Goal: Task Accomplishment & Management: Manage account settings

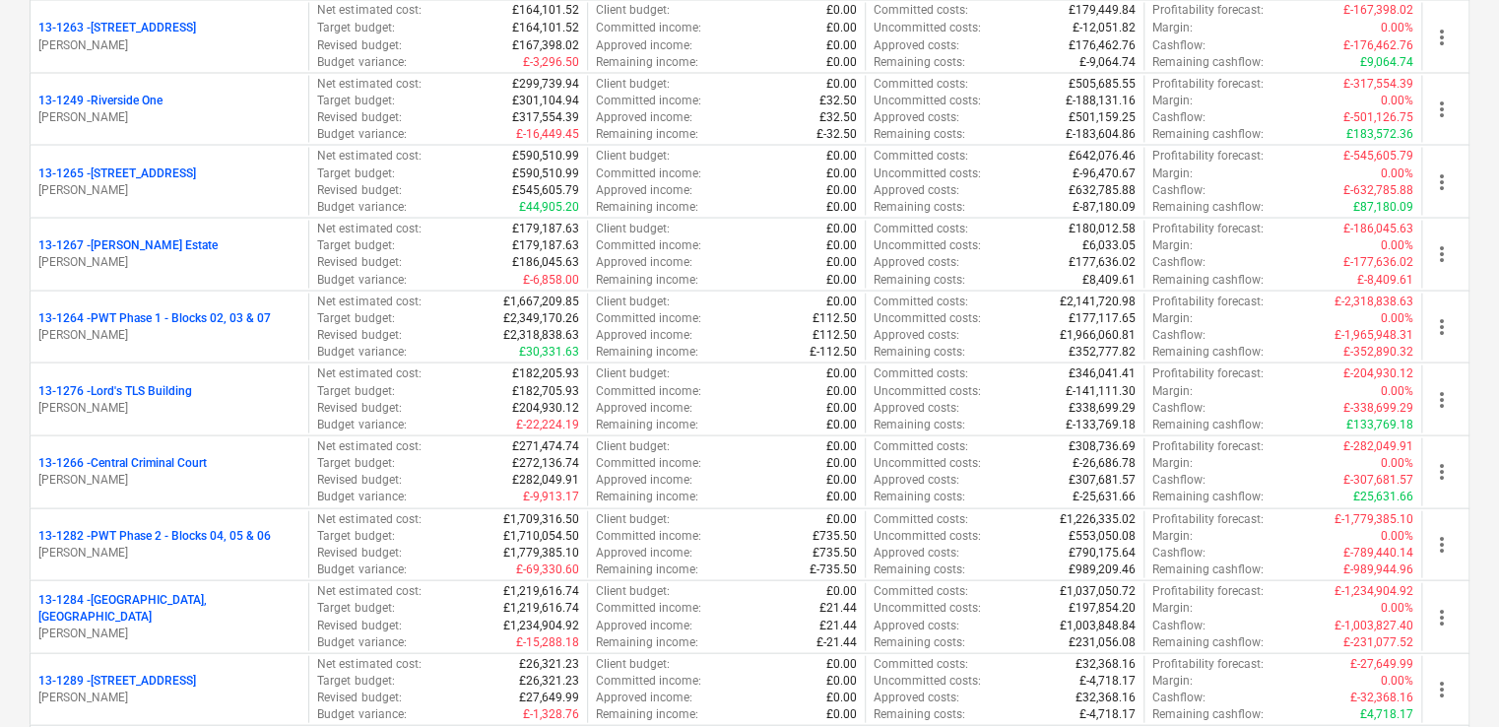
scroll to position [1846, 0]
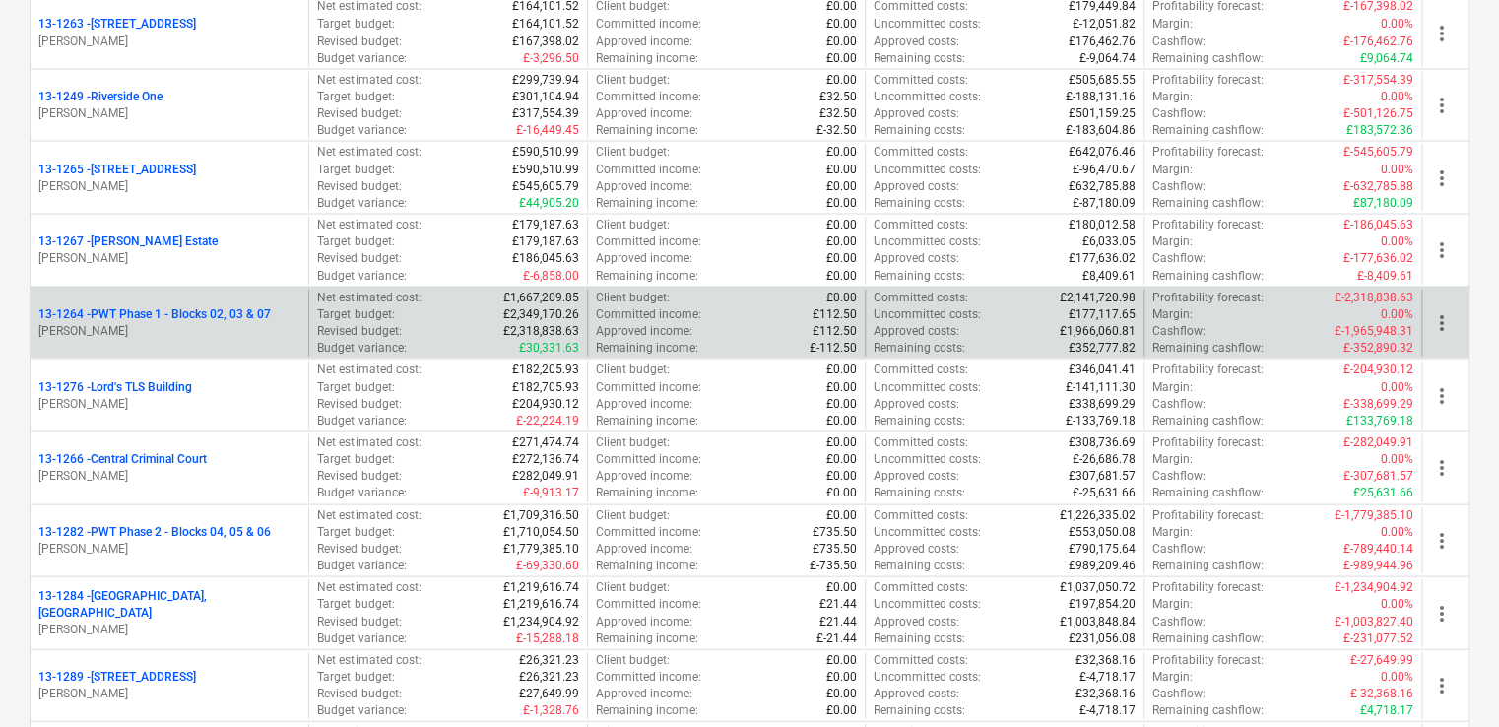
click at [107, 322] on p "[PERSON_NAME]" at bounding box center [169, 330] width 262 height 17
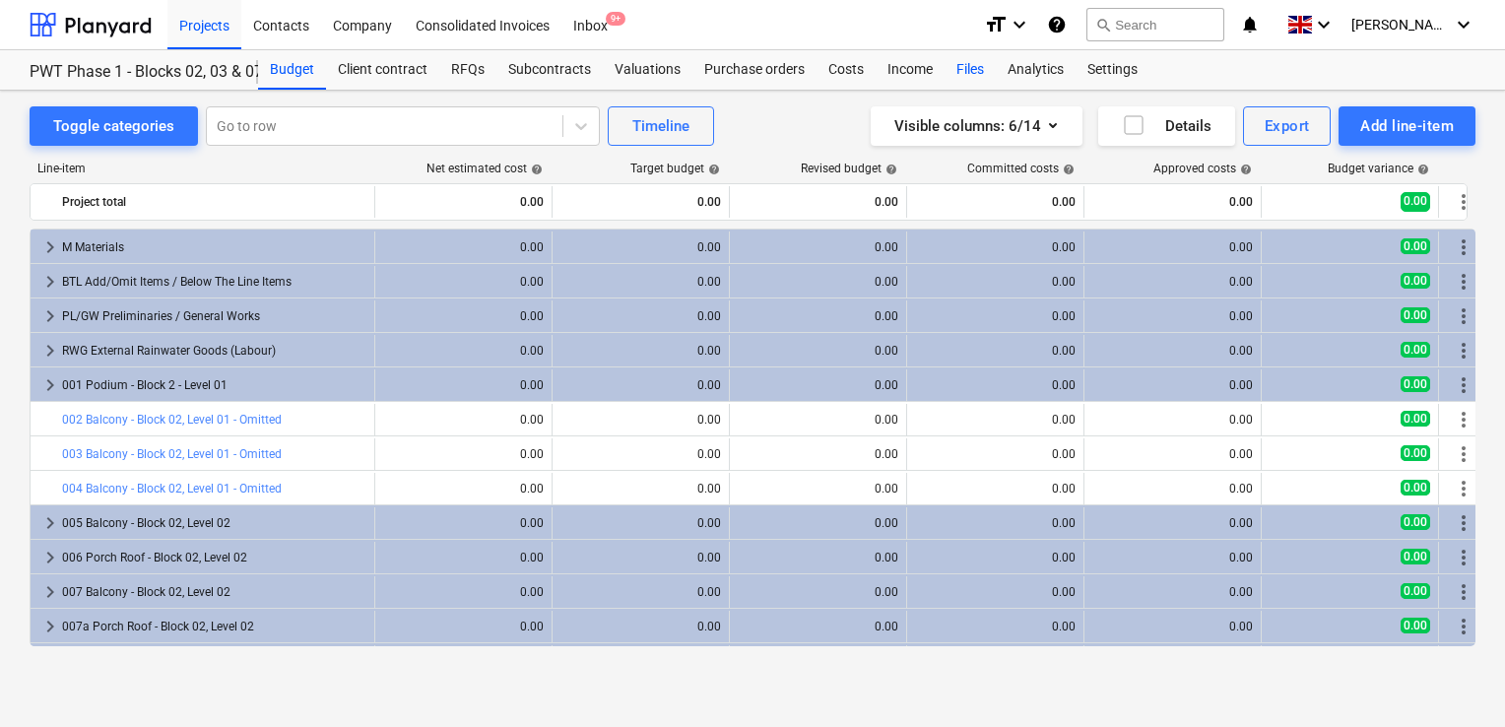
click at [966, 72] on div "Files" at bounding box center [969, 69] width 51 height 39
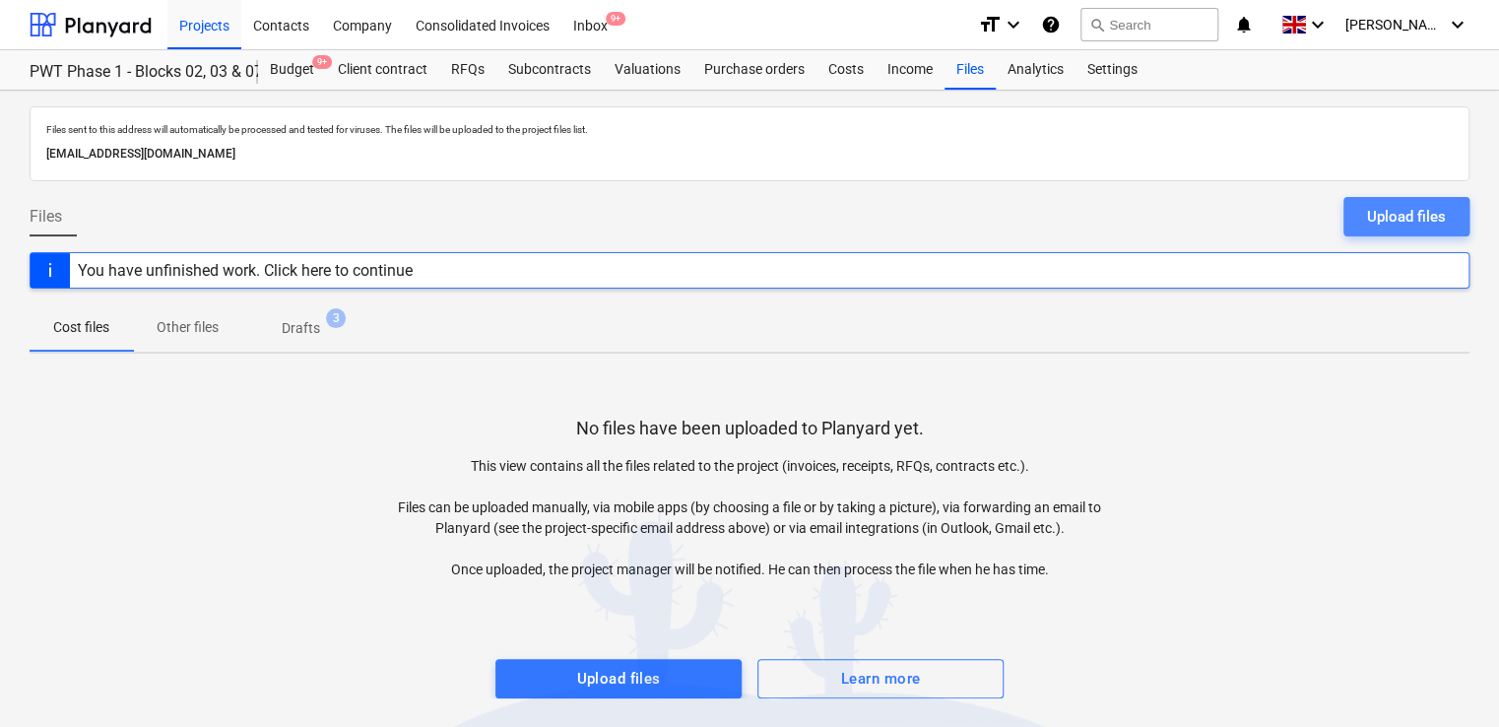
click at [1426, 226] on div "Upload files" at bounding box center [1406, 217] width 79 height 26
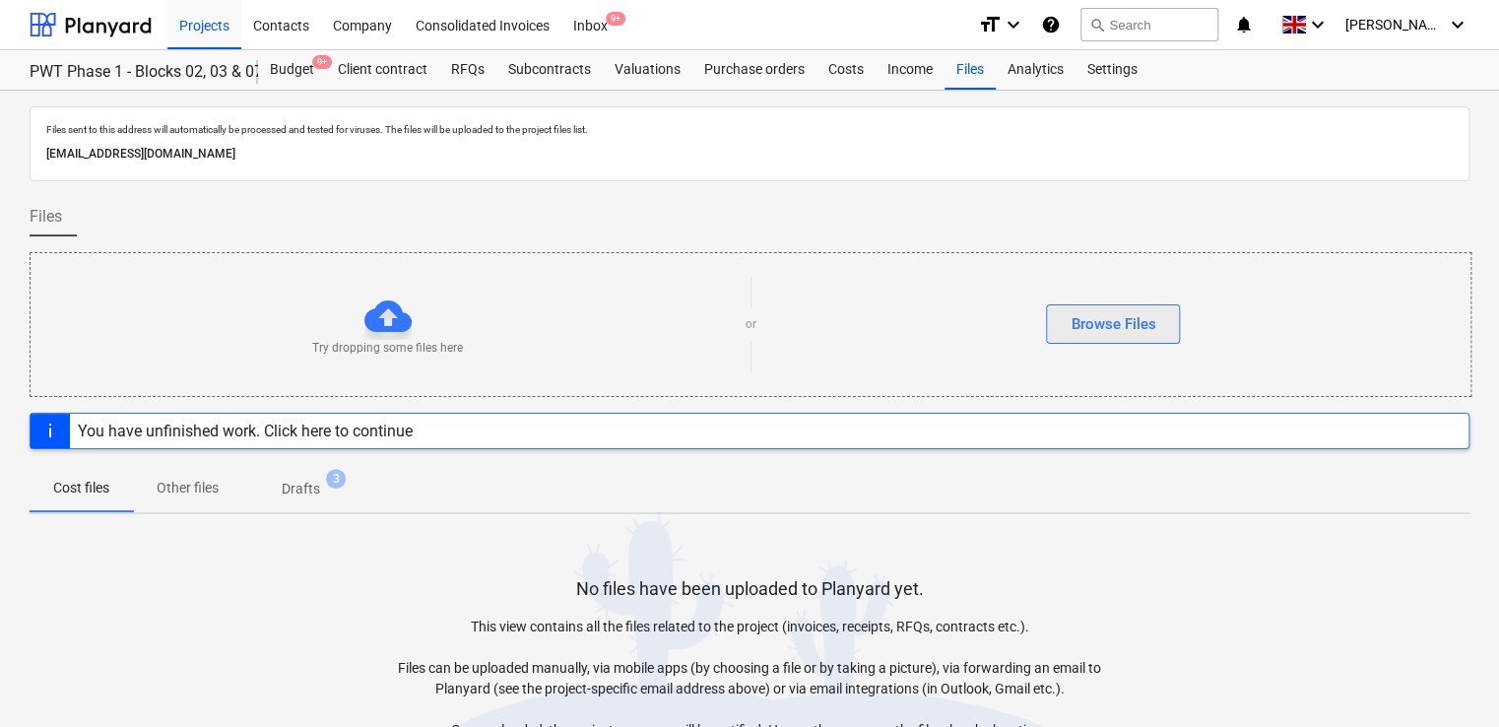
click at [1152, 328] on div "Browse Files" at bounding box center [1112, 324] width 85 height 26
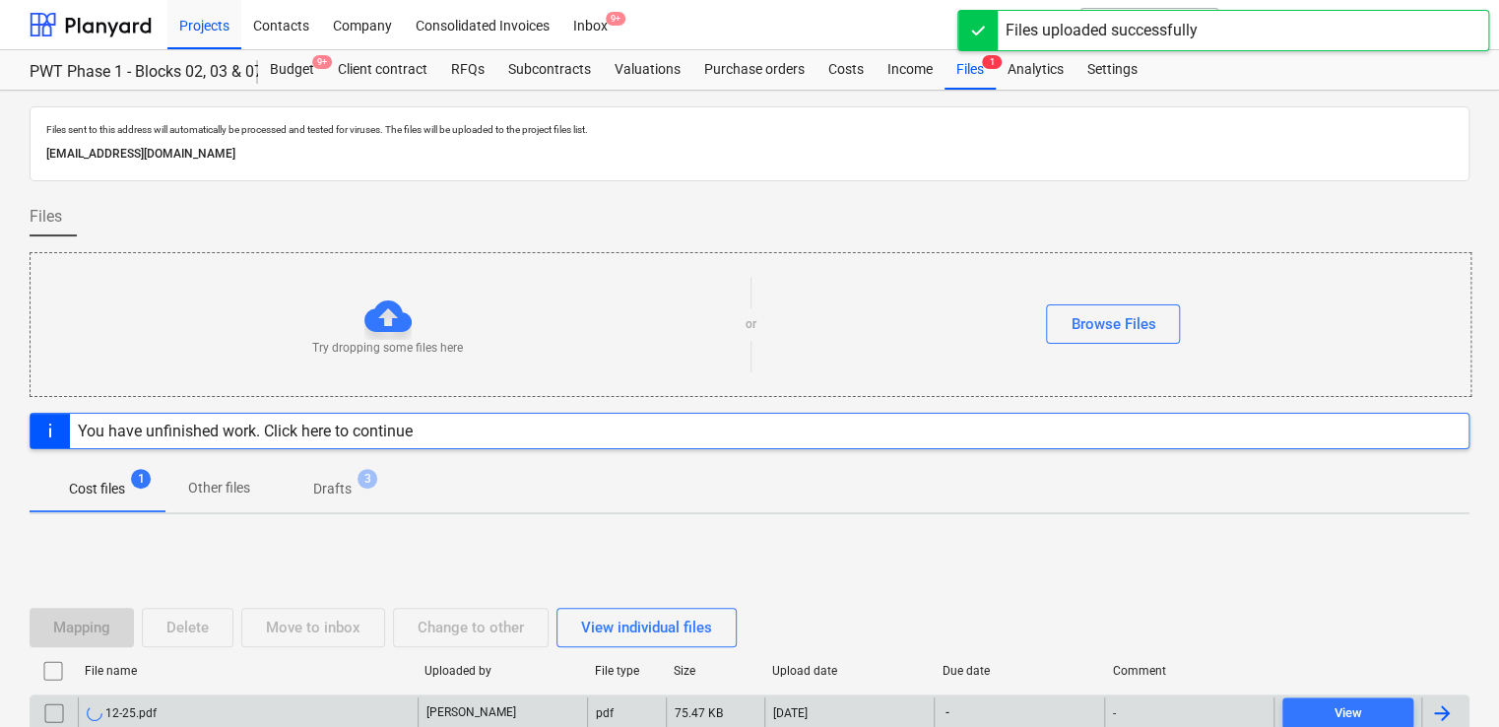
click at [208, 701] on div "12-25.pdf" at bounding box center [248, 713] width 340 height 32
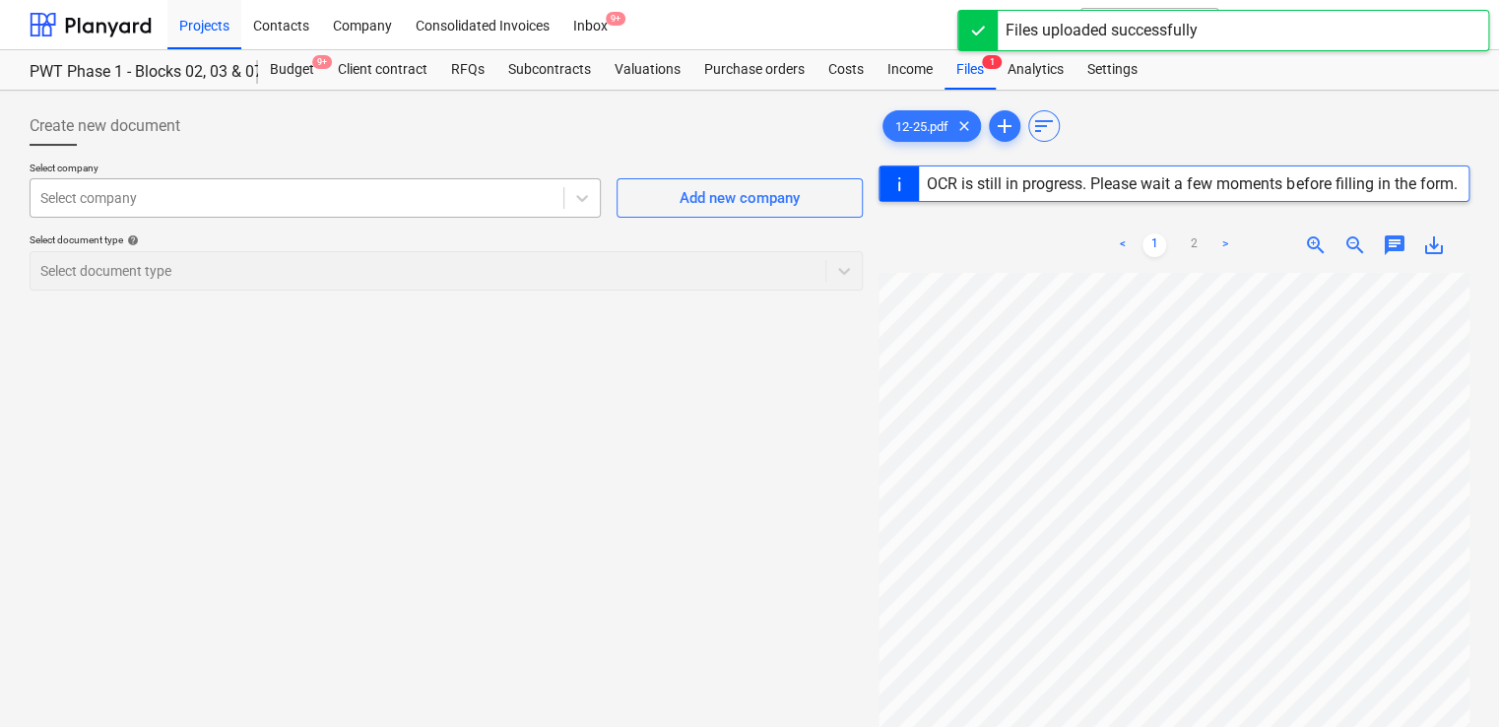
click at [471, 205] on div at bounding box center [296, 198] width 513 height 20
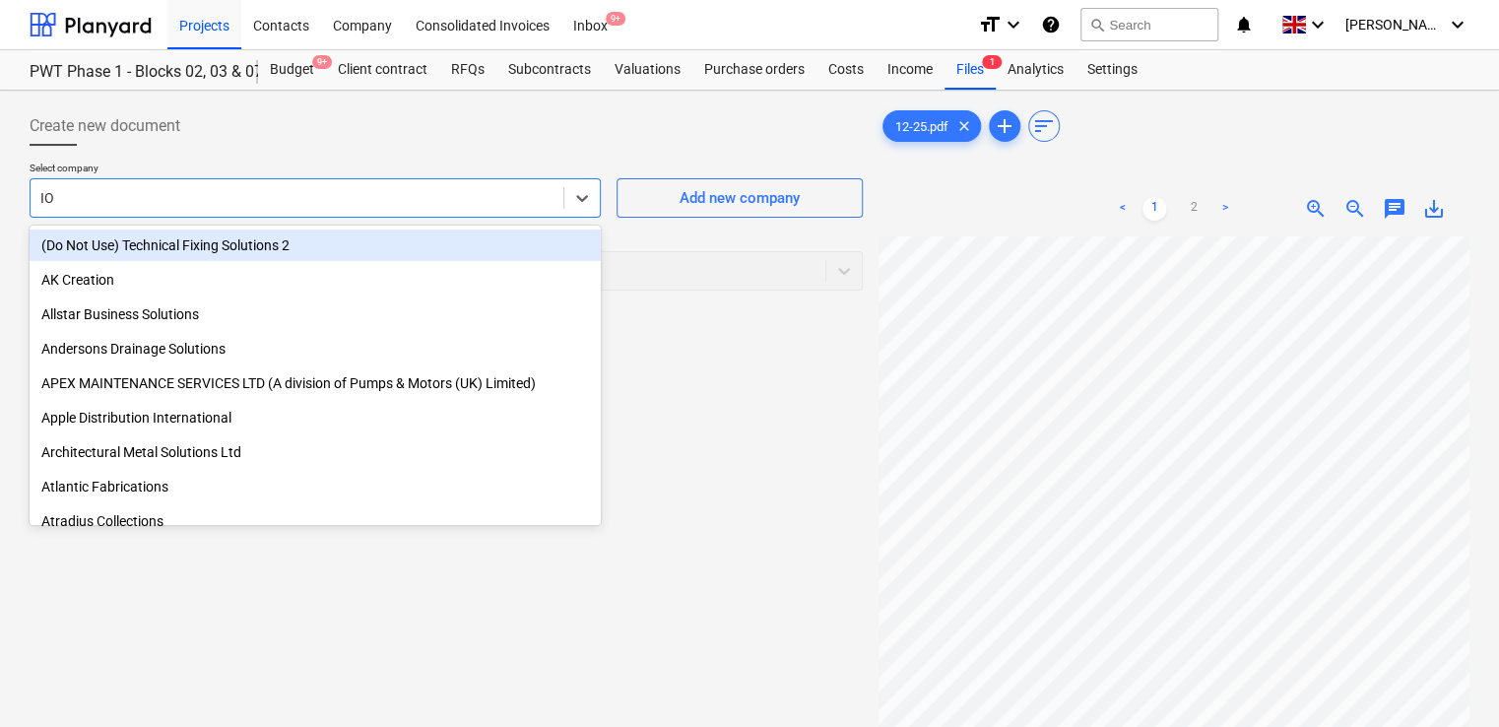
type input "IOA"
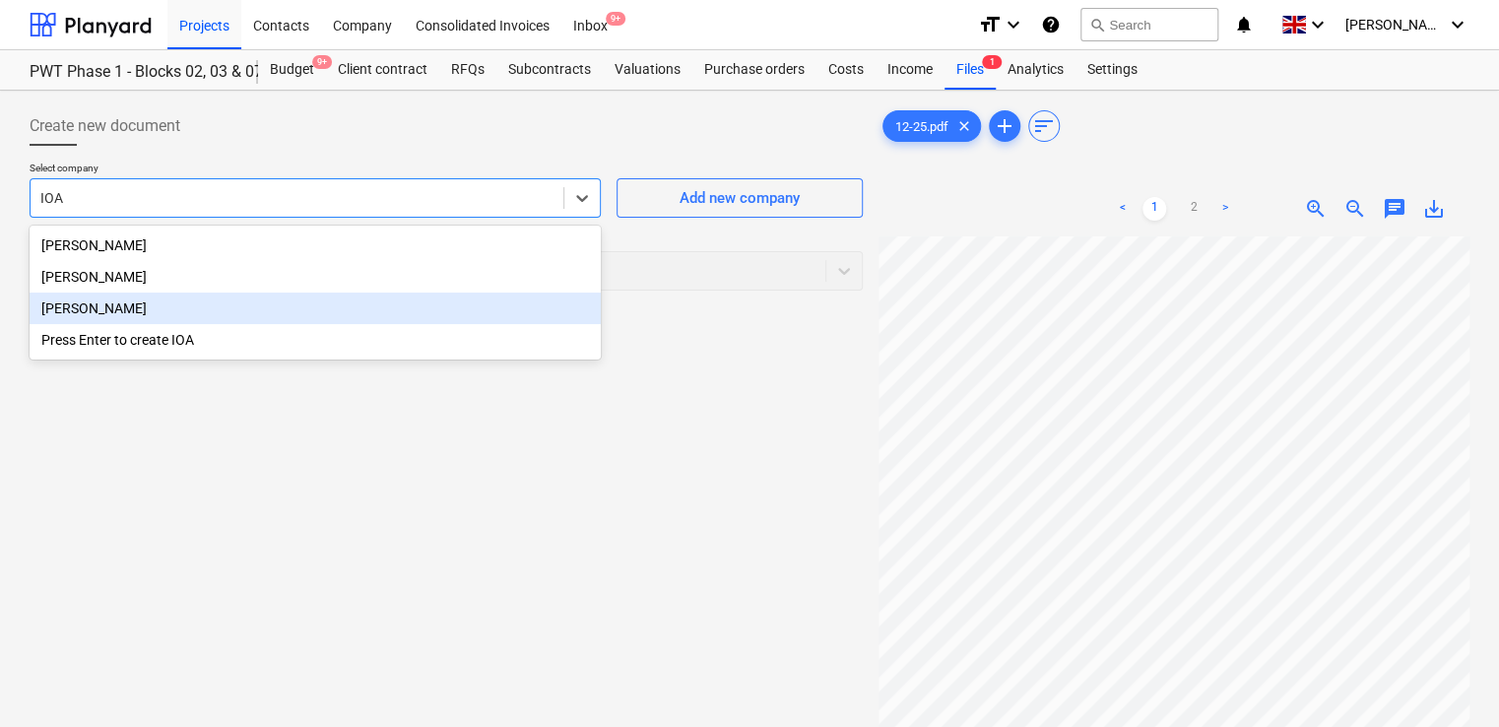
click at [293, 298] on div "[PERSON_NAME]" at bounding box center [315, 308] width 571 height 32
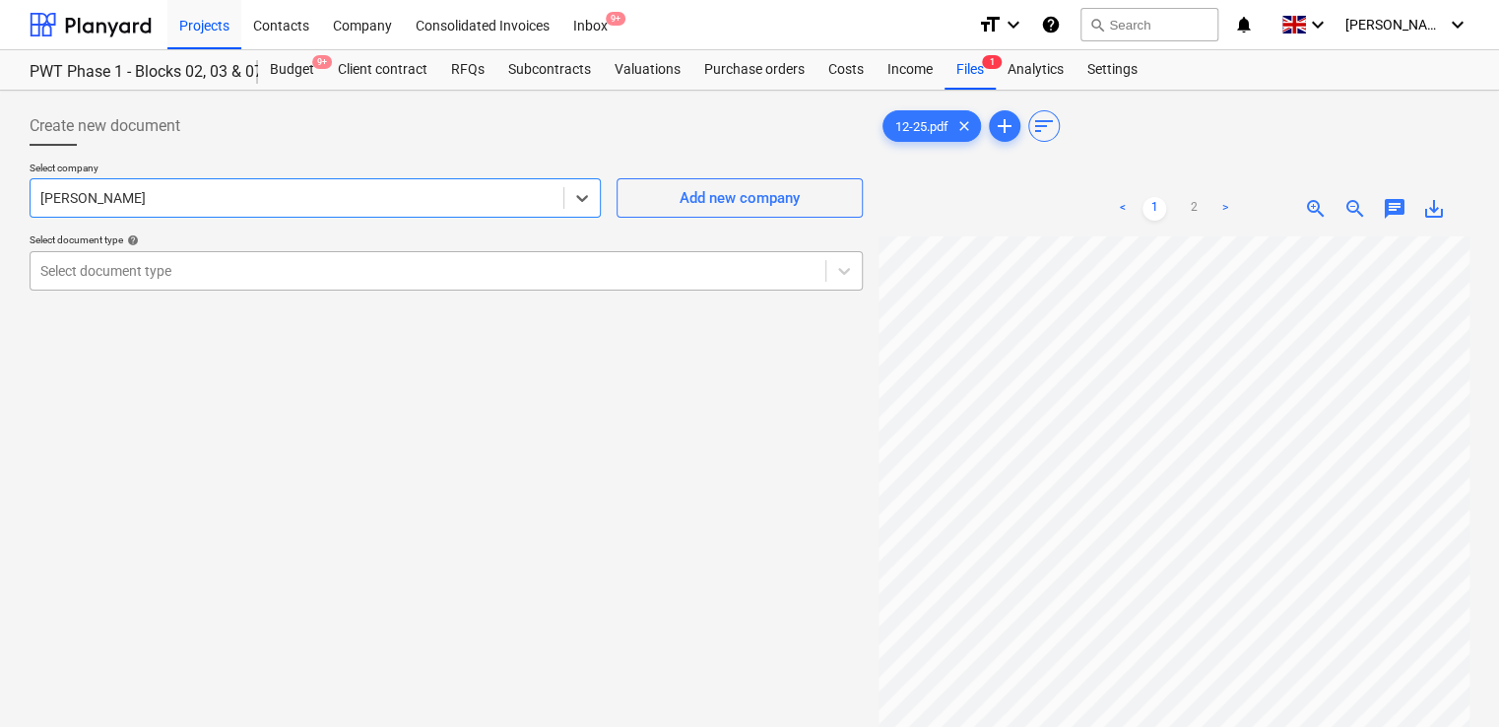
click at [373, 261] on div at bounding box center [427, 271] width 775 height 20
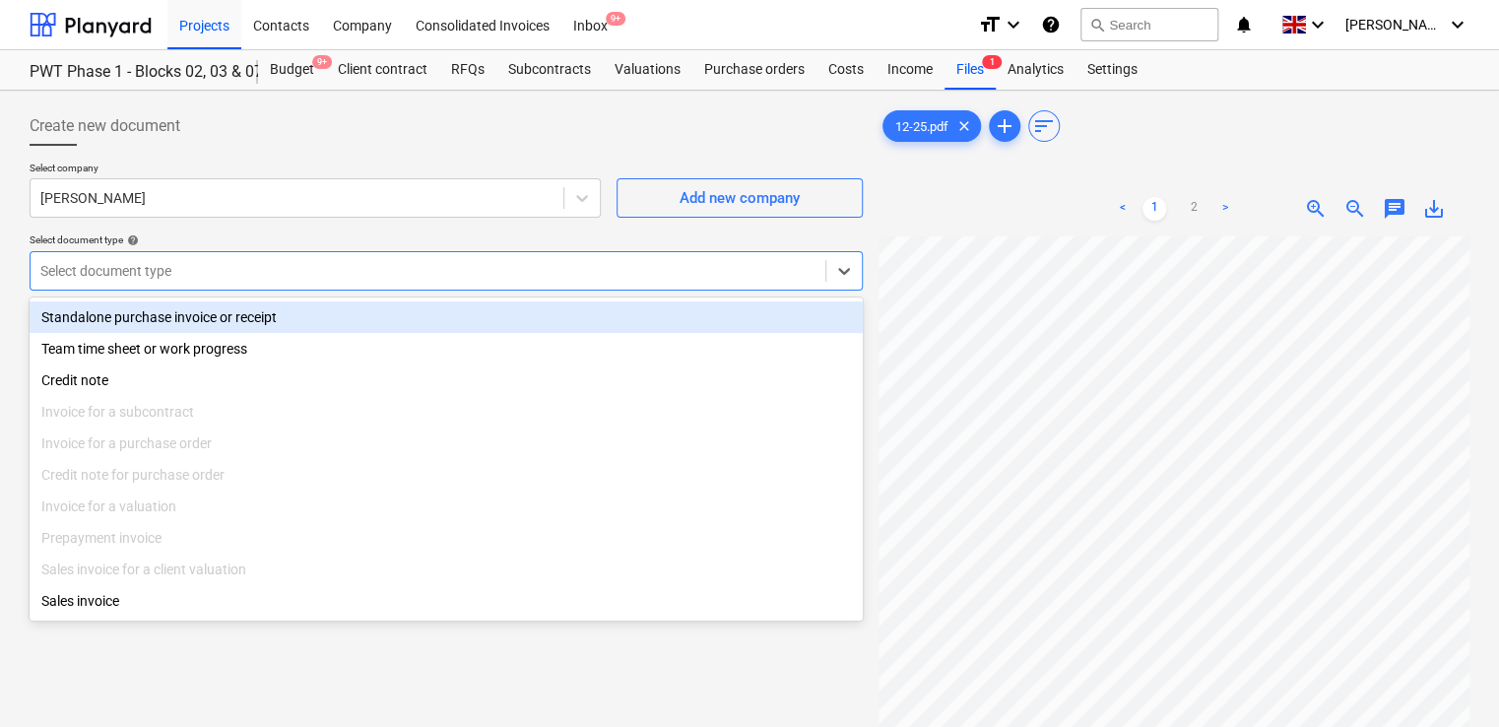
click at [284, 325] on div "Standalone purchase invoice or receipt" at bounding box center [446, 317] width 833 height 32
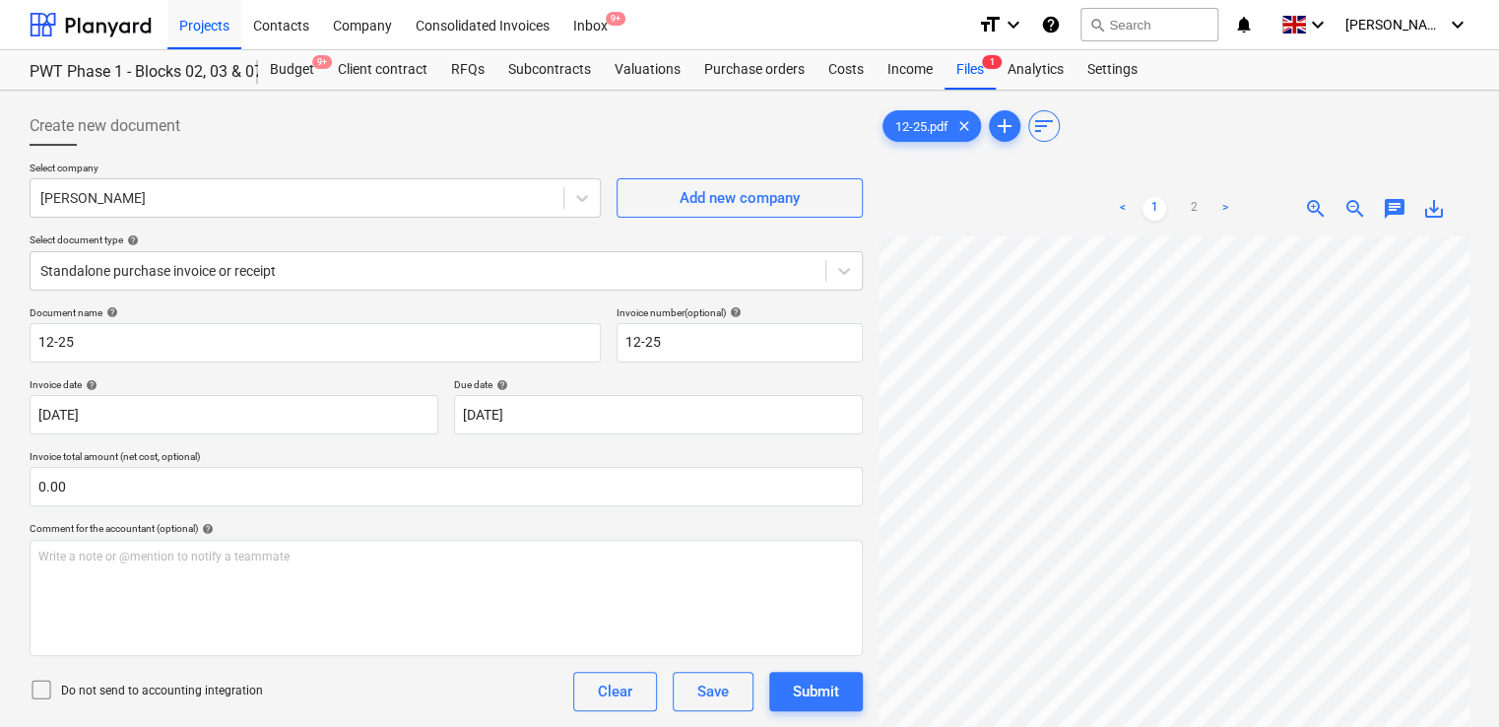
click at [36, 682] on icon at bounding box center [42, 690] width 24 height 24
click at [307, 679] on div "Do not send to accounting integration Clear Save Submit" at bounding box center [446, 691] width 833 height 39
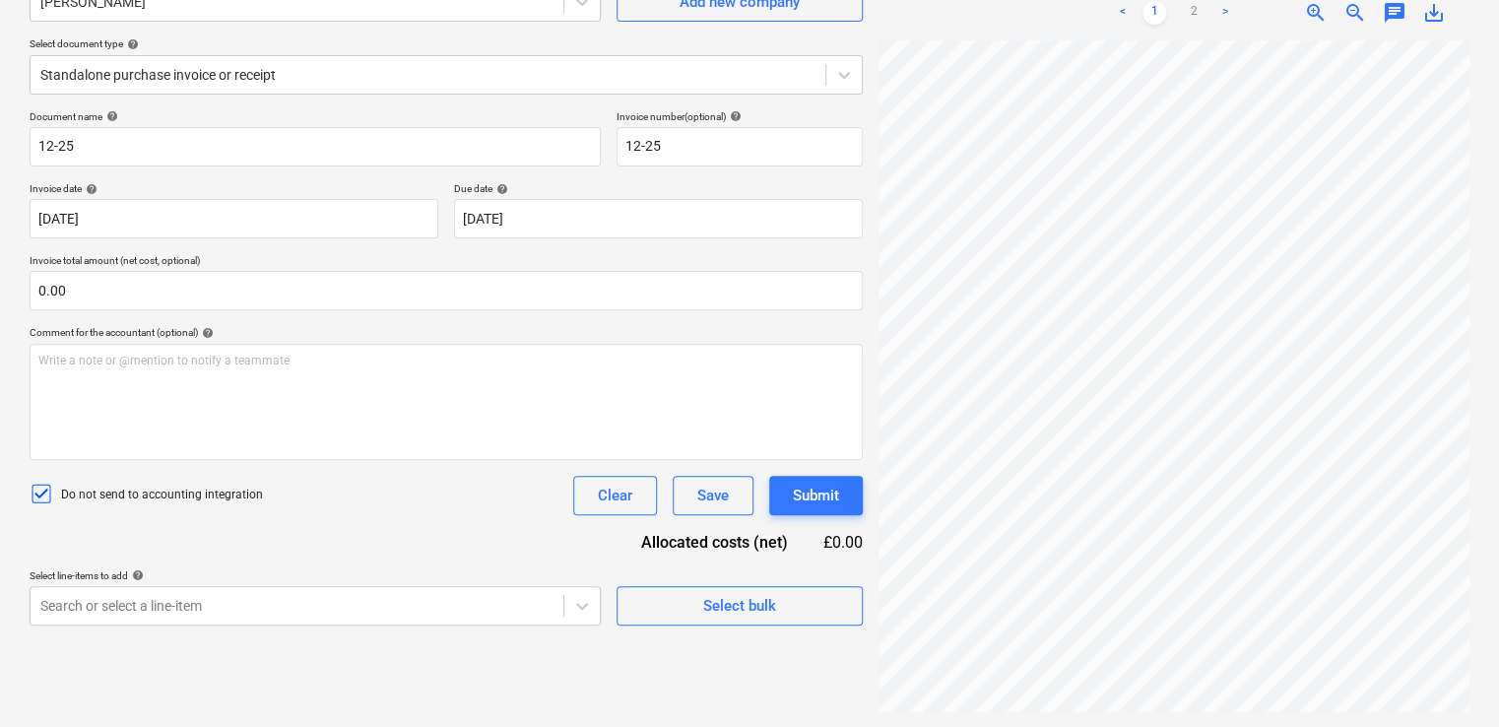
scroll to position [197, 0]
click at [265, 530] on body "Projects Contacts Company Consolidated Invoices Inbox 9+ format_size keyboard_a…" at bounding box center [749, 166] width 1499 height 727
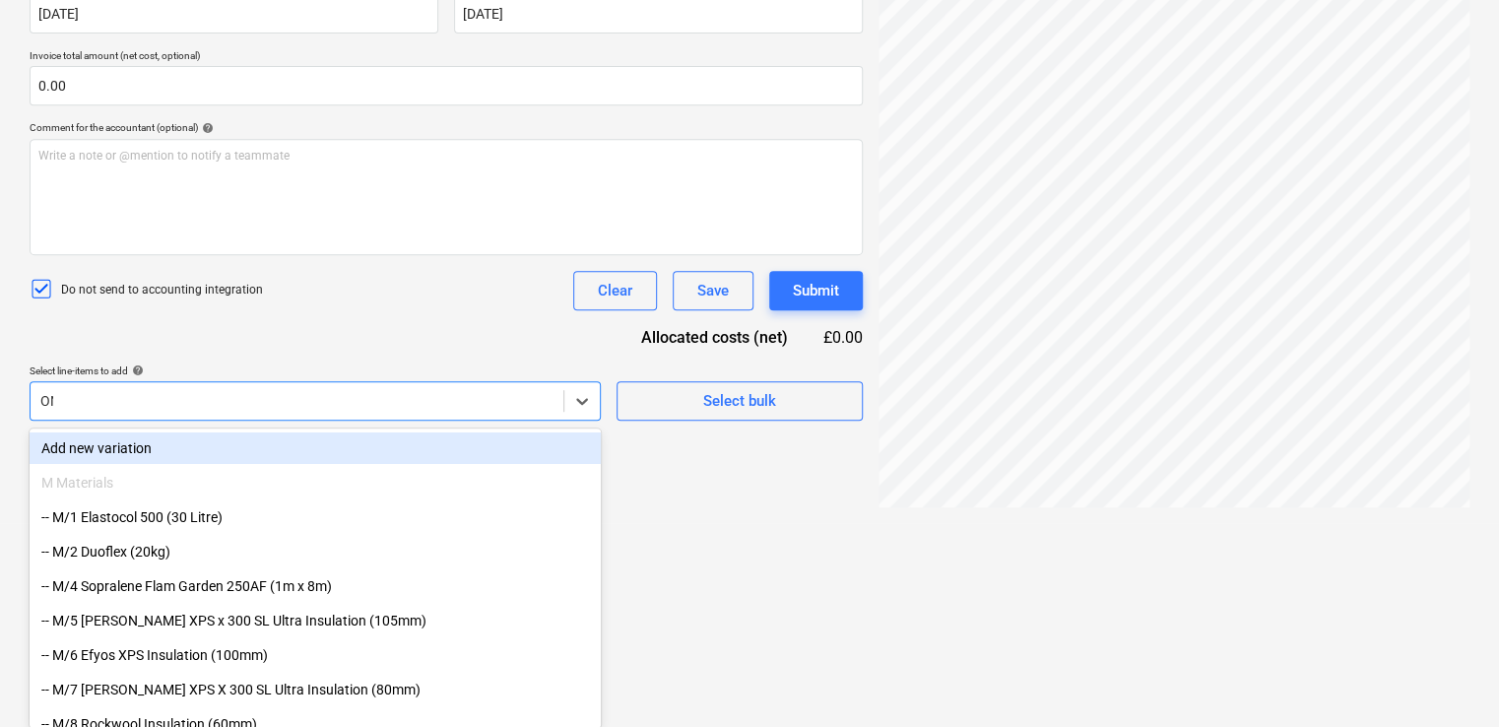
type input "O"
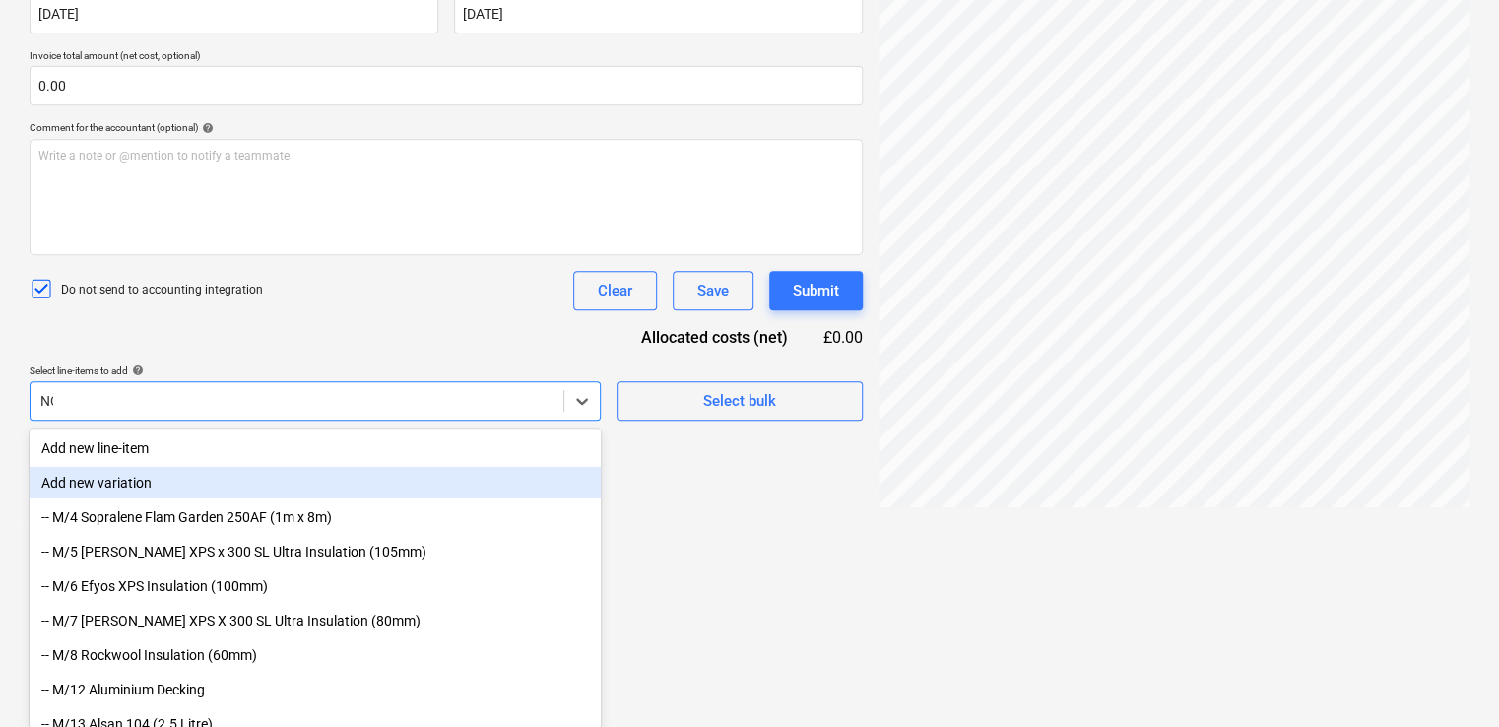
type input "NON"
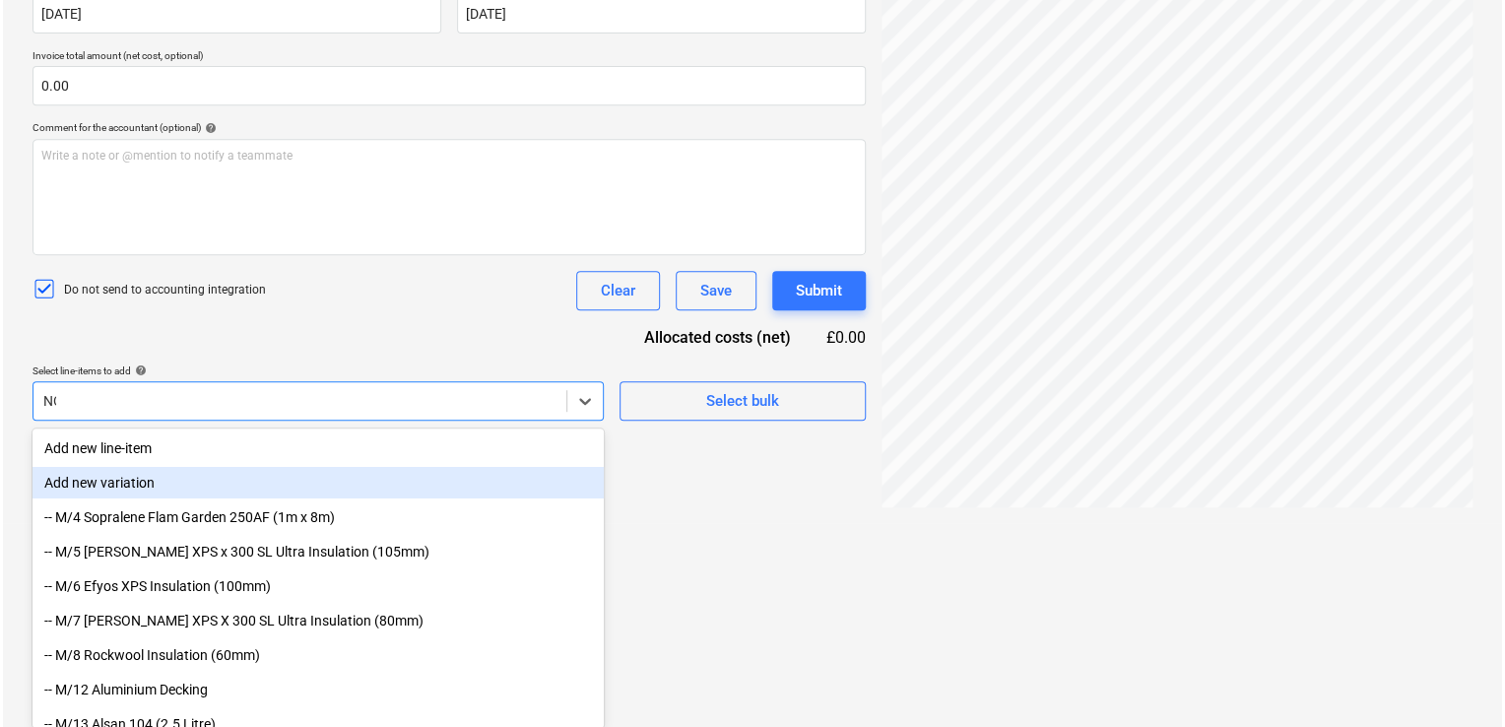
scroll to position [197, 0]
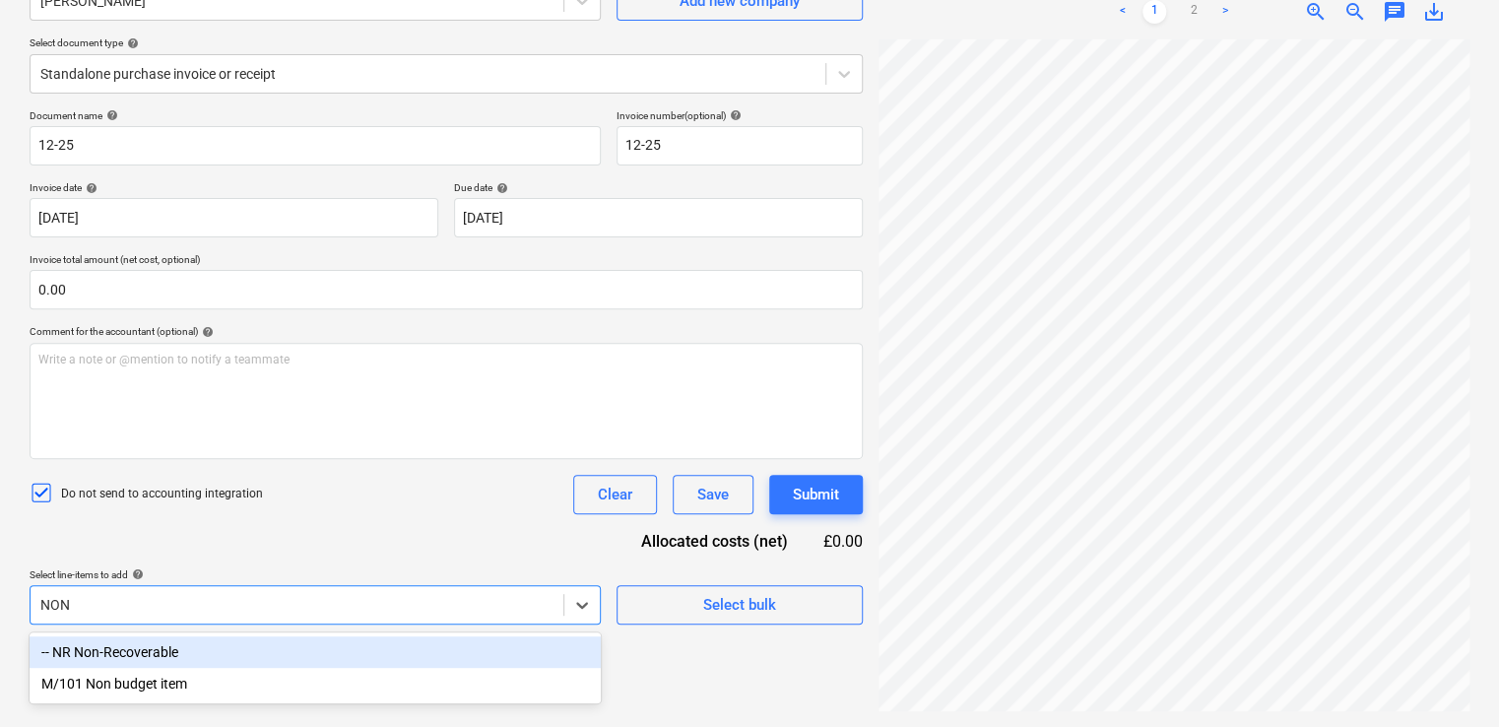
click at [197, 658] on div "-- NR Non-Recoverable" at bounding box center [315, 652] width 571 height 32
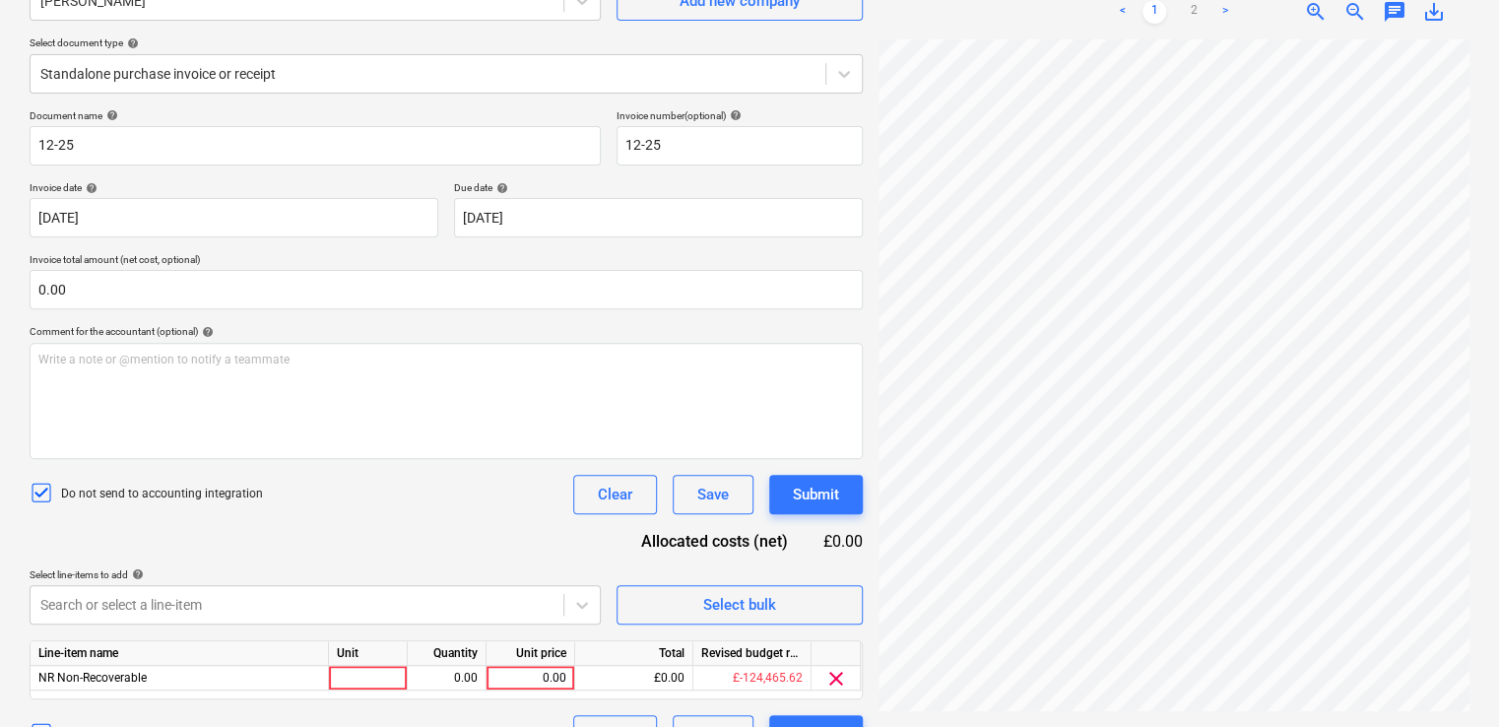
click at [296, 546] on div "Document name help 12-25 Invoice number (optional) help 12-25 Invoice date help…" at bounding box center [446, 431] width 833 height 645
click at [354, 679] on div at bounding box center [368, 678] width 79 height 25
type input "ITEM"
type input "50"
click at [405, 552] on div "Document name help 12-25 Invoice number (optional) help 12-25 Invoice date help…" at bounding box center [446, 431] width 833 height 645
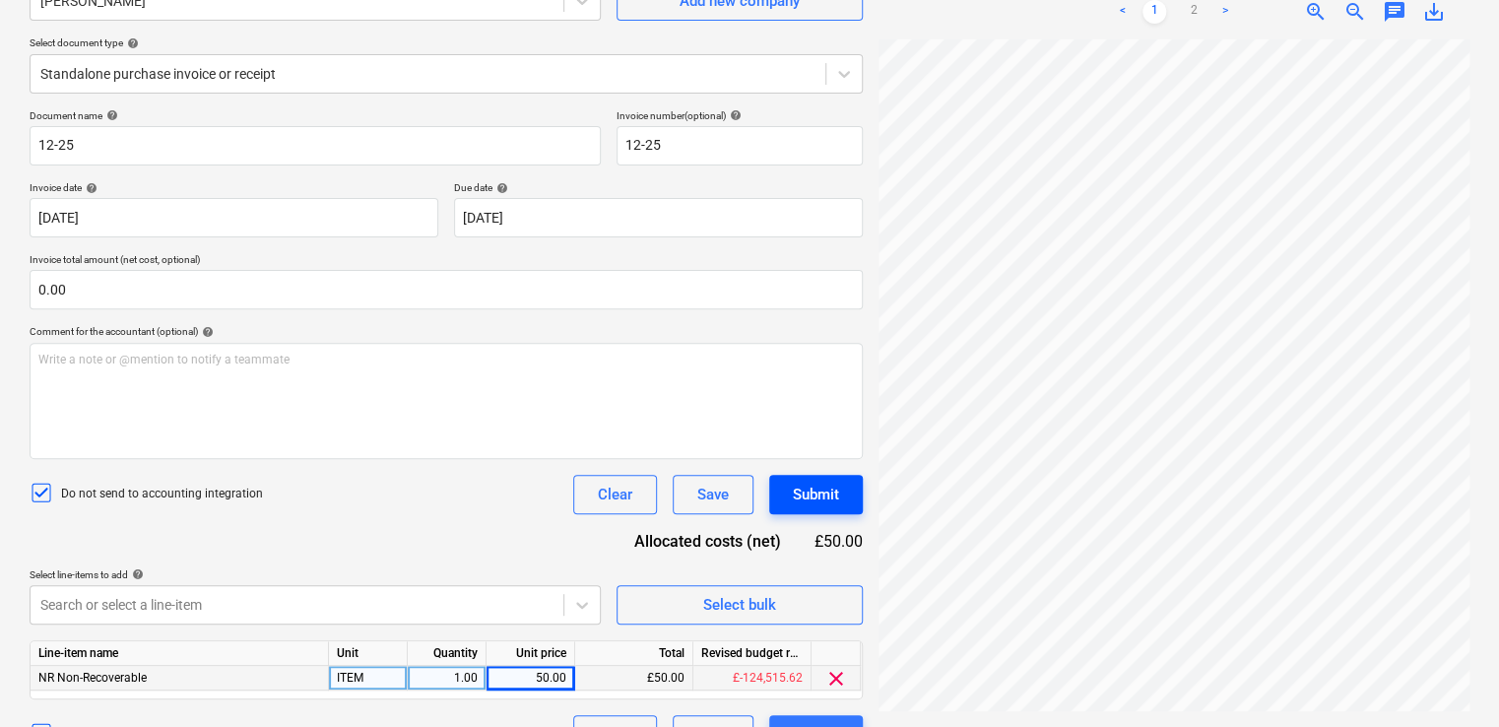
click at [823, 490] on div "Submit" at bounding box center [816, 495] width 46 height 26
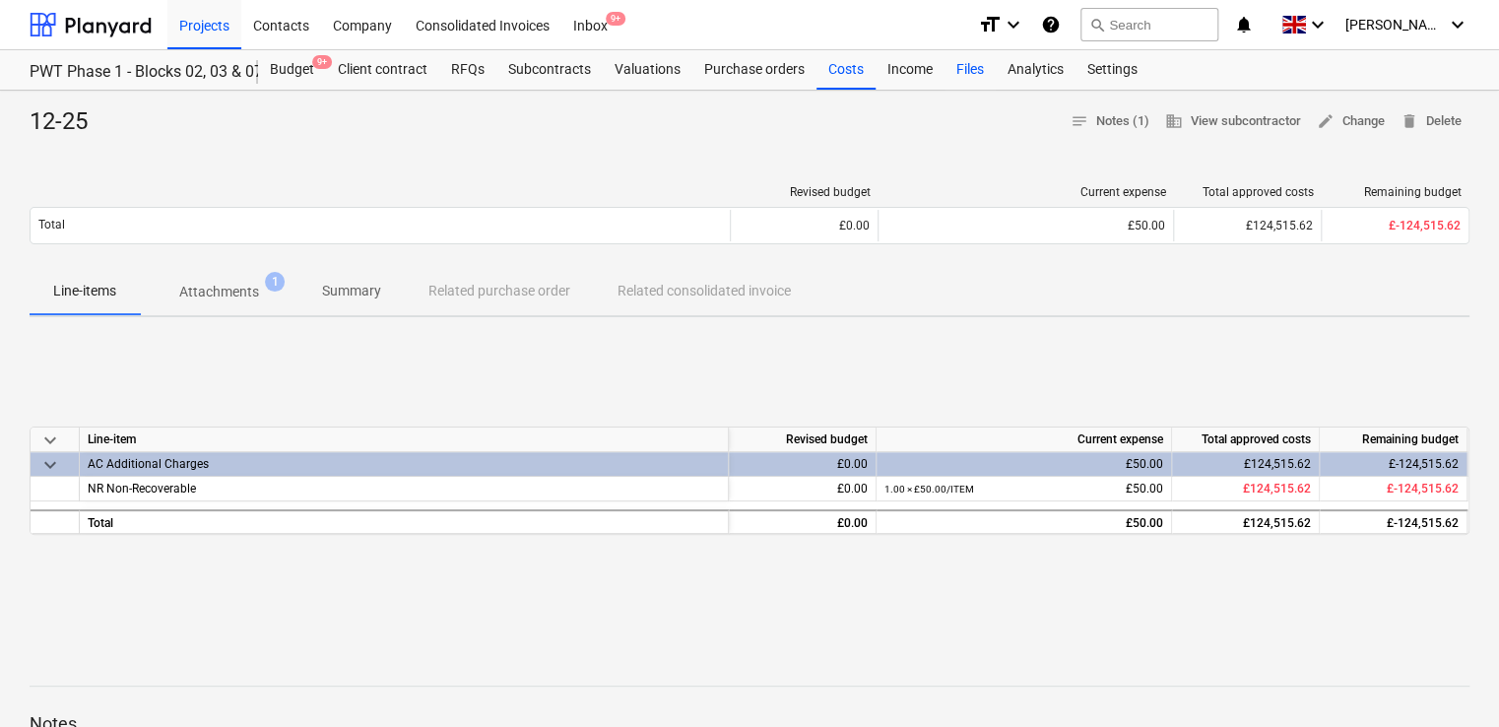
click at [955, 68] on div "Files" at bounding box center [969, 69] width 51 height 39
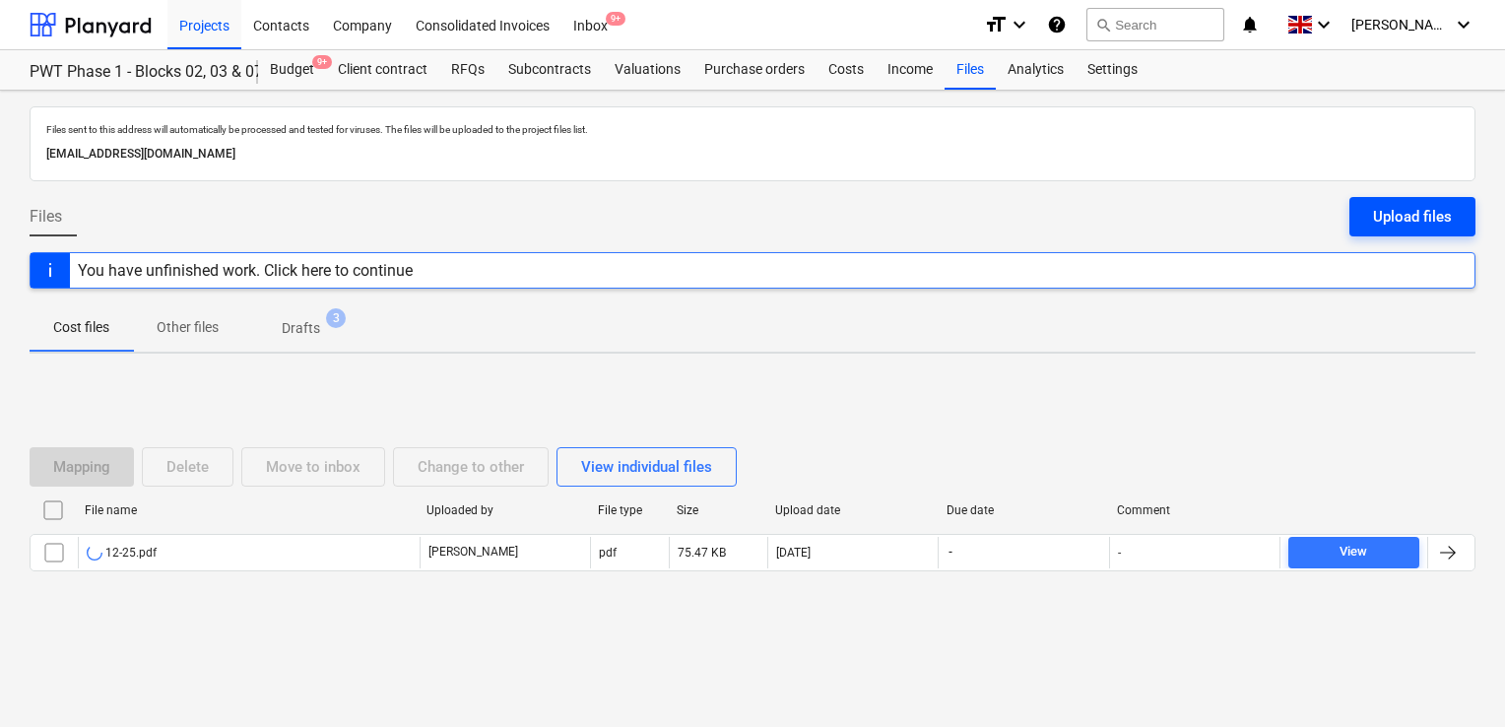
click at [1374, 204] on div "Upload files" at bounding box center [1412, 217] width 79 height 26
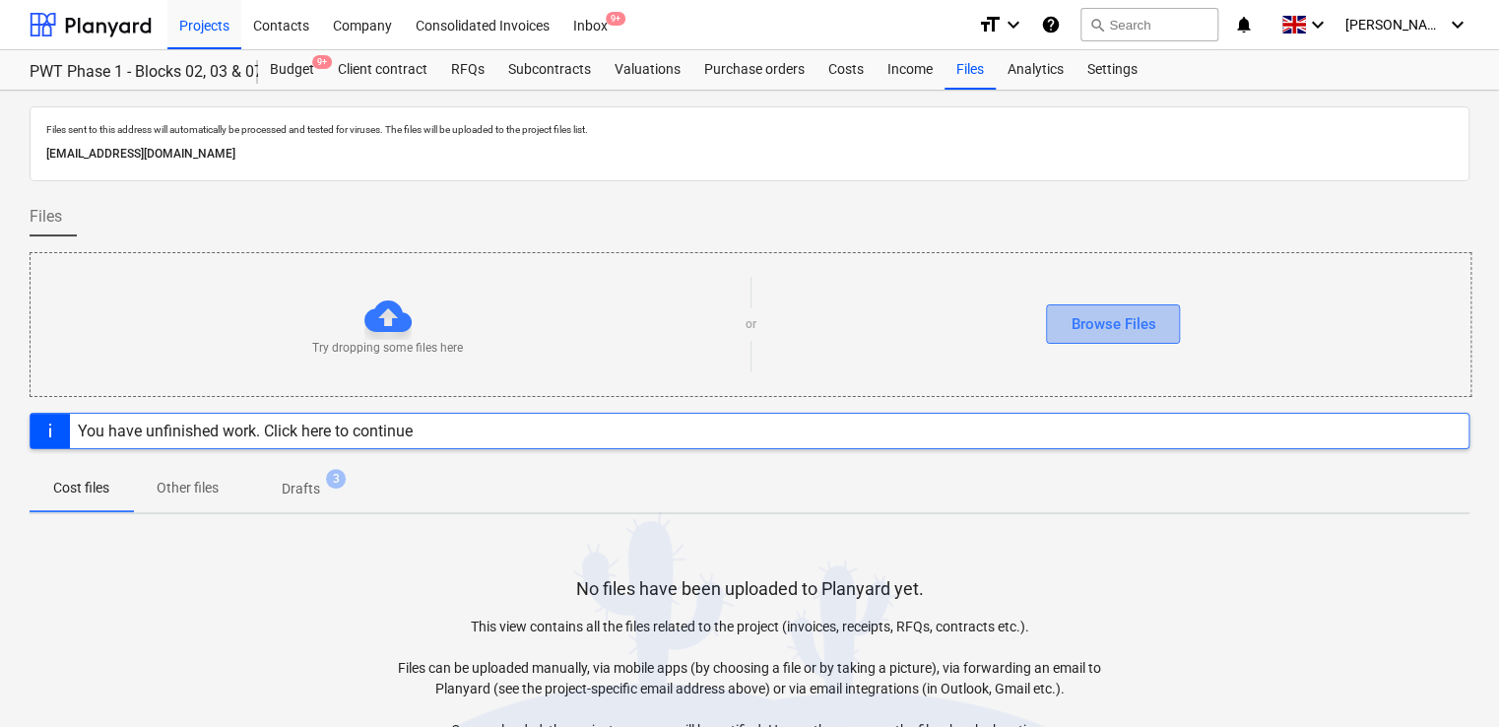
click at [1107, 314] on div "Browse Files" at bounding box center [1112, 324] width 85 height 26
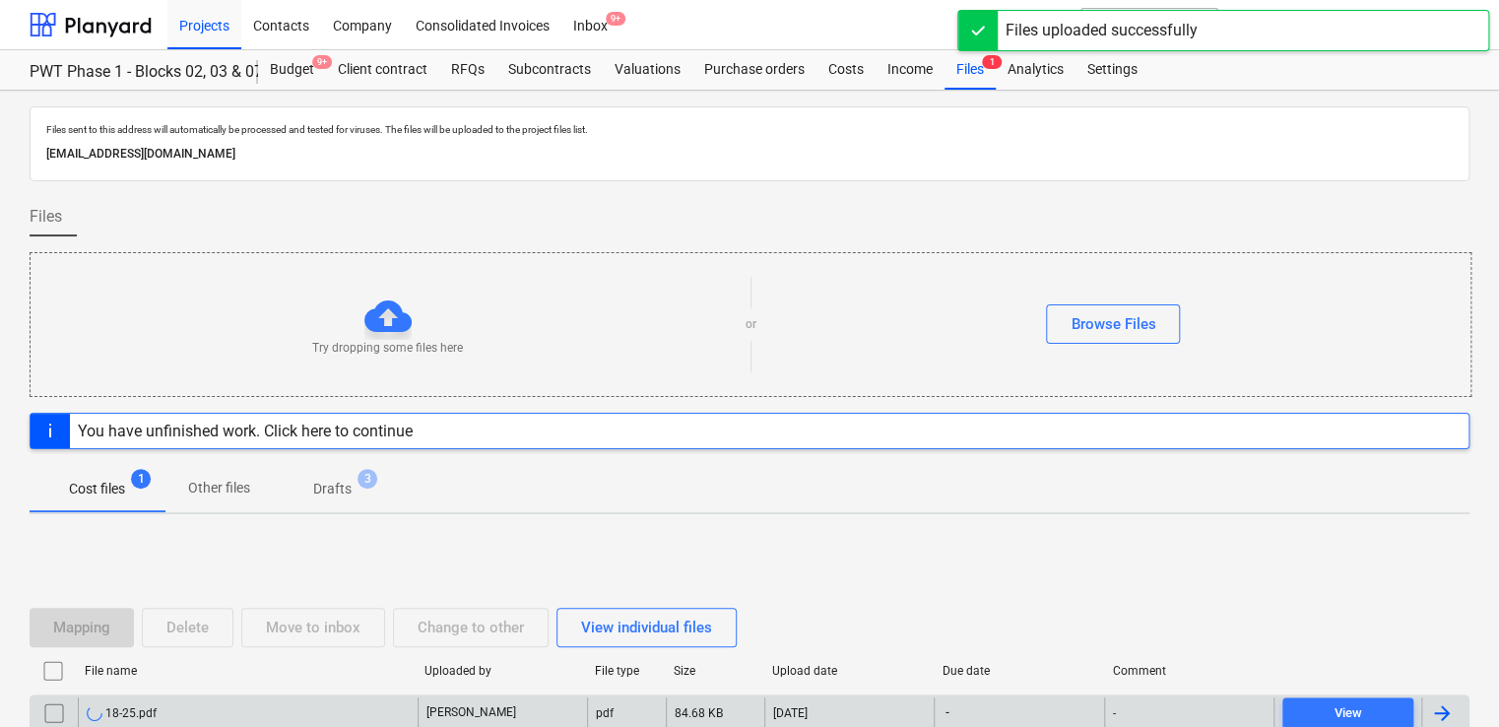
click at [199, 711] on div "18-25.pdf" at bounding box center [248, 713] width 340 height 32
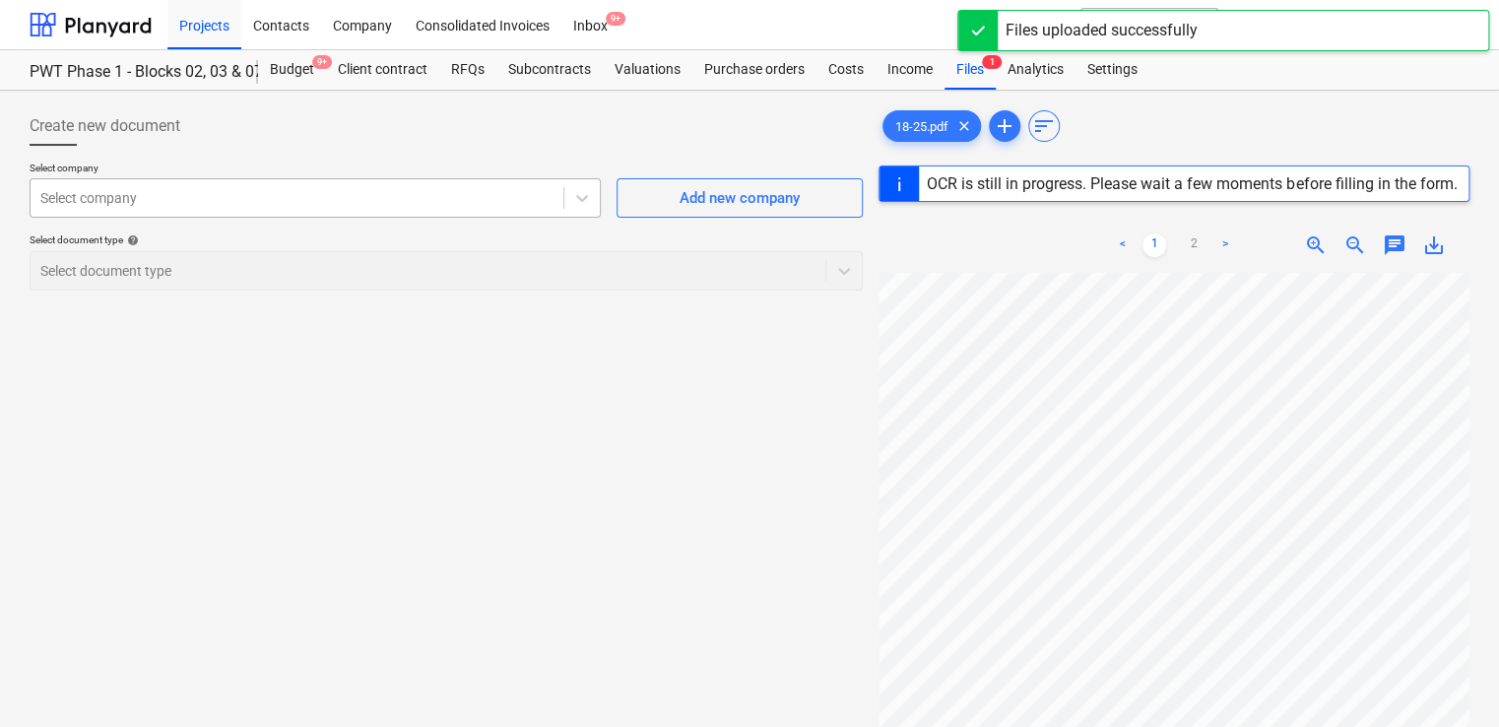
click at [514, 199] on div at bounding box center [296, 198] width 513 height 20
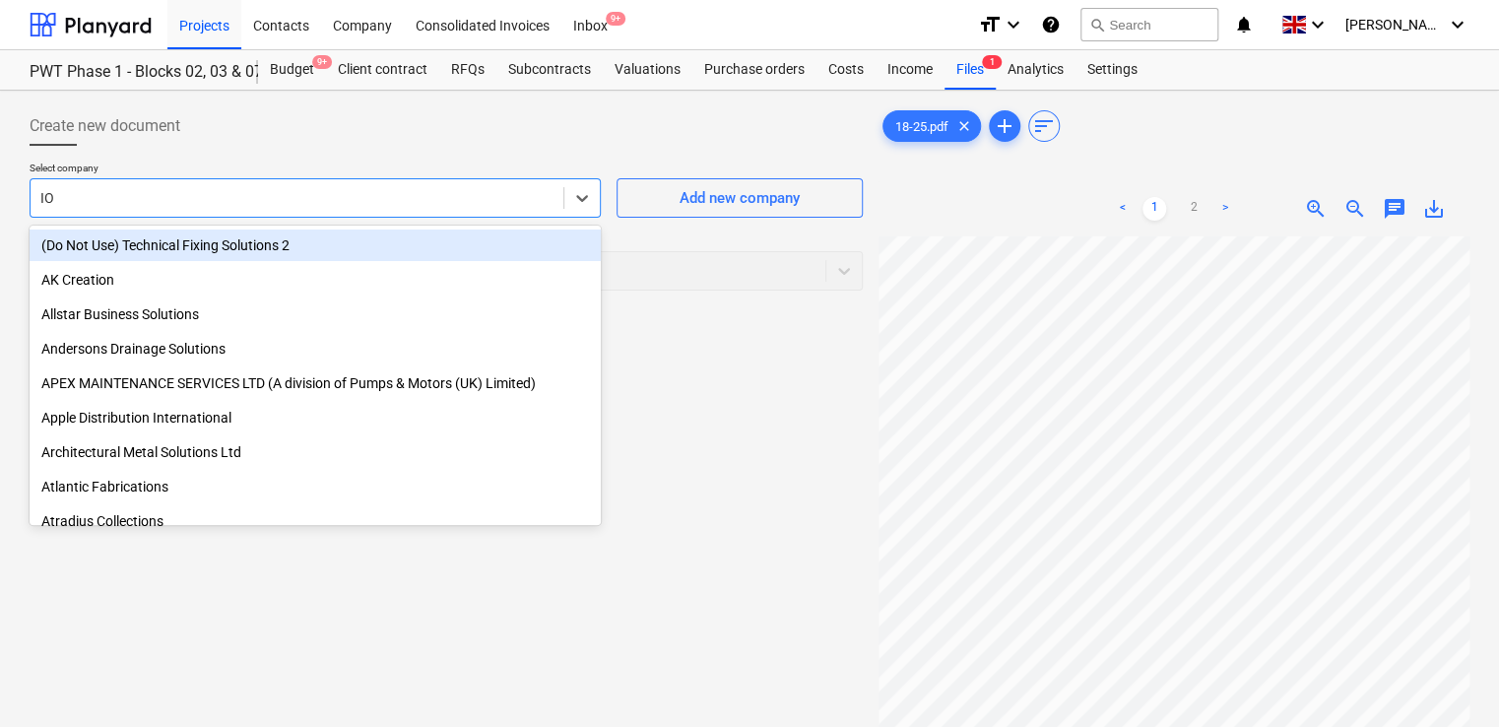
type input "IOA"
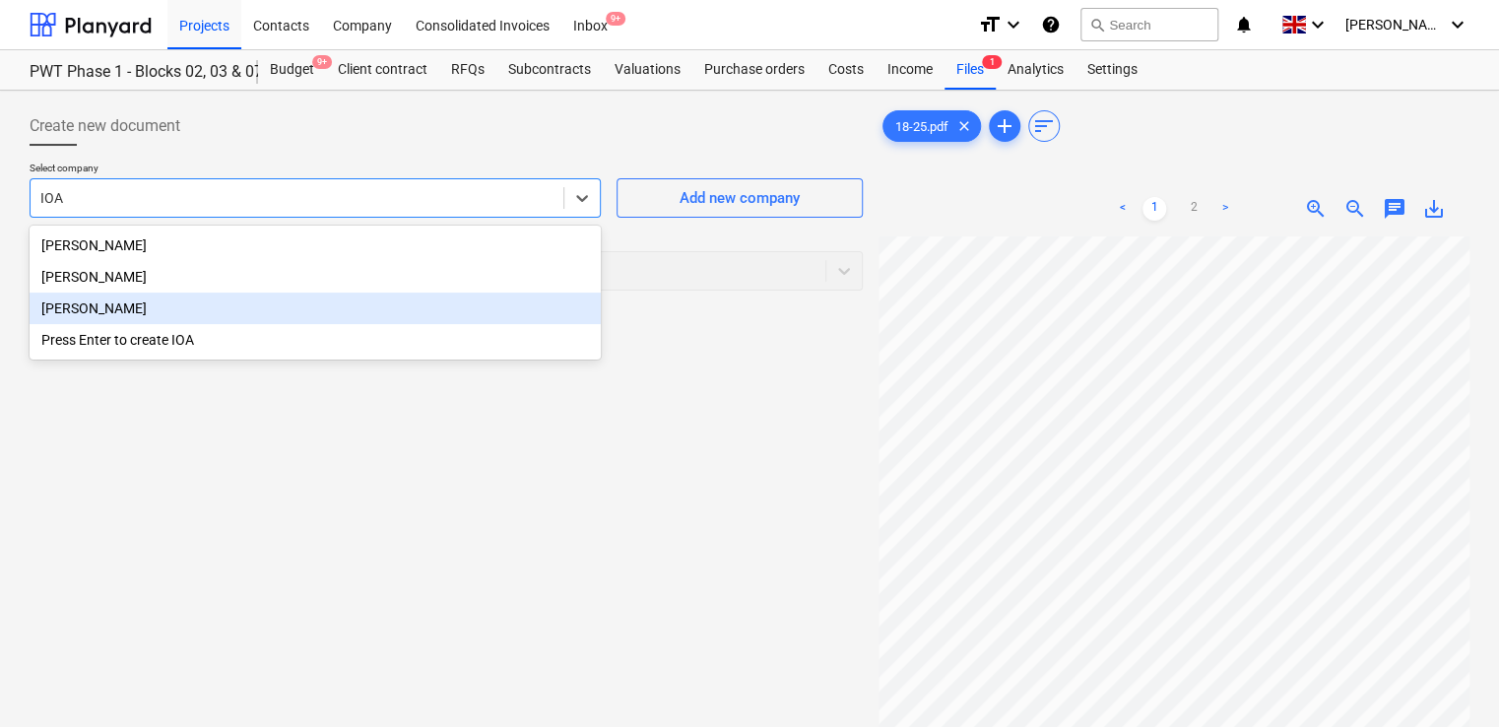
click at [38, 305] on div "[PERSON_NAME]" at bounding box center [315, 308] width 571 height 32
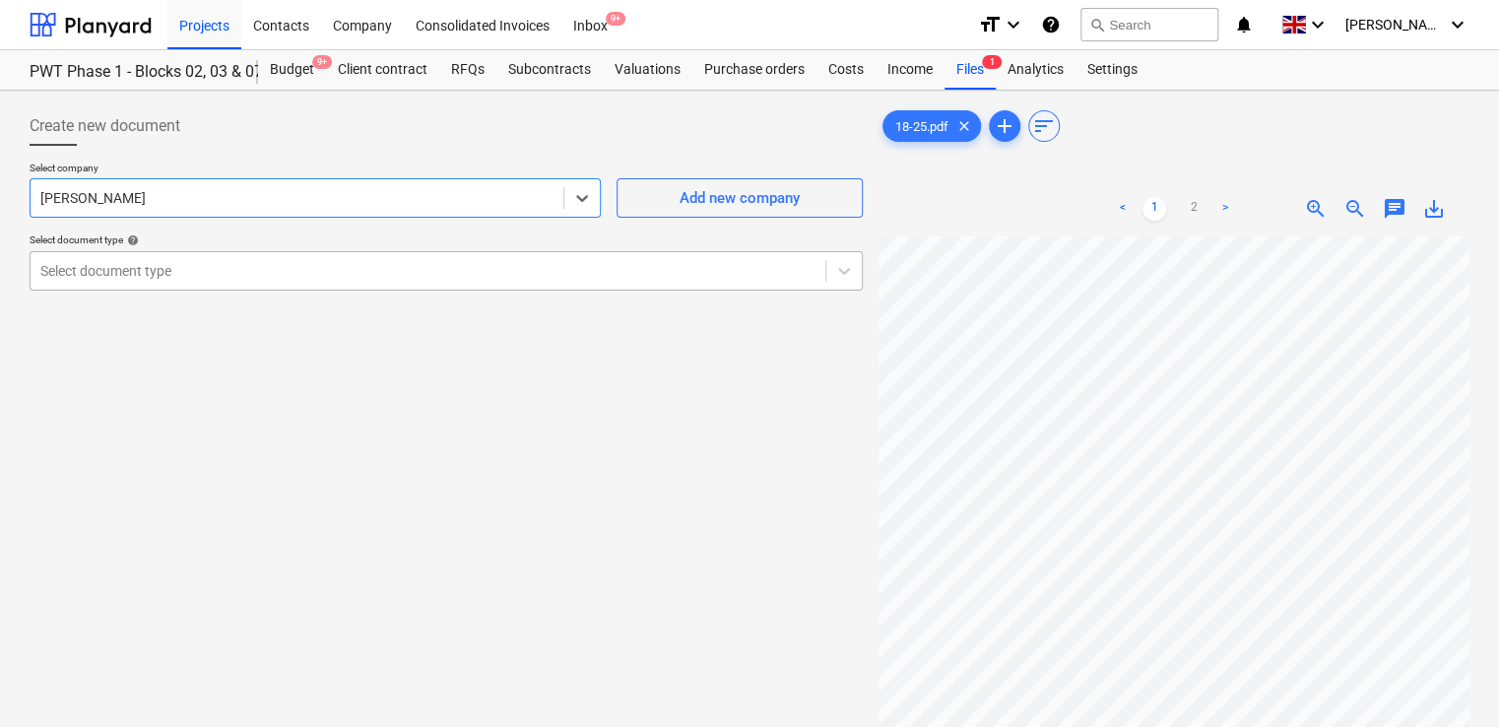
click at [238, 274] on div at bounding box center [427, 271] width 775 height 20
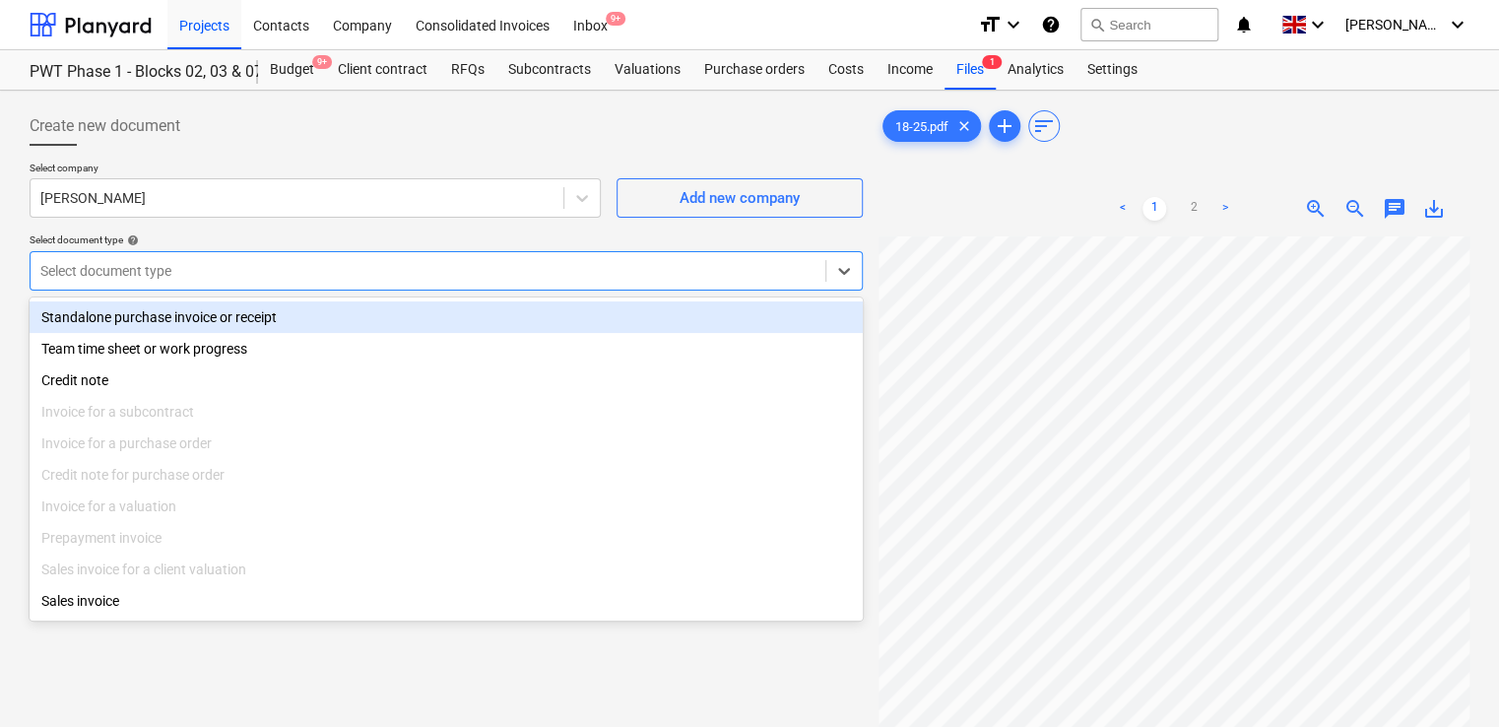
click at [218, 309] on div "Standalone purchase invoice or receipt" at bounding box center [446, 317] width 833 height 32
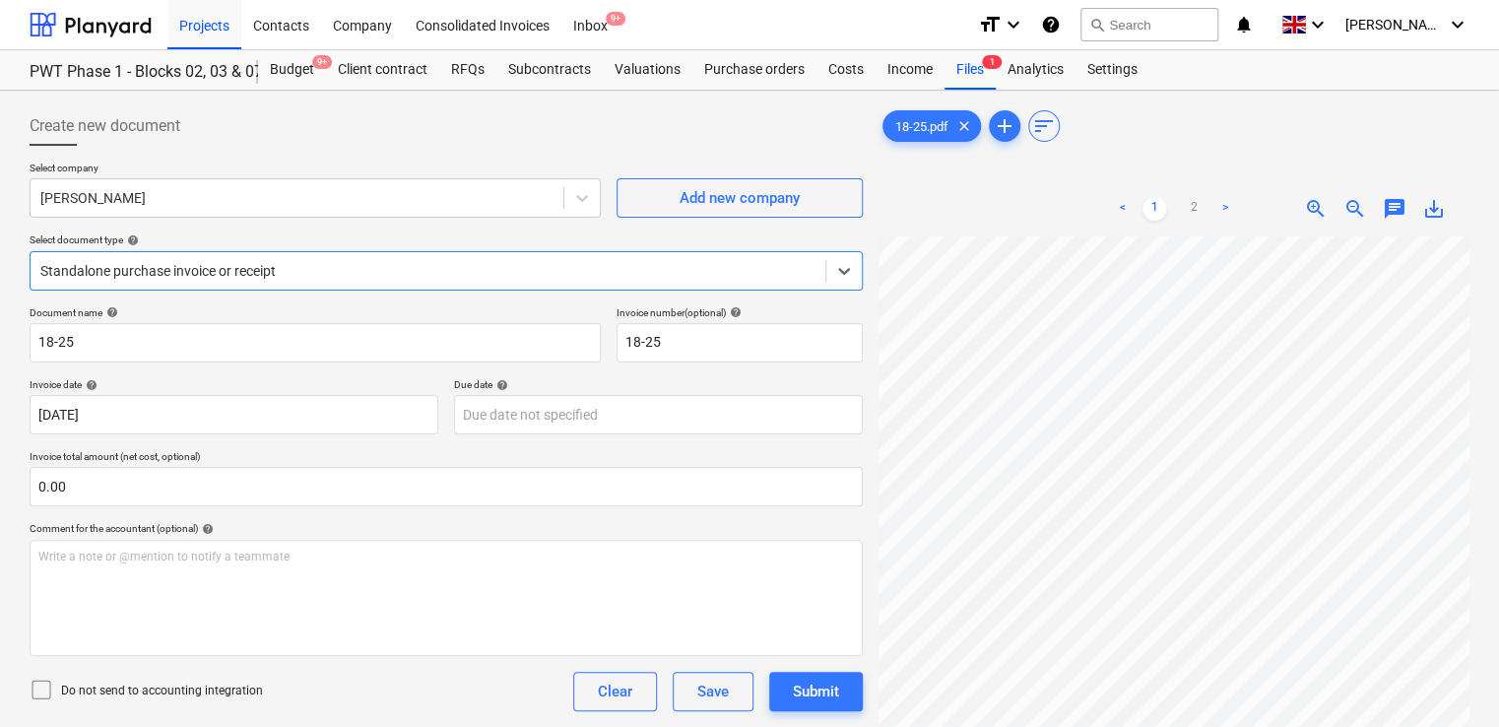
click at [40, 682] on icon at bounding box center [42, 690] width 24 height 24
click at [390, 707] on div "Do not send to accounting integration Clear Save Submit" at bounding box center [446, 691] width 833 height 39
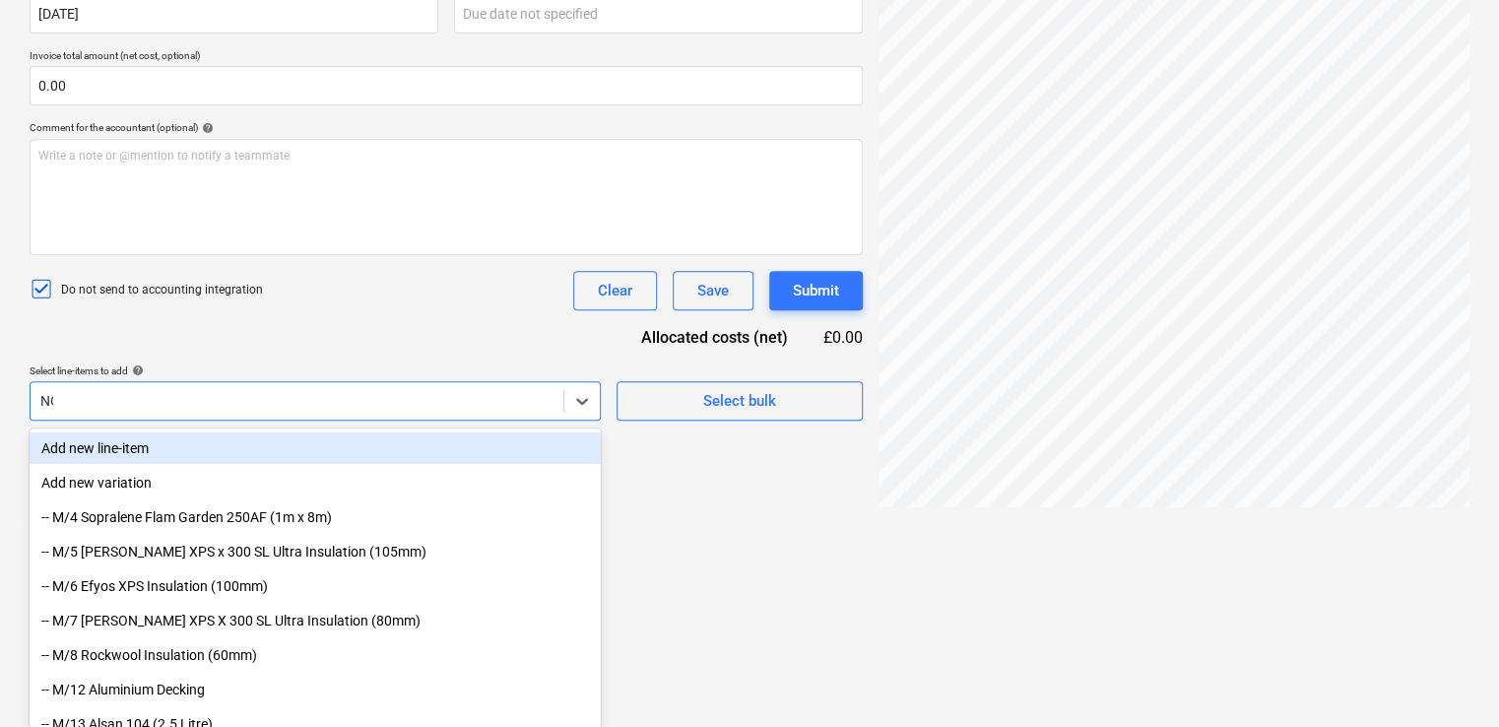
type input "NON"
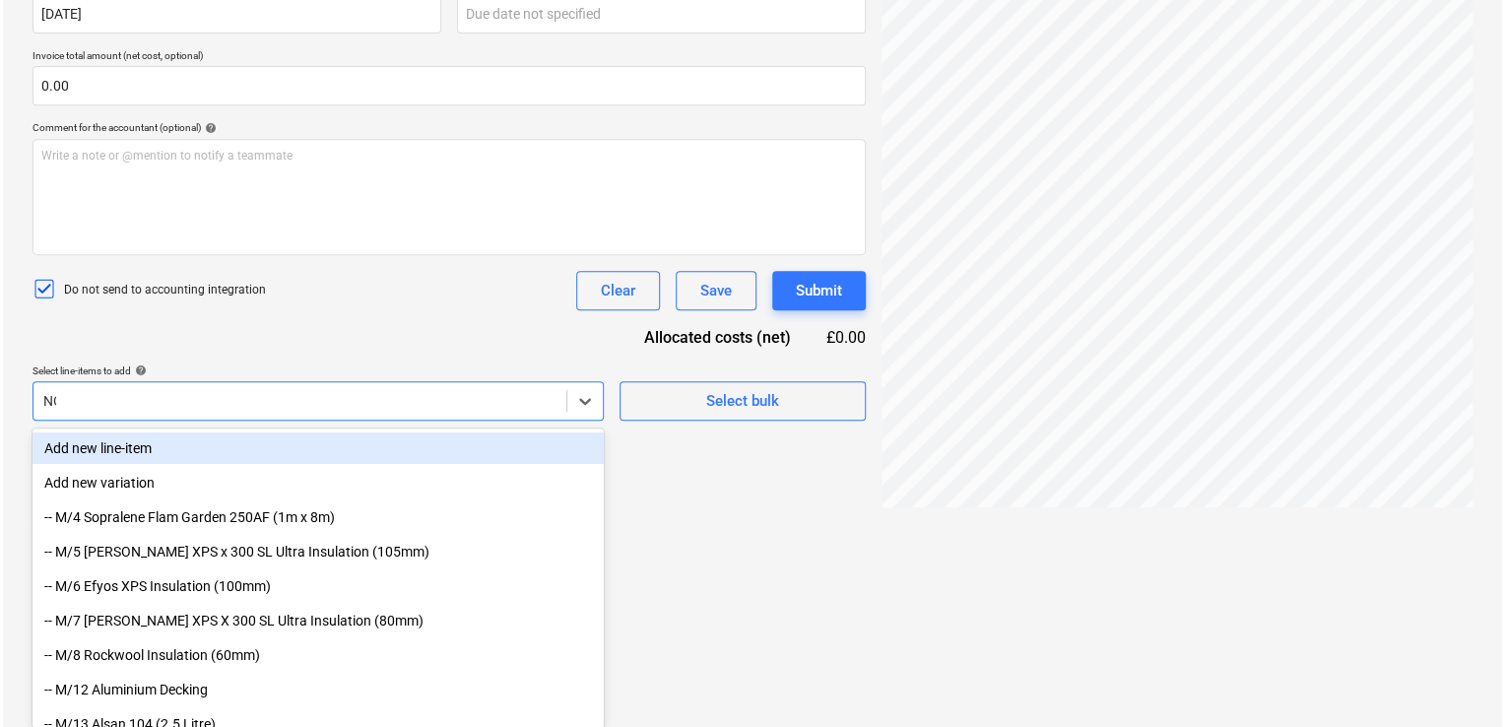
scroll to position [197, 0]
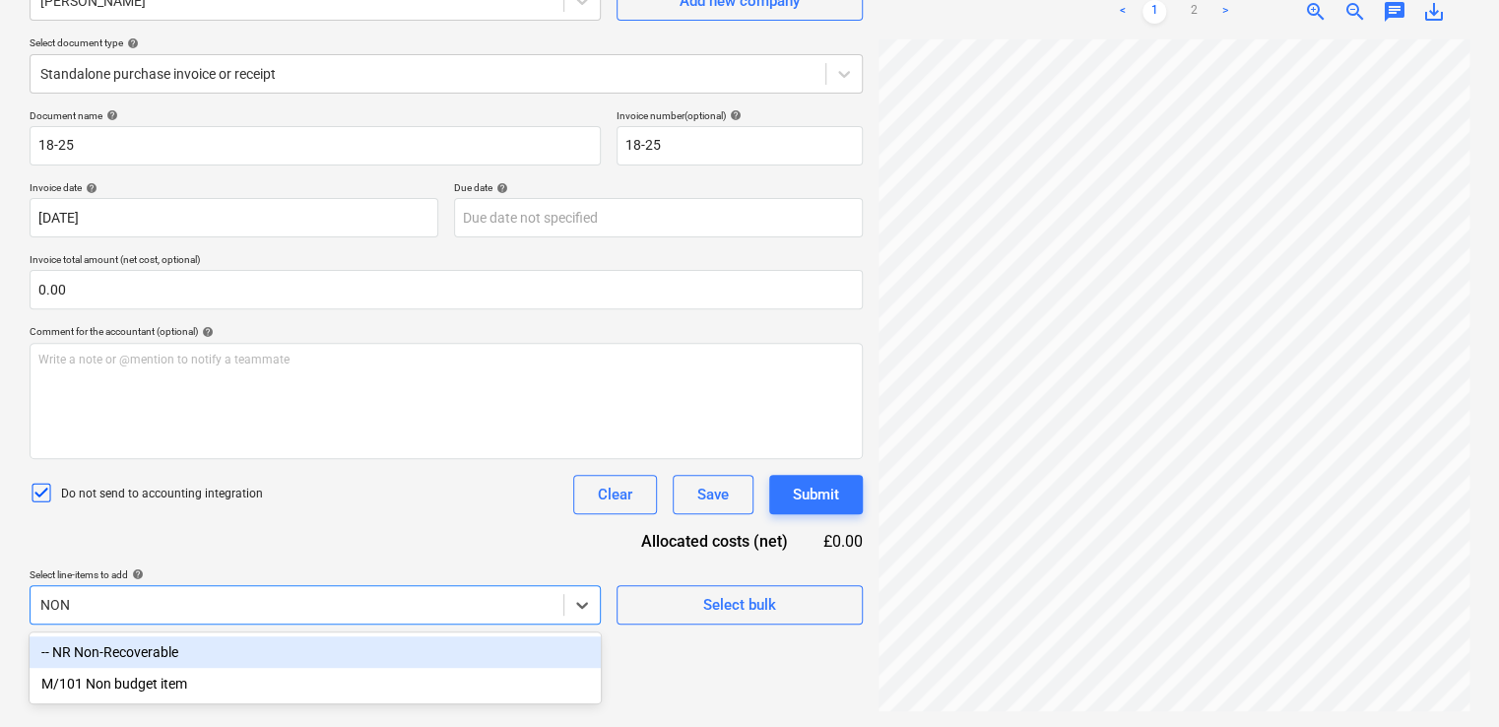
click at [226, 653] on div "-- NR Non-Recoverable" at bounding box center [315, 652] width 571 height 32
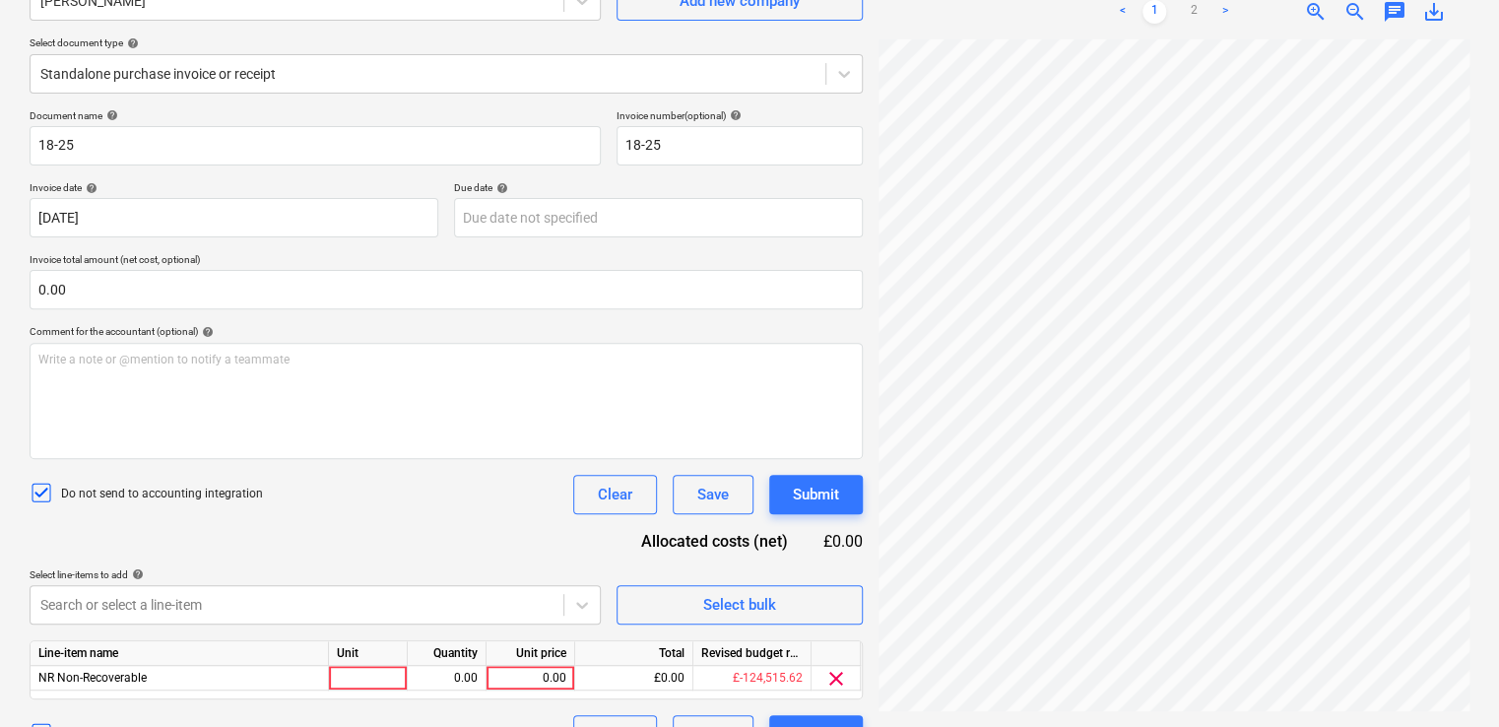
click at [339, 510] on div "Do not send to accounting integration Clear Save Submit" at bounding box center [446, 494] width 833 height 39
click at [356, 675] on div at bounding box center [368, 678] width 79 height 25
type input "ITEM"
type input "50"
click at [382, 552] on div "Document name help 18-25 Invoice number (optional) help 18-25 Invoice date help…" at bounding box center [446, 431] width 833 height 645
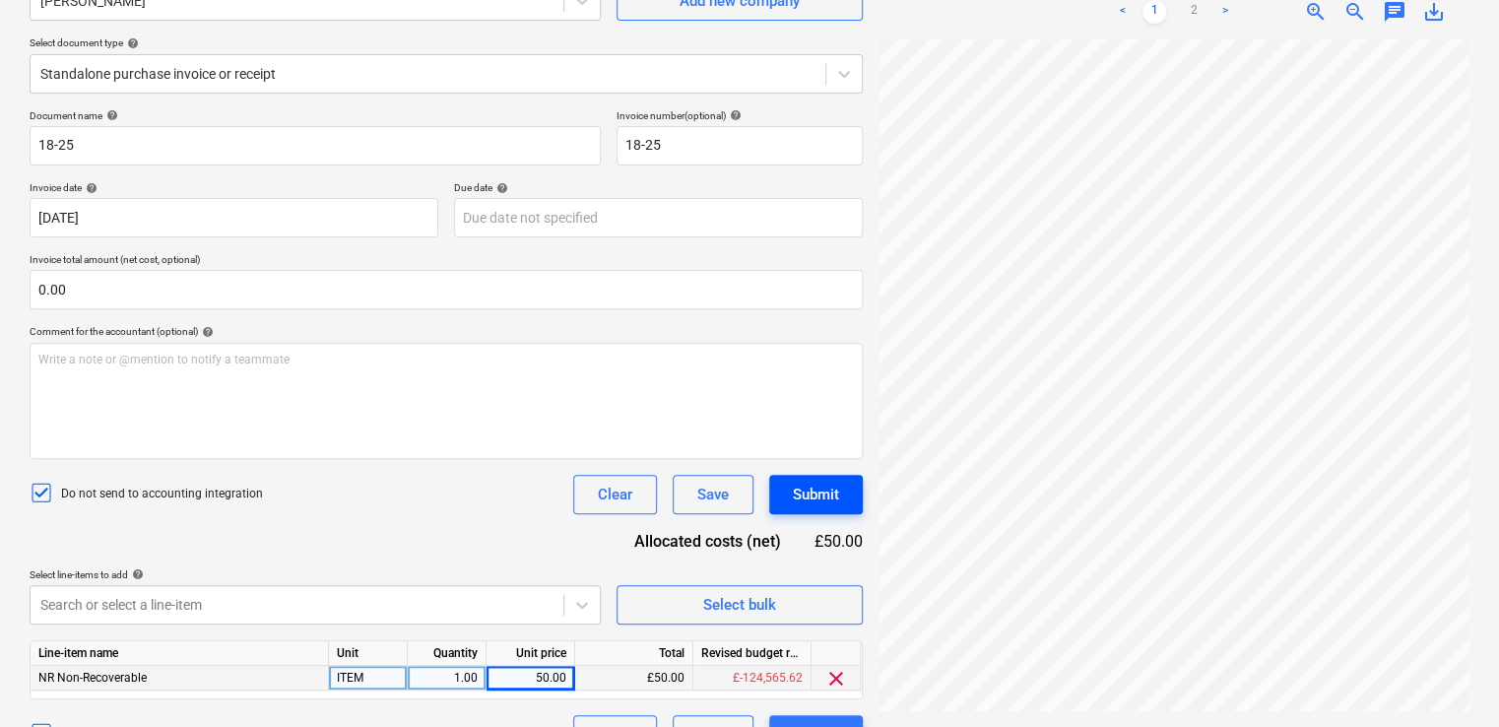
click at [783, 489] on button "Submit" at bounding box center [816, 494] width 94 height 39
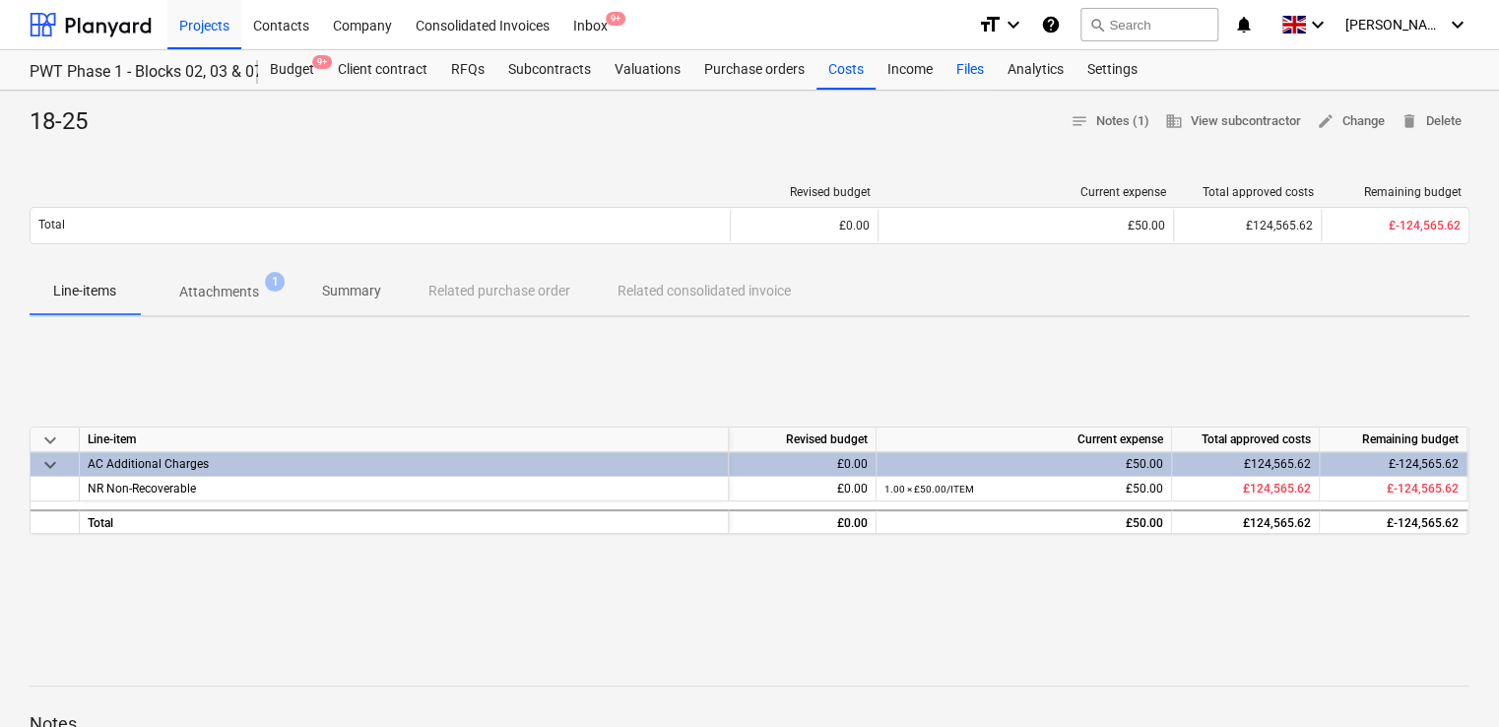
click at [950, 75] on div "Files" at bounding box center [969, 69] width 51 height 39
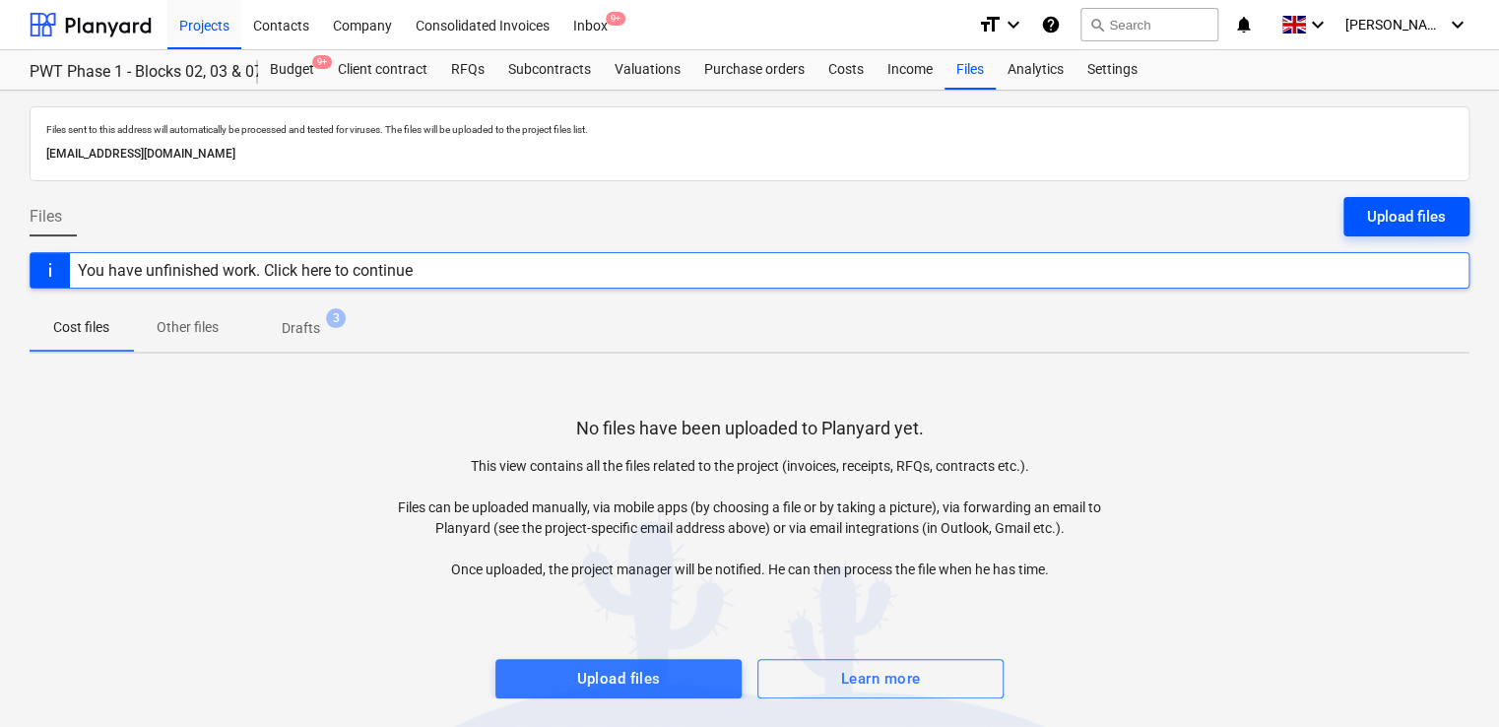
click at [1388, 204] on div "Upload files" at bounding box center [1406, 217] width 79 height 26
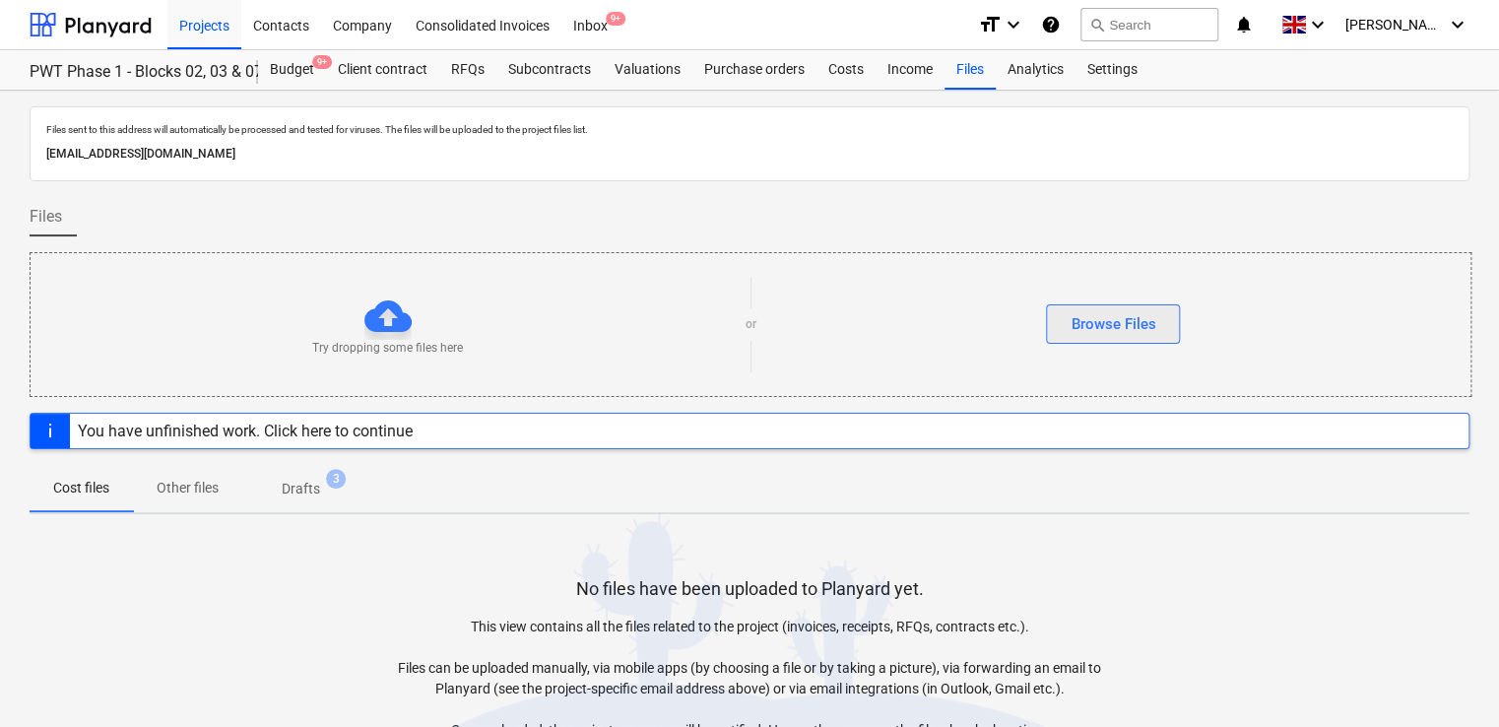
click at [1111, 322] on div "Browse Files" at bounding box center [1112, 324] width 85 height 26
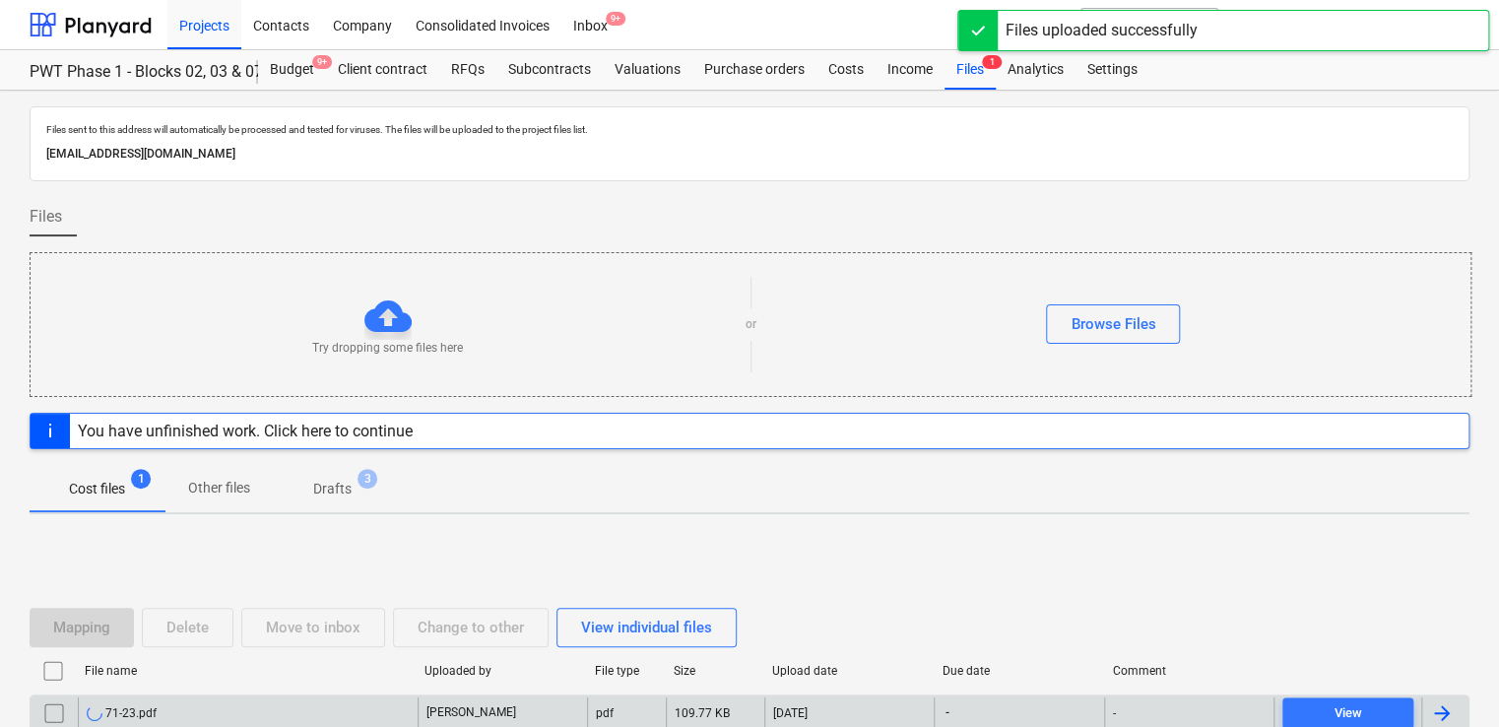
click at [186, 700] on div "71-23.pdf" at bounding box center [248, 713] width 340 height 32
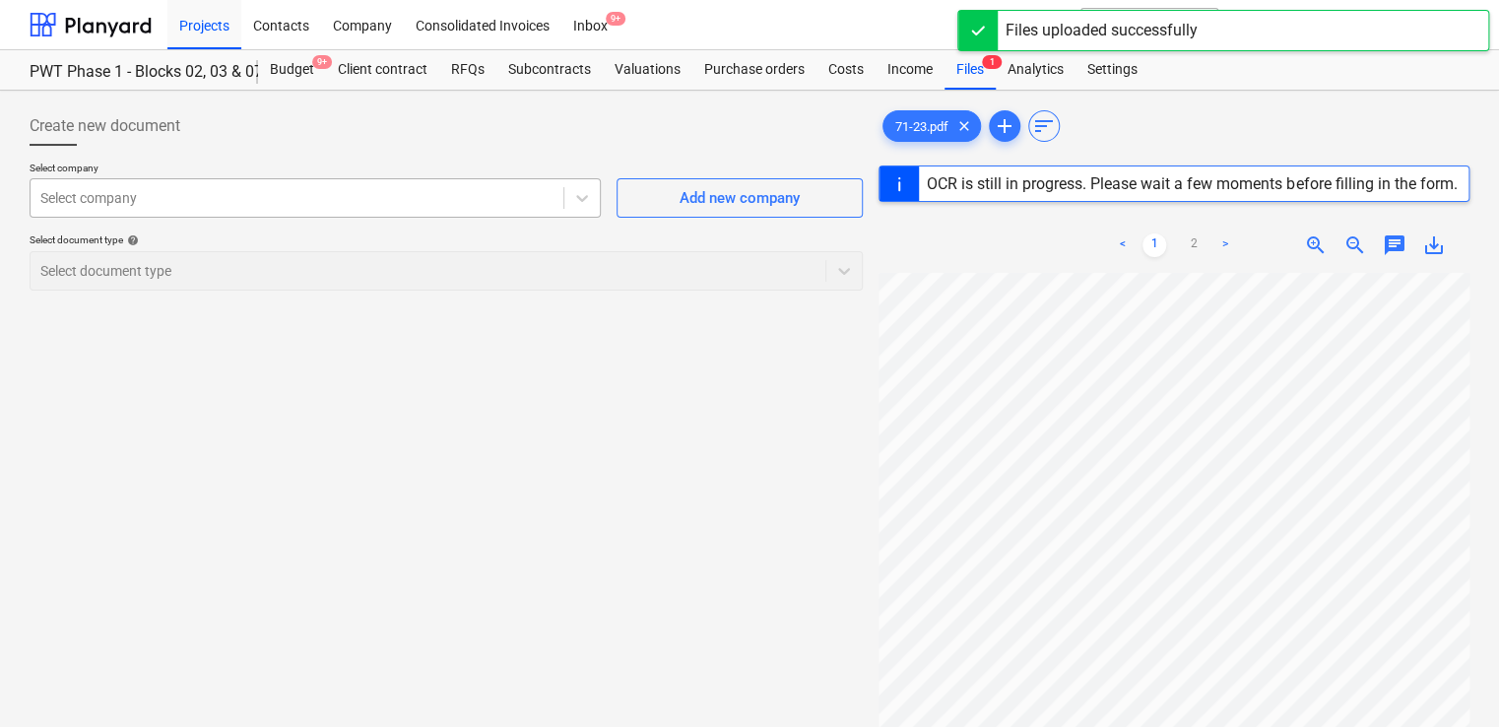
click at [249, 196] on div at bounding box center [296, 198] width 513 height 20
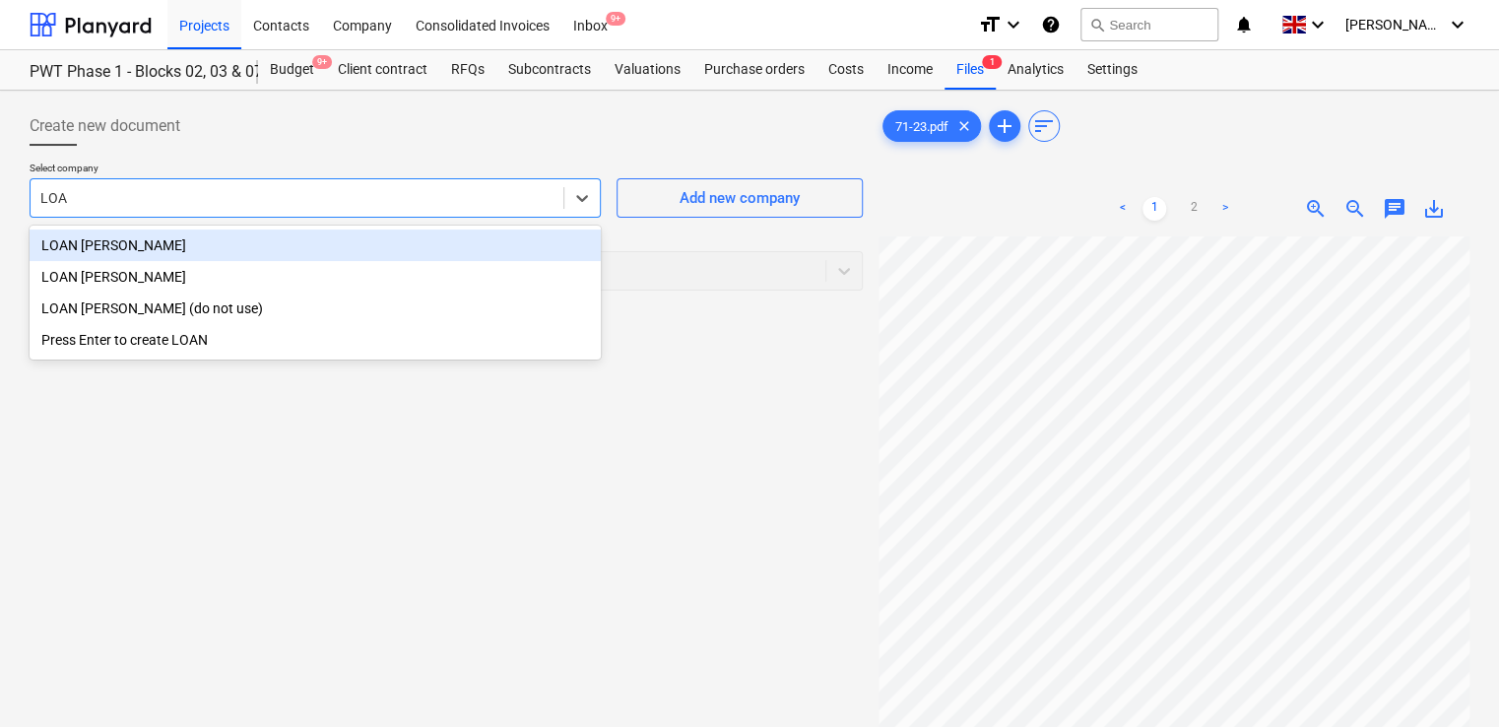
type input "LOAN"
click at [193, 229] on div "LOAN [PERSON_NAME]" at bounding box center [315, 245] width 571 height 32
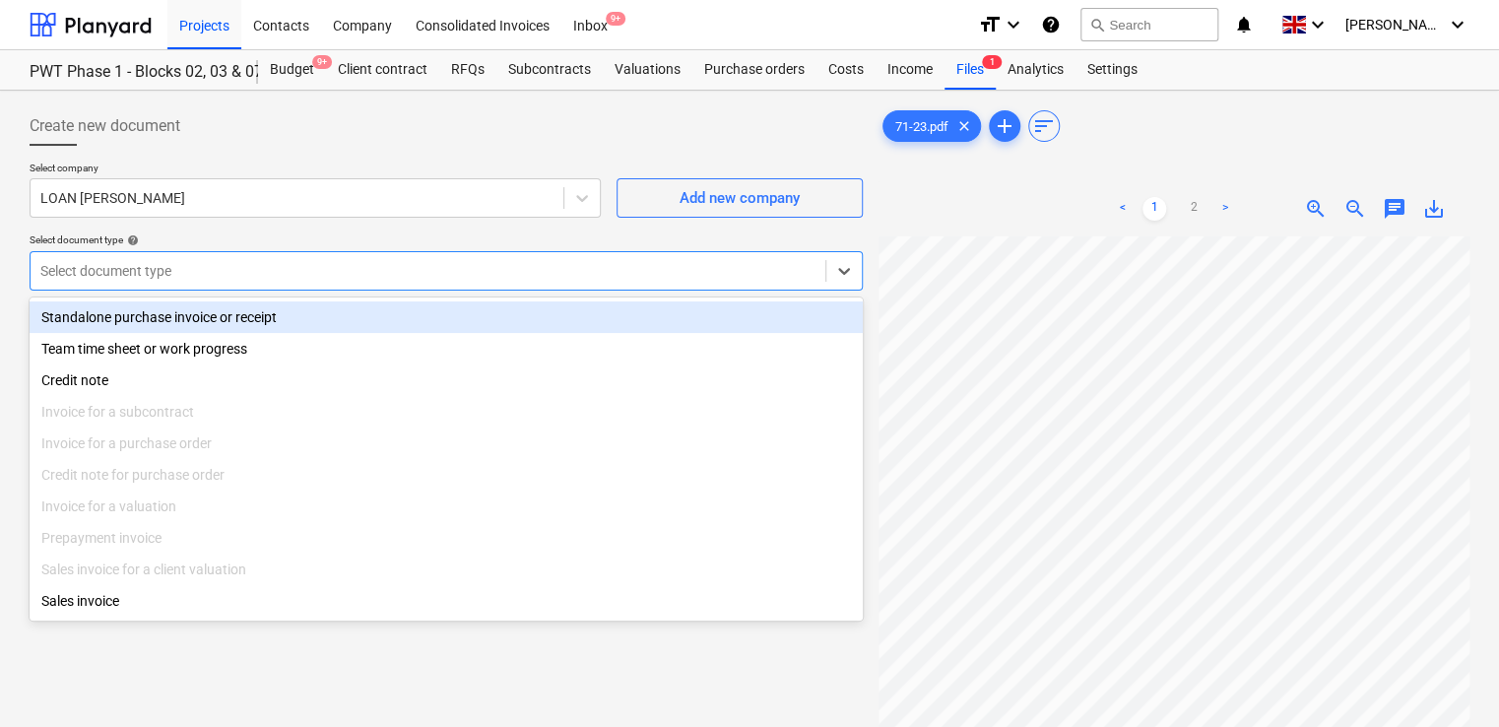
click at [189, 276] on div at bounding box center [427, 271] width 775 height 20
click at [188, 309] on div "Standalone purchase invoice or receipt" at bounding box center [446, 317] width 833 height 32
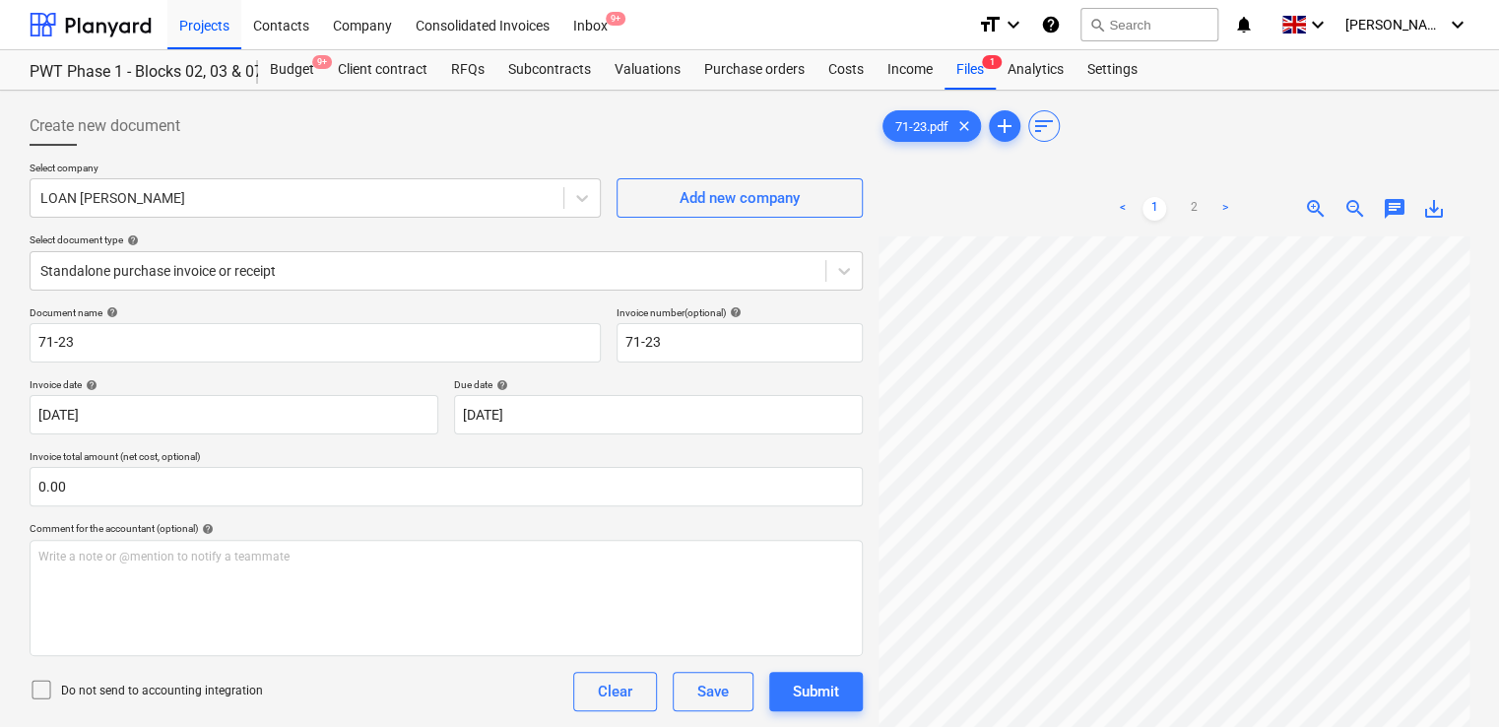
click at [45, 682] on icon at bounding box center [42, 690] width 24 height 24
click at [243, 687] on p "Do not send to accounting integration" at bounding box center [162, 690] width 202 height 17
click at [358, 680] on div "Do not send to accounting integration Clear Save Submit" at bounding box center [446, 691] width 833 height 39
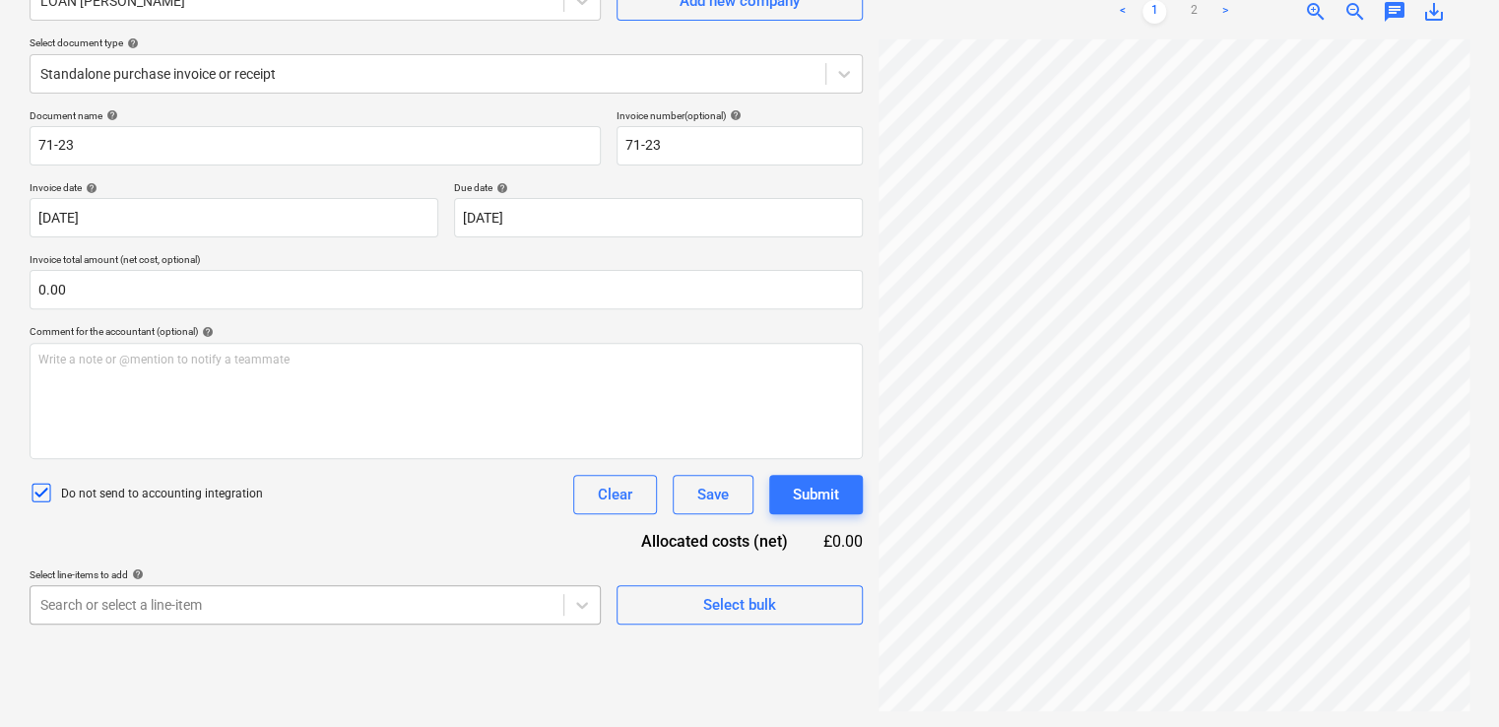
click at [315, 530] on body "Projects Contacts Company Consolidated Invoices Inbox 9+ format_size keyboard_a…" at bounding box center [749, 166] width 1499 height 727
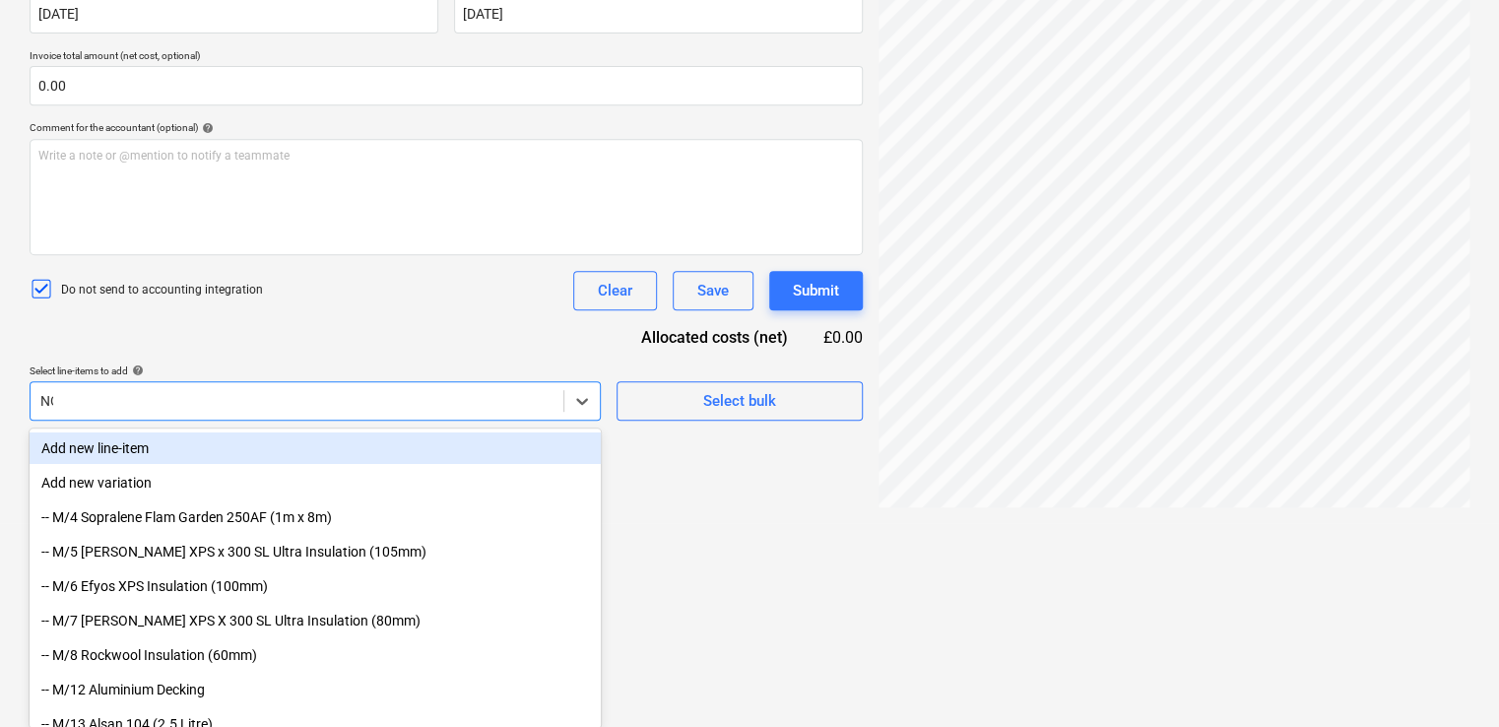
type input "NON"
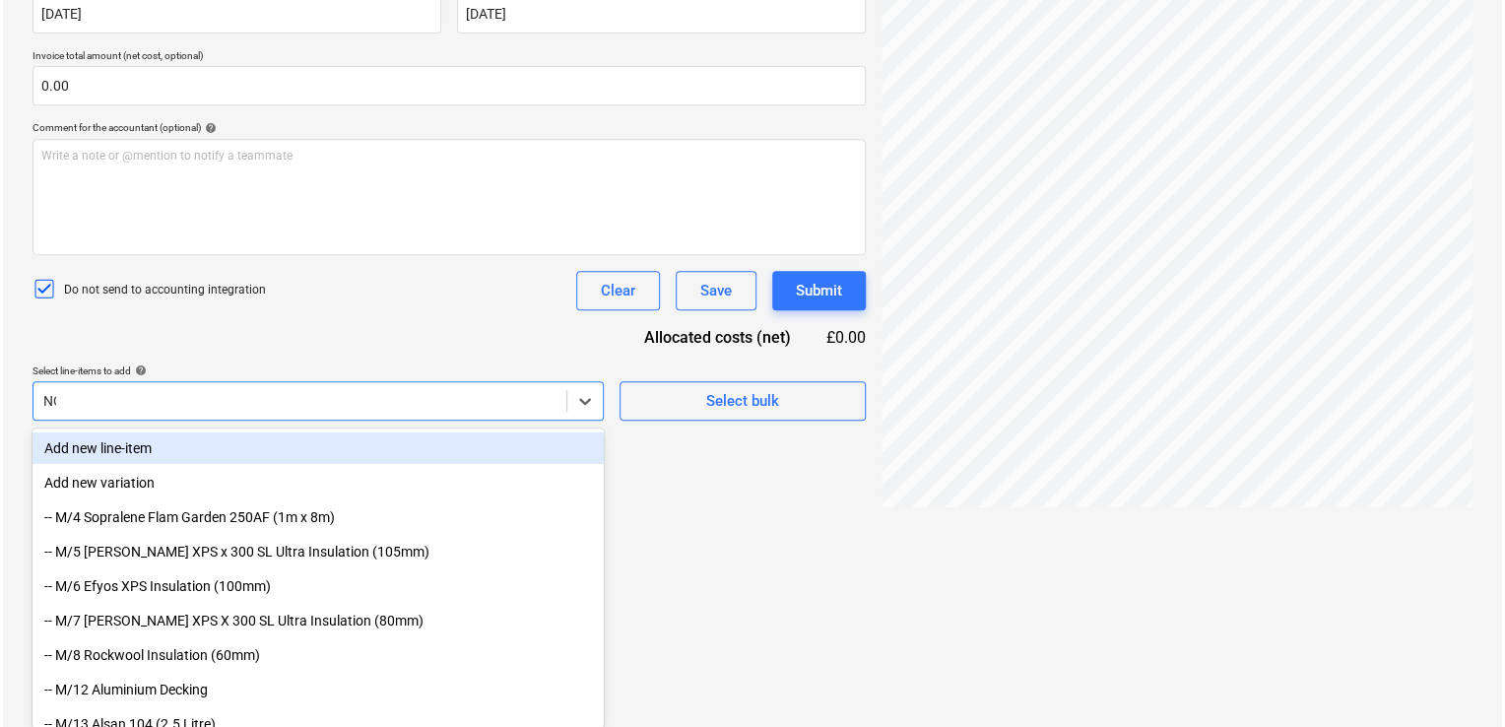
scroll to position [197, 0]
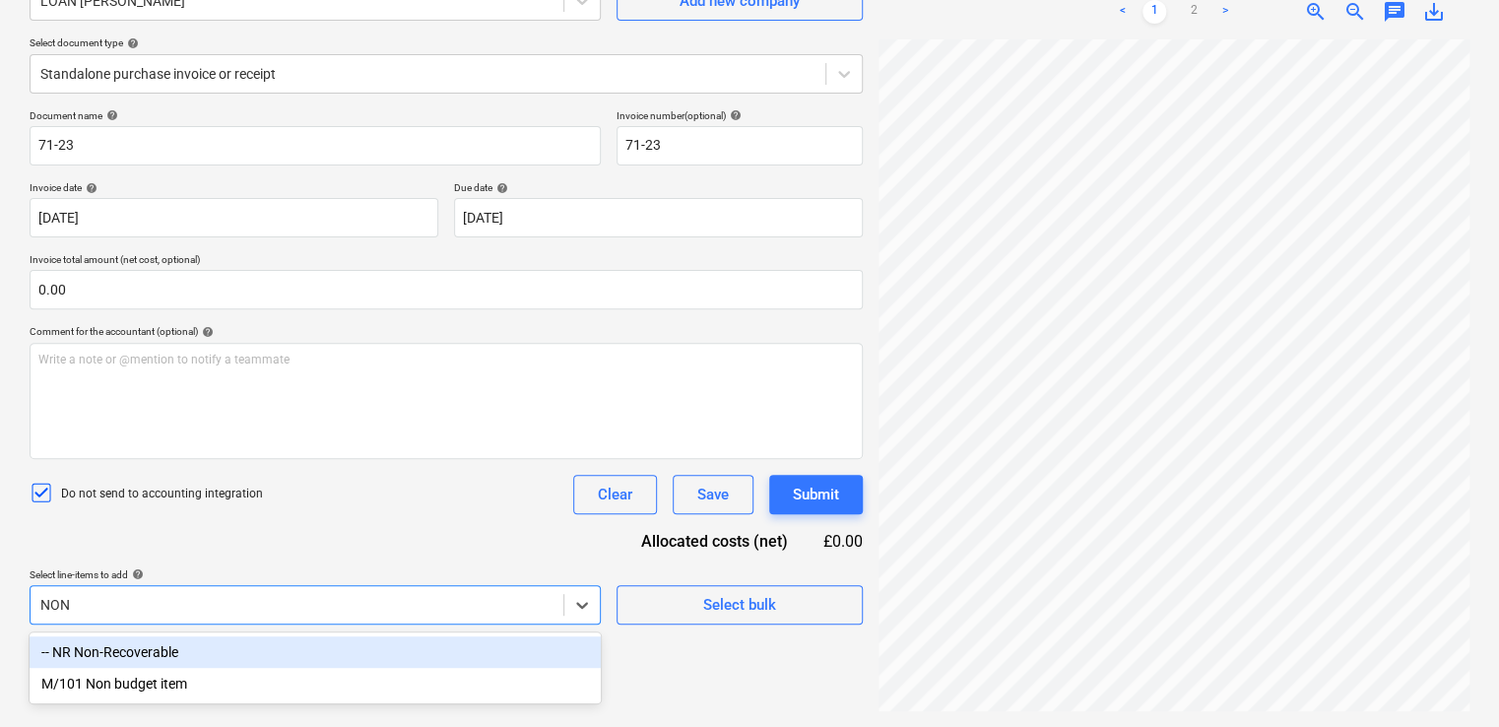
click at [209, 650] on div "-- NR Non-Recoverable" at bounding box center [315, 652] width 571 height 32
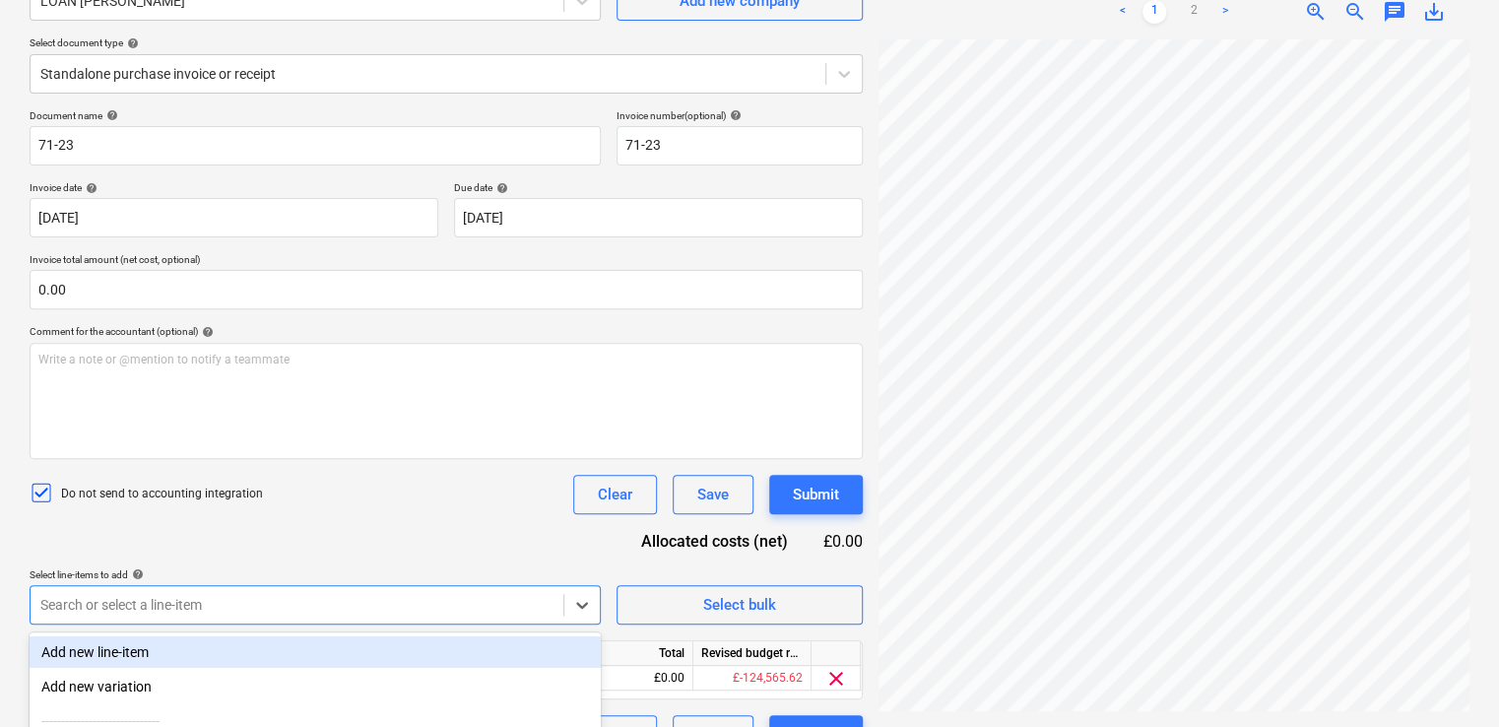
click at [348, 507] on div "Do not send to accounting integration Clear Save Submit" at bounding box center [446, 494] width 833 height 39
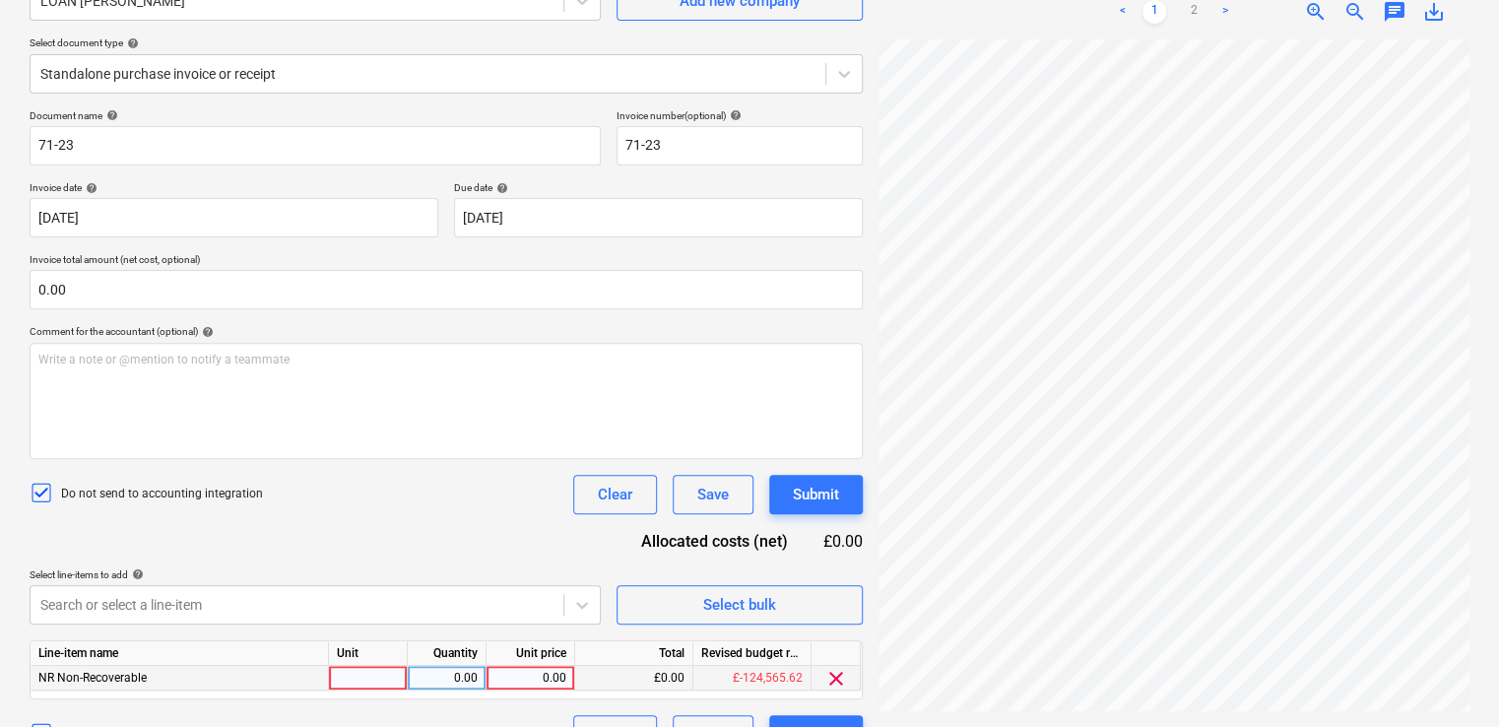
click at [348, 683] on div at bounding box center [368, 678] width 79 height 25
click at [348, 683] on input "ITEM1" at bounding box center [368, 678] width 78 height 24
click at [404, 676] on input "IEM1" at bounding box center [368, 678] width 78 height 24
type input "I"
type input "item"
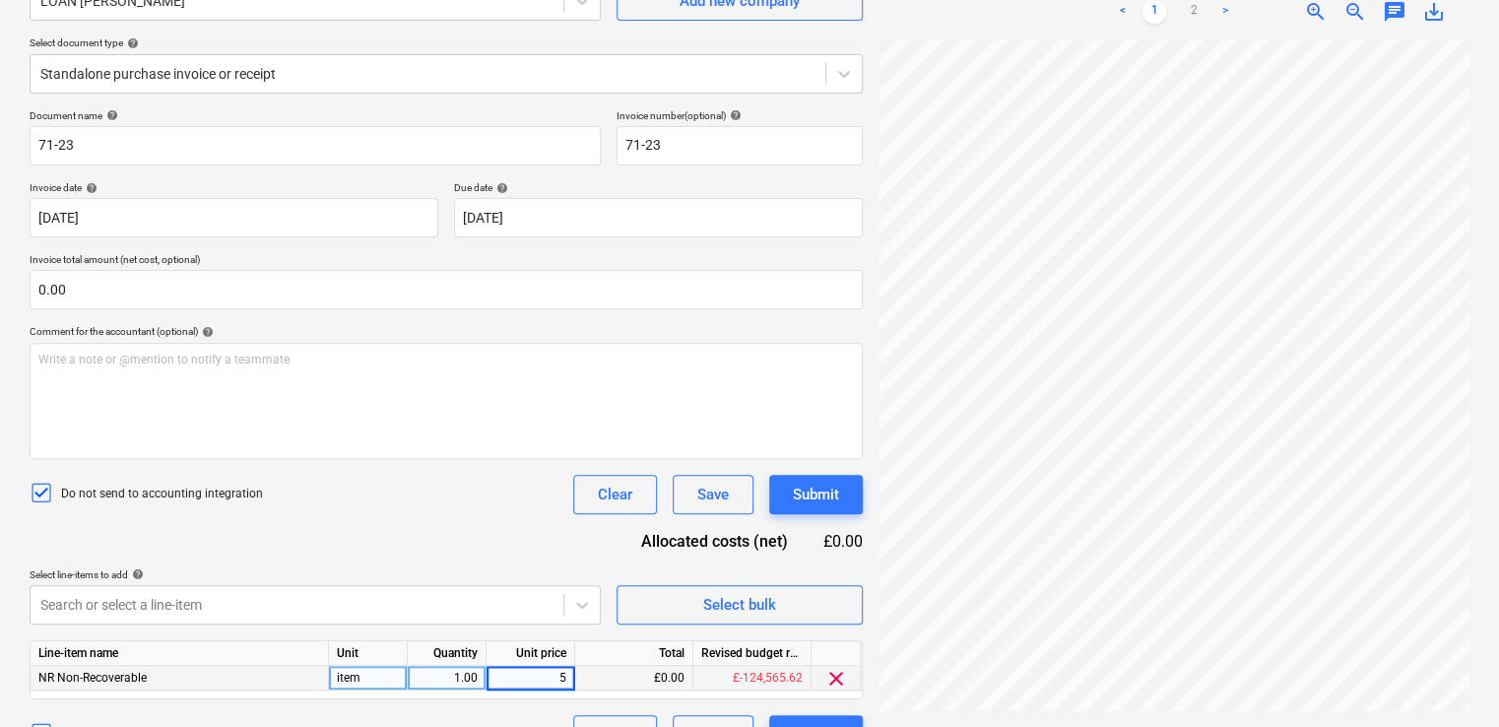
type input "50"
click at [455, 547] on div "Document name help 71-23 Invoice number (optional) help 71-23 Invoice date help…" at bounding box center [446, 431] width 833 height 645
click at [812, 490] on div "Submit" at bounding box center [816, 495] width 46 height 26
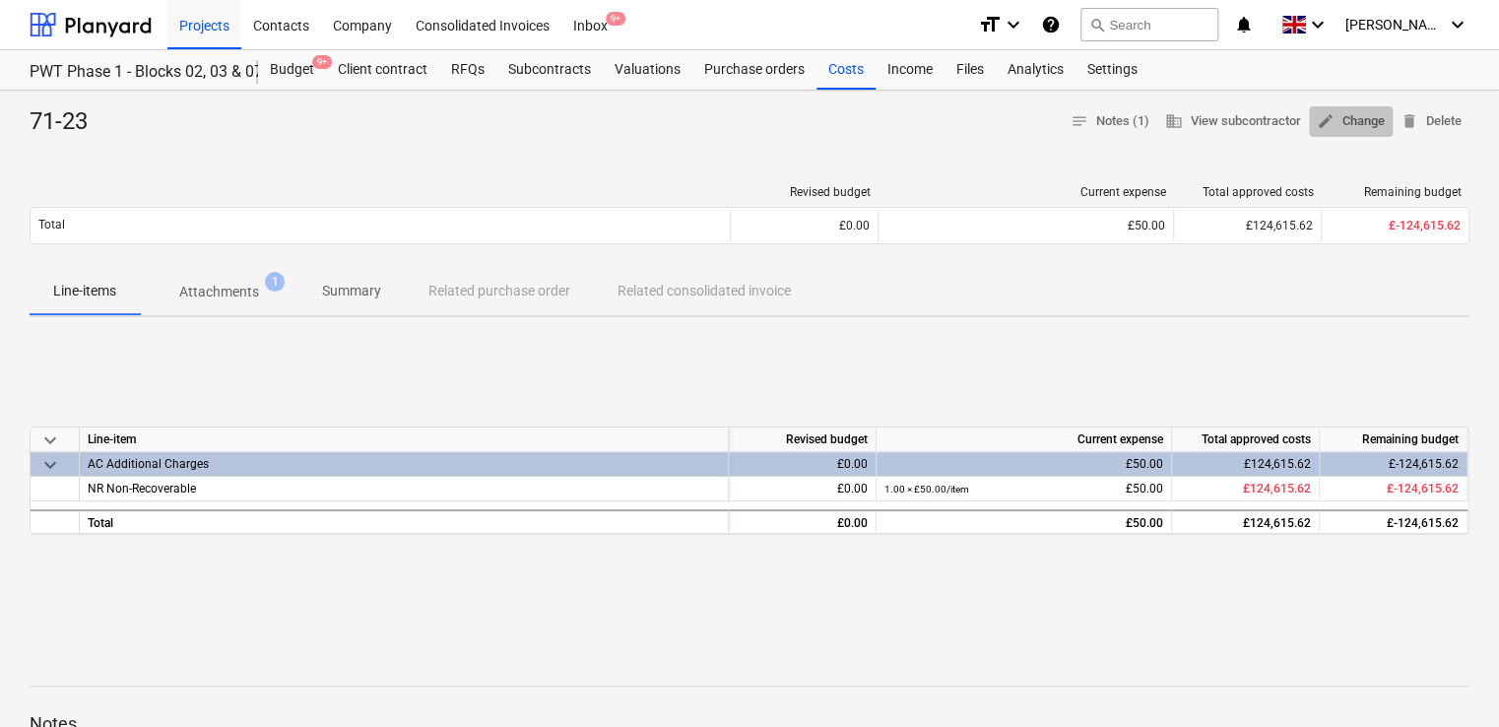
click at [1359, 119] on span "edit Change" at bounding box center [1351, 121] width 68 height 23
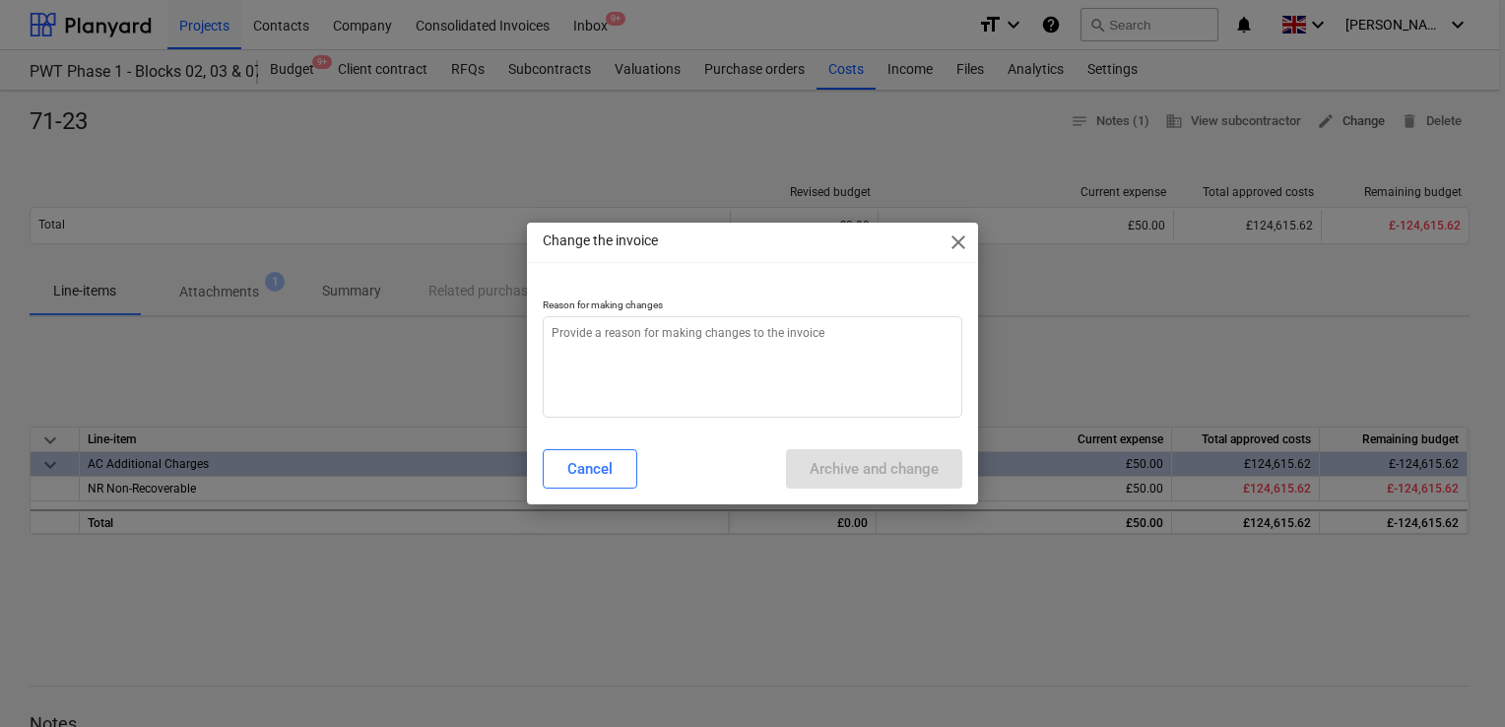
type textarea "x"
click at [681, 355] on textarea at bounding box center [753, 366] width 420 height 101
type textarea "."
type textarea "x"
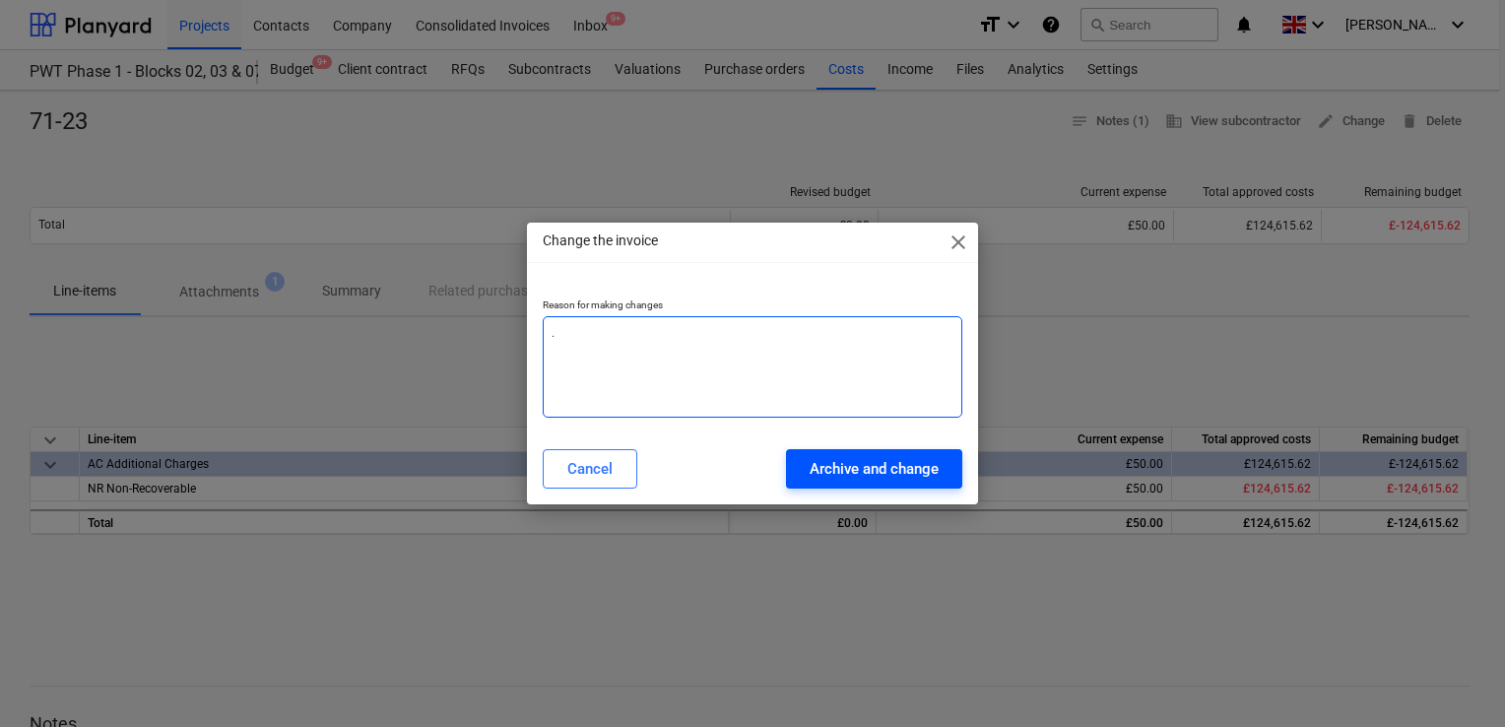
type textarea "."
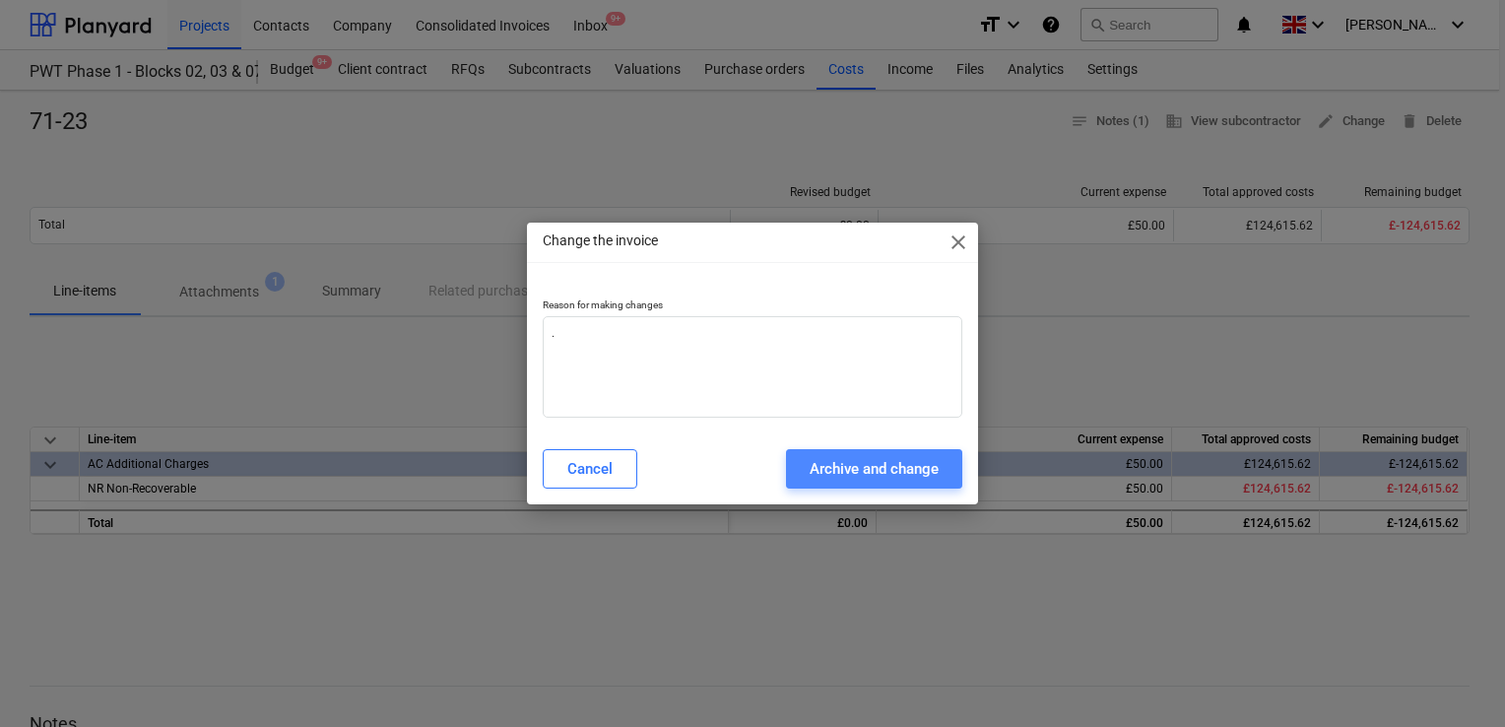
click at [801, 479] on button "Archive and change" at bounding box center [874, 468] width 176 height 39
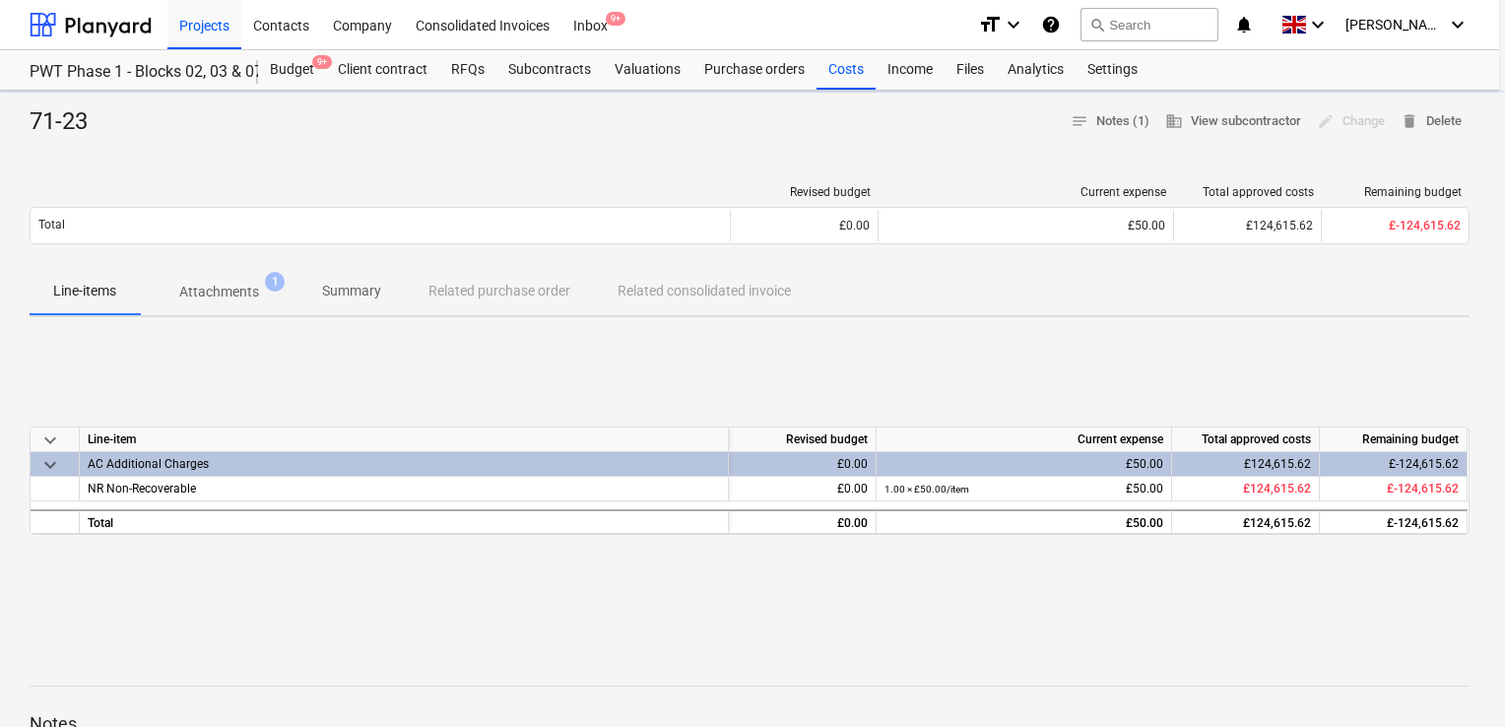
type textarea "x"
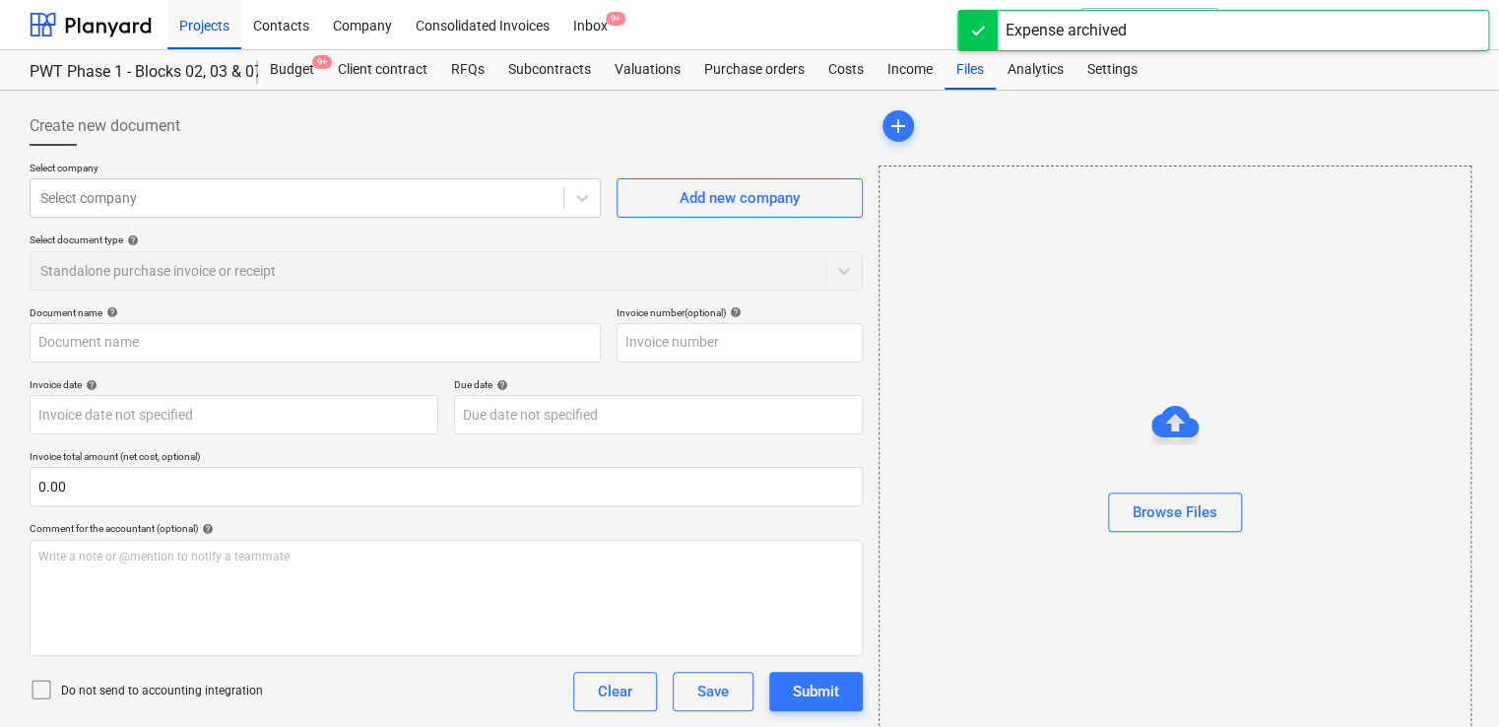
type input "71-23"
type input "[DATE]"
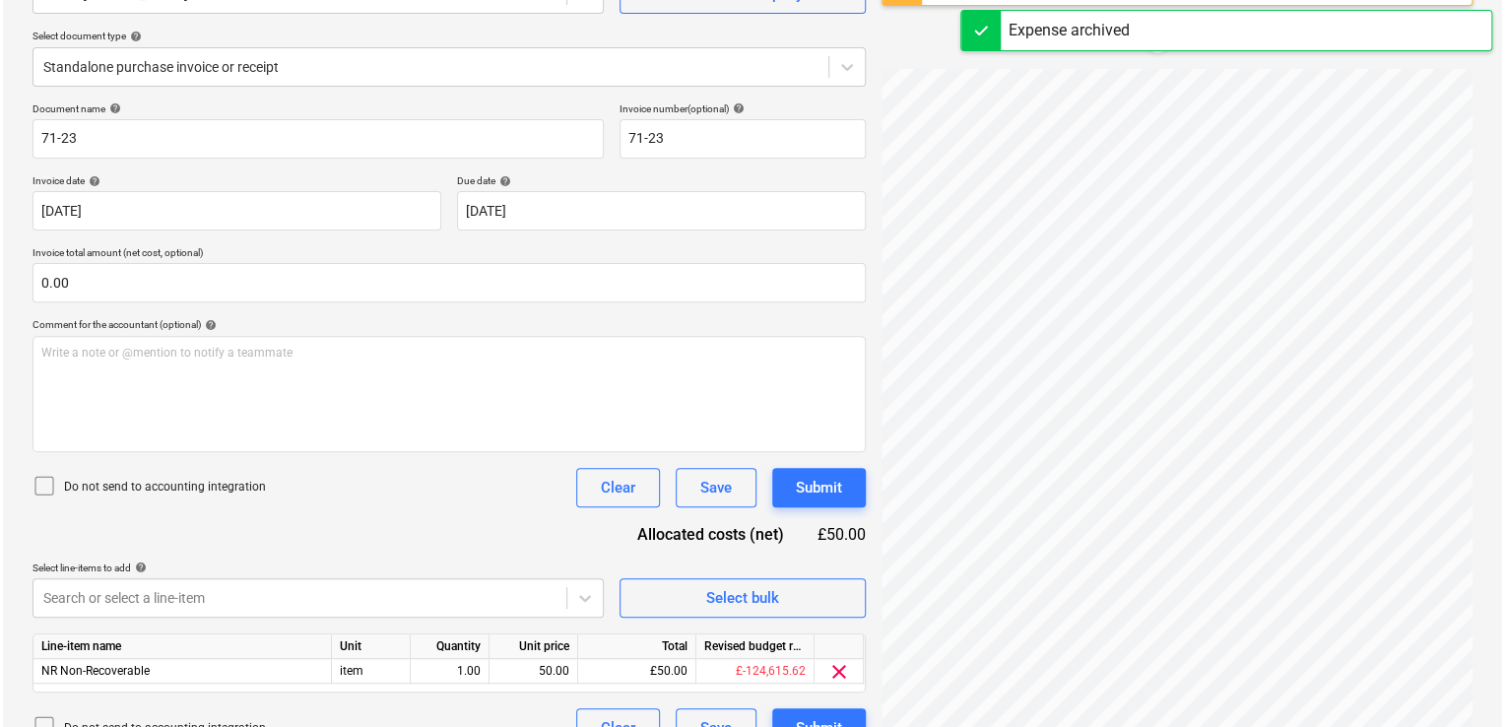
scroll to position [239, 0]
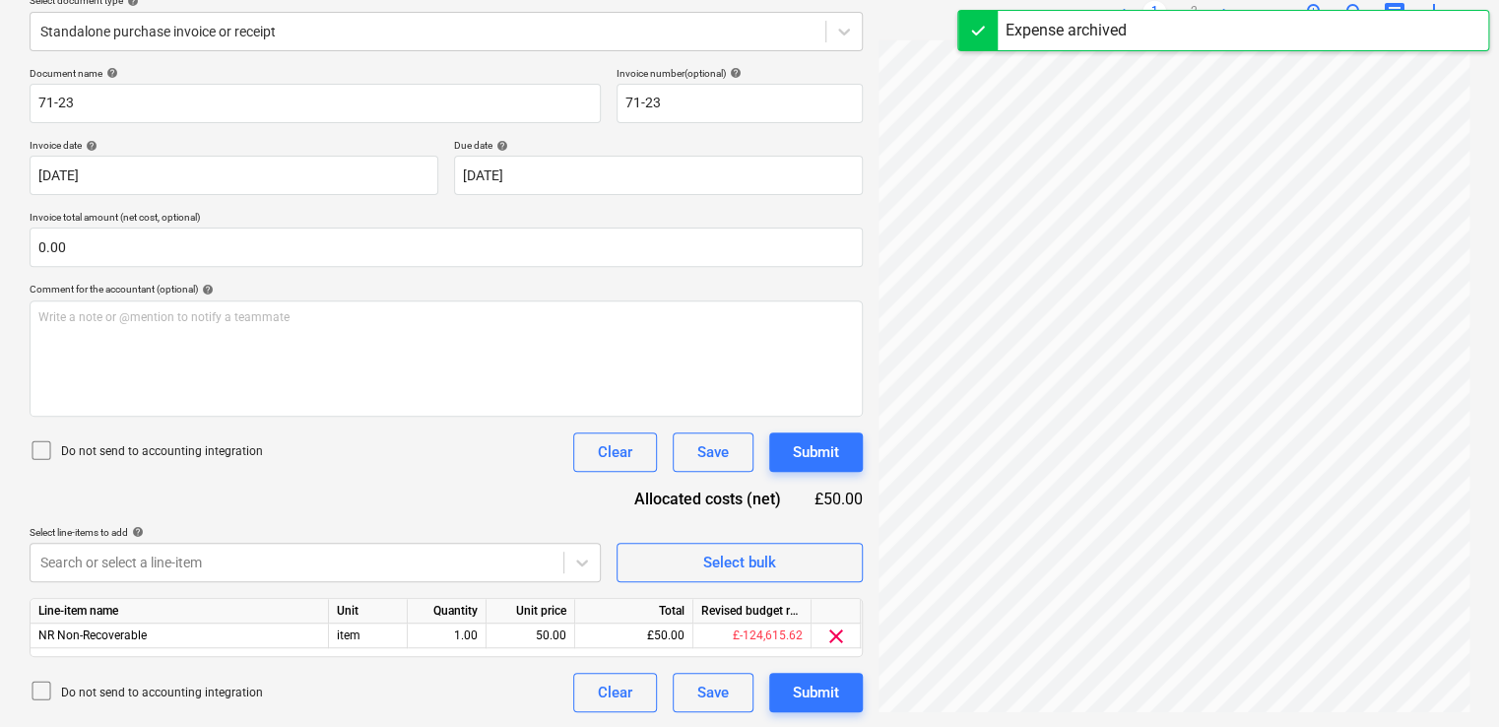
click at [37, 447] on icon at bounding box center [42, 450] width 24 height 24
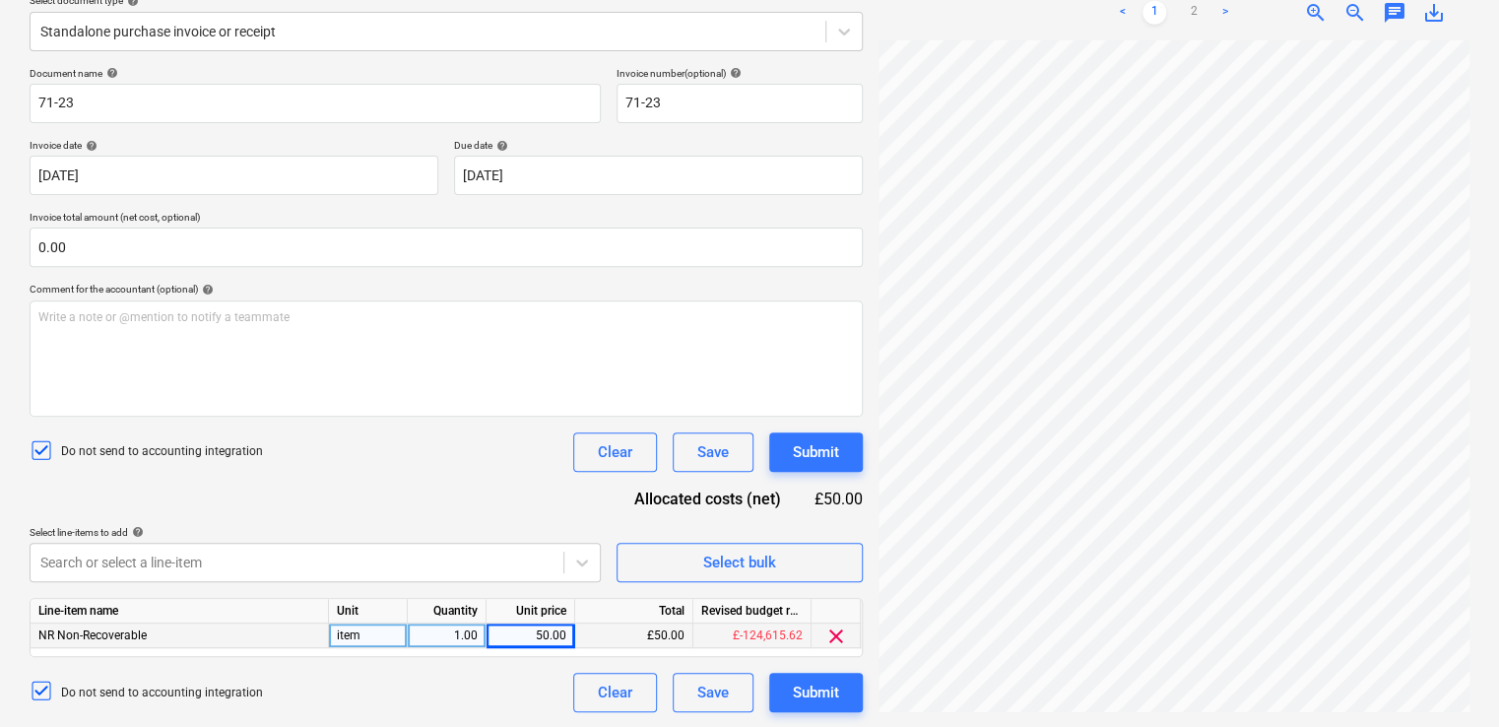
click at [502, 636] on div "50.00" at bounding box center [530, 635] width 72 height 25
type input "40"
click at [521, 468] on div "Do not send to accounting integration Clear Save Submit" at bounding box center [446, 451] width 833 height 39
click at [829, 447] on div "Submit" at bounding box center [816, 452] width 46 height 26
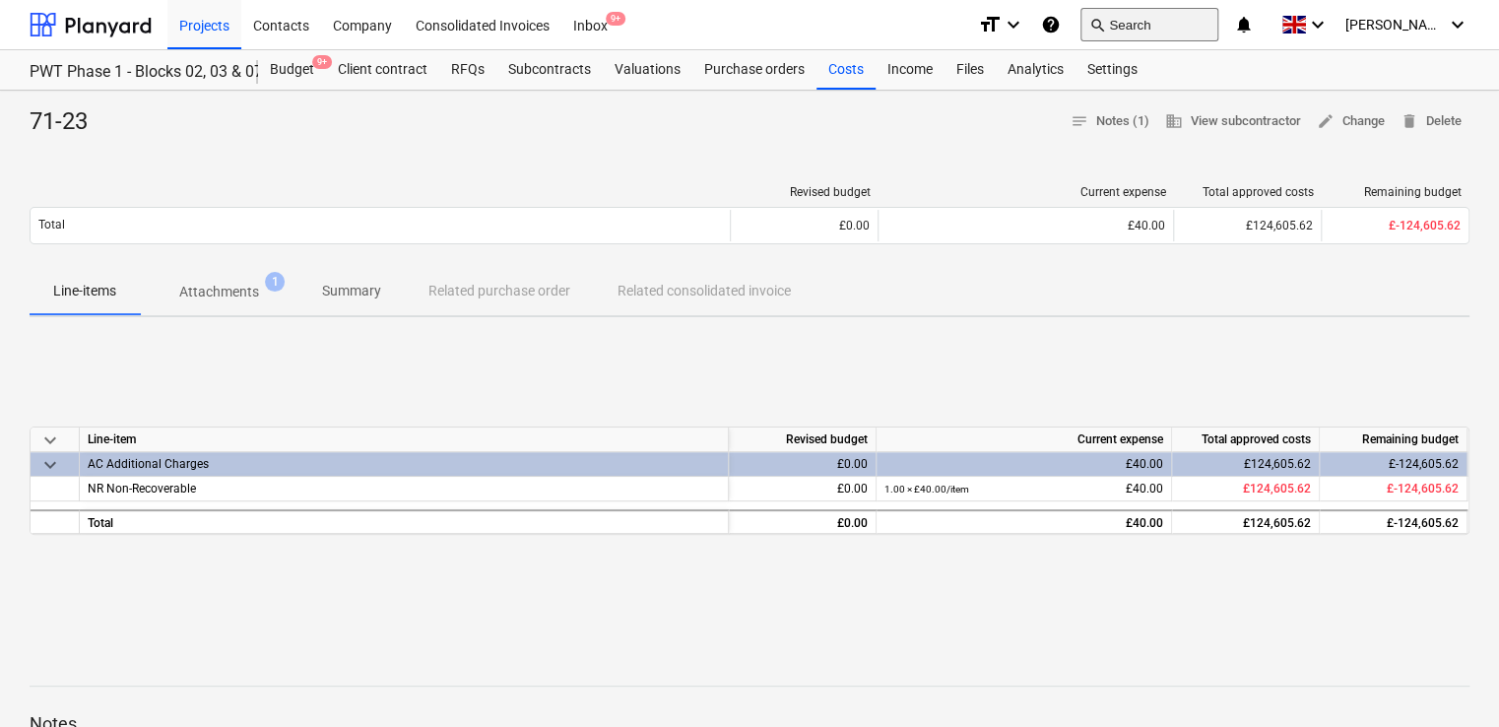
click at [1178, 15] on button "search Search" at bounding box center [1149, 24] width 138 height 33
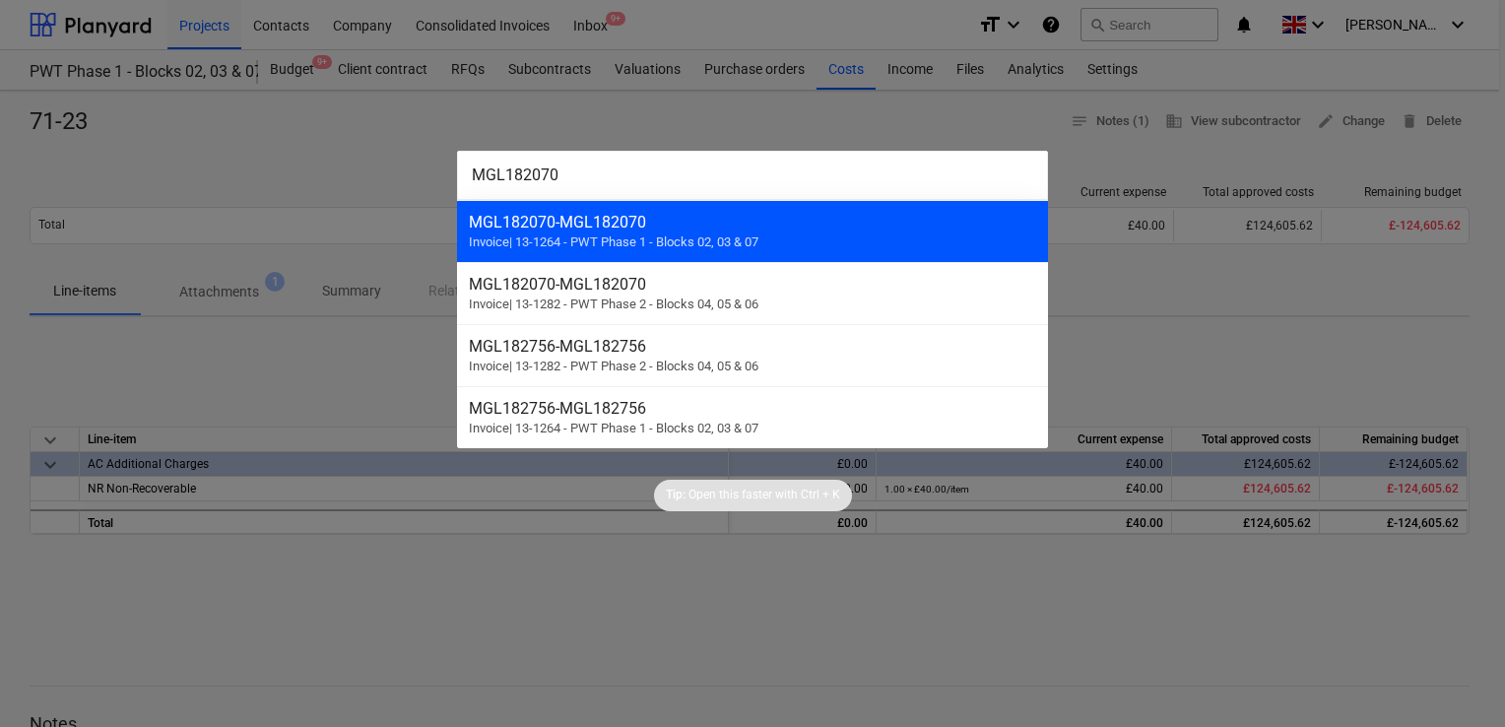
type input "MGL182070"
click at [678, 238] on span "Invoice | 13-1264 - PWT Phase 1 - Blocks 02, 03 & 07" at bounding box center [614, 241] width 290 height 15
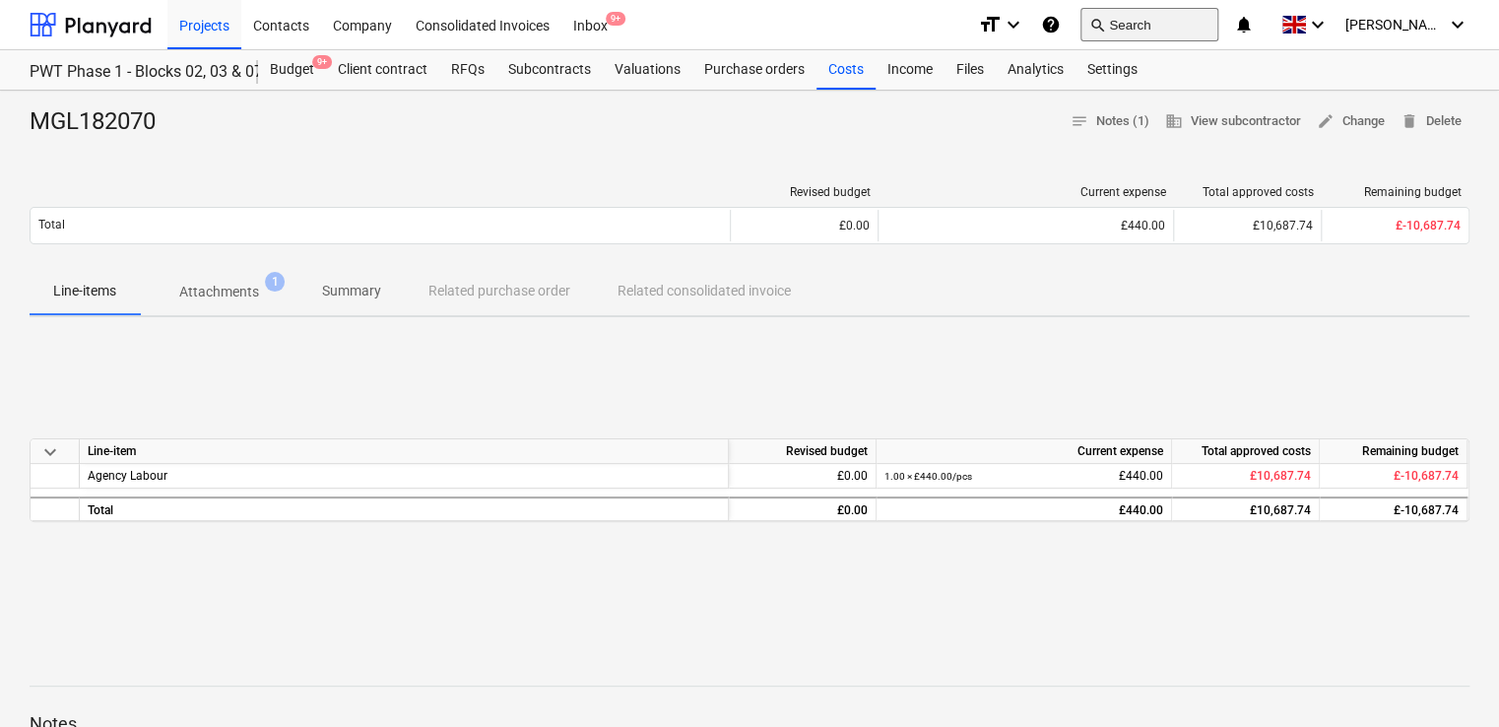
click at [1170, 26] on button "search Search" at bounding box center [1149, 24] width 138 height 33
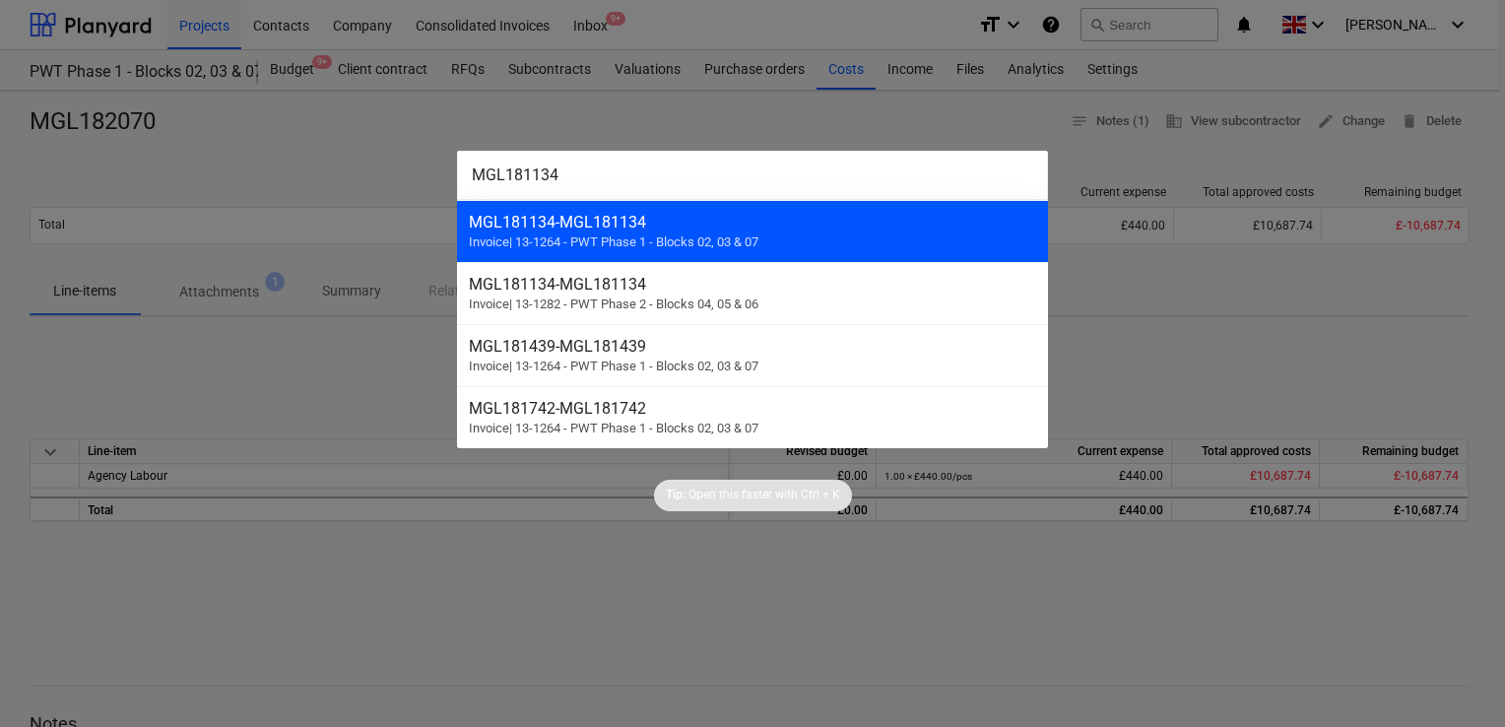
type input "MGL181134"
click at [714, 219] on div "MGL181134 - MGL181134" at bounding box center [752, 222] width 567 height 19
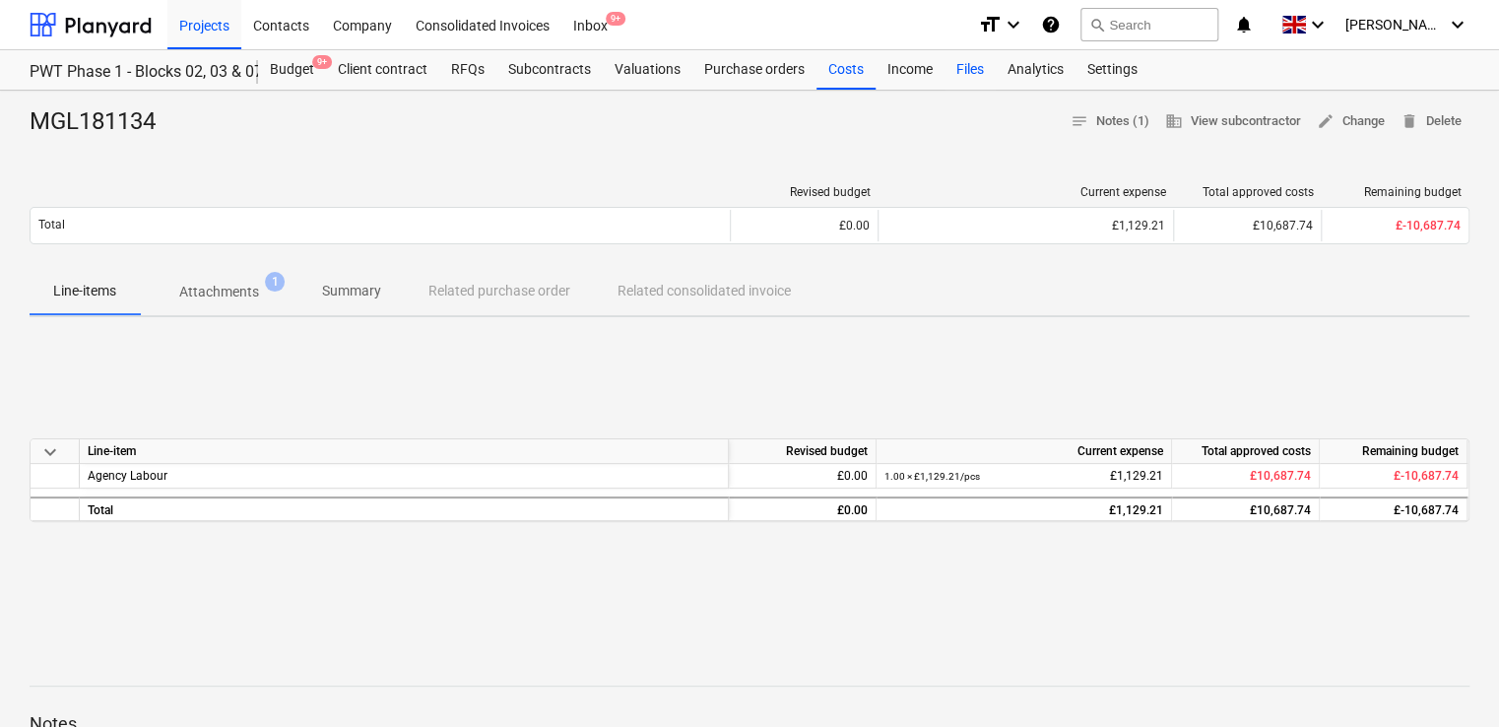
click at [969, 67] on div "Files" at bounding box center [969, 69] width 51 height 39
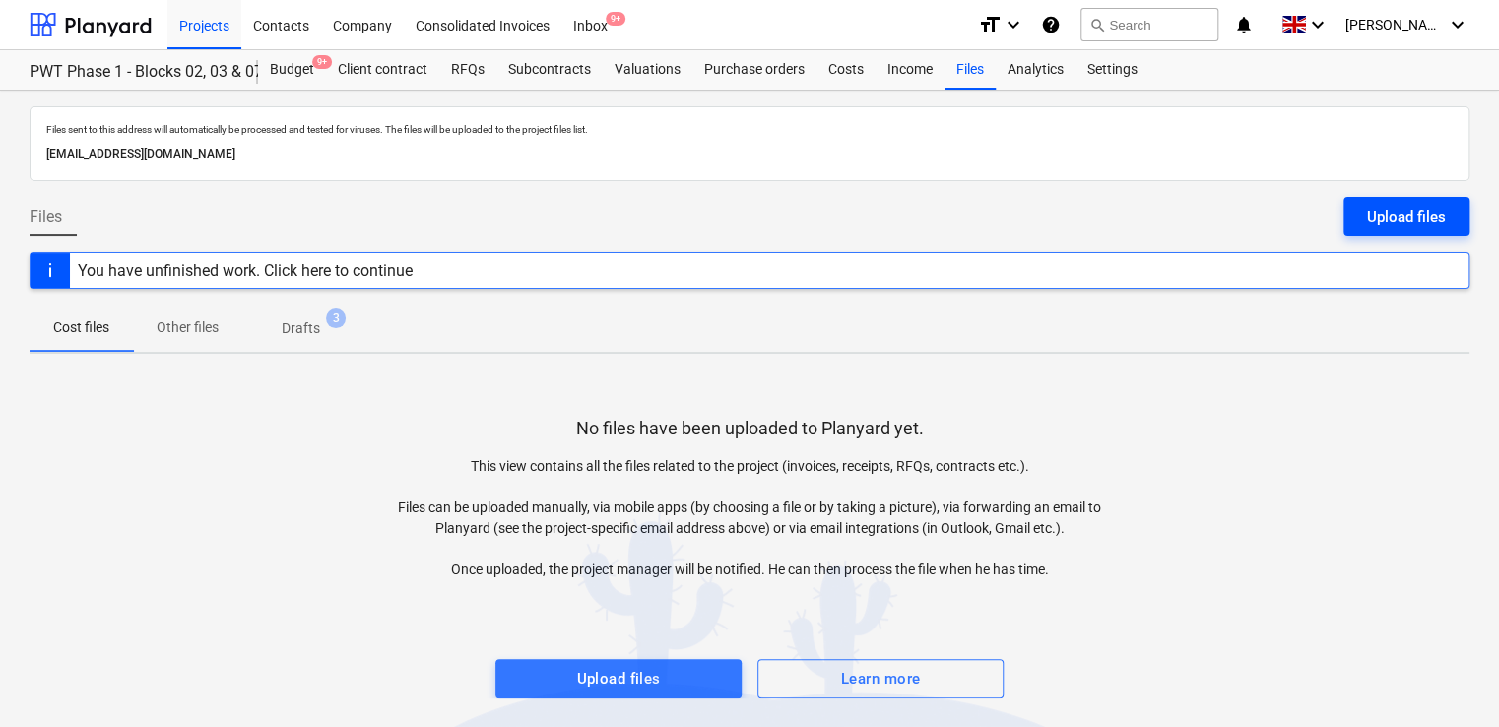
click at [1373, 214] on div "Upload files" at bounding box center [1406, 217] width 79 height 26
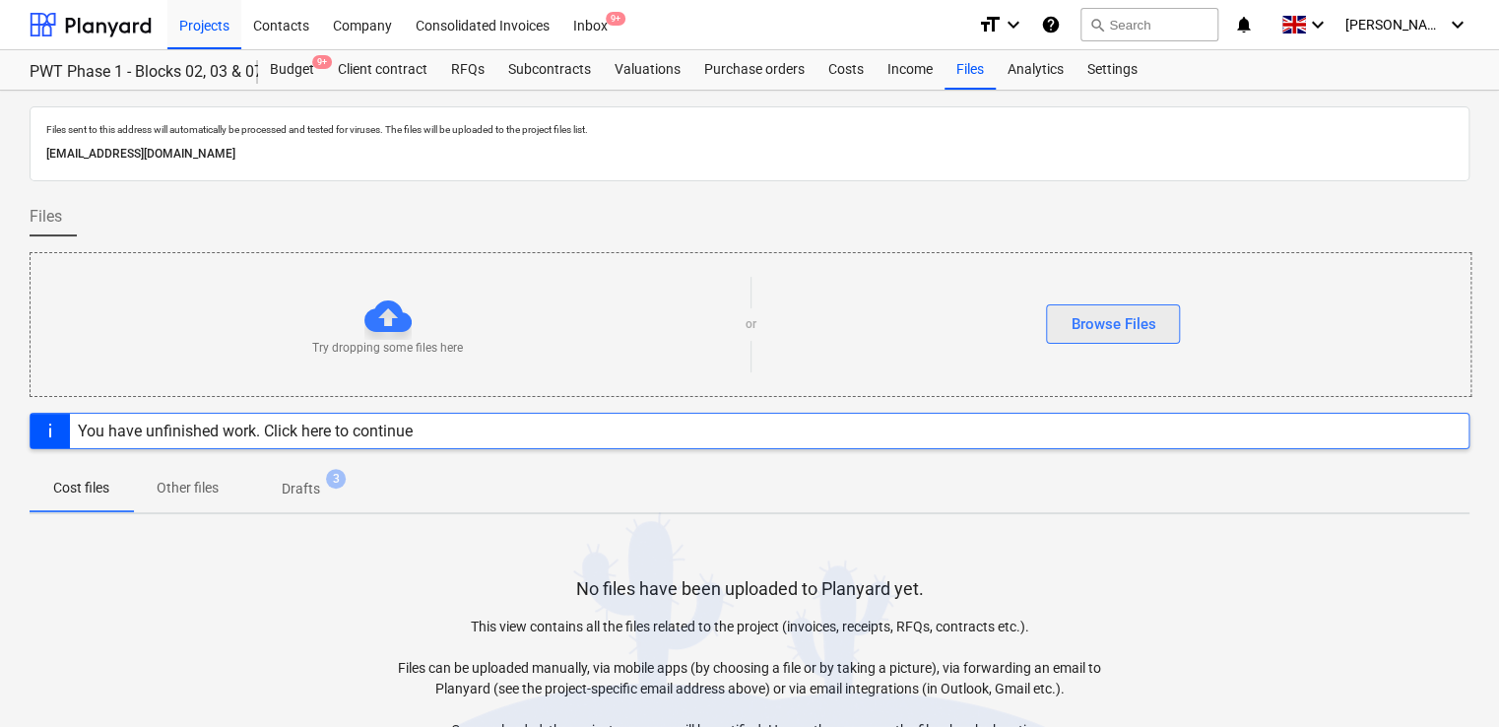
click at [1130, 321] on div "Browse Files" at bounding box center [1112, 324] width 85 height 26
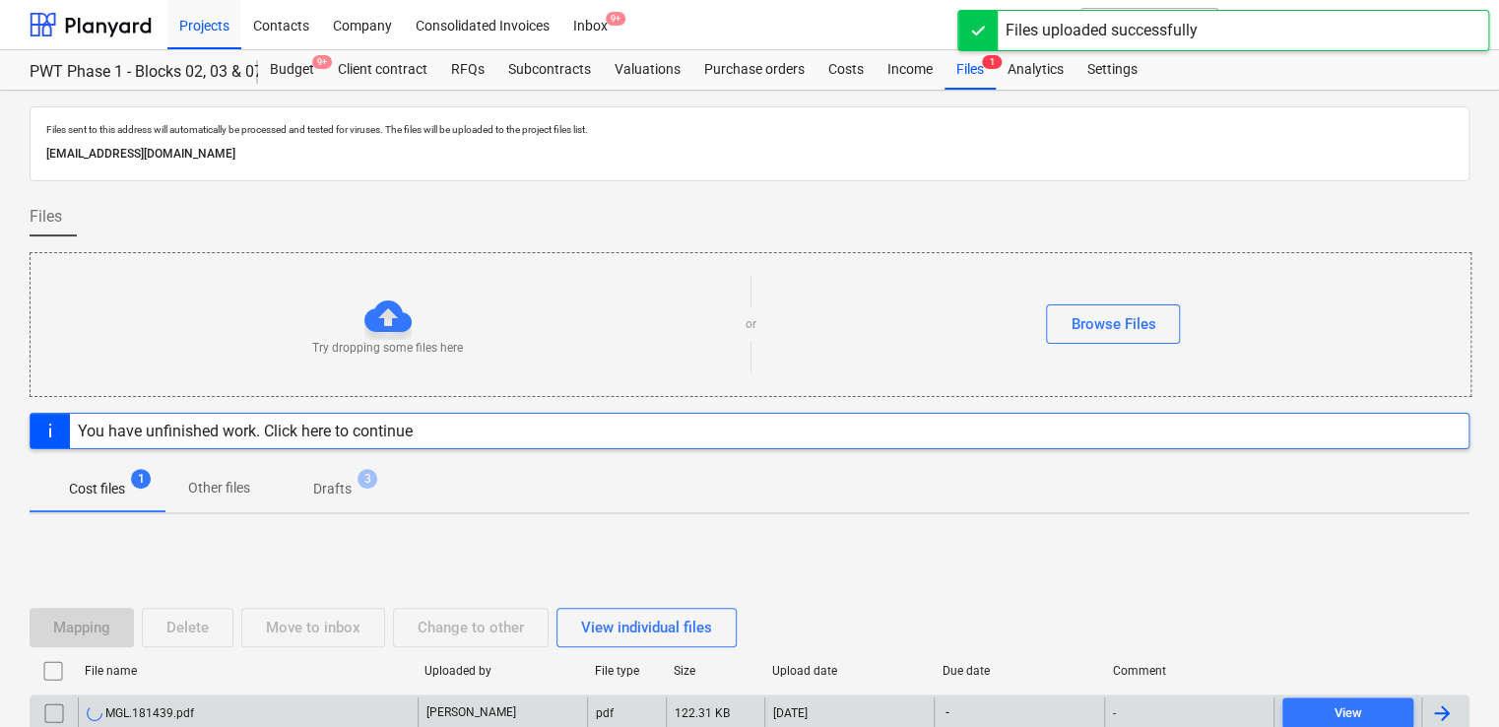
click at [180, 707] on div "MGL.181439.pdf" at bounding box center [140, 713] width 107 height 16
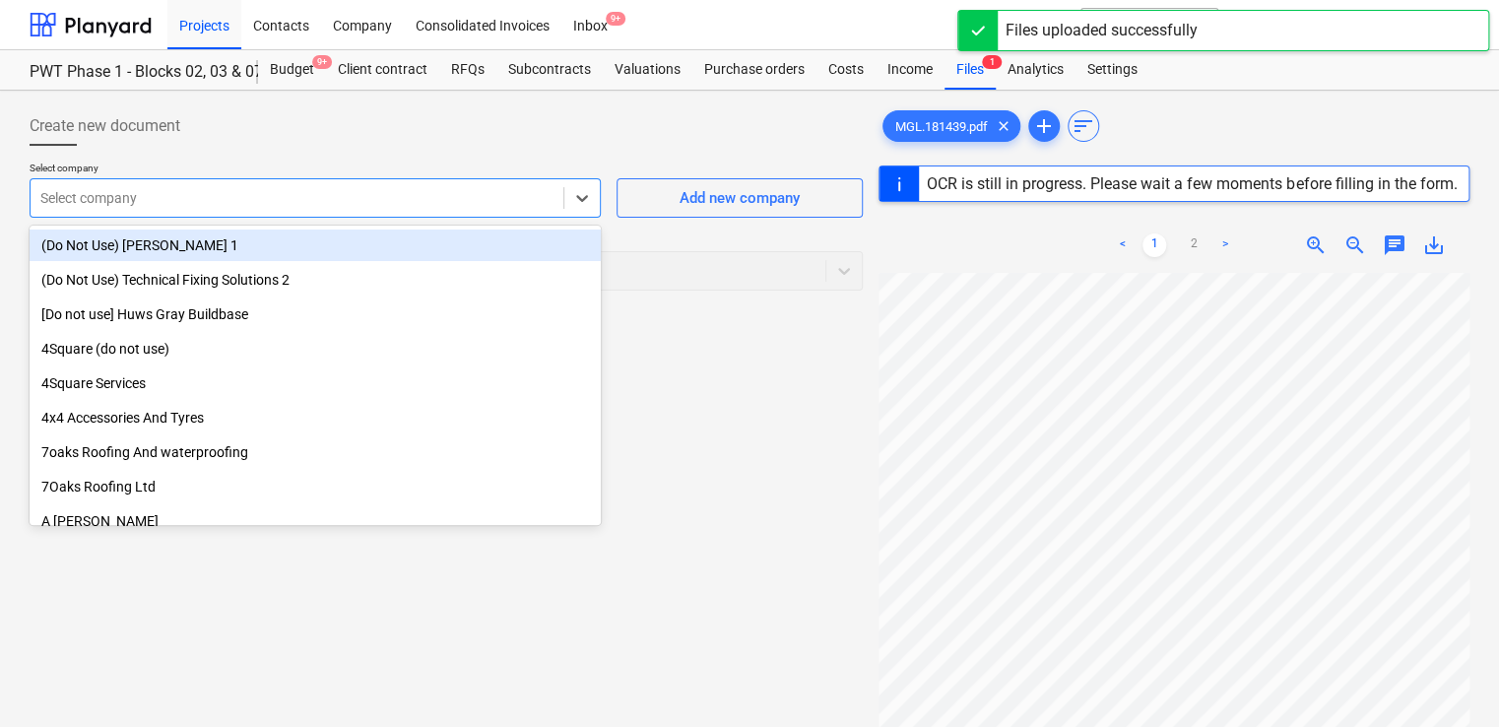
click at [286, 195] on div at bounding box center [296, 198] width 513 height 20
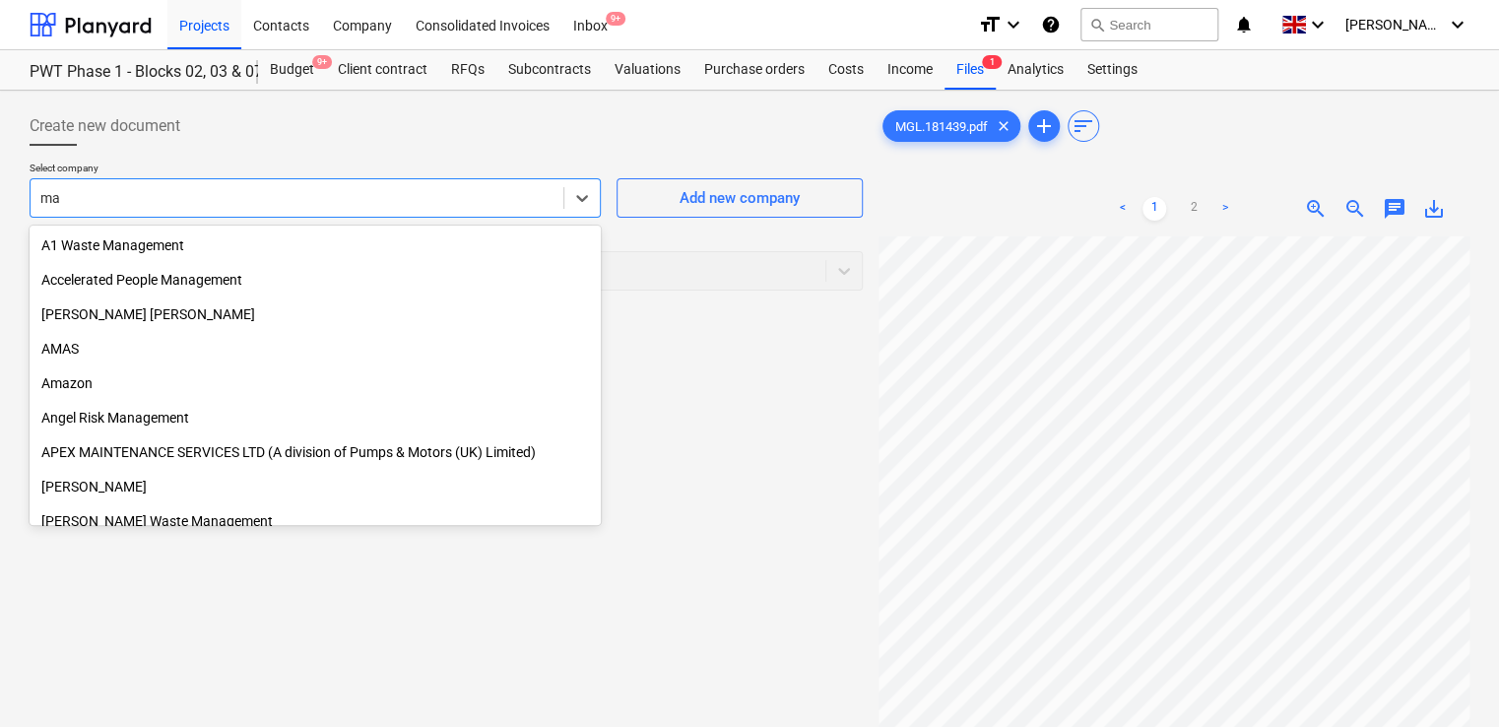
type input "m"
type input "Mad"
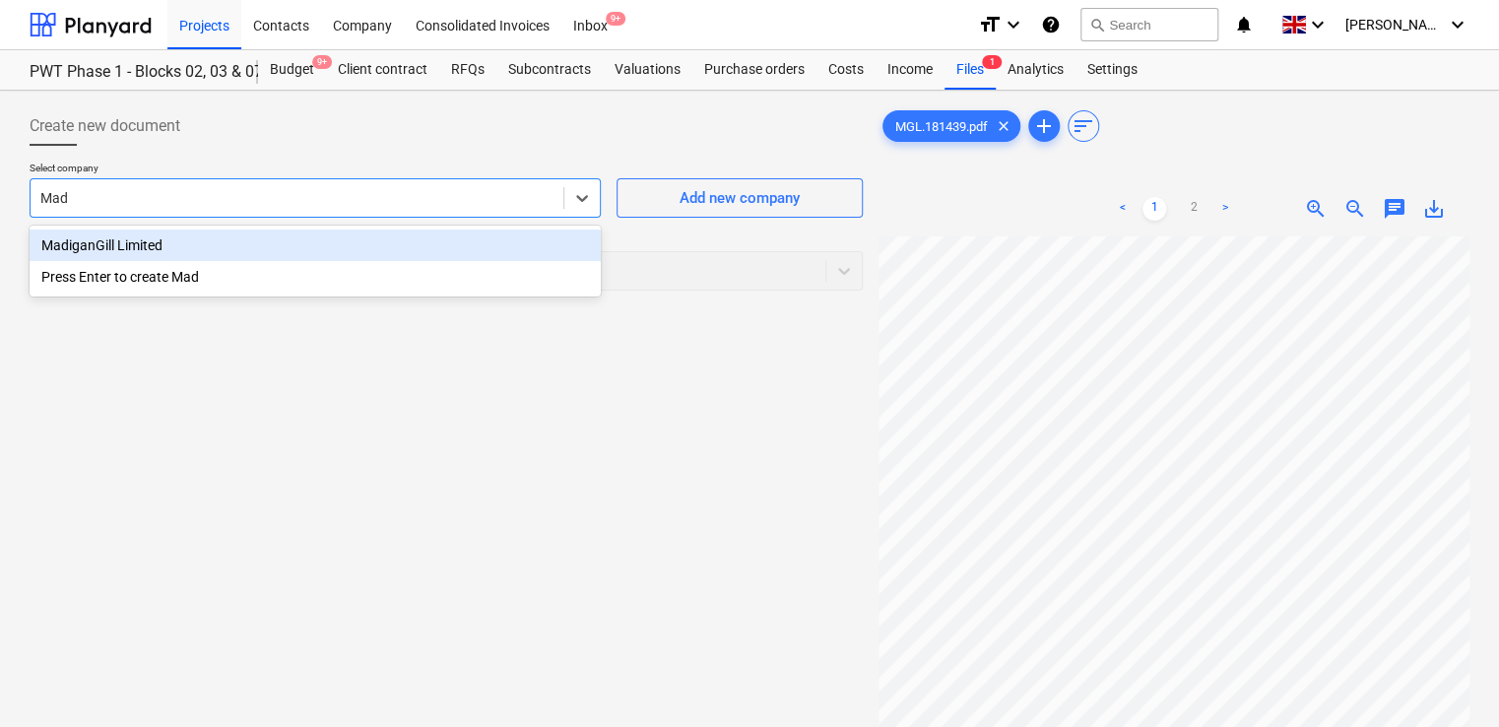
click at [230, 249] on div "MadiganGill Limited" at bounding box center [315, 245] width 571 height 32
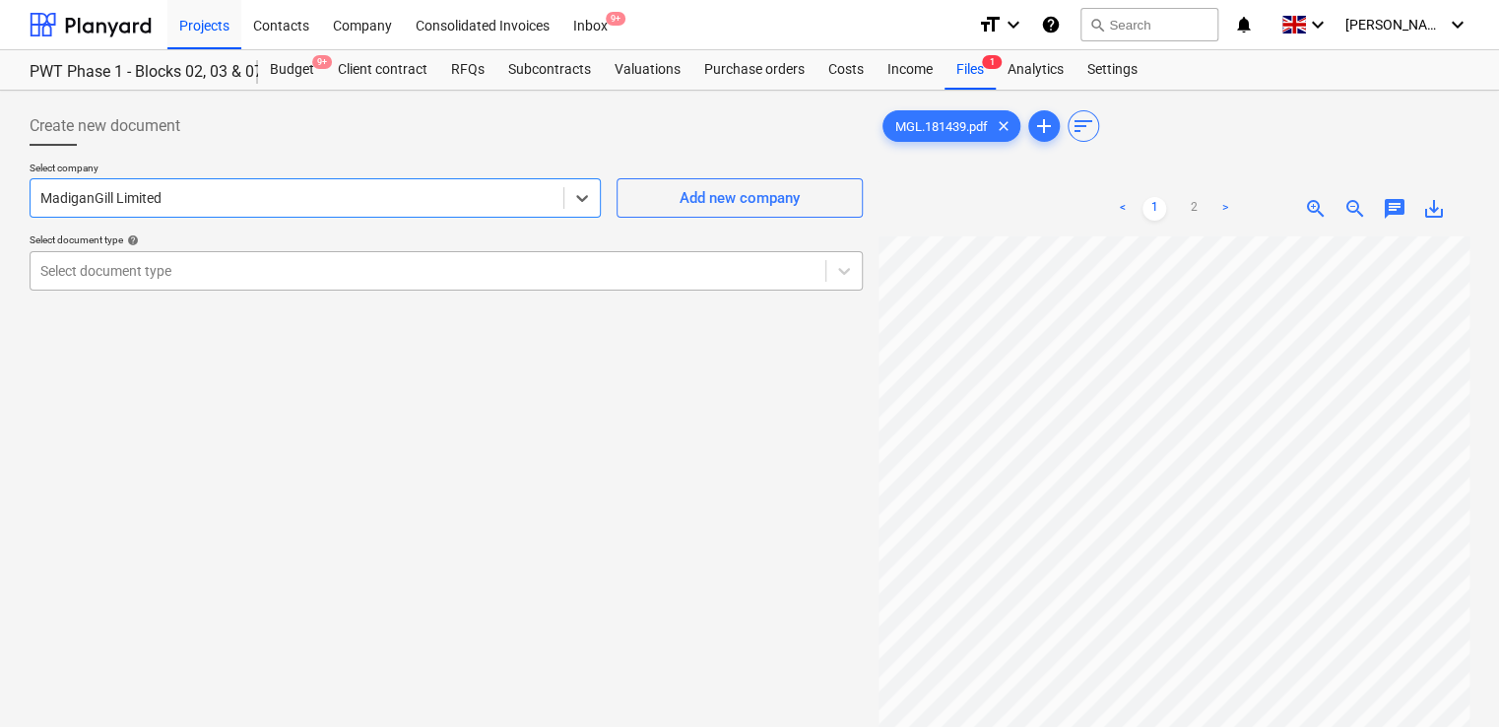
click at [229, 265] on div at bounding box center [427, 271] width 775 height 20
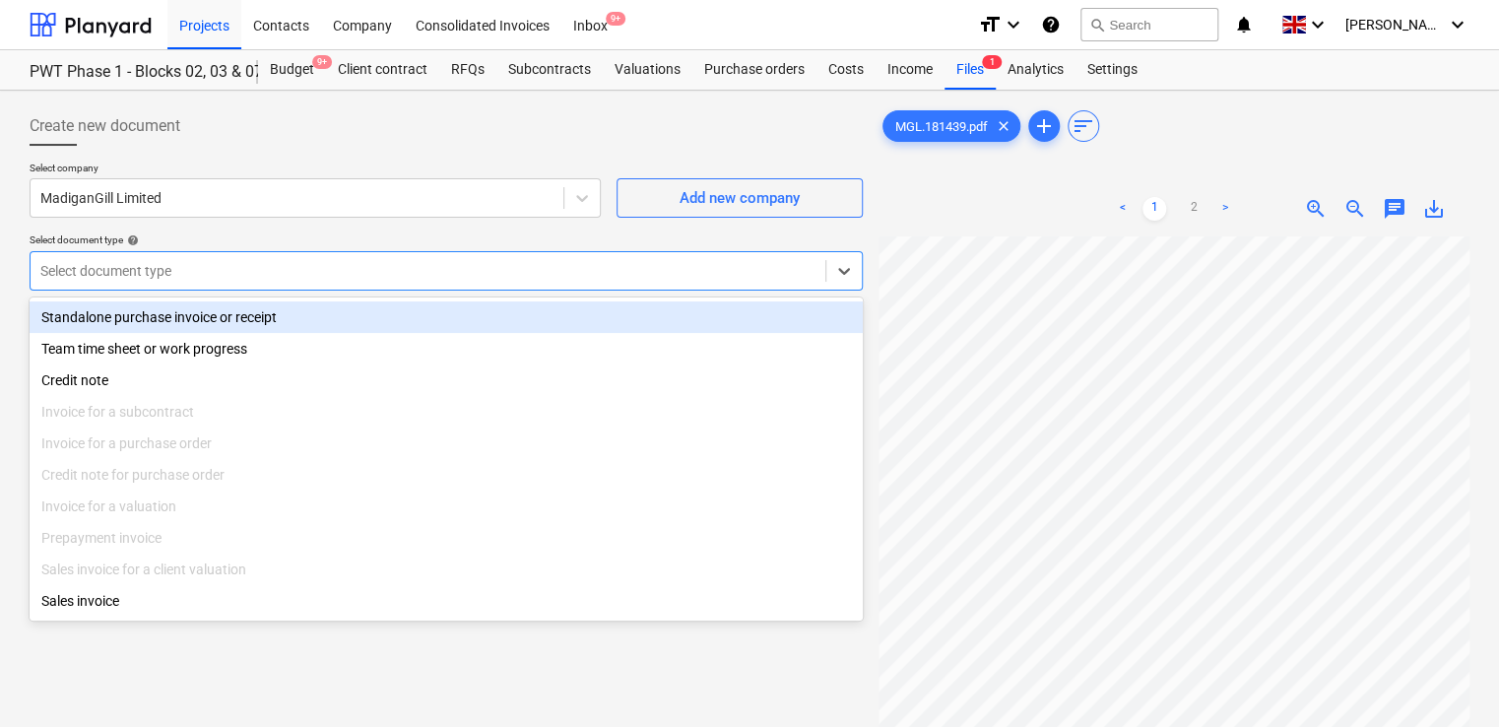
click at [228, 322] on div "Standalone purchase invoice or receipt" at bounding box center [446, 317] width 833 height 32
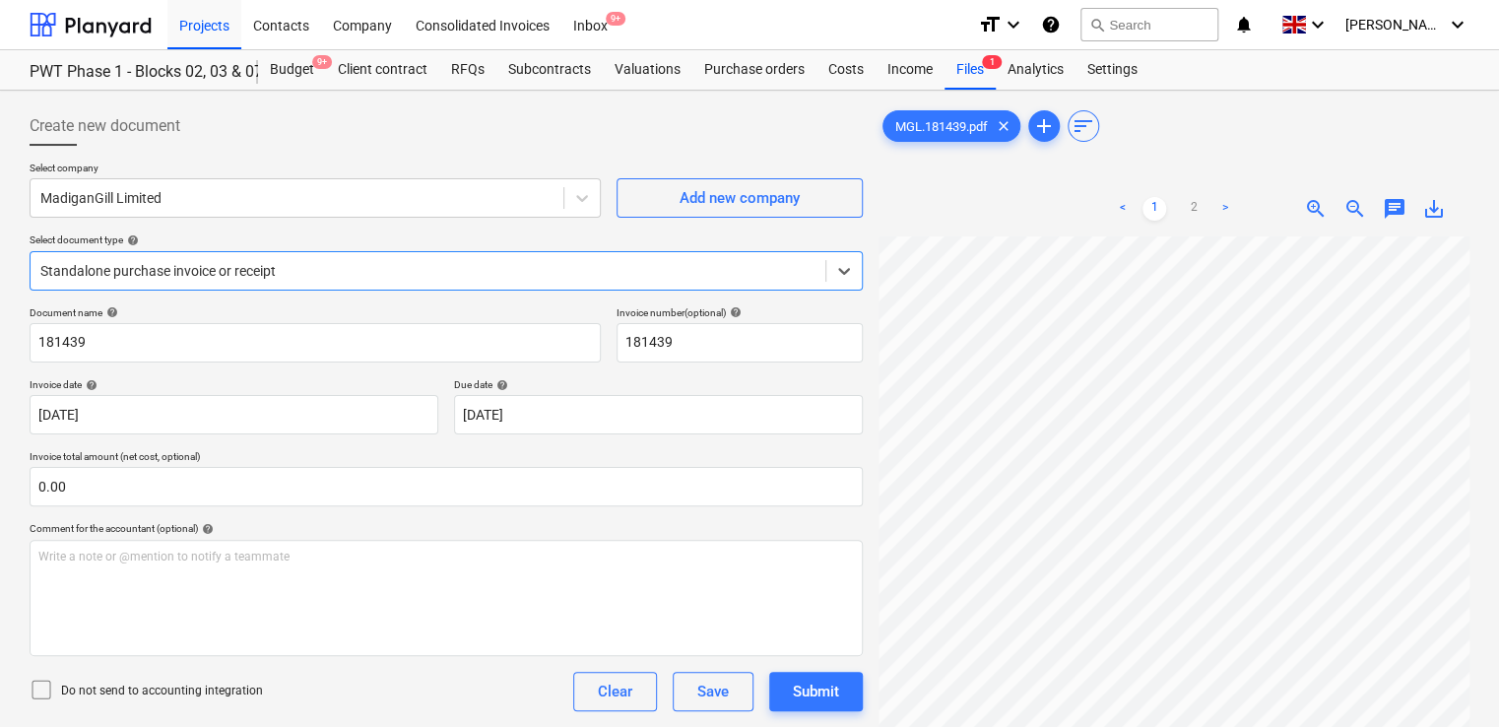
click at [46, 691] on icon at bounding box center [42, 690] width 24 height 24
click at [336, 677] on div "Do not send to accounting integration Clear Save Submit" at bounding box center [446, 691] width 833 height 39
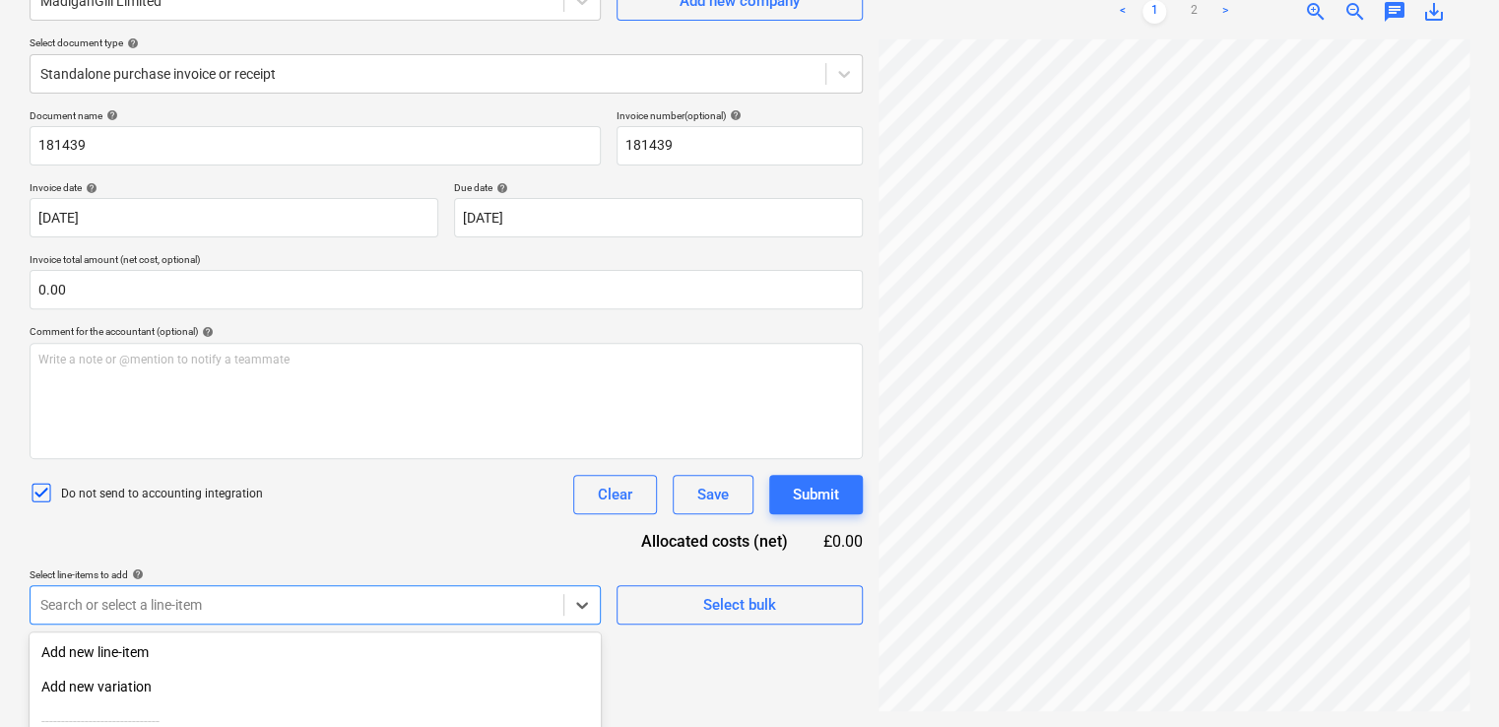
scroll to position [401, 0]
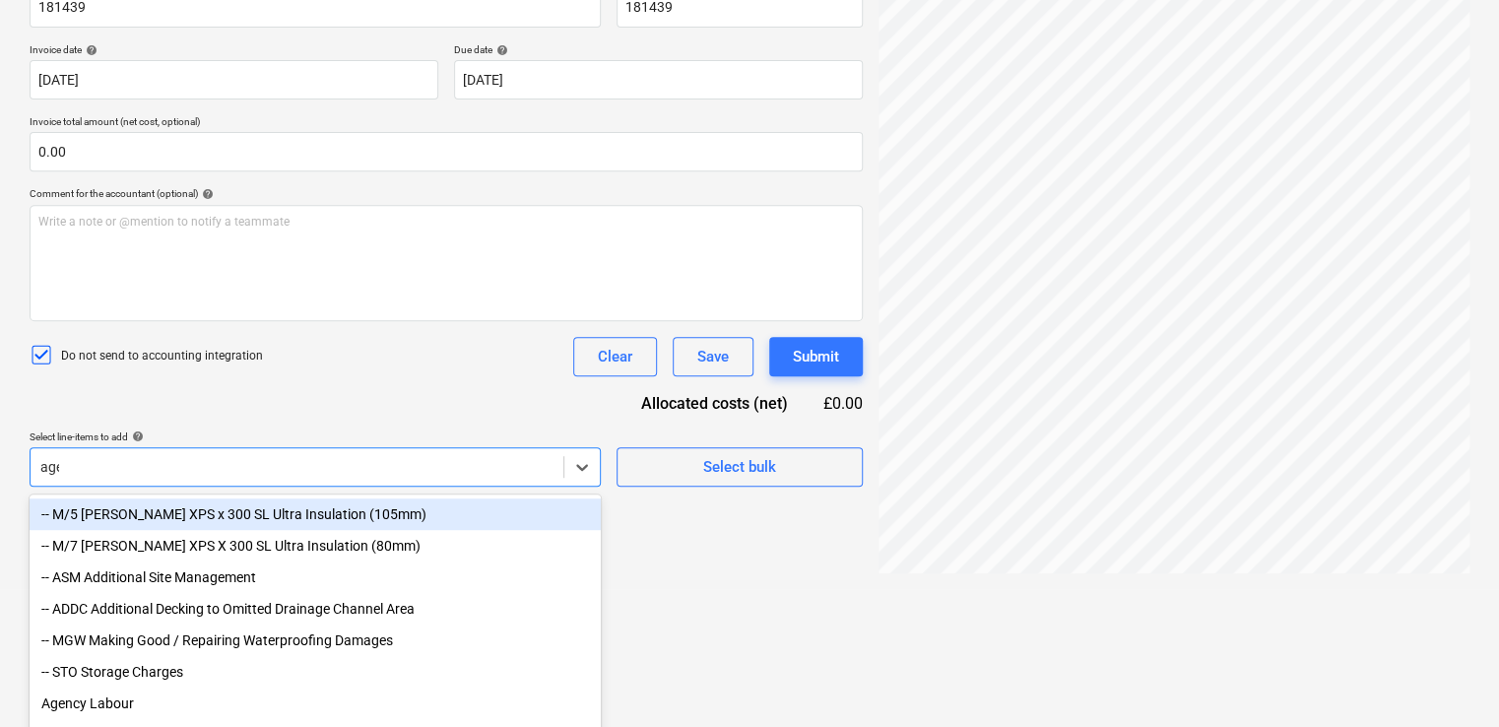
type input "agen"
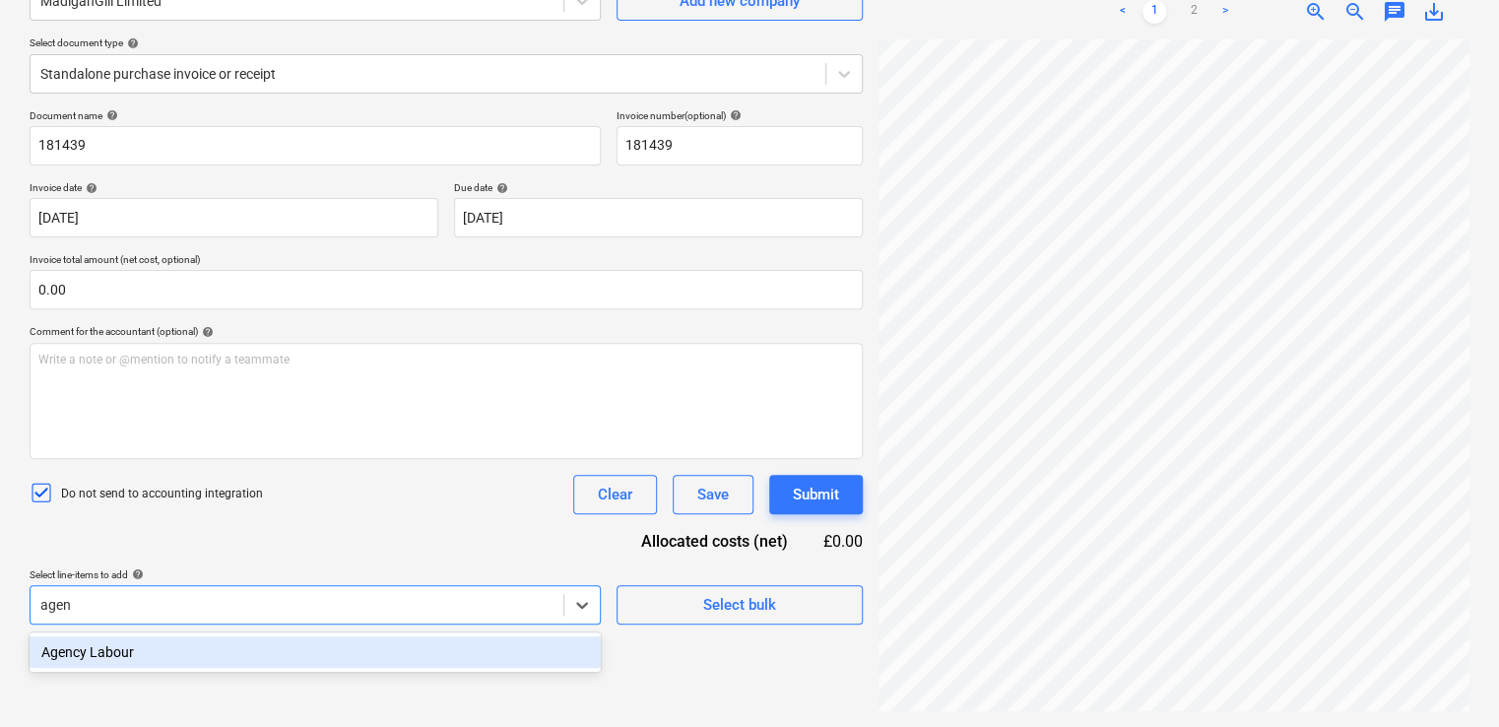
scroll to position [197, 0]
click at [236, 666] on div "Agency Labour" at bounding box center [315, 652] width 571 height 32
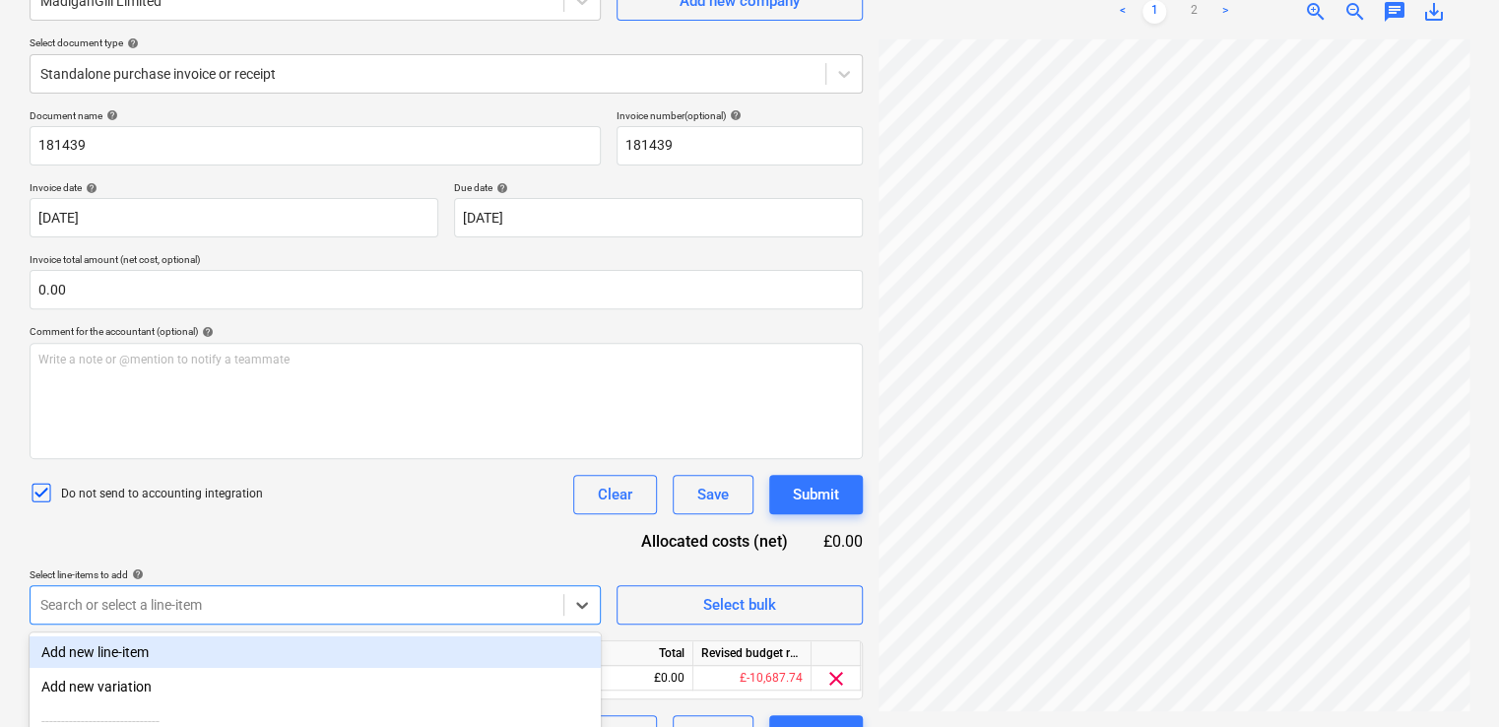
click at [343, 518] on div "Document name help 181439 Invoice number (optional) help 181439 Invoice date he…" at bounding box center [446, 431] width 833 height 645
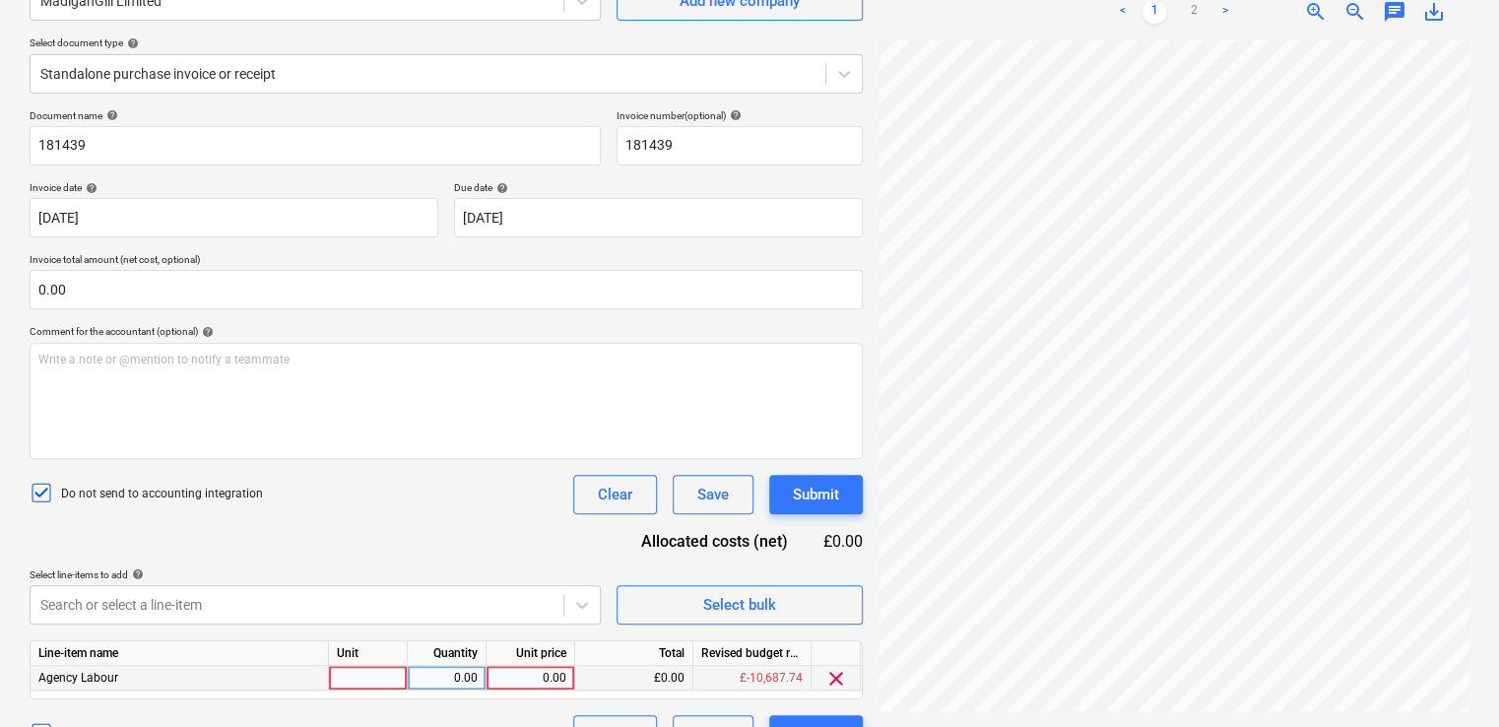
click at [370, 670] on div at bounding box center [368, 678] width 79 height 25
type input "1"
type input "item"
click at [469, 680] on div "0.00" at bounding box center [447, 678] width 62 height 25
type input "1"
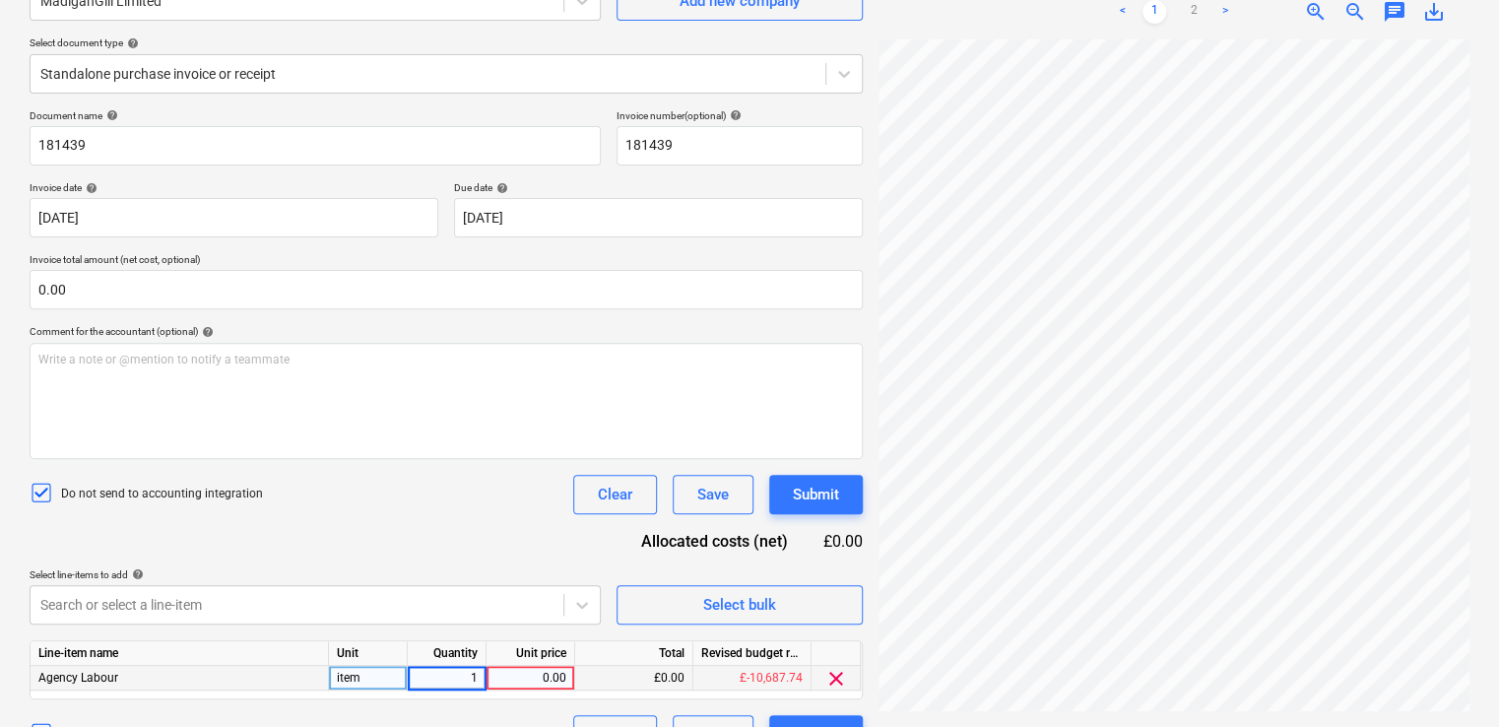
click at [535, 678] on div "0.00" at bounding box center [530, 678] width 72 height 25
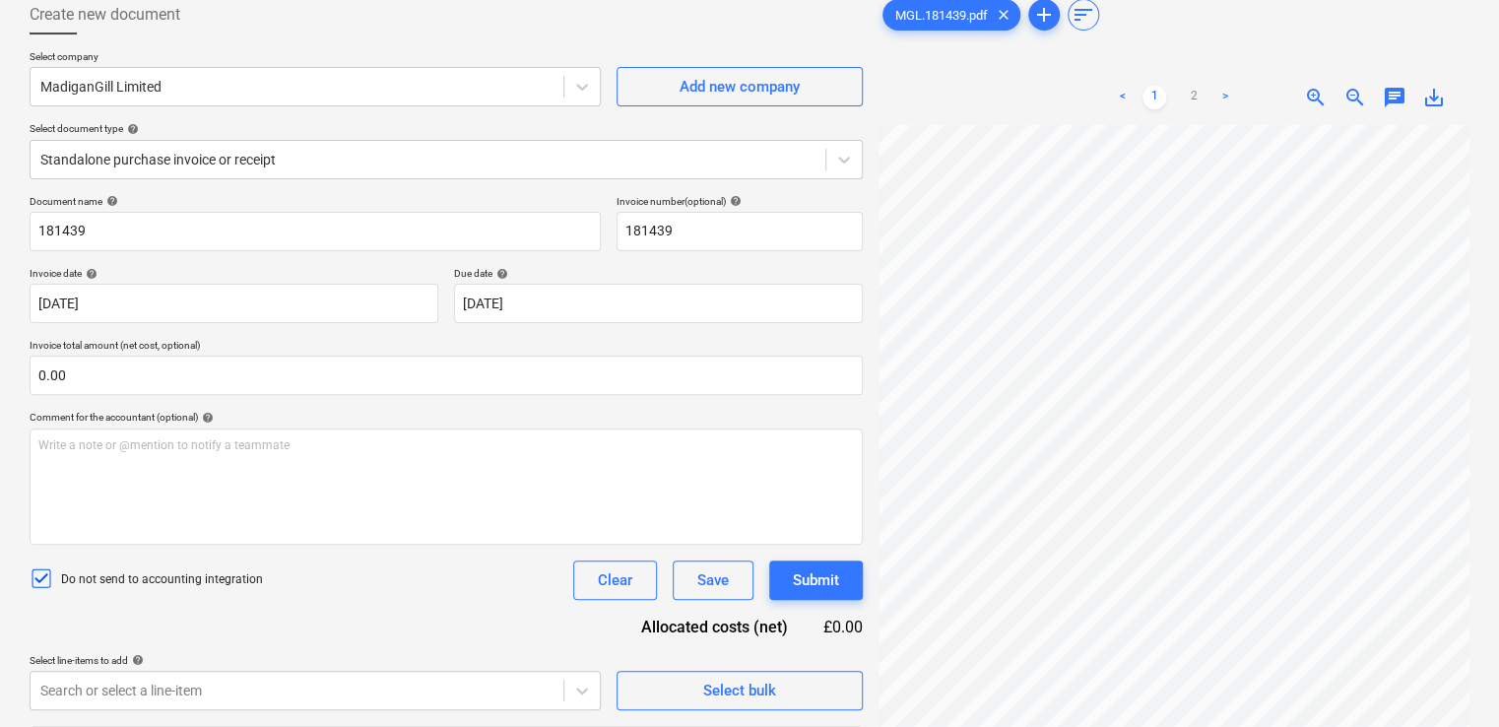
scroll to position [0, 0]
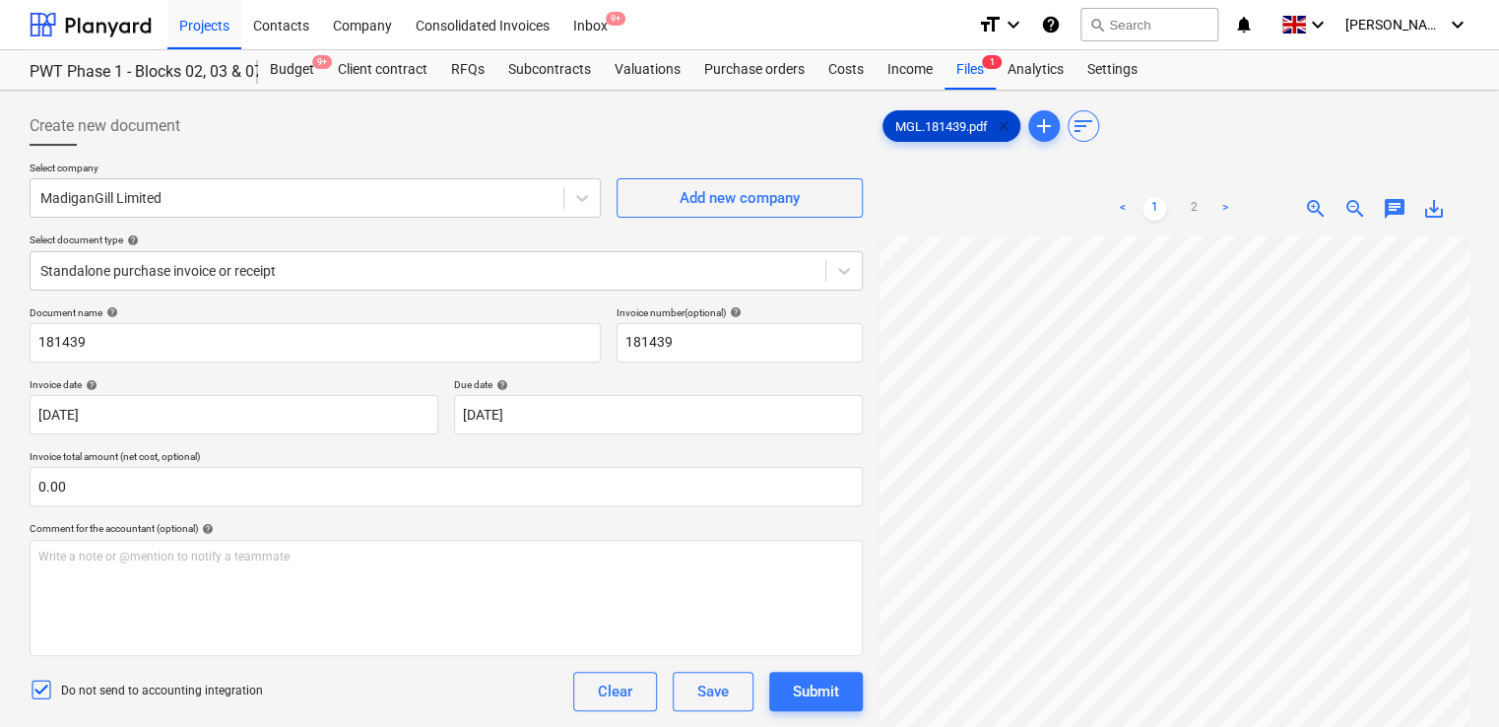
click at [1004, 123] on span "clear" at bounding box center [1004, 126] width 24 height 24
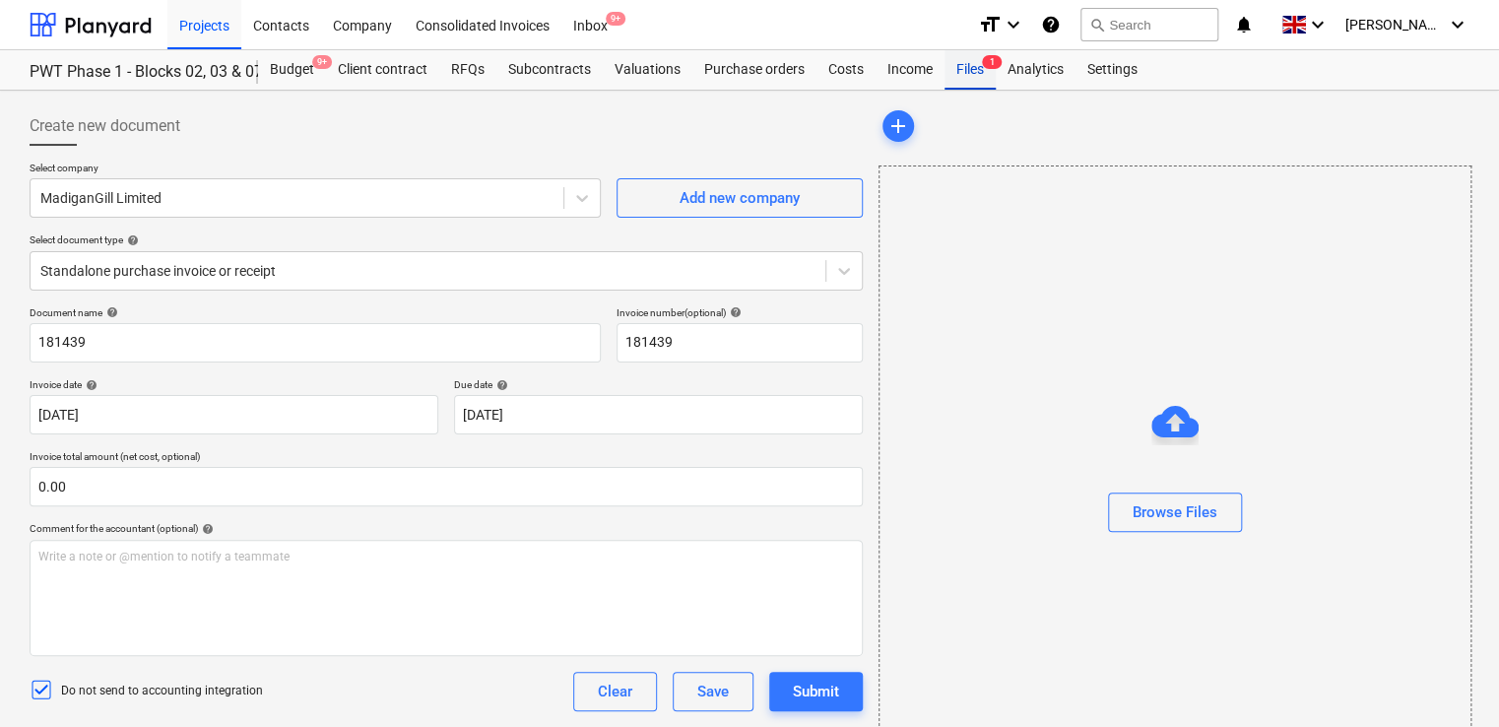
click at [971, 73] on div "Files 1" at bounding box center [969, 69] width 51 height 39
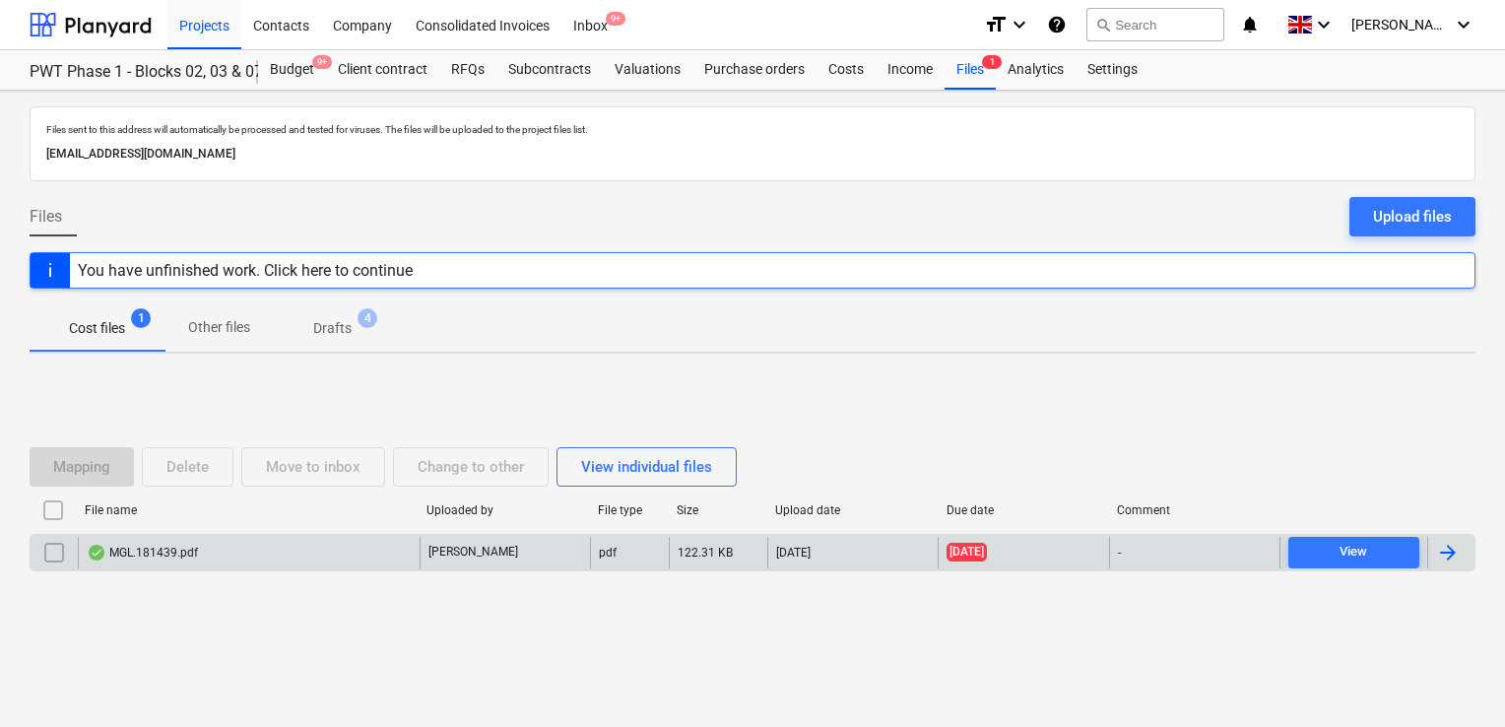
click at [50, 547] on input "checkbox" at bounding box center [54, 553] width 32 height 32
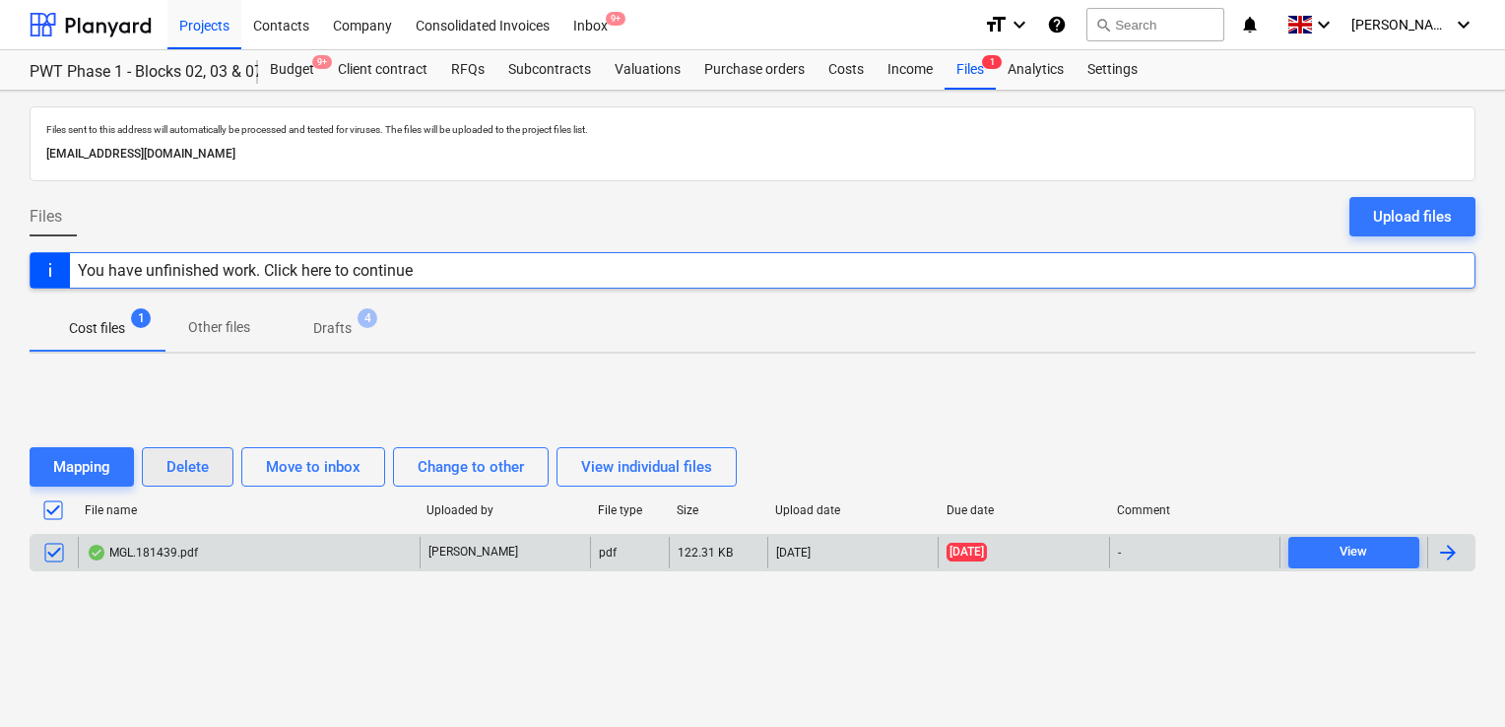
click at [191, 460] on div "Delete" at bounding box center [187, 467] width 42 height 26
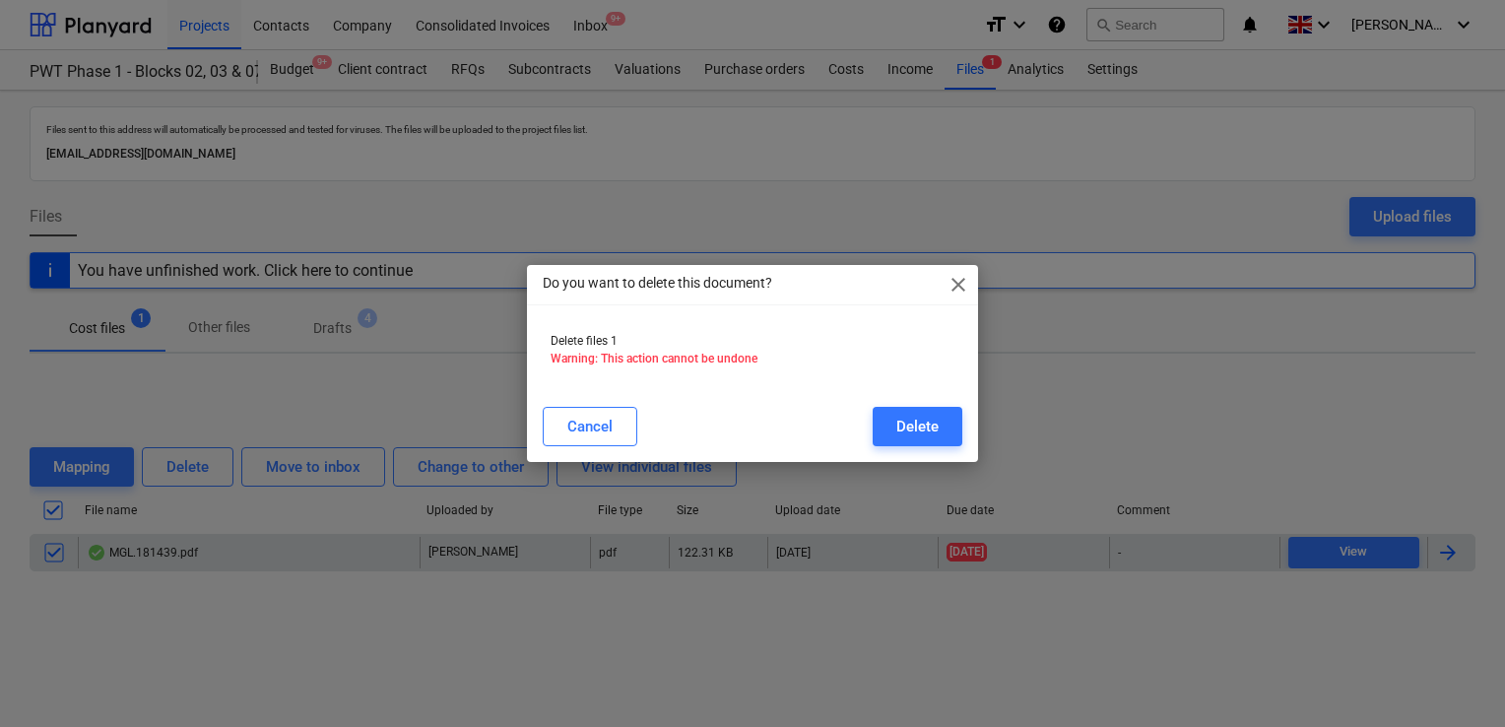
click at [885, 405] on div "Cancel Delete" at bounding box center [752, 426] width 443 height 55
click at [886, 425] on button "Delete" at bounding box center [917, 426] width 90 height 39
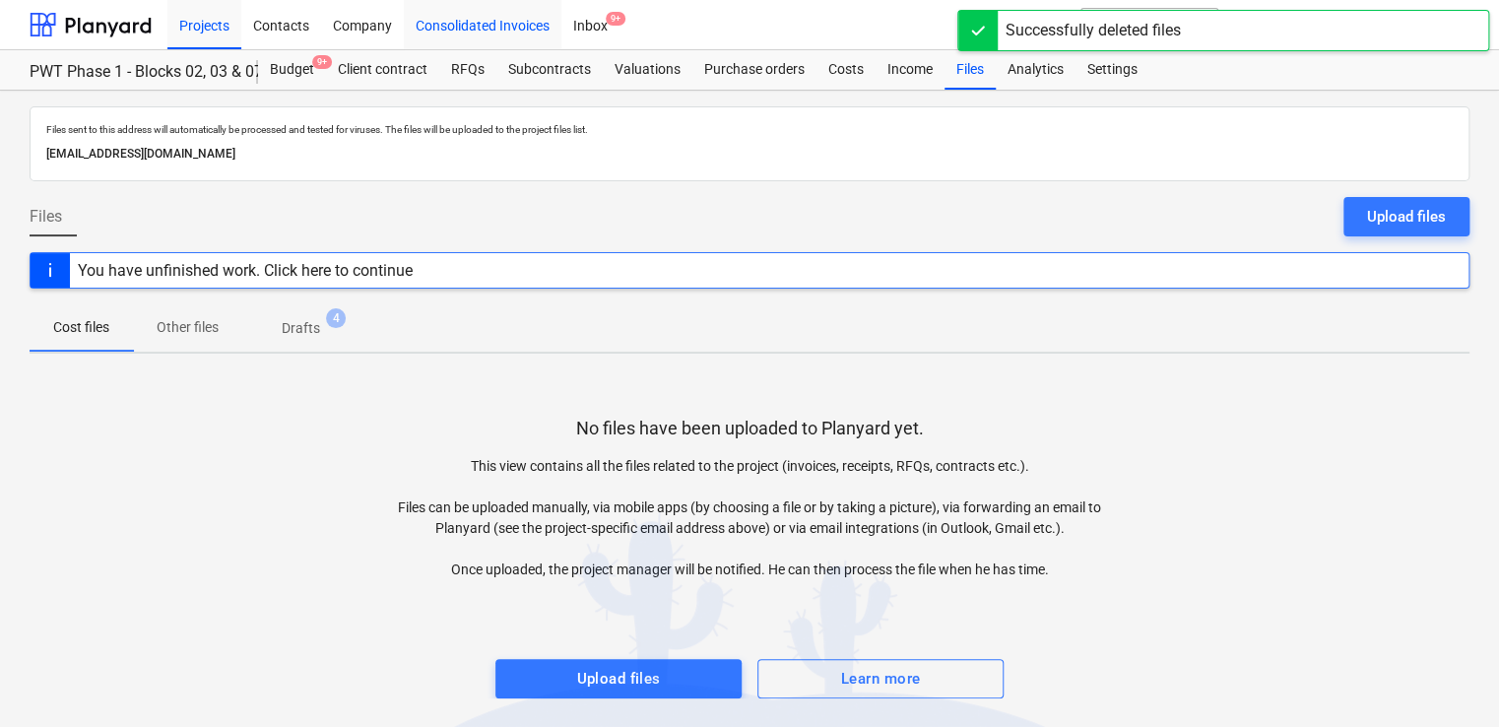
click at [435, 28] on div "Consolidated Invoices" at bounding box center [483, 24] width 158 height 50
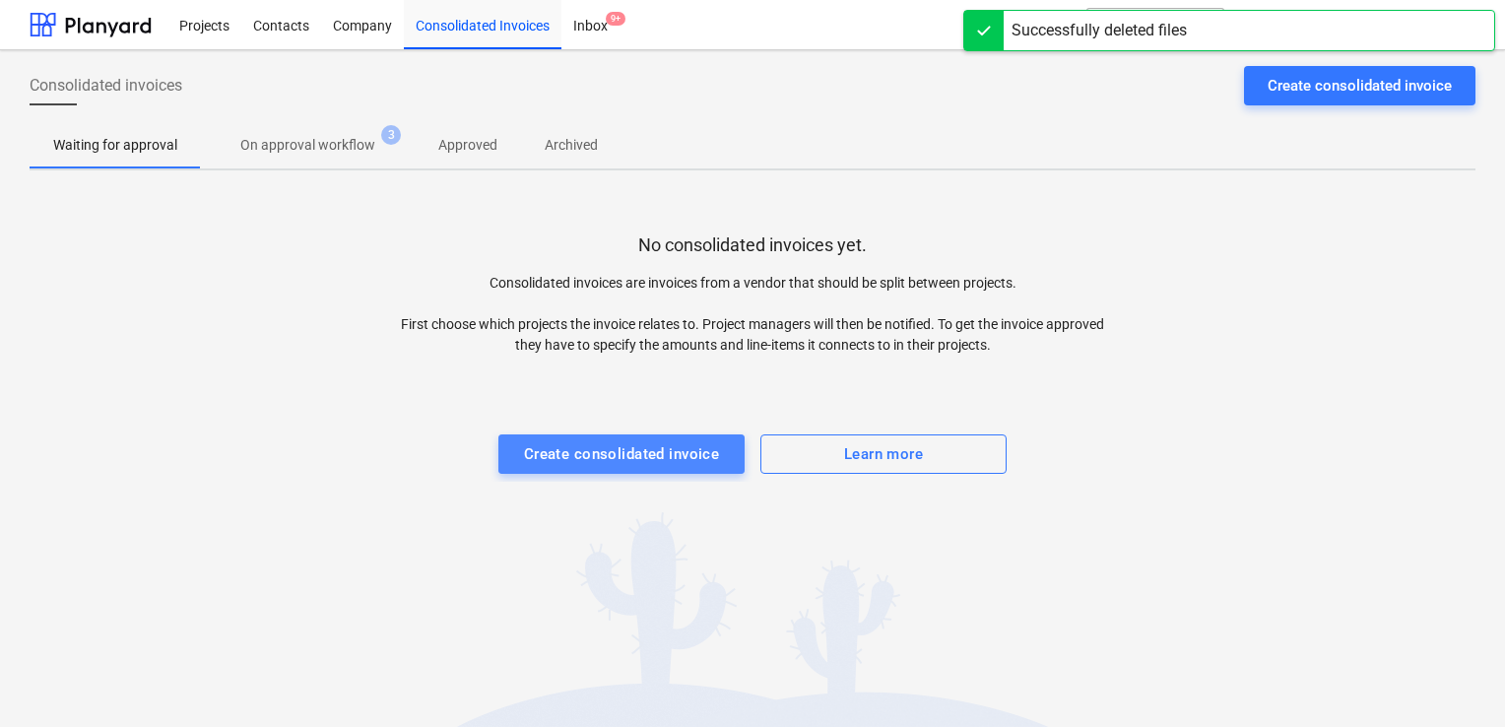
click at [604, 434] on button "Create consolidated invoice" at bounding box center [621, 453] width 246 height 39
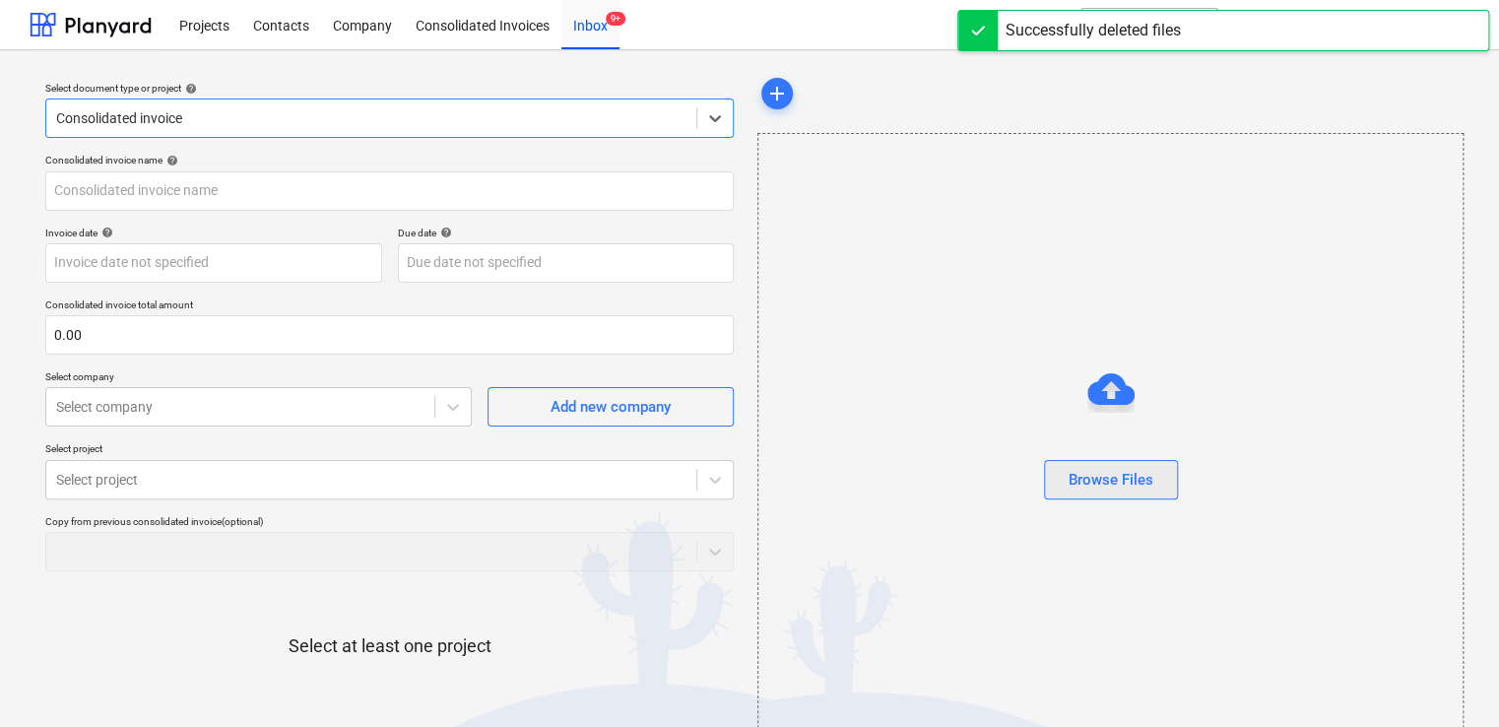
click at [1087, 477] on div "Browse Files" at bounding box center [1110, 480] width 85 height 26
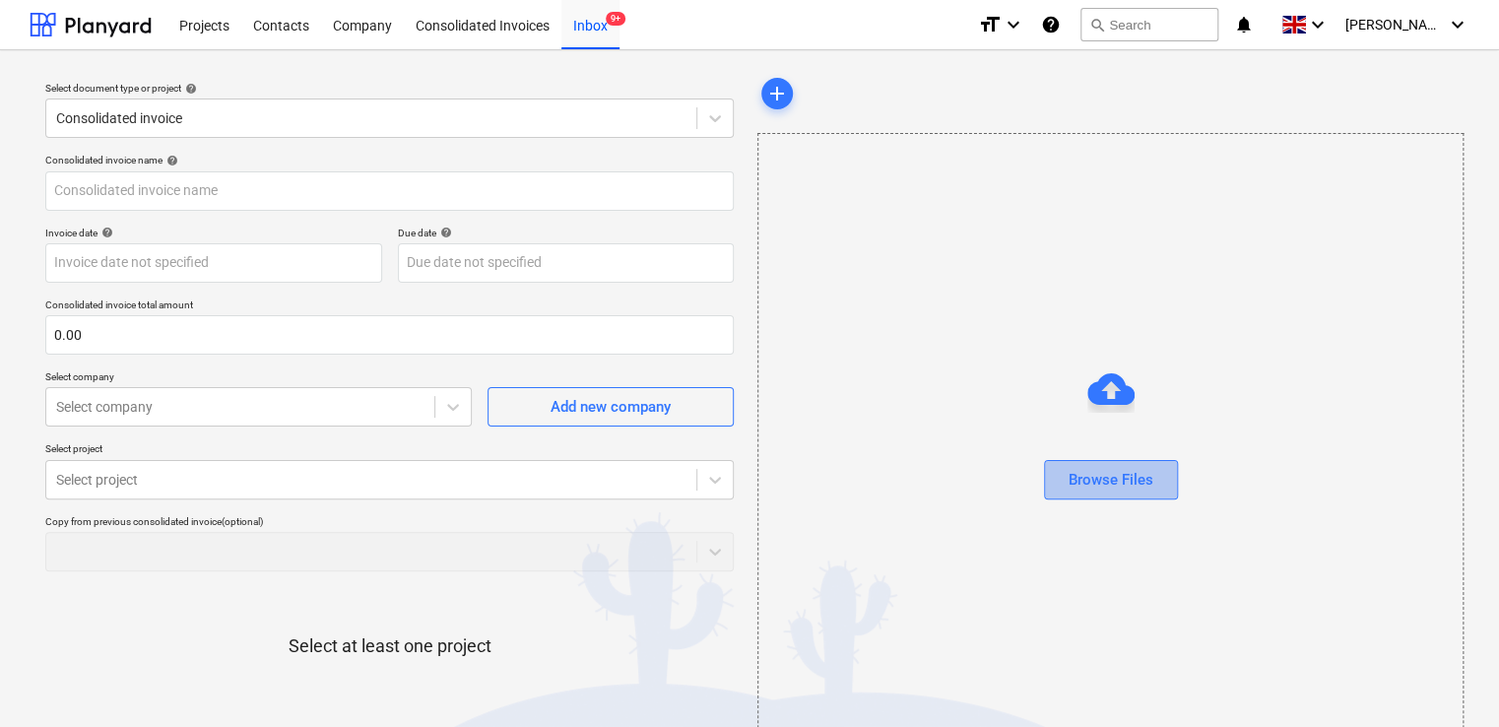
click at [1096, 487] on div "Browse Files" at bounding box center [1110, 480] width 85 height 26
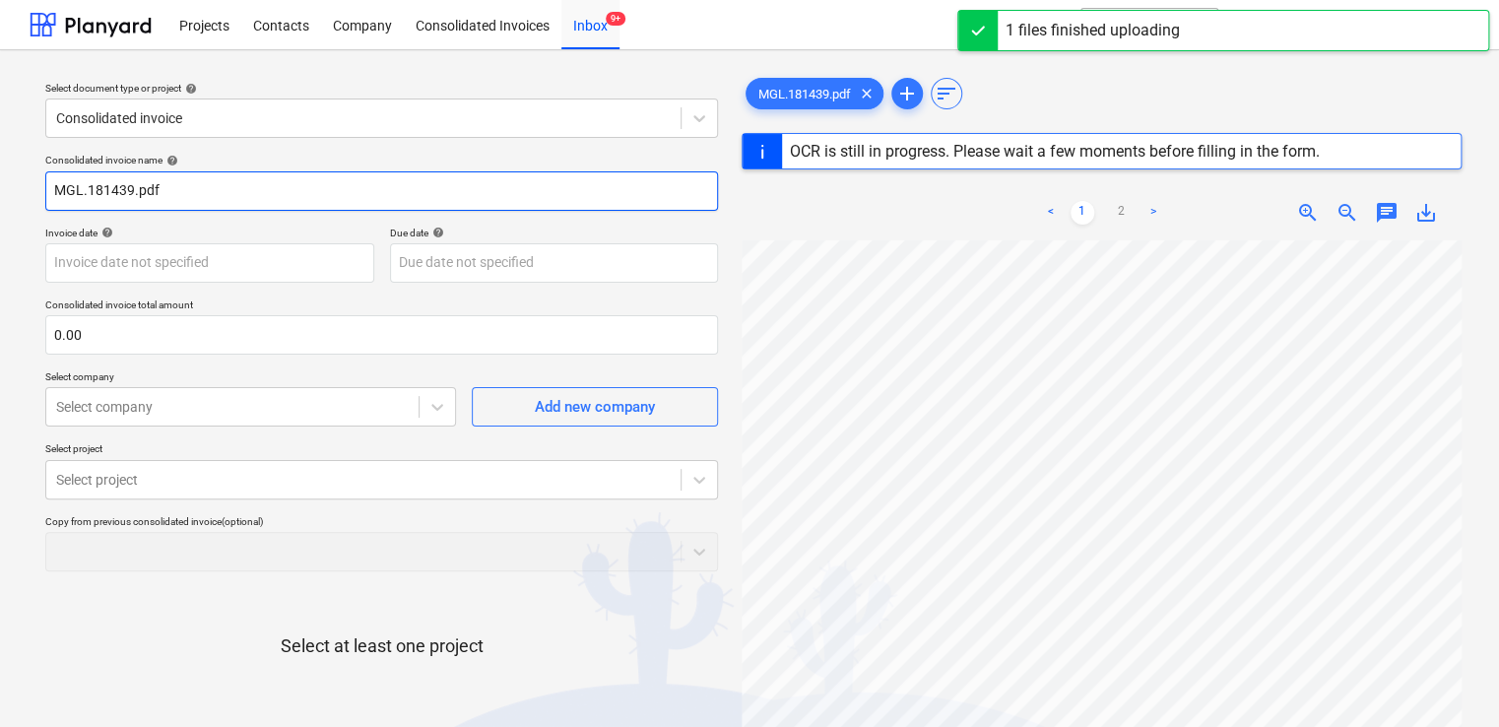
click at [88, 192] on input "MGL.181439.pdf" at bounding box center [381, 190] width 673 height 39
type input "181439"
type input "[DATE]"
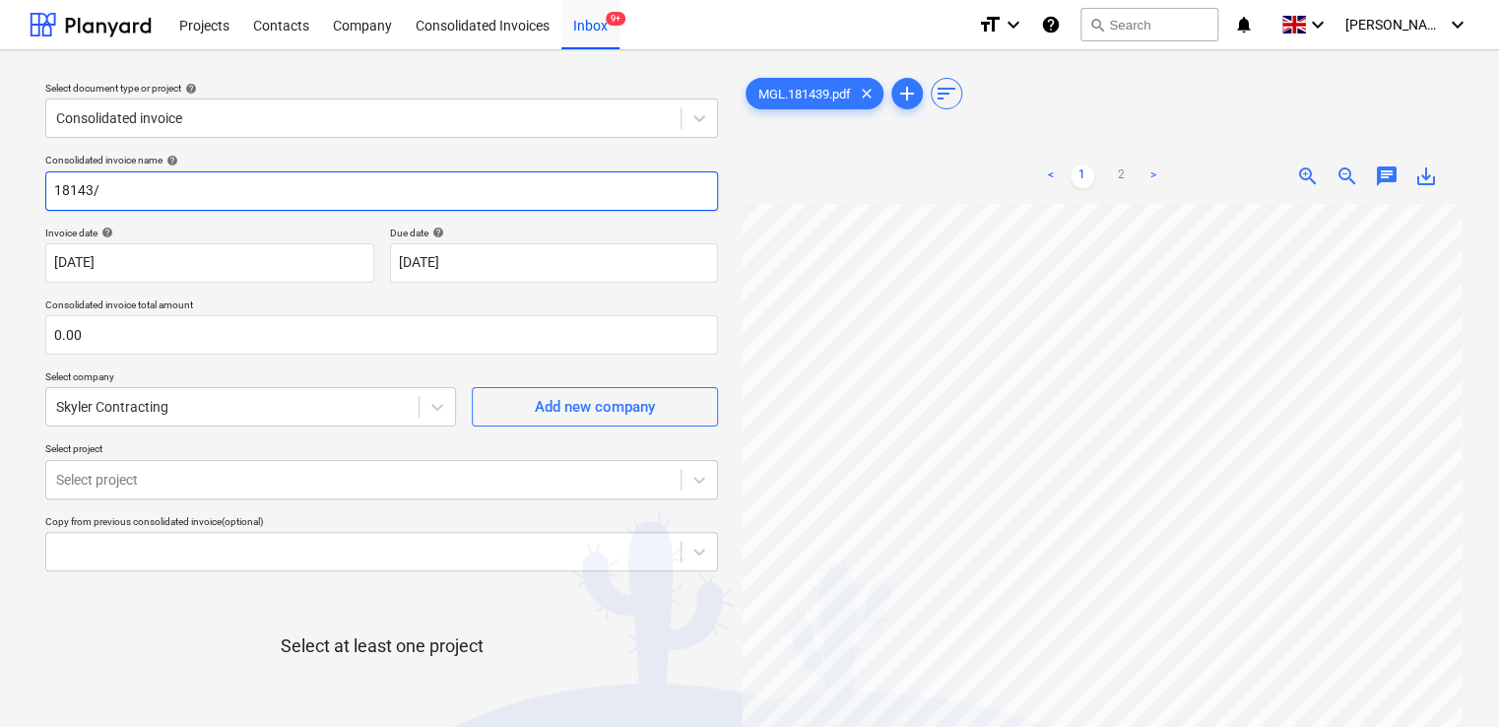
drag, startPoint x: 139, startPoint y: 192, endPoint x: -4, endPoint y: 193, distance: 142.8
click at [0, 193] on html "Projects Contacts Company Consolidated Invoices Inbox 9+ format_size keyboard_a…" at bounding box center [749, 363] width 1499 height 727
type input "MGL/181439"
drag, startPoint x: 1497, startPoint y: 457, endPoint x: 1489, endPoint y: 553, distance: 96.8
click at [1489, 553] on div "Select document type or project help Consolidated invoice Consolidated invoice …" at bounding box center [749, 474] width 1499 height 849
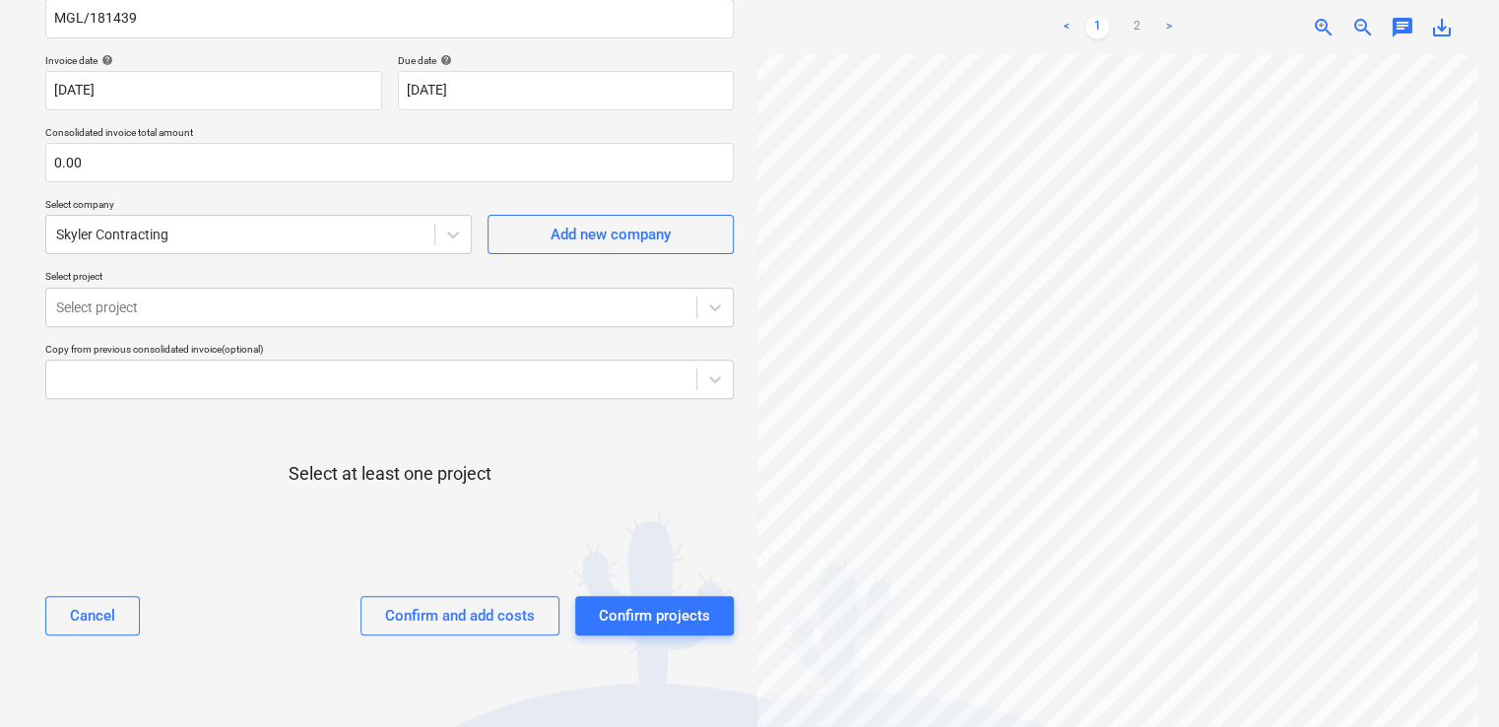
scroll to position [0, 297]
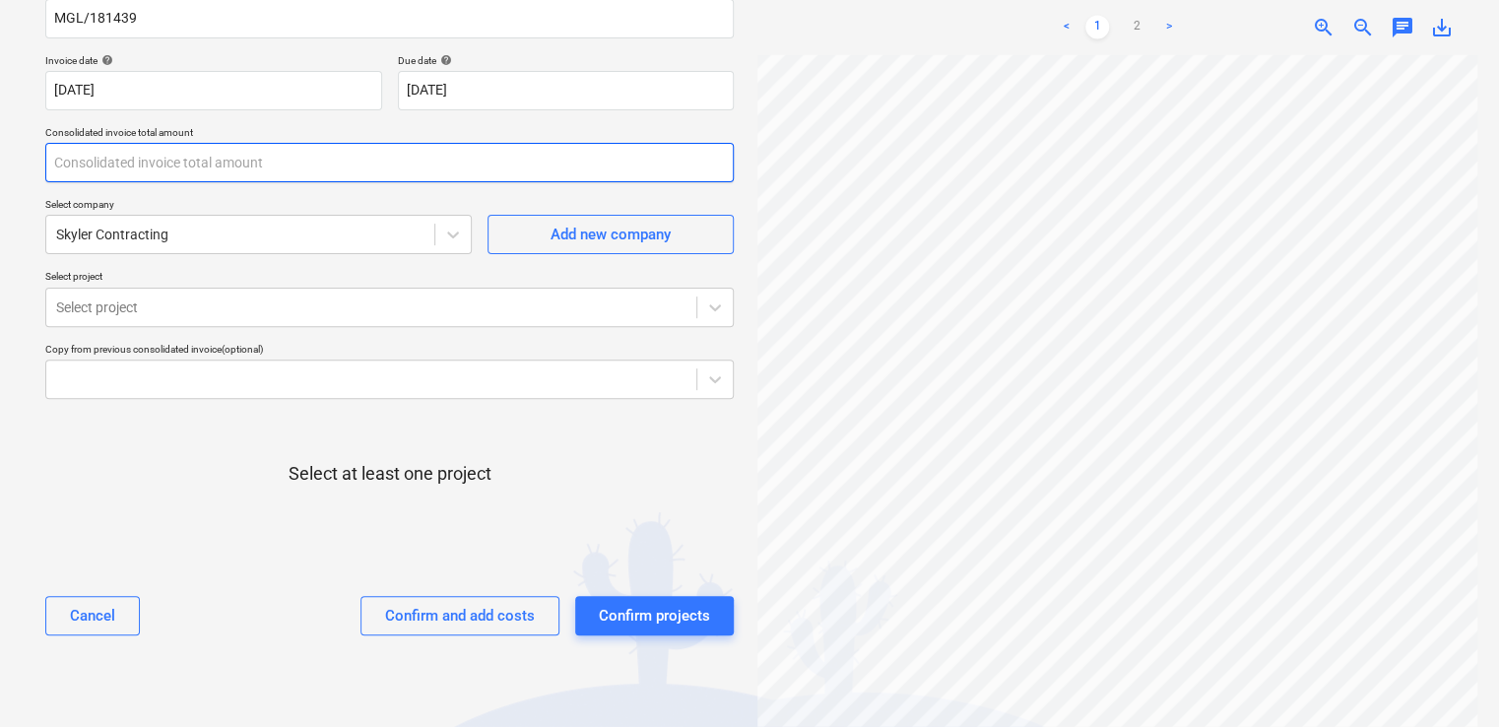
click at [111, 167] on input "text" at bounding box center [389, 162] width 688 height 39
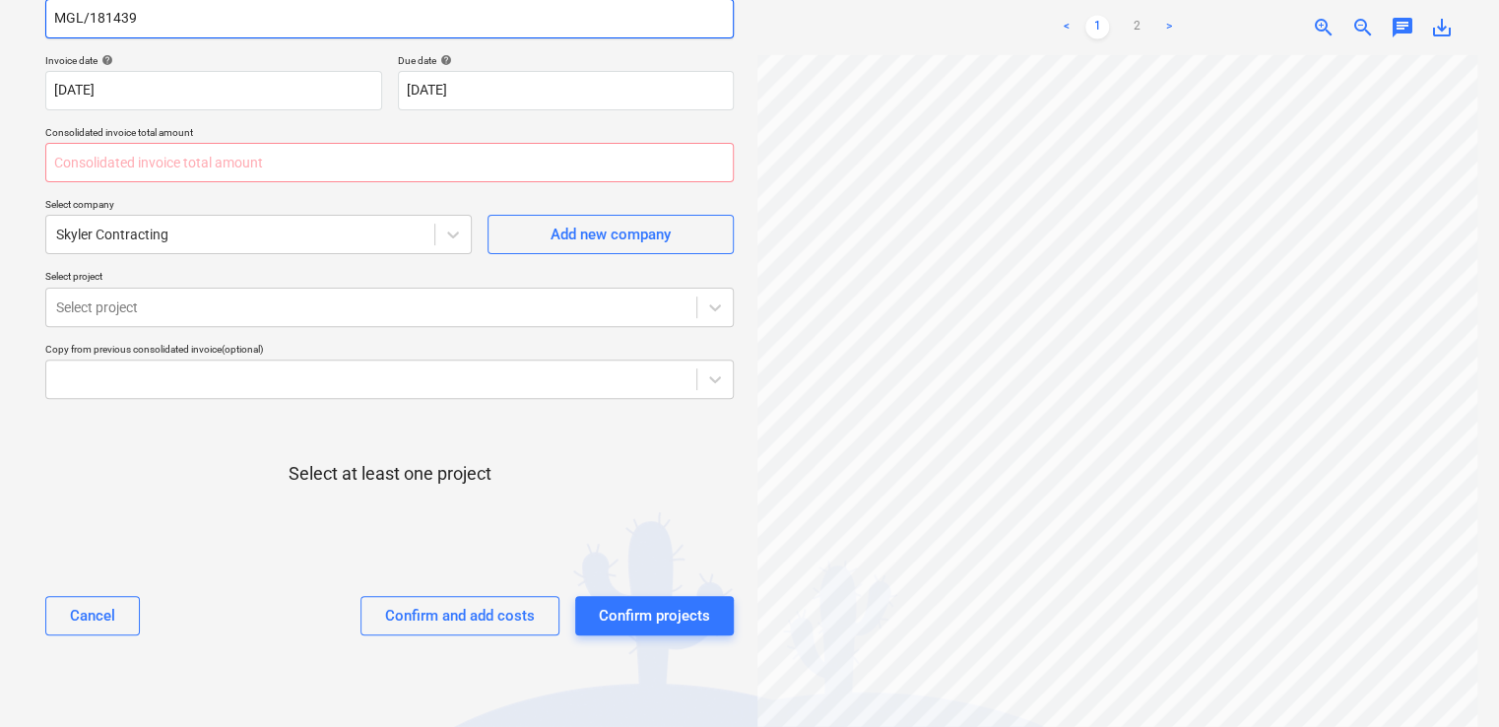
type input "0.00"
type input "2,255.00"
click at [251, 451] on div "Select at least one project" at bounding box center [389, 490] width 688 height 150
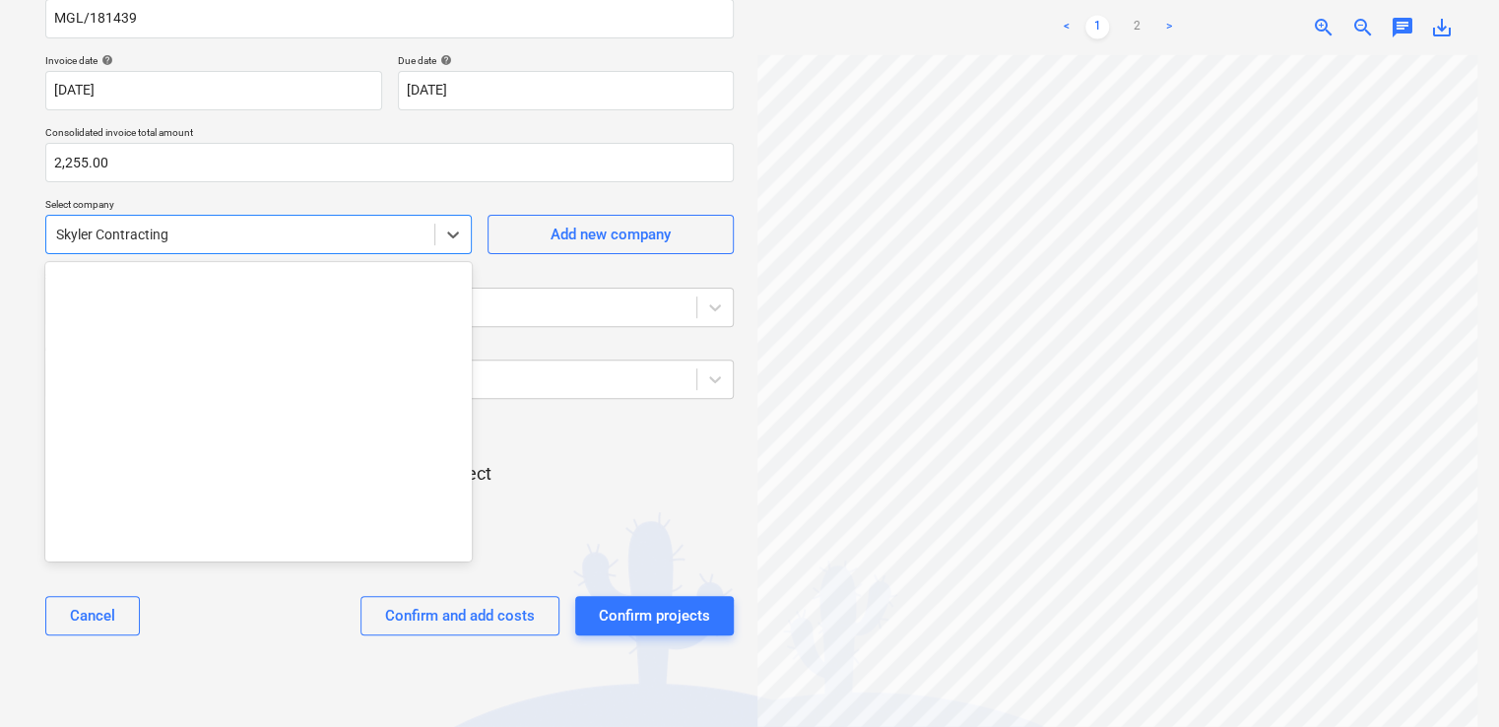
click at [243, 234] on div at bounding box center [240, 235] width 368 height 20
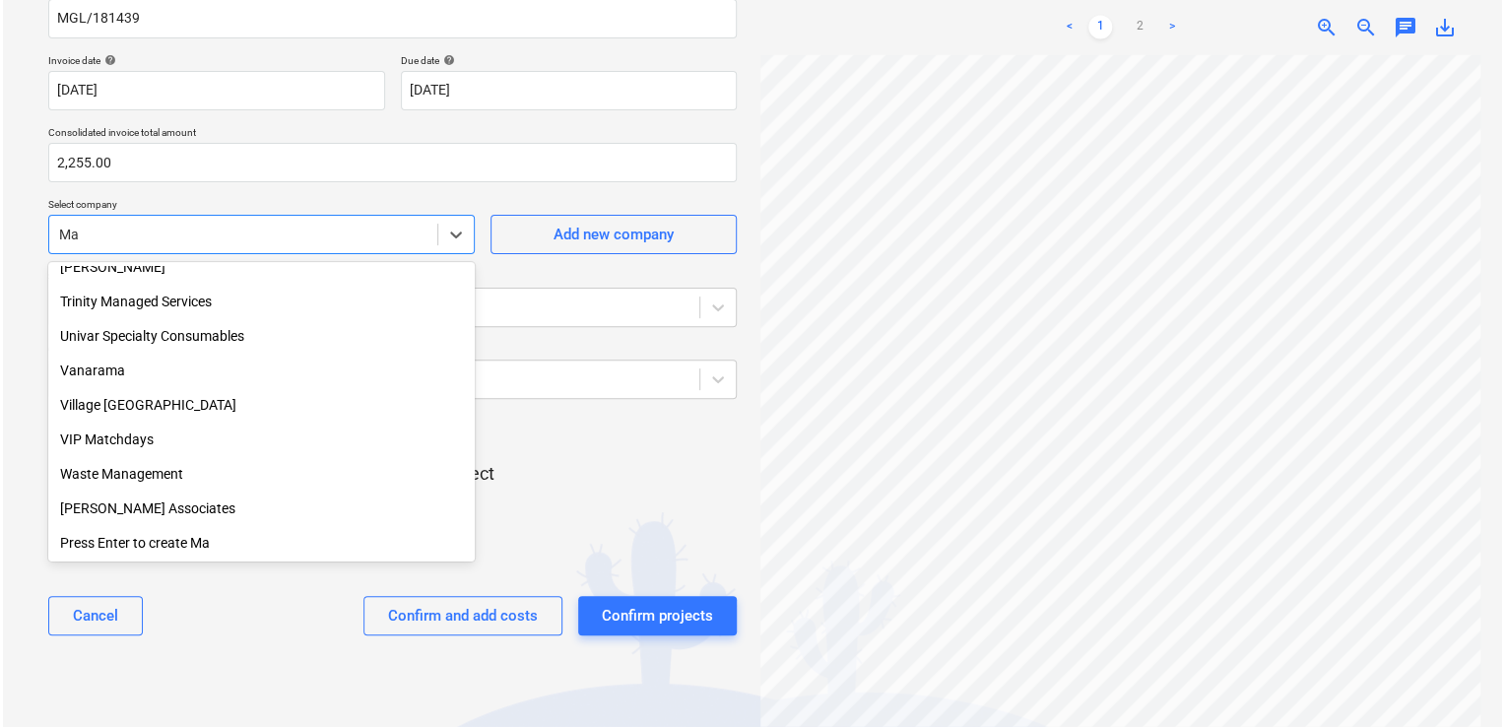
scroll to position [4081, 0]
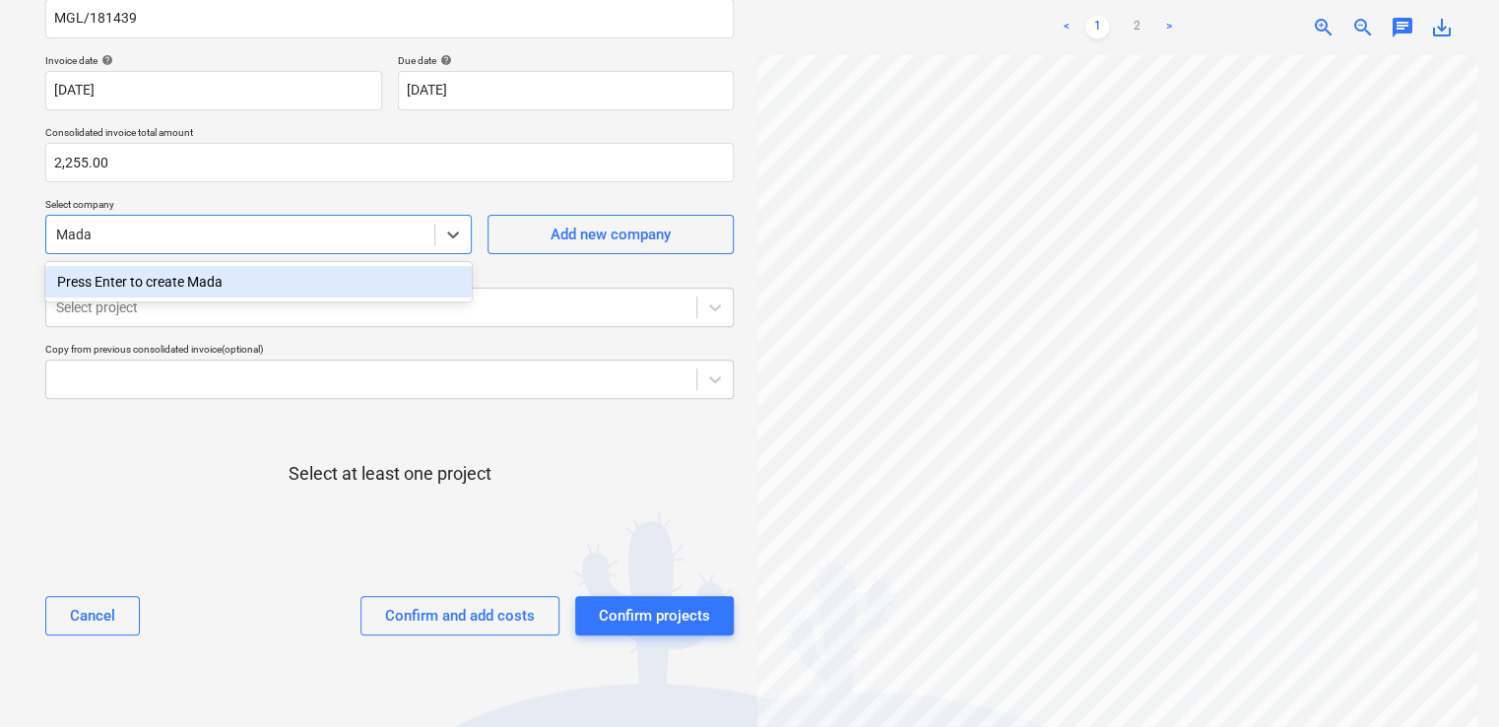
type input "Mad"
click at [196, 267] on div "MadiganGill Limited" at bounding box center [258, 282] width 426 height 32
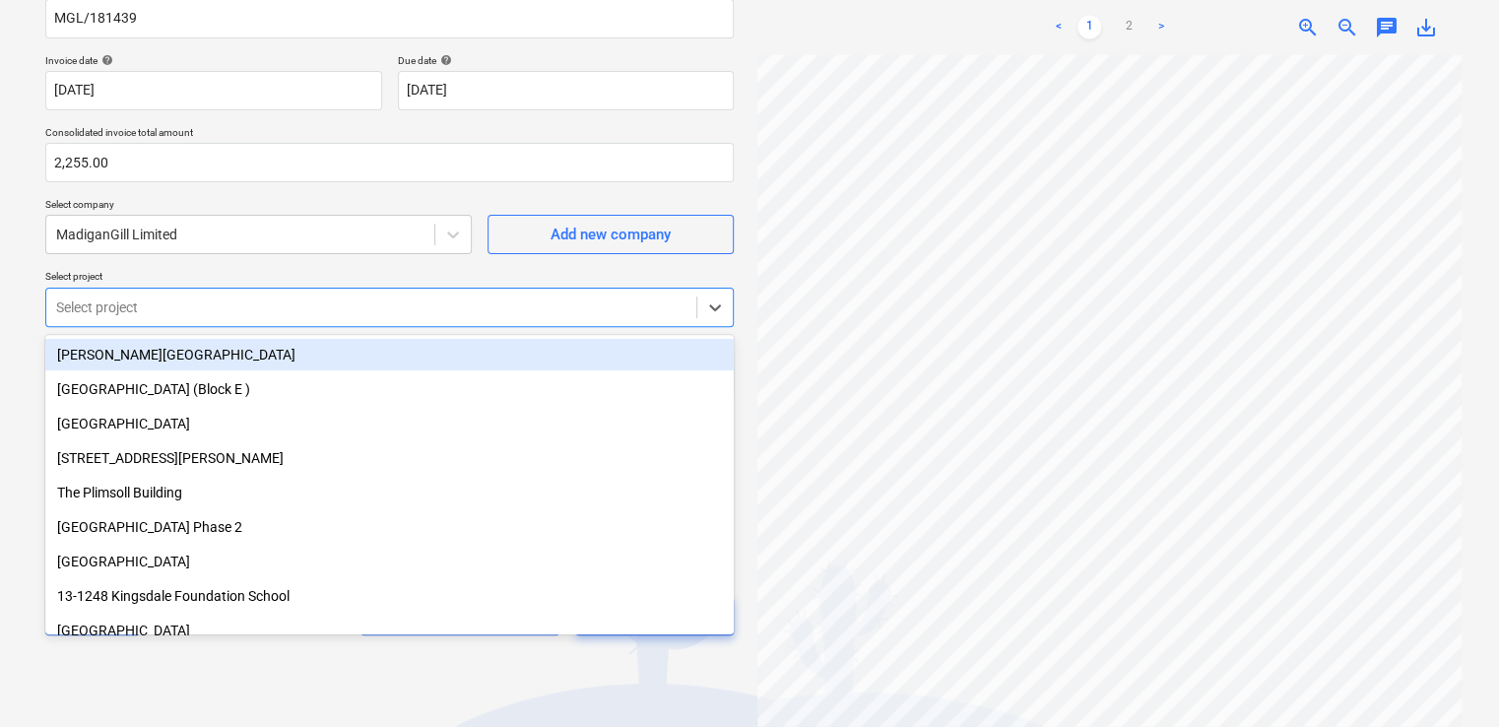
click at [191, 306] on div at bounding box center [371, 307] width 630 height 20
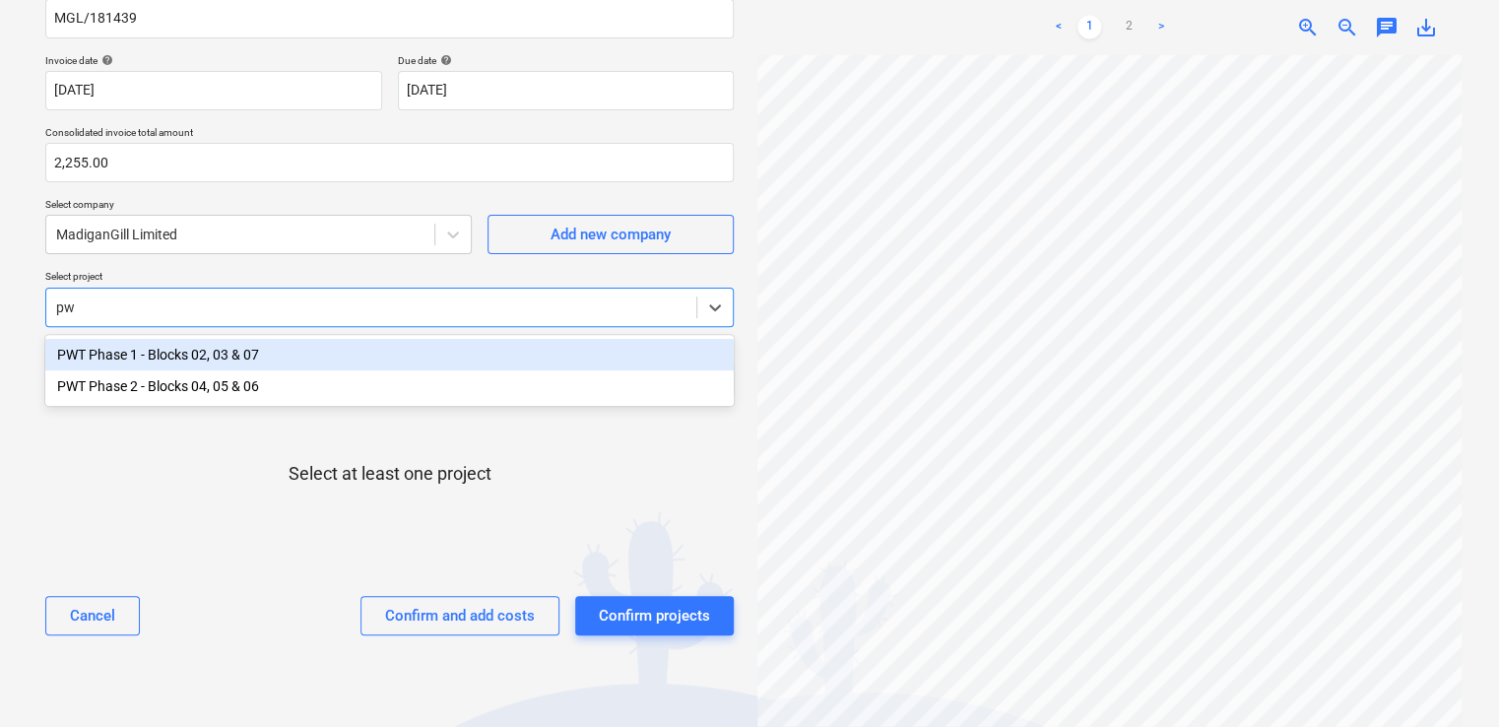
type input "pwt"
click at [196, 361] on div "PWT Phase 1 - Blocks 02, 03 & 07" at bounding box center [389, 355] width 688 height 32
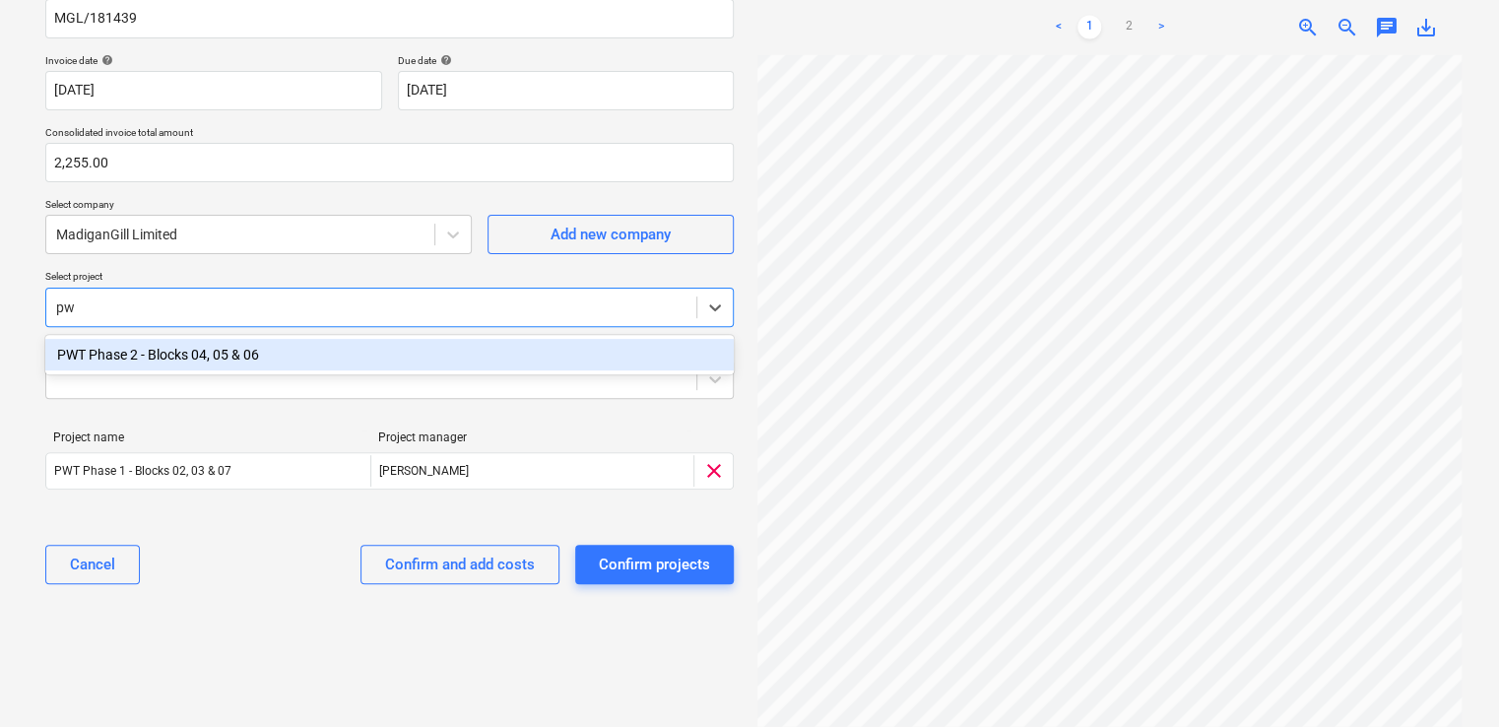
type input "pwt"
click at [177, 351] on div "PWT Phase 2 - Blocks 04, 05 & 06" at bounding box center [389, 355] width 688 height 32
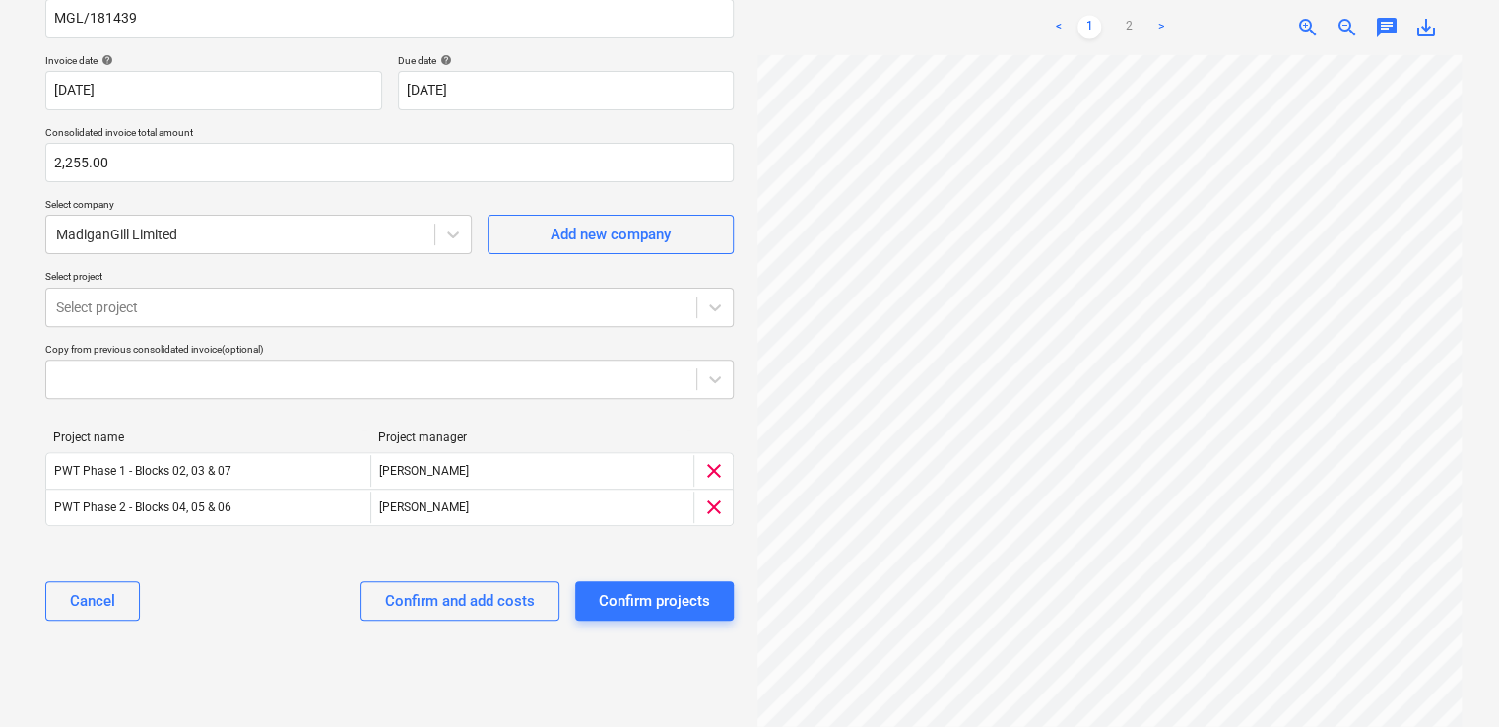
click at [303, 278] on p "Select project" at bounding box center [389, 278] width 688 height 17
click at [433, 593] on div "Confirm and add costs" at bounding box center [460, 601] width 150 height 26
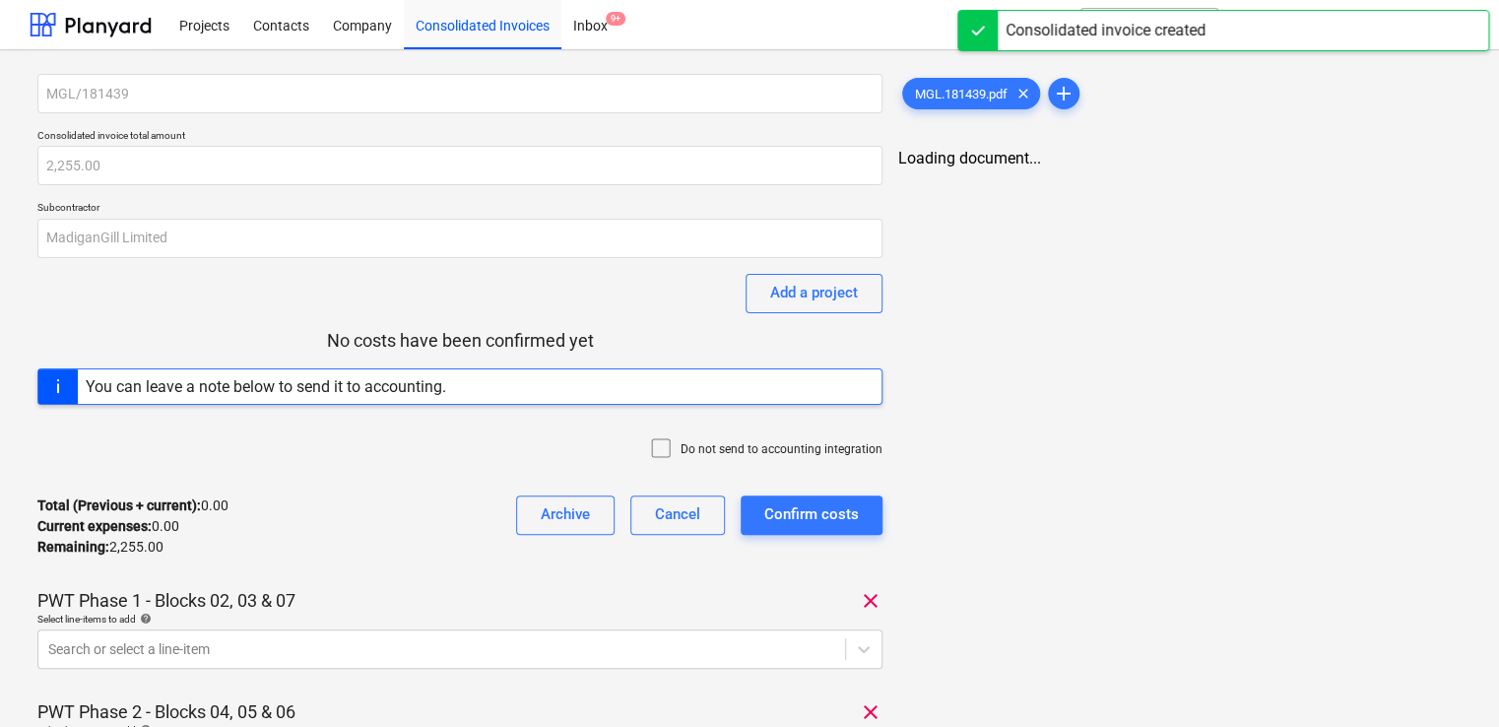
click at [670, 439] on div at bounding box center [665, 450] width 32 height 28
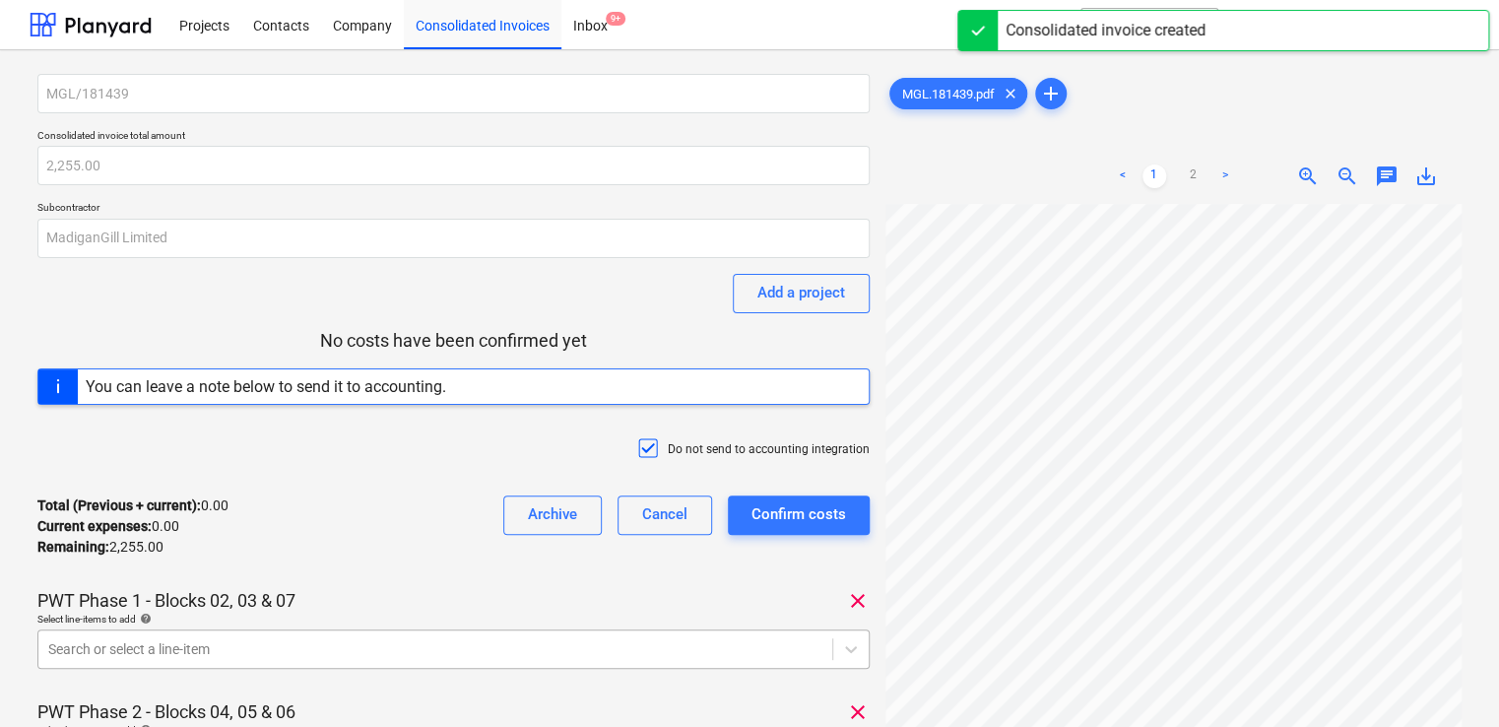
click at [336, 646] on body "Projects Contacts Company Consolidated Invoices Inbox 9+ format_size keyboard_a…" at bounding box center [749, 363] width 1499 height 727
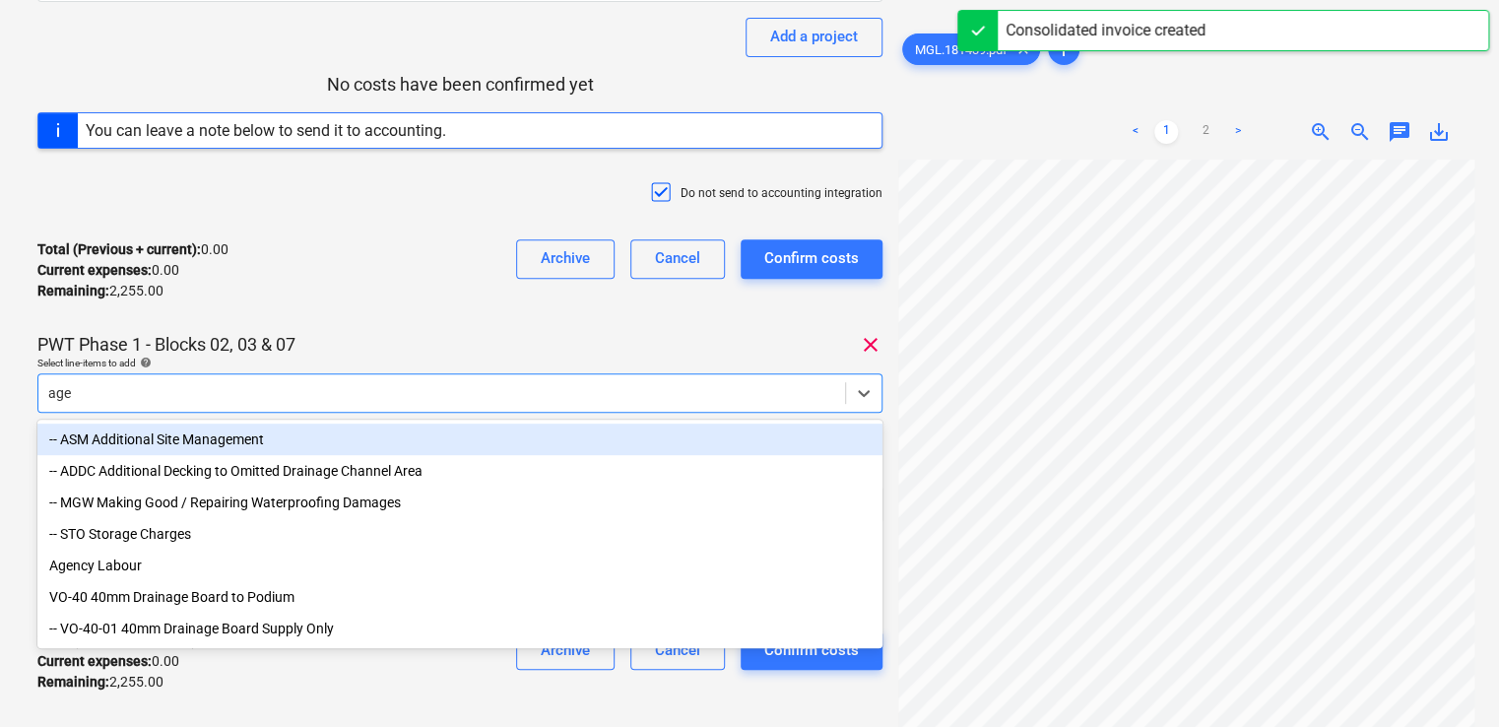
type input "agen"
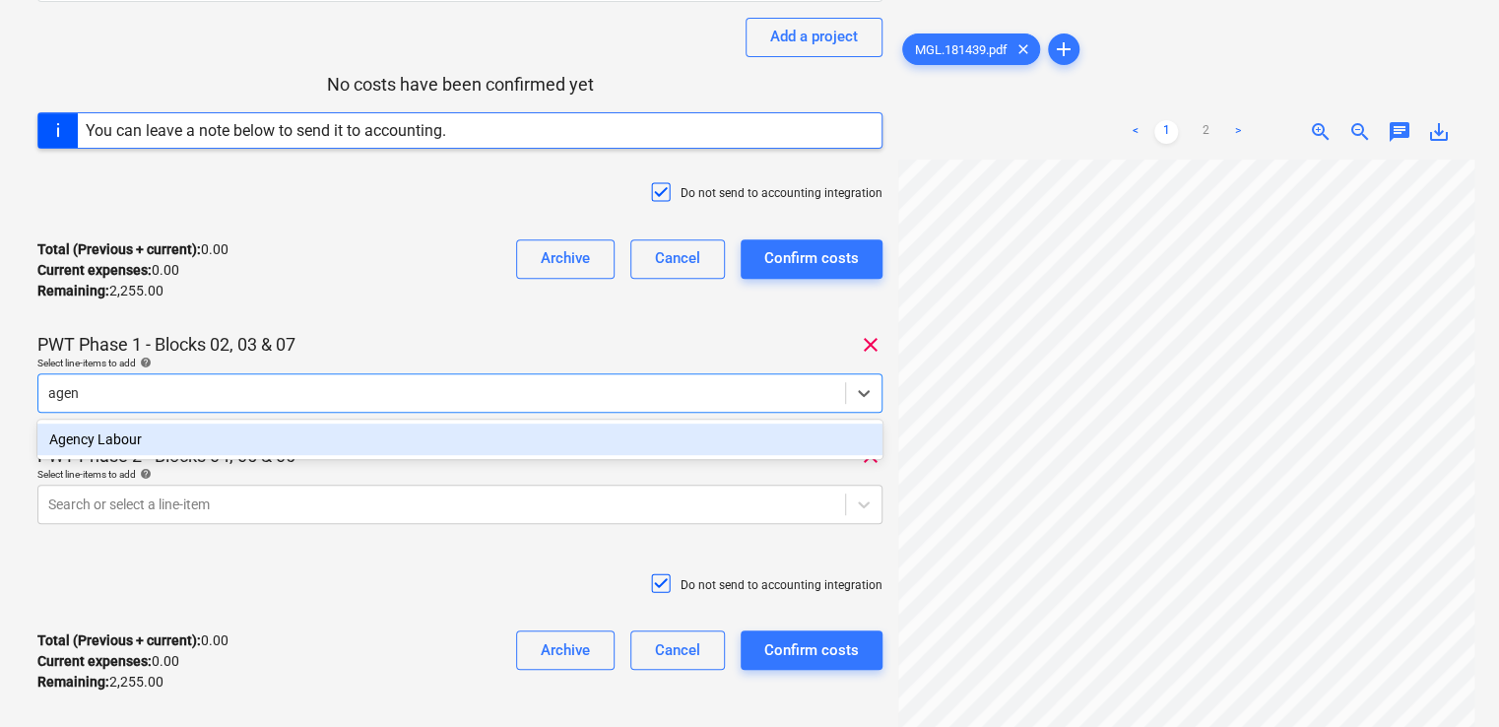
click at [237, 431] on div "Agency Labour" at bounding box center [459, 439] width 845 height 32
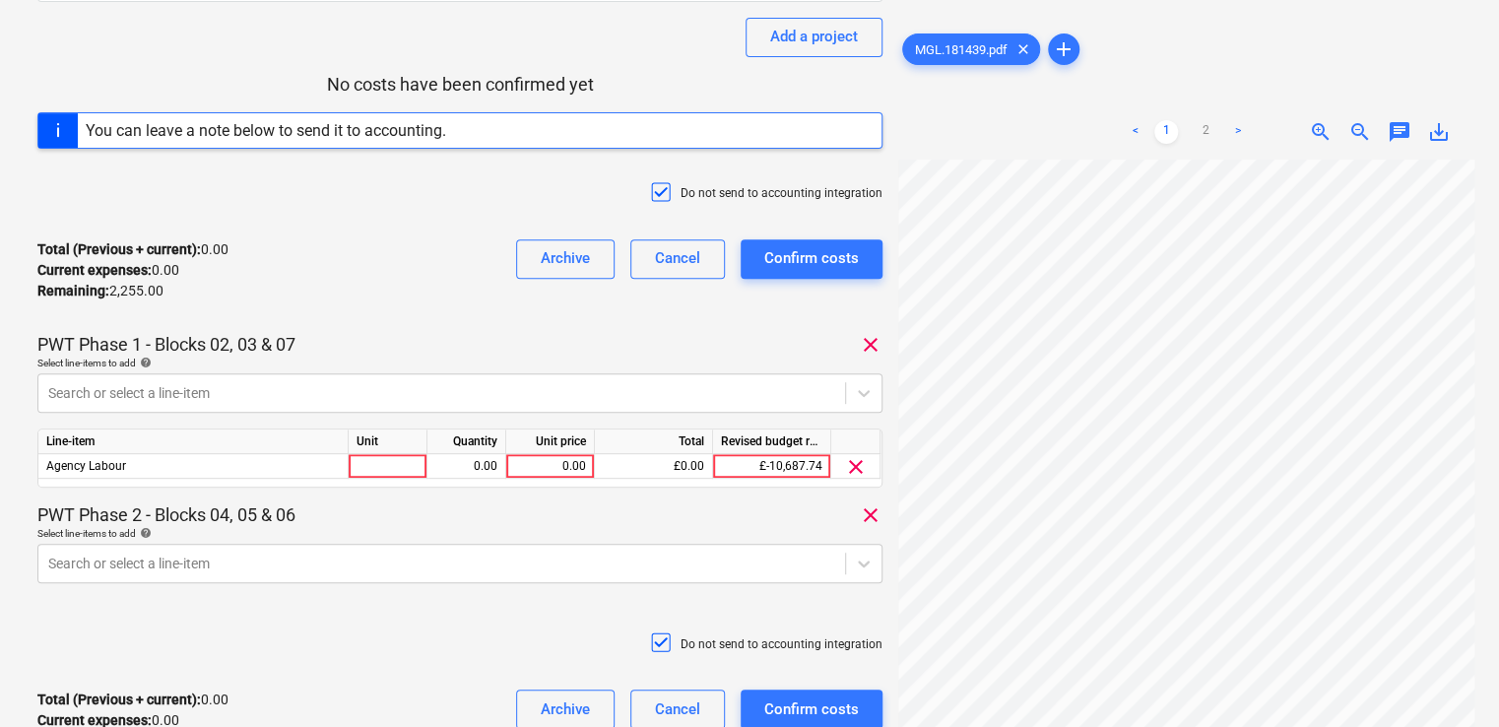
click at [324, 349] on div "PWT Phase 1 - Blocks 02, 03 & 07 clear" at bounding box center [459, 345] width 845 height 24
click at [157, 471] on body "Projects Contacts Company Consolidated Invoices Inbox 9+ format_size keyboard_a…" at bounding box center [749, 107] width 1499 height 727
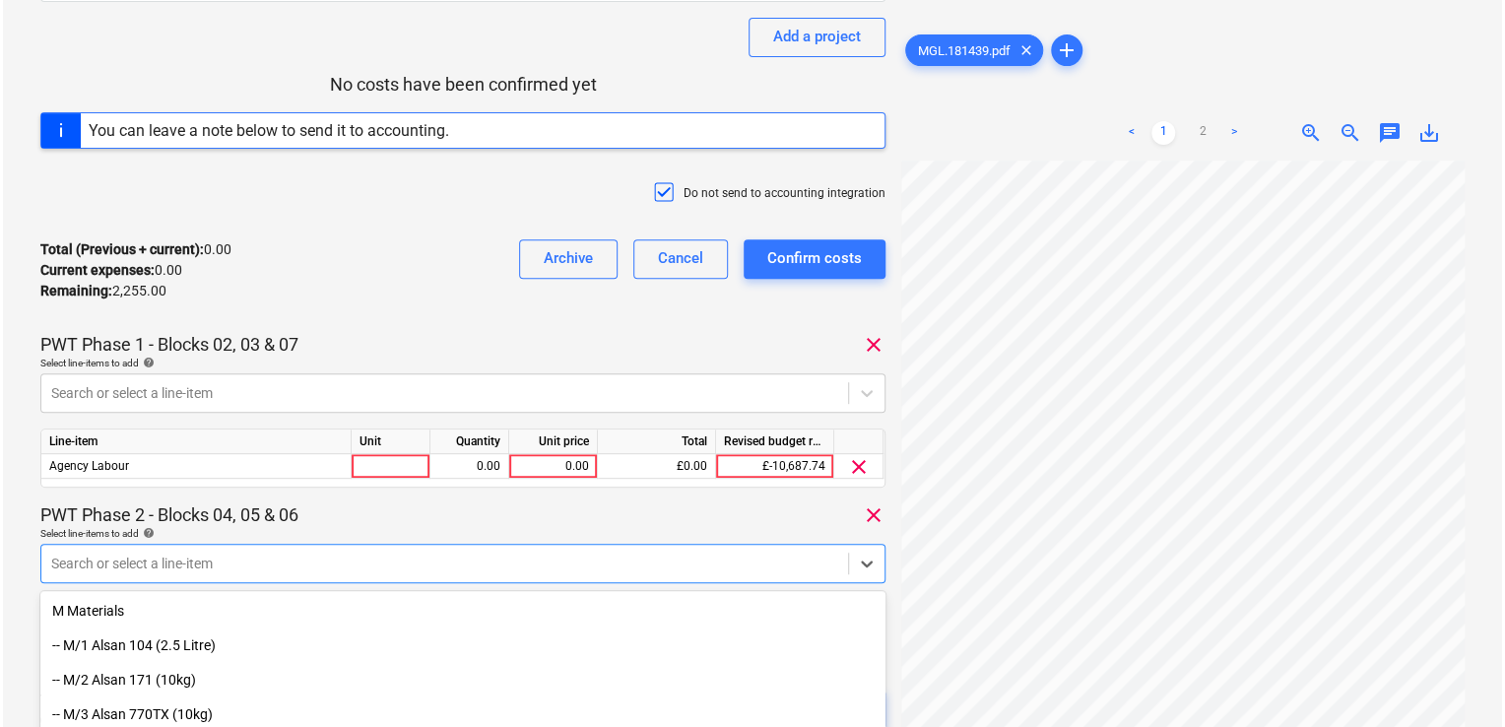
scroll to position [426, 0]
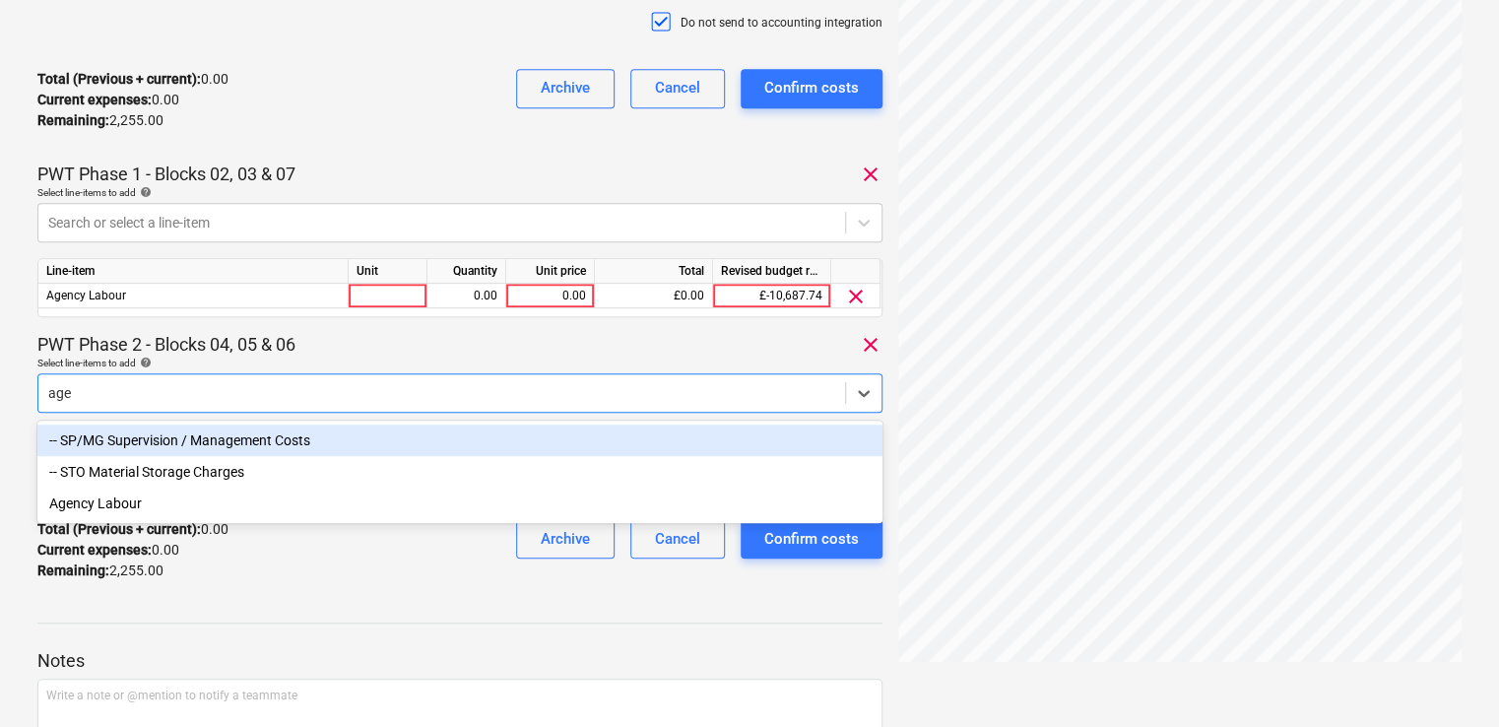
type input "agen"
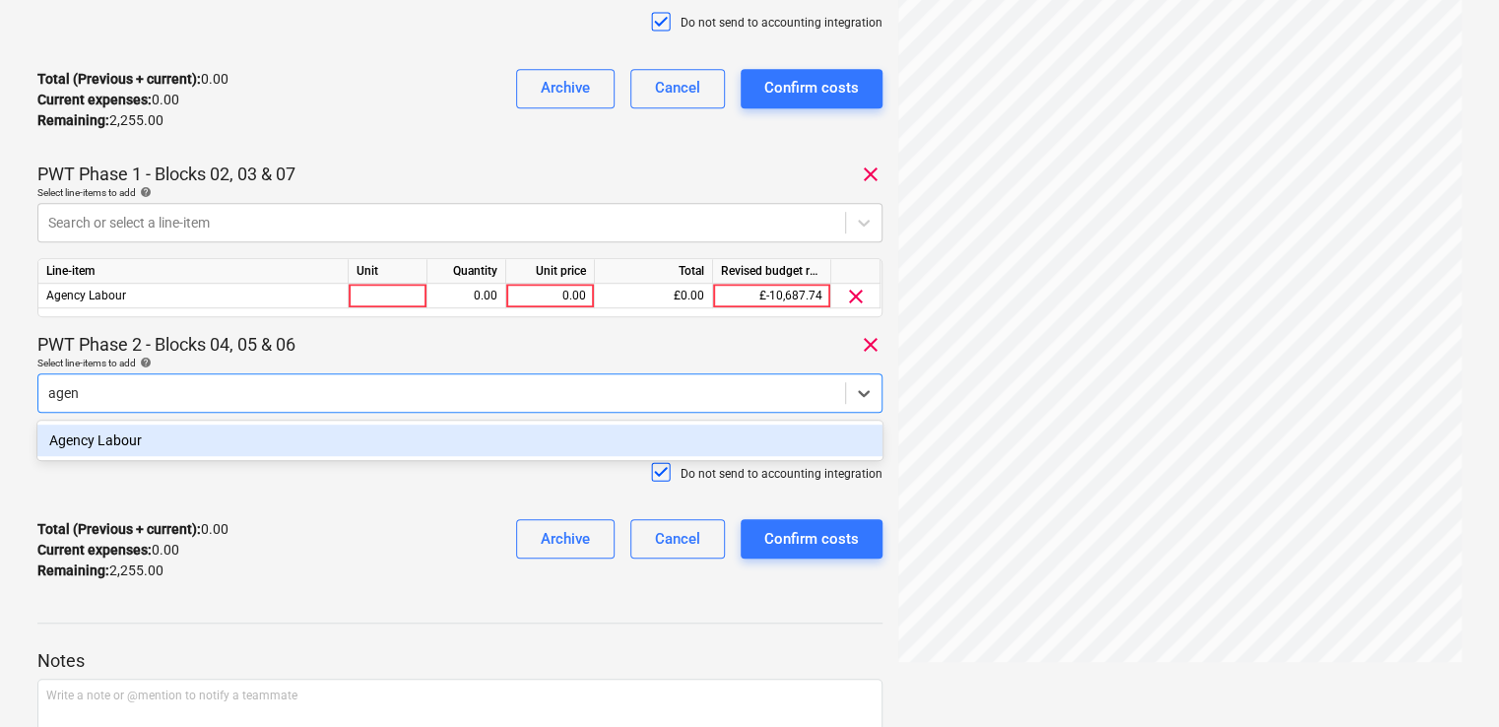
click at [154, 442] on div "Agency Labour" at bounding box center [459, 440] width 845 height 32
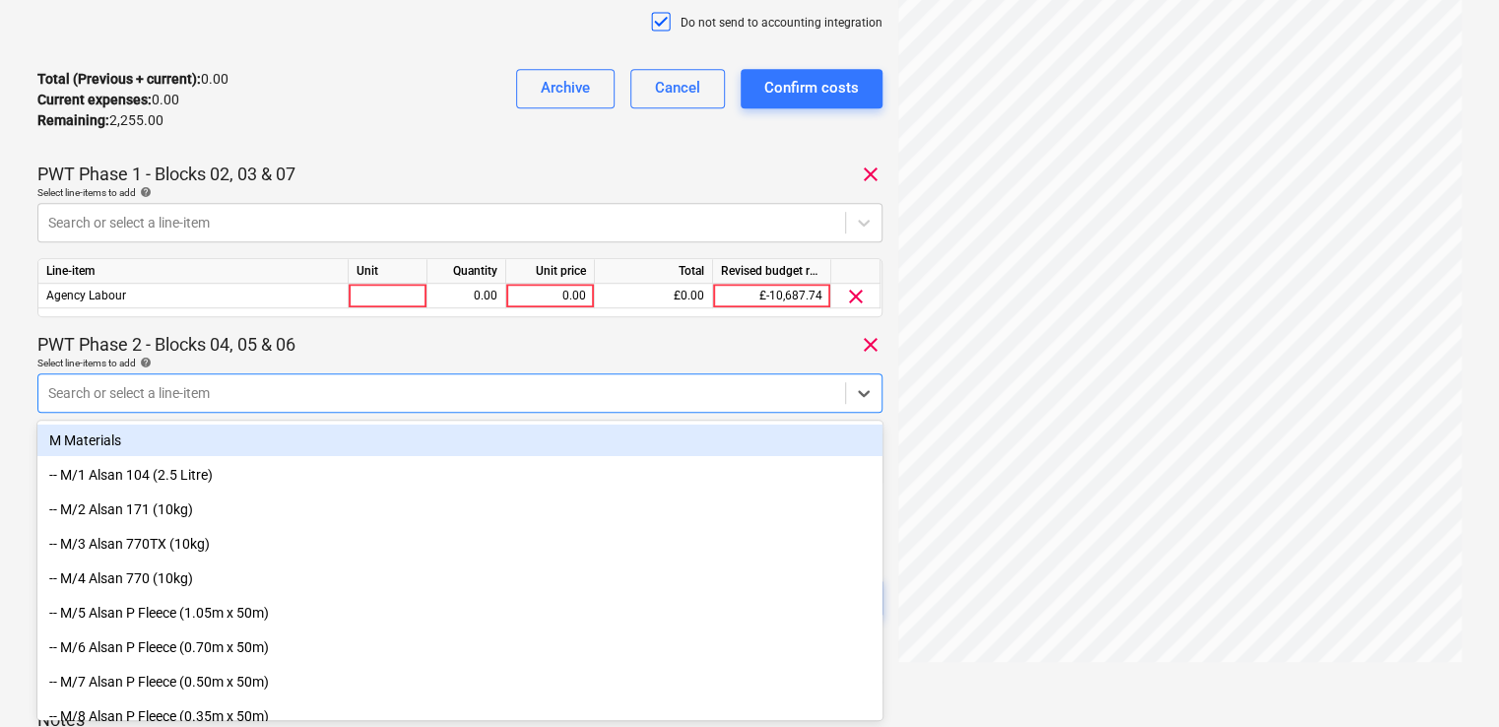
click at [383, 325] on div "MGL/181439 Consolidated invoice total amount 2,255.00 Subcontractor MadiganGill…" at bounding box center [459, 151] width 845 height 1008
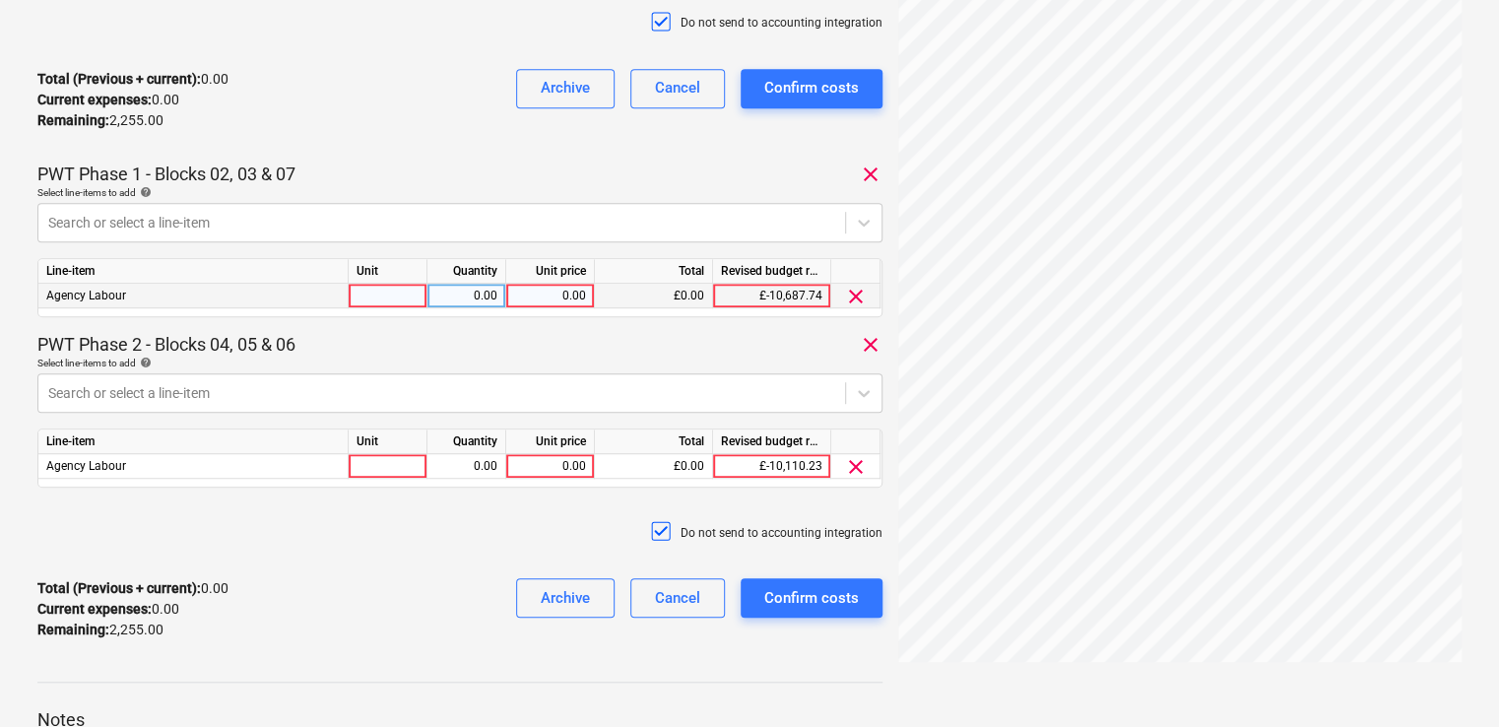
click at [383, 290] on div at bounding box center [388, 296] width 79 height 25
type input "item"
click at [383, 472] on div at bounding box center [388, 466] width 79 height 25
type input "item"
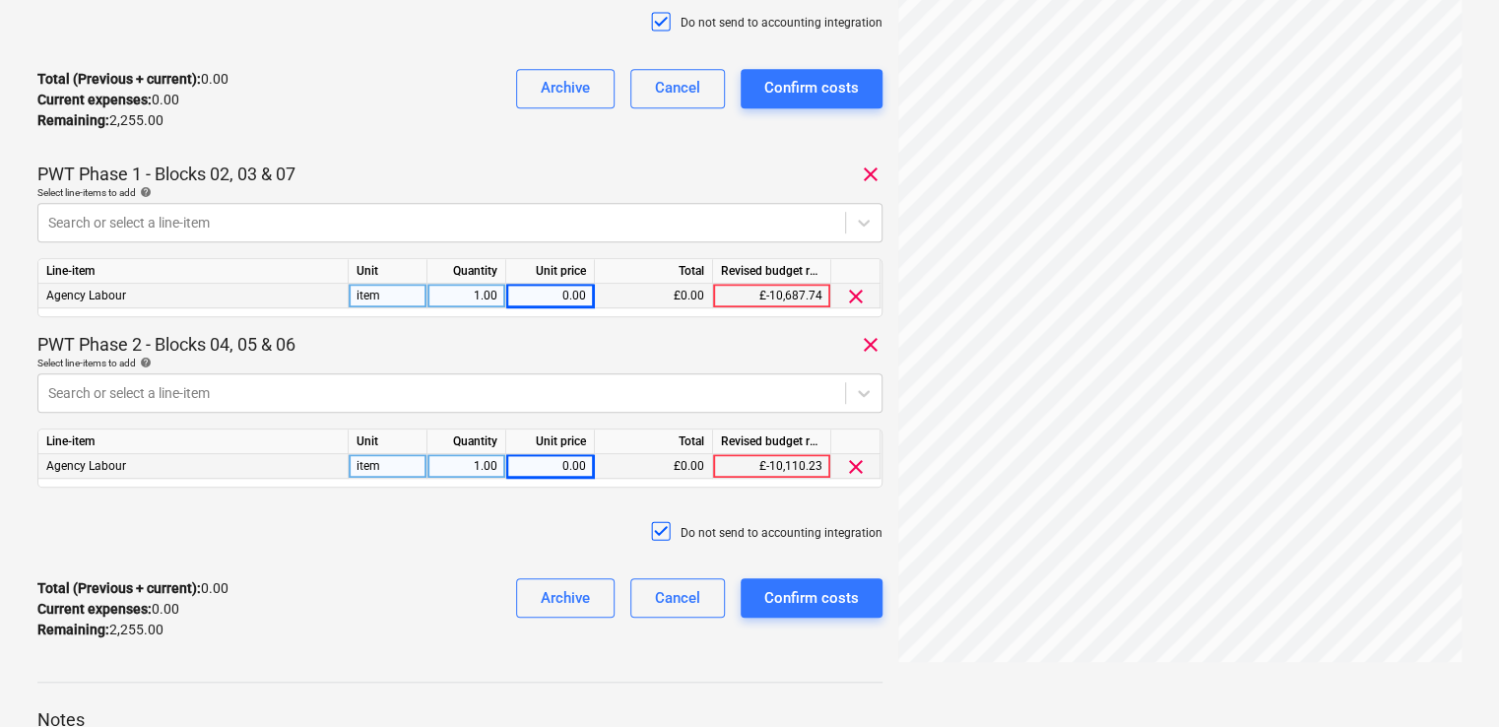
click at [567, 298] on div "0.00" at bounding box center [550, 296] width 72 height 25
type input "1127.50"
click at [566, 472] on div "0.00" at bounding box center [550, 466] width 72 height 25
type input "1127.50"
click at [503, 509] on div "Do not send to accounting integration" at bounding box center [459, 532] width 845 height 59
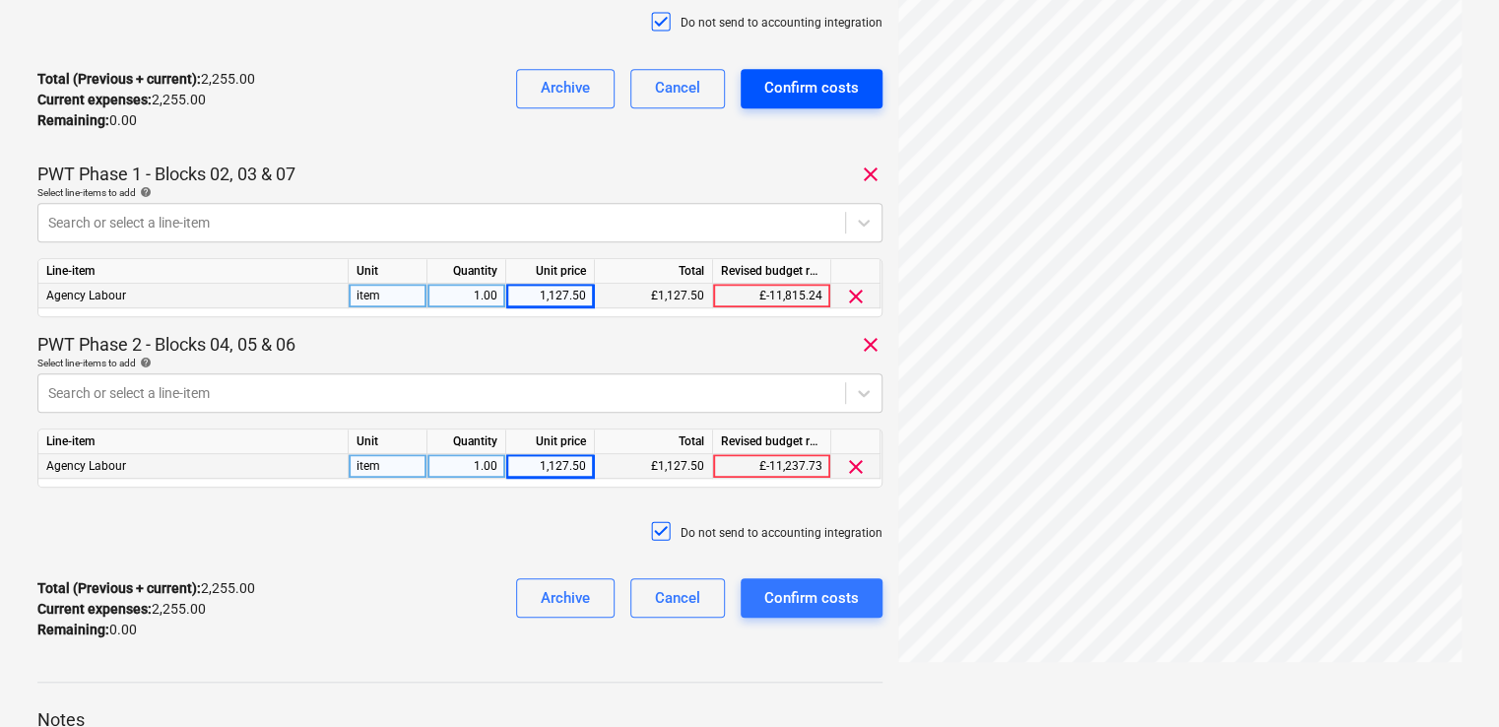
click at [823, 76] on div "Confirm costs" at bounding box center [811, 88] width 95 height 26
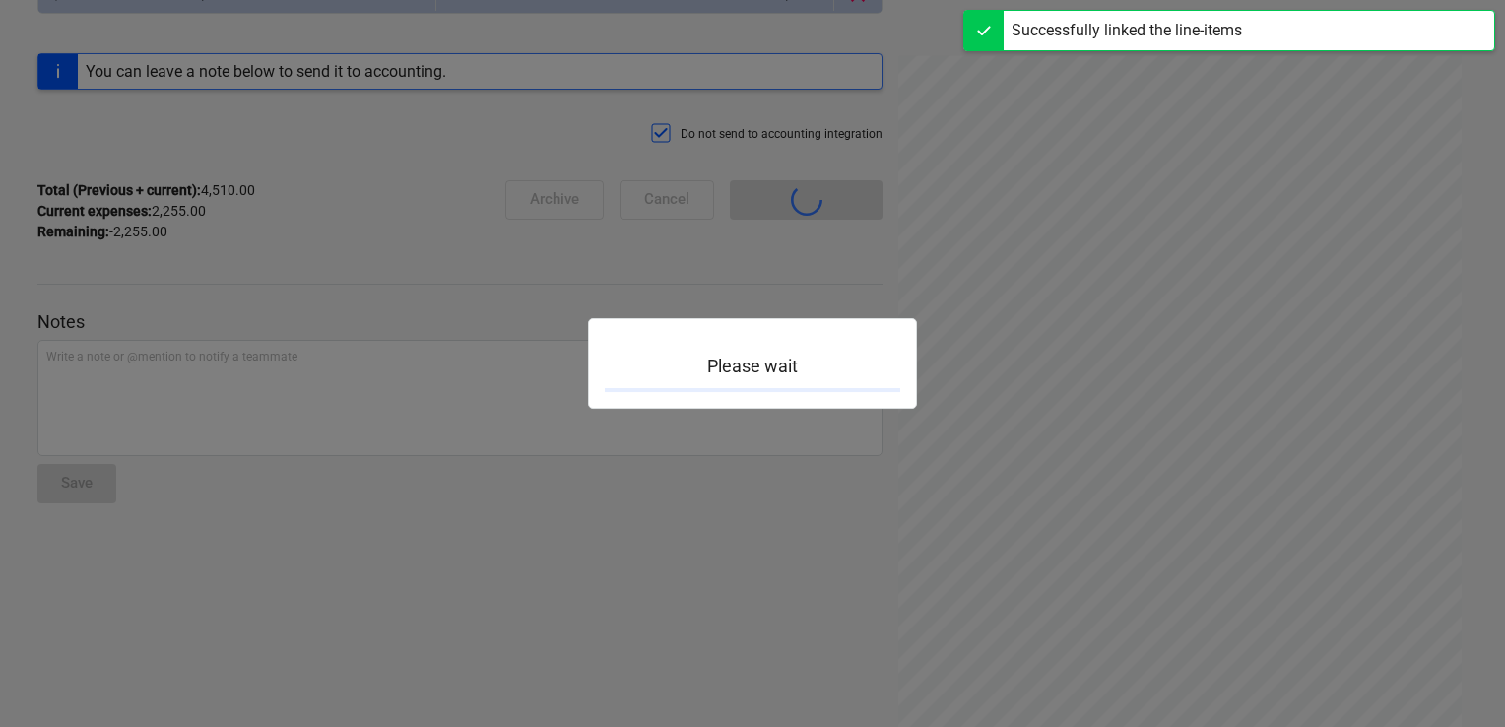
scroll to position [172, 0]
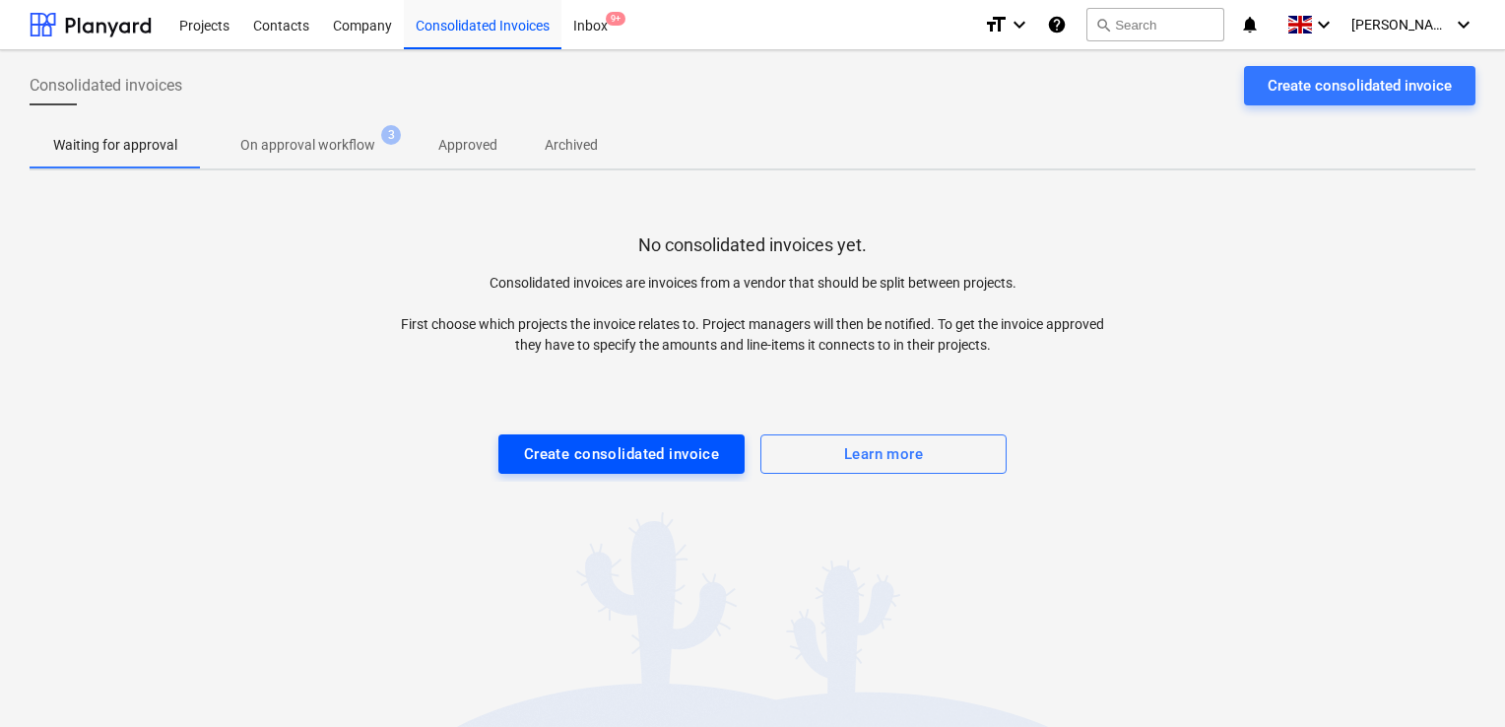
click at [605, 458] on div "Create consolidated invoice" at bounding box center [622, 454] width 196 height 26
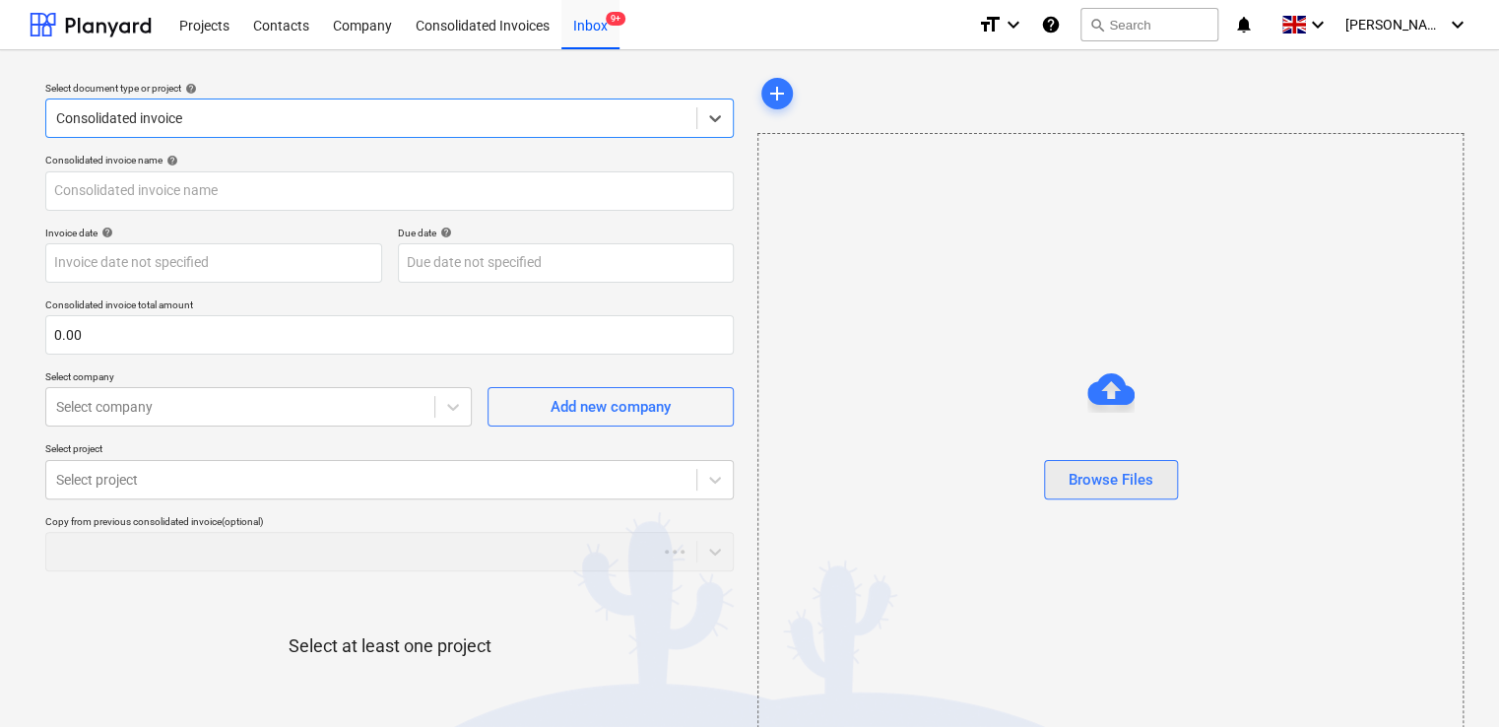
click at [1071, 468] on div "Browse Files" at bounding box center [1110, 480] width 85 height 26
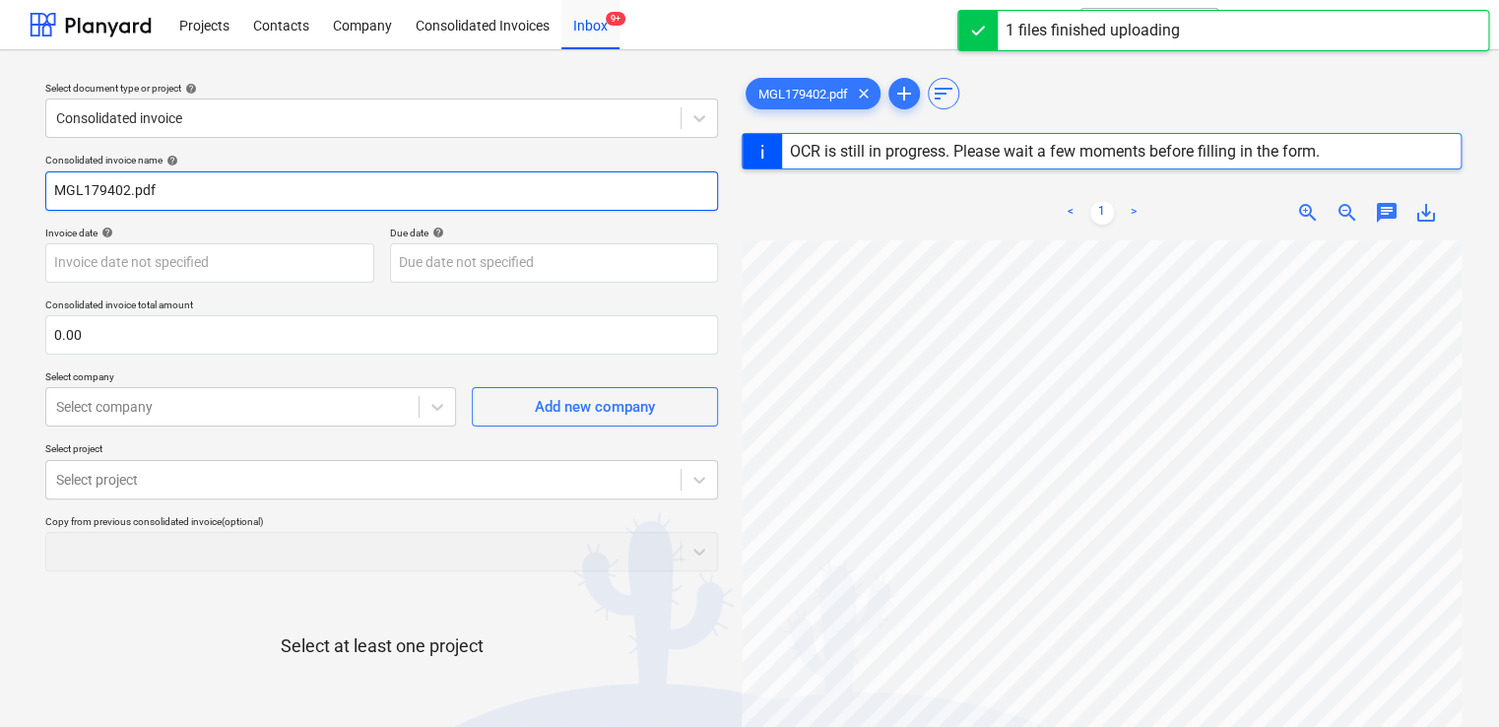
click at [217, 178] on input "MGL179402.pdf" at bounding box center [381, 190] width 673 height 39
type input "MGL179402"
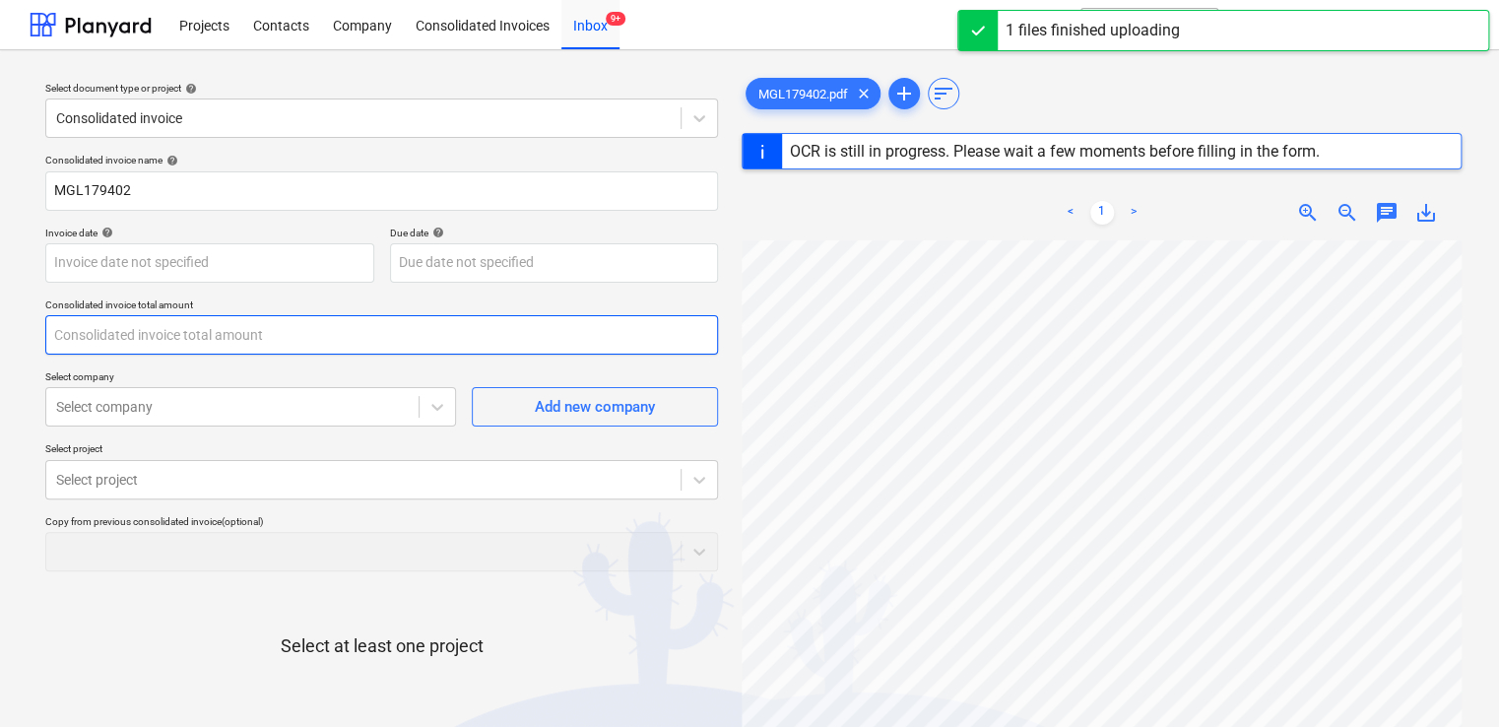
click at [112, 329] on input "text" at bounding box center [381, 334] width 673 height 39
type input "[DATE]"
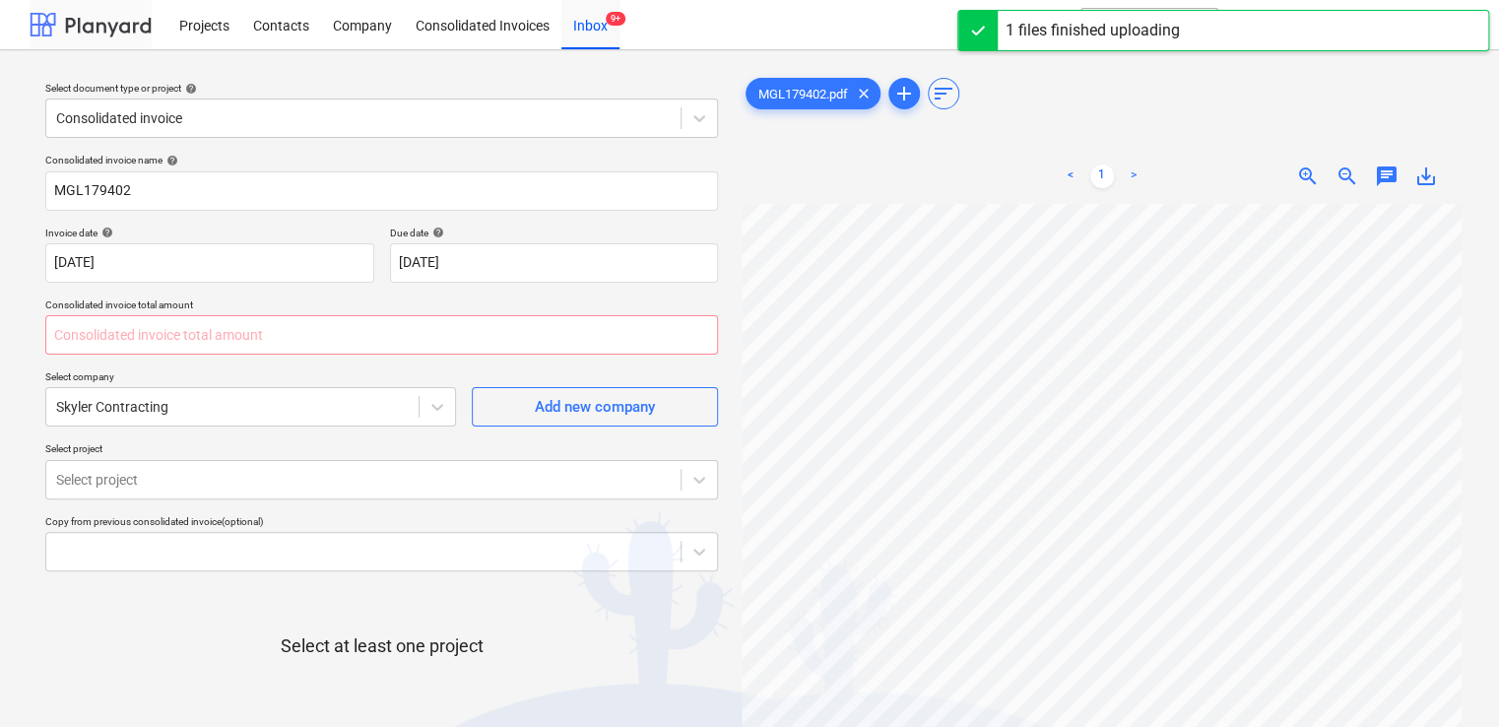
type input "0.00"
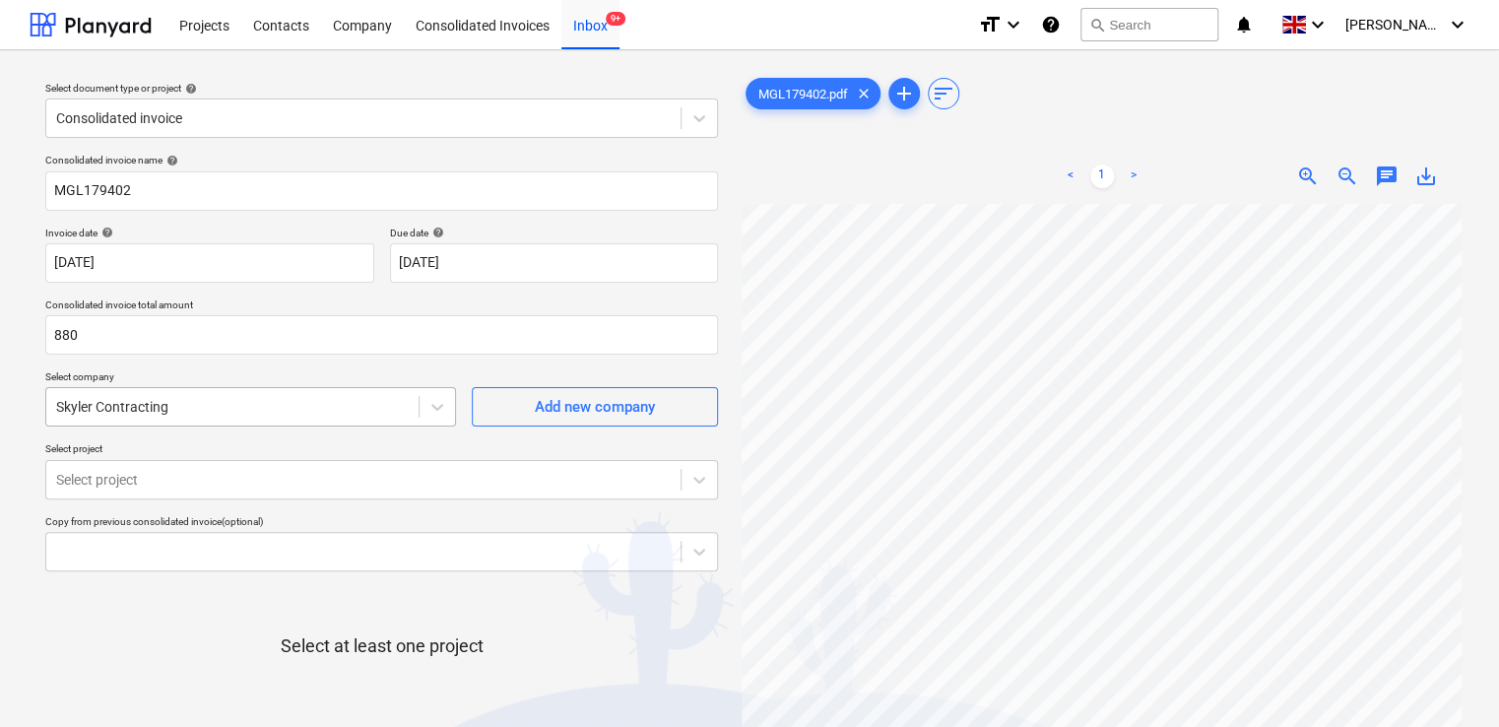
type input "880.00"
click at [288, 413] on div "Skyler Contracting" at bounding box center [250, 406] width 411 height 39
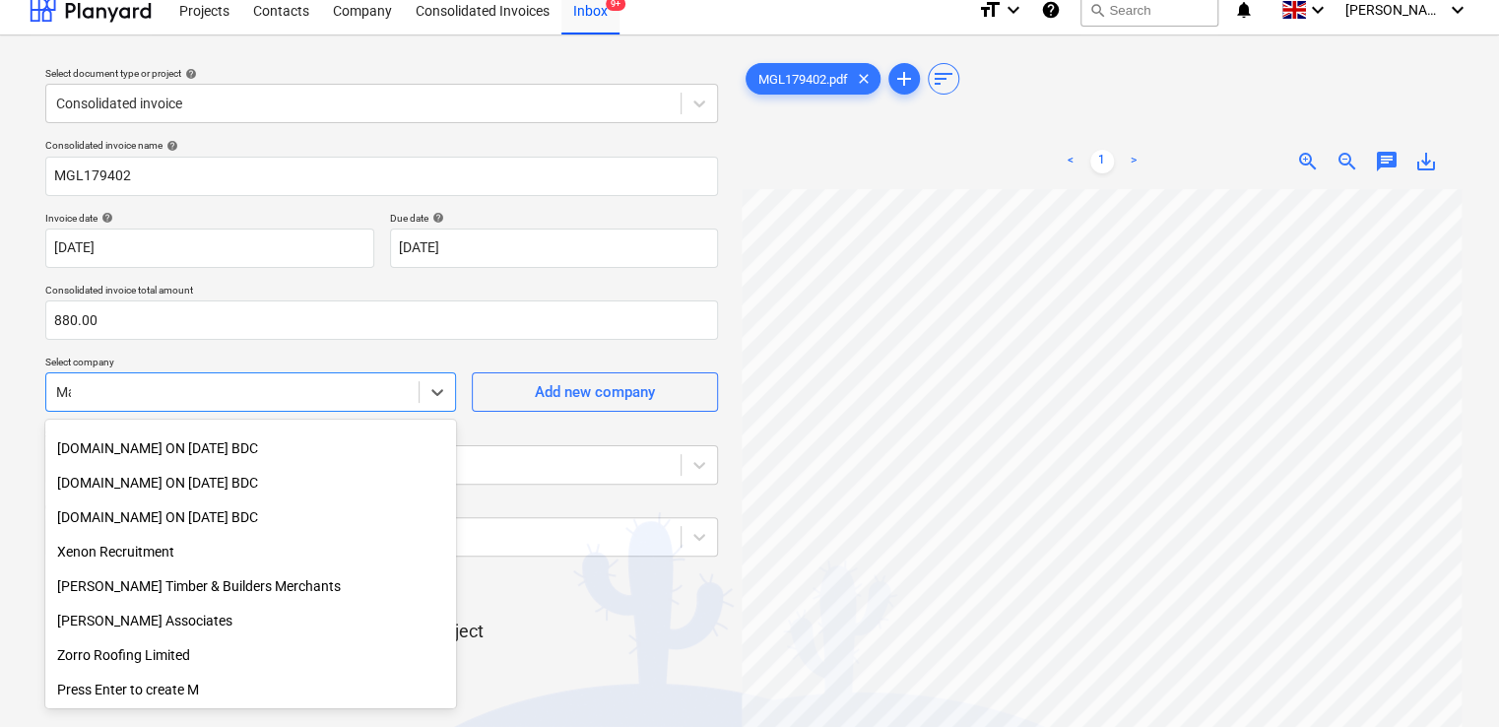
scroll to position [4093, 0]
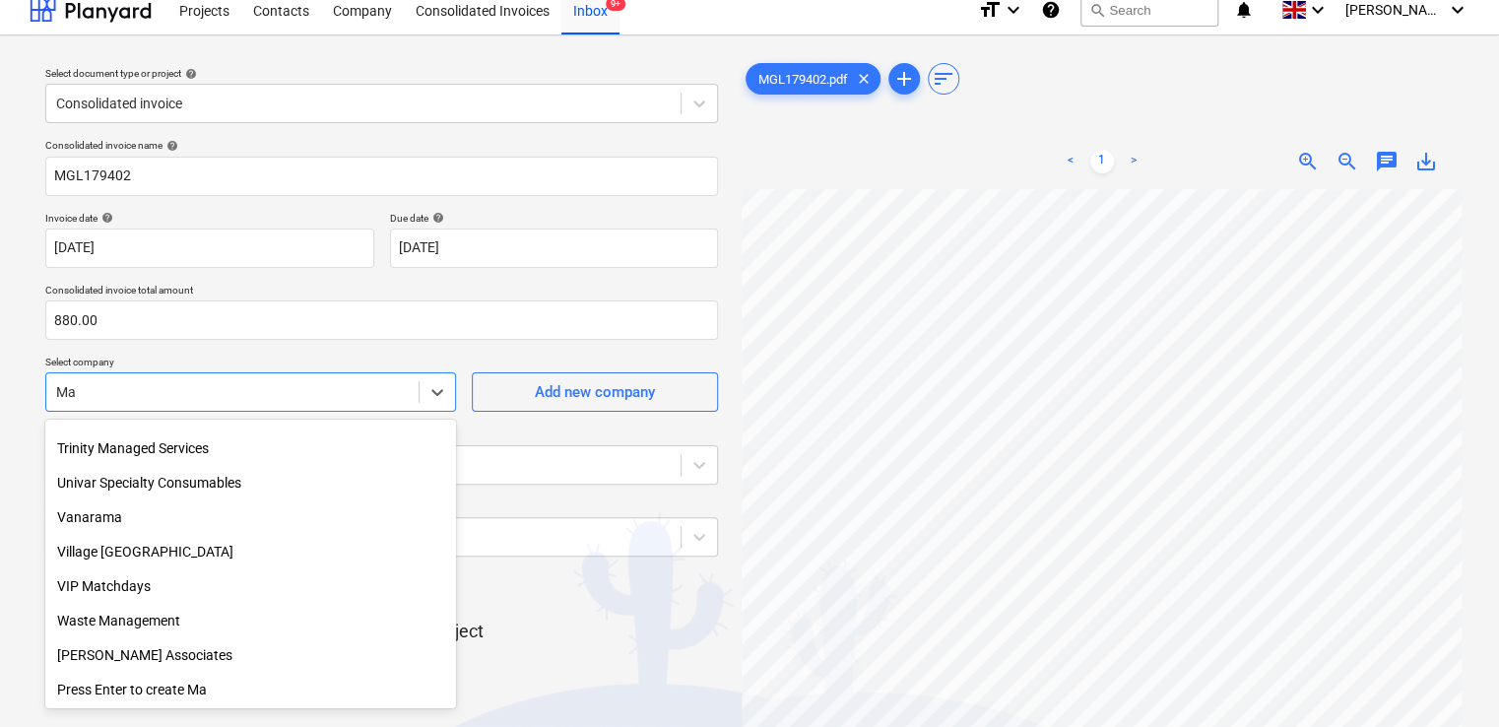
type input "Mad"
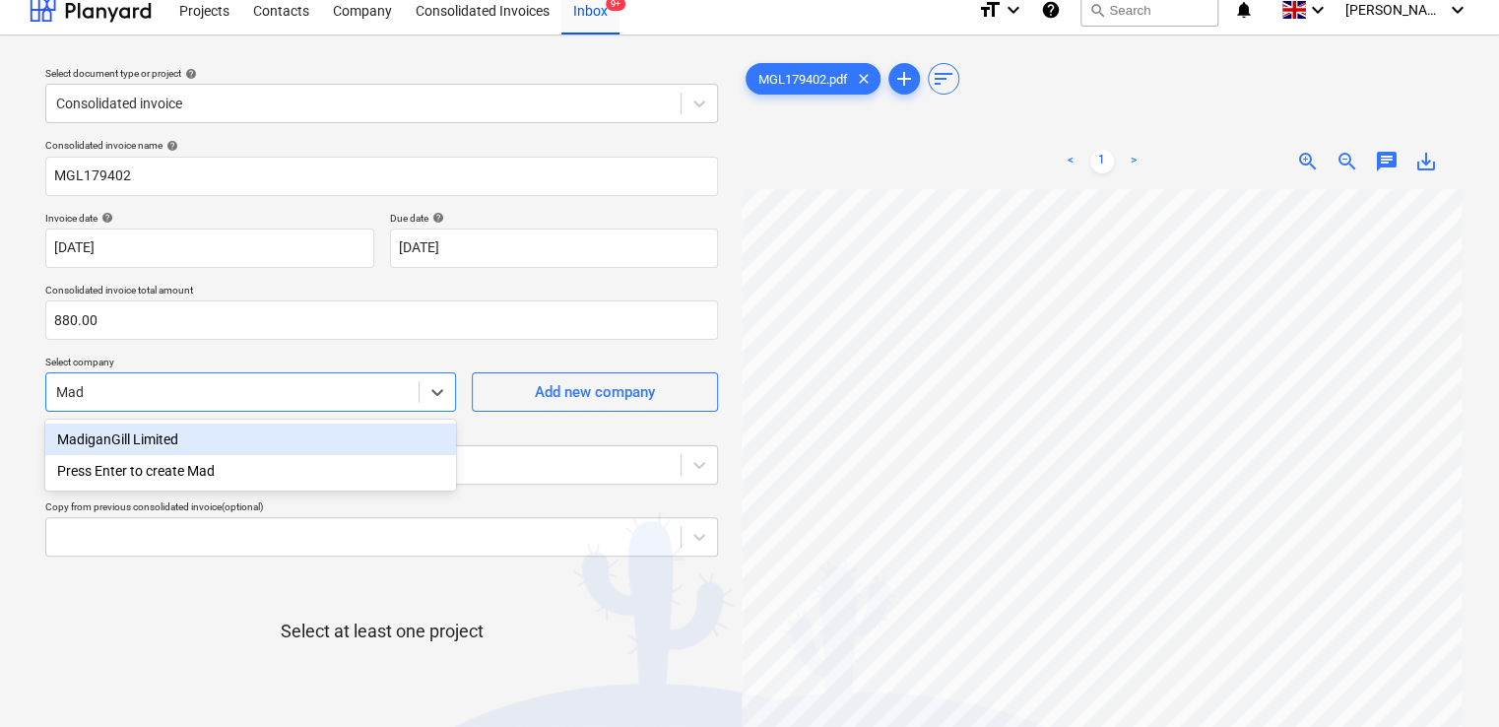
click at [258, 439] on div "MadiganGill Limited" at bounding box center [250, 439] width 411 height 32
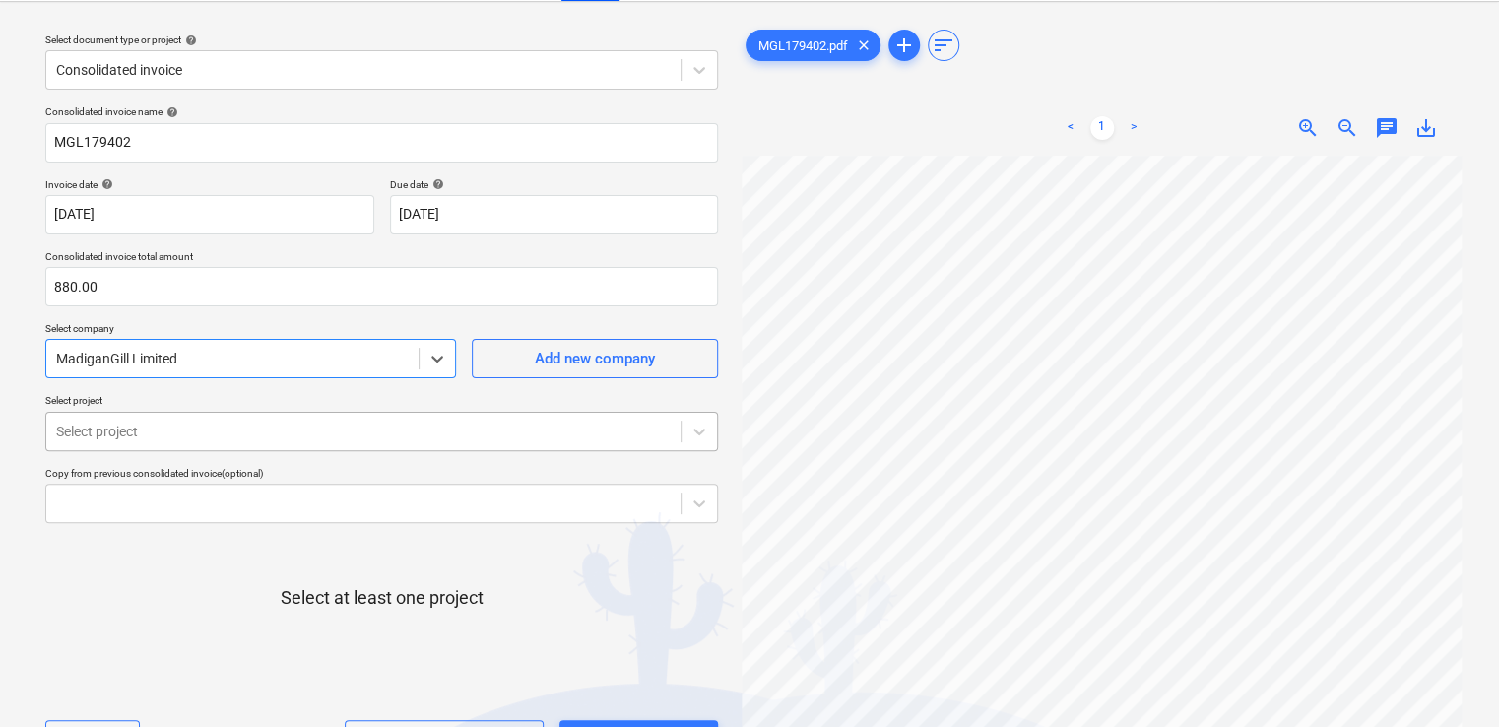
click at [223, 467] on body "Projects Contacts Company Consolidated Invoices Inbox 9+ format_size keyboard_a…" at bounding box center [749, 315] width 1499 height 727
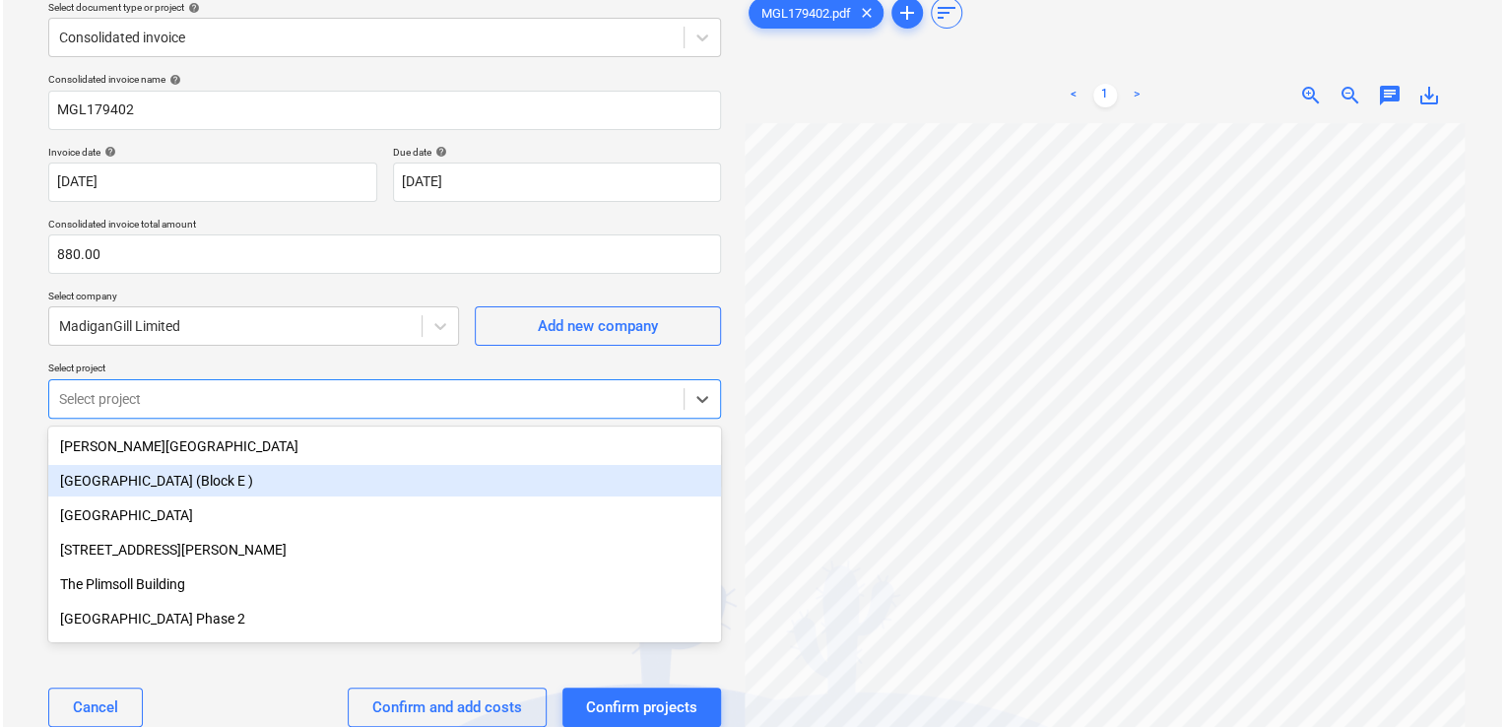
scroll to position [87, 0]
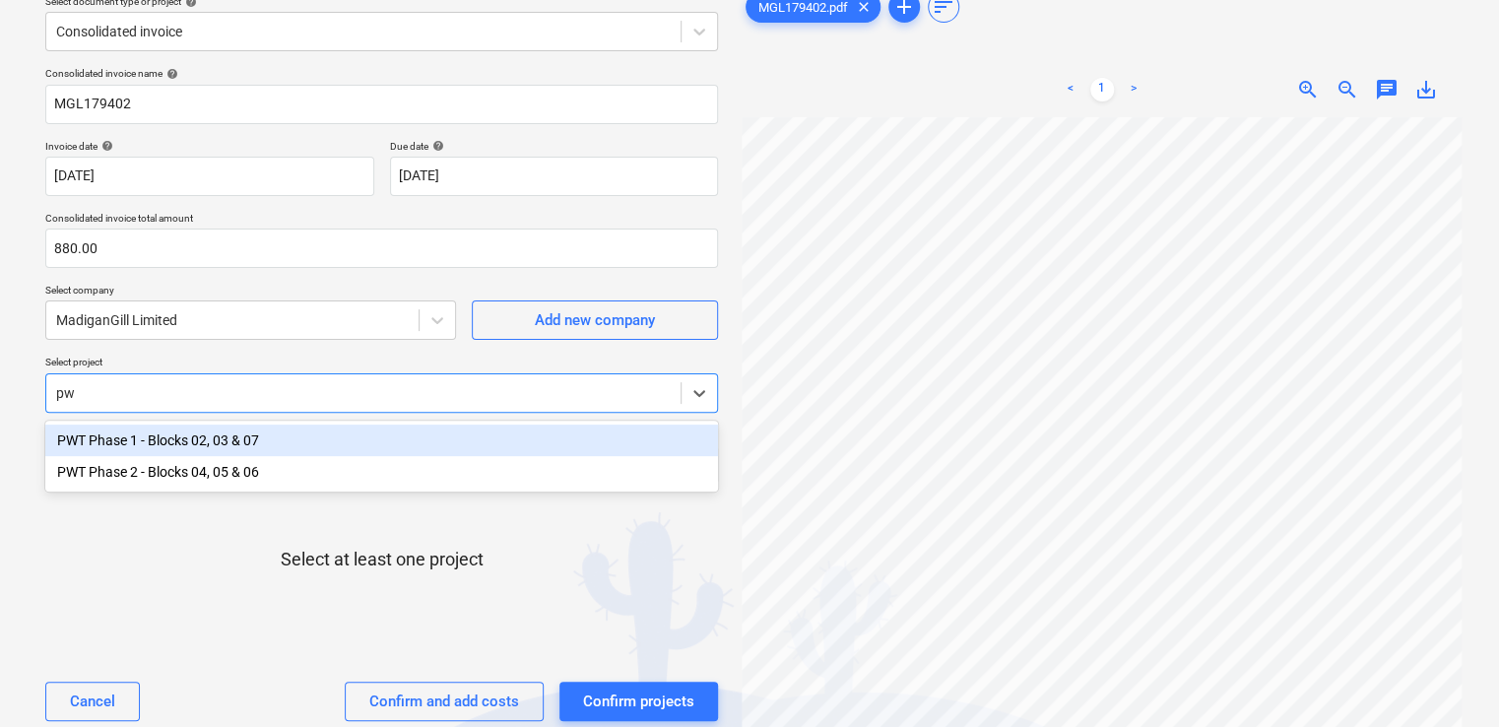
type input "pwt"
click at [193, 440] on div "PWT Phase 1 - Blocks 02, 03 & 07" at bounding box center [381, 440] width 673 height 32
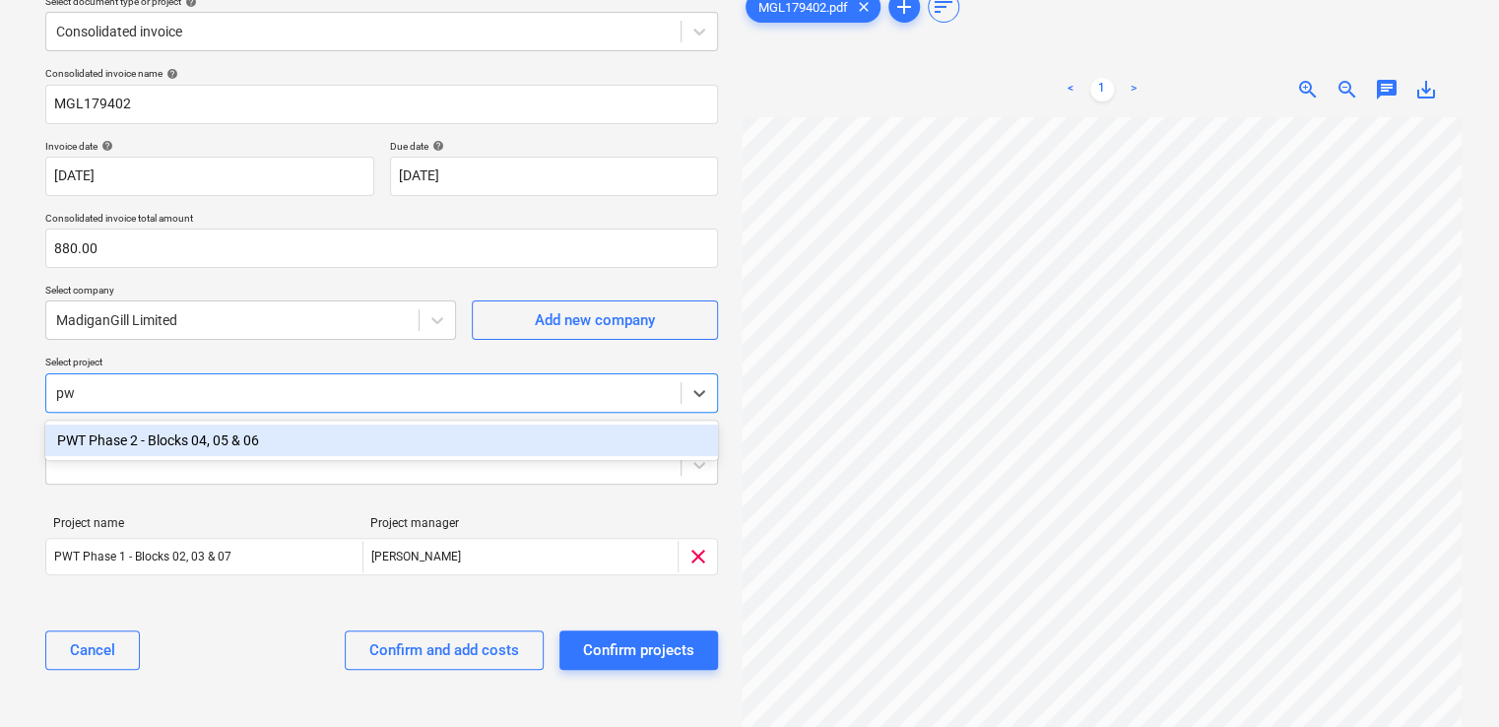
type input "pwt"
click at [193, 440] on div "PWT Phase 2 - Blocks 04, 05 & 06" at bounding box center [381, 440] width 673 height 32
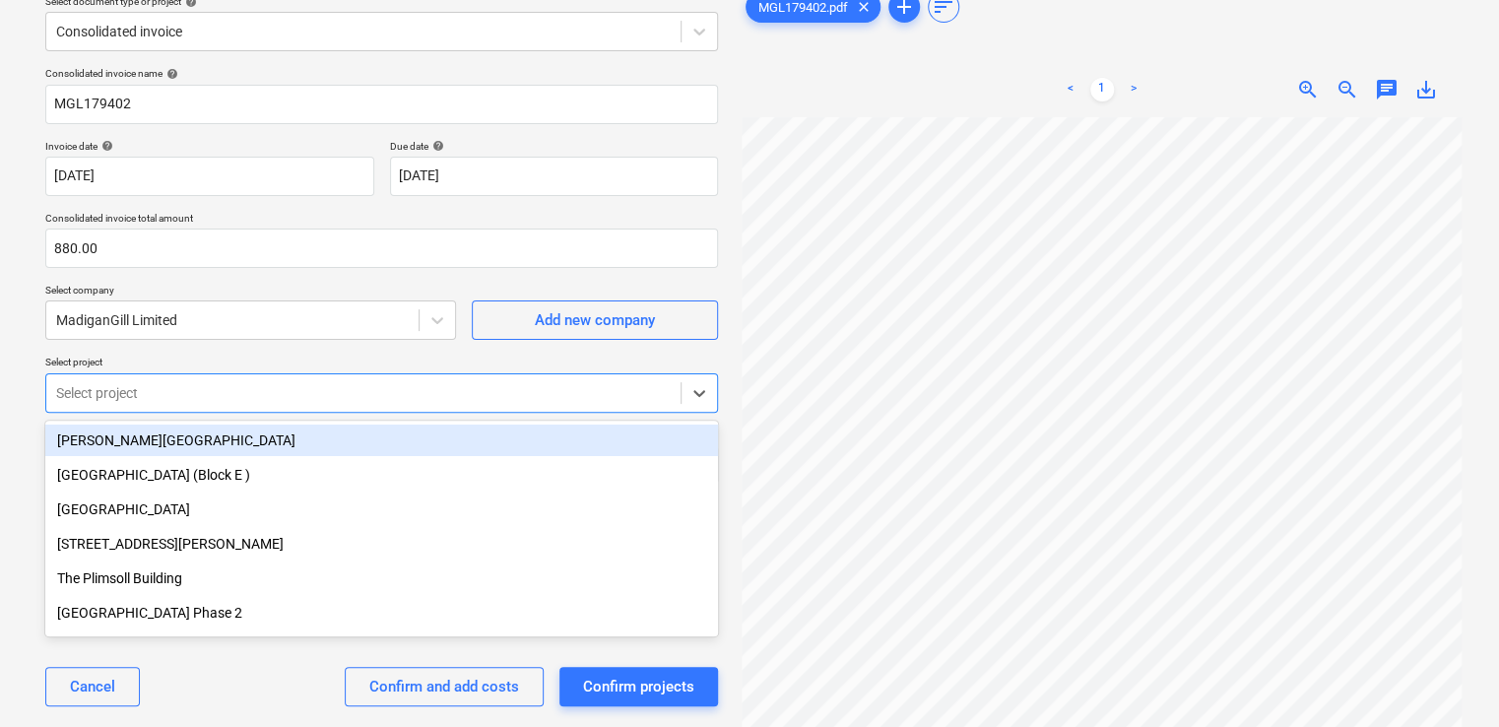
click at [283, 373] on div "Select project" at bounding box center [381, 392] width 673 height 39
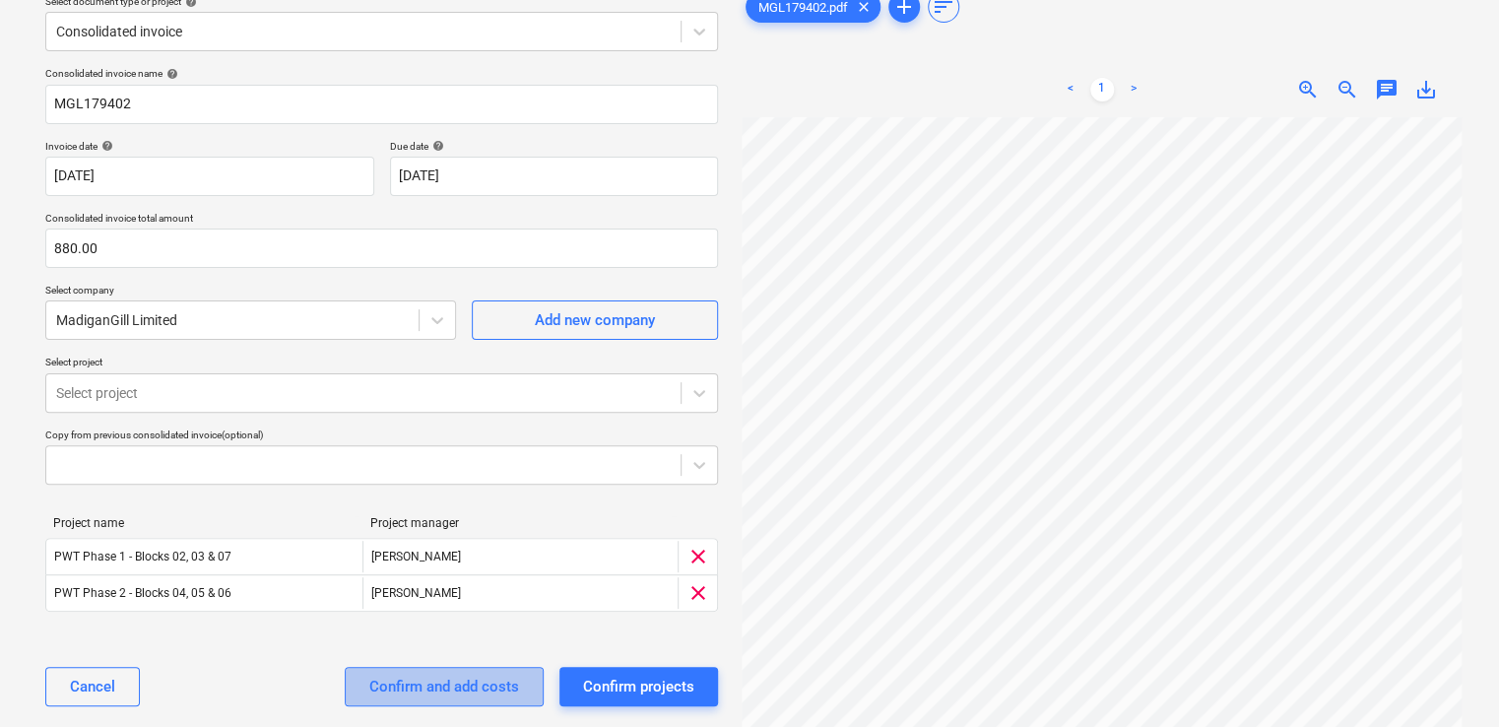
click at [400, 678] on div "Confirm and add costs" at bounding box center [444, 687] width 150 height 26
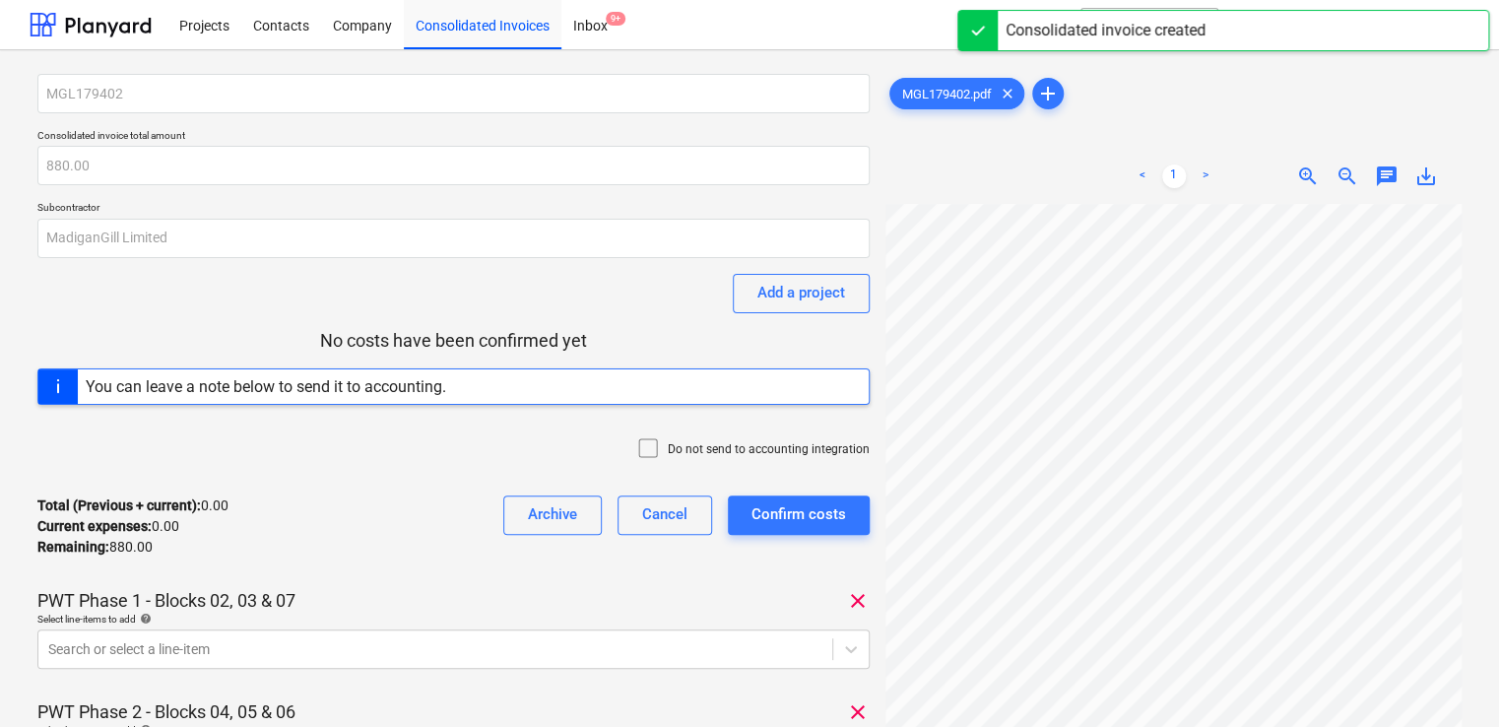
click at [647, 451] on icon at bounding box center [648, 448] width 24 height 24
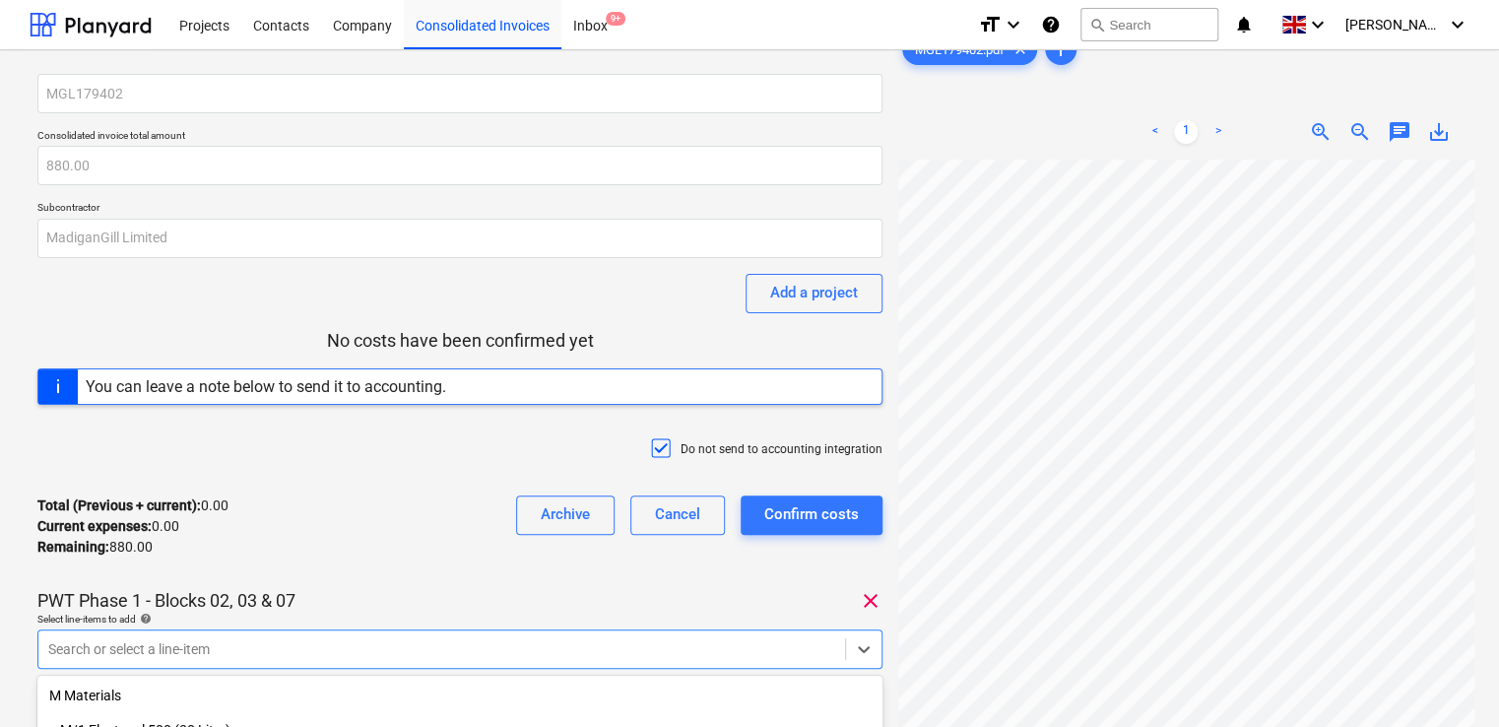
click at [365, 638] on body "Projects Contacts Company Consolidated Invoices Inbox 9+ format_size keyboard_a…" at bounding box center [749, 363] width 1499 height 727
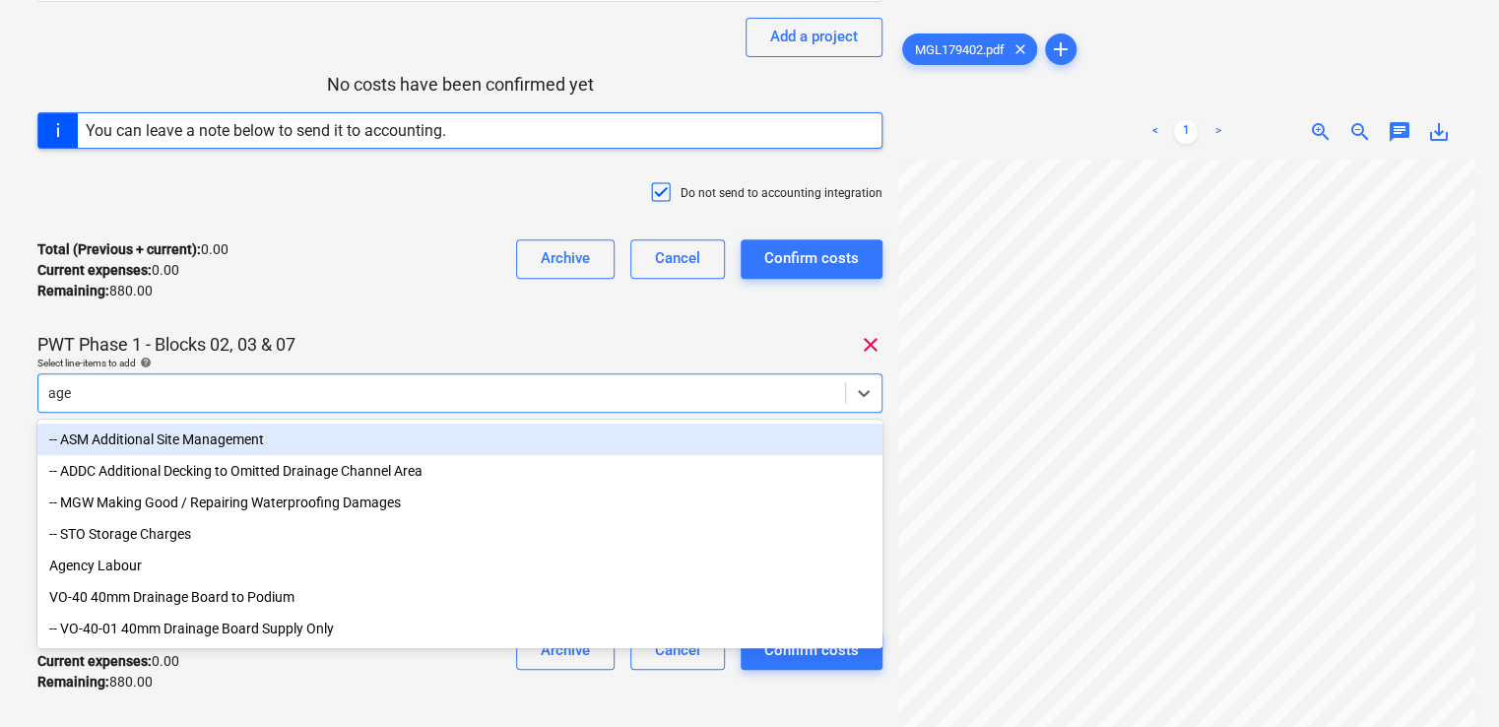
type input "agen"
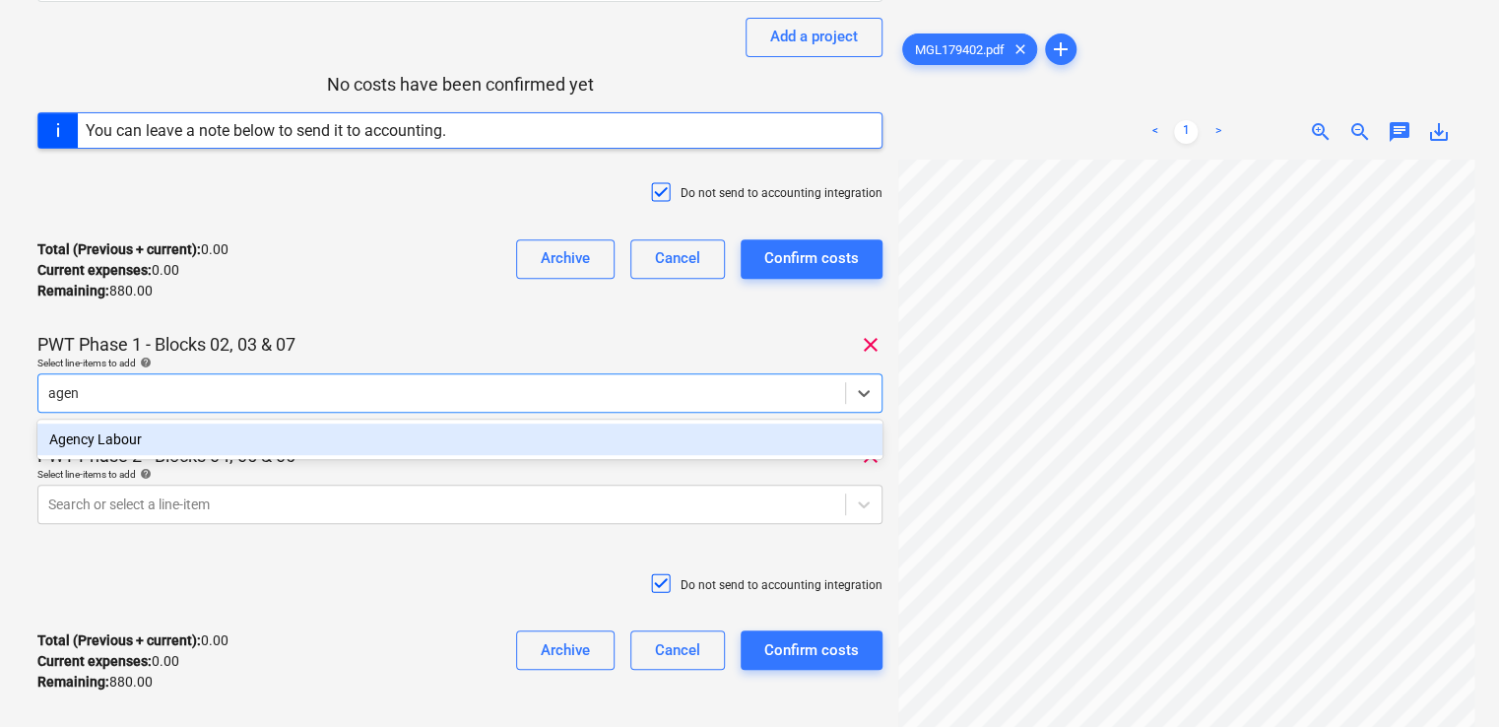
click at [298, 441] on div "Agency Labour" at bounding box center [459, 439] width 845 height 32
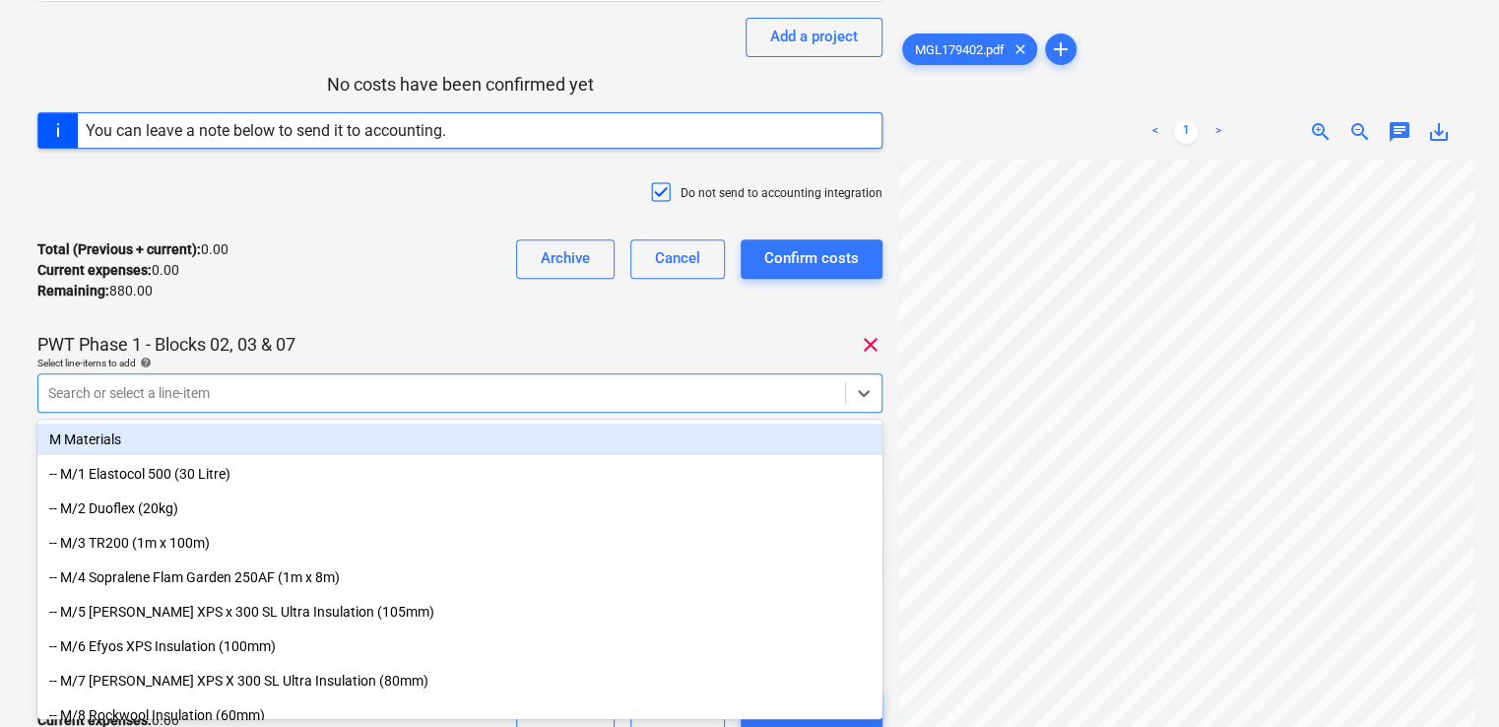
click at [389, 313] on div "Total (Previous + current) : 0.00 Current expenses : 0.00 Remaining : 880.00 Ar…" at bounding box center [459, 271] width 845 height 94
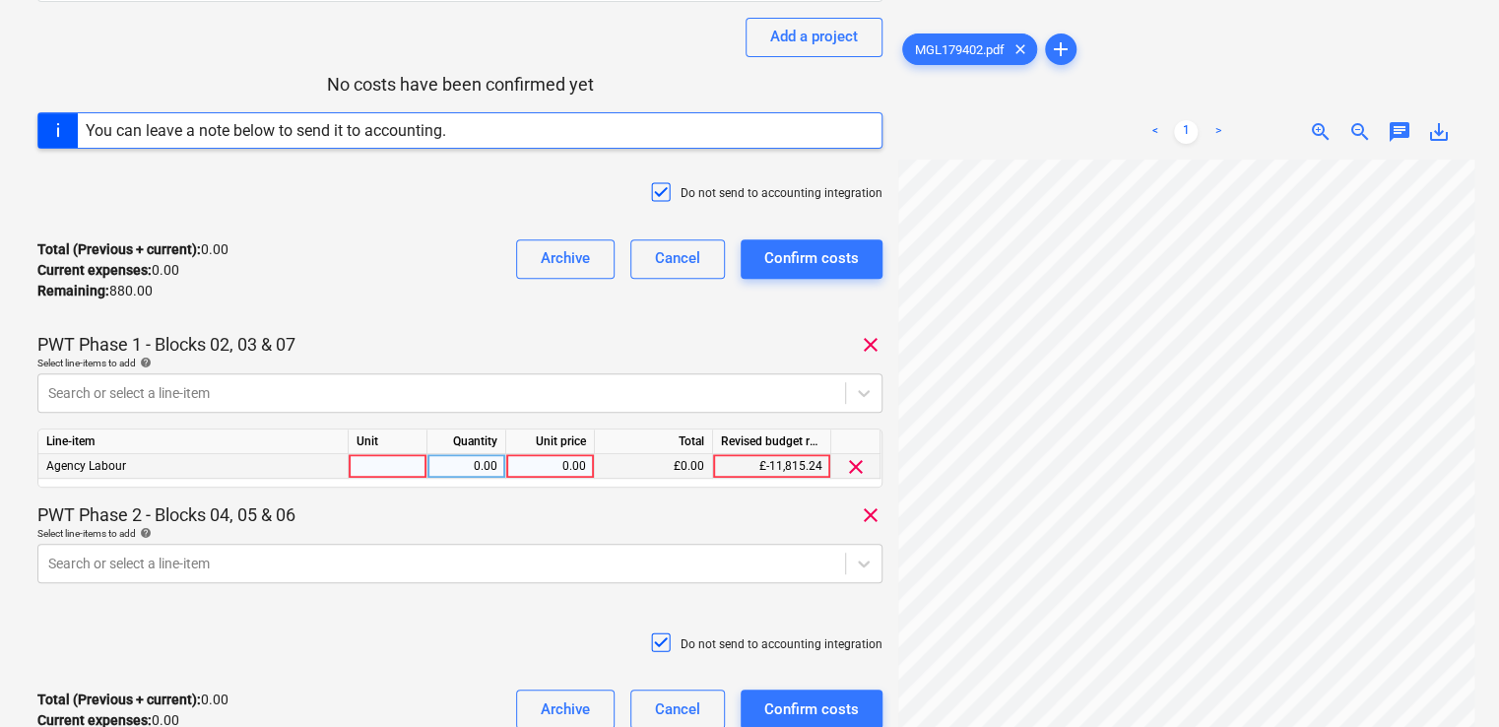
click at [390, 459] on div at bounding box center [388, 466] width 79 height 25
type input "item"
type input "440"
click at [187, 471] on body "Projects Contacts Company Consolidated Invoices Inbox 9+ format_size keyboard_a…" at bounding box center [749, 107] width 1499 height 727
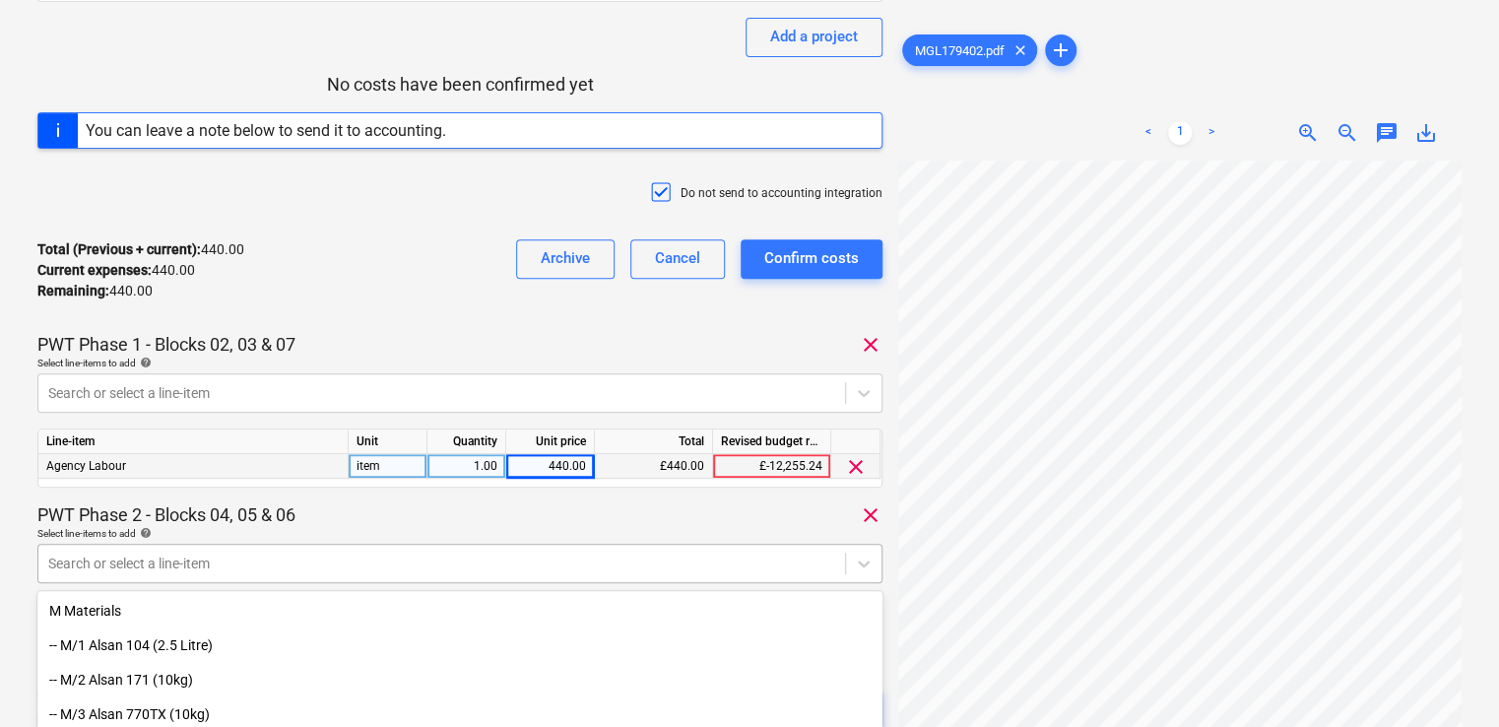
scroll to position [426, 0]
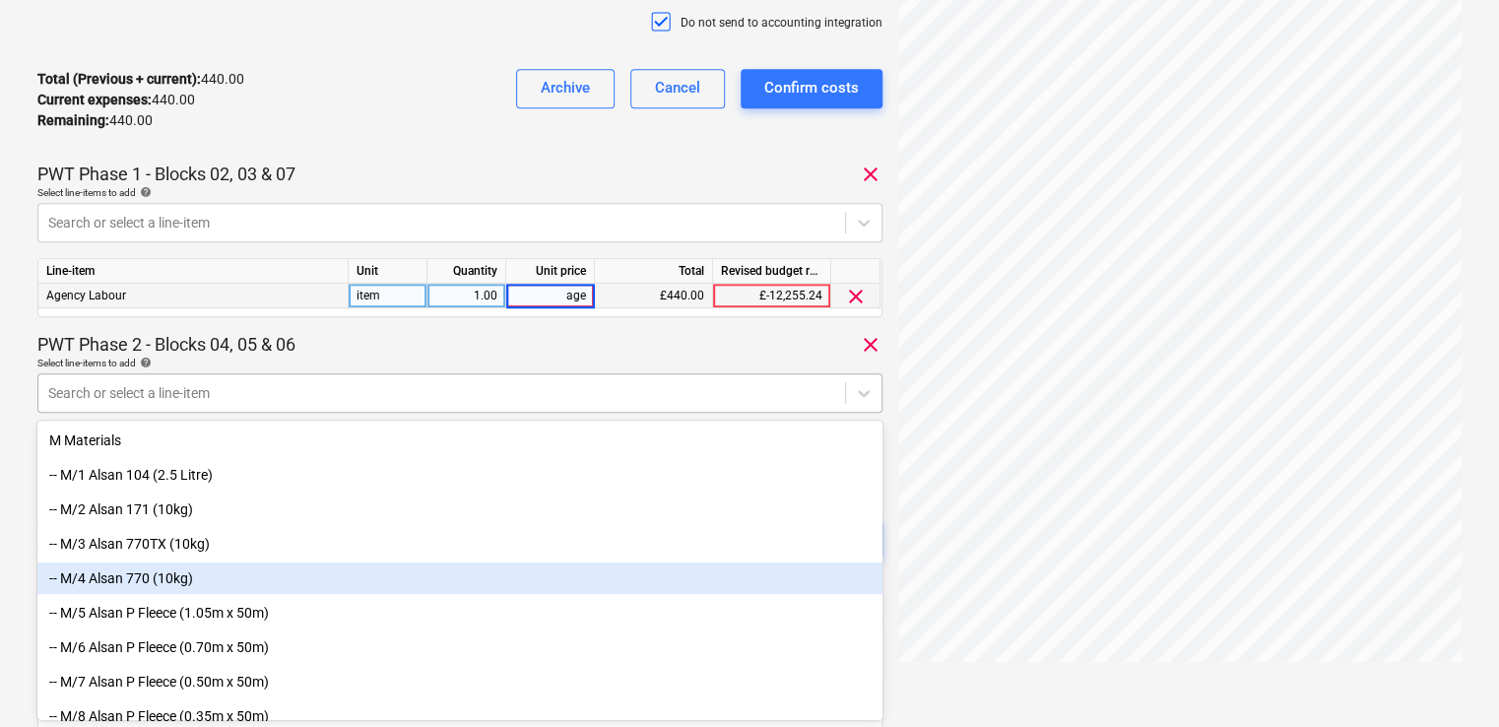
type input "agen"
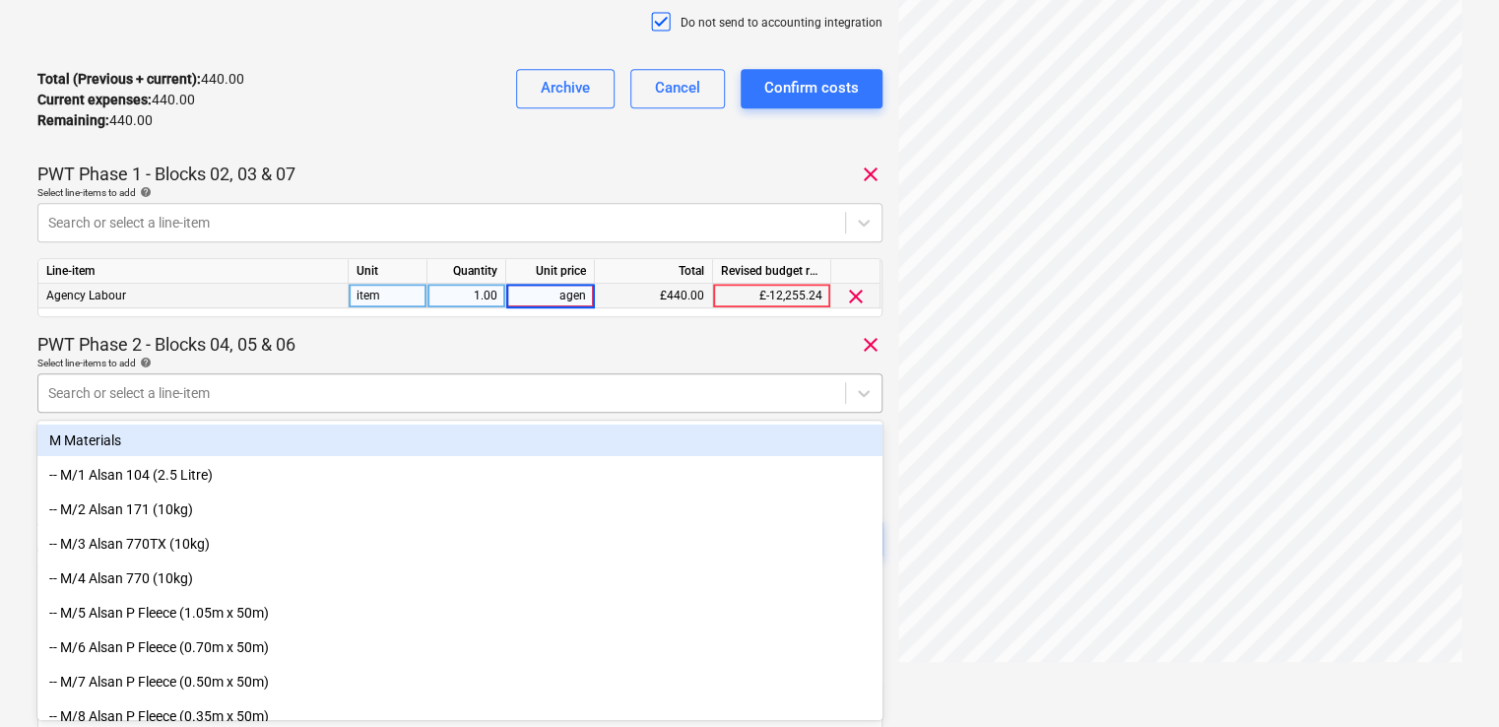
click at [166, 392] on div at bounding box center [441, 393] width 787 height 20
type input "agen"
click at [307, 348] on div "PWT Phase 2 - Blocks 04, 05 & 06 clear" at bounding box center [459, 345] width 845 height 24
click at [386, 349] on div "PWT Phase 2 - Blocks 04, 05 & 06 clear" at bounding box center [459, 345] width 845 height 24
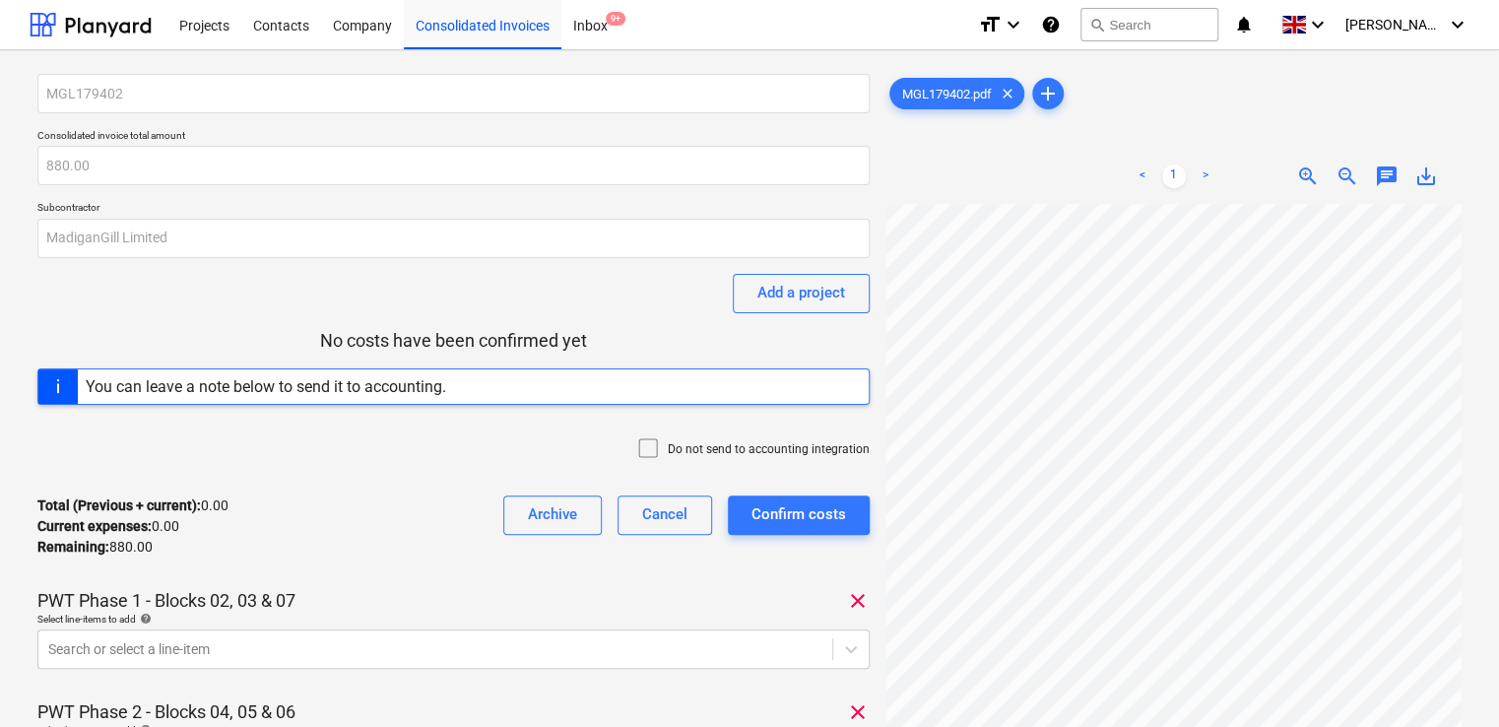
click at [658, 450] on icon at bounding box center [648, 448] width 24 height 24
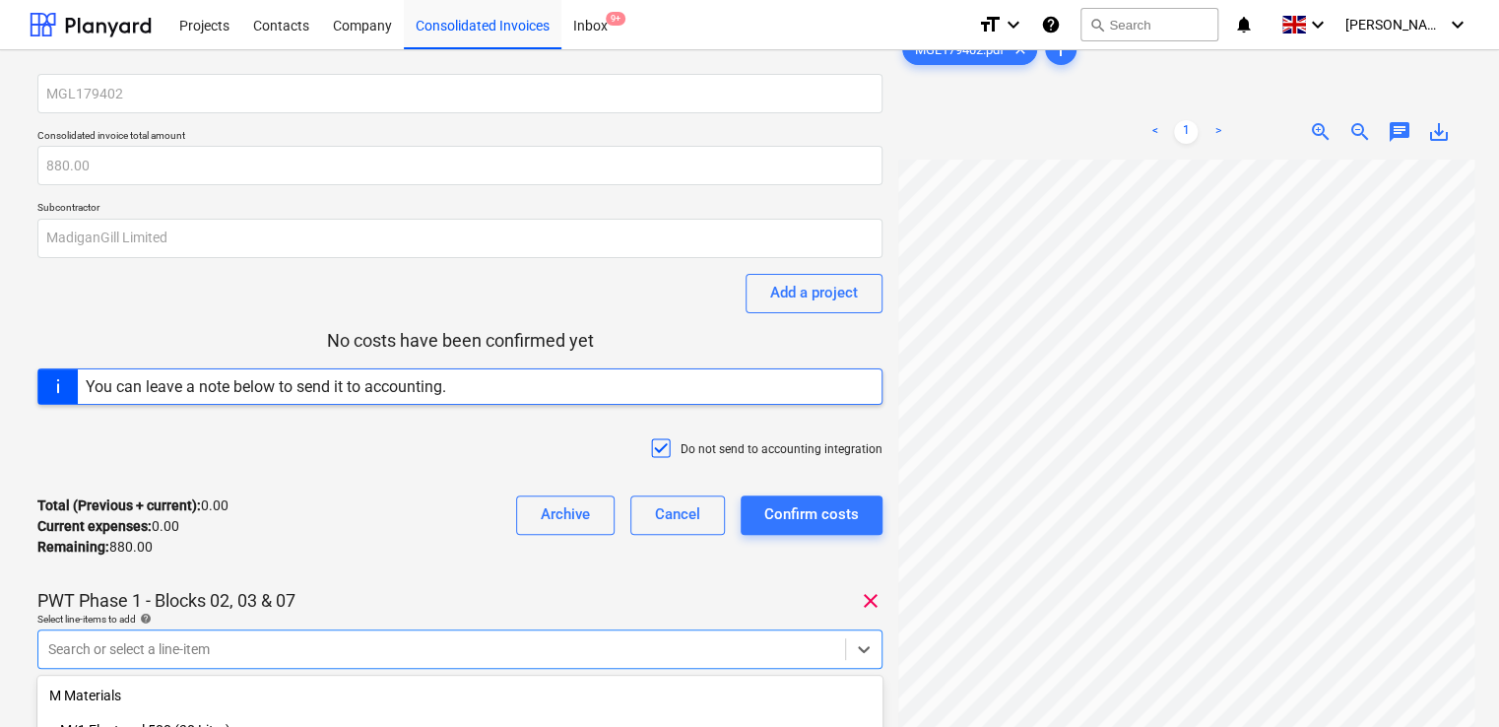
click at [374, 642] on body "Projects Contacts Company Consolidated Invoices Inbox 9+ format_size keyboard_a…" at bounding box center [749, 363] width 1499 height 727
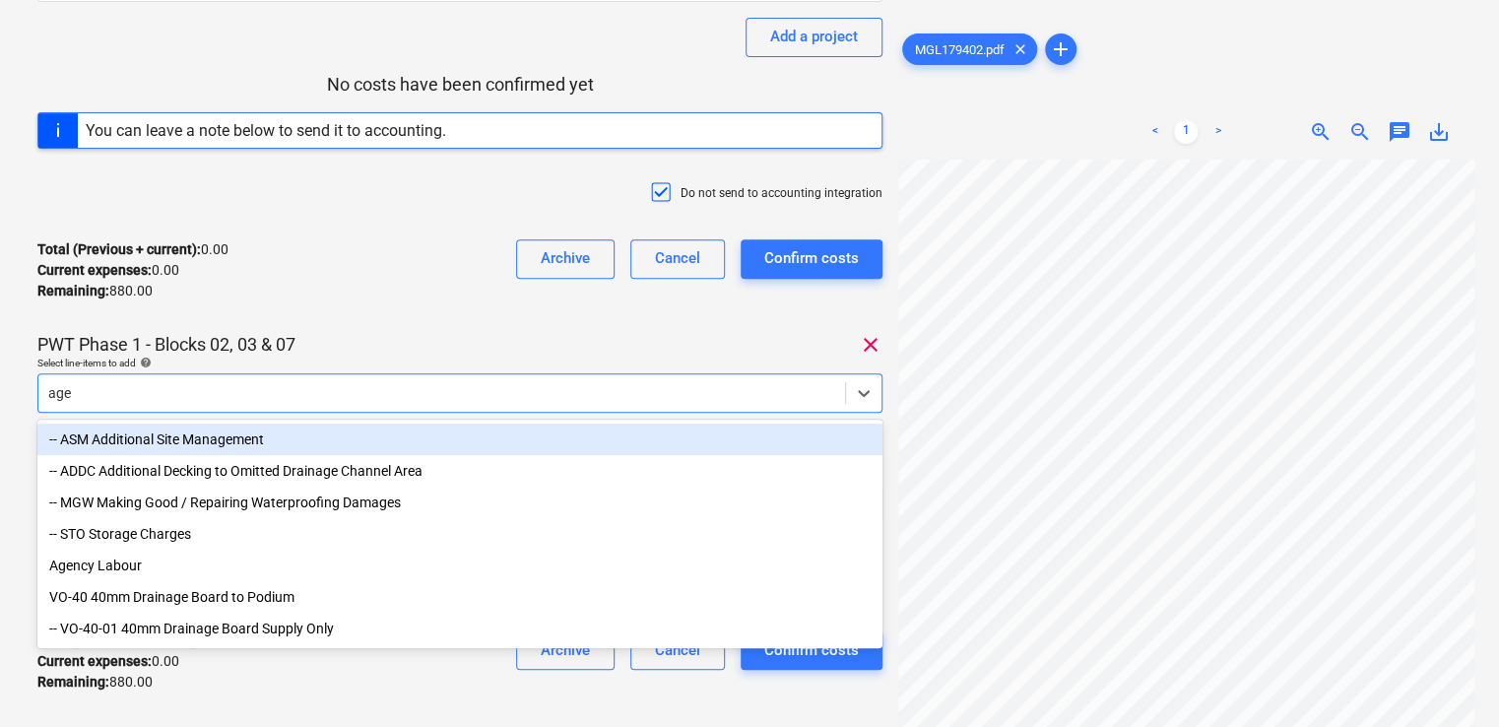
type input "agen"
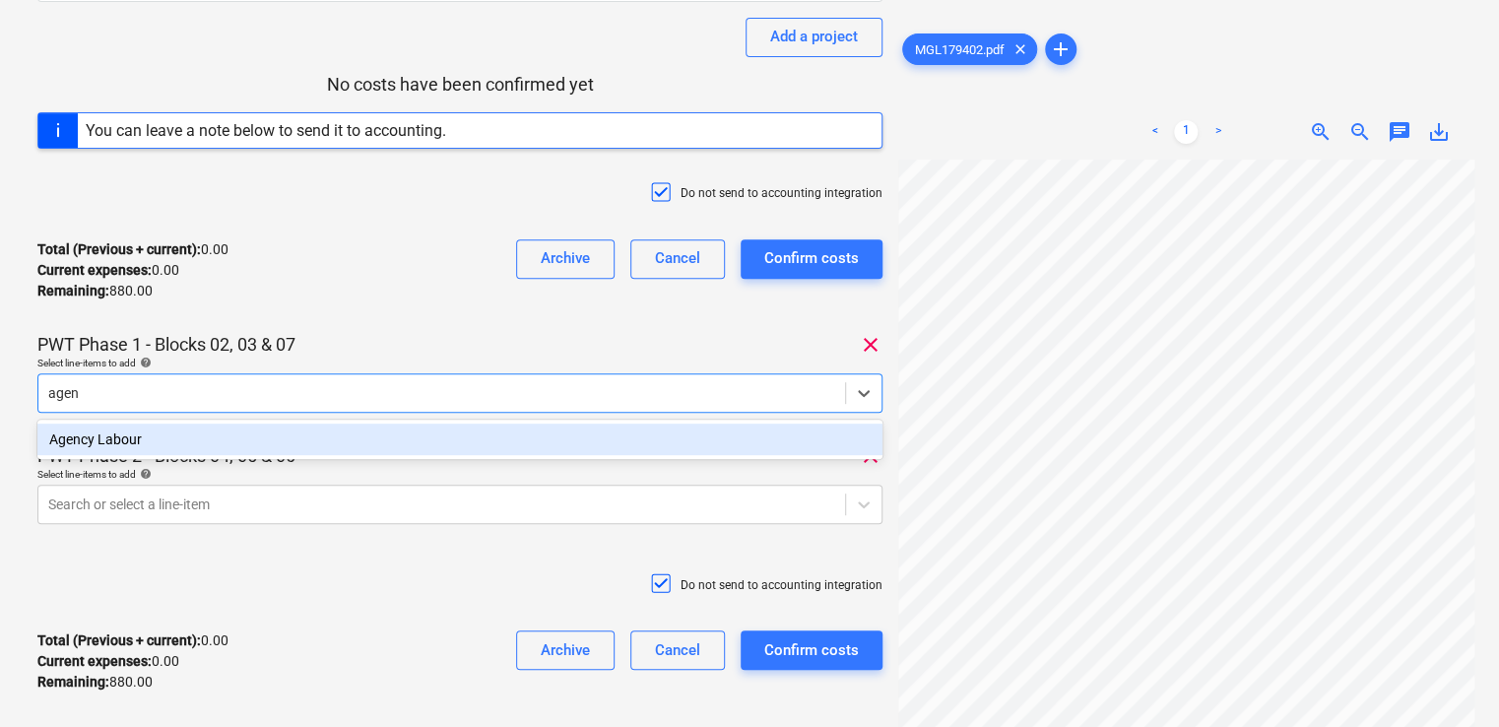
click at [323, 433] on div "Agency Labour" at bounding box center [459, 439] width 845 height 32
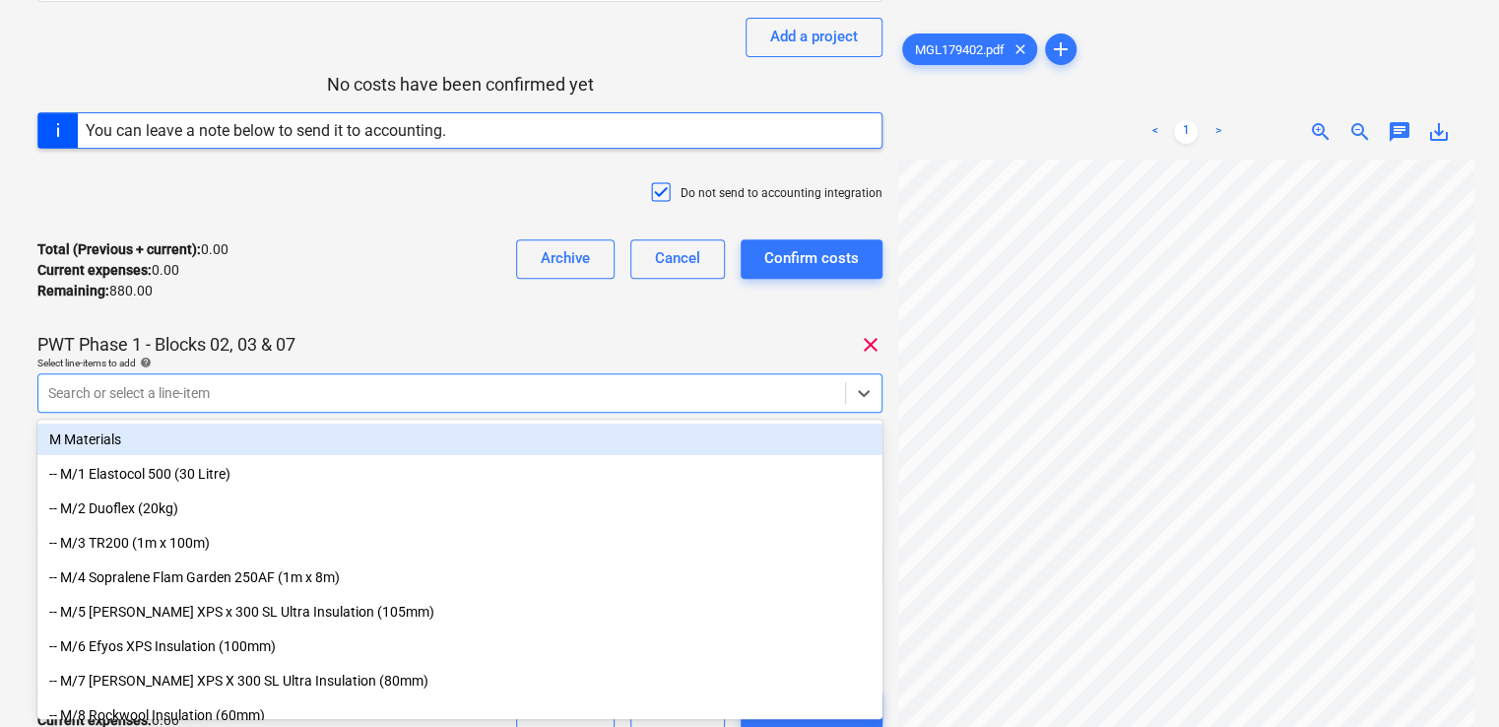
click at [415, 285] on div "Total (Previous + current) : 0.00 Current expenses : 0.00 Remaining : 880.00 Ar…" at bounding box center [459, 271] width 845 height 94
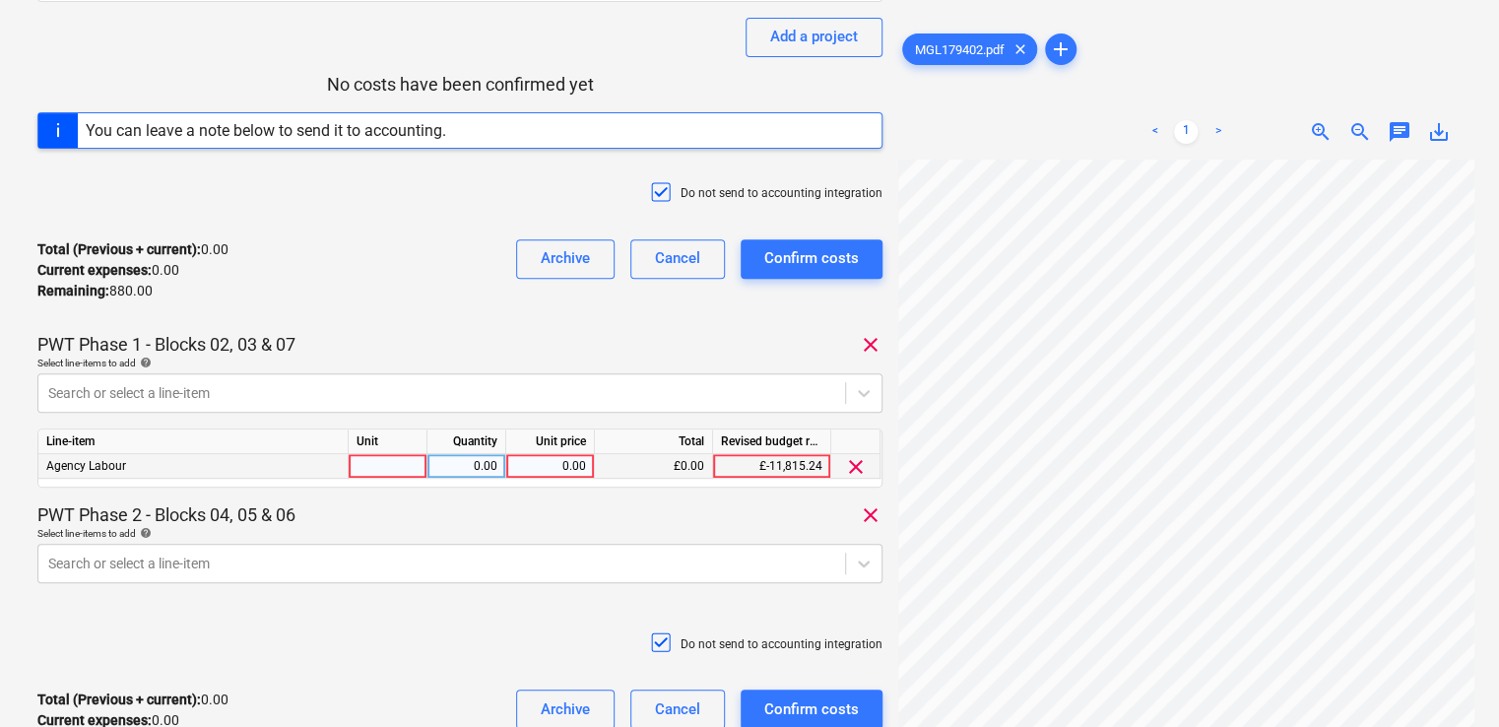
click at [383, 474] on div at bounding box center [388, 466] width 79 height 25
type input "item"
type input "440"
click at [366, 527] on div "Select line-items to add help" at bounding box center [459, 533] width 845 height 13
click at [328, 471] on body "Projects Contacts Company Consolidated Invoices Inbox 9+ format_size keyboard_a…" at bounding box center [749, 107] width 1499 height 727
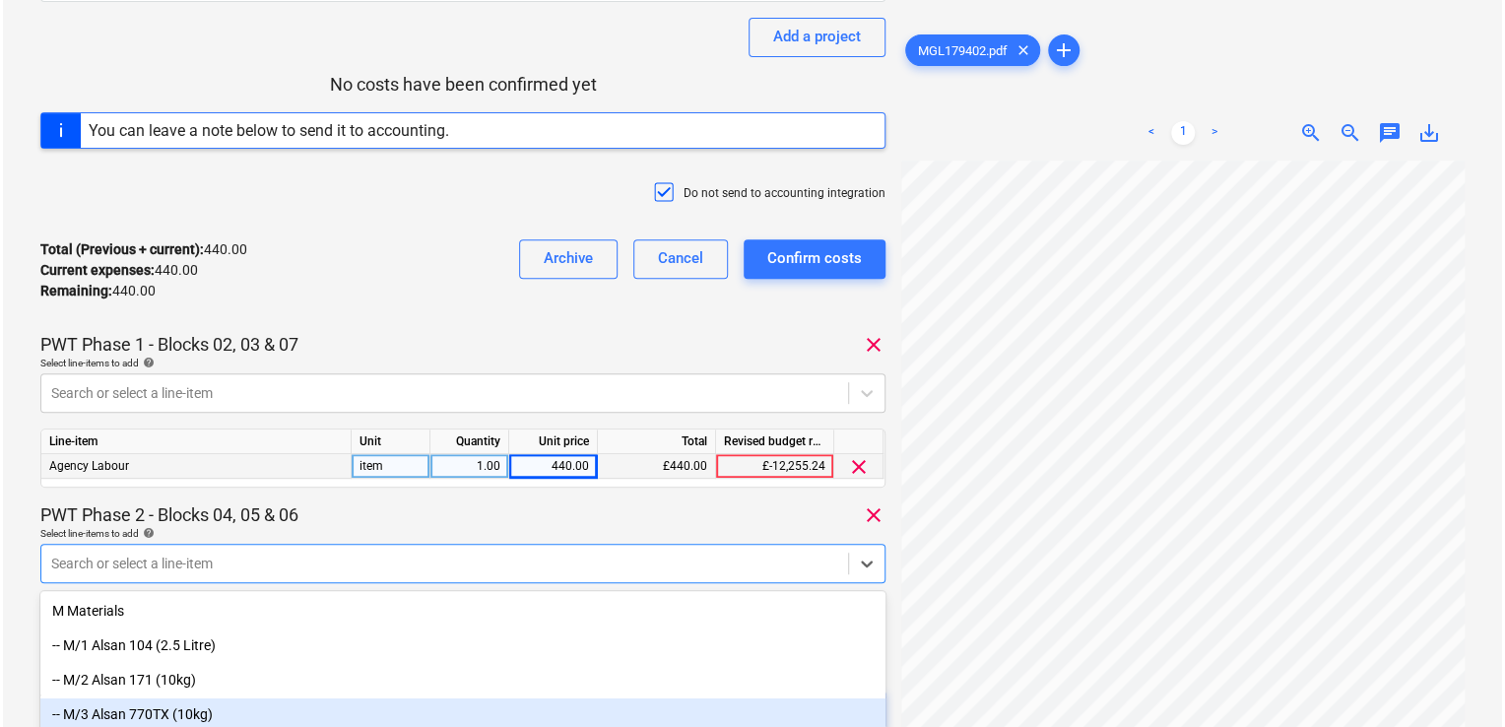
scroll to position [426, 0]
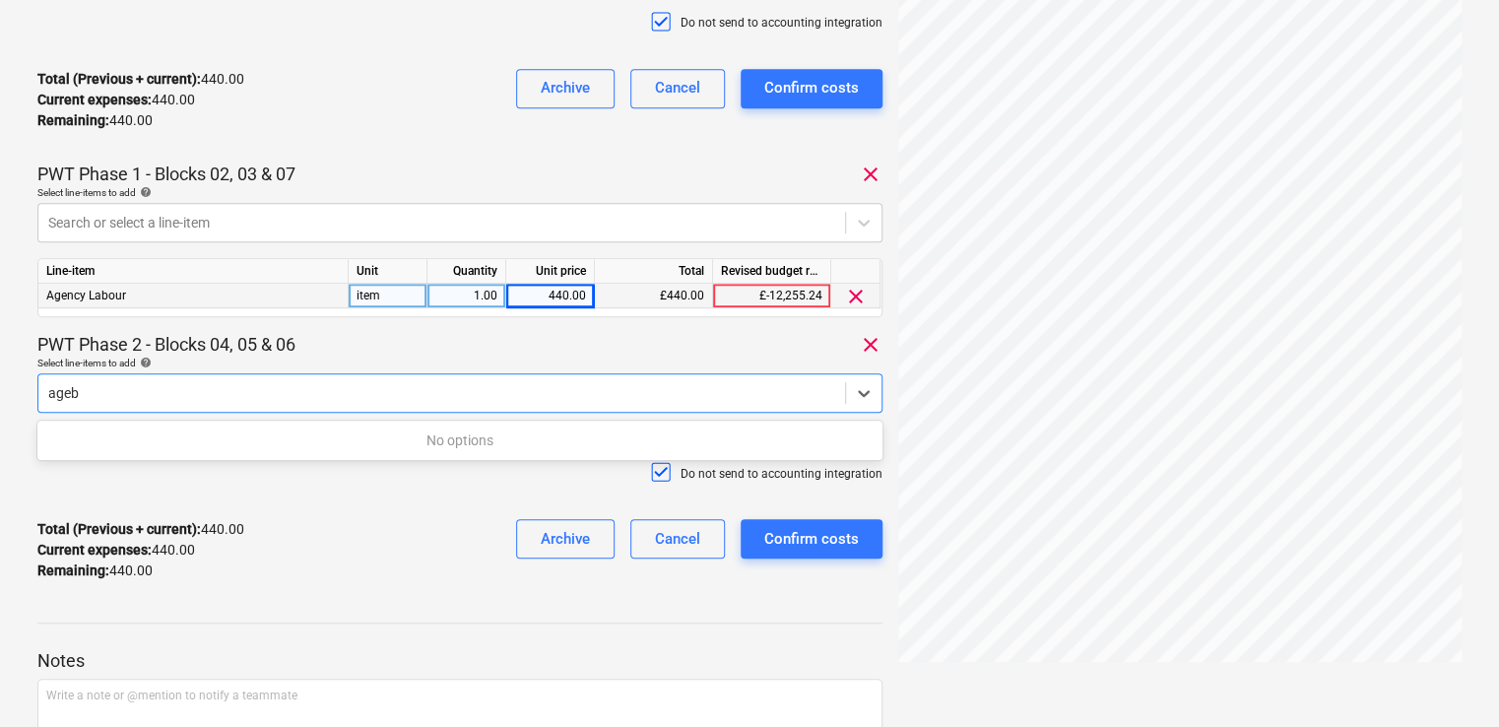
type input "age"
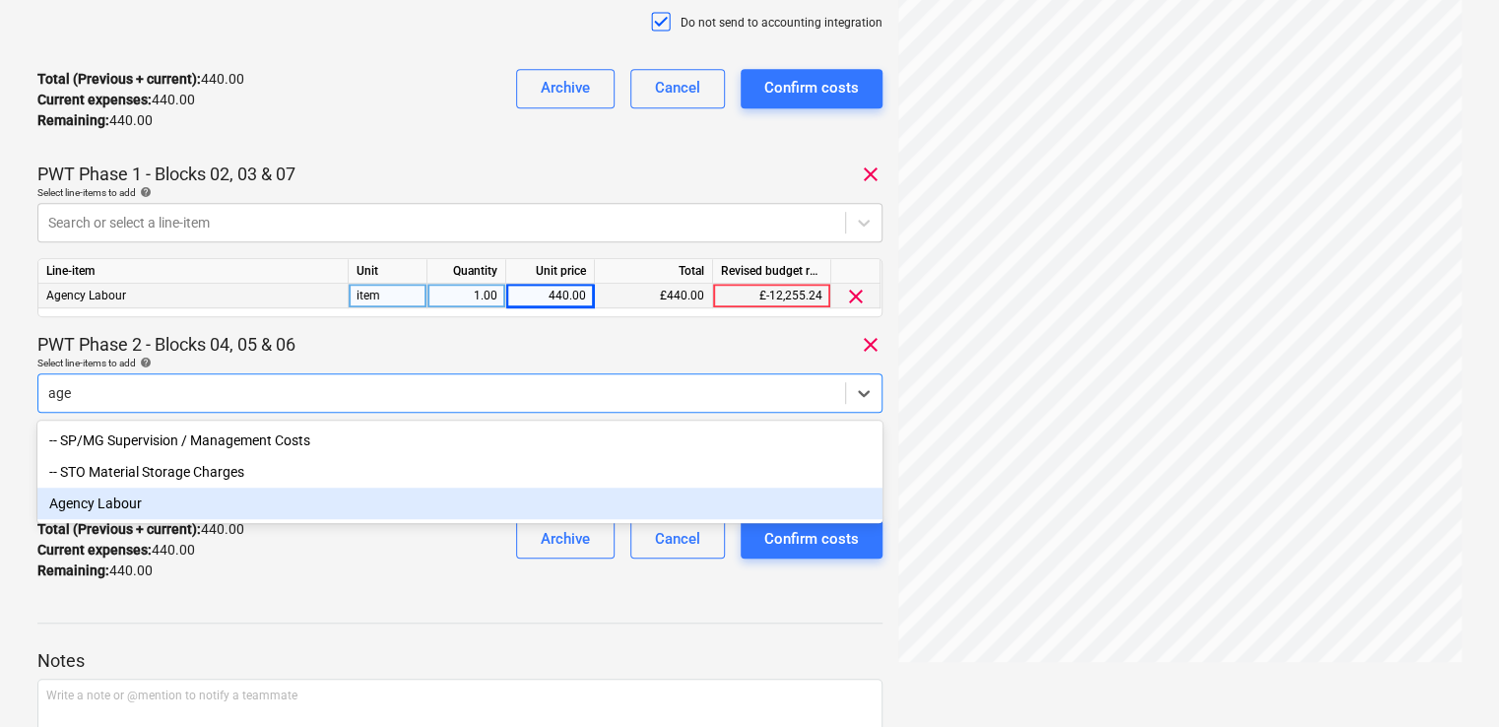
click at [106, 506] on div "Agency Labour" at bounding box center [459, 503] width 845 height 32
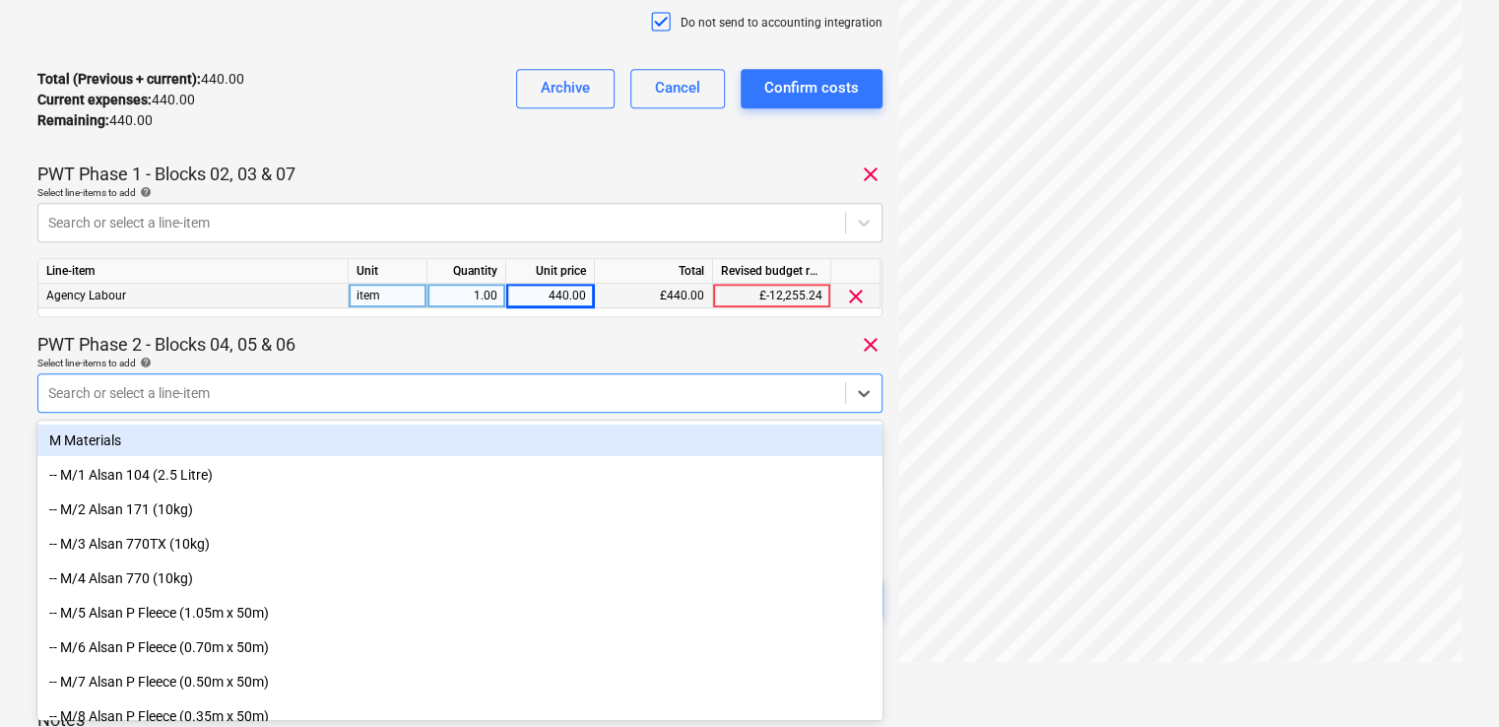
click at [303, 352] on div "PWT Phase 2 - Blocks 04, 05 & 06 clear" at bounding box center [459, 345] width 845 height 24
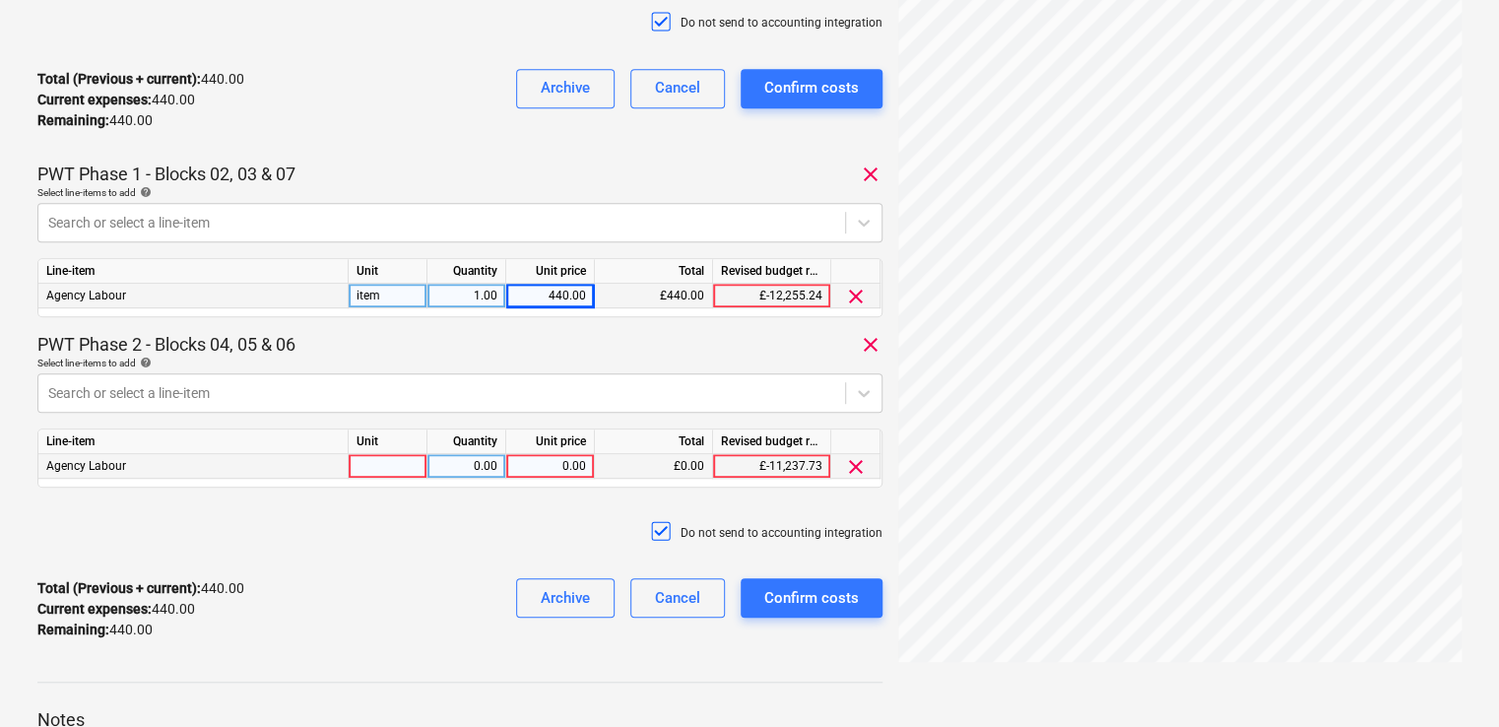
click at [386, 467] on div at bounding box center [388, 466] width 79 height 25
type input "item"
type input "440"
click at [373, 532] on div "Do not send to accounting integration" at bounding box center [459, 532] width 845 height 59
click at [776, 603] on div "Confirm costs" at bounding box center [811, 598] width 95 height 26
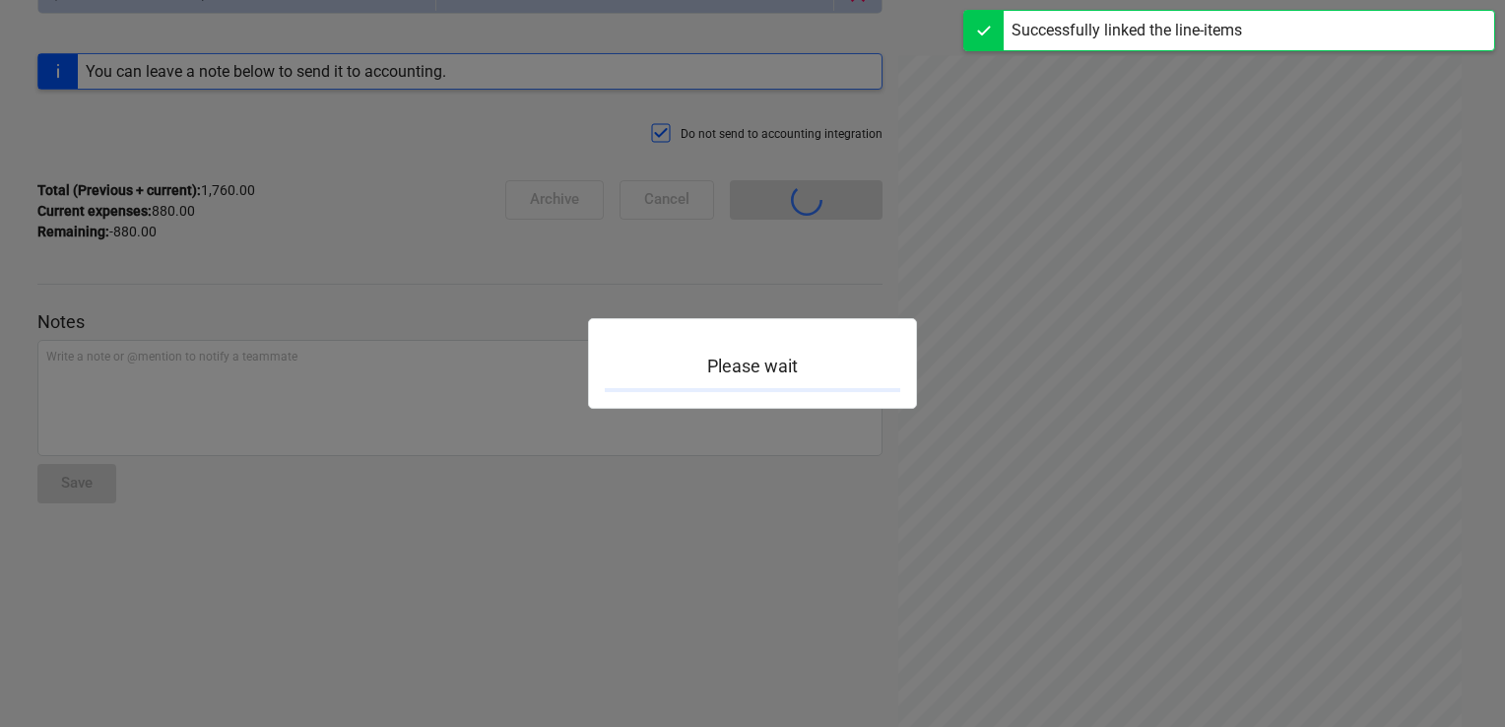
scroll to position [172, 0]
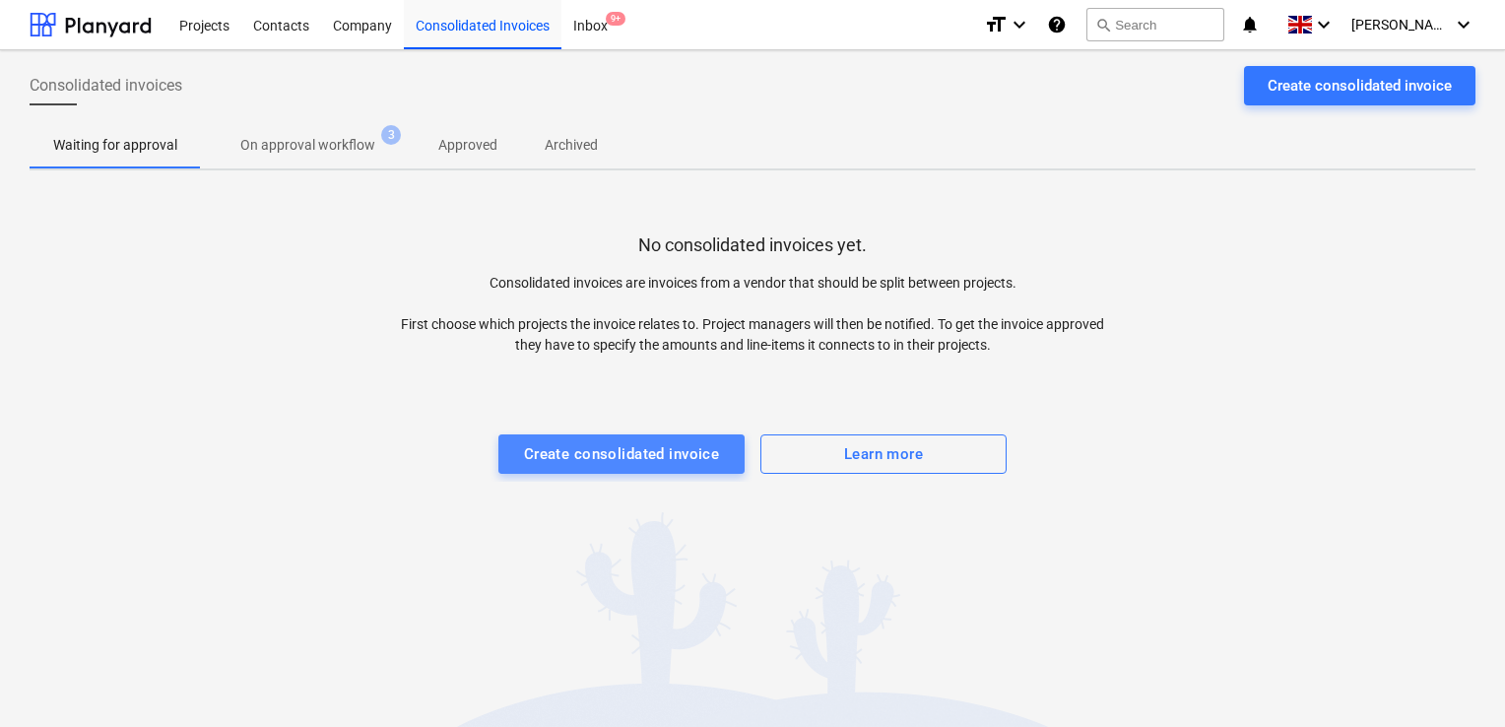
click at [621, 438] on button "Create consolidated invoice" at bounding box center [621, 453] width 246 height 39
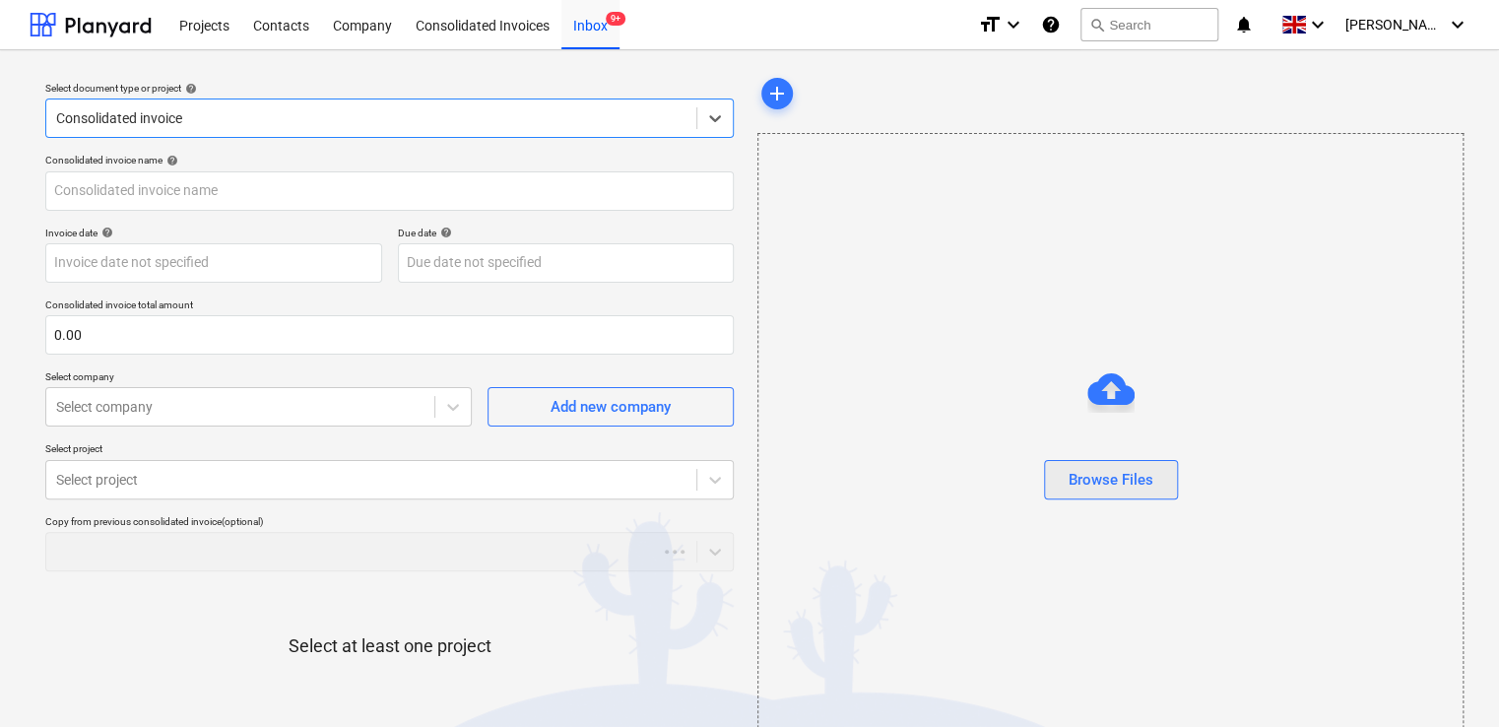
click at [1125, 477] on div "Browse Files" at bounding box center [1110, 480] width 85 height 26
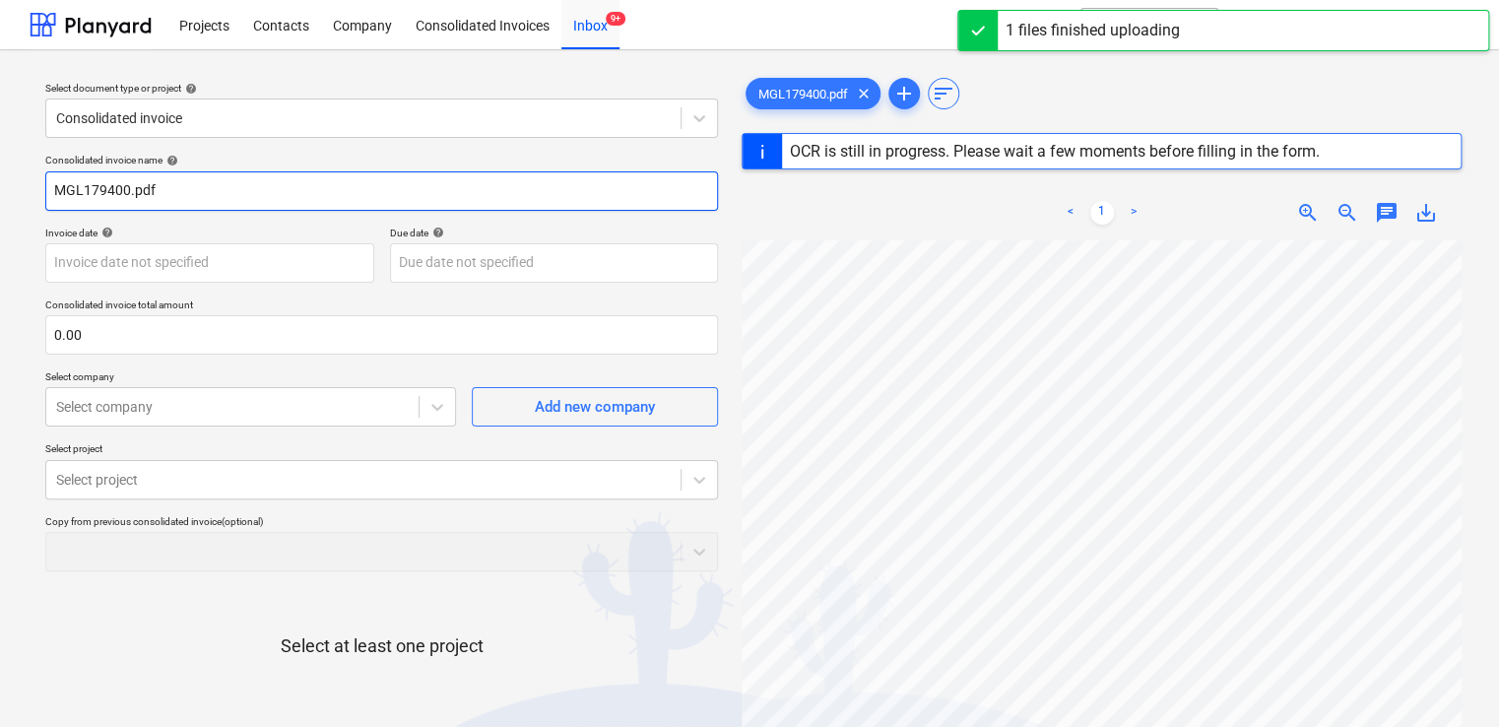
click at [211, 183] on input "MGL179400.pdf" at bounding box center [381, 190] width 673 height 39
type input "MGL179400"
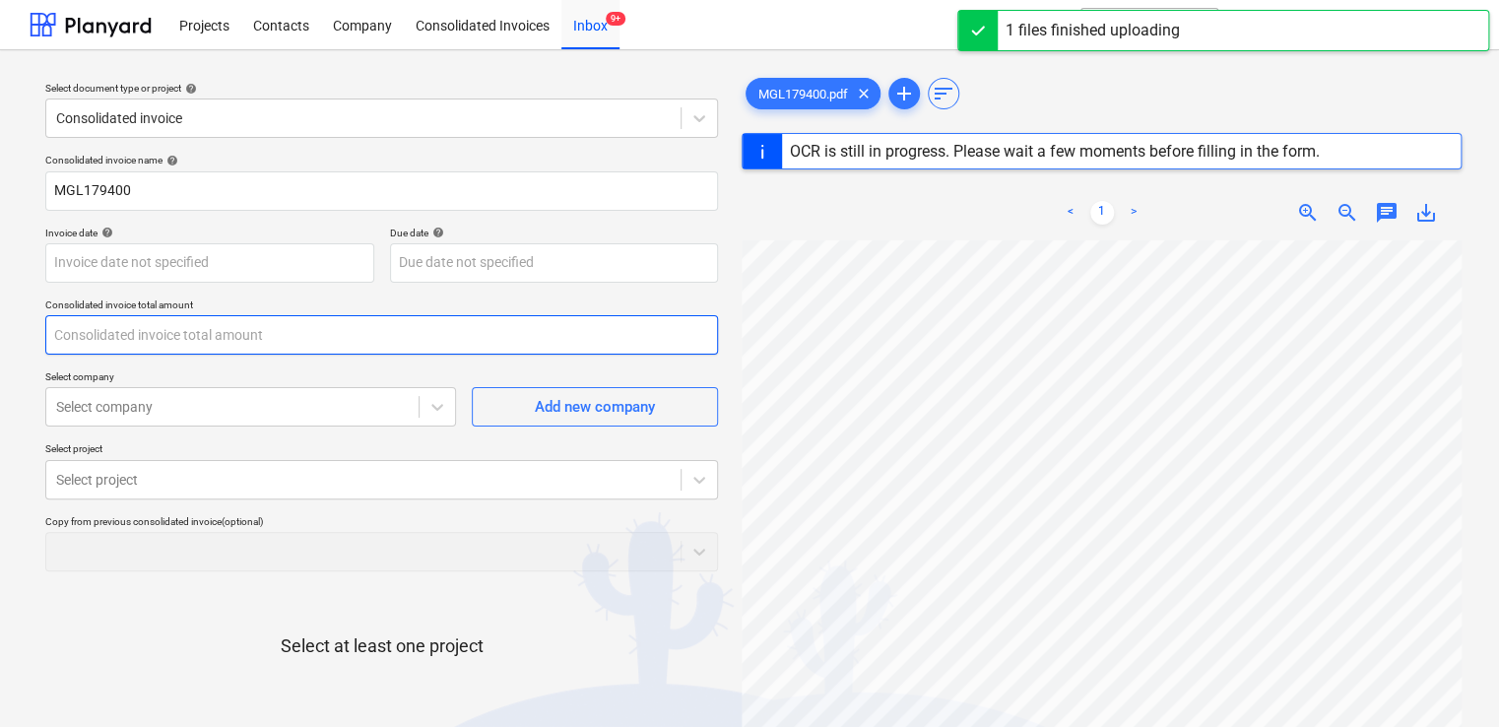
click at [98, 327] on input "text" at bounding box center [381, 334] width 673 height 39
type input "[DATE]"
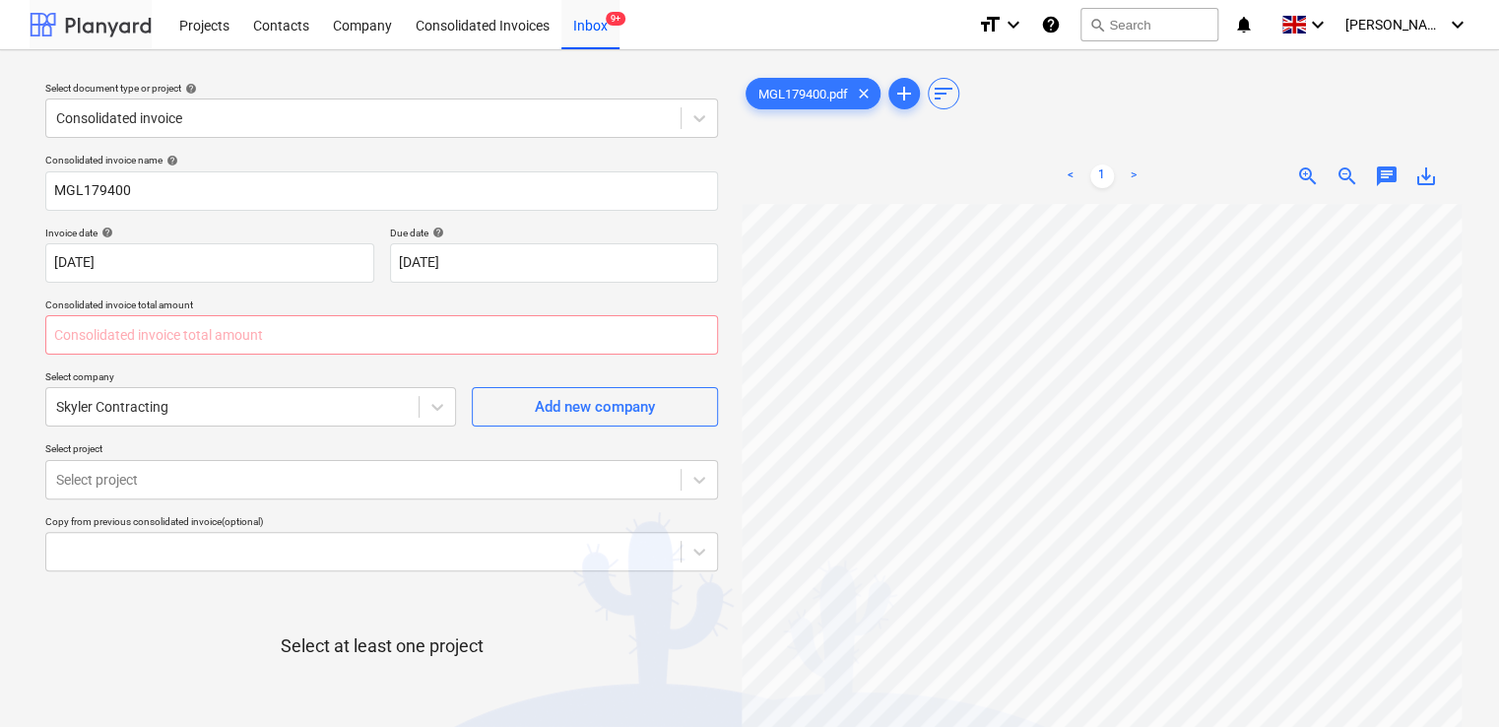
type input "0.00"
type input "1,870.00"
click at [420, 367] on div "Consolidated invoice name help MGL179400 Invoice date help [DATE] 13.07.2025 Pr…" at bounding box center [381, 488] width 688 height 685
click at [325, 406] on div at bounding box center [232, 407] width 353 height 20
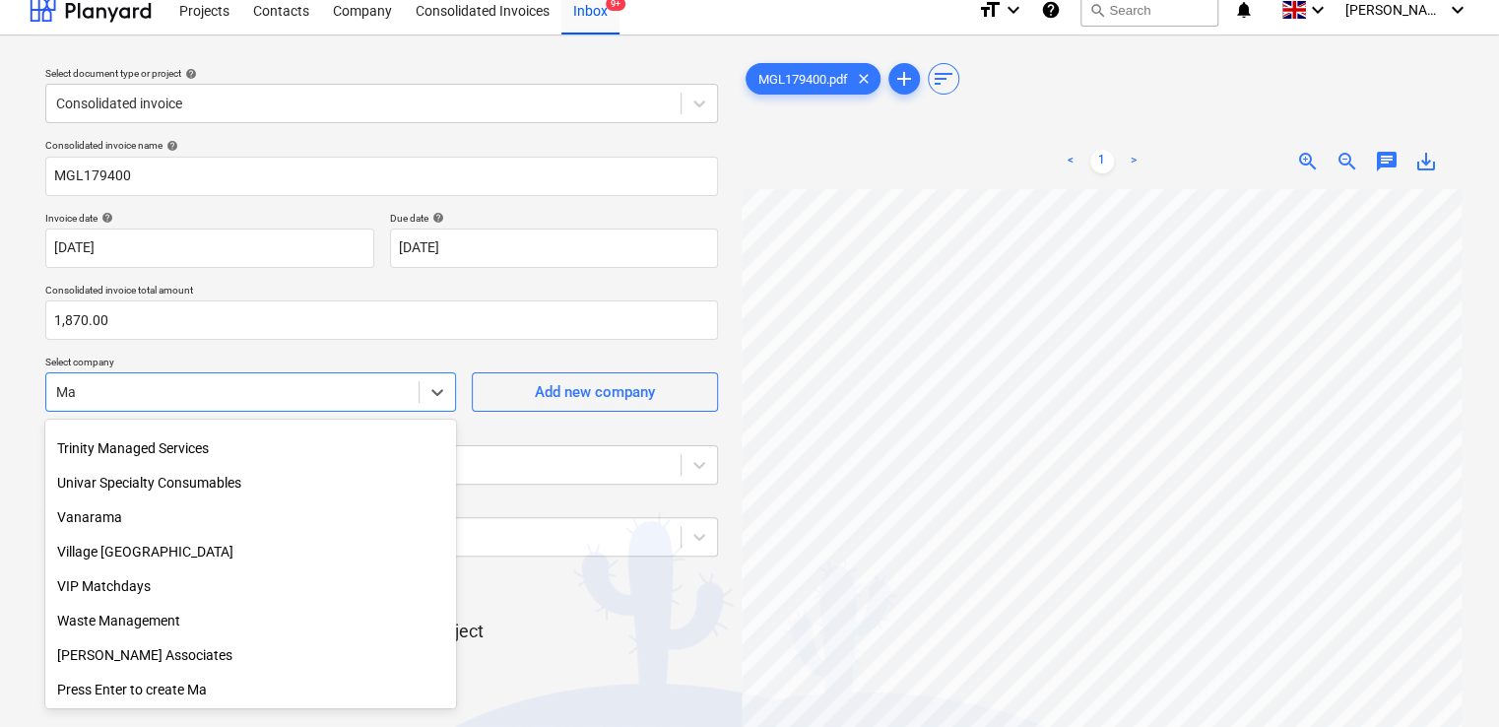
scroll to position [4093, 0]
type input "Mad"
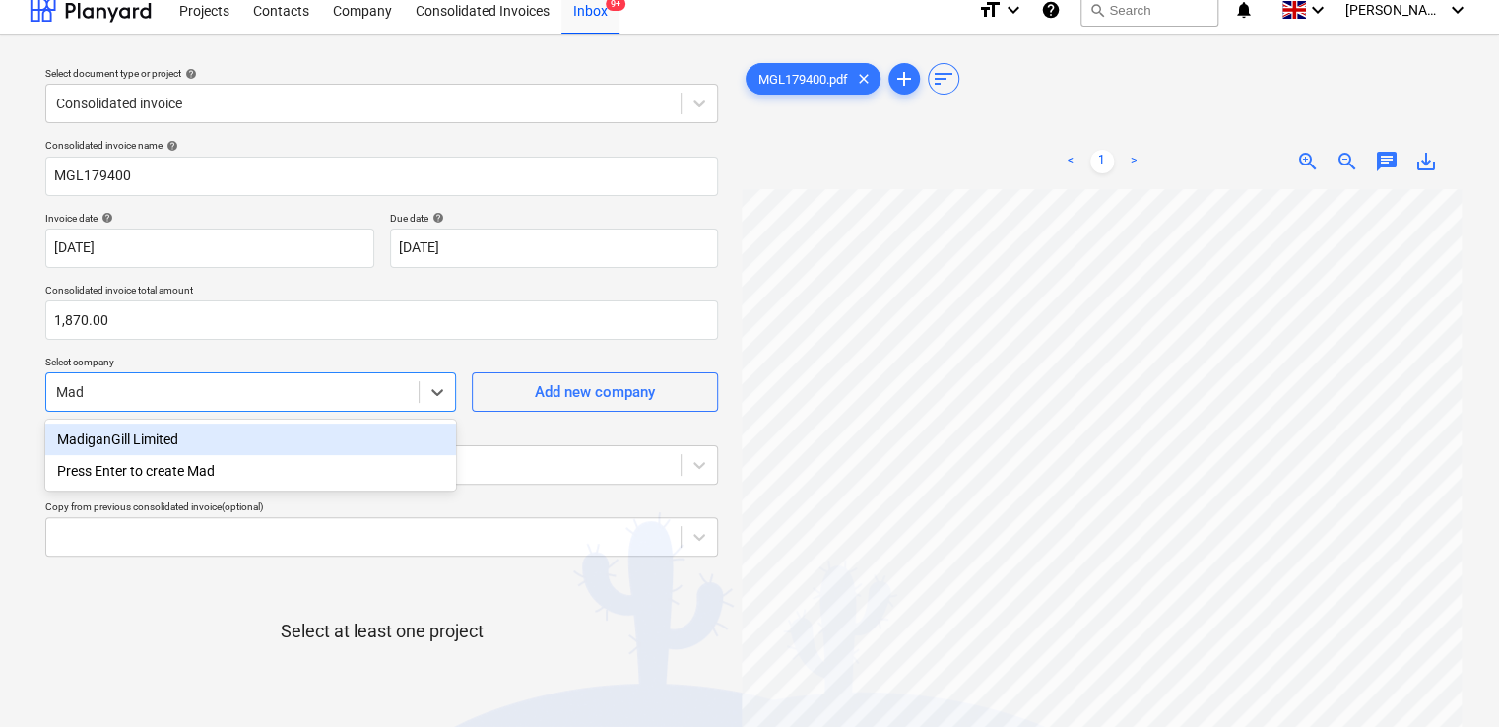
click at [261, 447] on div "MadiganGill Limited" at bounding box center [250, 439] width 411 height 32
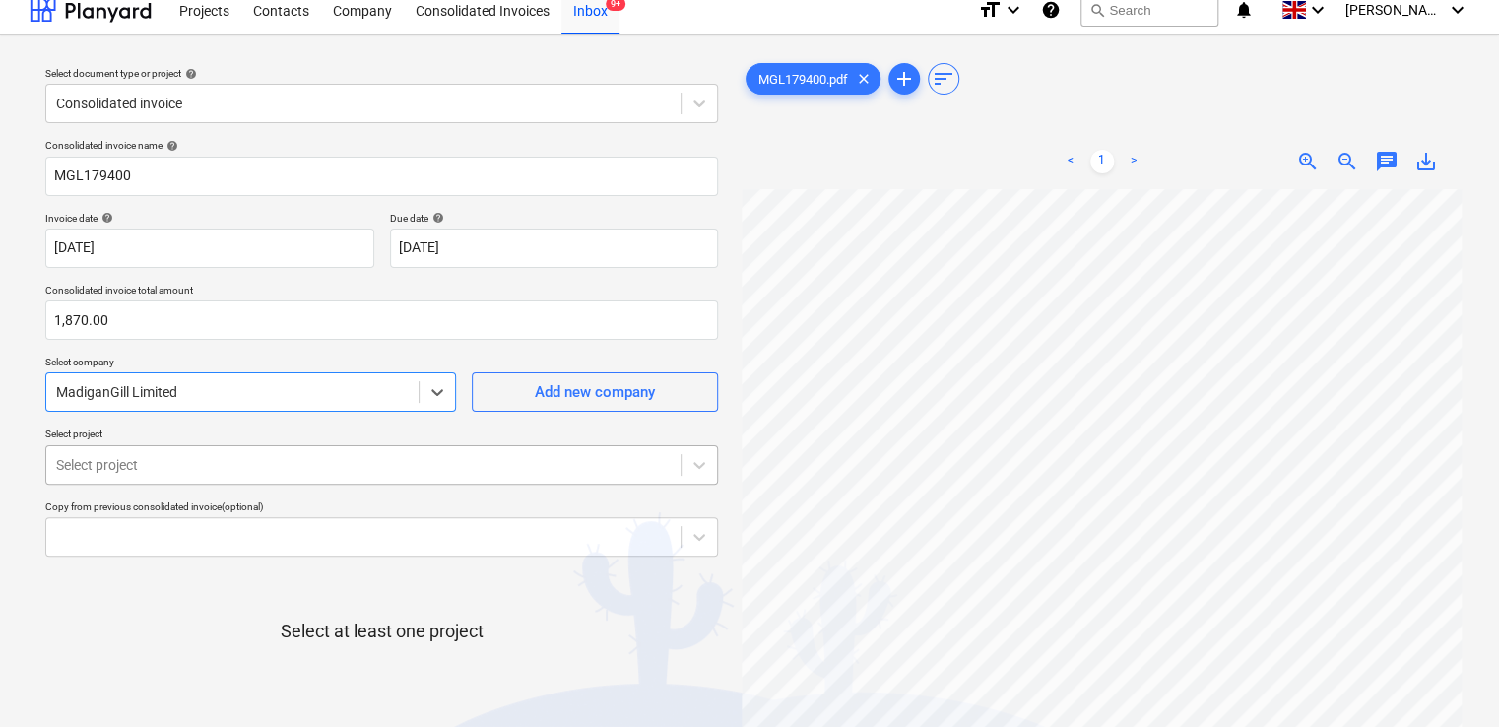
click at [232, 468] on body "Projects Contacts Company Consolidated Invoices Inbox 9+ format_size keyboard_a…" at bounding box center [749, 348] width 1499 height 727
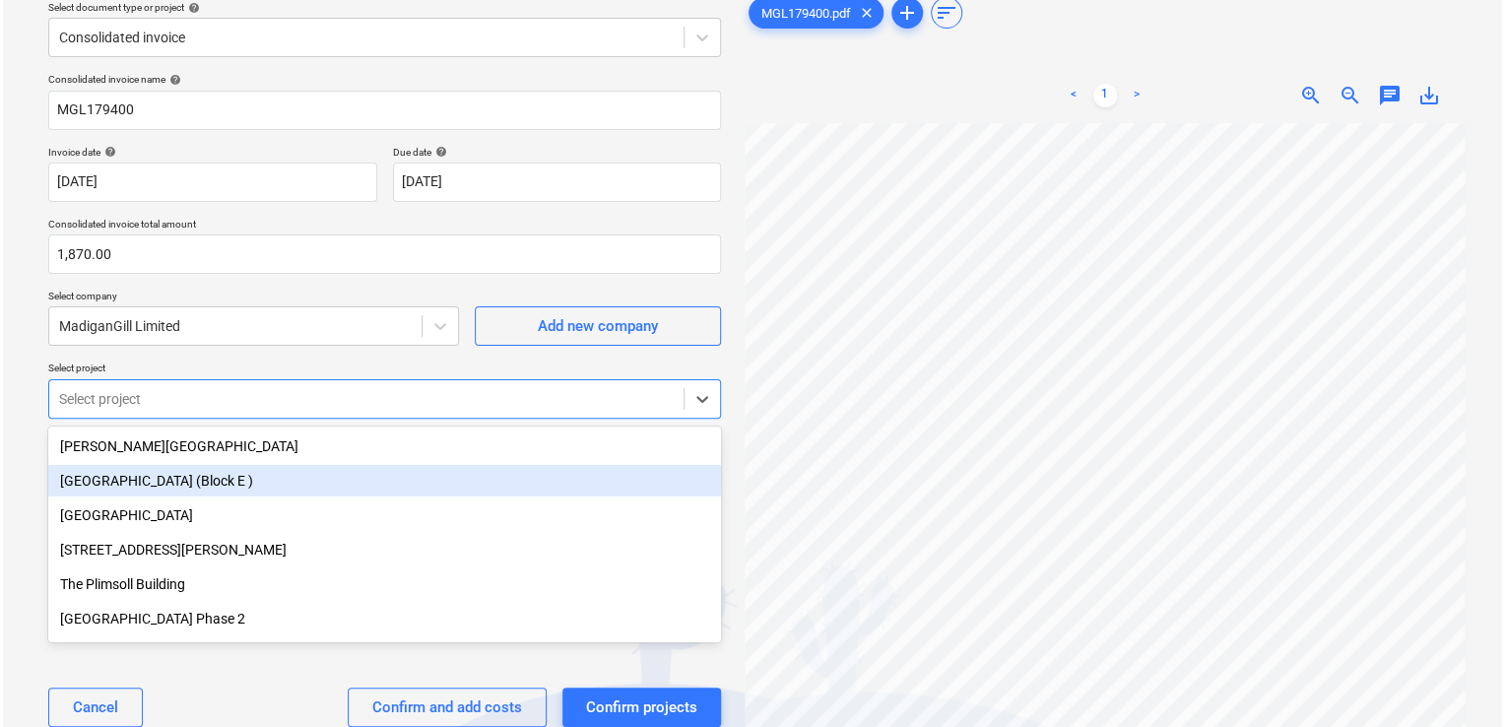
scroll to position [87, 0]
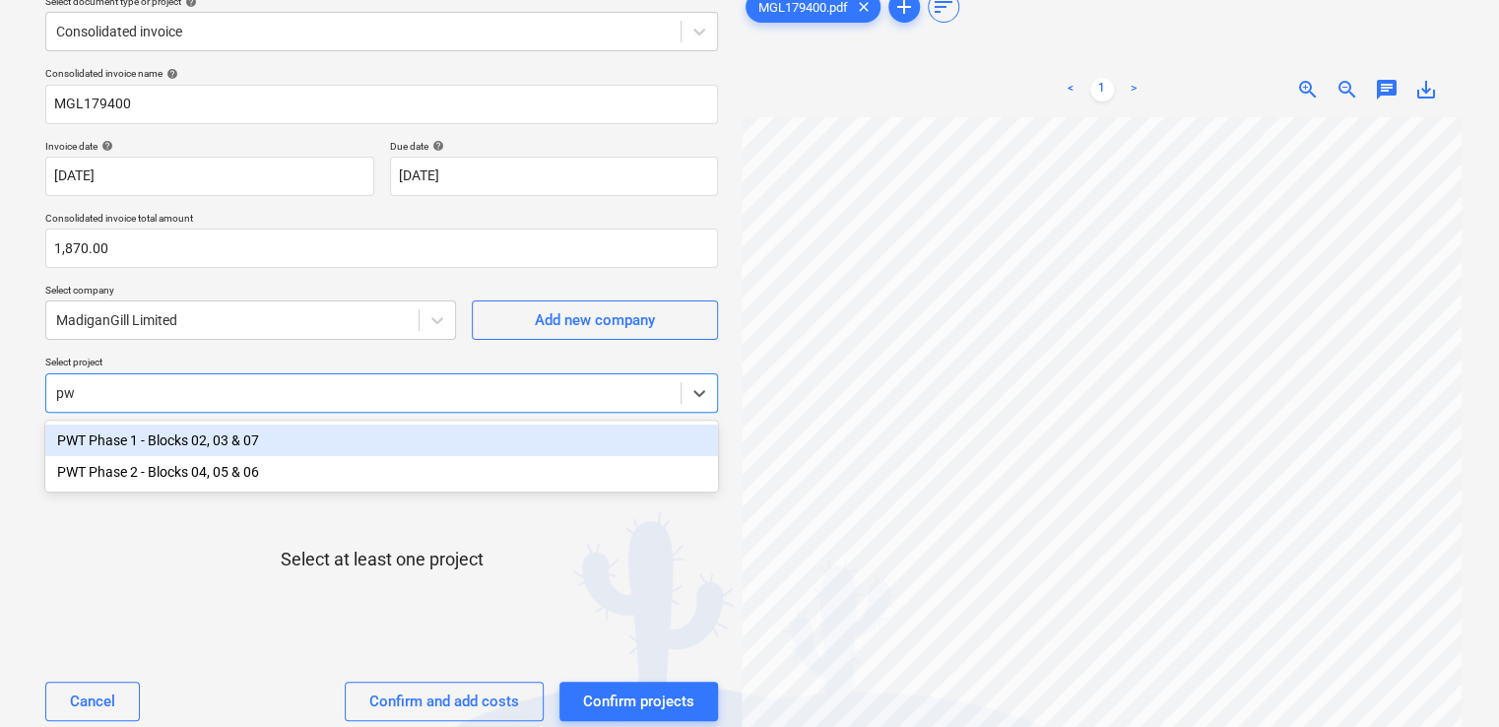
type input "pwt"
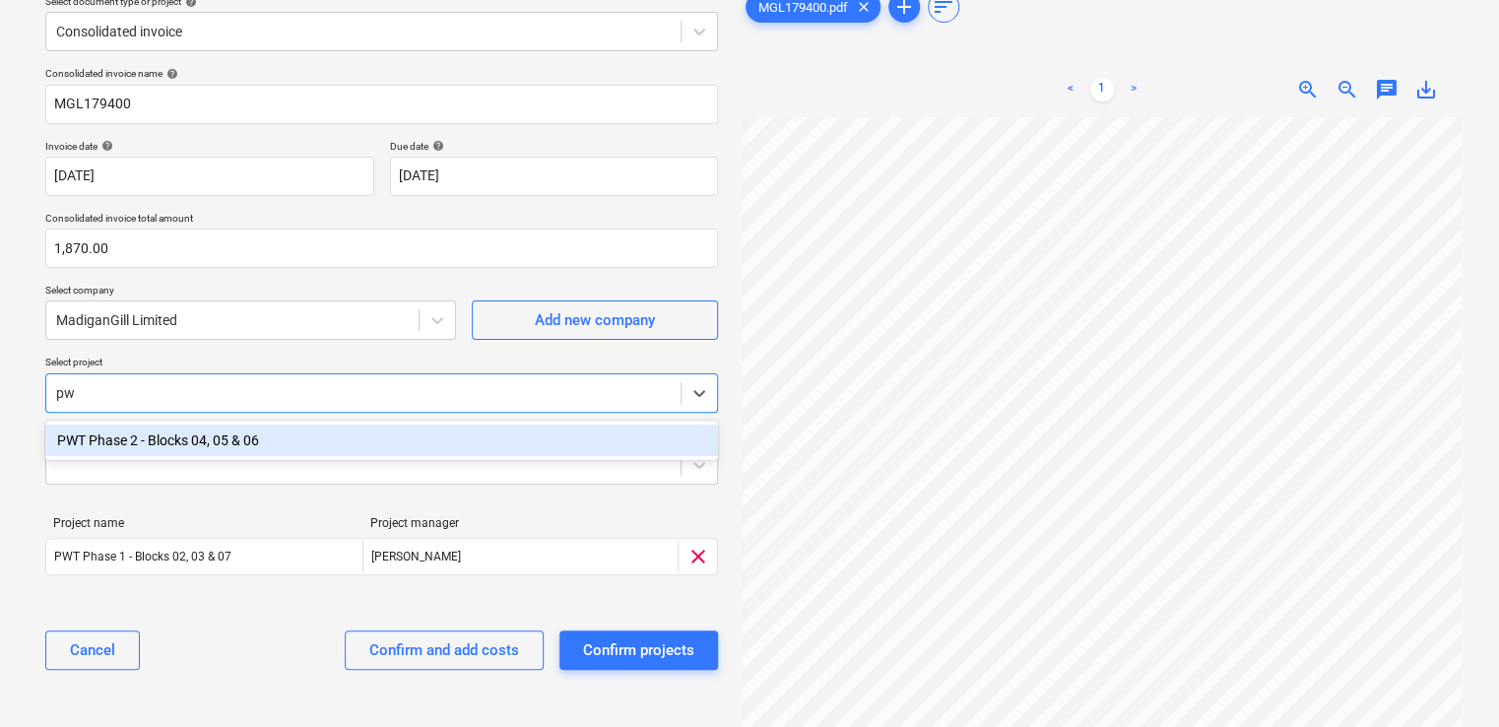
type input "pwt"
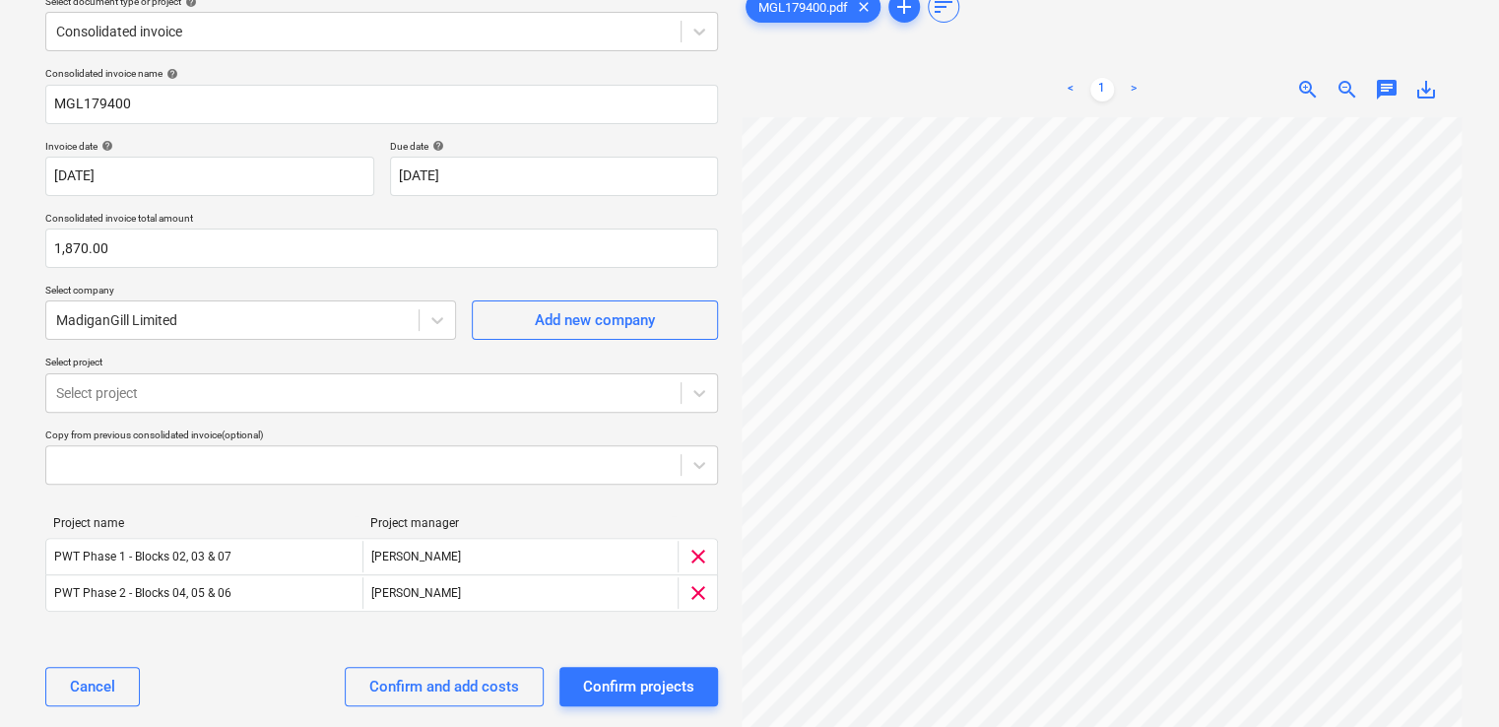
click at [244, 348] on div "Consolidated invoice name help MGL179400 Invoice date help [DATE] 13.07.2025 Pr…" at bounding box center [381, 394] width 688 height 671
click at [413, 686] on div "Confirm and add costs" at bounding box center [444, 687] width 150 height 26
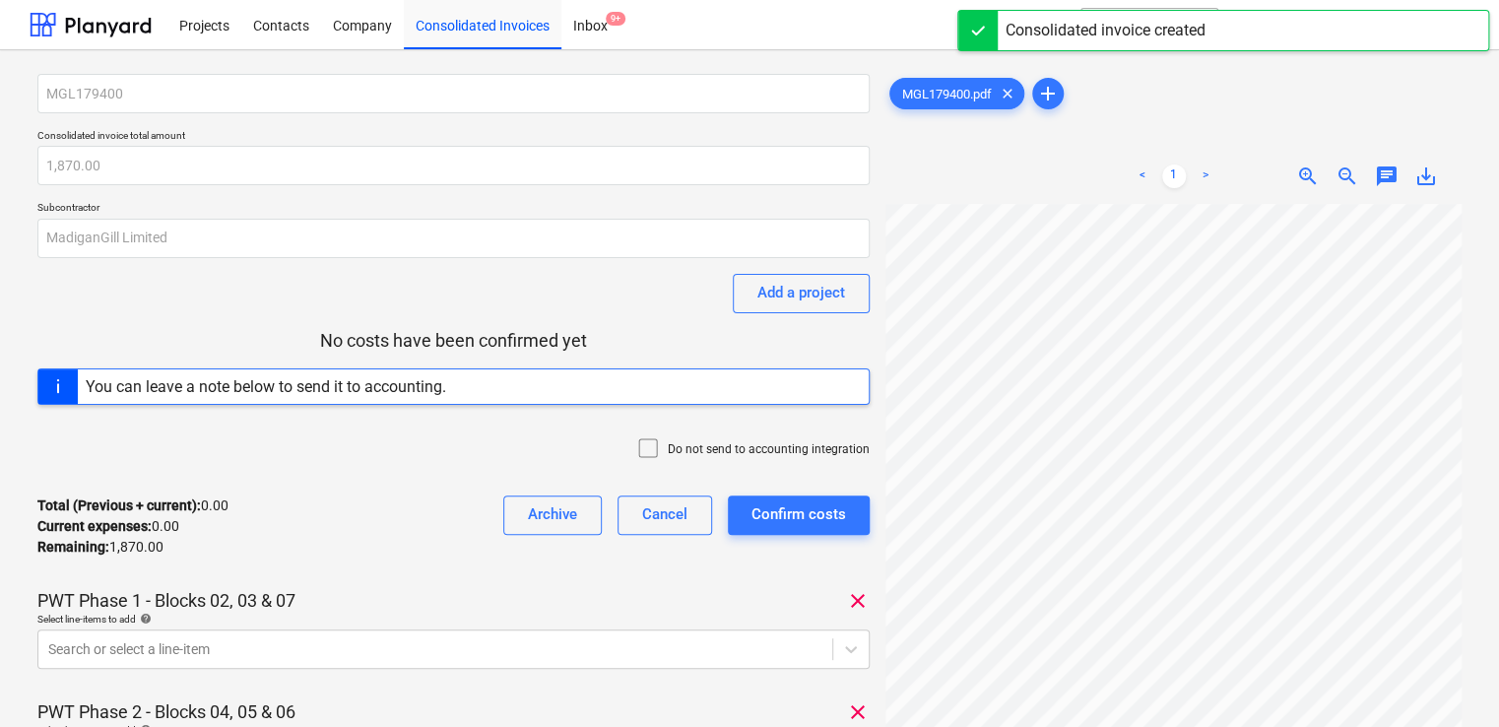
click at [658, 451] on icon at bounding box center [648, 448] width 24 height 24
click at [478, 572] on div "MGL179400 Consolidated invoice total amount 1,870.00 Subcontractor MadiganGill …" at bounding box center [453, 519] width 832 height 890
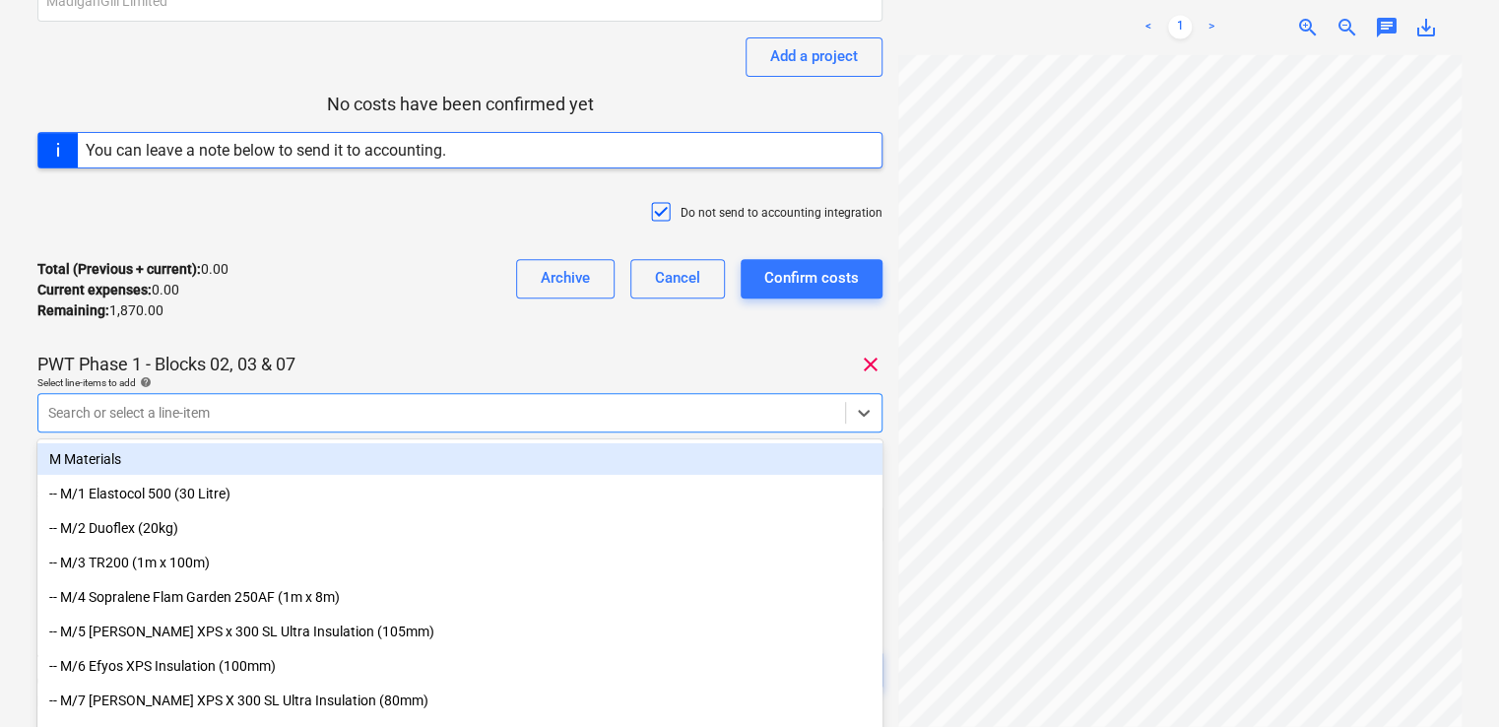
scroll to position [256, 0]
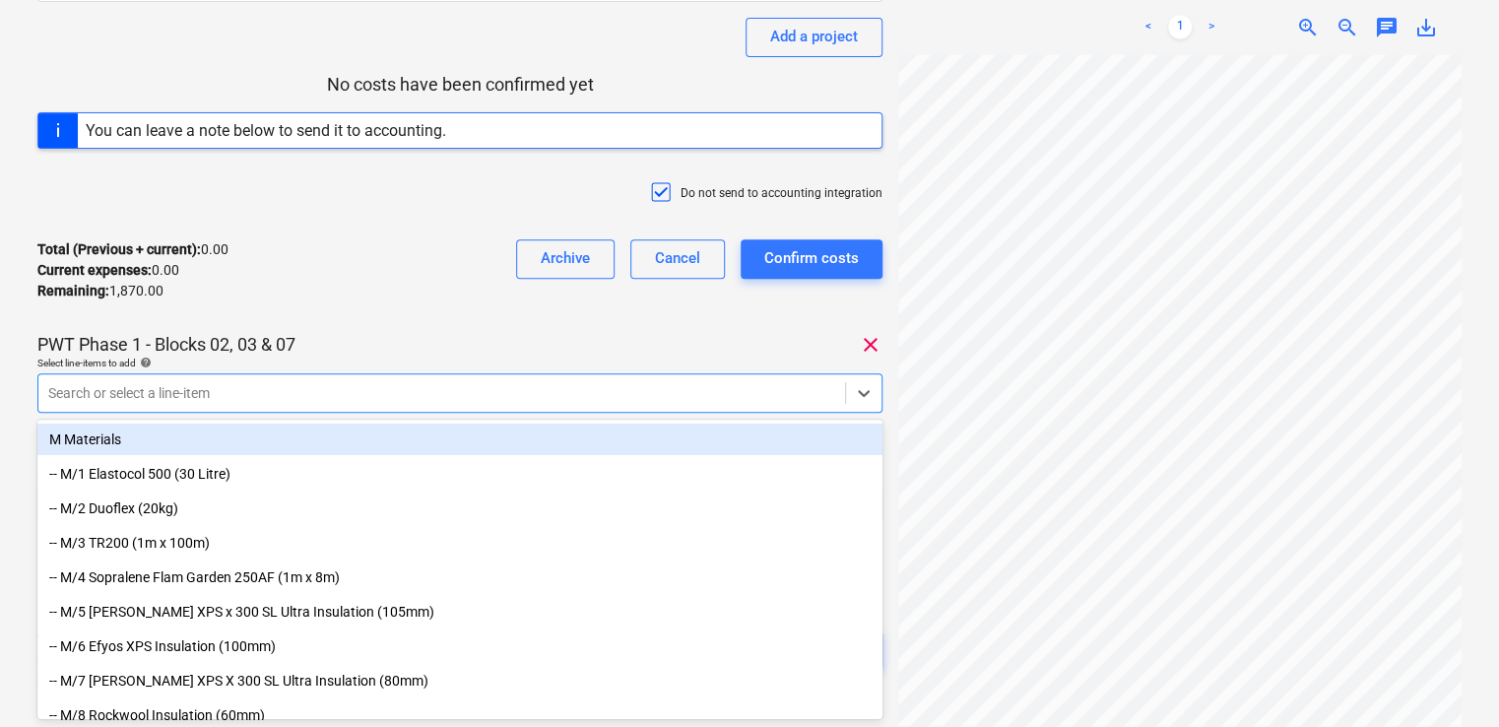
click at [375, 414] on div "PWT Phase 1 - Blocks 02, 03 & 07 clear Select line-items to add help option M M…" at bounding box center [459, 381] width 845 height 96
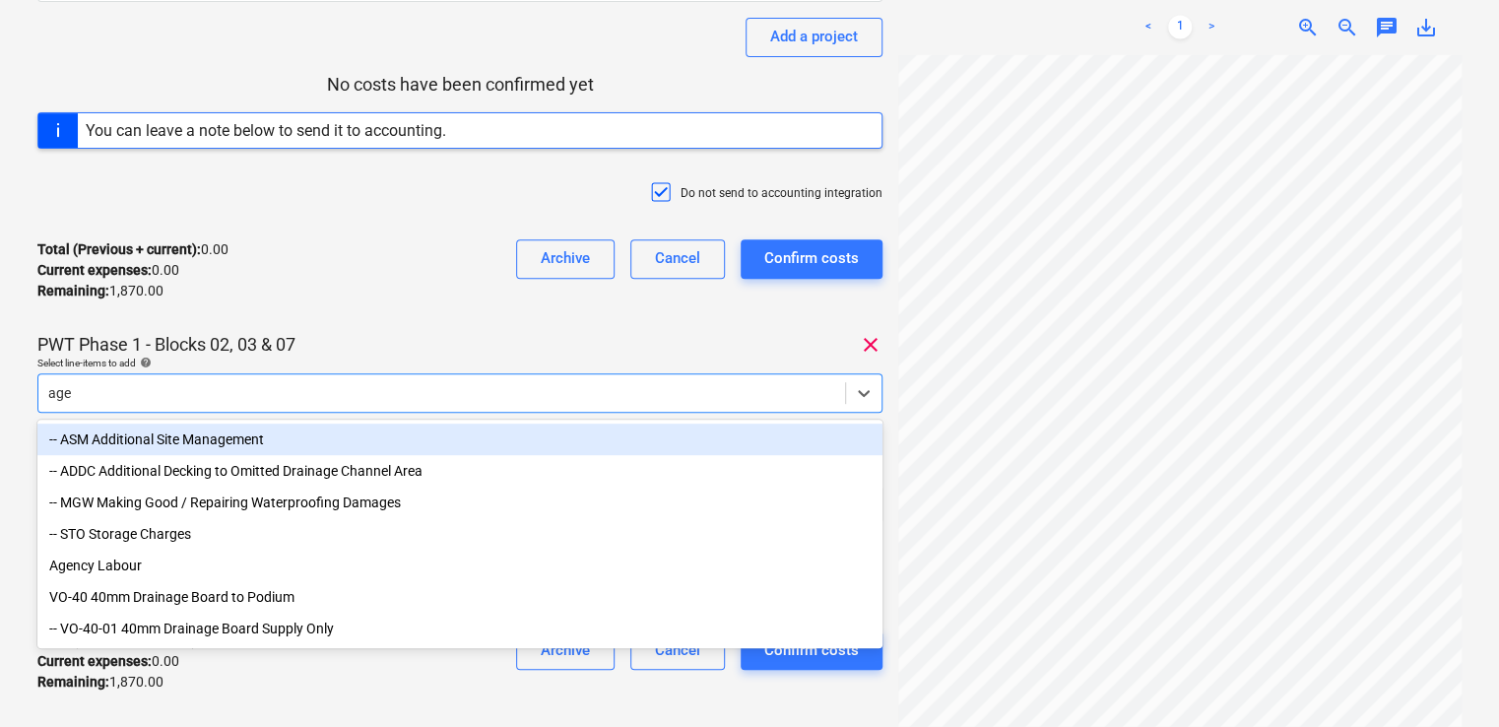
type input "agen"
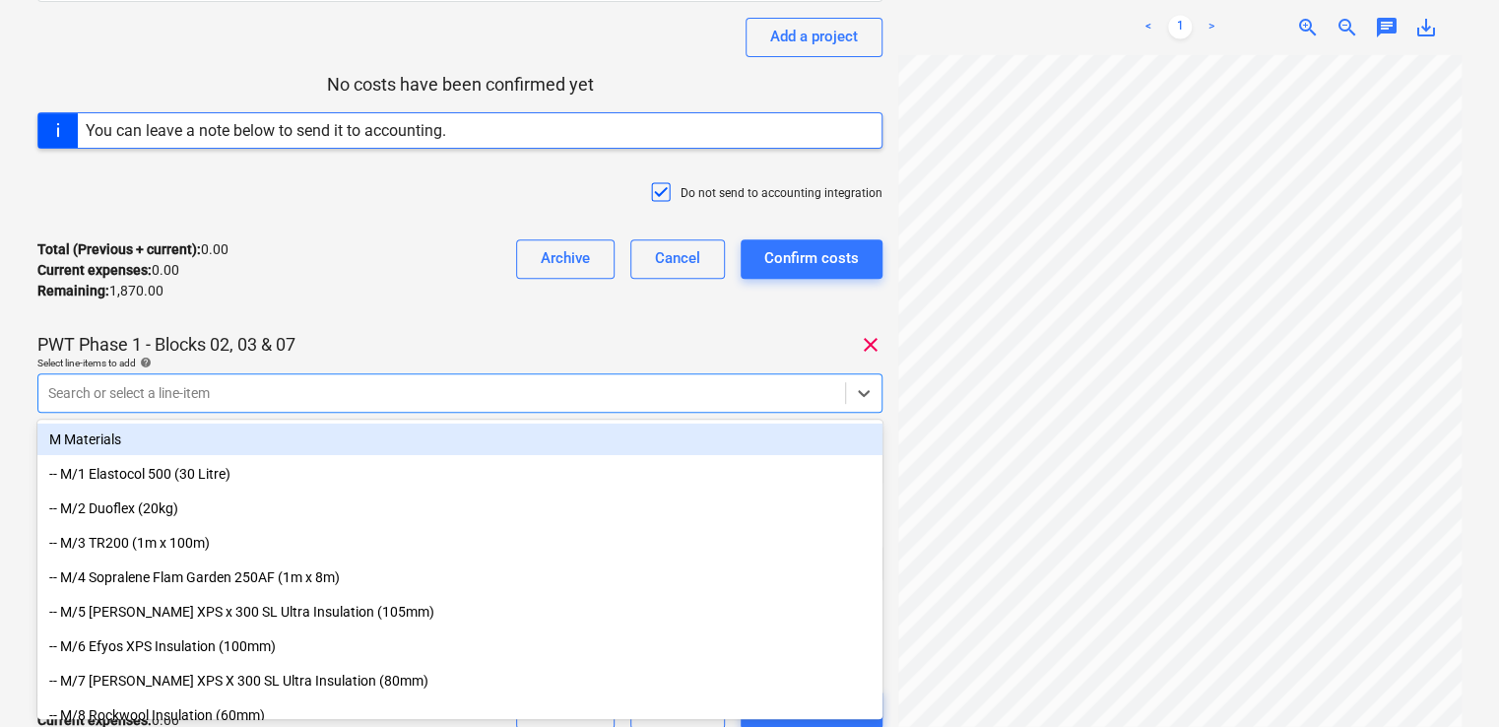
click at [378, 387] on div at bounding box center [441, 393] width 787 height 20
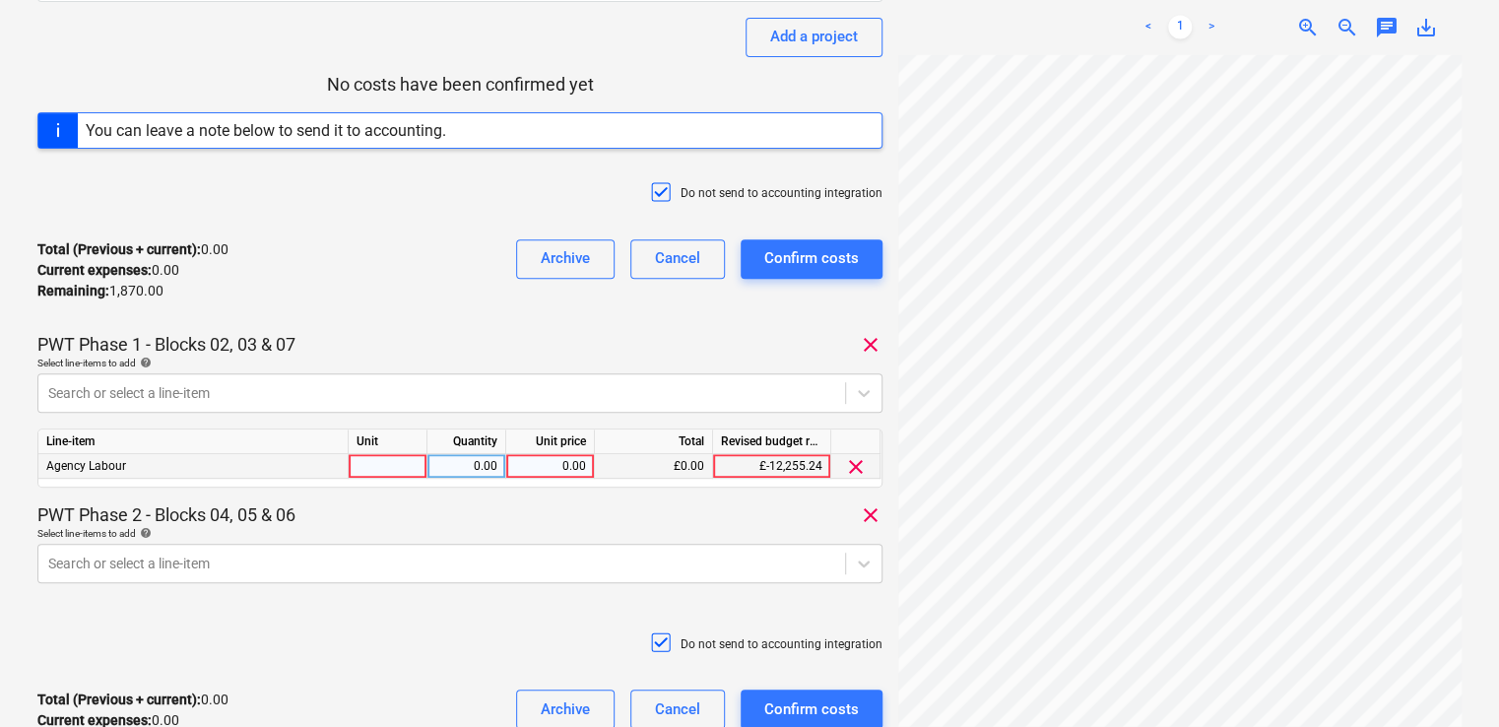
click at [418, 461] on div at bounding box center [388, 466] width 79 height 25
type input "item"
type input "935"
click at [471, 516] on div "PWT Phase 2 - Blocks 04, 05 & 06 clear" at bounding box center [459, 515] width 845 height 24
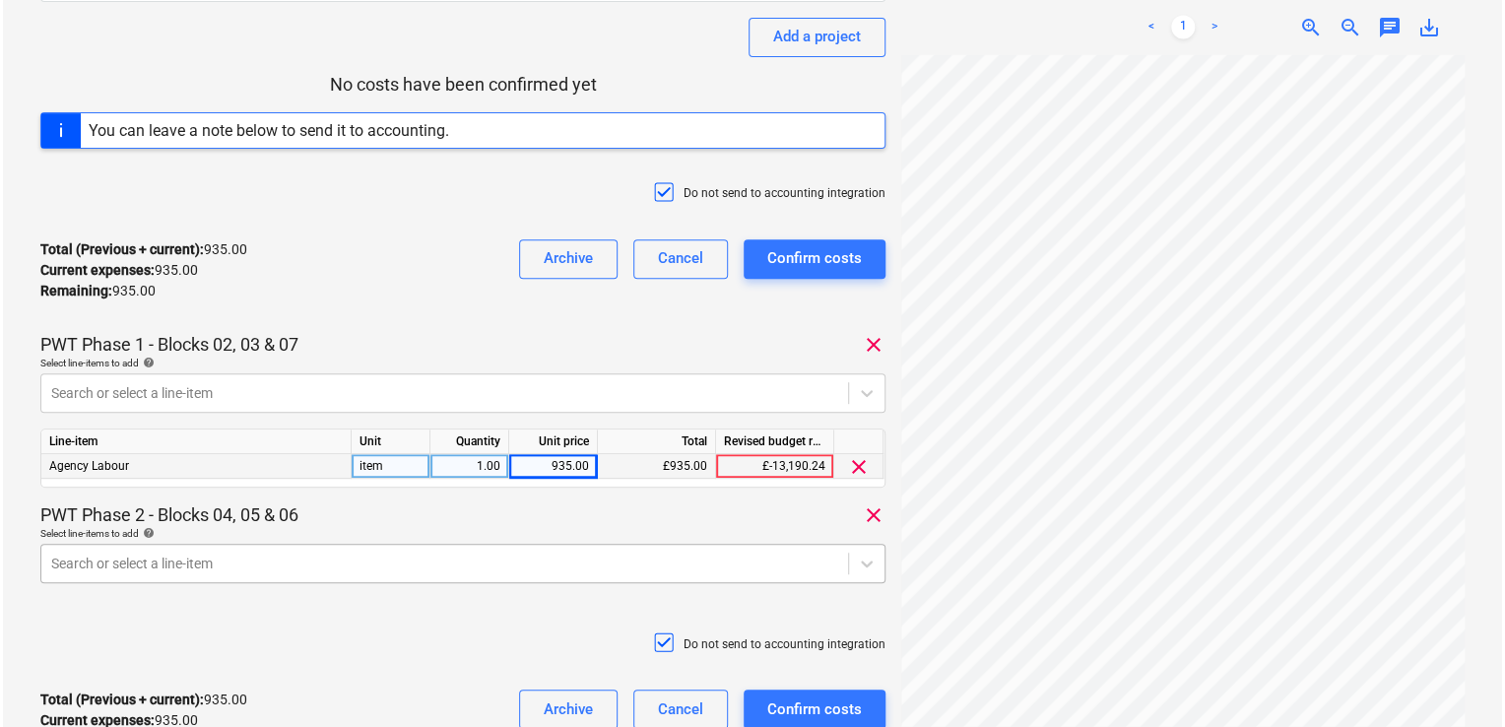
scroll to position [426, 0]
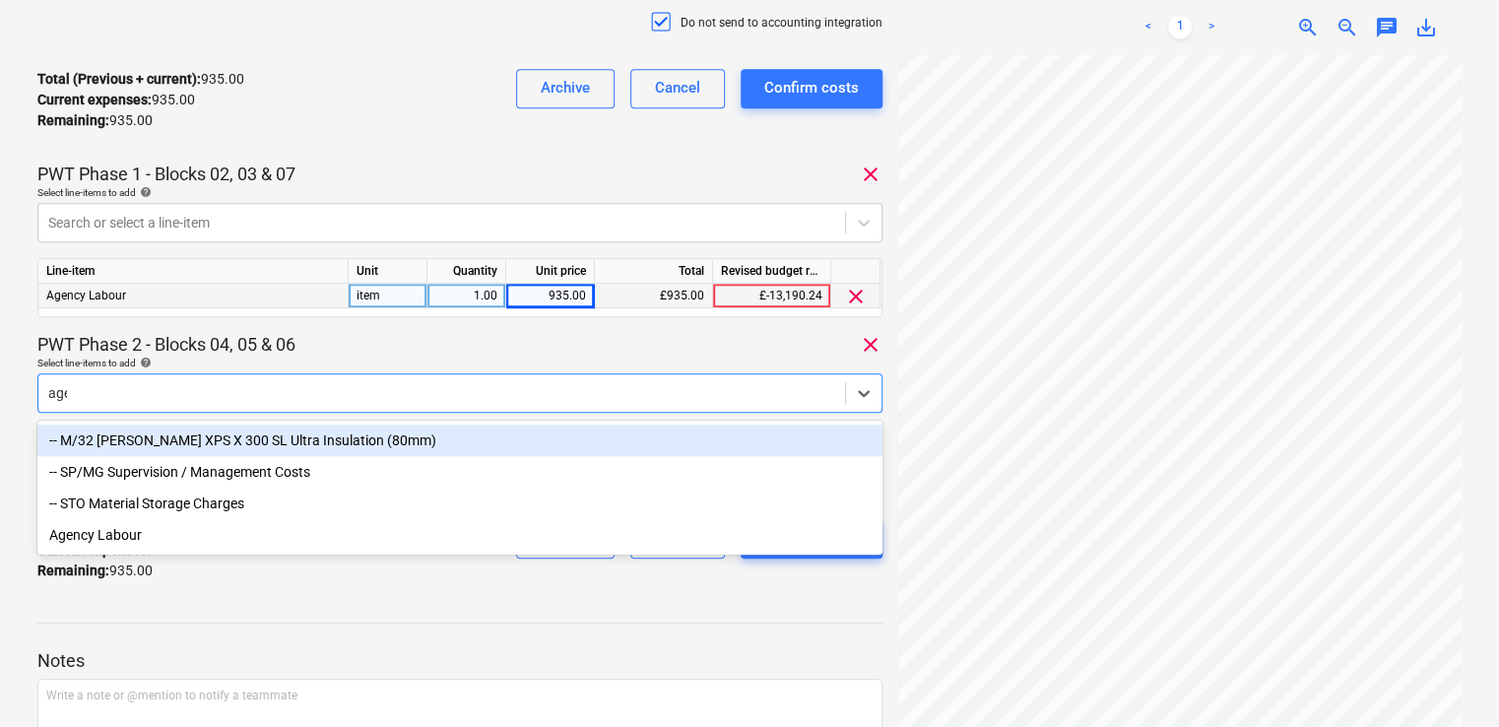
type input "agen"
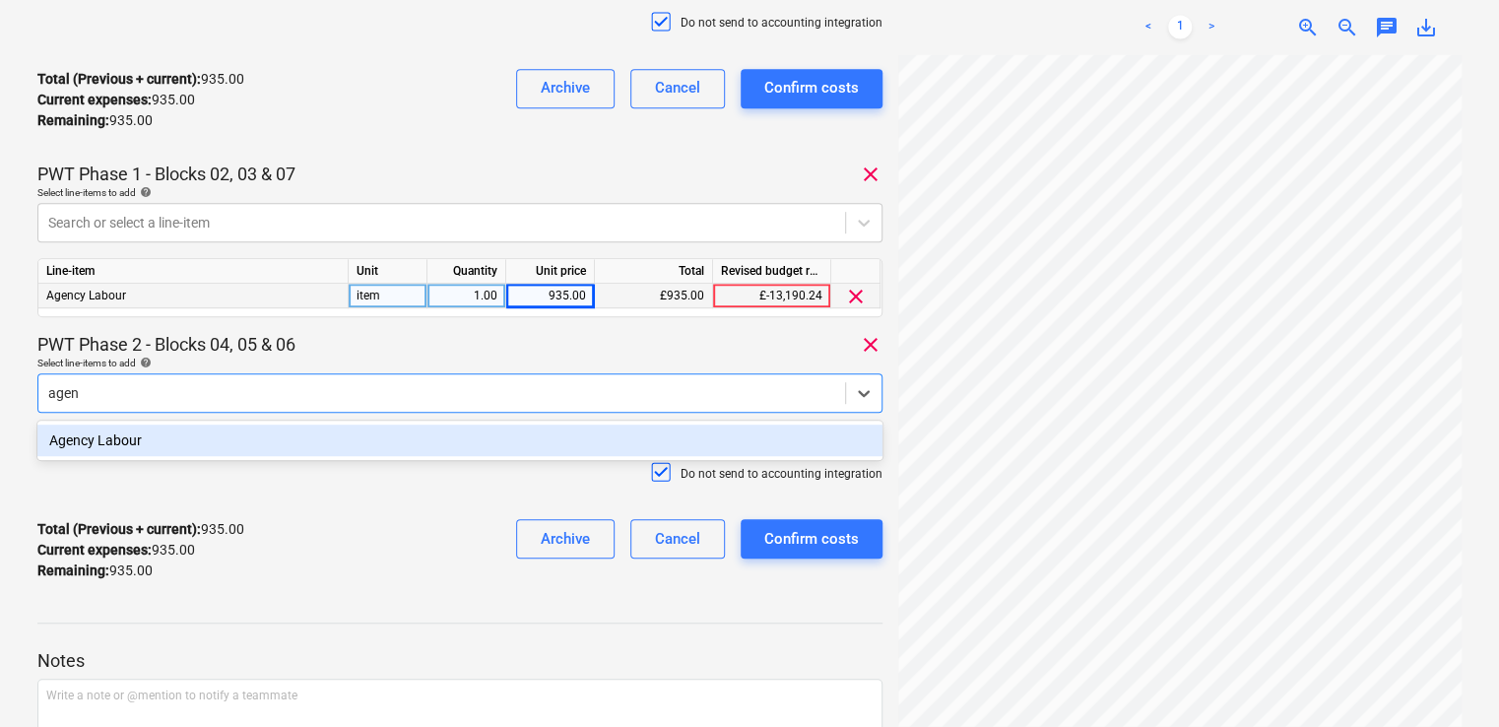
click at [284, 442] on div "Agency Labour" at bounding box center [459, 440] width 845 height 32
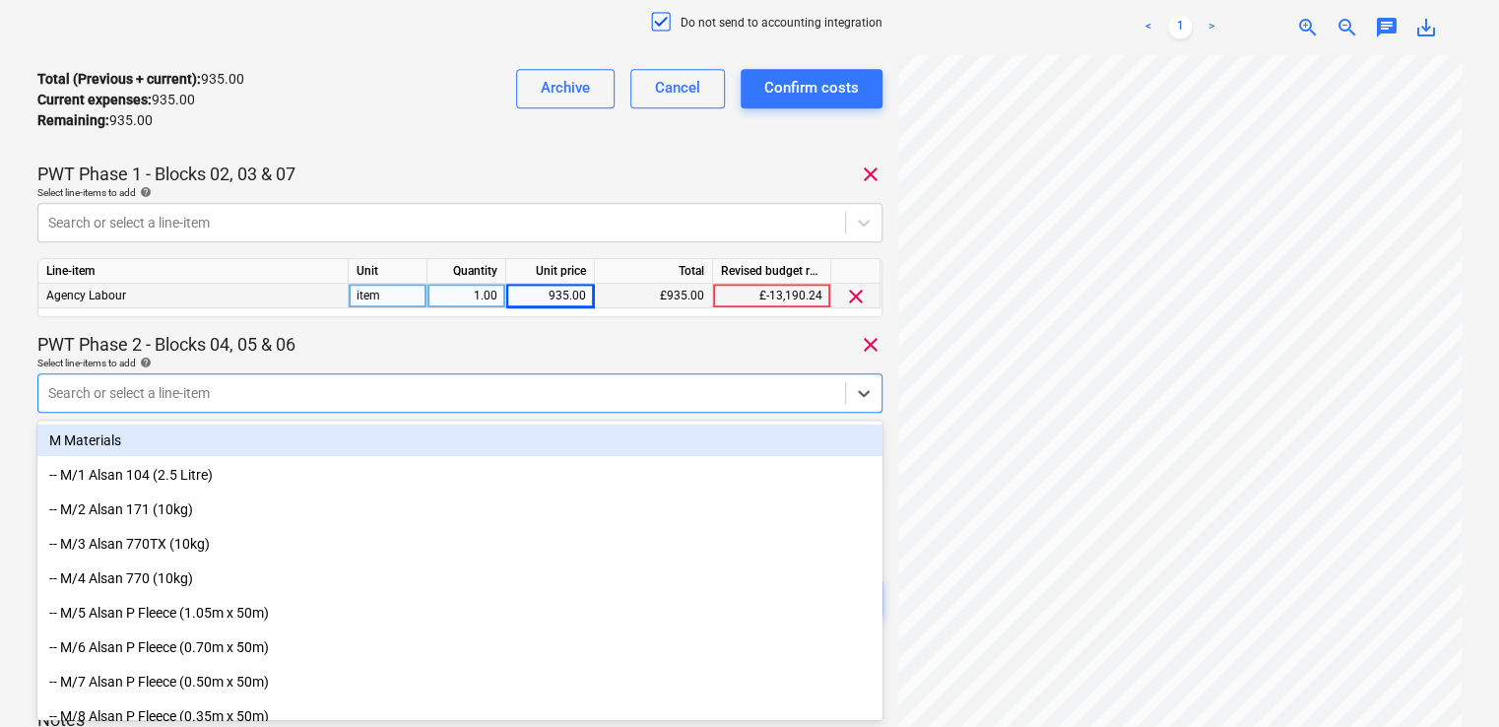
click at [436, 335] on div "PWT Phase 2 - Blocks 04, 05 & 06 clear" at bounding box center [459, 345] width 845 height 24
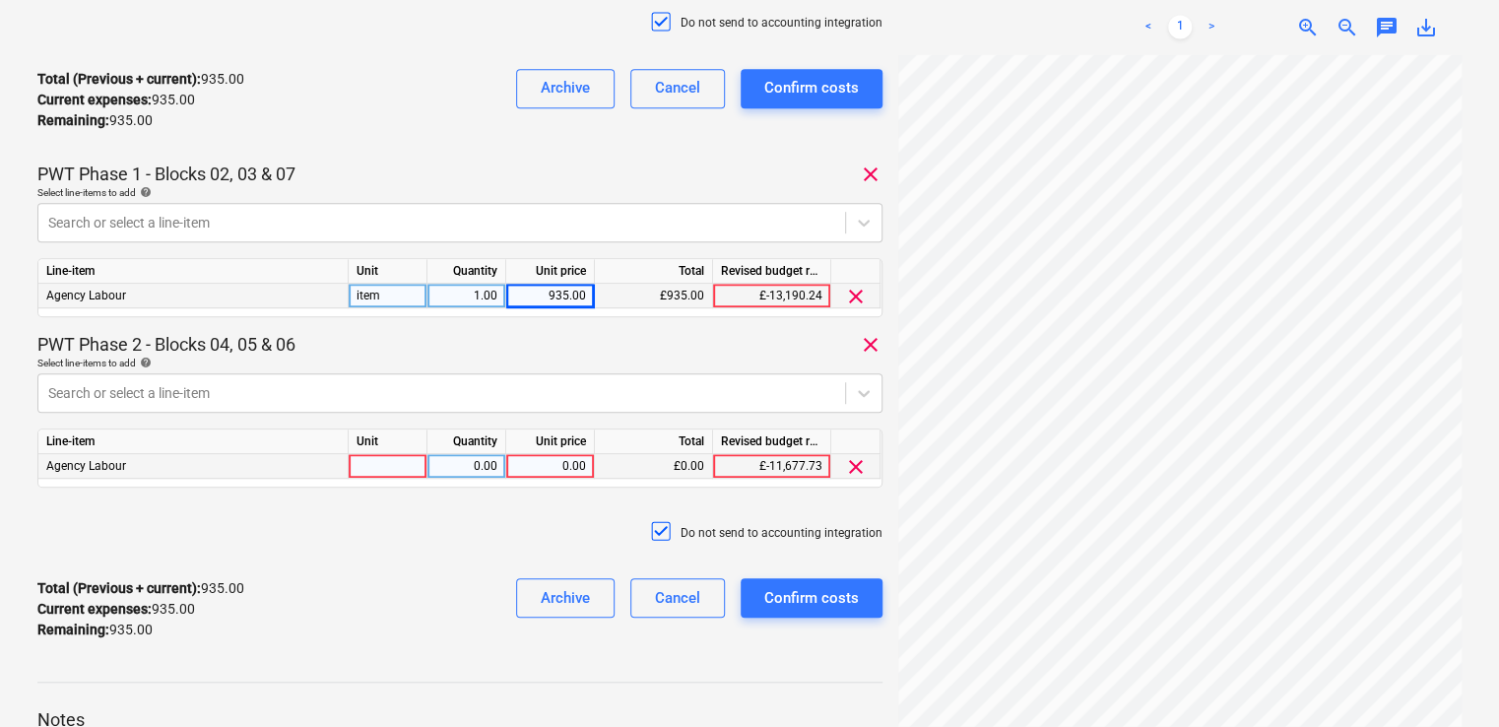
click at [391, 464] on div at bounding box center [388, 466] width 79 height 25
type input "item"
type input "935"
click at [397, 562] on div "Total (Previous + current) : 935.00 Current expenses : 935.00 Remaining : 935.0…" at bounding box center [459, 609] width 845 height 94
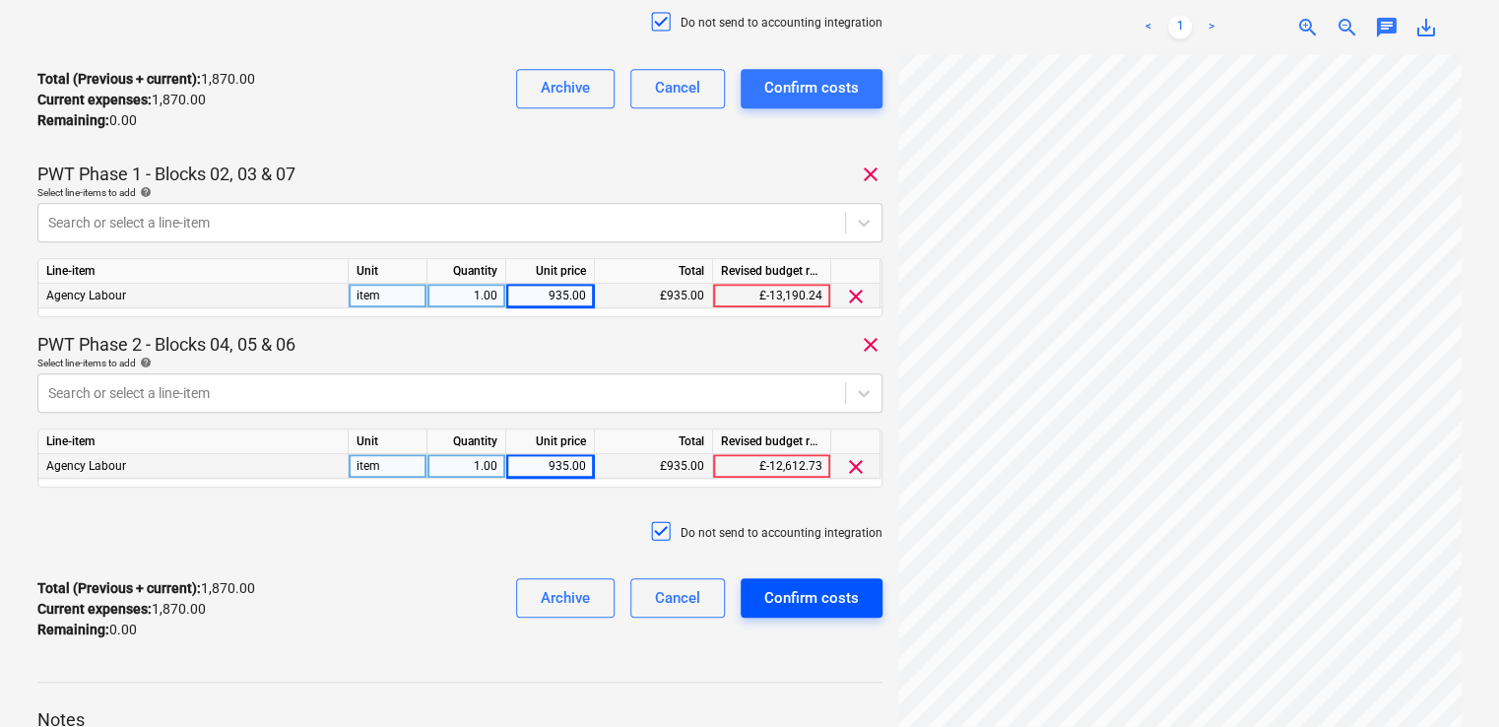
click at [824, 593] on div "Confirm costs" at bounding box center [811, 598] width 95 height 26
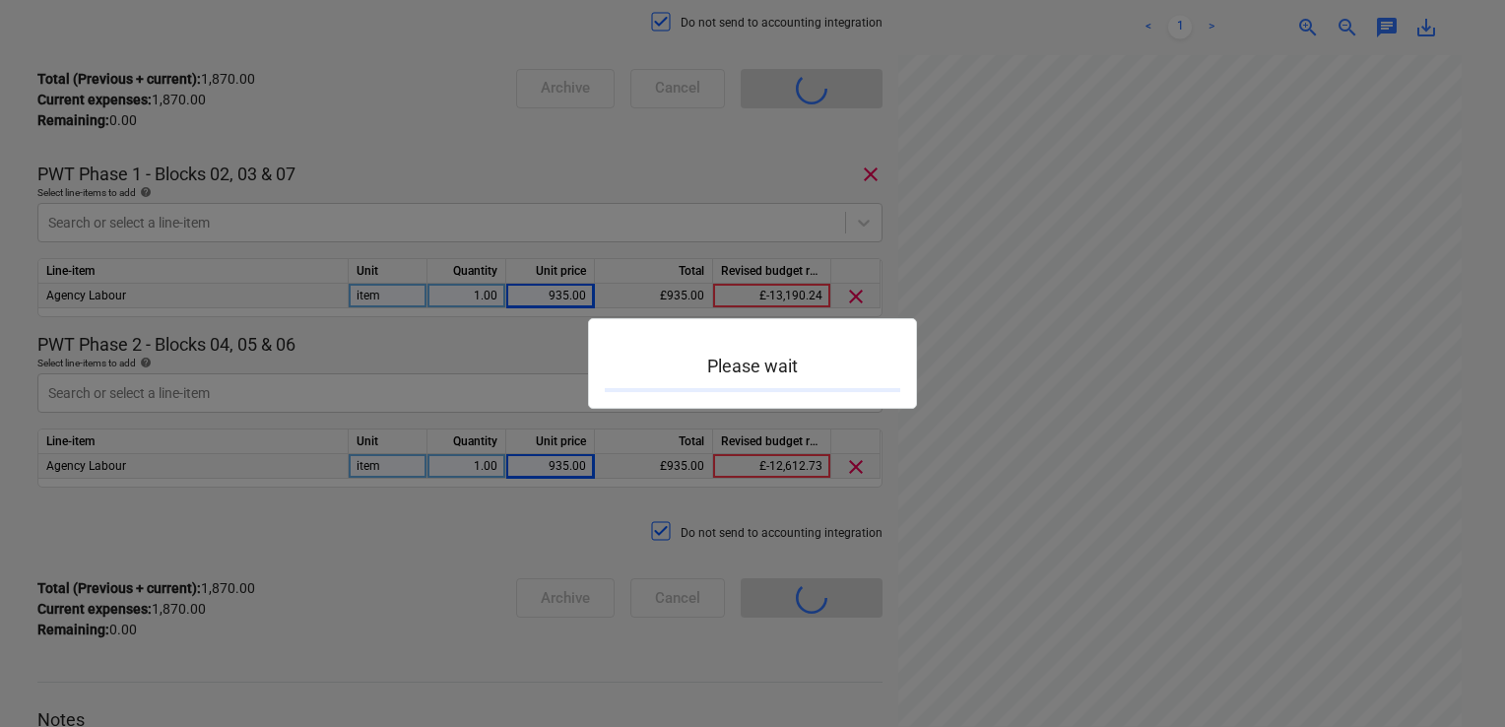
scroll to position [172, 0]
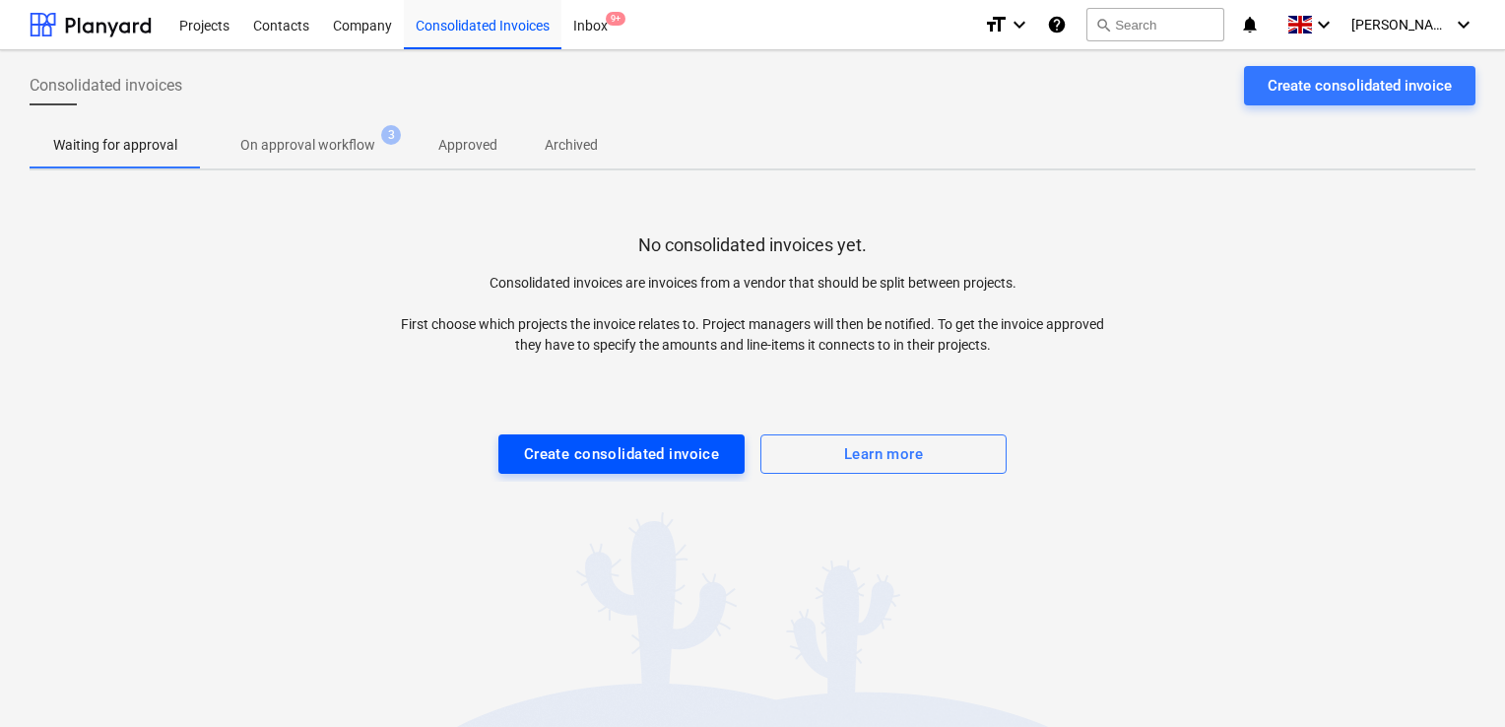
click at [558, 459] on div "Create consolidated invoice" at bounding box center [622, 454] width 196 height 26
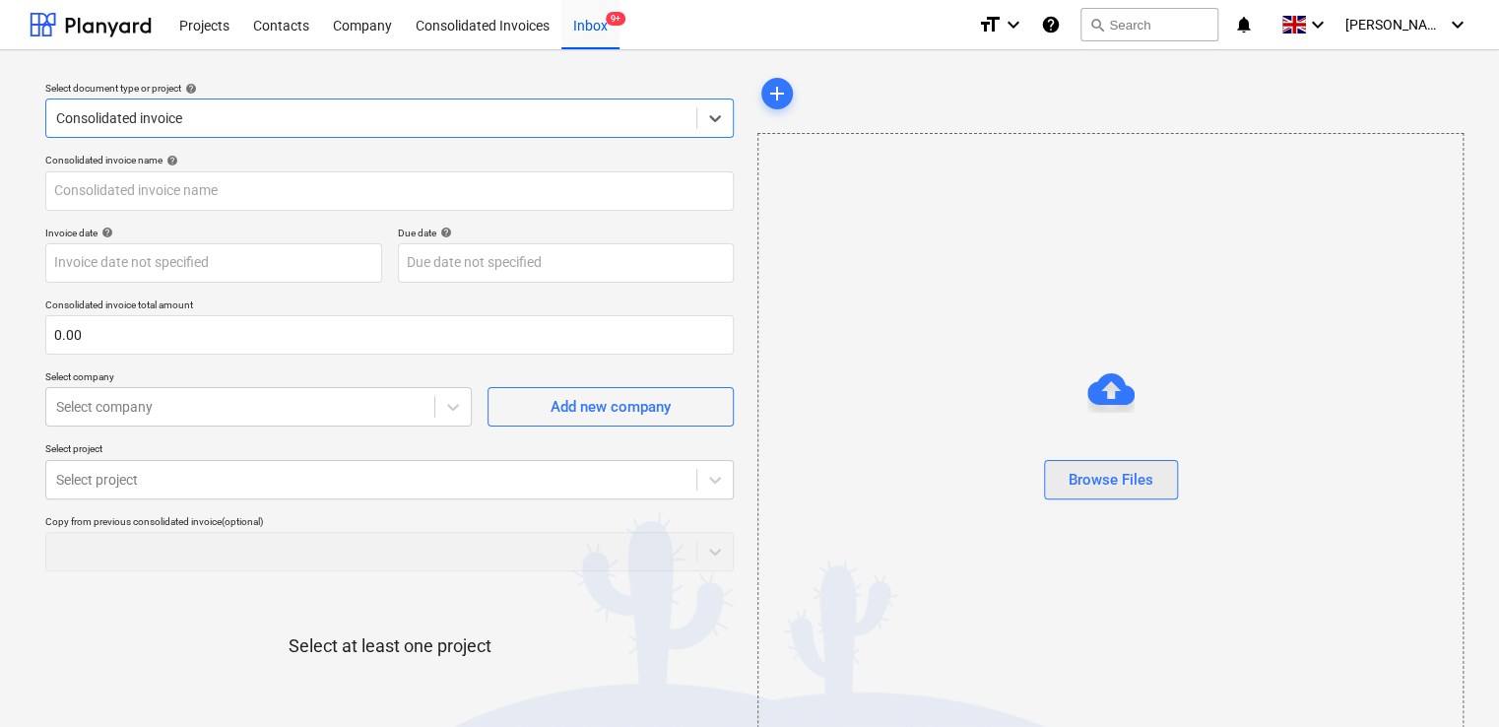
click at [1075, 480] on div "Browse Files" at bounding box center [1110, 480] width 85 height 26
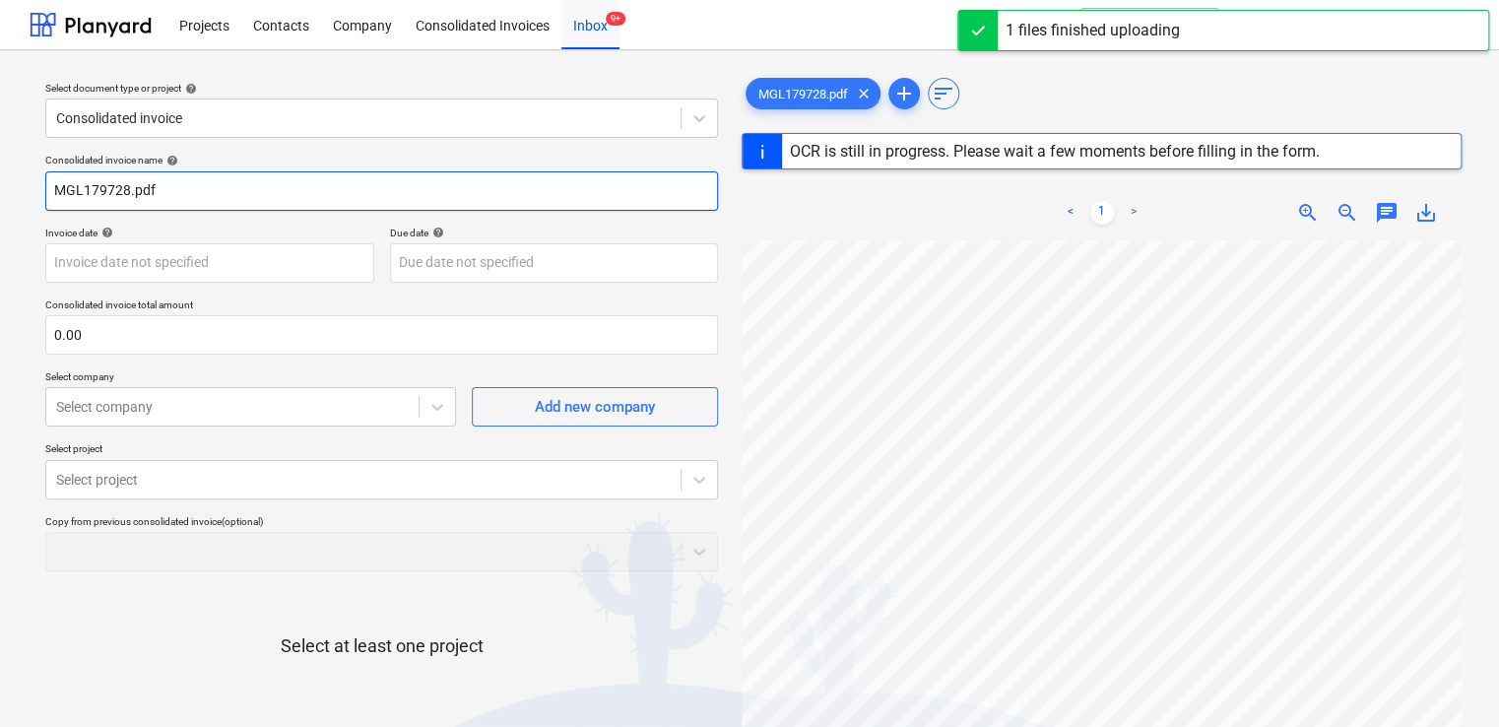
click at [228, 183] on input "MGL179728.pdf" at bounding box center [381, 190] width 673 height 39
type input "MGL179728"
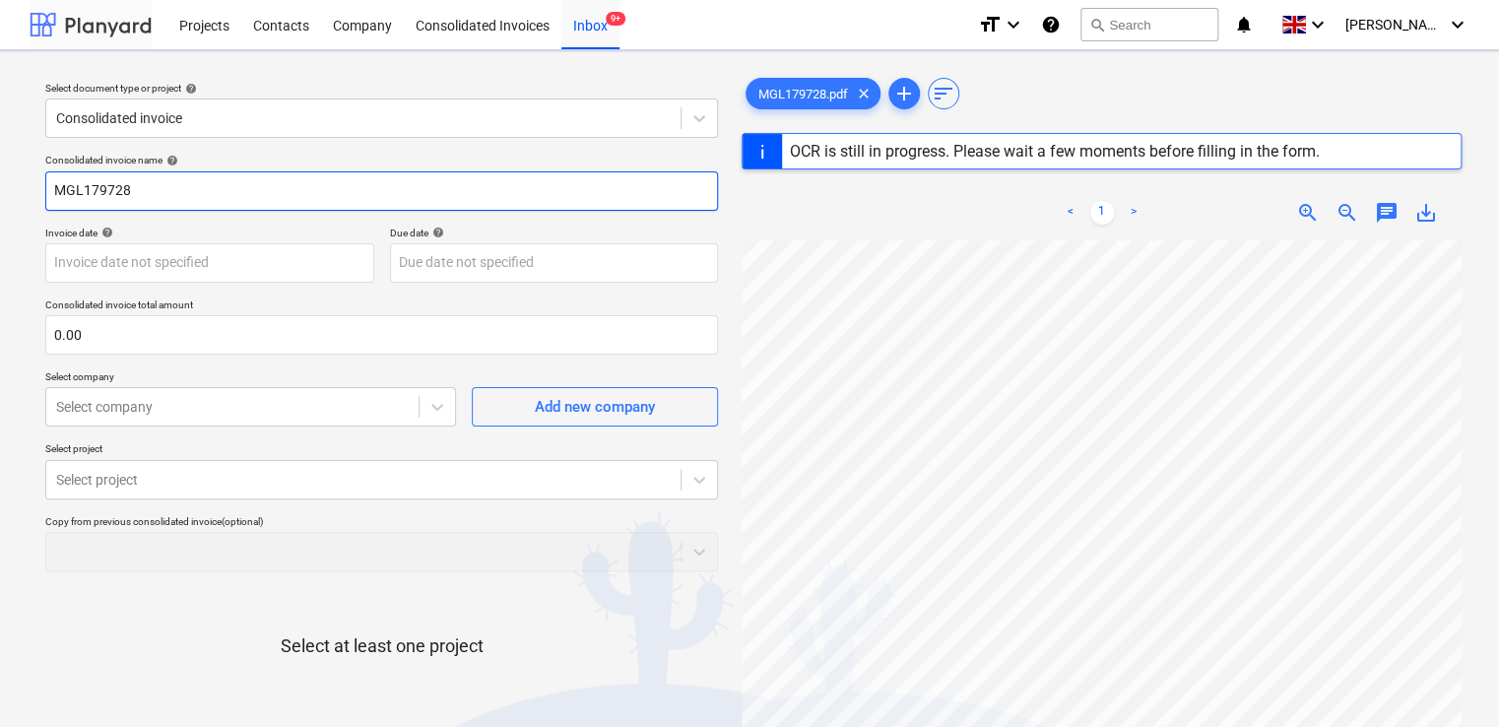
type input "[DATE]"
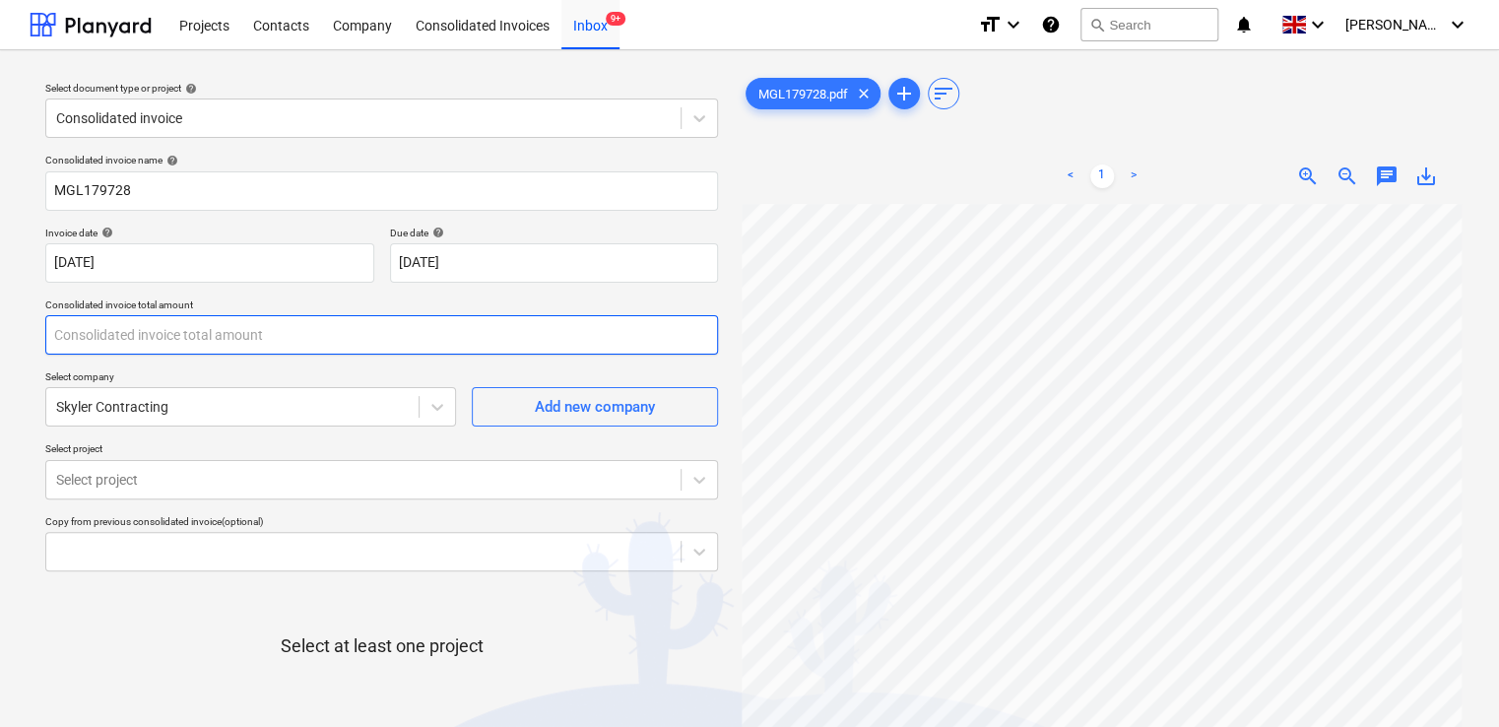
click at [202, 351] on input "text" at bounding box center [381, 334] width 673 height 39
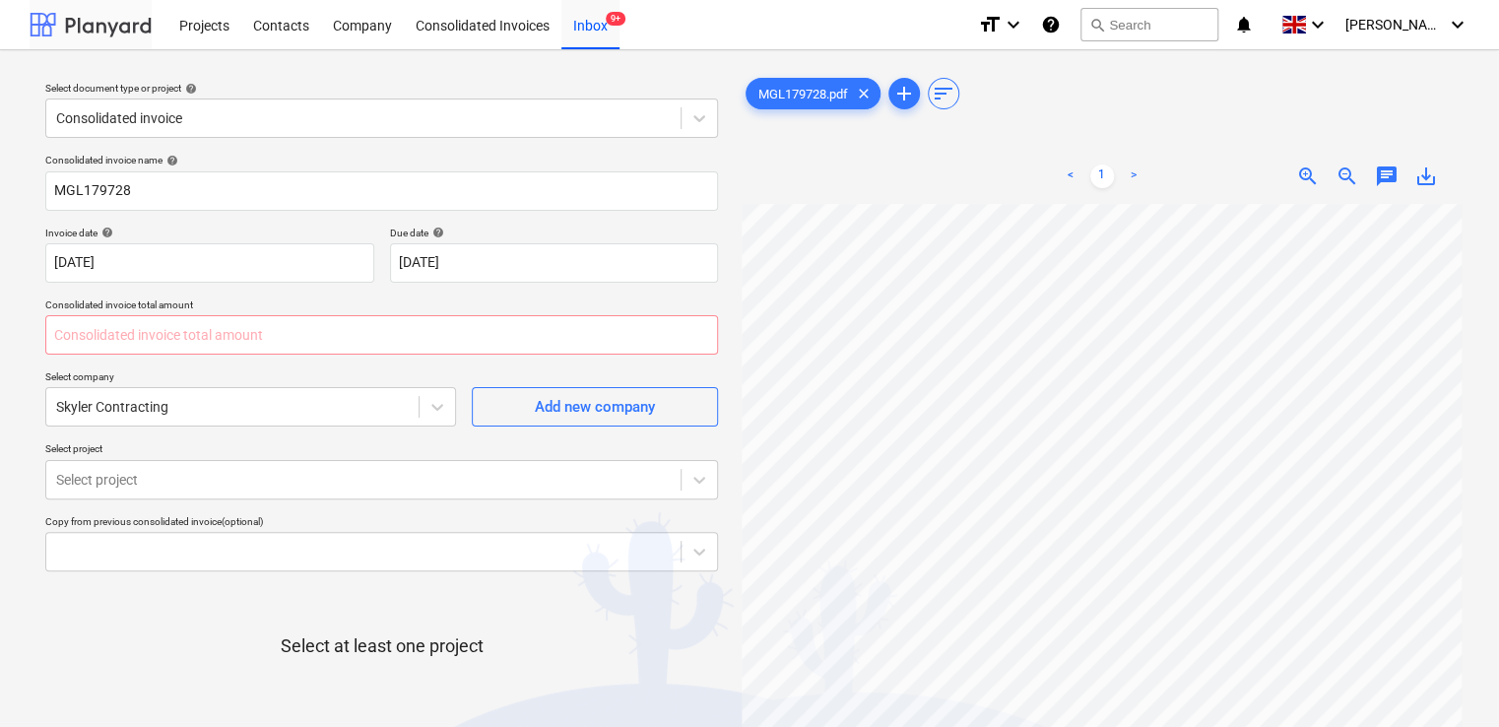
type input "0.00"
type input "1,595.00"
click at [210, 368] on div "Consolidated invoice name help MGL179728 Invoice date help [DATE] 20.07.2025 Pr…" at bounding box center [381, 488] width 688 height 685
click at [208, 395] on div "Skyler Contracting" at bounding box center [232, 407] width 372 height 28
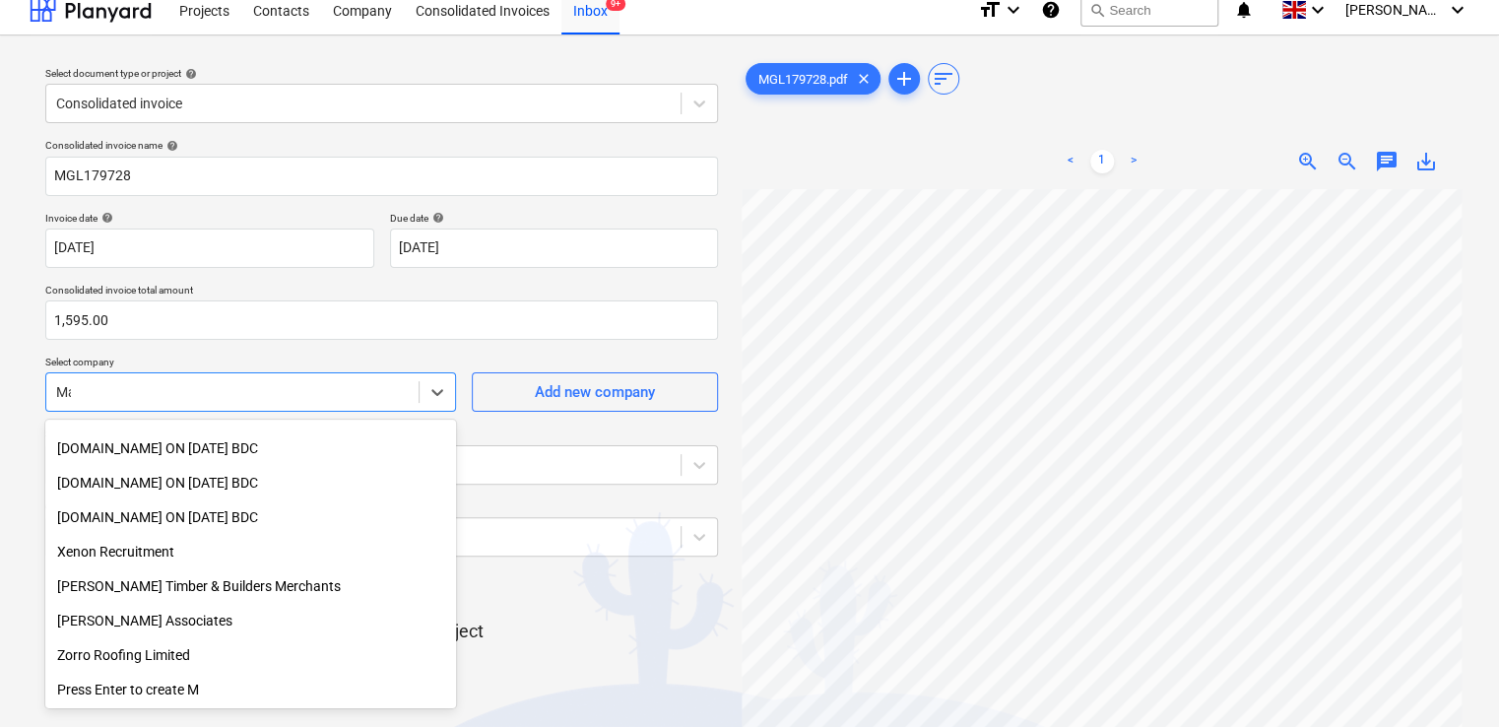
scroll to position [4093, 0]
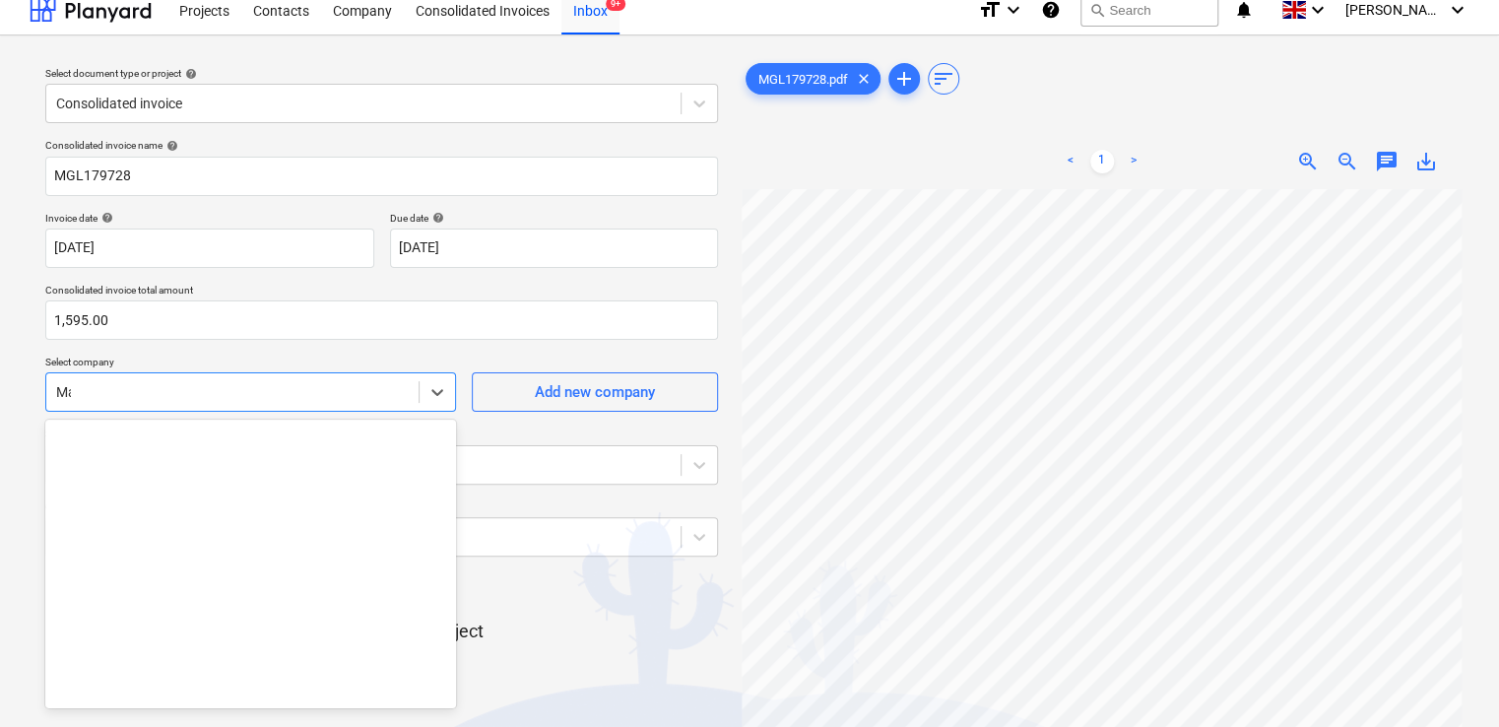
type input "Mad"
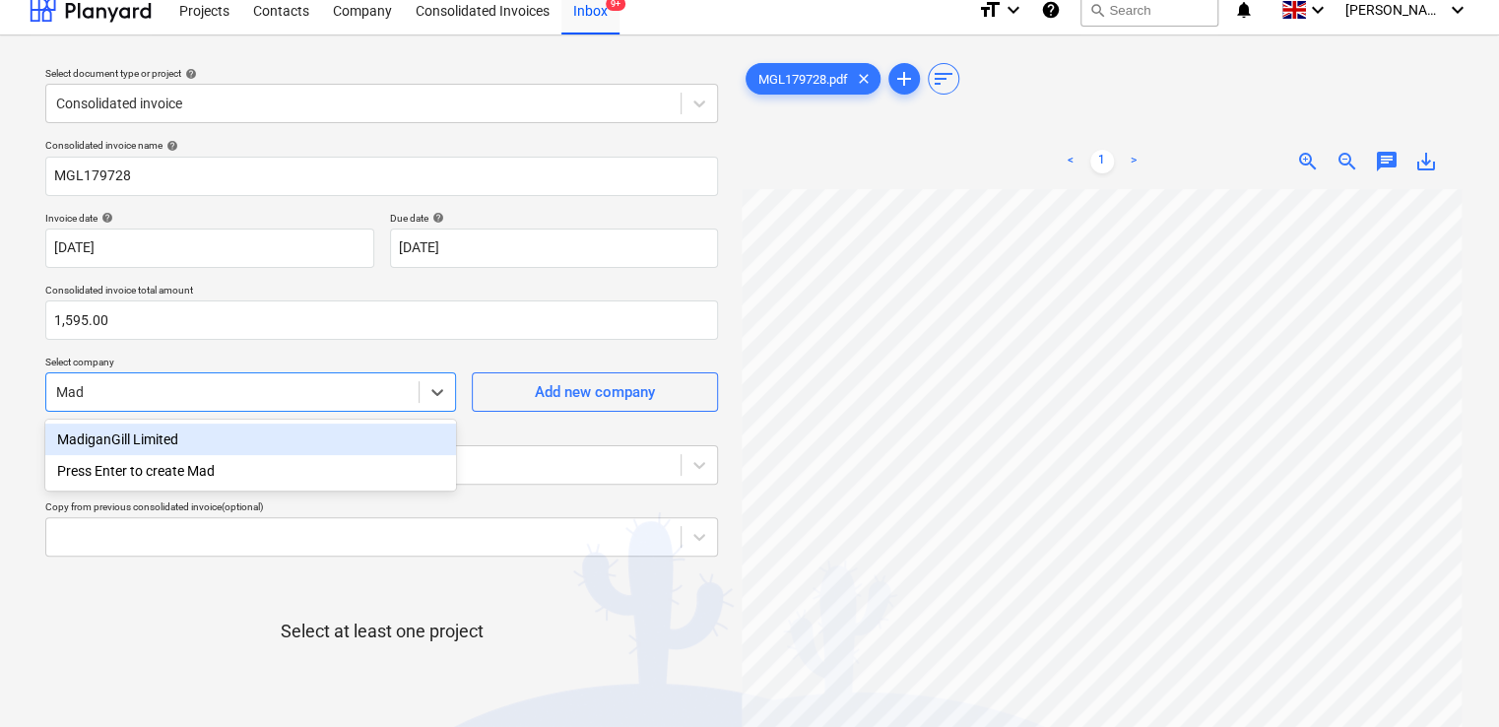
click at [192, 443] on div "MadiganGill Limited" at bounding box center [250, 439] width 411 height 32
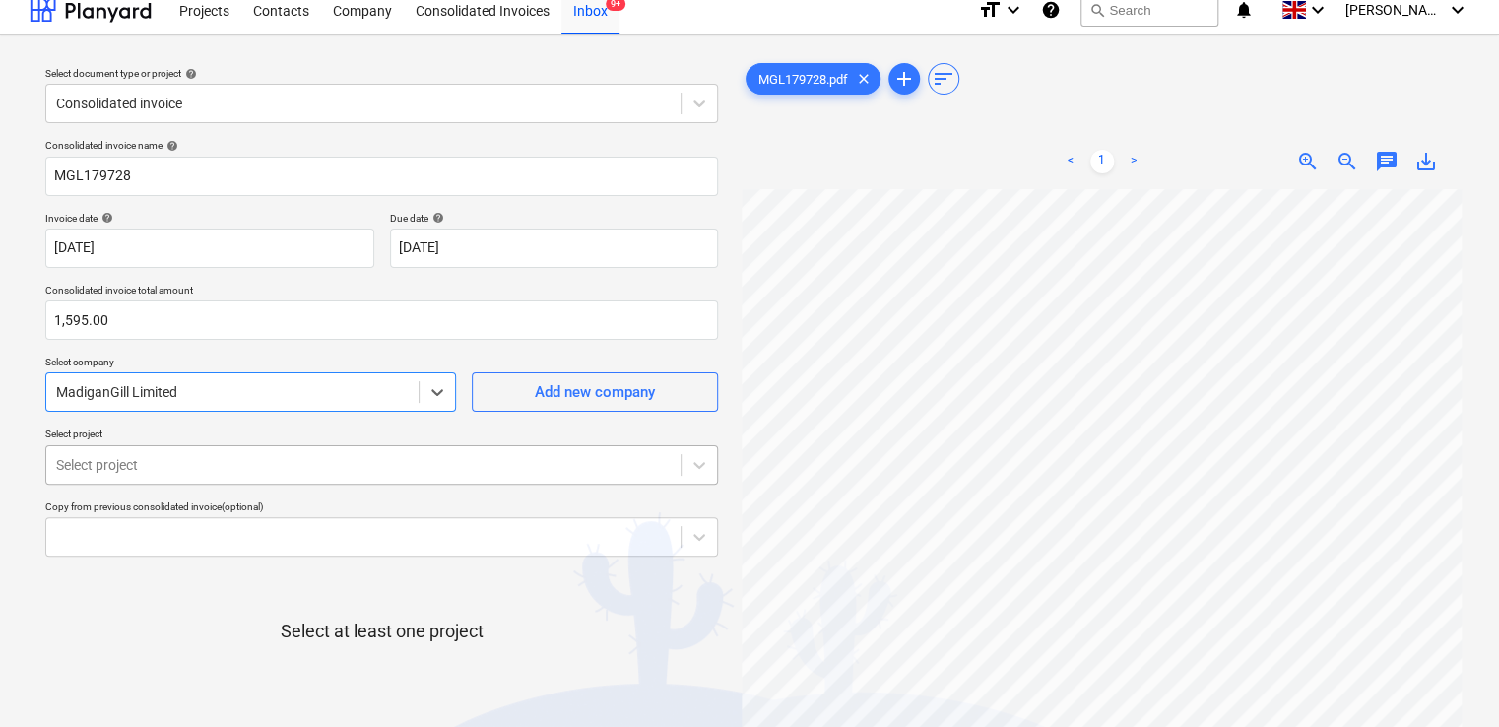
click at [189, 465] on body "Projects Contacts Company Consolidated Invoices Inbox 9+ format_size keyboard_a…" at bounding box center [749, 348] width 1499 height 727
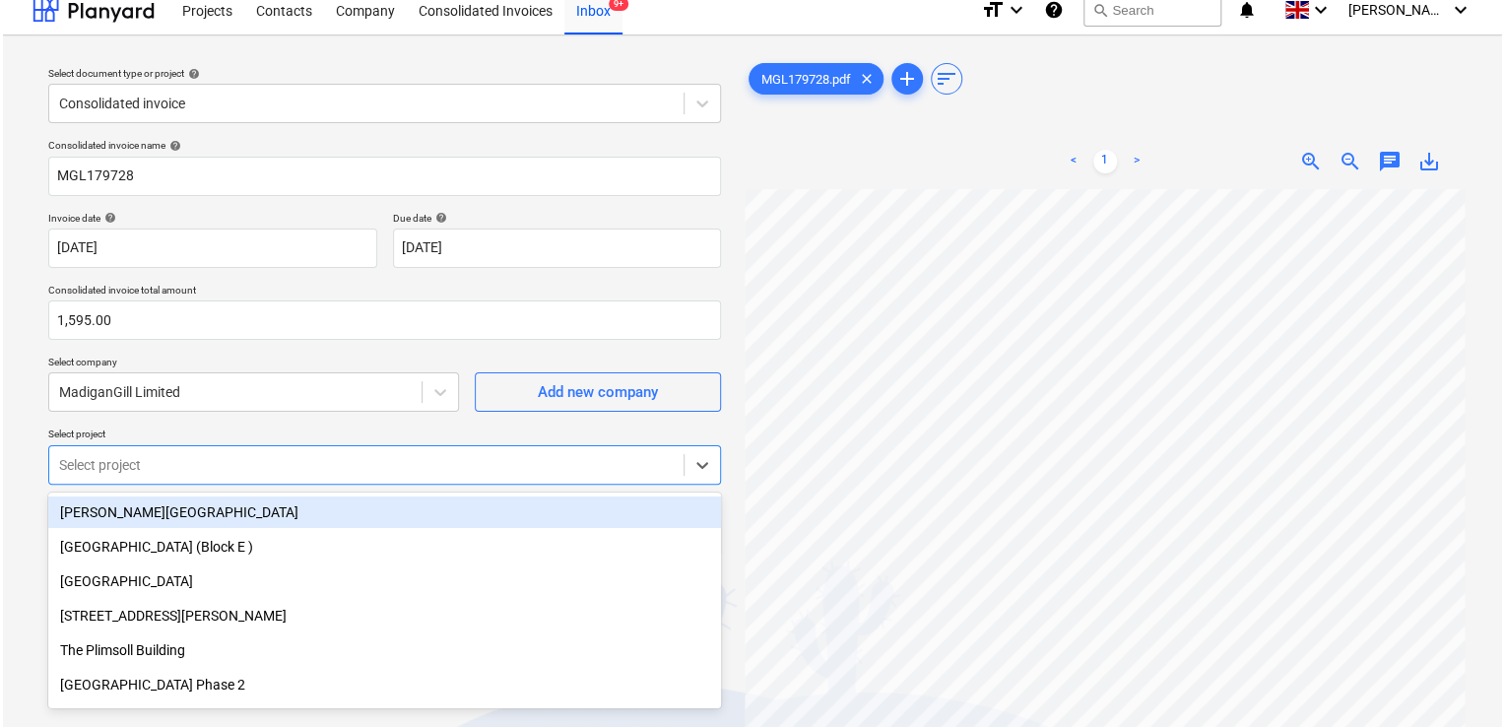
scroll to position [87, 0]
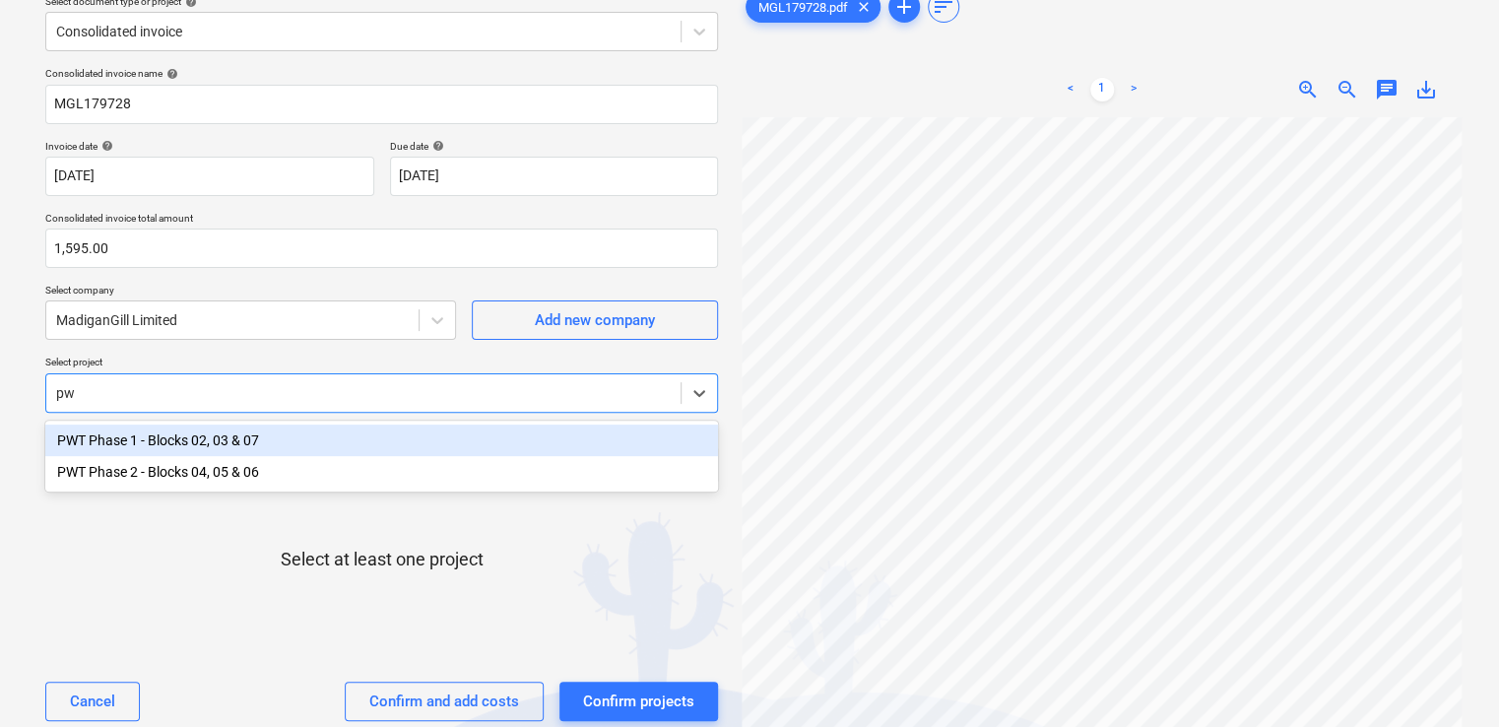
type input "pwt"
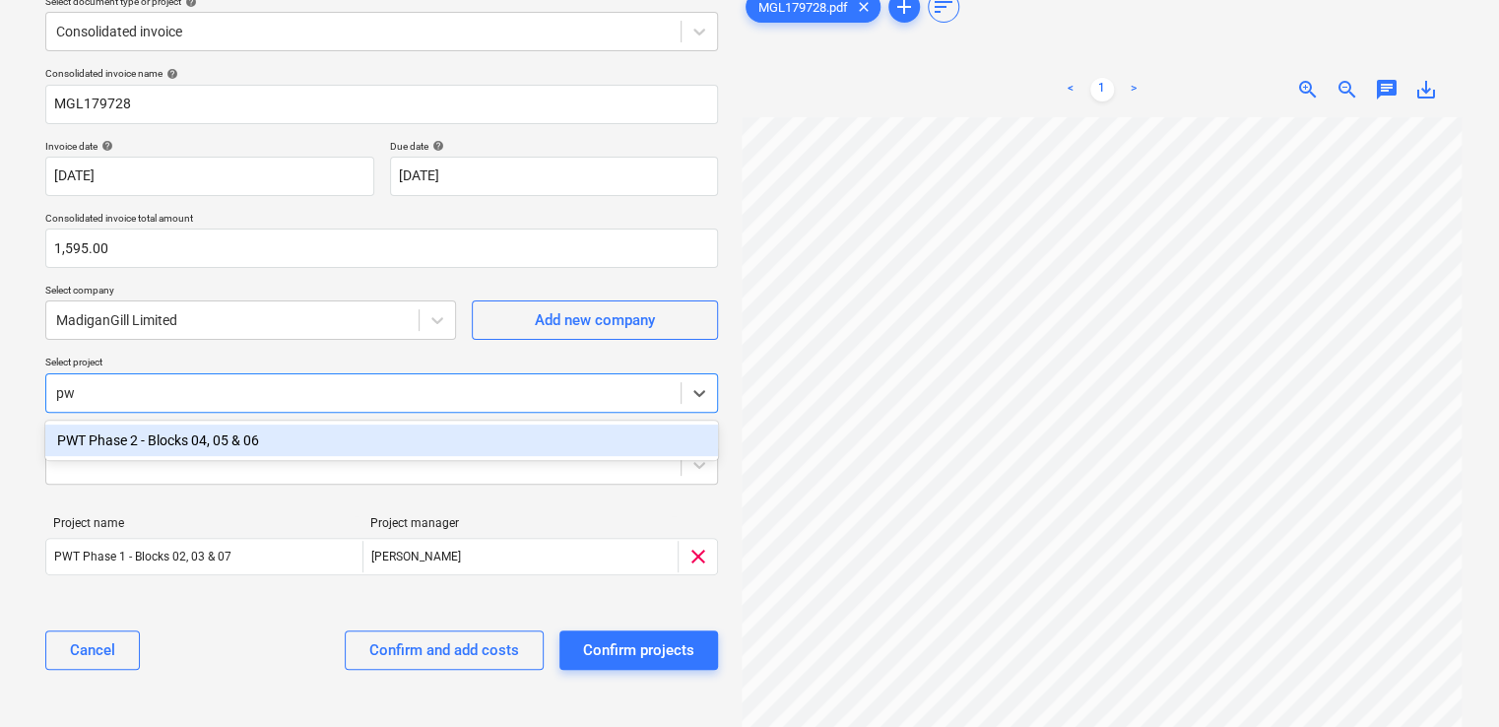
type input "pwt"
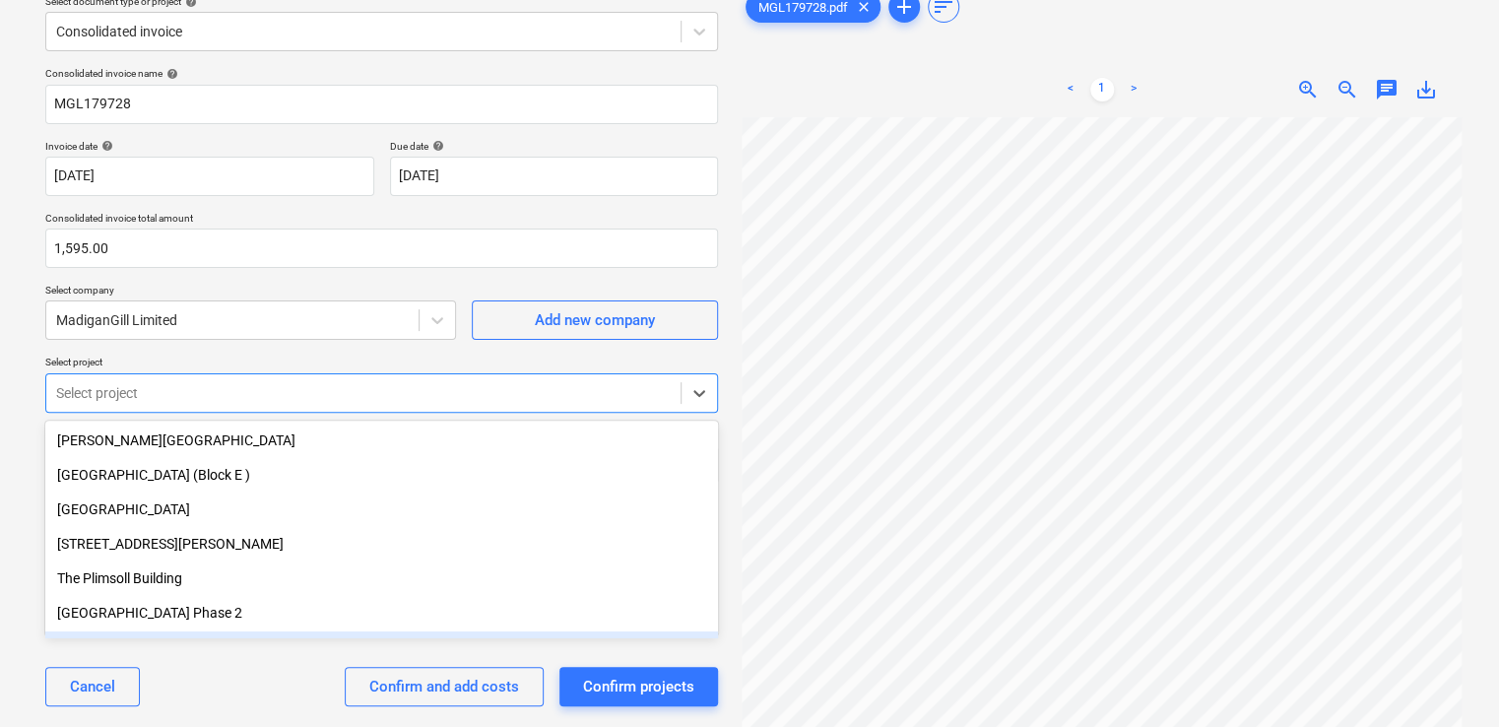
click at [201, 668] on div "Cancel Confirm and add costs Confirm projects" at bounding box center [381, 686] width 673 height 71
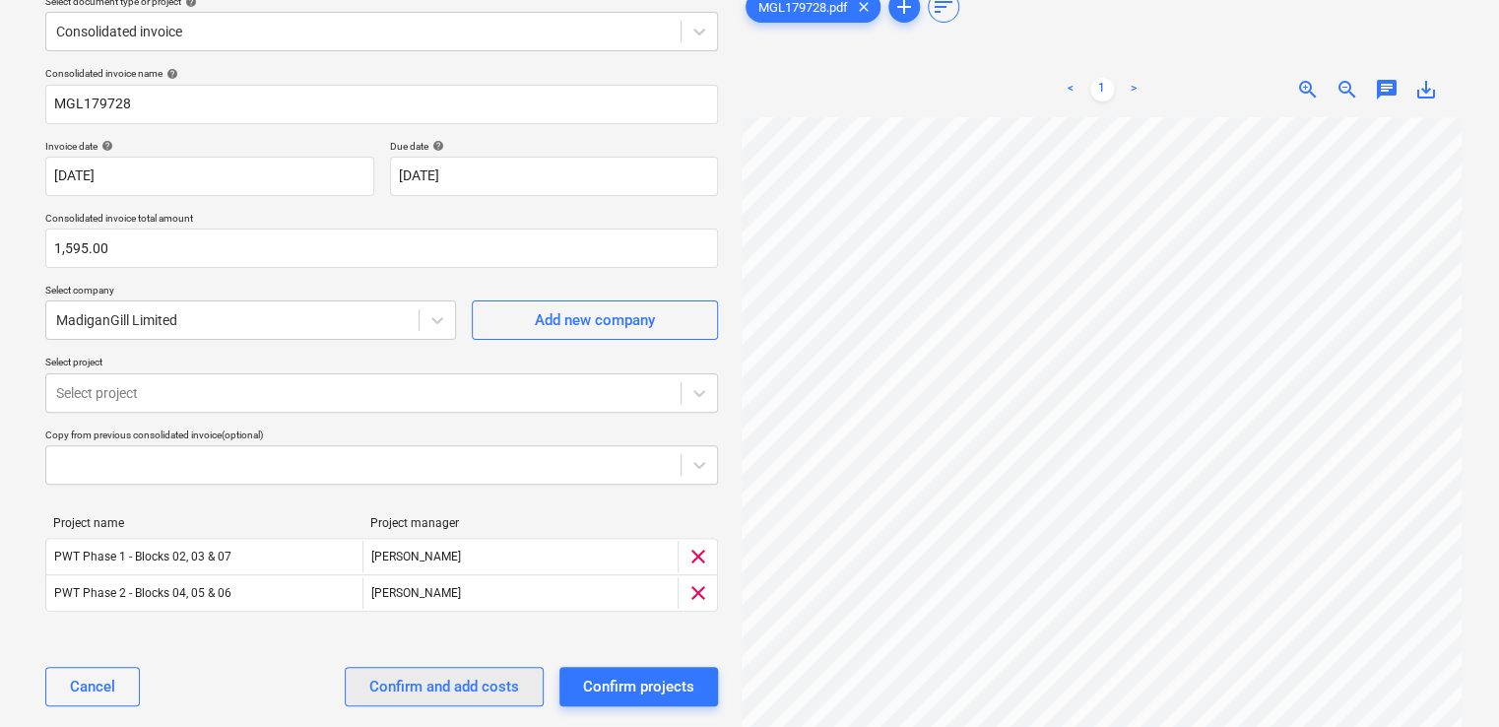
click at [394, 681] on div "Confirm and add costs" at bounding box center [444, 687] width 150 height 26
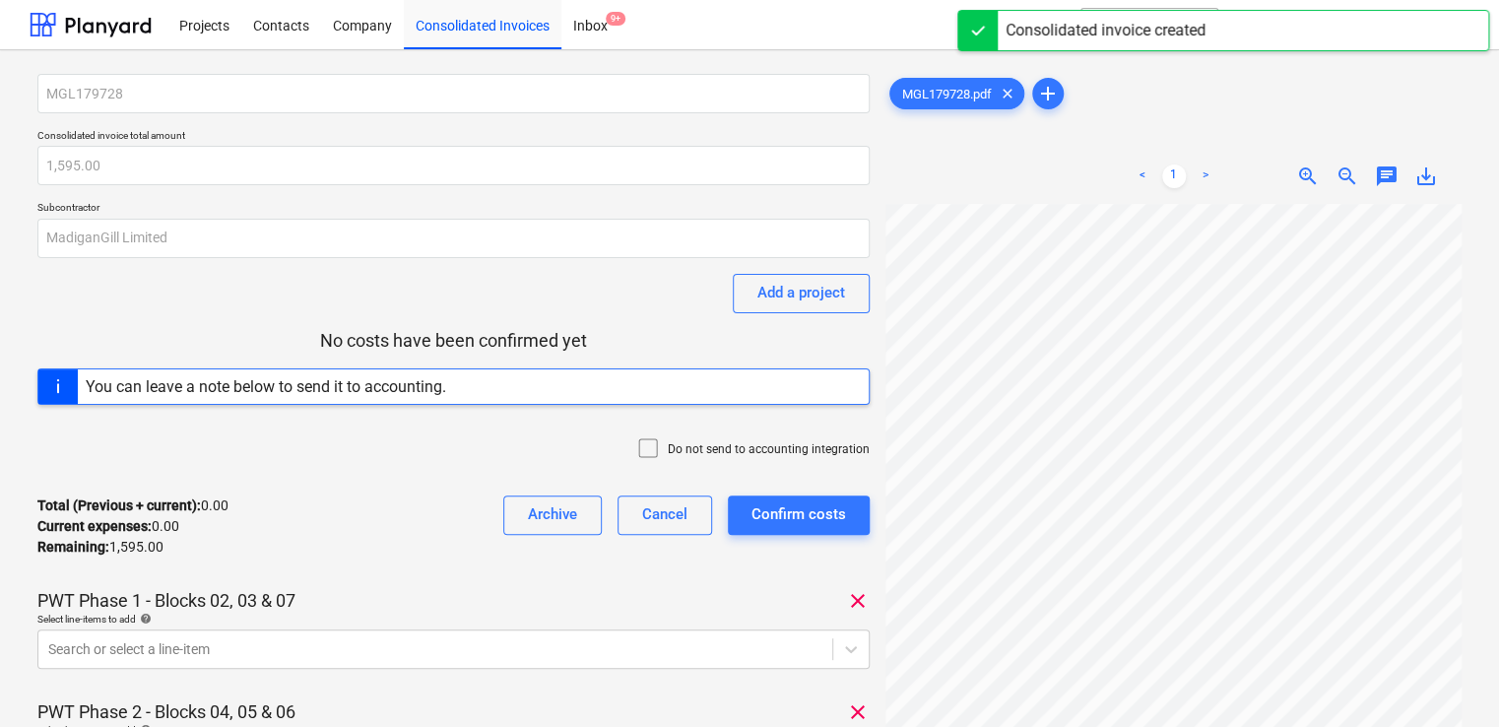
click at [659, 443] on icon at bounding box center [648, 448] width 24 height 24
click at [410, 646] on body "Projects Contacts Company Consolidated Invoices Inbox 9+ format_size keyboard_a…" at bounding box center [749, 363] width 1499 height 727
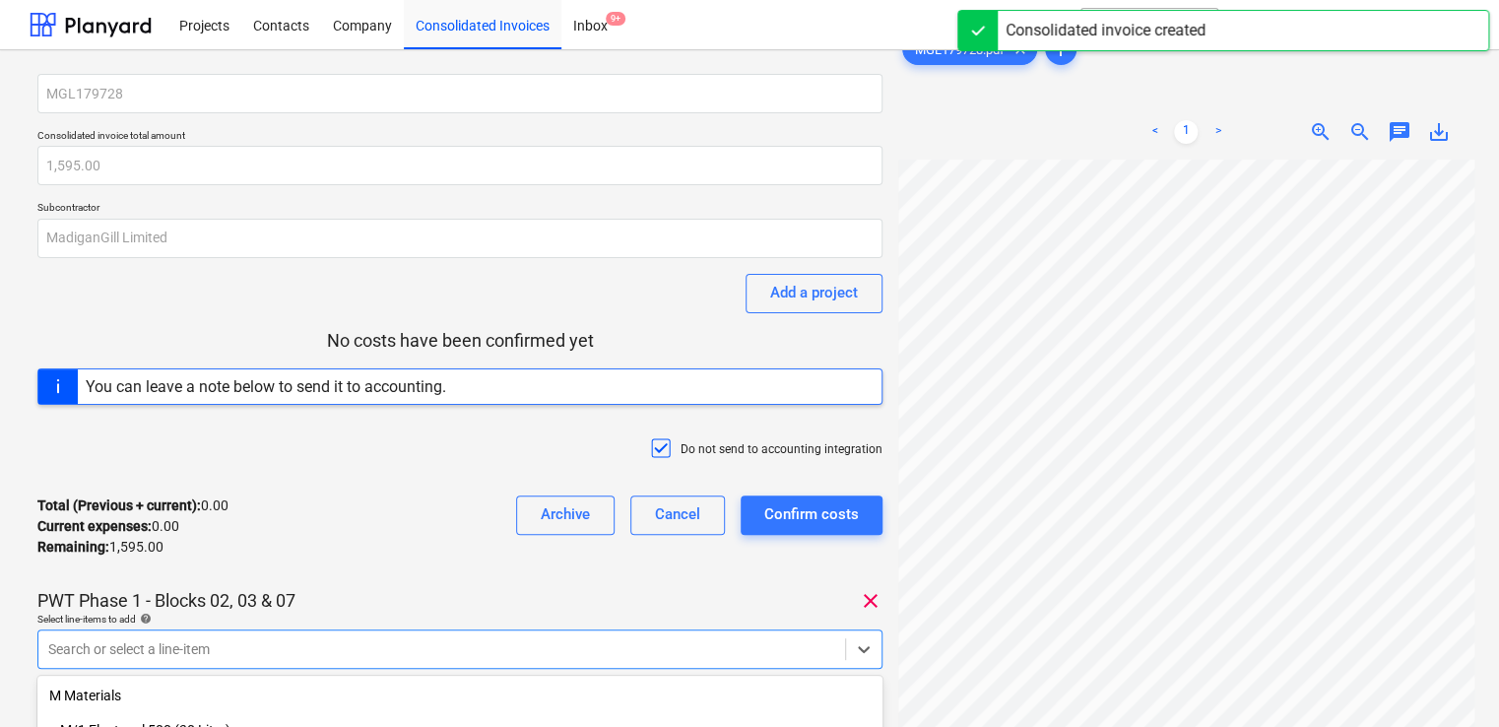
scroll to position [256, 0]
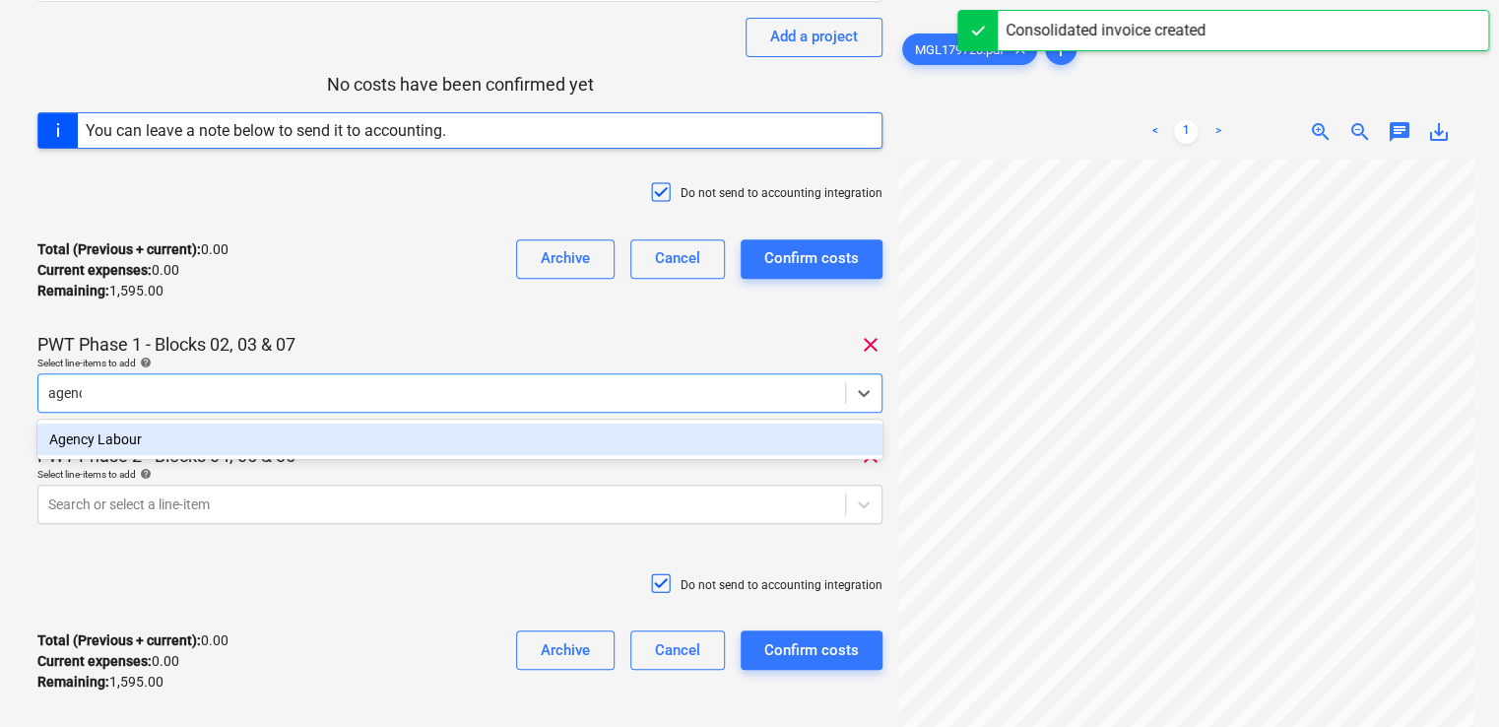
type input "agency"
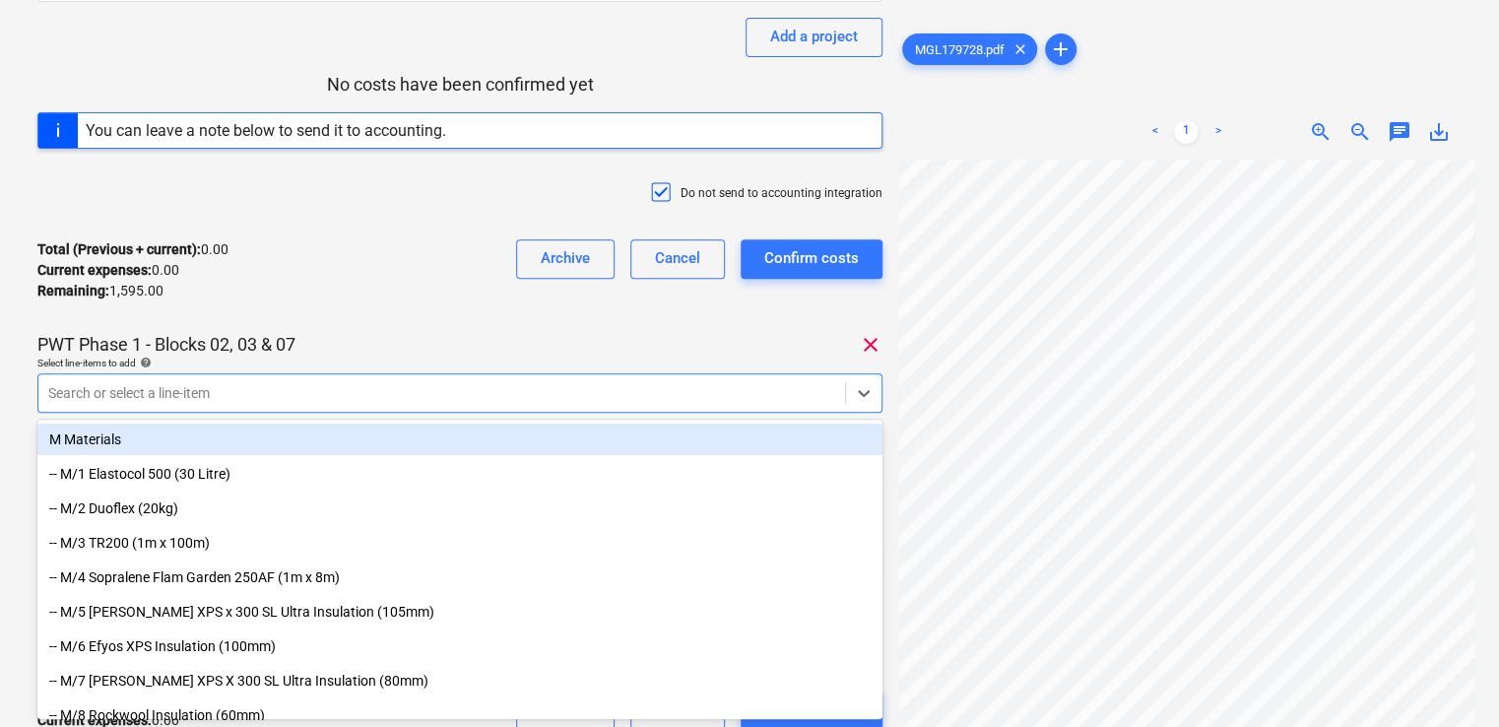
click at [370, 311] on div "Total (Previous + current) : 0.00 Current expenses : 0.00 Remaining : 1,595.00 …" at bounding box center [459, 271] width 845 height 94
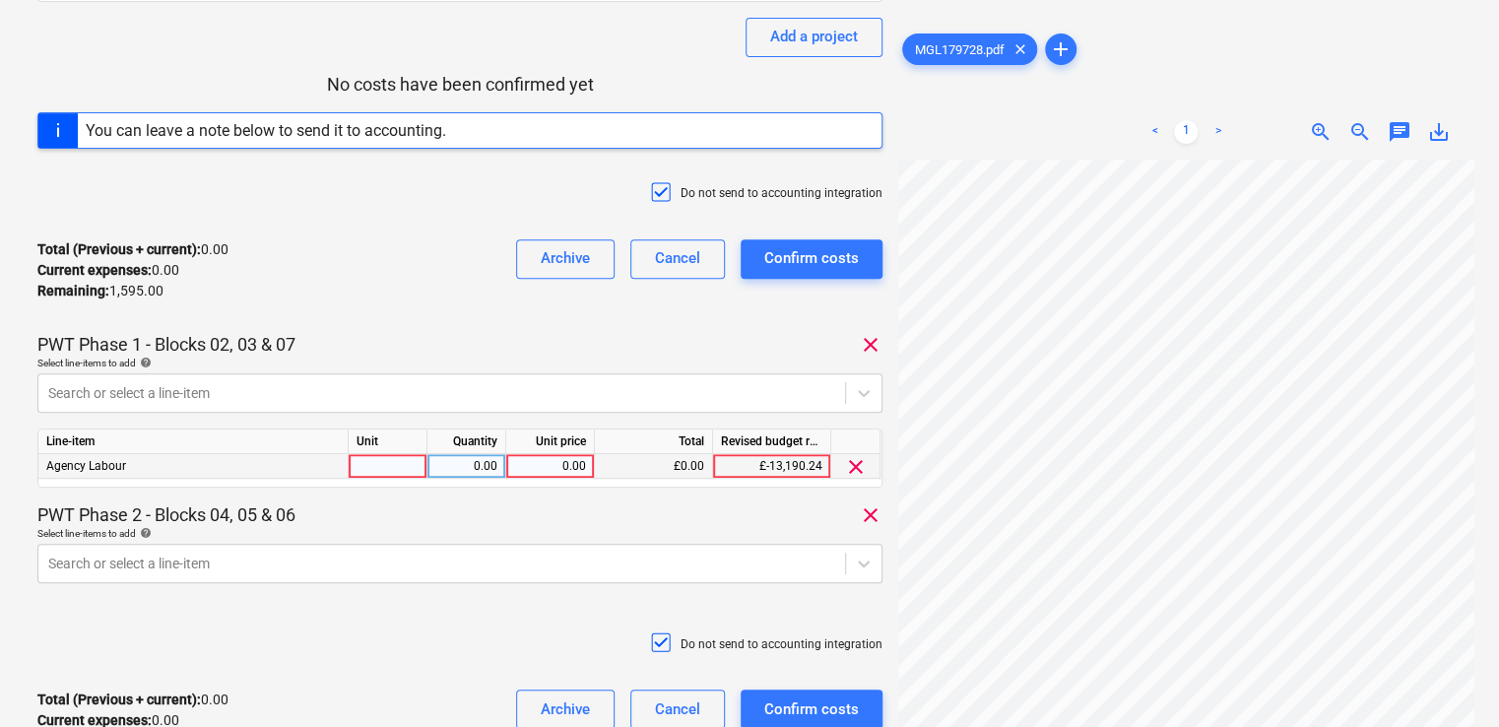
click at [375, 471] on div at bounding box center [388, 466] width 79 height 25
type input "[PERSON_NAME]"
type input "797.50"
click at [402, 506] on div "PWT Phase 2 - Blocks 04, 05 & 06 clear" at bounding box center [459, 515] width 845 height 24
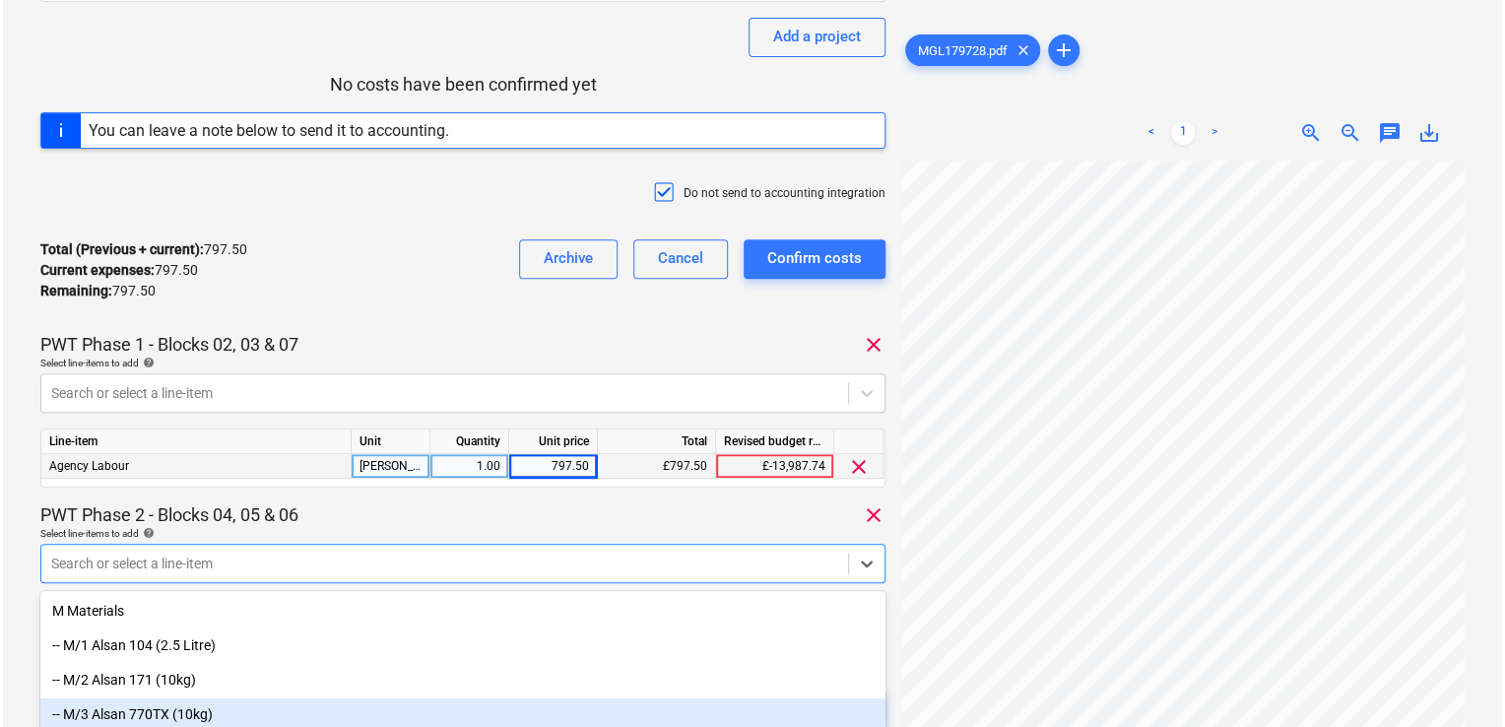
scroll to position [426, 0]
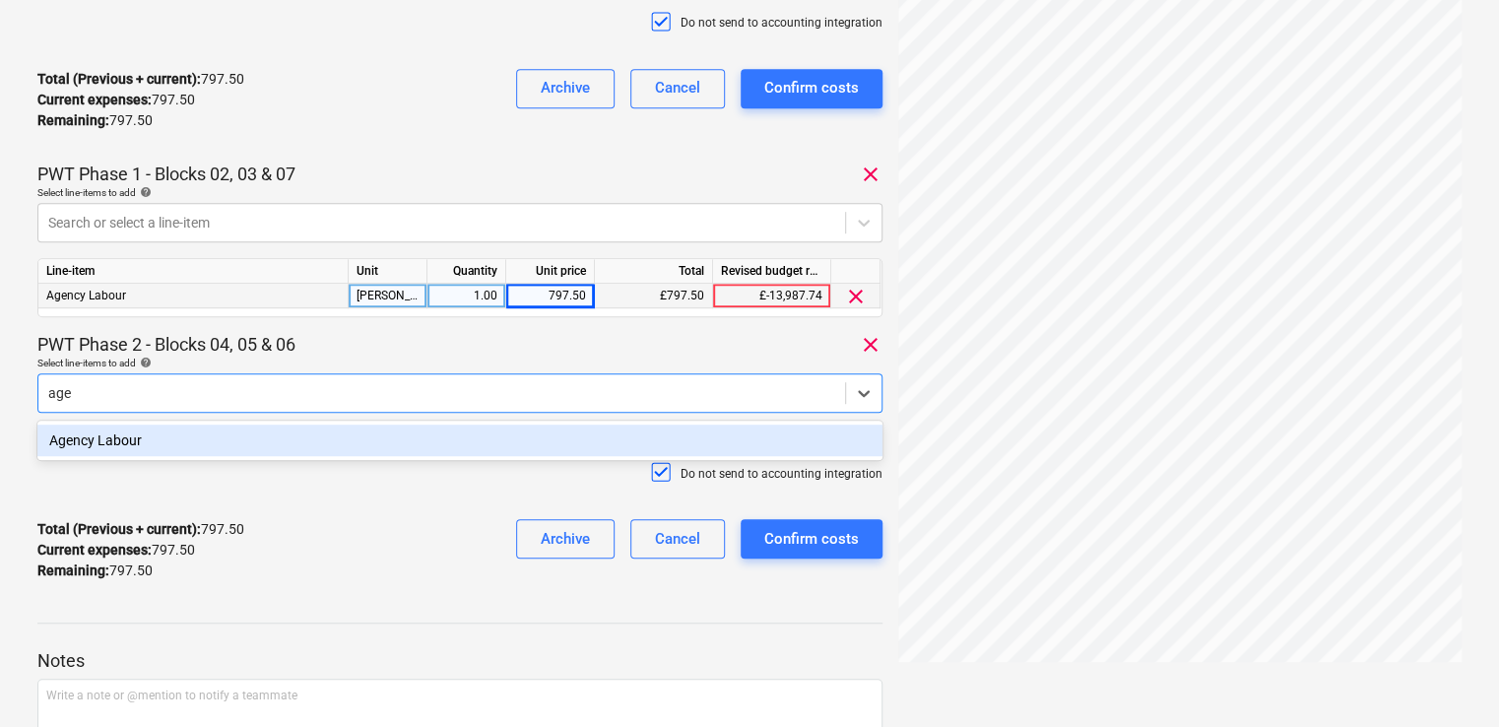
type input "agen"
click at [144, 450] on div "Agency Labour" at bounding box center [459, 440] width 845 height 32
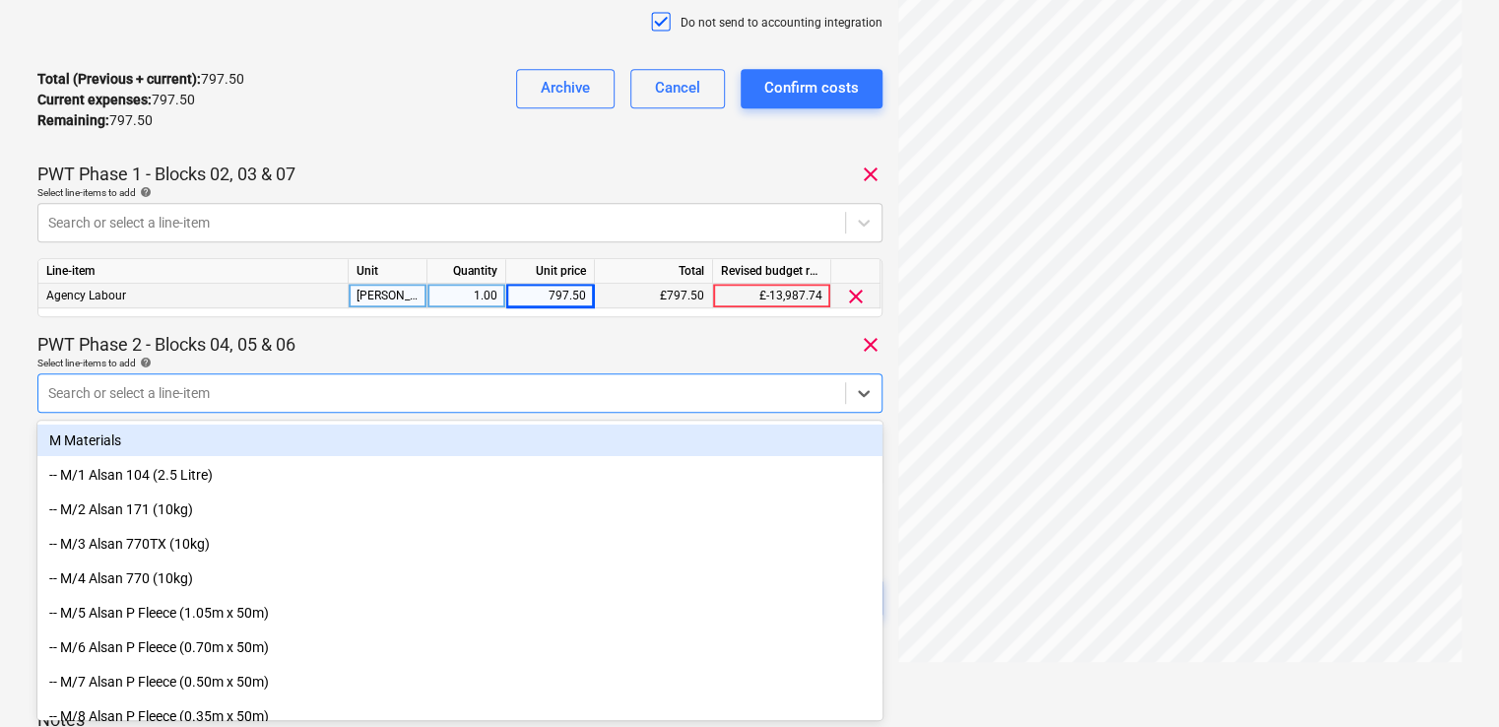
click at [356, 339] on div "PWT Phase 2 - Blocks 04, 05 & 06 clear" at bounding box center [459, 345] width 845 height 24
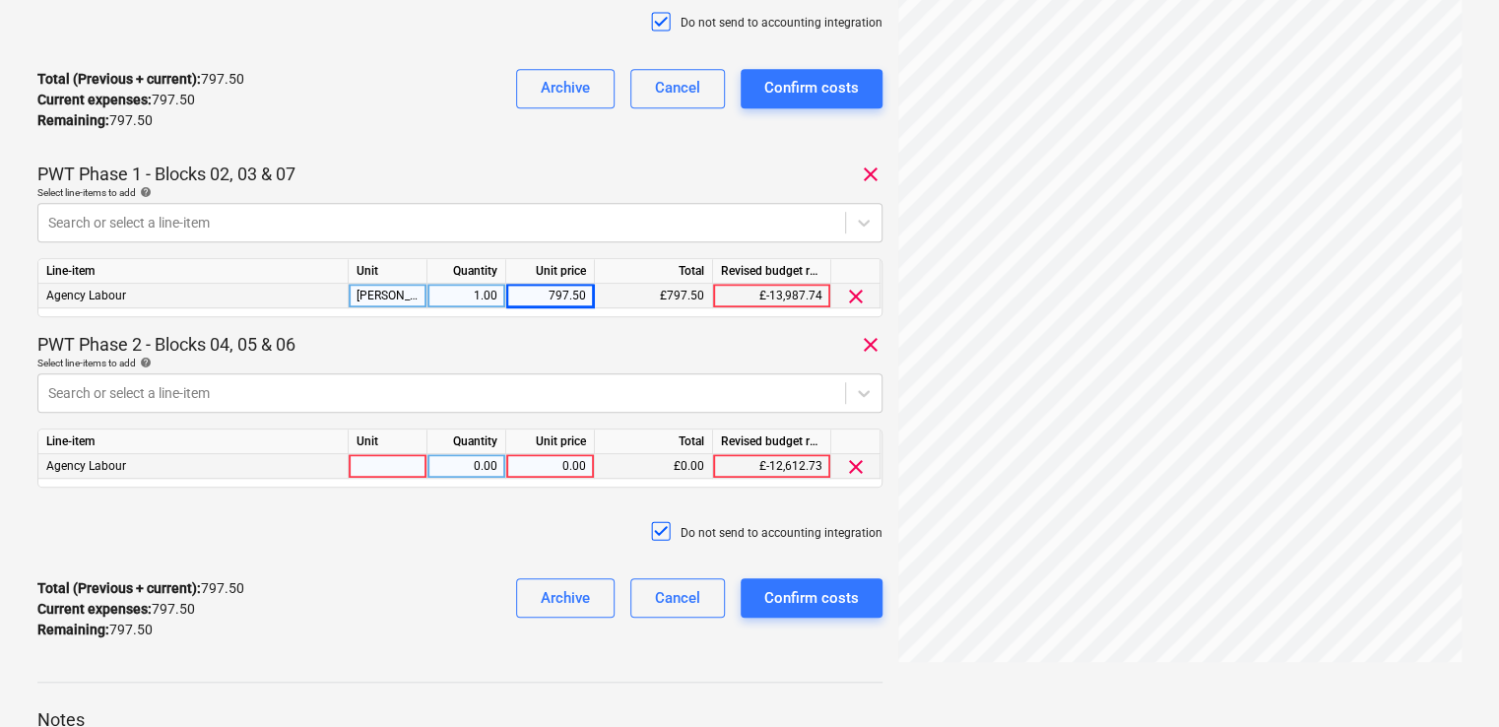
click at [385, 460] on div at bounding box center [388, 466] width 79 height 25
type input "item"
click at [540, 466] on div "0.00" at bounding box center [550, 466] width 72 height 25
type input "797.50"
click at [450, 530] on div "Do not send to accounting integration" at bounding box center [459, 532] width 845 height 59
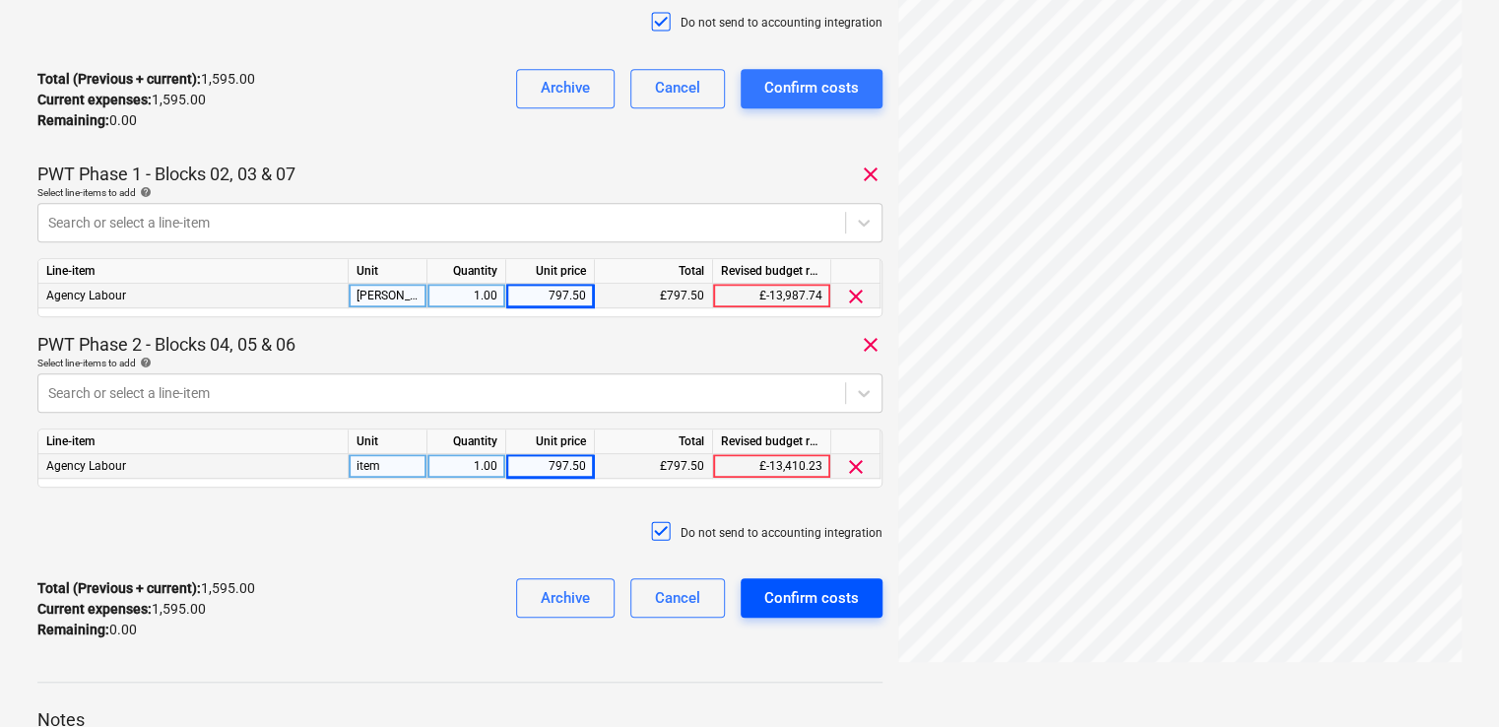
click at [769, 589] on div "Confirm costs" at bounding box center [811, 598] width 95 height 26
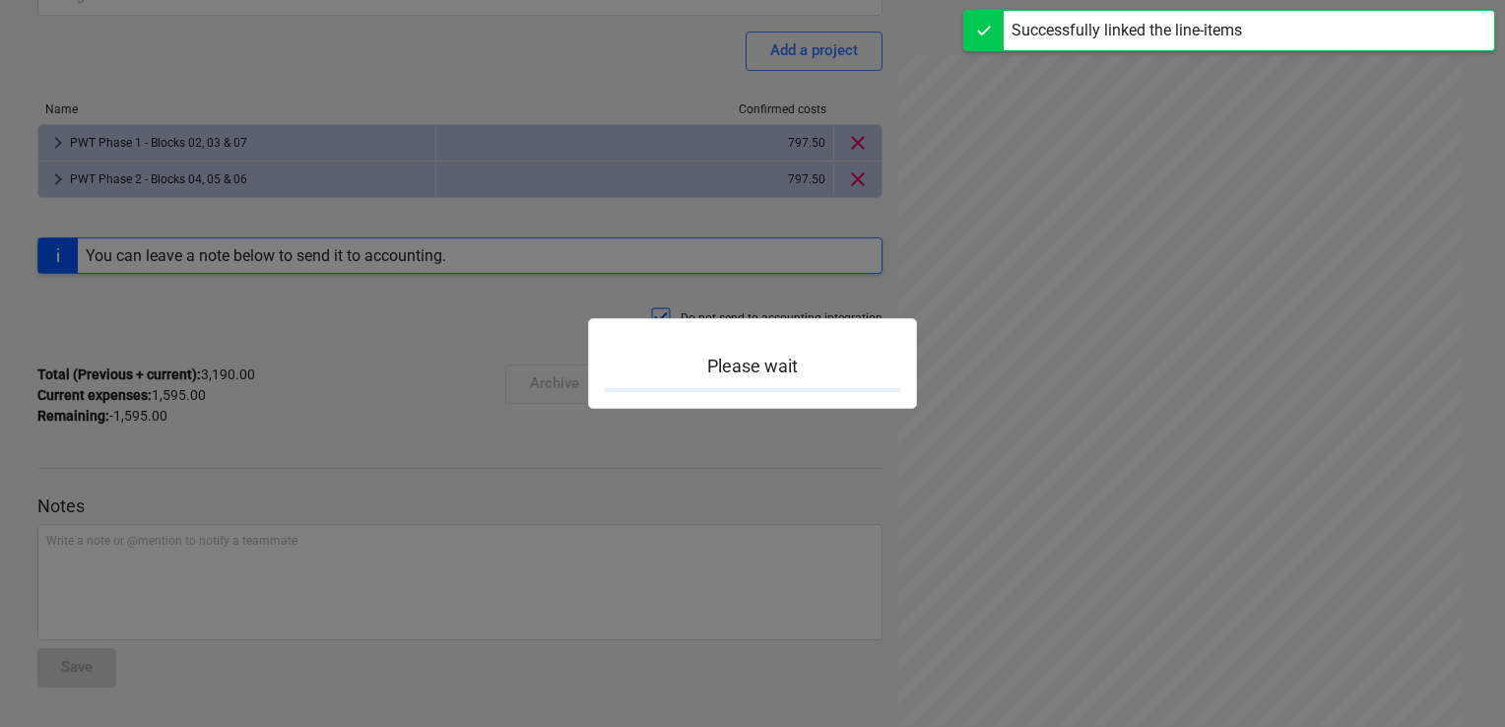
scroll to position [240, 0]
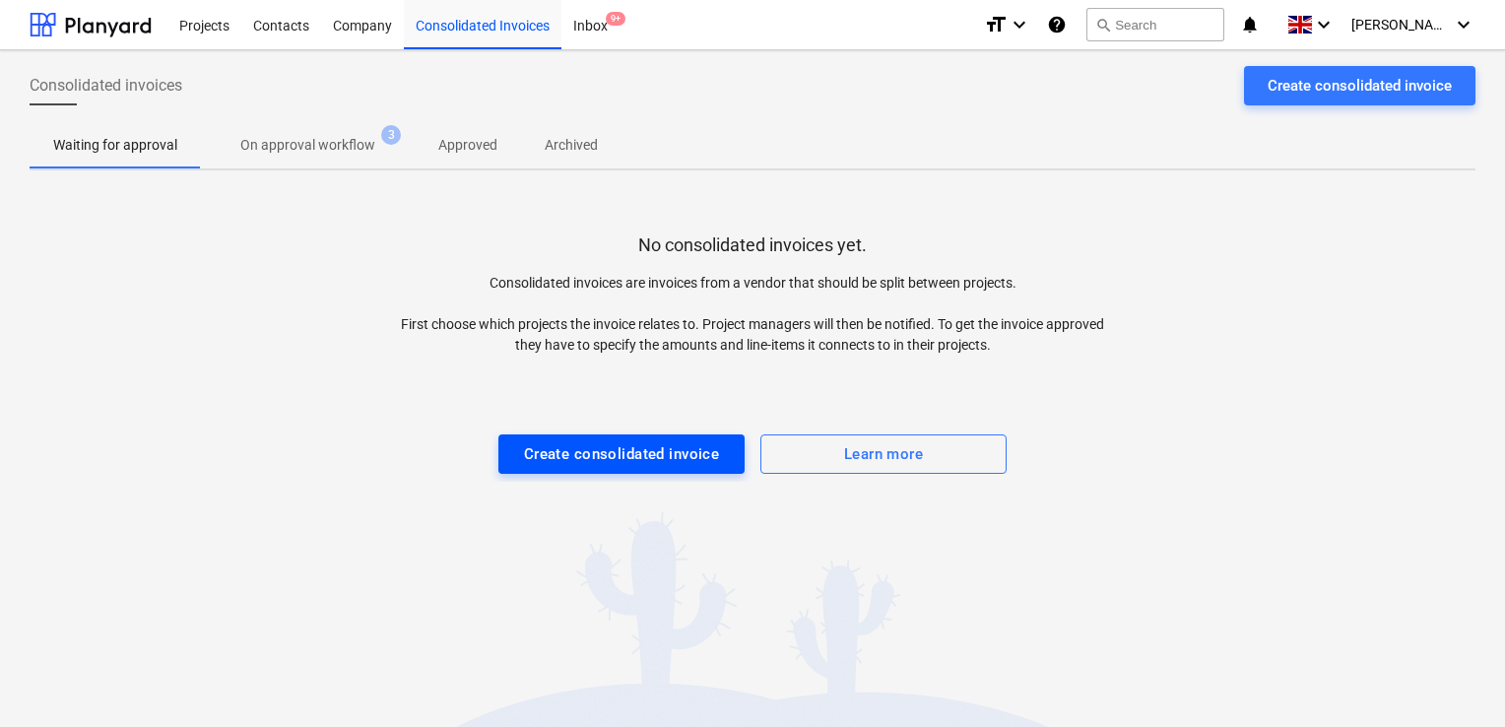
click at [633, 441] on div "Create consolidated invoice" at bounding box center [622, 454] width 196 height 26
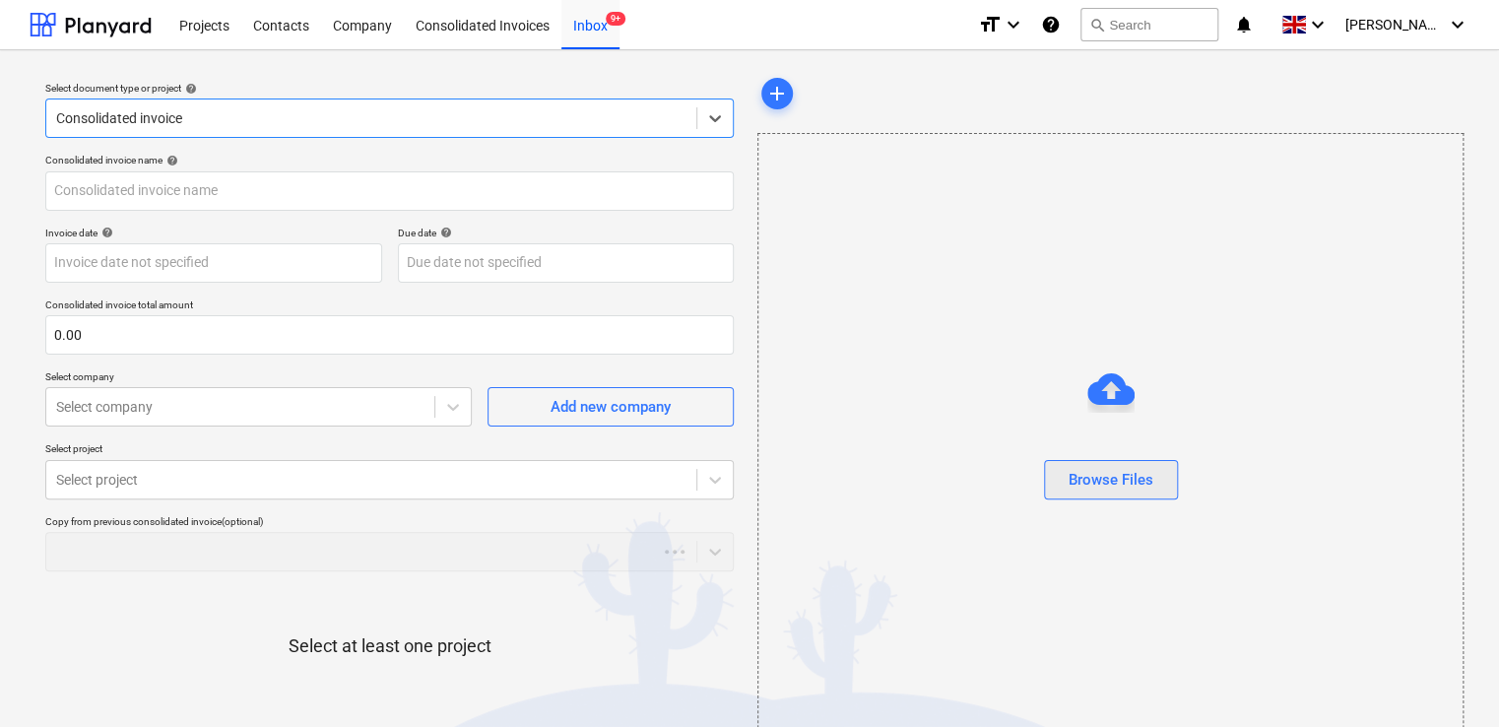
click at [1111, 483] on div "Browse Files" at bounding box center [1110, 480] width 85 height 26
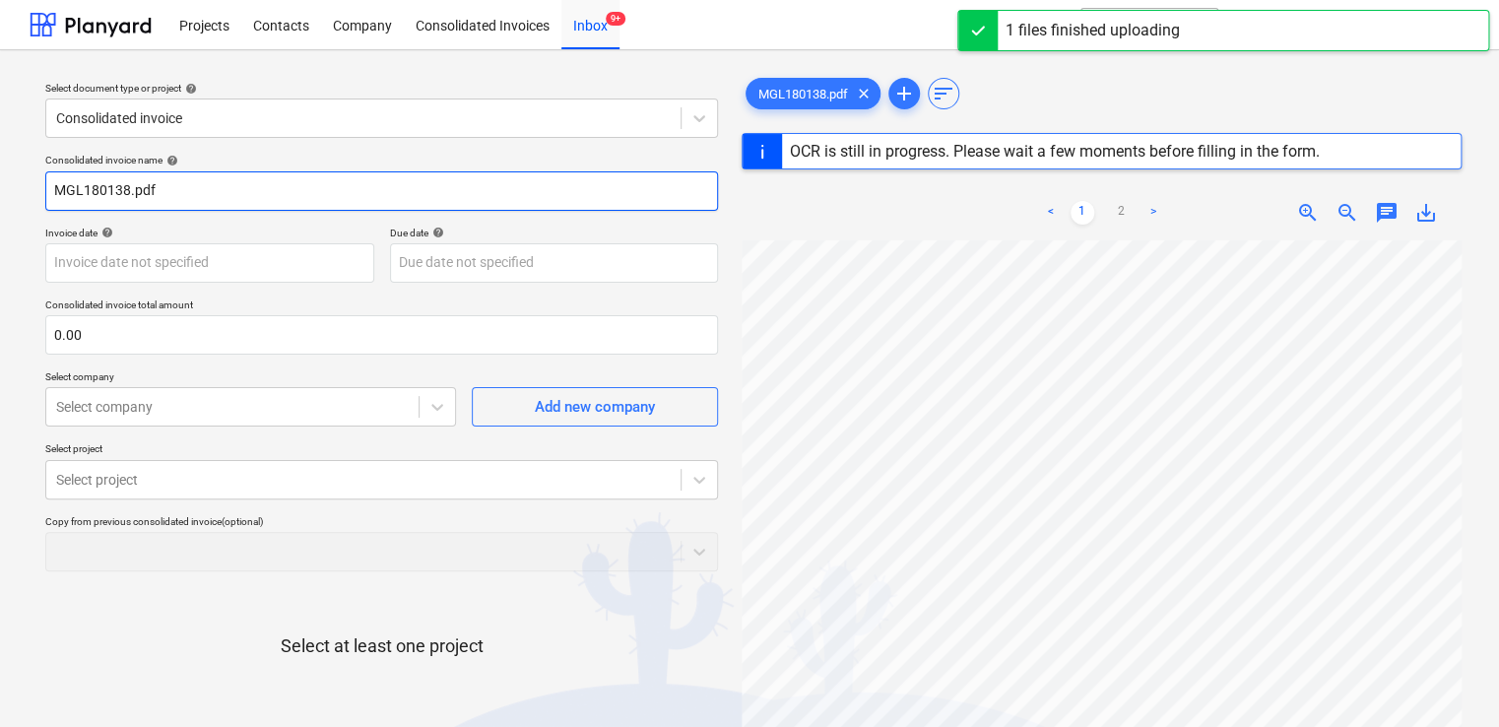
click at [186, 184] on input "MGL180138.pdf" at bounding box center [381, 190] width 673 height 39
type input "MGL180138"
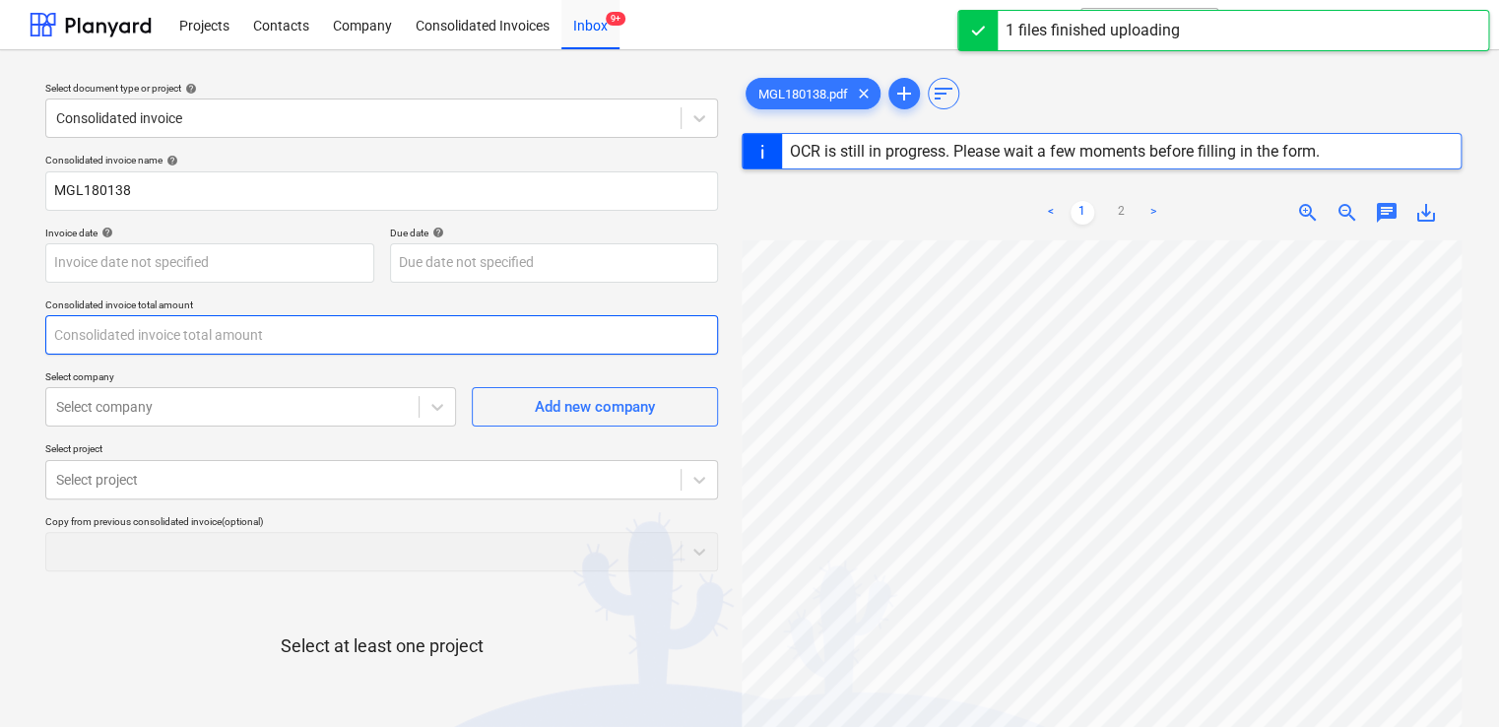
click at [92, 340] on input "text" at bounding box center [381, 334] width 673 height 39
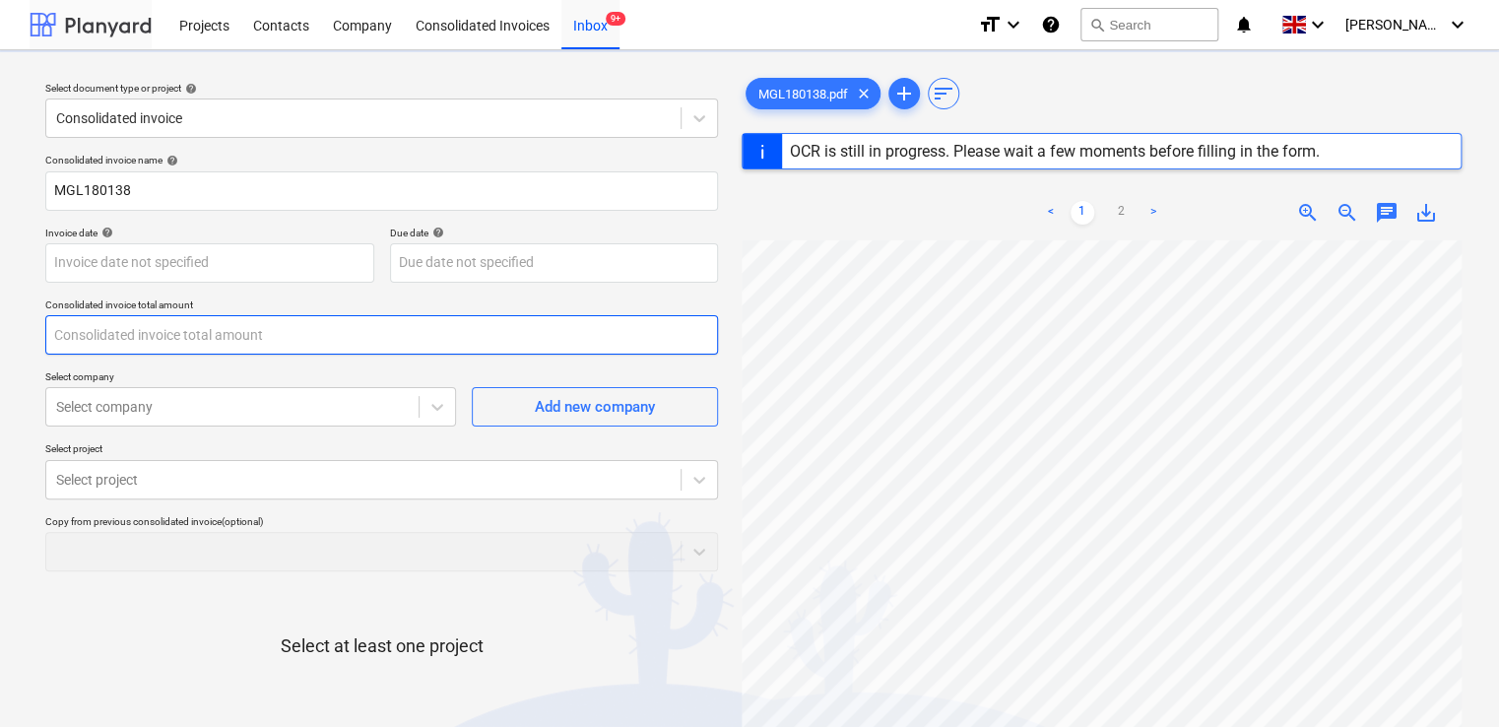
type input "[DATE]"
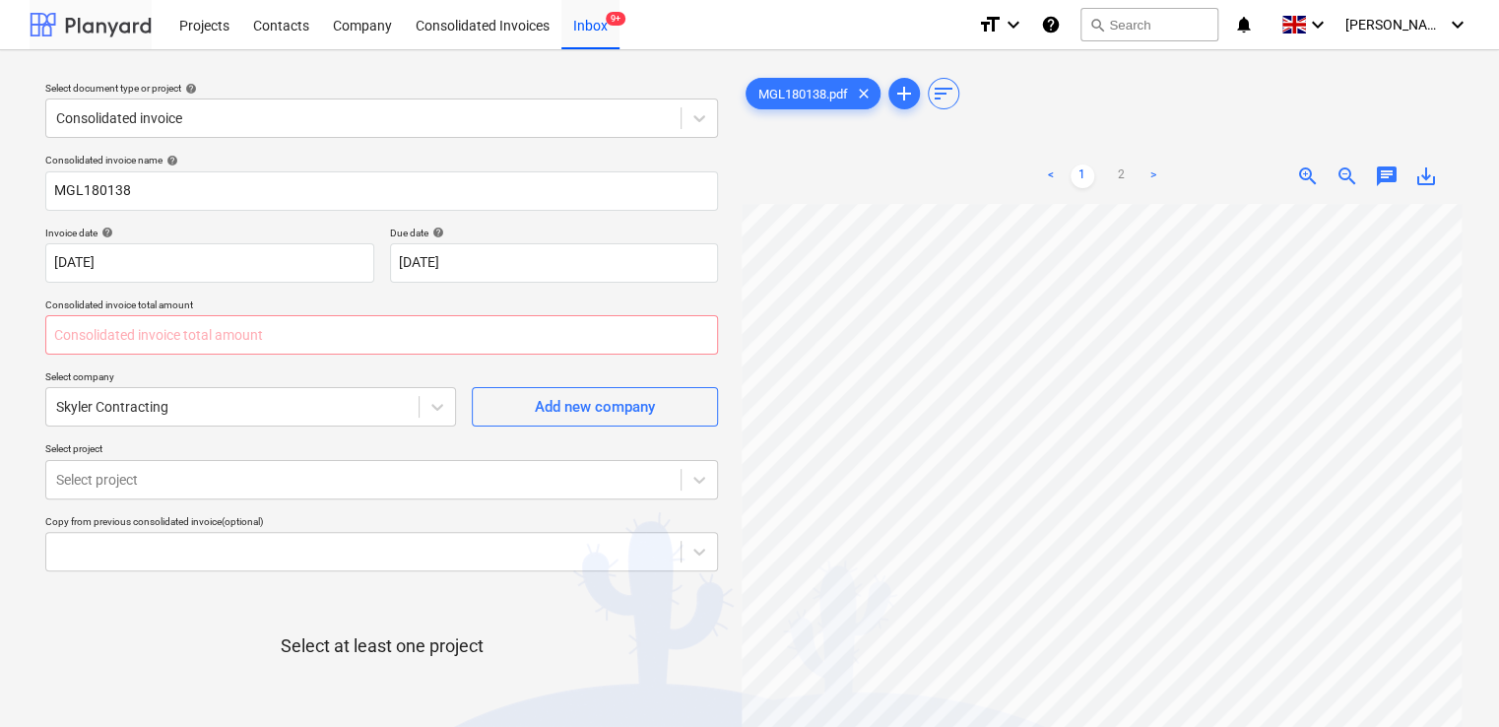
type input "0.00"
click at [260, 417] on div "Skyler Contracting" at bounding box center [232, 407] width 372 height 28
type input "1,925.00"
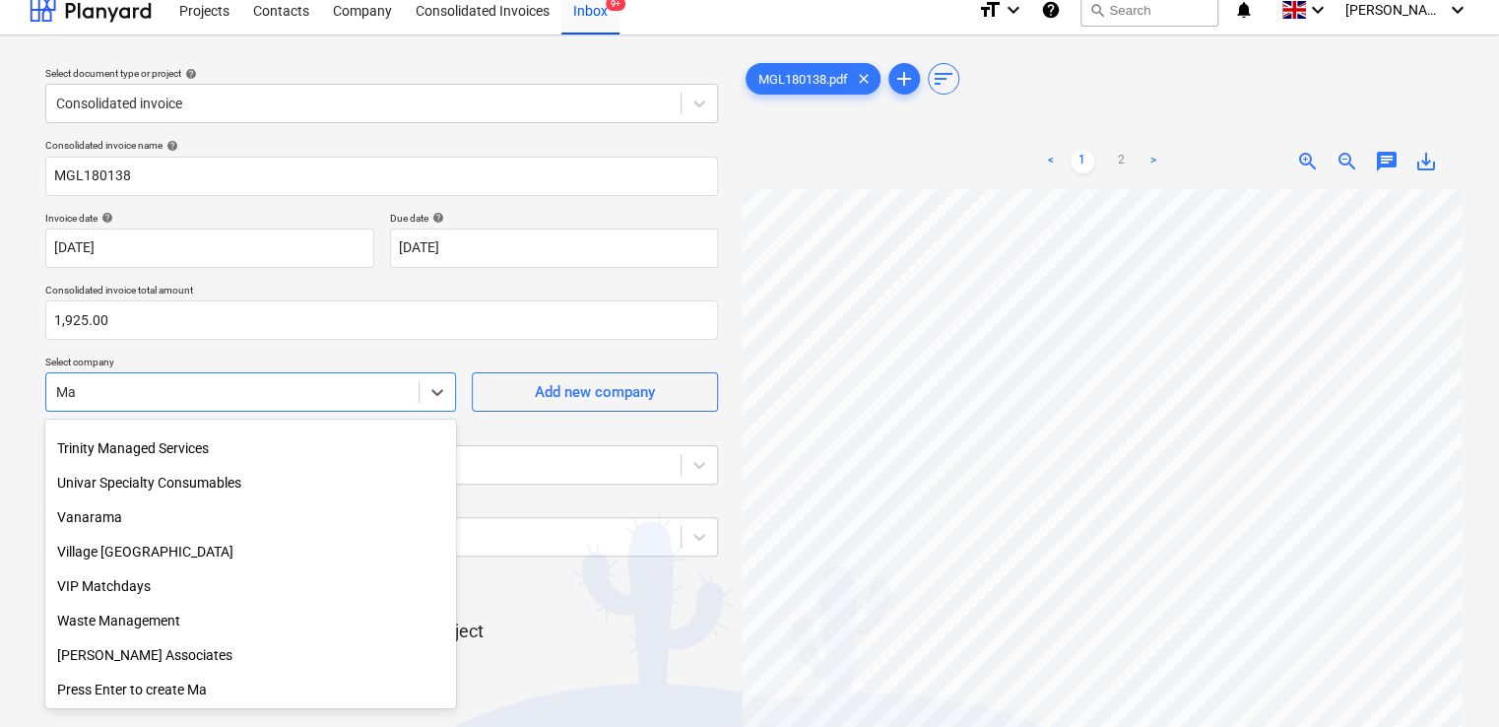
scroll to position [4093, 0]
type input "Mad"
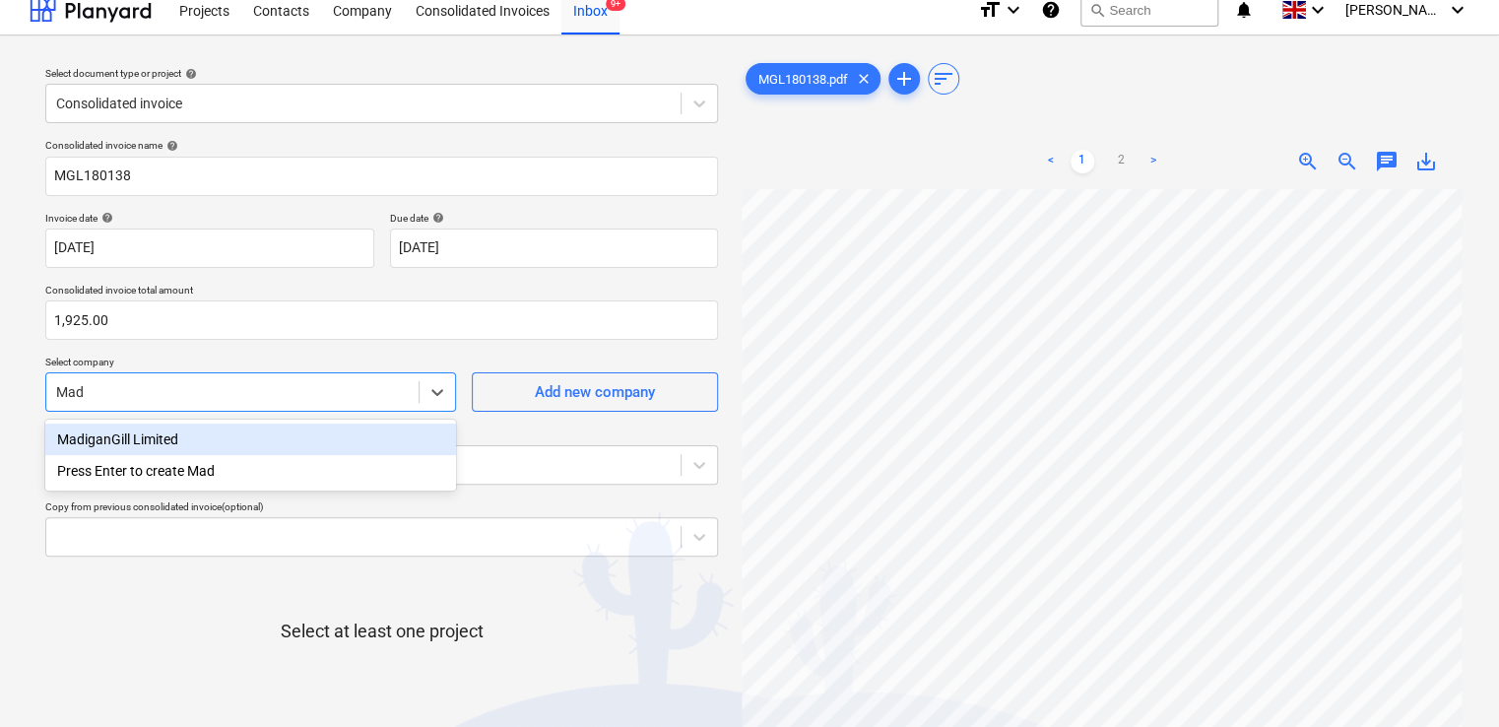
click at [237, 438] on div "MadiganGill Limited" at bounding box center [250, 439] width 411 height 32
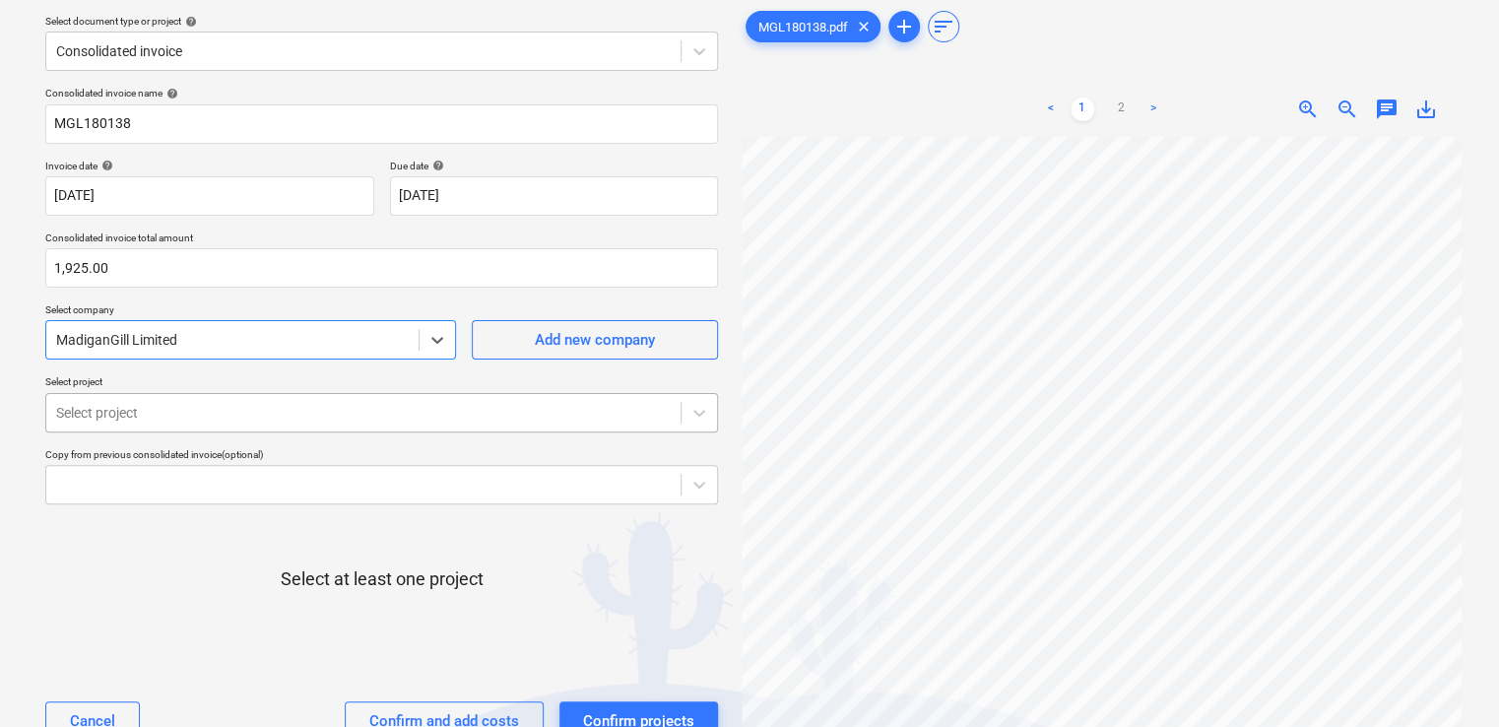
click at [222, 471] on body "Projects Contacts Company Consolidated Invoices Inbox 9+ format_size keyboard_a…" at bounding box center [749, 296] width 1499 height 727
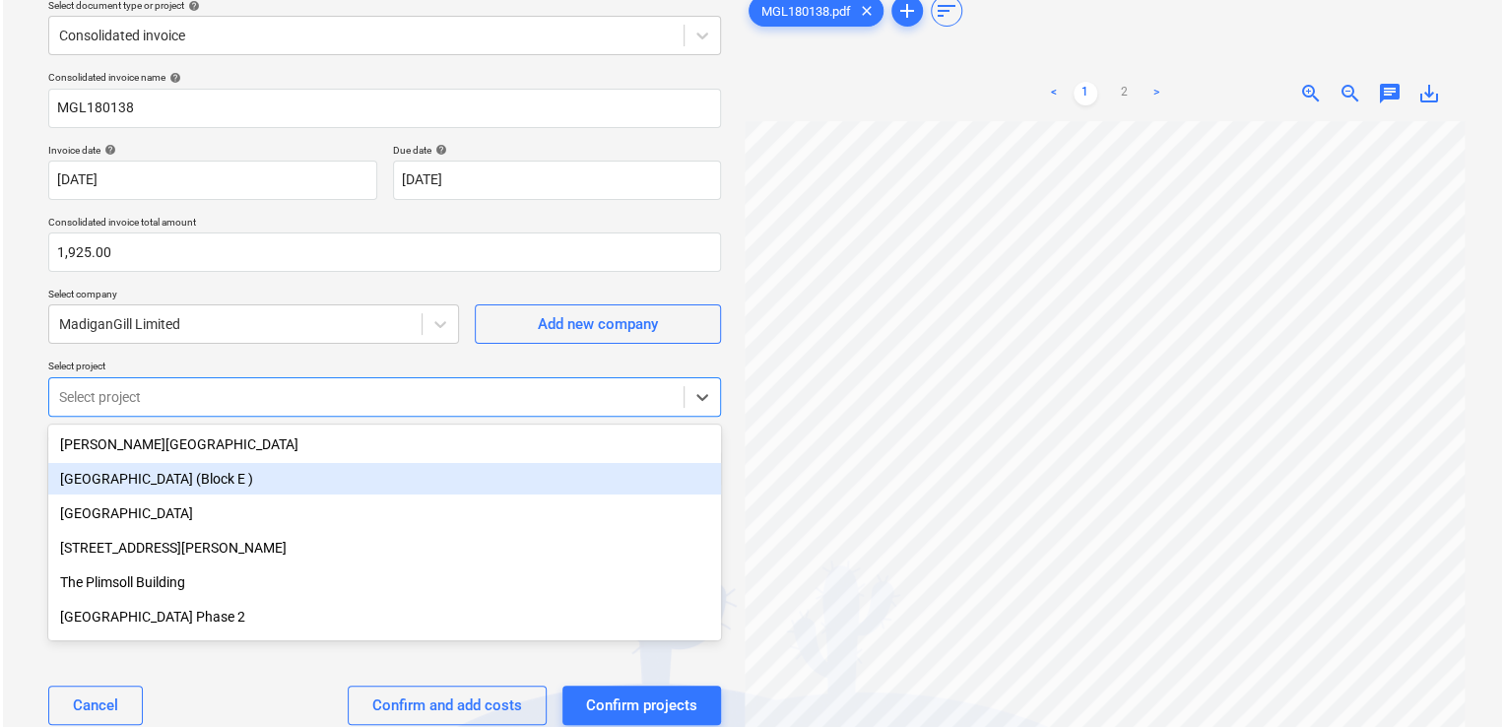
scroll to position [87, 0]
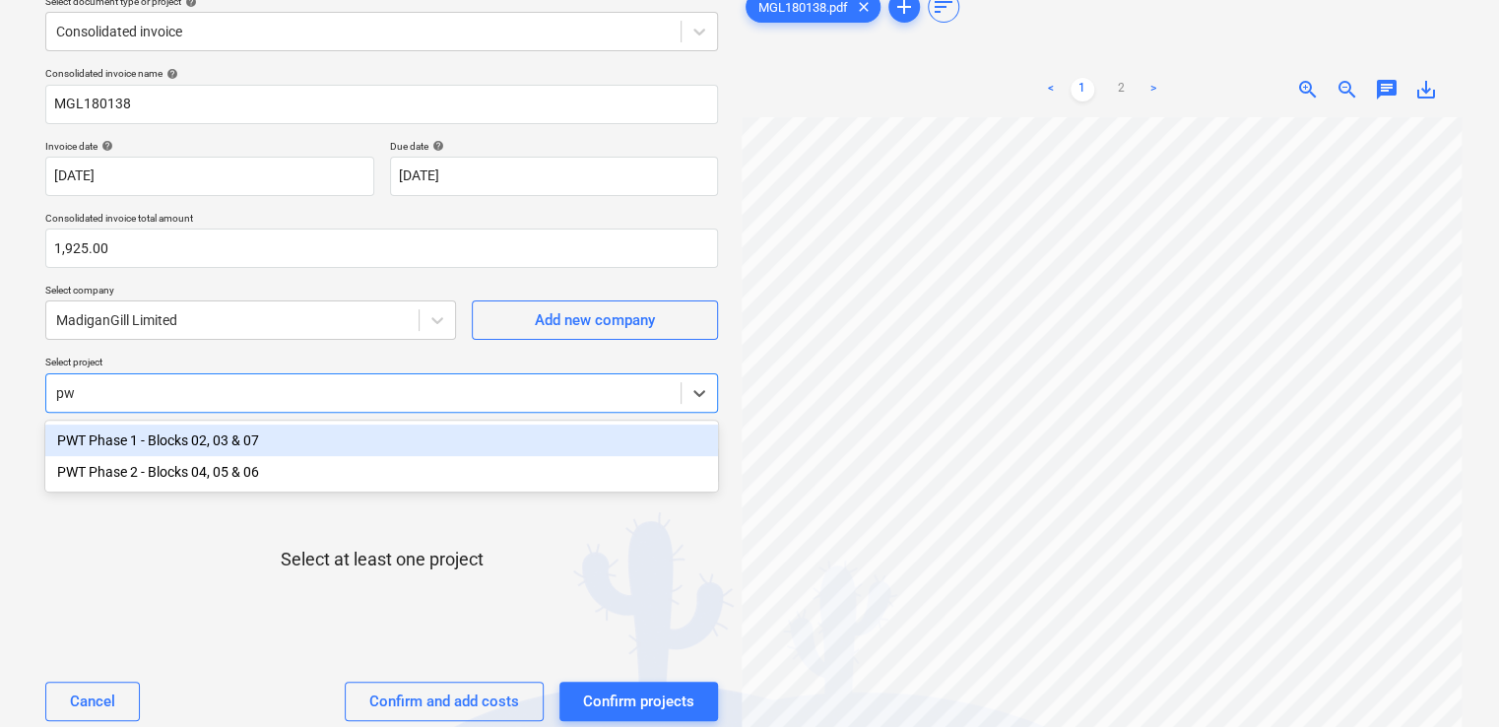
type input "pwt"
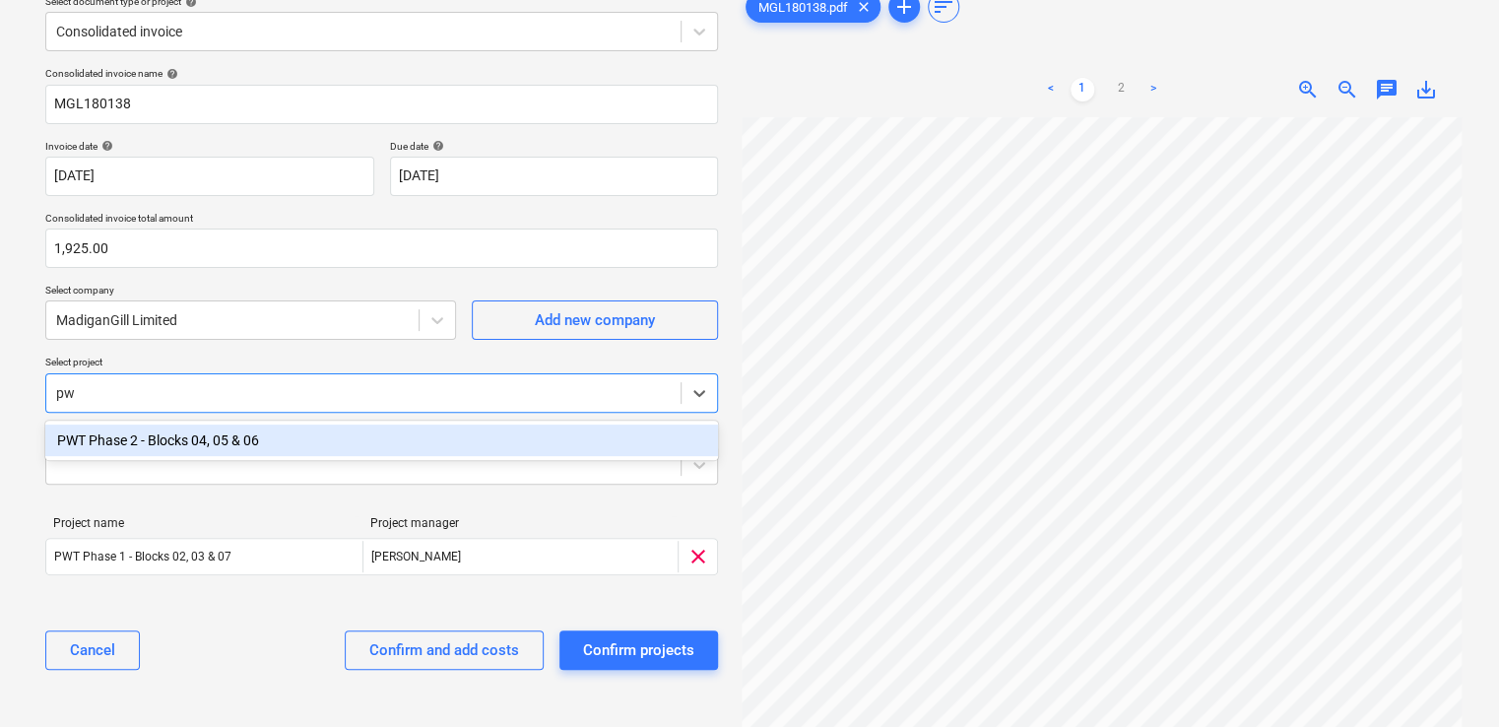
type input "pwt"
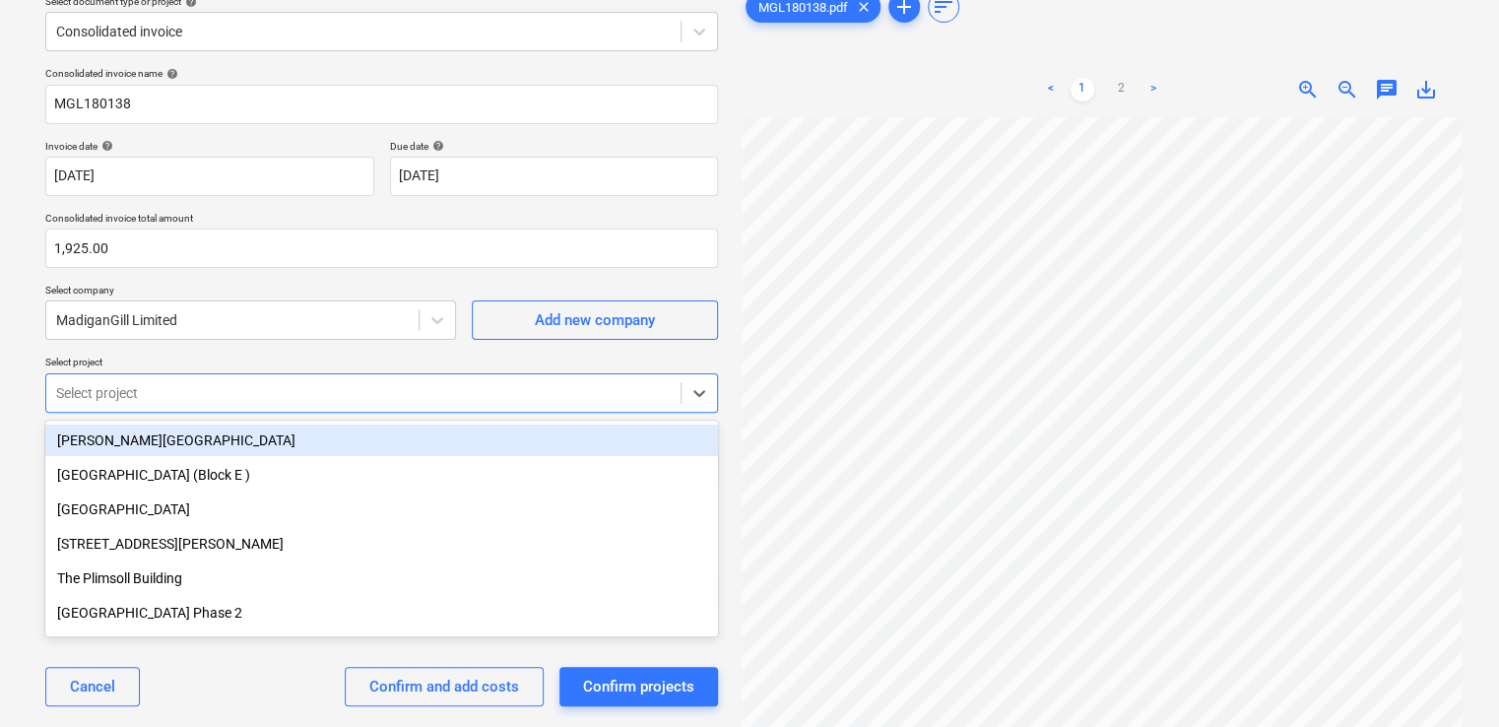
click at [225, 356] on p "Select project" at bounding box center [381, 363] width 673 height 17
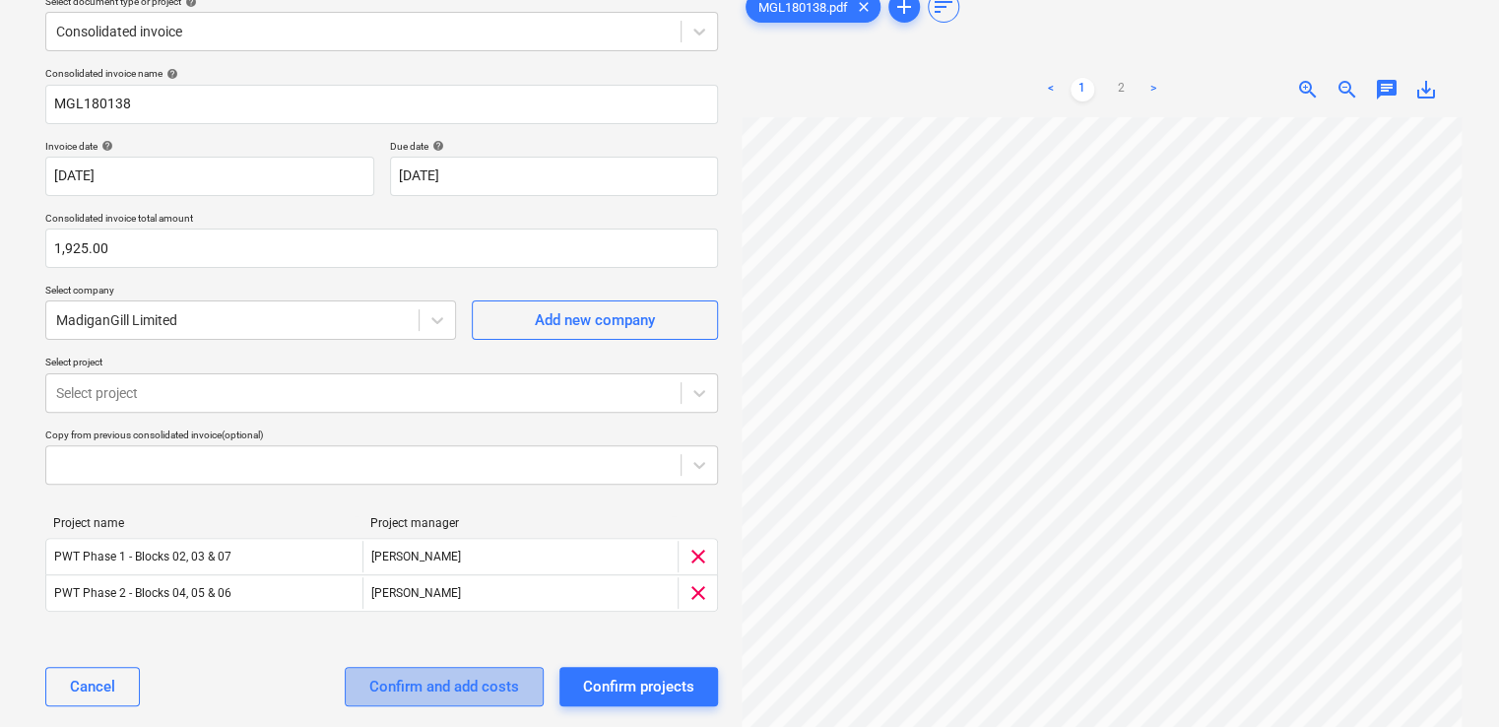
click at [372, 674] on div "Confirm and add costs" at bounding box center [444, 687] width 150 height 26
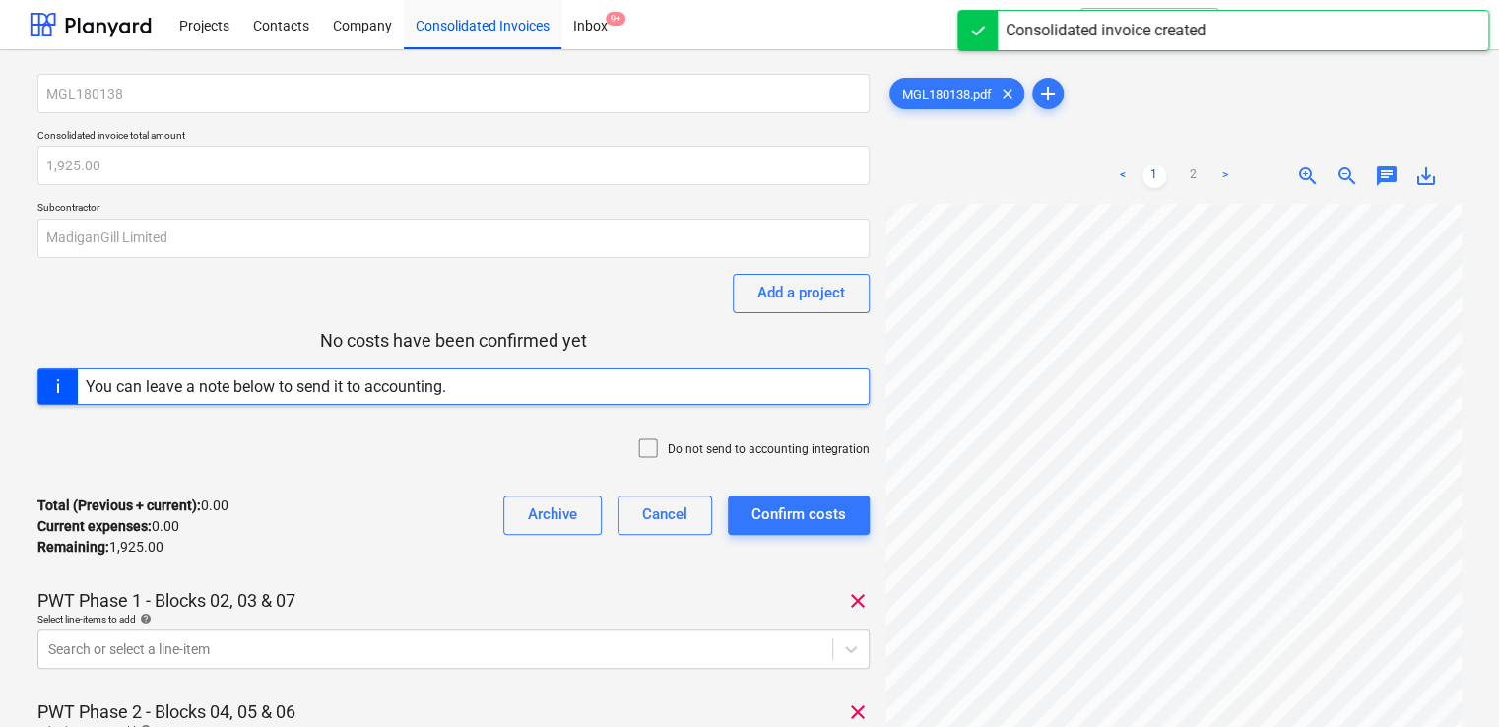
click at [658, 443] on icon at bounding box center [648, 448] width 24 height 24
click at [404, 569] on div "Total (Previous + current) : 0.00 Current expenses : 0.00 Remaining : 1,925.00 …" at bounding box center [453, 527] width 832 height 94
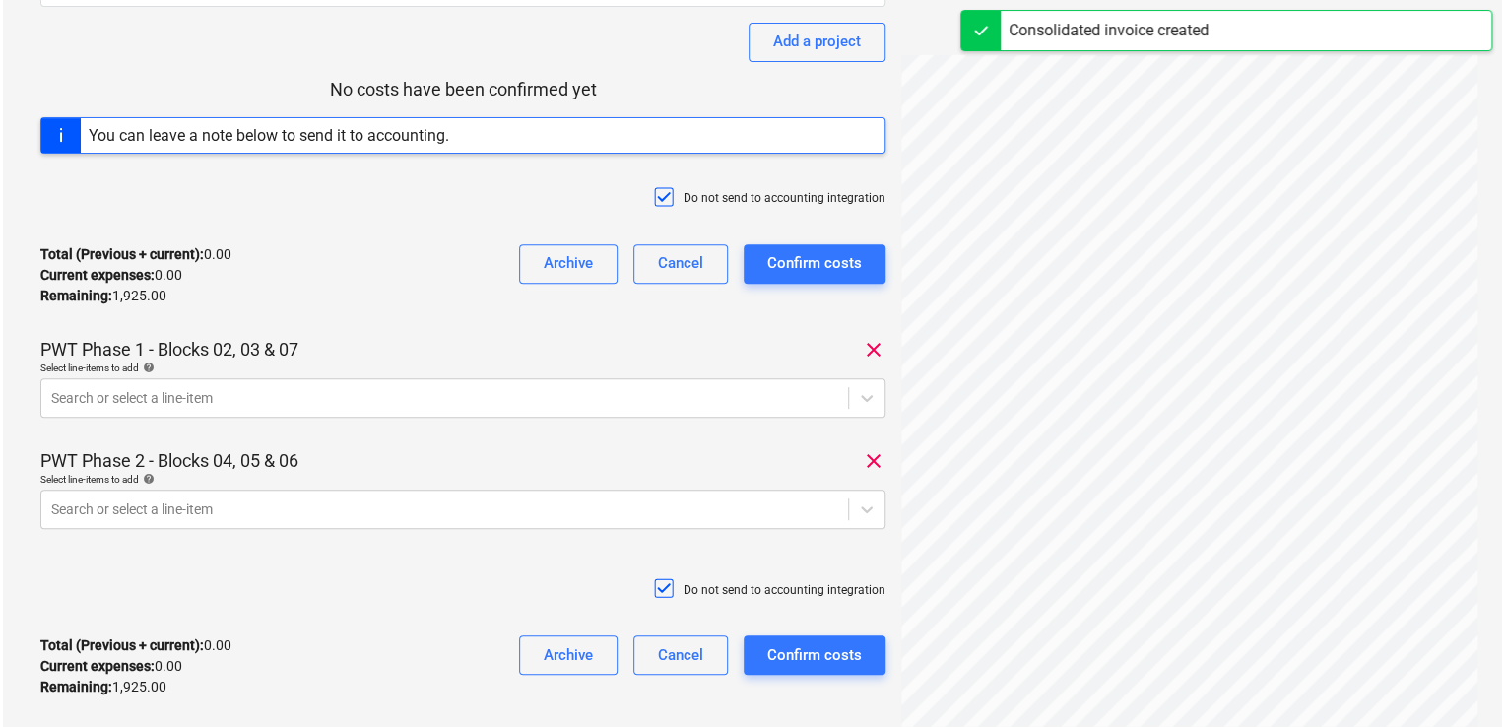
scroll to position [512, 0]
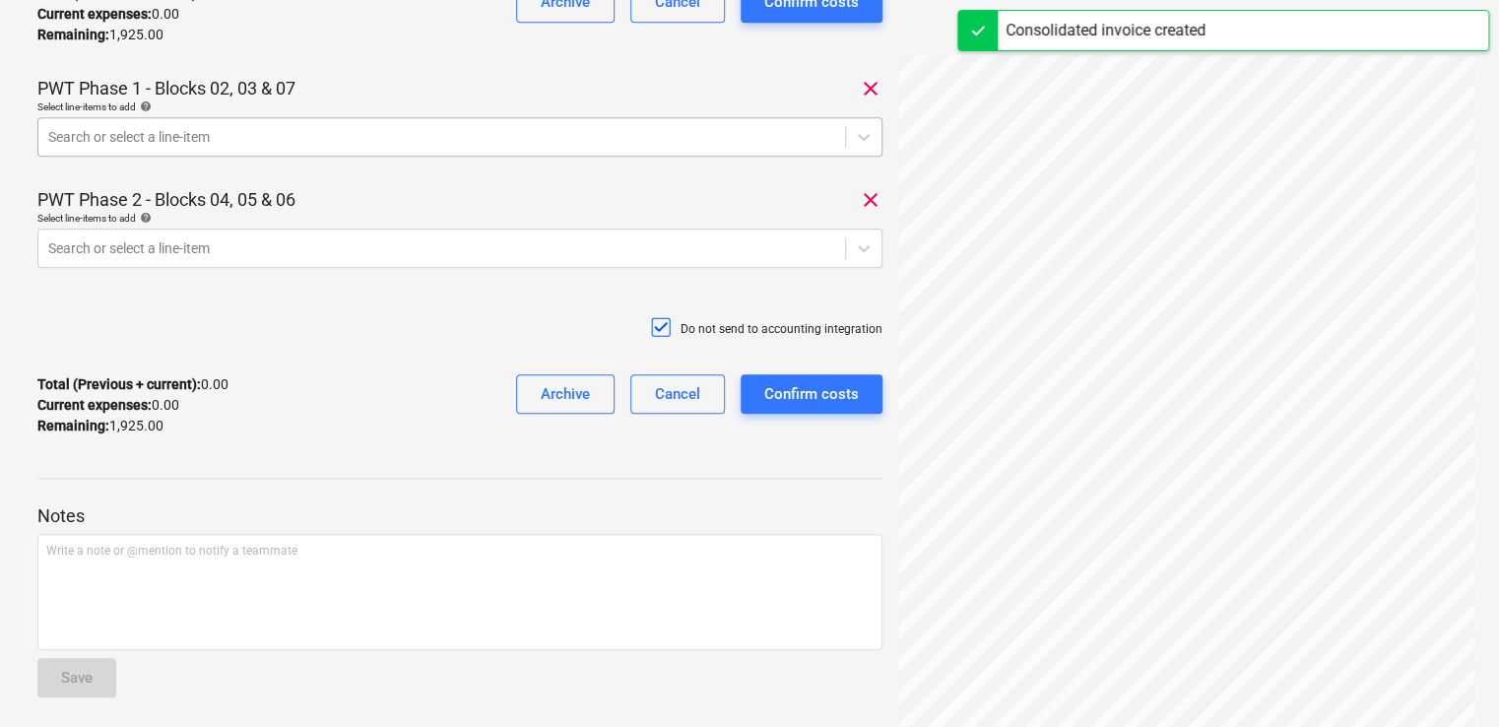
click at [272, 139] on div at bounding box center [441, 137] width 787 height 20
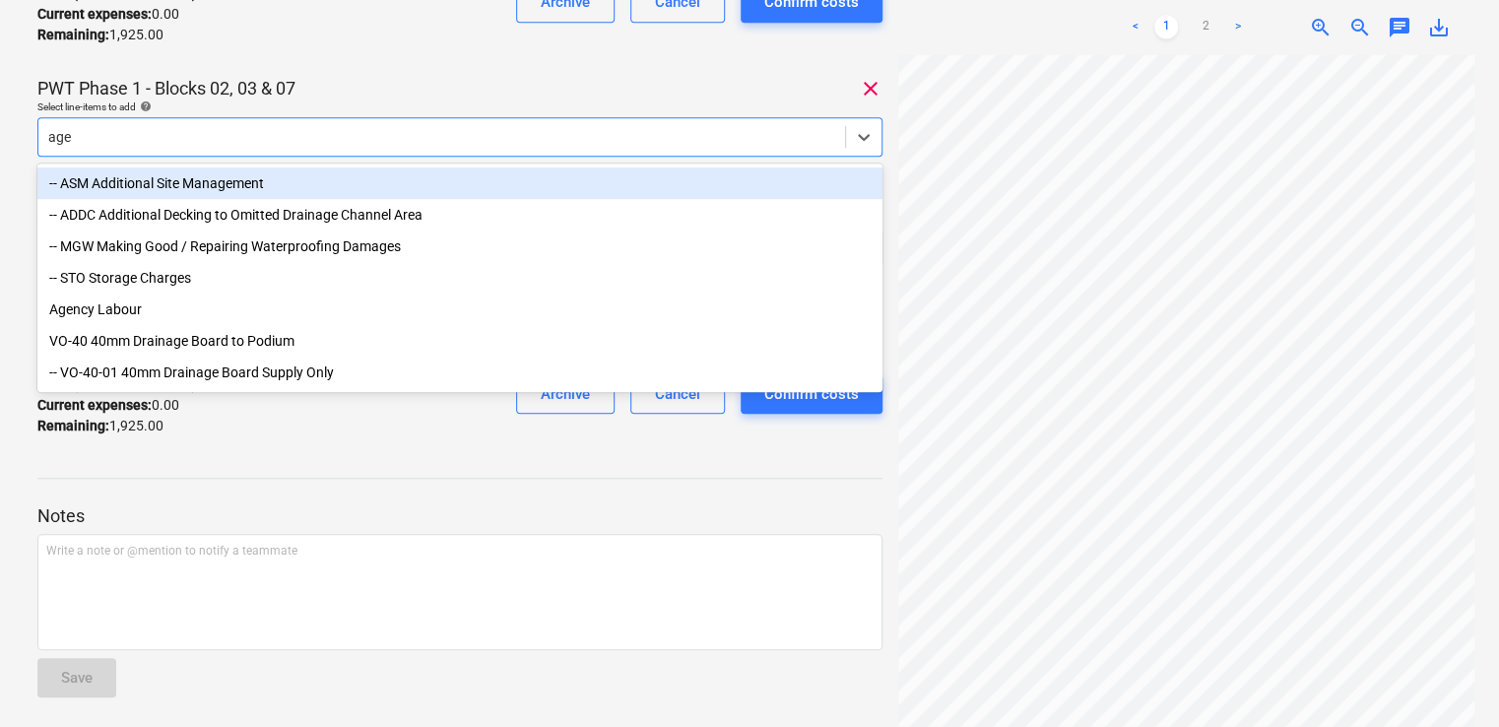
type input "agen"
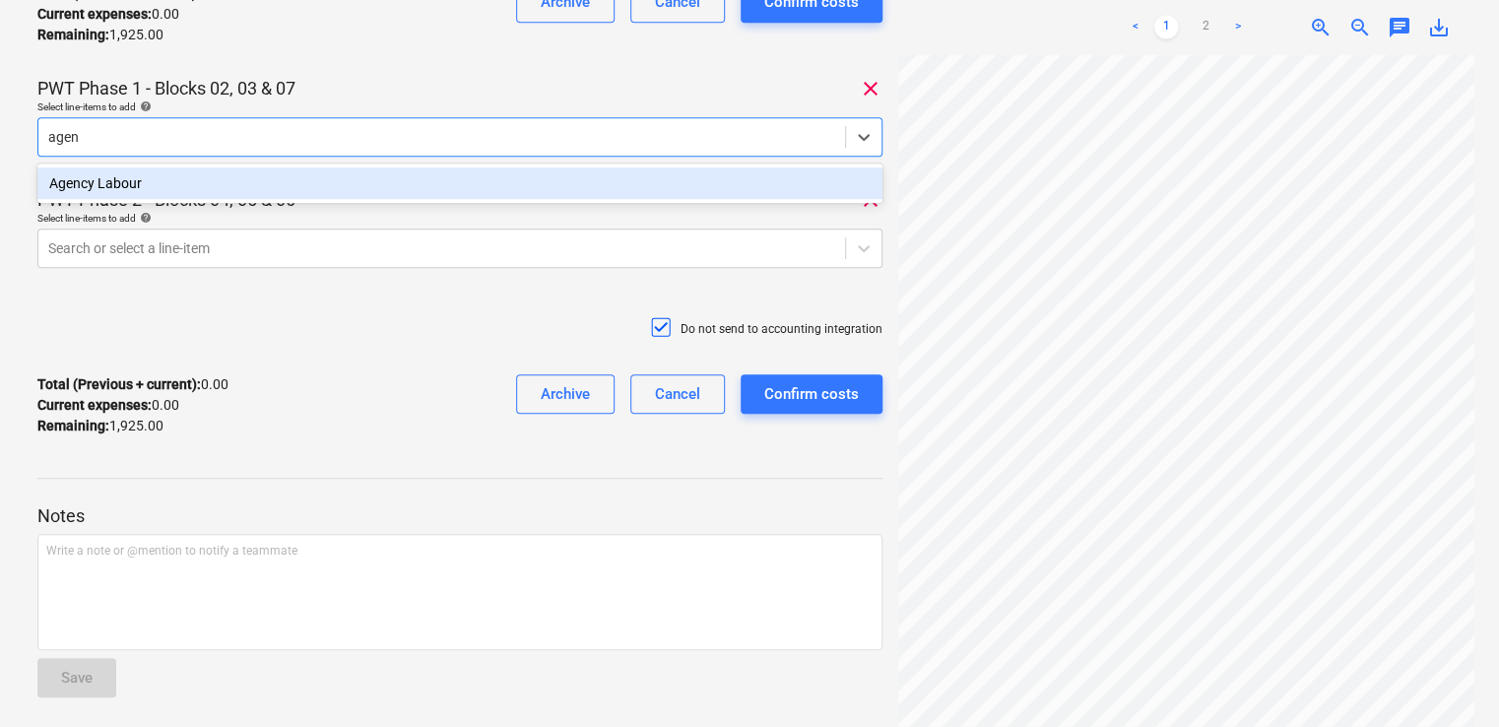
click at [221, 184] on div "Agency Labour" at bounding box center [459, 183] width 845 height 32
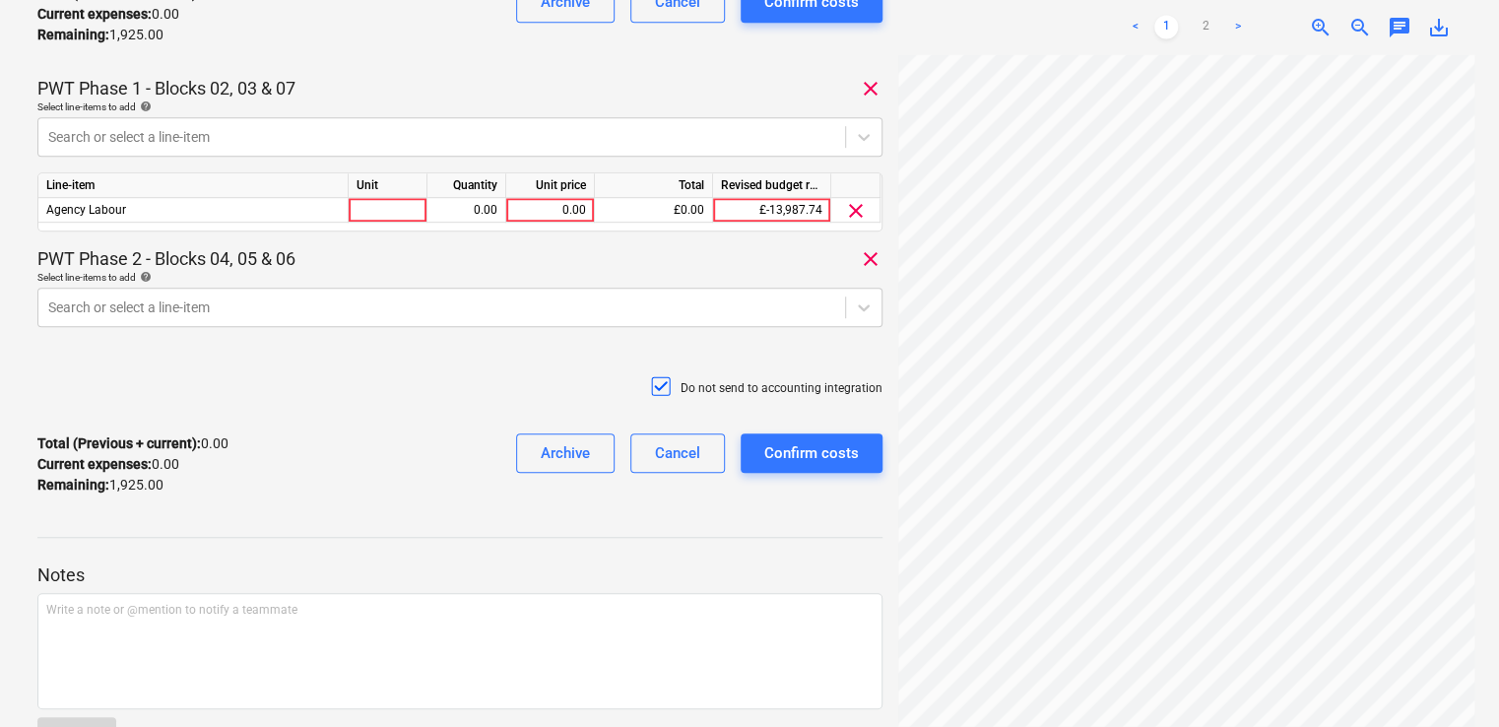
click at [323, 78] on div "PWT Phase 1 - Blocks 02, 03 & 07 clear" at bounding box center [459, 89] width 845 height 24
click at [369, 215] on div at bounding box center [388, 210] width 79 height 25
type input "item"
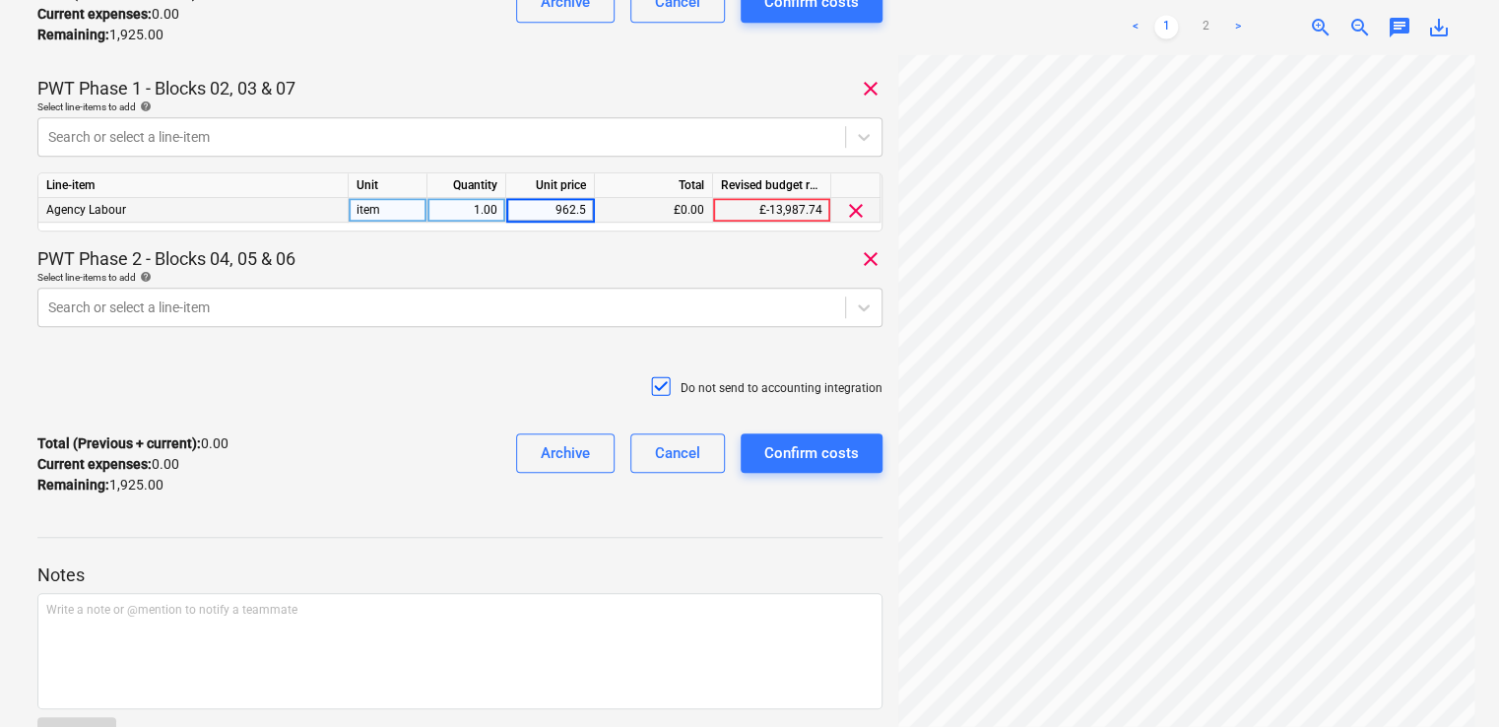
type input "962.50"
click at [315, 312] on div at bounding box center [441, 307] width 787 height 20
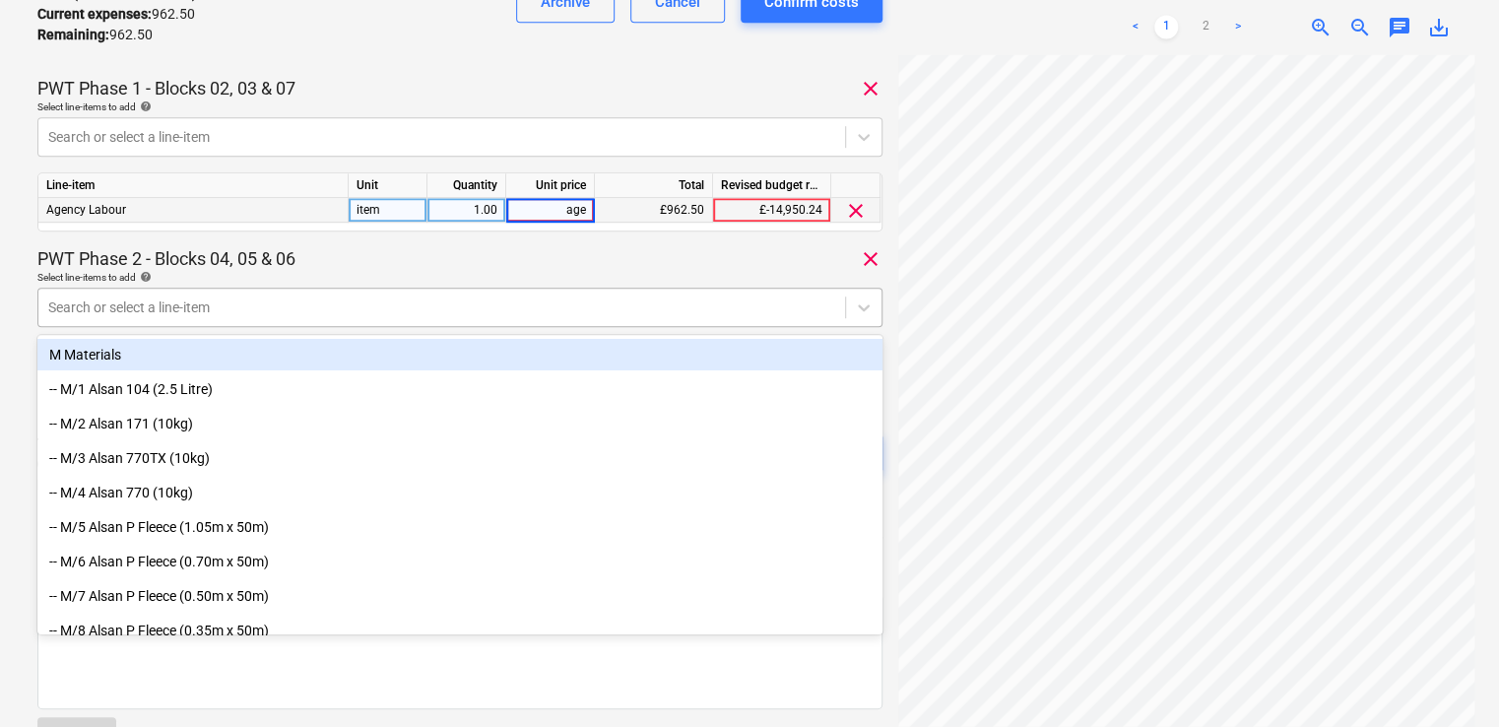
type input "agen"
click at [274, 305] on div at bounding box center [441, 307] width 787 height 20
click at [259, 321] on div "Search or select a line-item" at bounding box center [441, 307] width 807 height 28
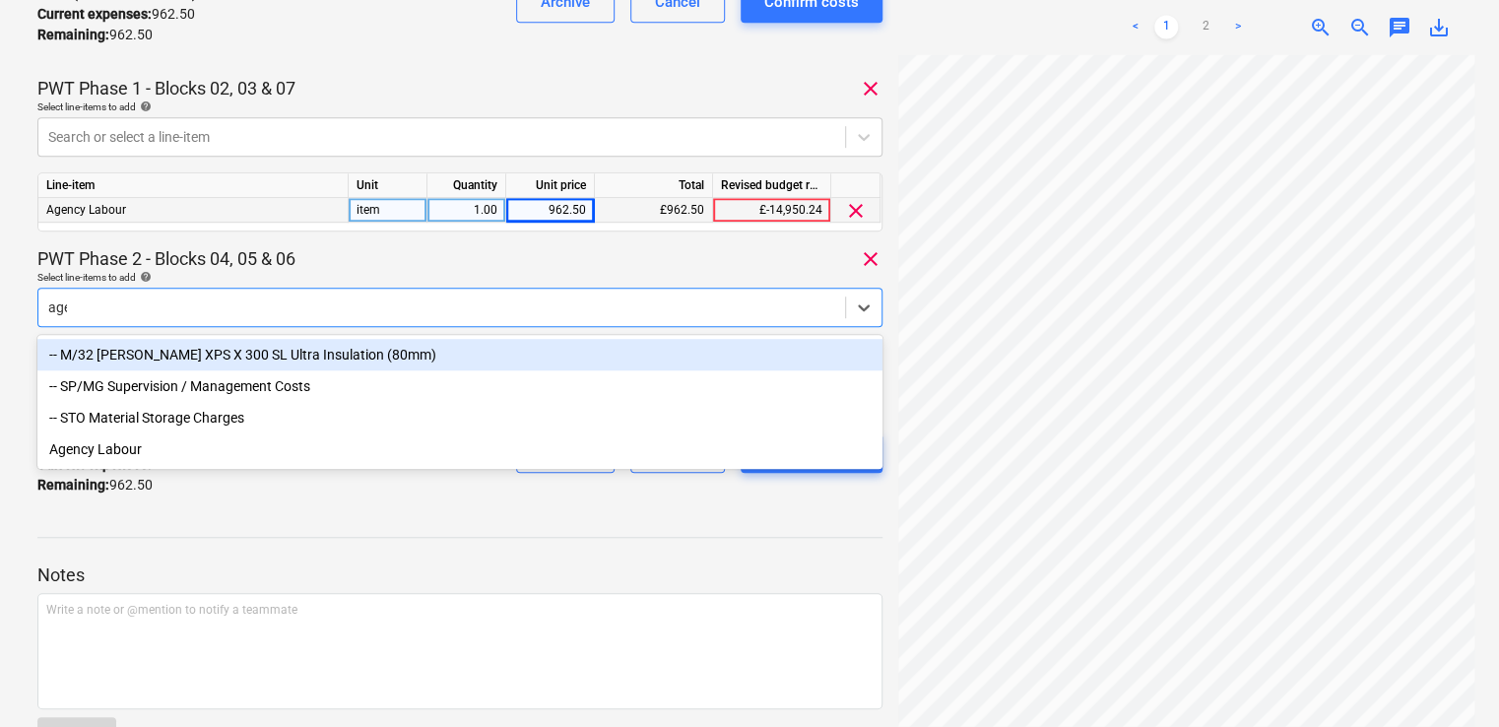
type input "agen"
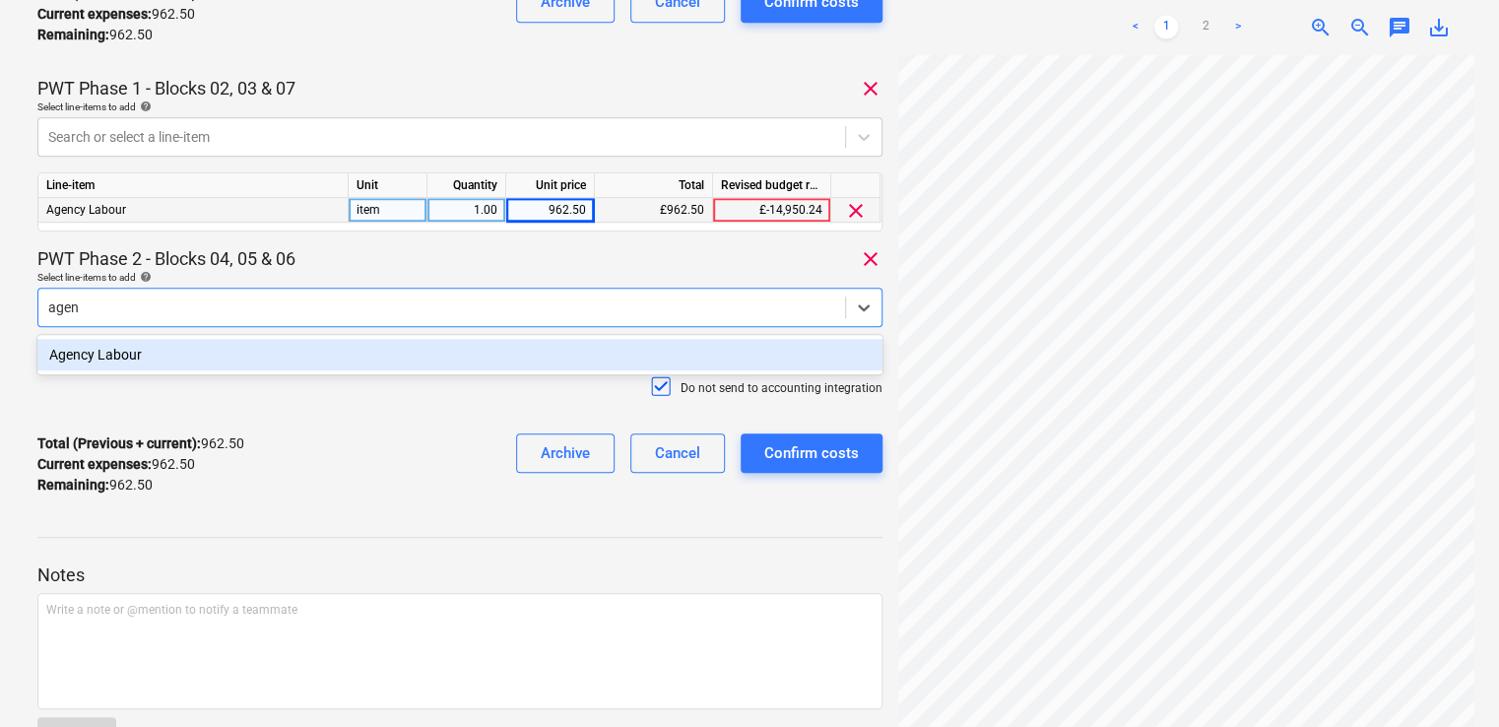
click at [221, 347] on div "Agency Labour" at bounding box center [459, 355] width 845 height 32
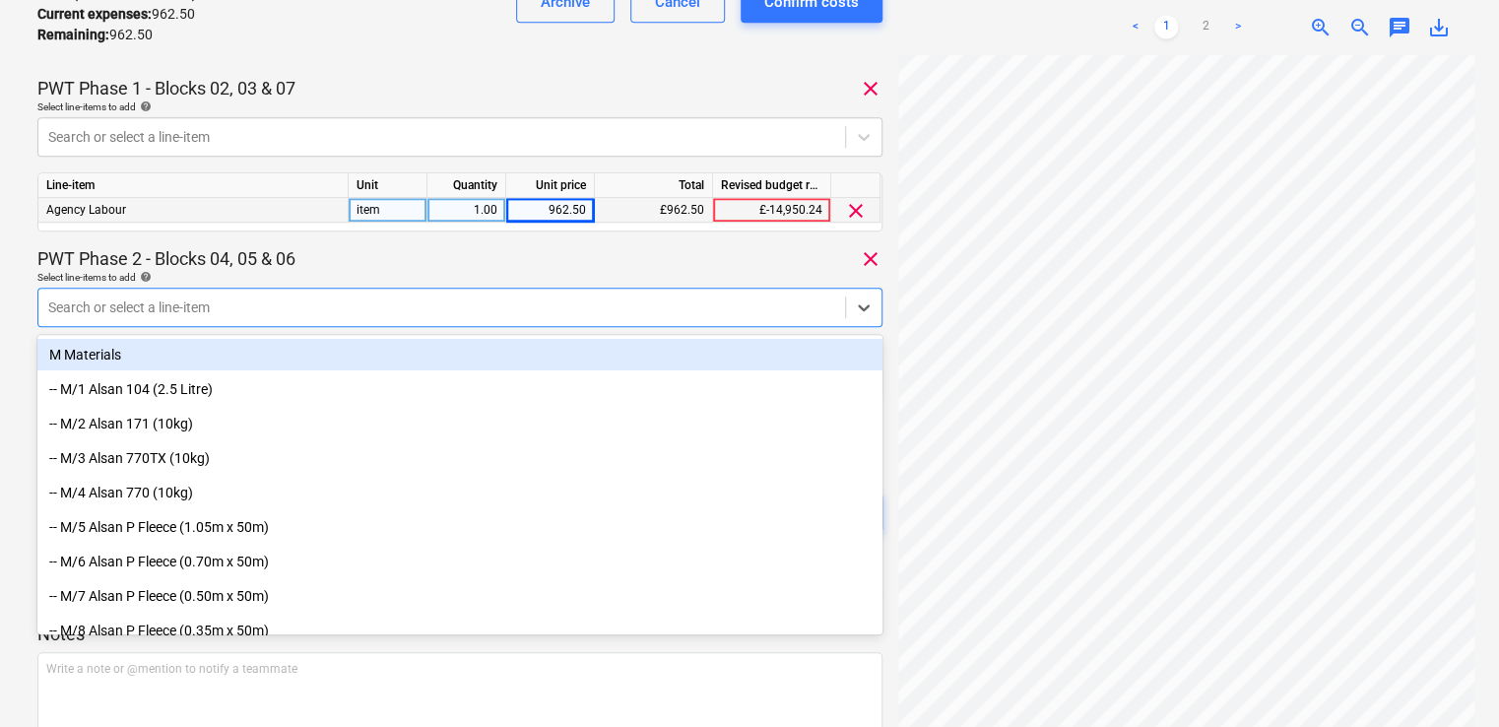
click at [323, 266] on div "PWT Phase 2 - Blocks 04, 05 & 06 clear" at bounding box center [459, 259] width 845 height 24
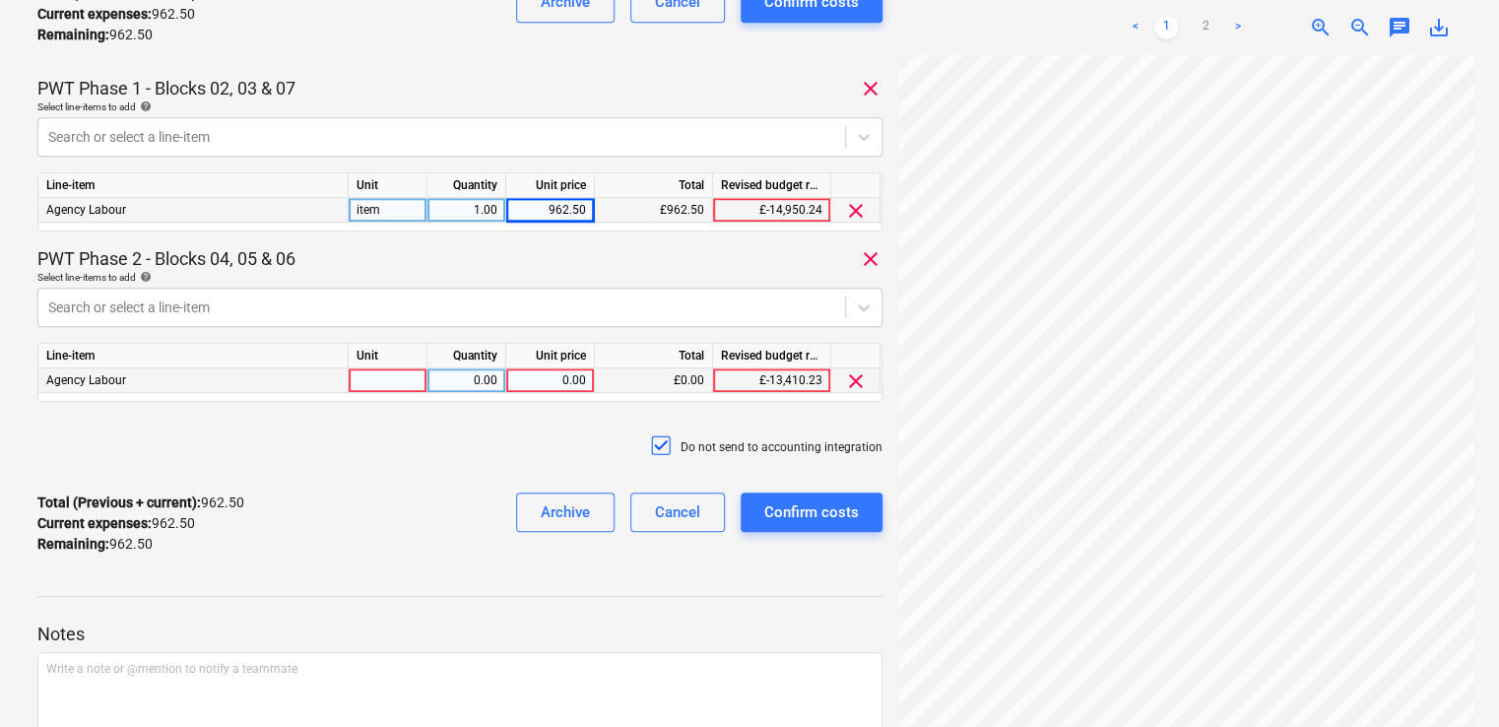
click at [386, 382] on div at bounding box center [388, 380] width 79 height 25
type input "item"
type input "962.50"
click at [402, 414] on div "MGL180138 Consolidated invoice total amount 1,925.00 Subcontractor MadiganGill …" at bounding box center [459, 66] width 845 height 1008
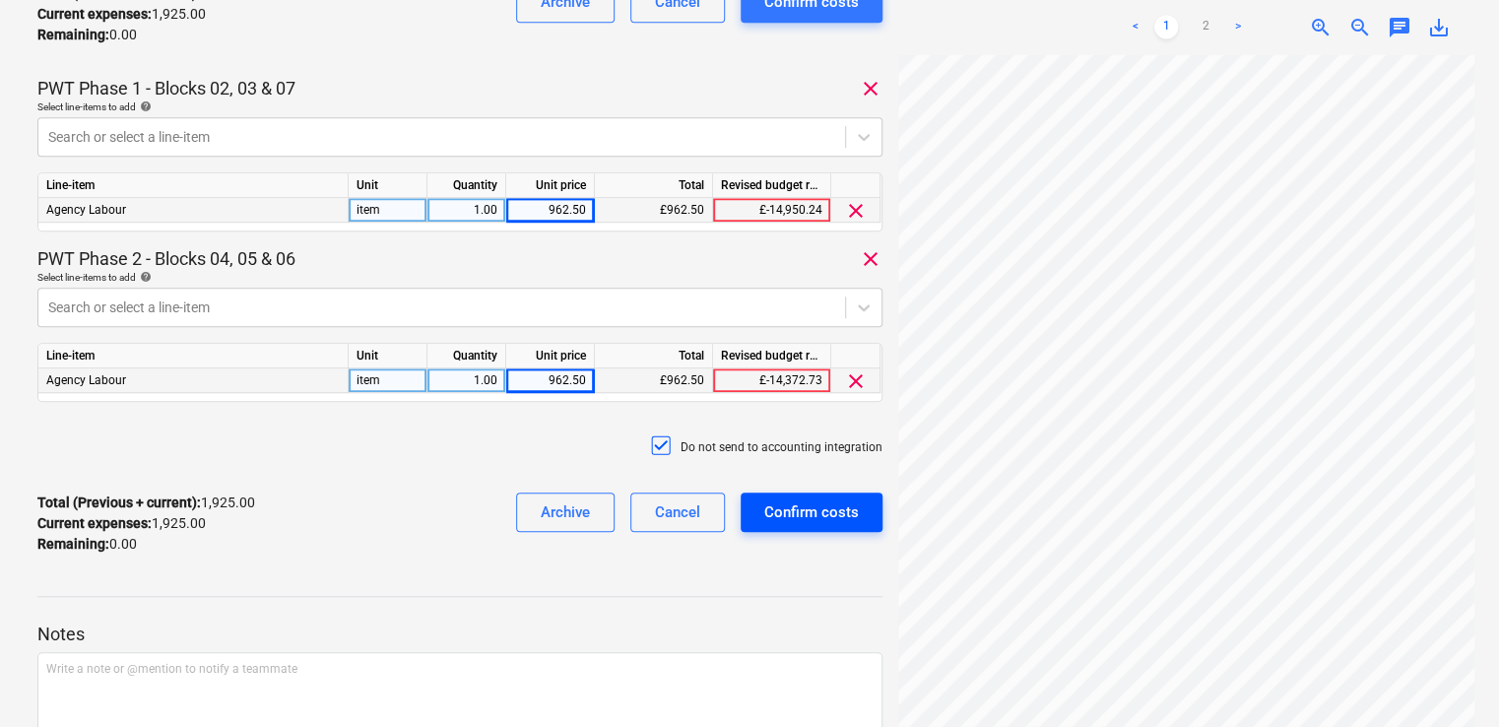
click at [796, 504] on div "Confirm costs" at bounding box center [811, 512] width 95 height 26
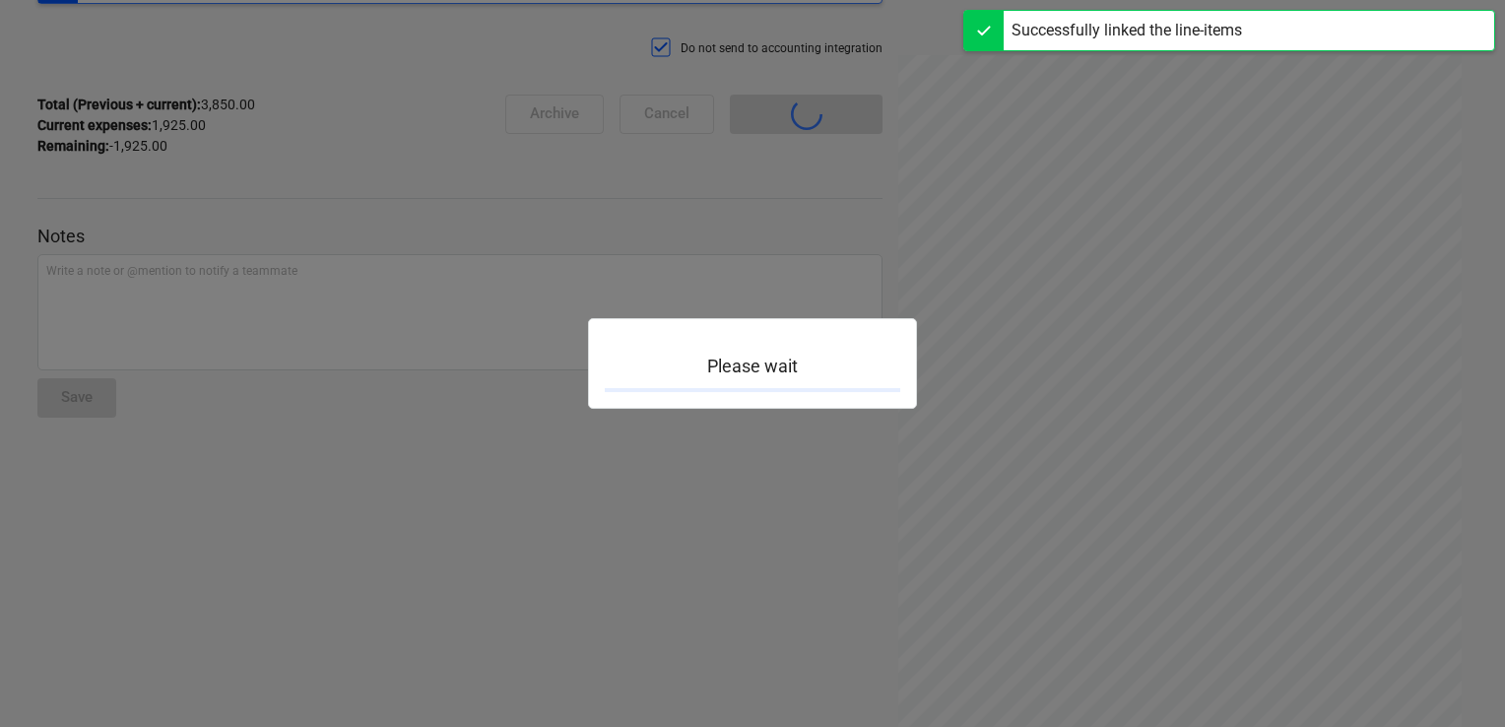
scroll to position [240, 0]
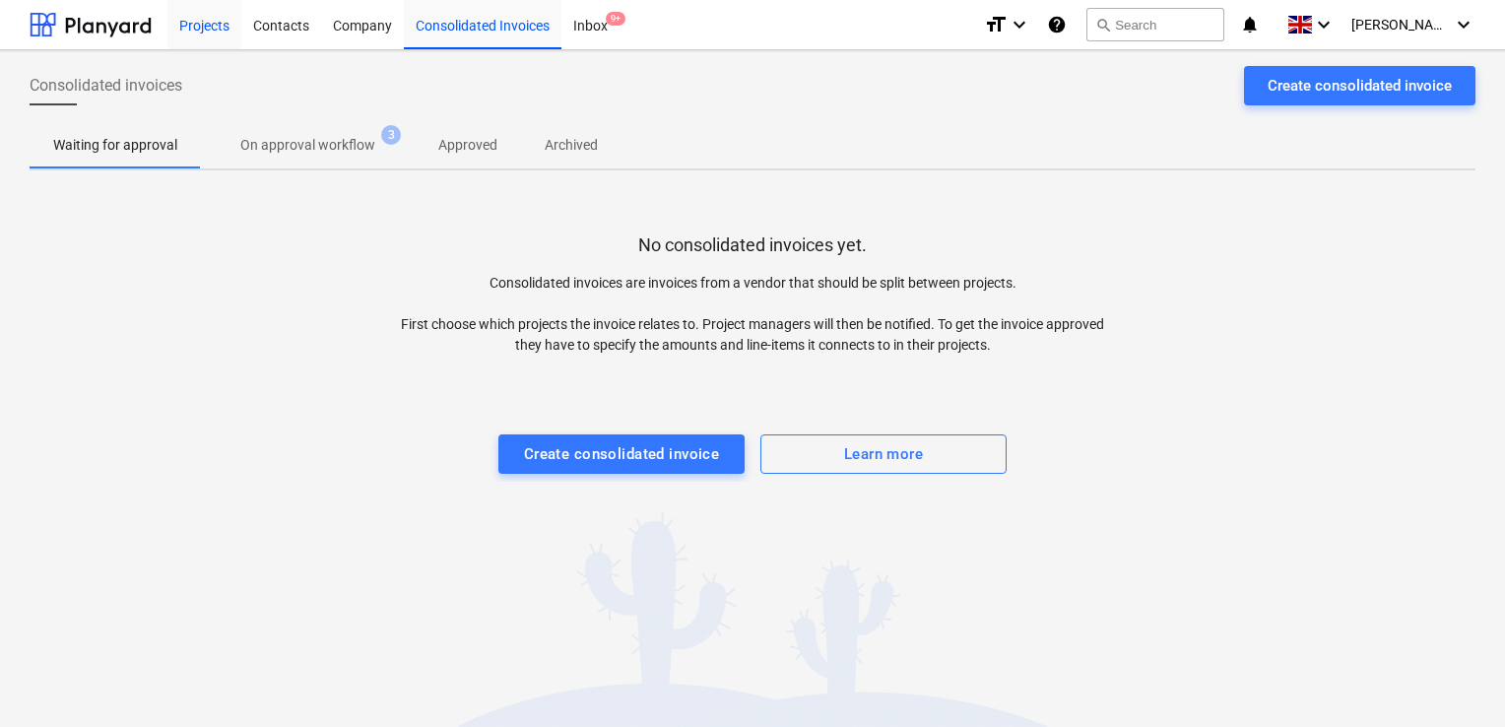
click at [226, 17] on div "Projects" at bounding box center [204, 24] width 74 height 50
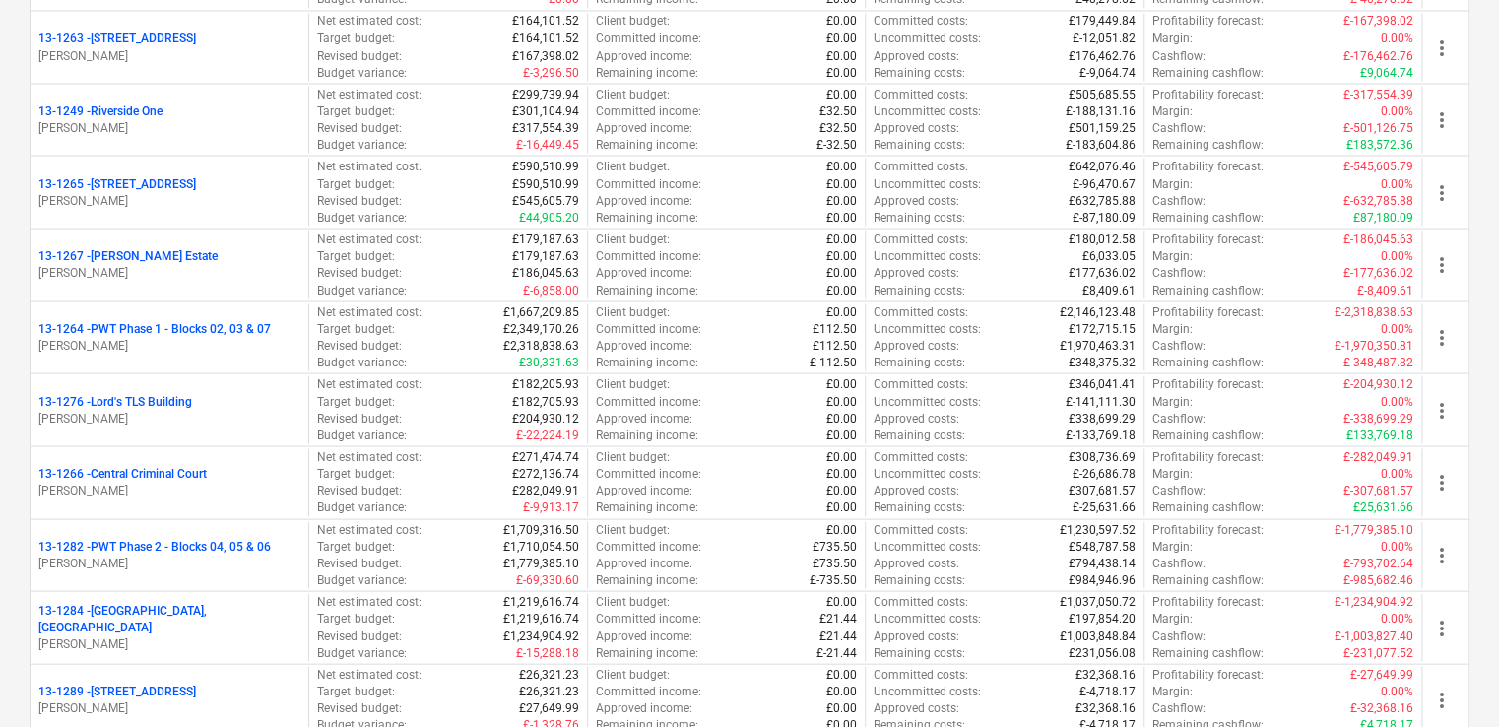
scroll to position [1842, 0]
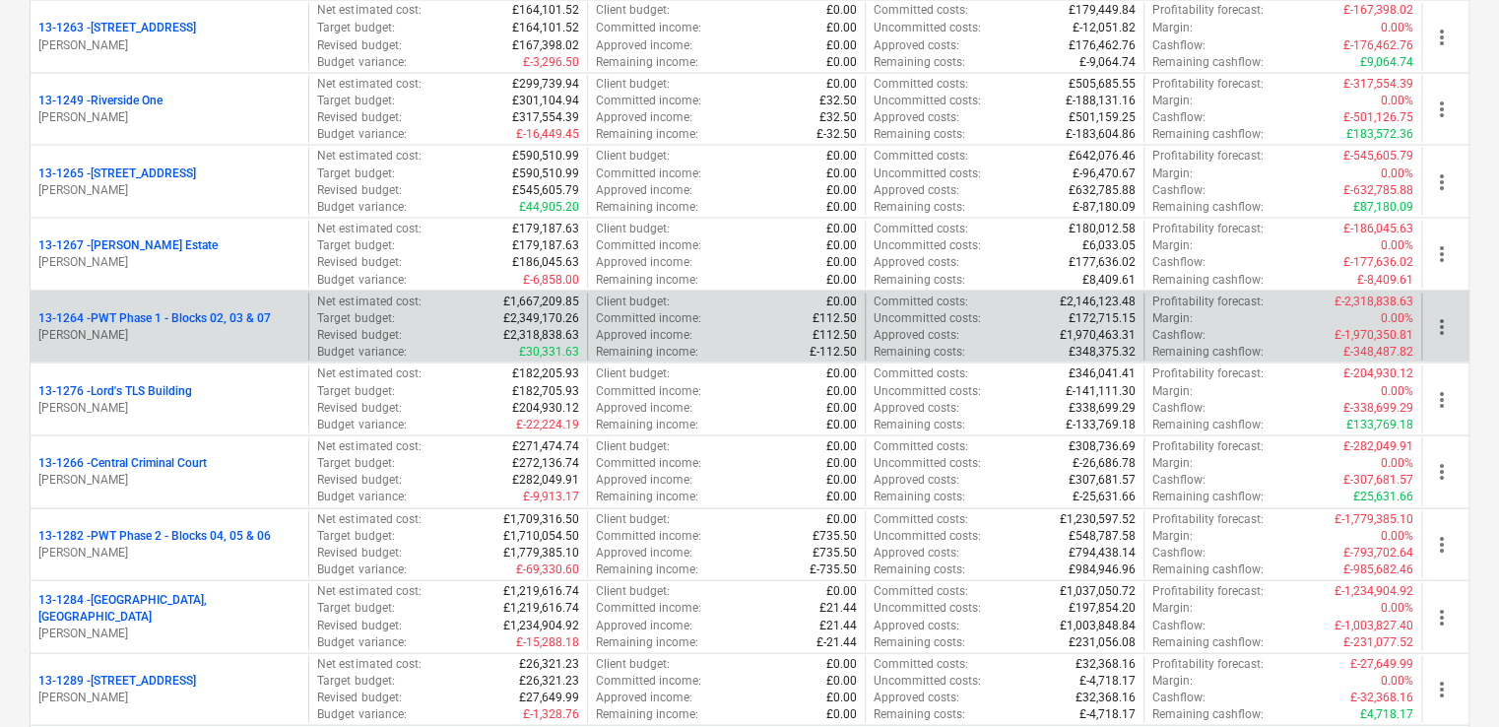
click at [195, 319] on p "13-1264 - PWT Phase 1 - Blocks 02, 03 & 07" at bounding box center [154, 317] width 232 height 17
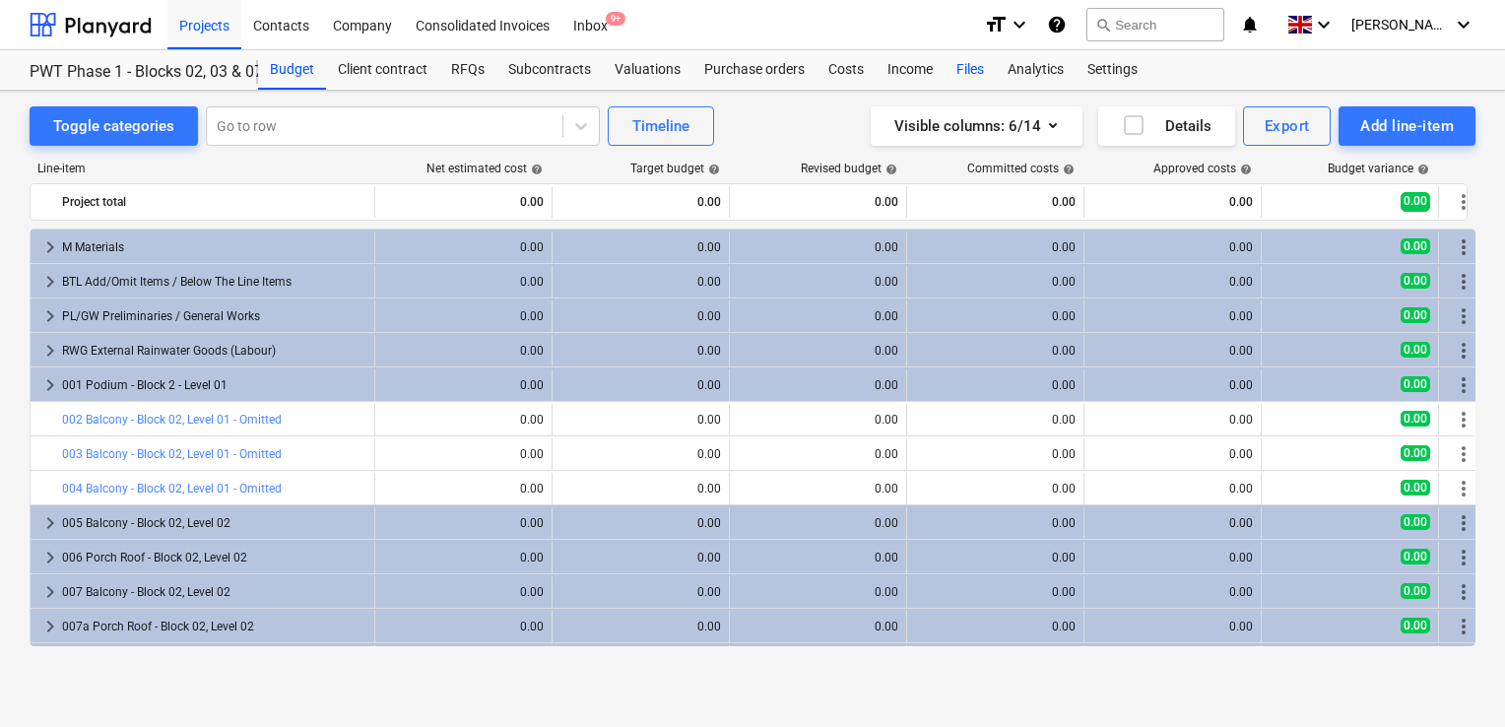
click at [962, 80] on div "Files" at bounding box center [969, 69] width 51 height 39
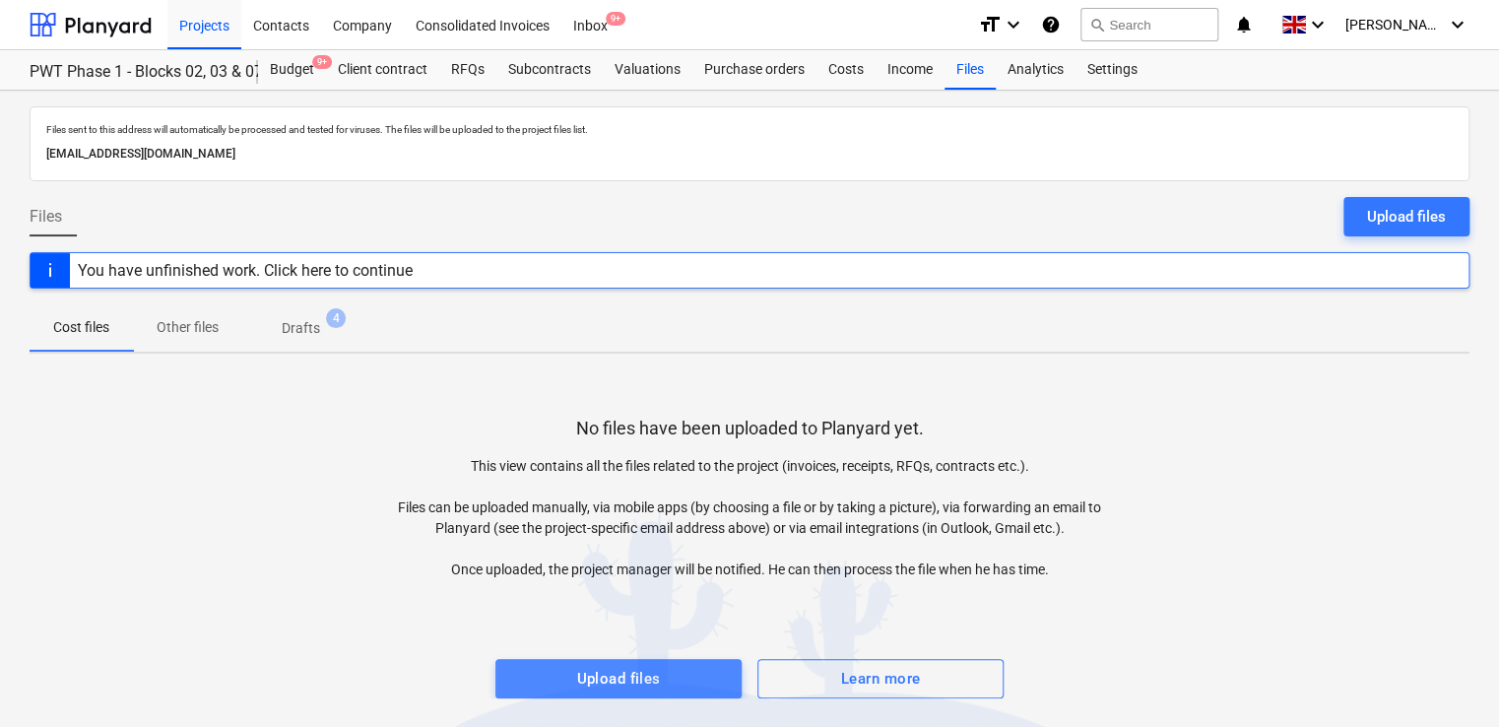
click at [641, 676] on div "Upload files" at bounding box center [618, 679] width 84 height 26
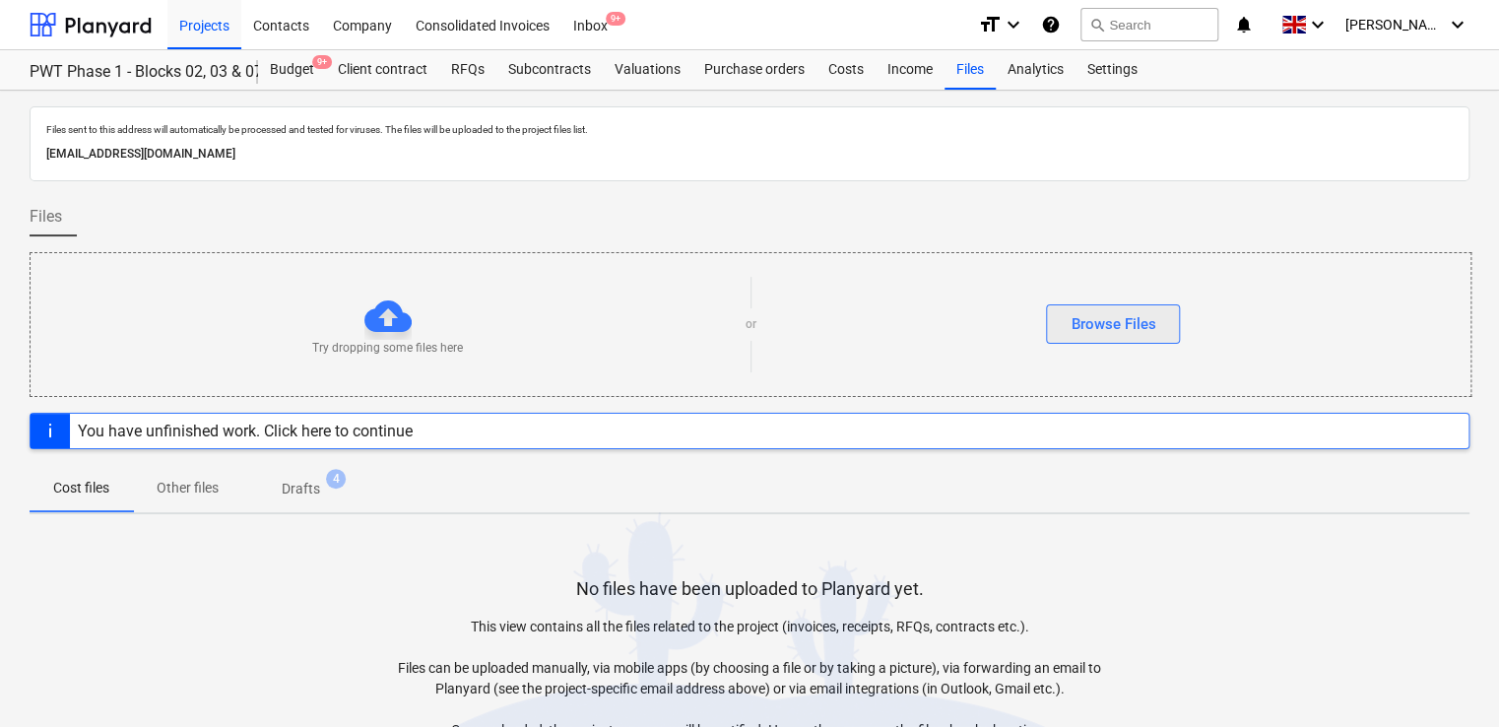
click at [1119, 334] on div "Browse Files" at bounding box center [1112, 324] width 85 height 26
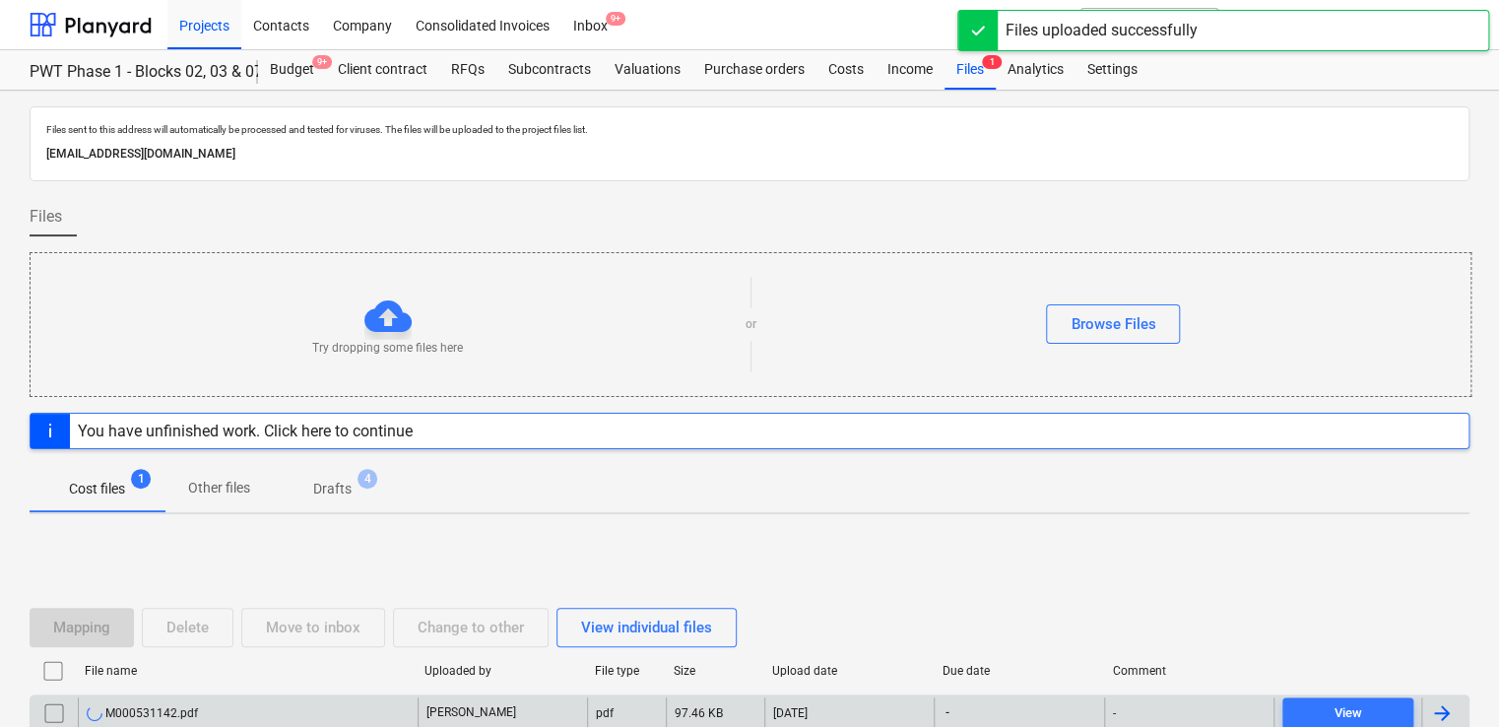
click at [242, 714] on div "M000531142.pdf" at bounding box center [248, 713] width 340 height 32
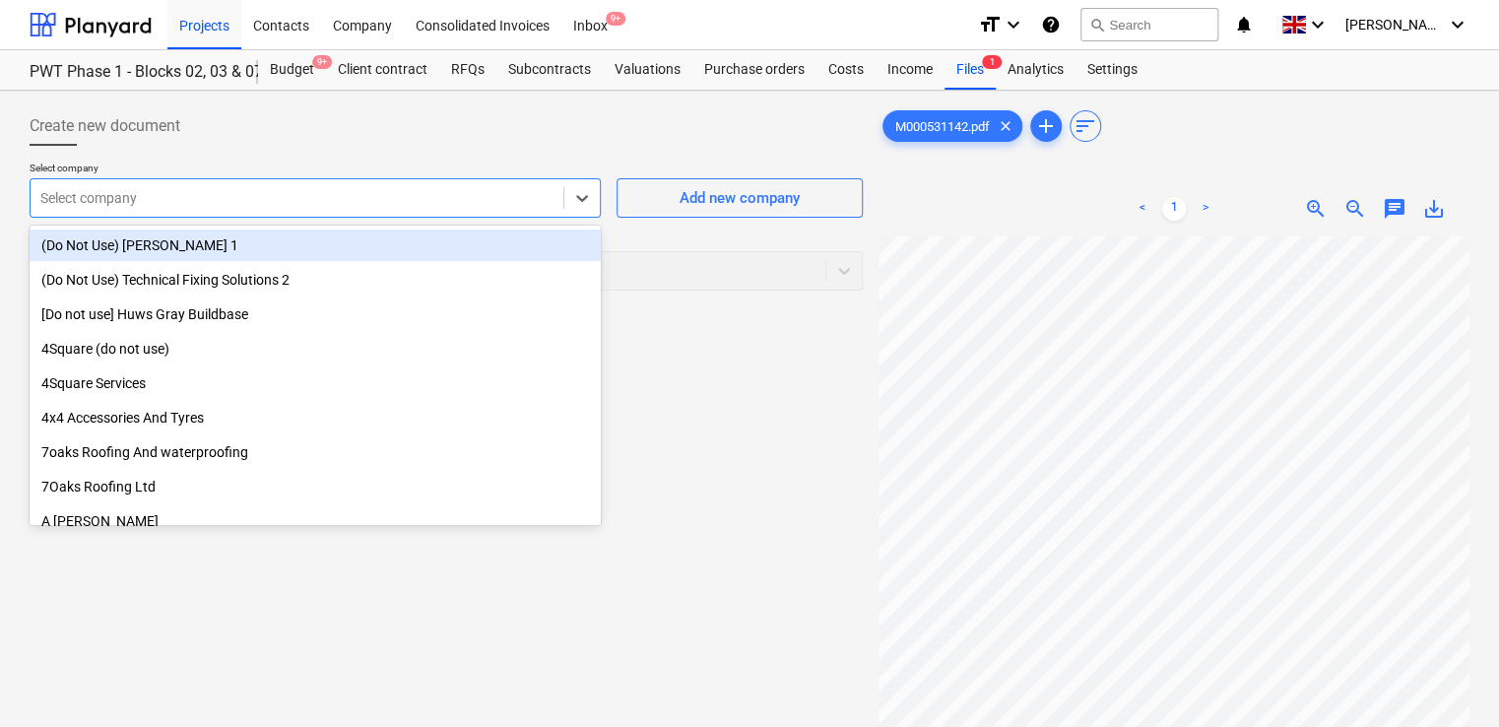
click at [444, 188] on div at bounding box center [296, 198] width 513 height 20
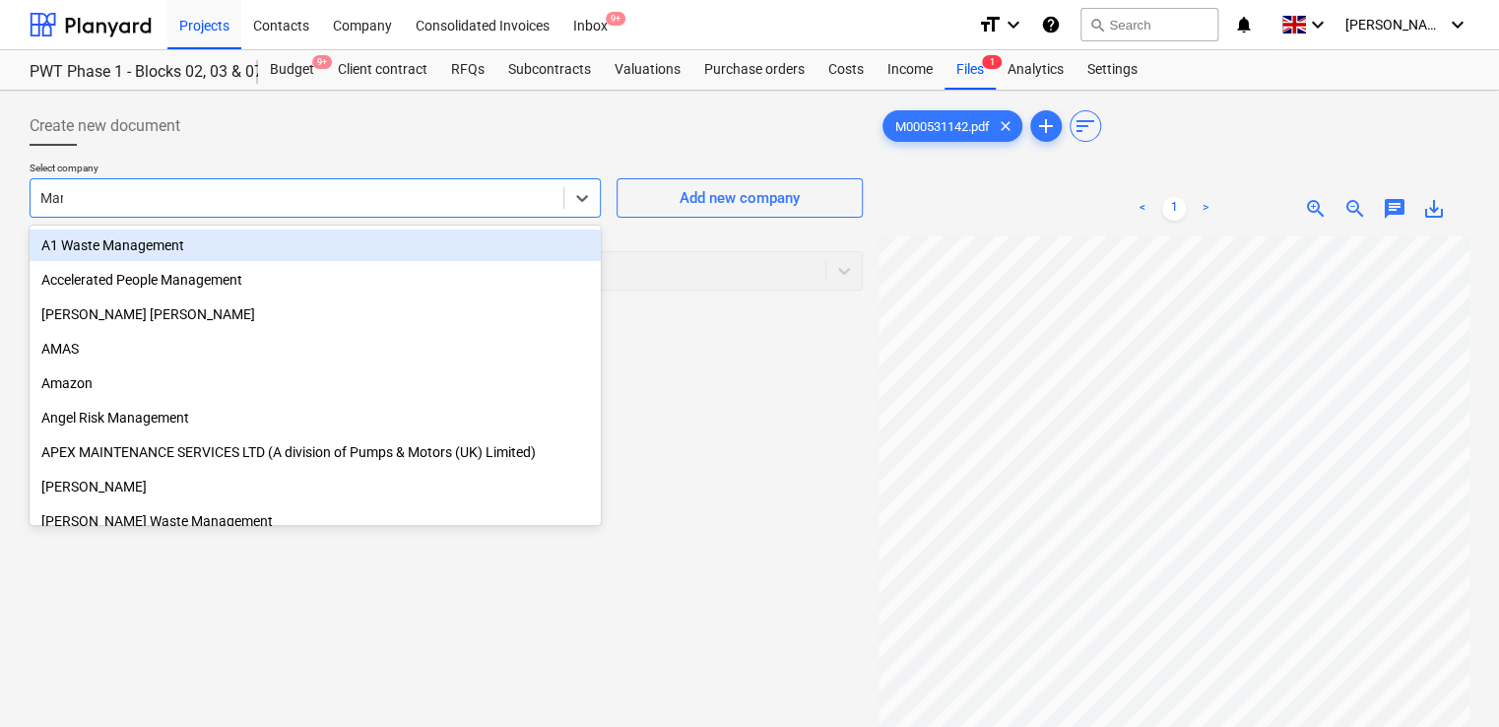
type input "Manu"
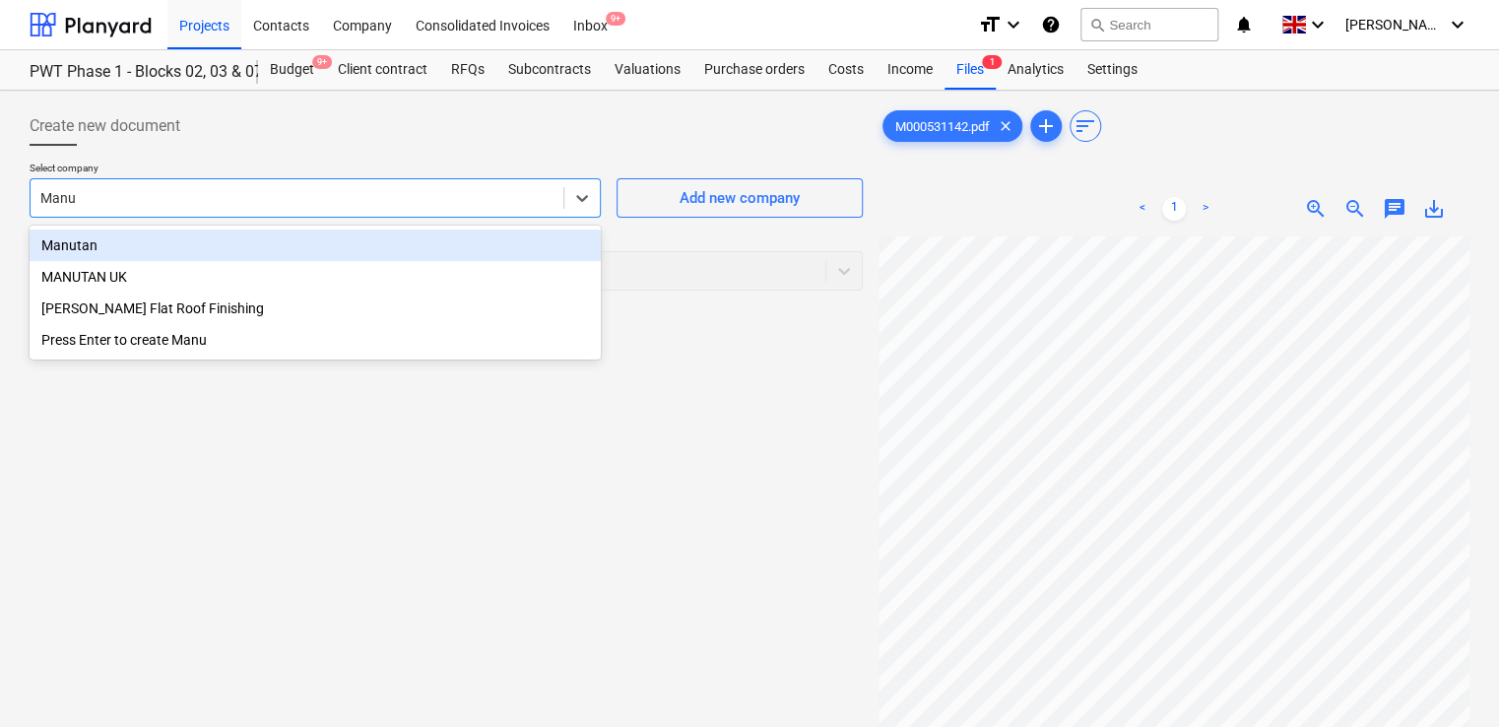
click at [167, 234] on div "Manutan" at bounding box center [315, 245] width 571 height 32
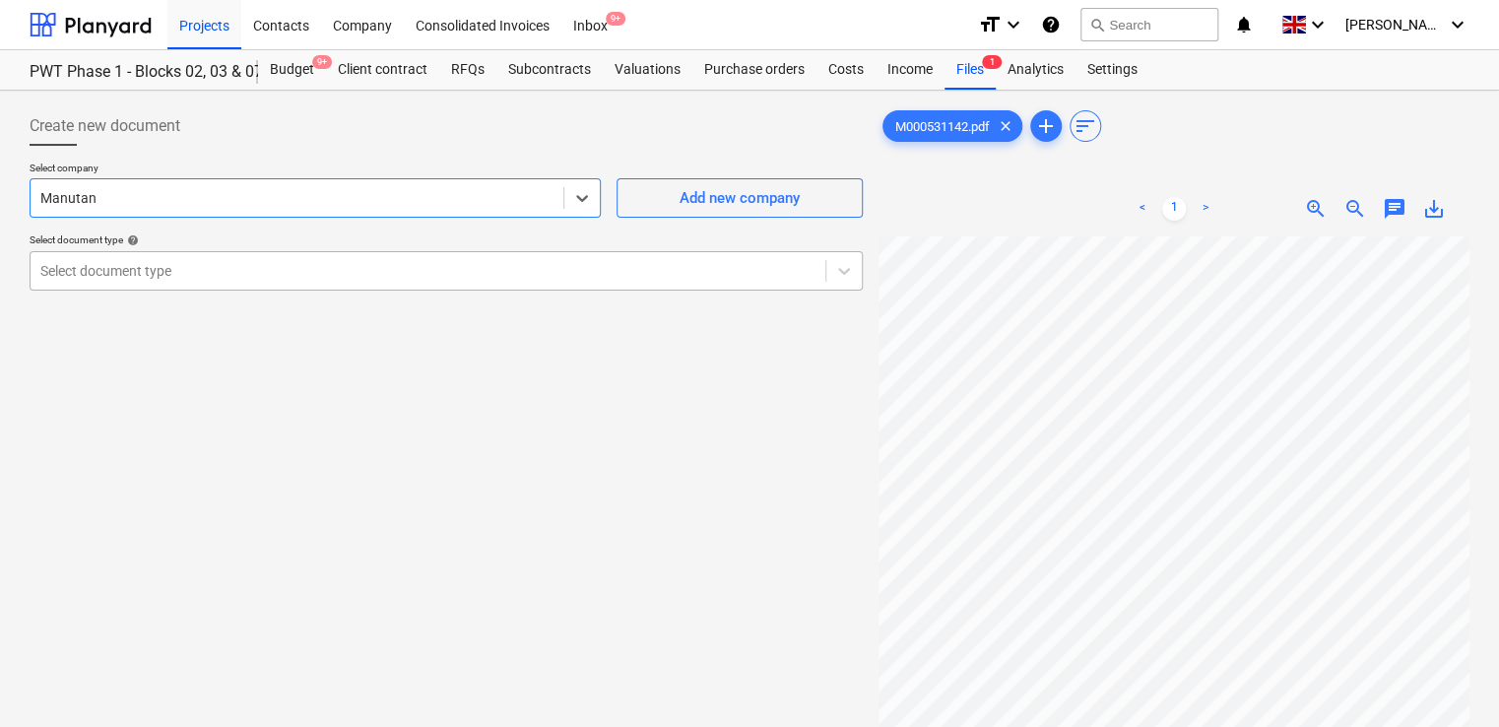
click at [182, 275] on div at bounding box center [427, 271] width 775 height 20
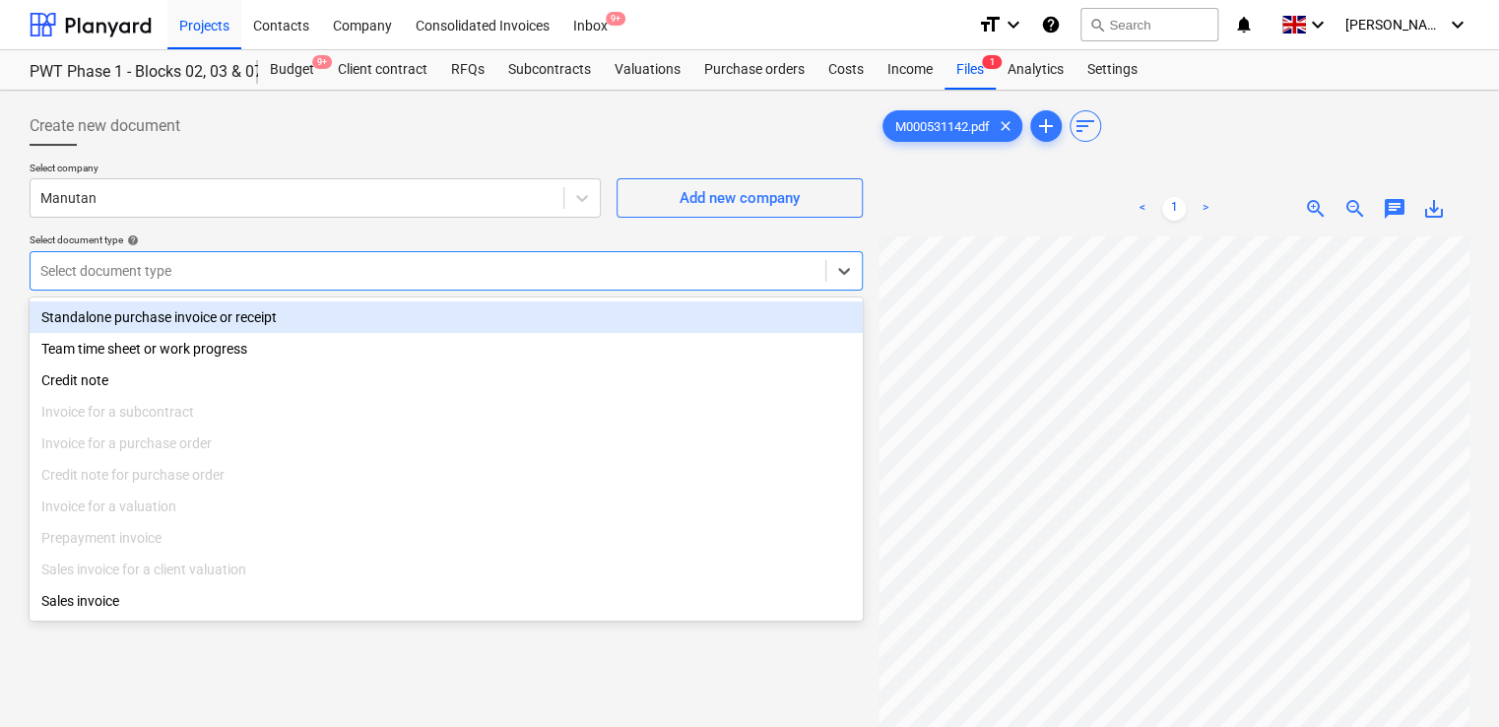
click at [182, 308] on div "Standalone purchase invoice or receipt" at bounding box center [446, 317] width 833 height 32
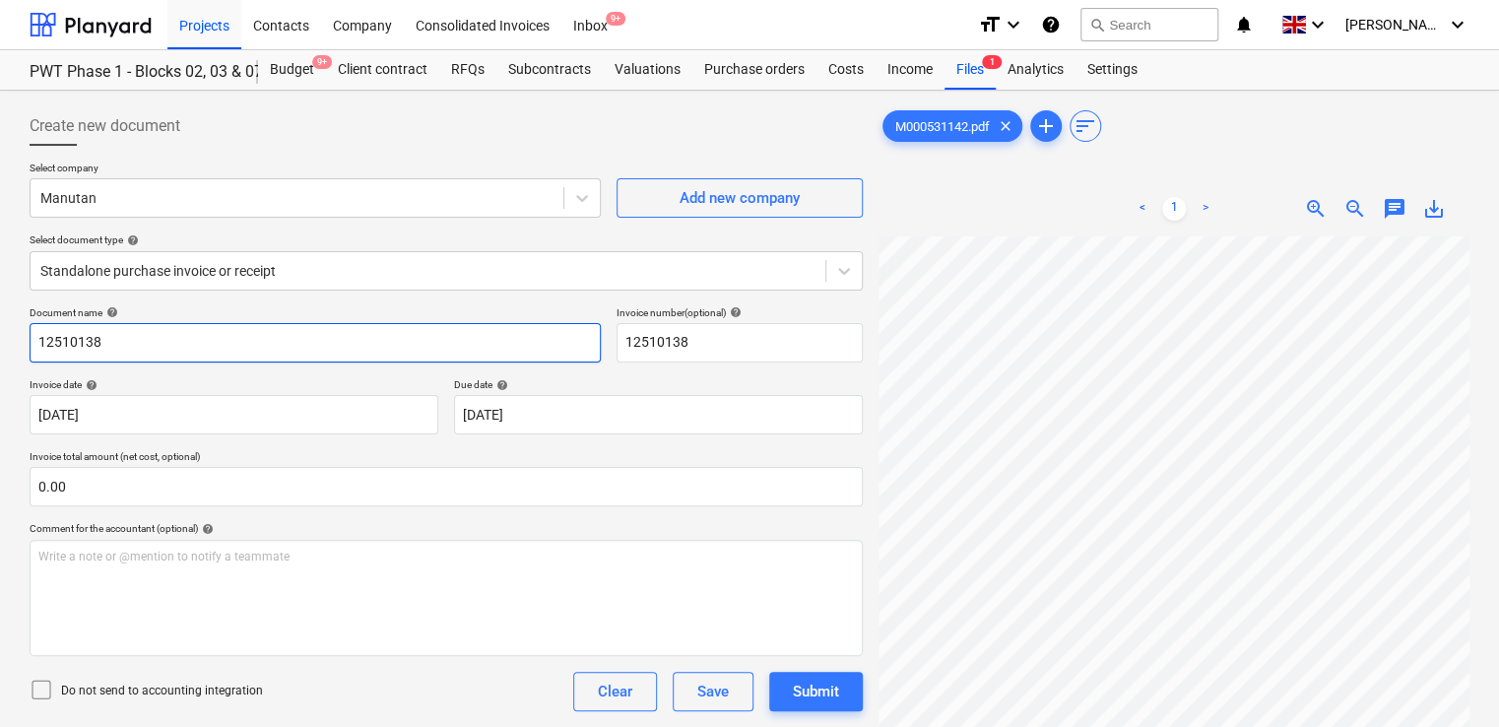
drag, startPoint x: 155, startPoint y: 333, endPoint x: -4, endPoint y: 339, distance: 158.7
click at [0, 339] on html "Projects Contacts Company Consolidated Invoices Inbox 9+ format_size keyboard_a…" at bounding box center [749, 363] width 1499 height 727
paste input "M000531142"
type input "M000531142"
drag, startPoint x: 720, startPoint y: 329, endPoint x: 486, endPoint y: 346, distance: 234.0
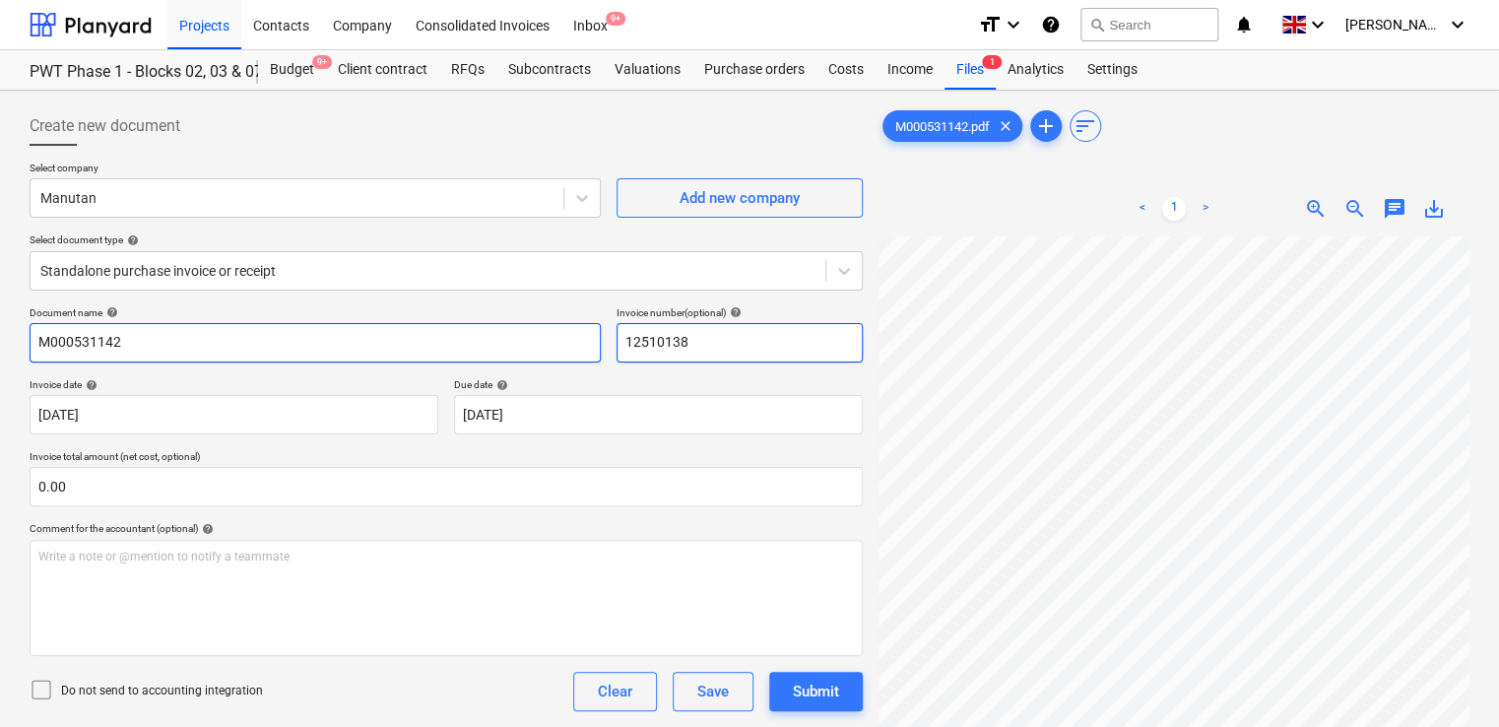
click at [486, 346] on div "Document name help M000531142 Invoice number (optional) help 12510138" at bounding box center [446, 334] width 833 height 56
paste input "M000531142"
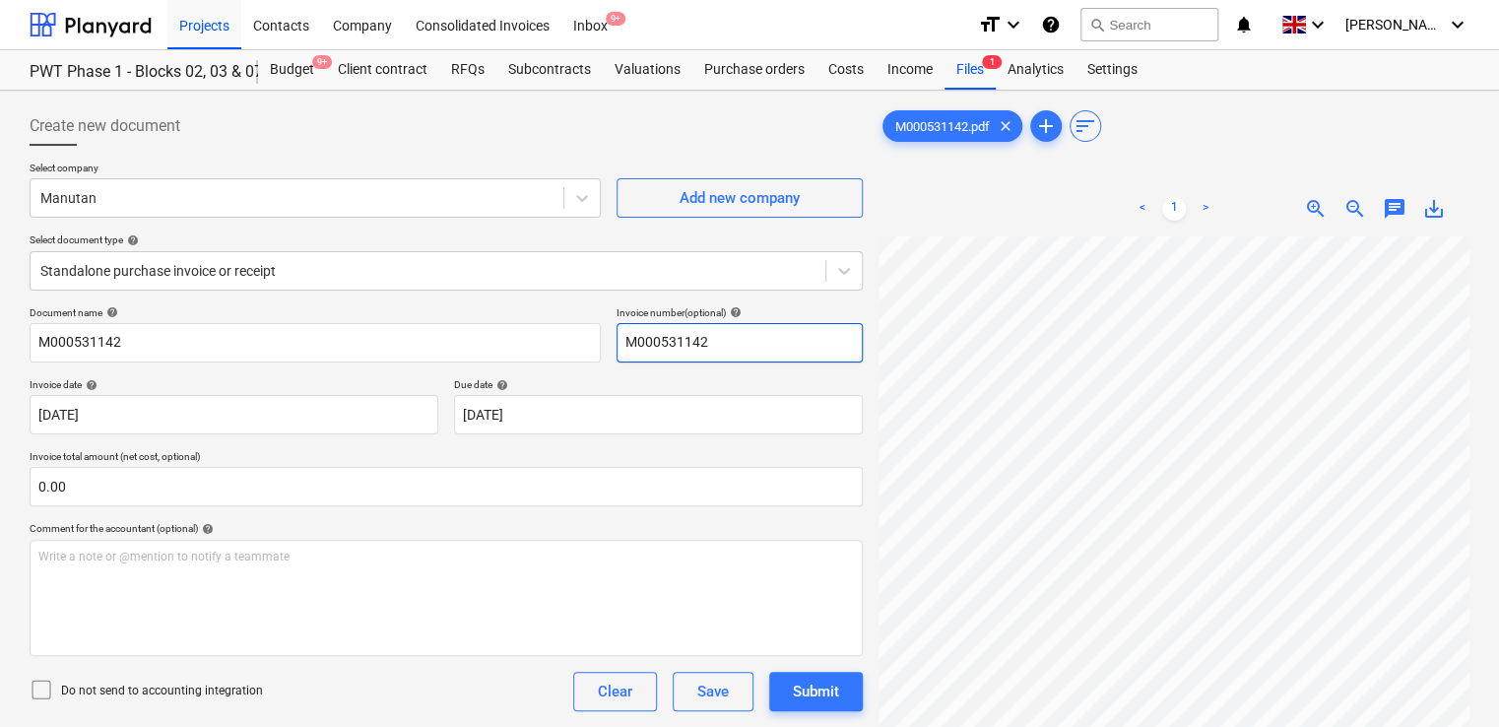
type input "M000531142"
click at [46, 687] on icon at bounding box center [42, 690] width 24 height 24
click at [291, 689] on div "Do not send to accounting integration Clear Save Submit" at bounding box center [446, 691] width 833 height 39
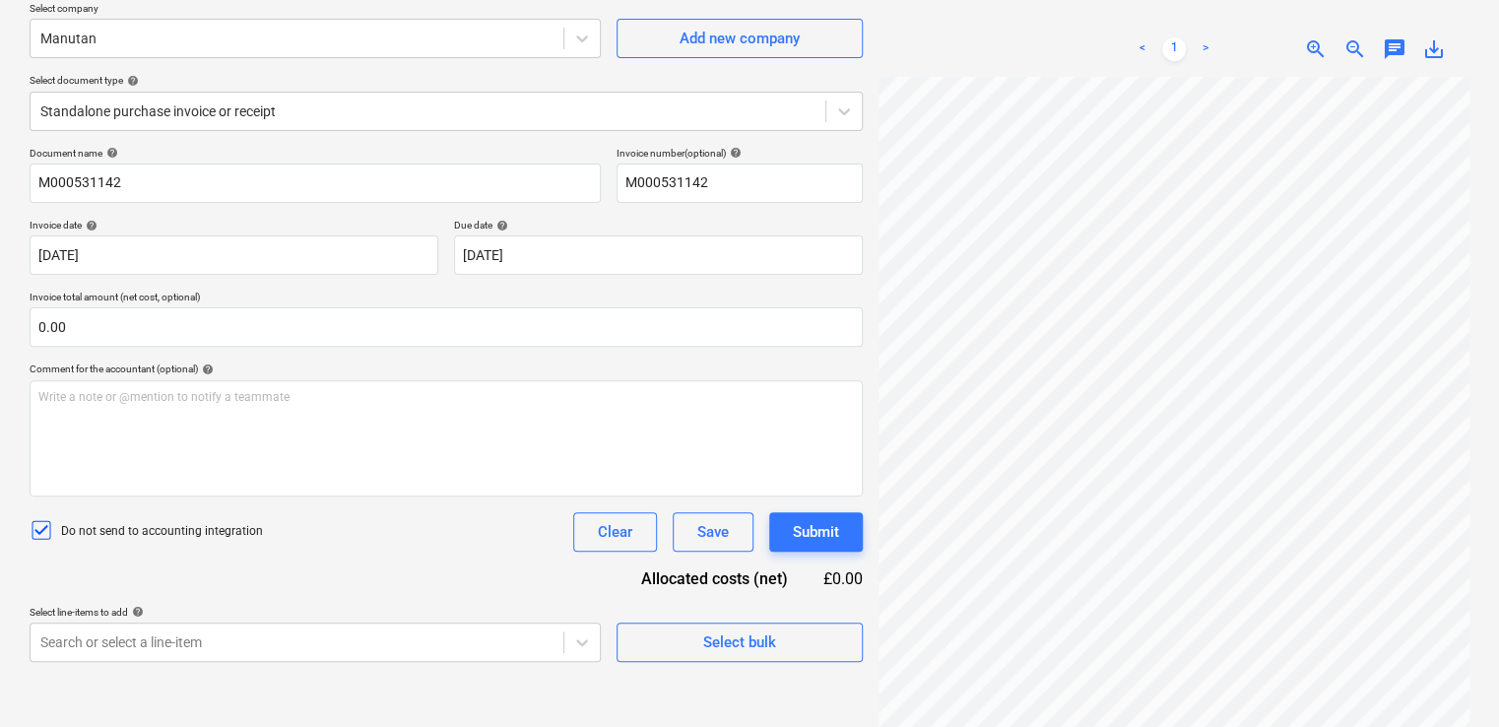
scroll to position [197, 0]
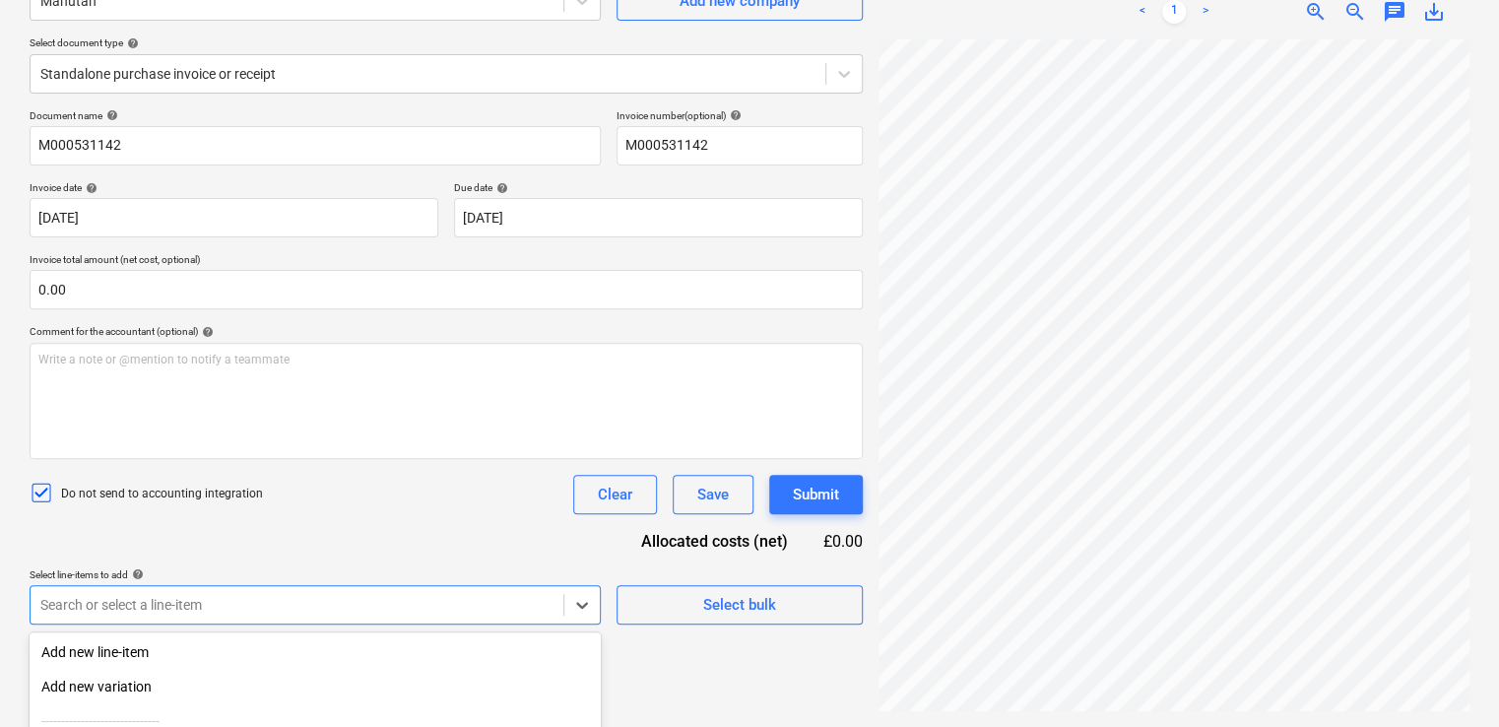
click at [330, 530] on body "Projects Contacts Company Consolidated Invoices Inbox 9+ format_size keyboard_a…" at bounding box center [749, 166] width 1499 height 727
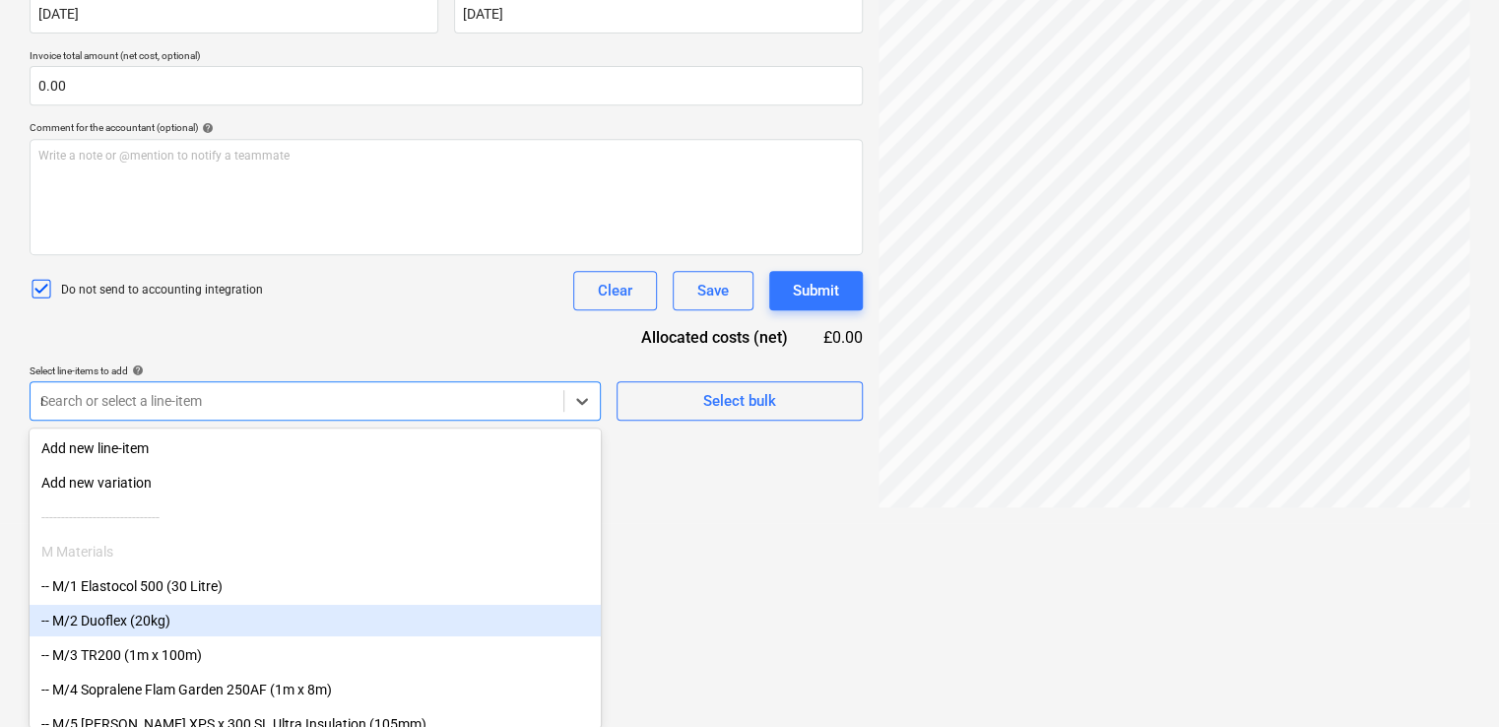
type input "non"
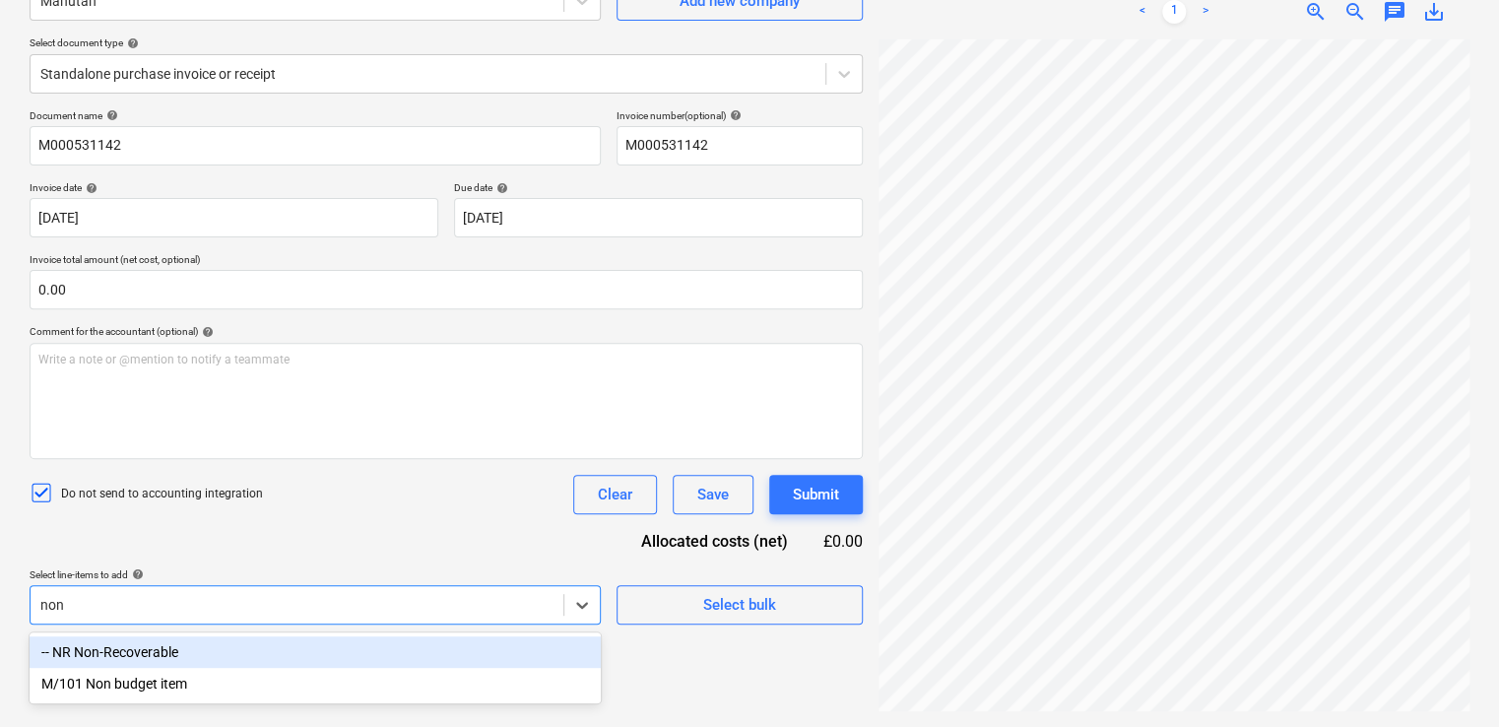
click at [236, 656] on div "-- NR Non-Recoverable" at bounding box center [315, 652] width 571 height 32
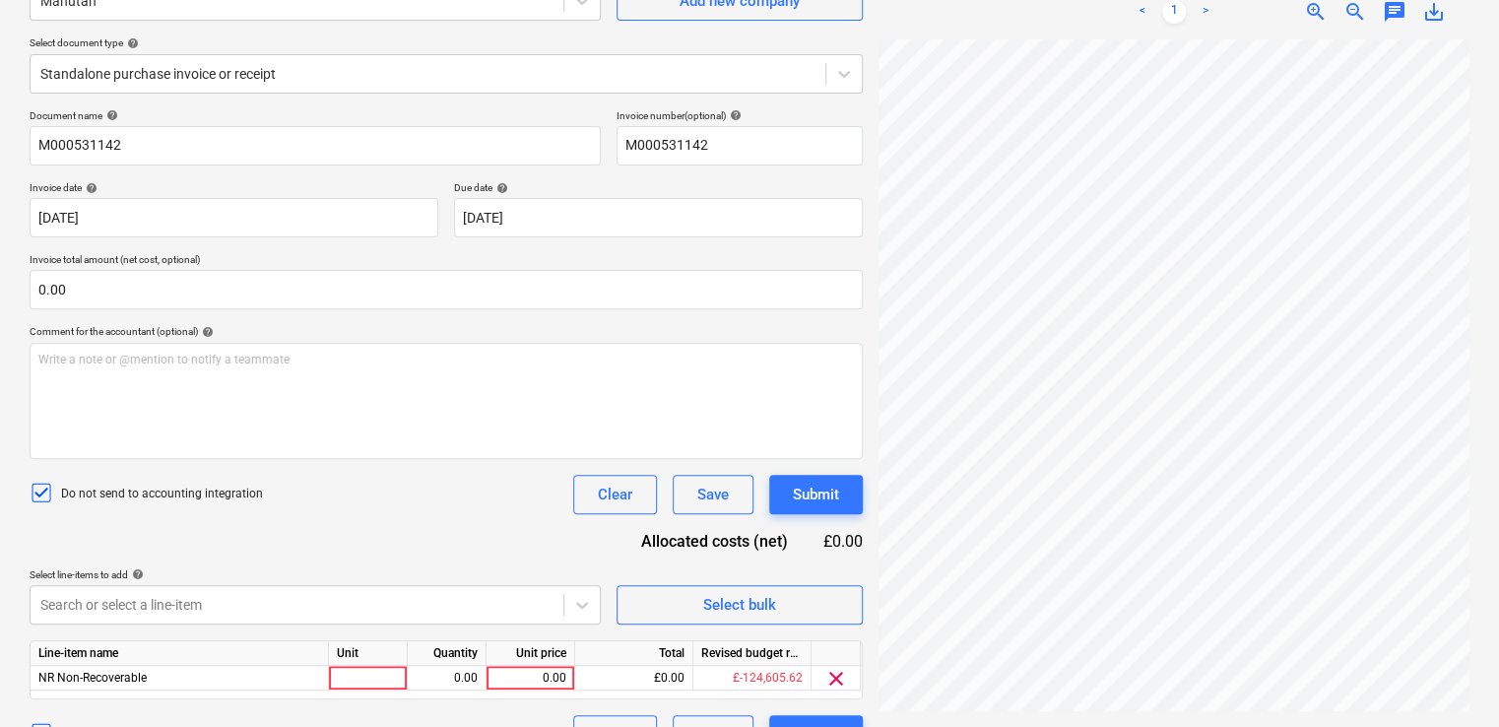
click at [335, 565] on div "Document name help M000531142 Invoice number (optional) help M000531142 Invoice…" at bounding box center [446, 431] width 833 height 645
click at [356, 677] on div at bounding box center [368, 678] width 79 height 25
type input "kitem"
click at [361, 685] on div "kitem" at bounding box center [368, 678] width 79 height 25
type input "item"
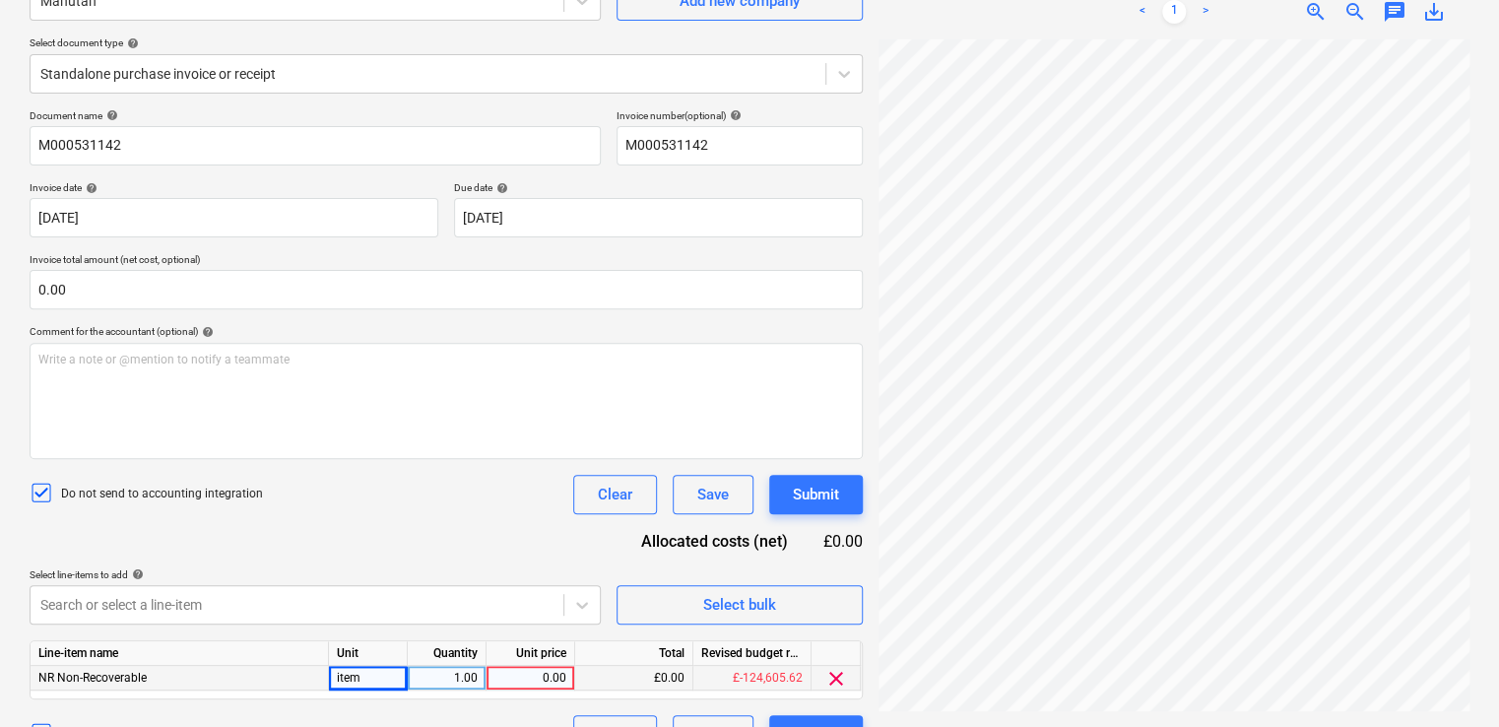
click at [555, 679] on div "0.00" at bounding box center [530, 678] width 72 height 25
type input "844.97"
click at [495, 491] on div "Do not send to accounting integration Clear Save Submit" at bounding box center [446, 494] width 833 height 39
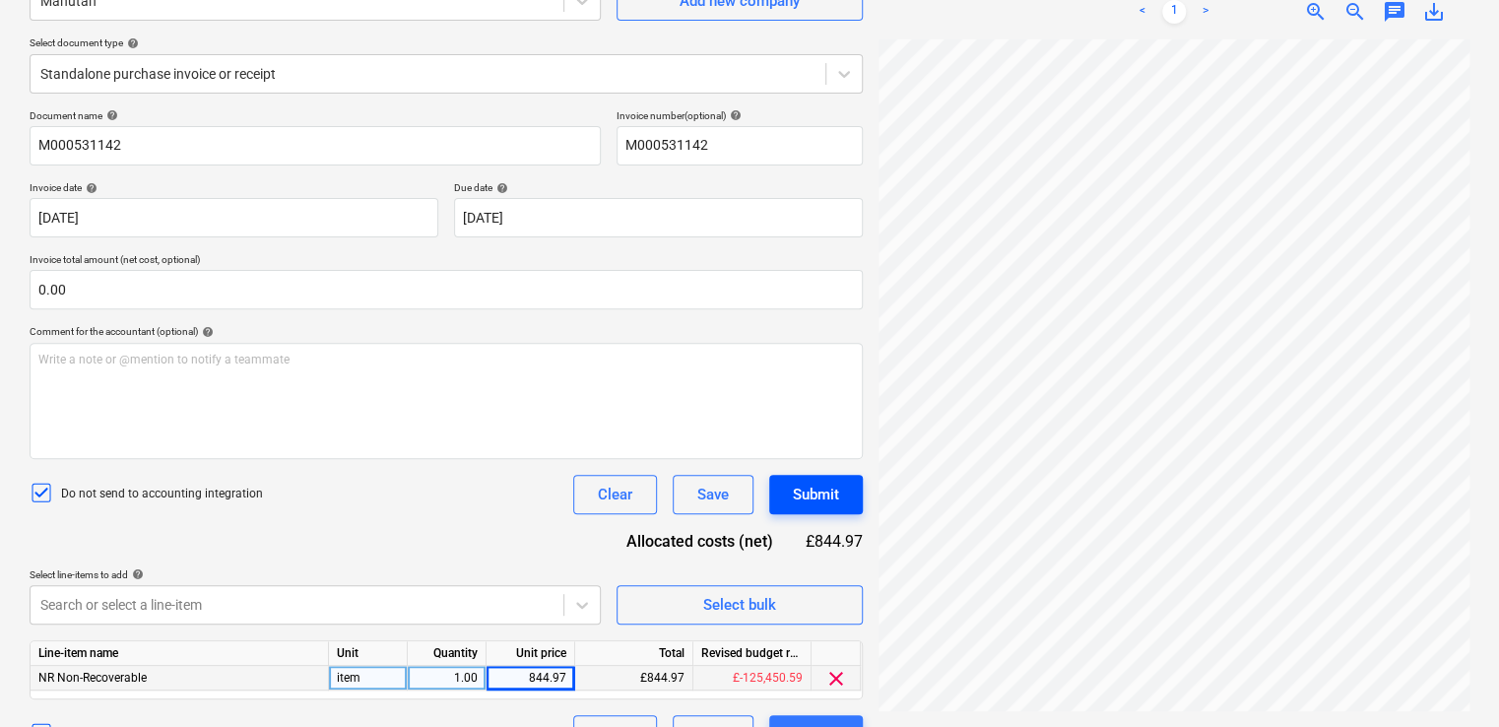
click at [810, 488] on div "Submit" at bounding box center [816, 495] width 46 height 26
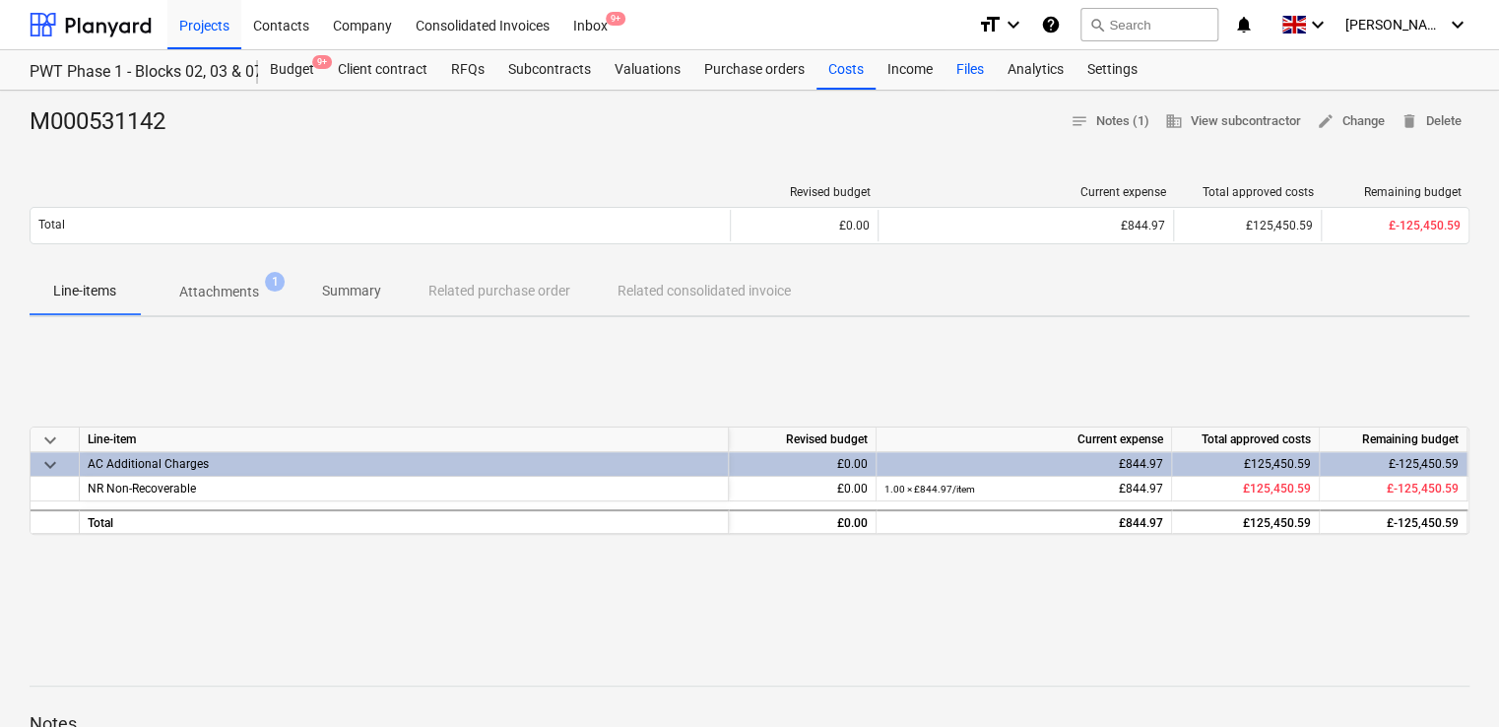
click at [963, 60] on div "Files" at bounding box center [969, 69] width 51 height 39
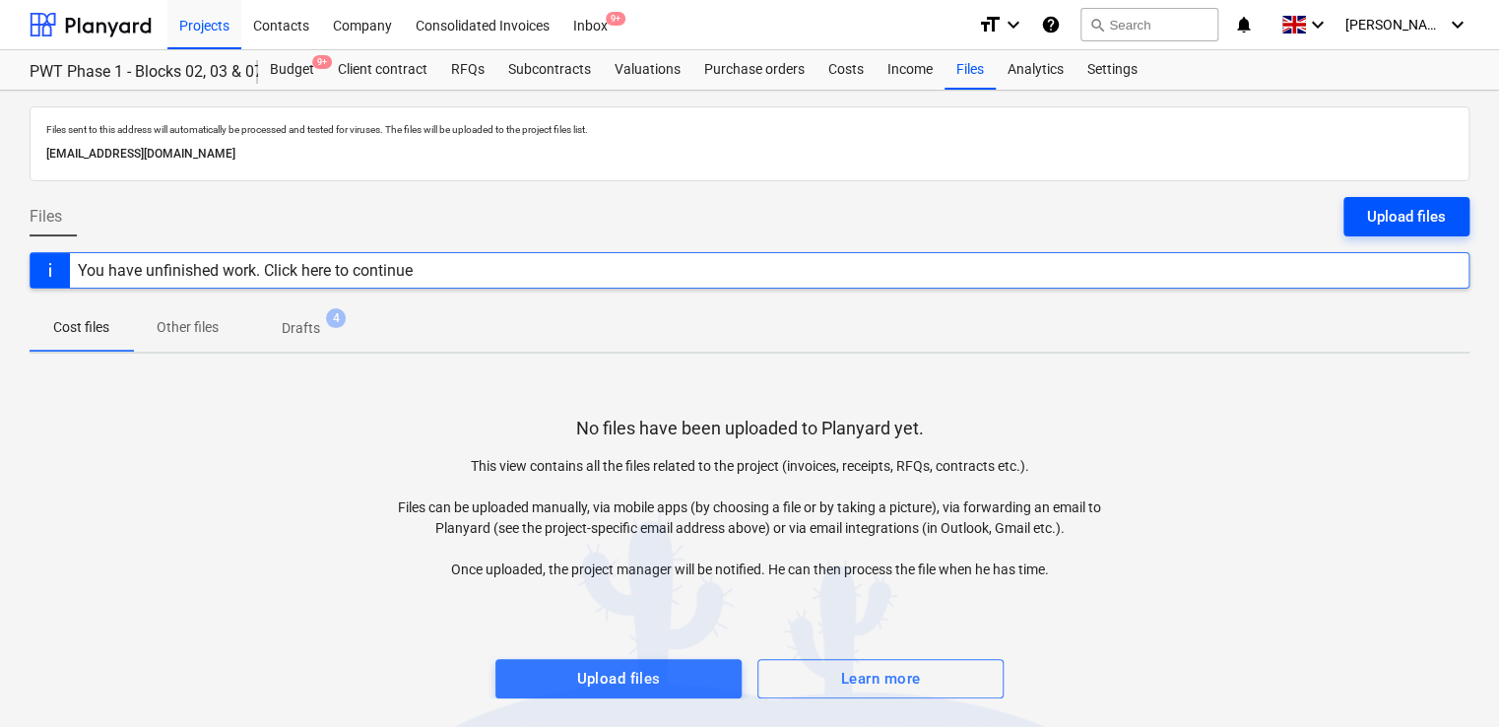
click at [1378, 199] on button "Upload files" at bounding box center [1406, 216] width 126 height 39
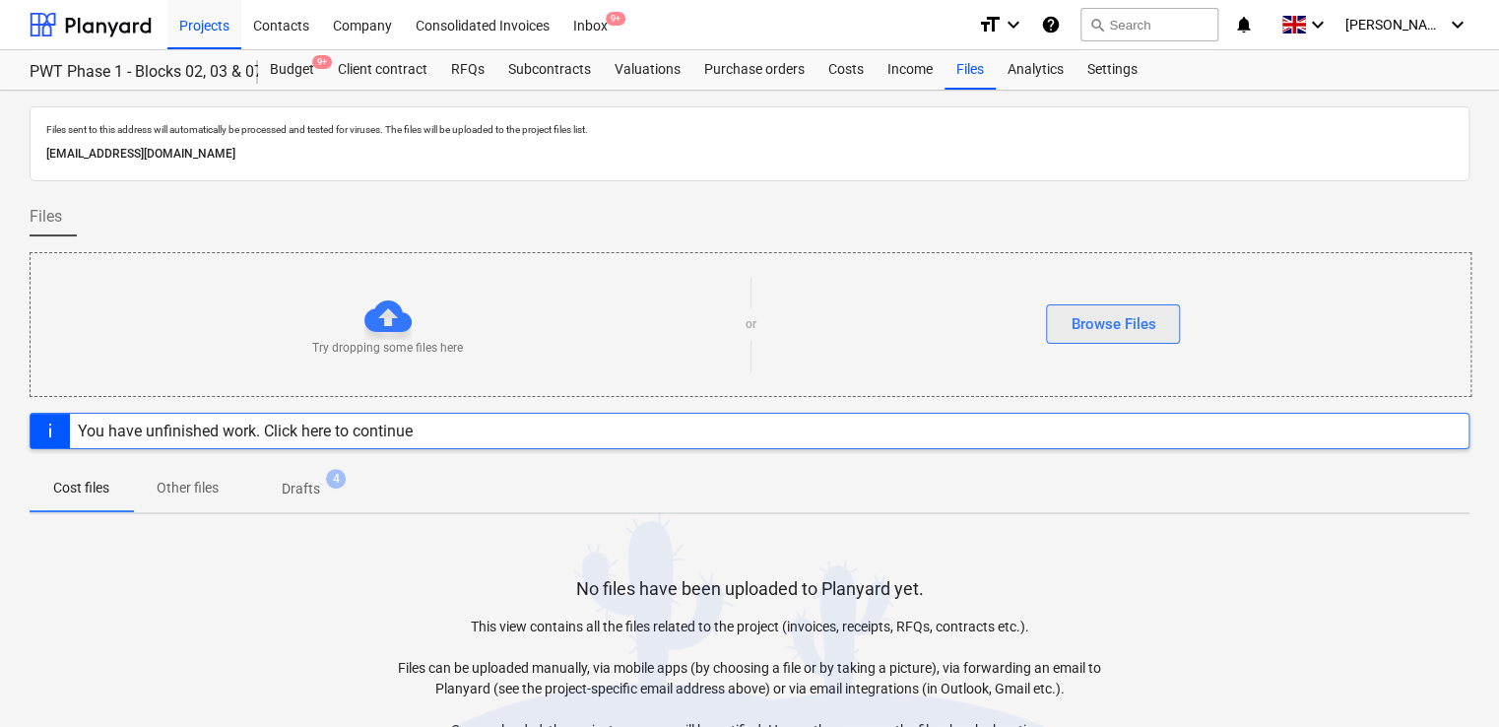
click at [1119, 313] on div "Browse Files" at bounding box center [1112, 324] width 85 height 26
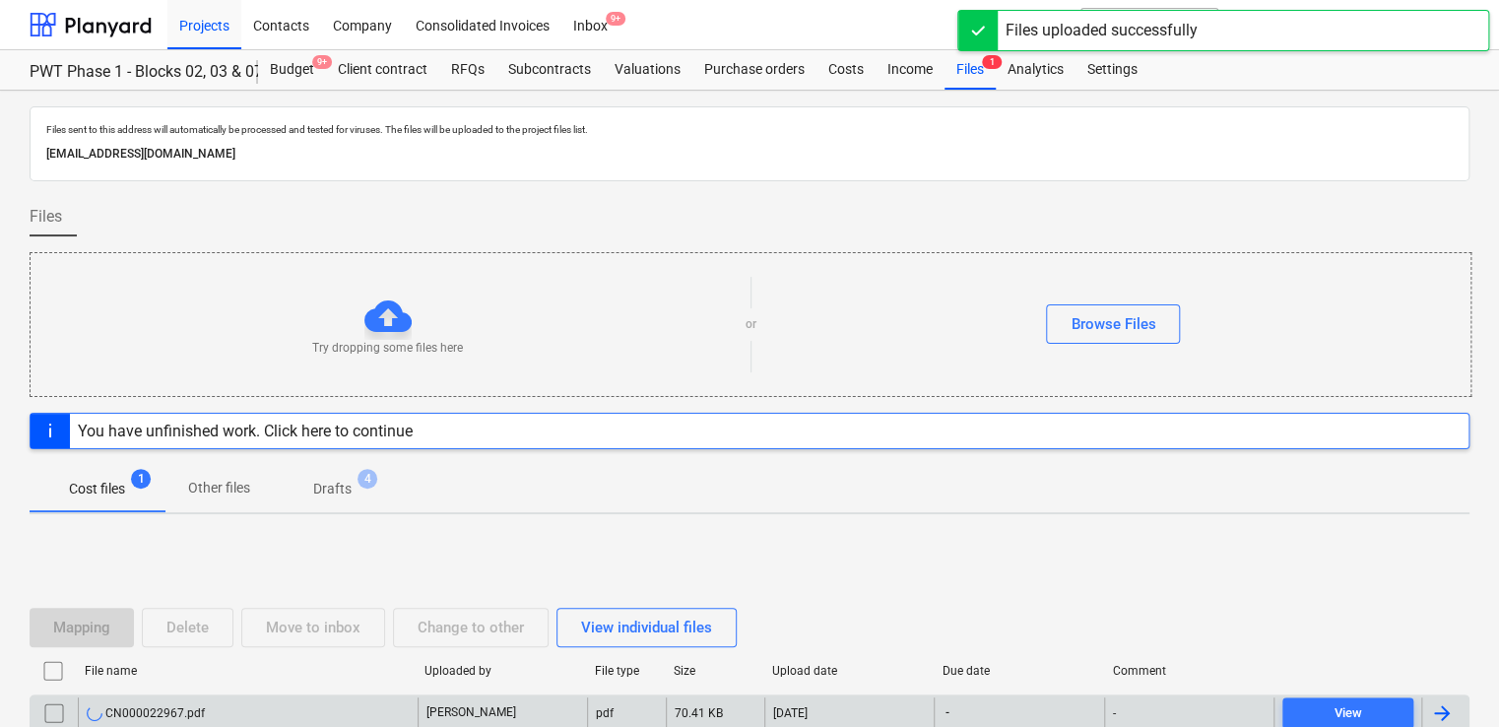
click at [264, 717] on div "CN000022967.pdf" at bounding box center [248, 713] width 340 height 32
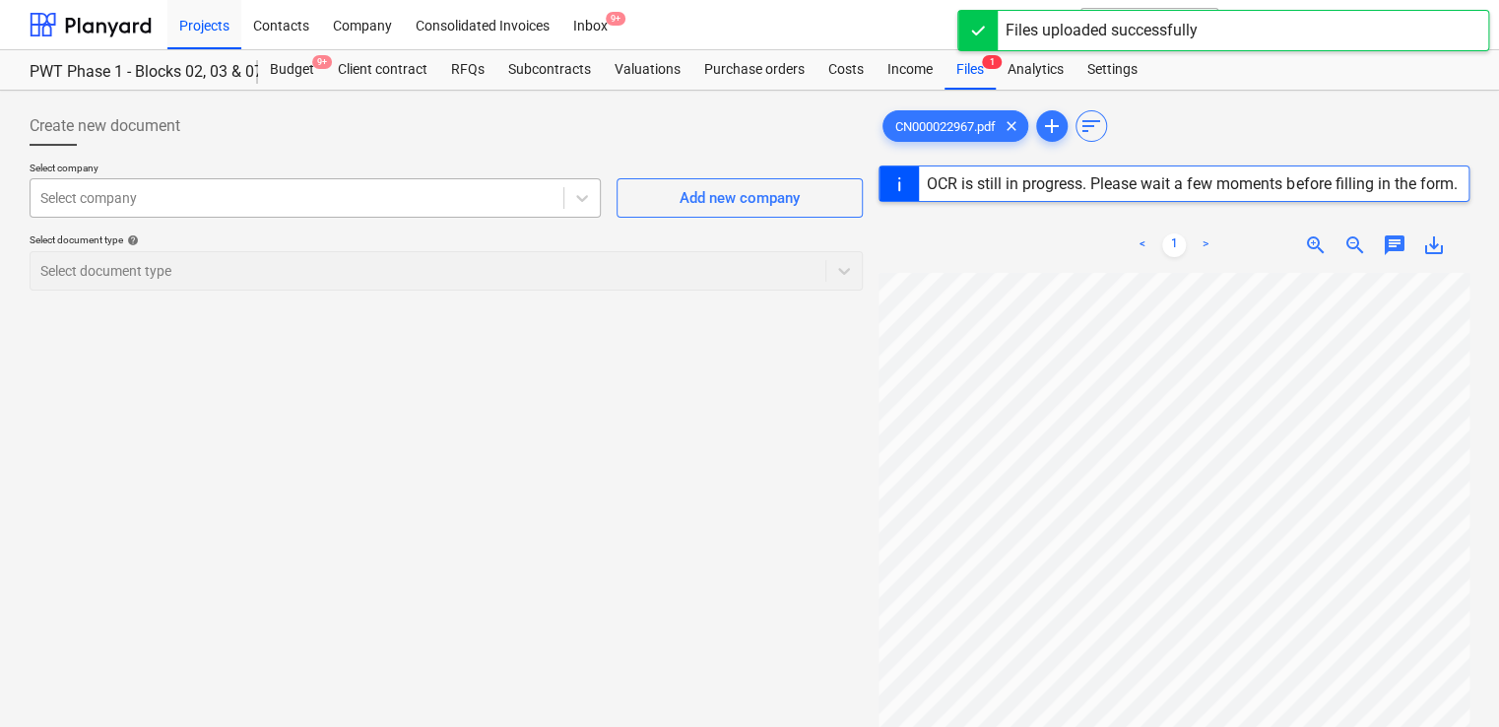
click at [229, 195] on div at bounding box center [296, 198] width 513 height 20
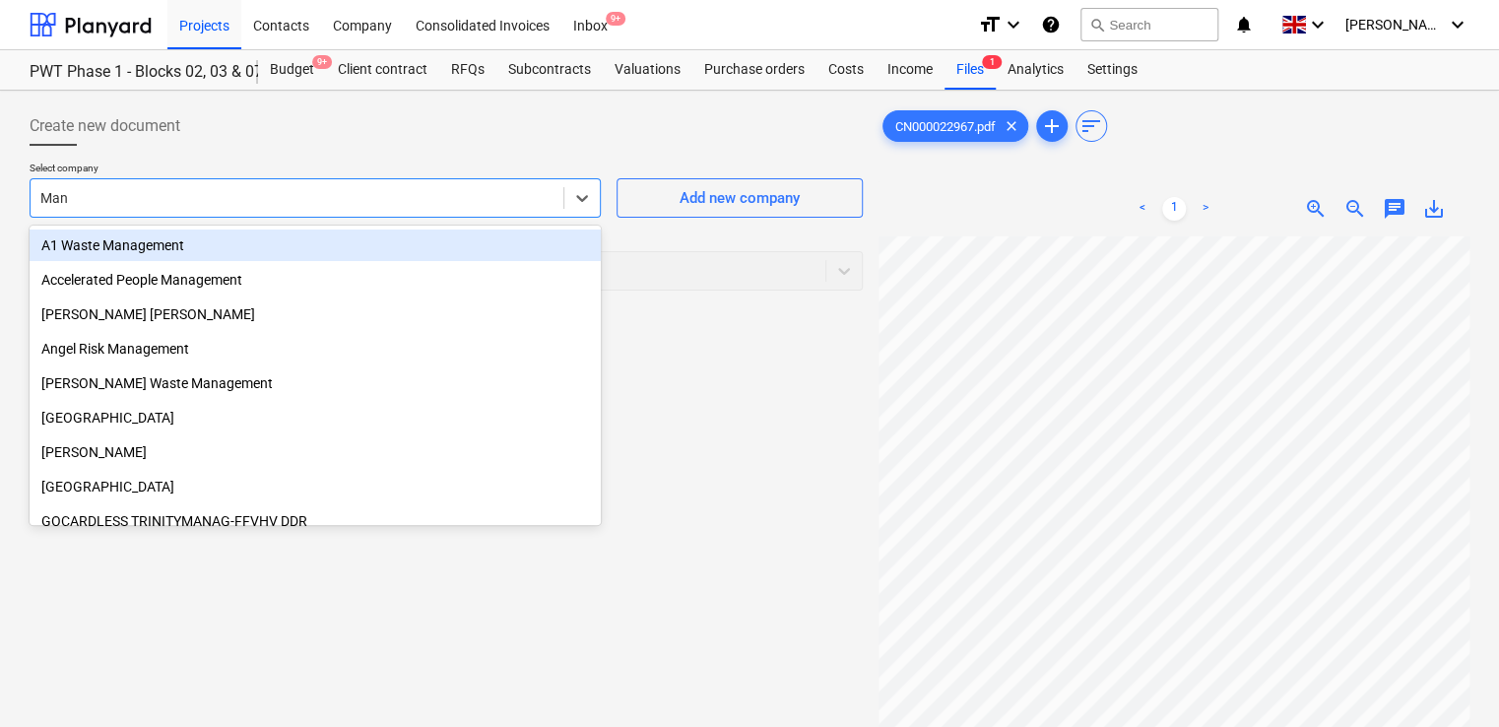
type input "Manu"
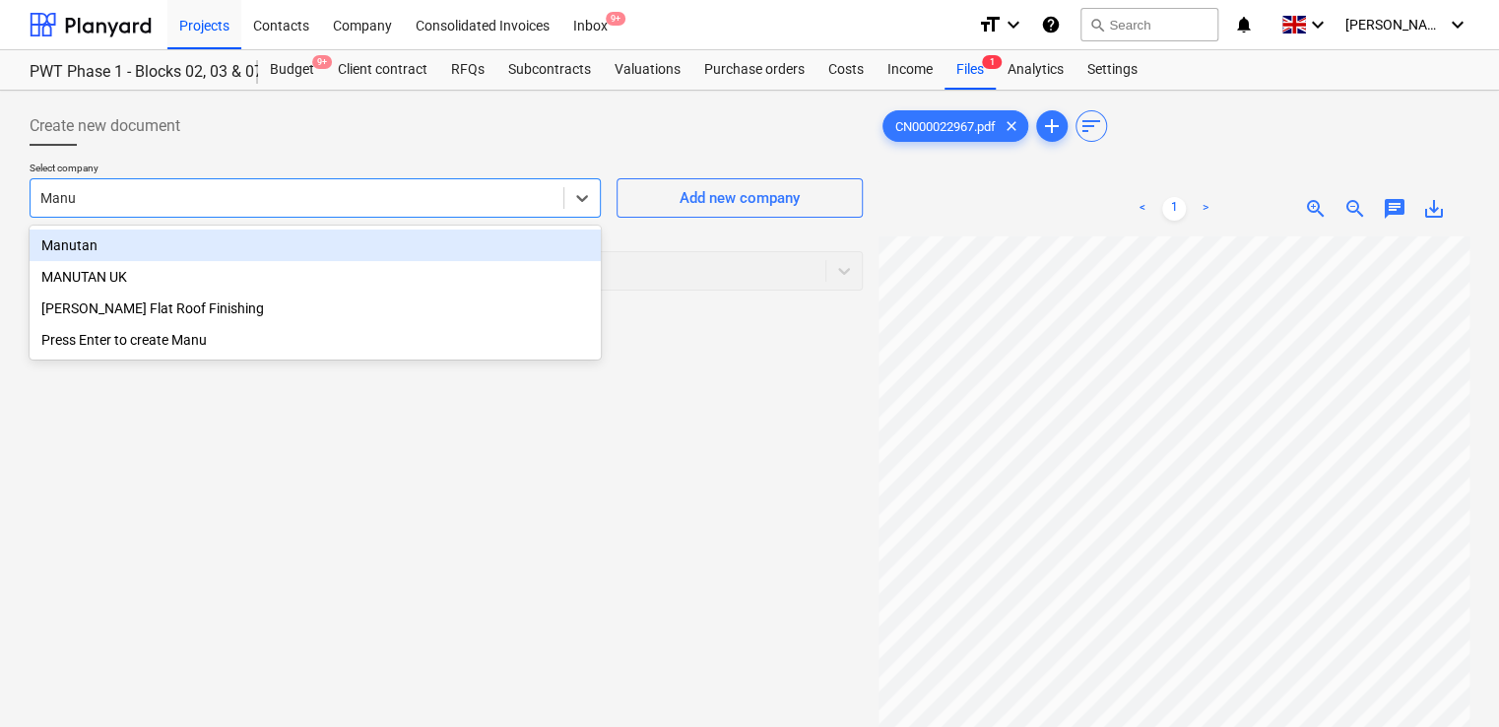
click at [91, 254] on div "Manutan" at bounding box center [315, 245] width 571 height 32
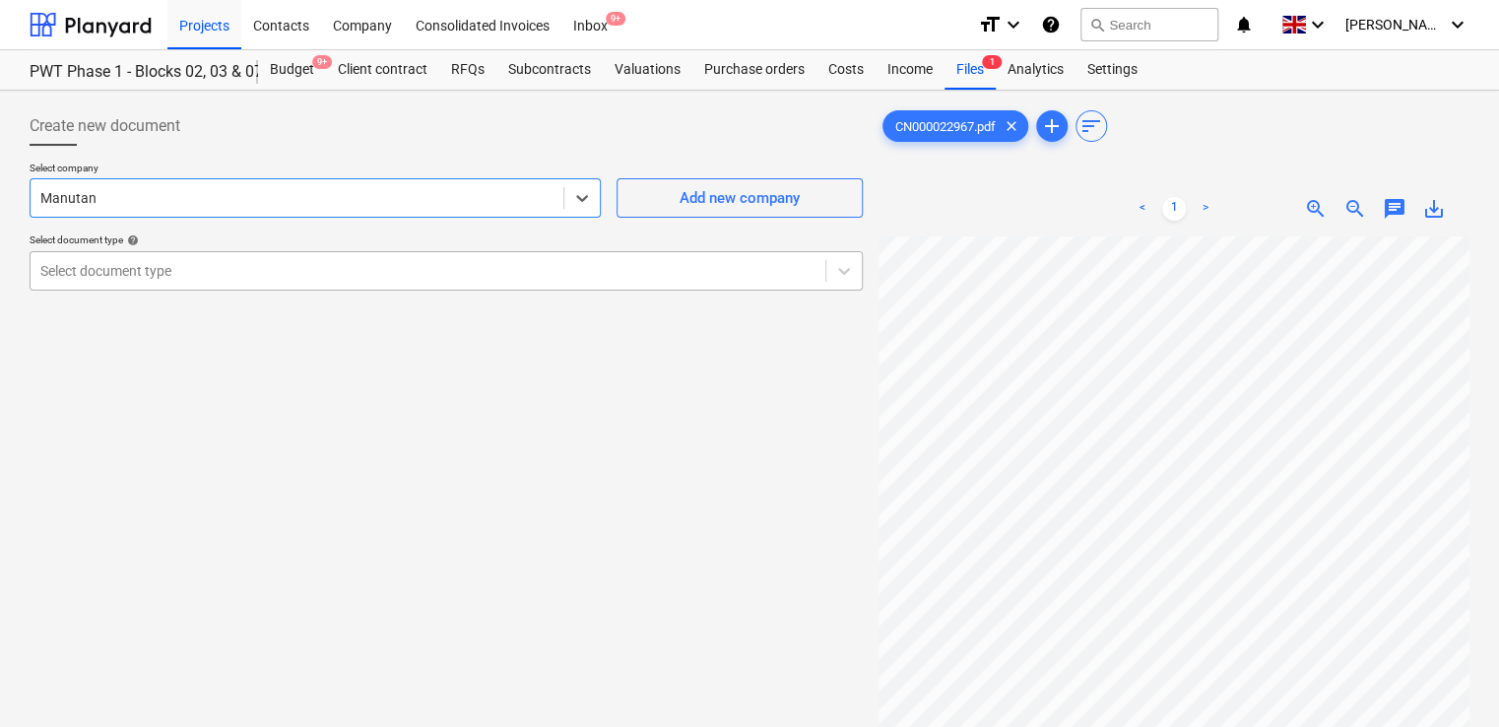
click at [135, 283] on div "Select document type" at bounding box center [428, 271] width 795 height 28
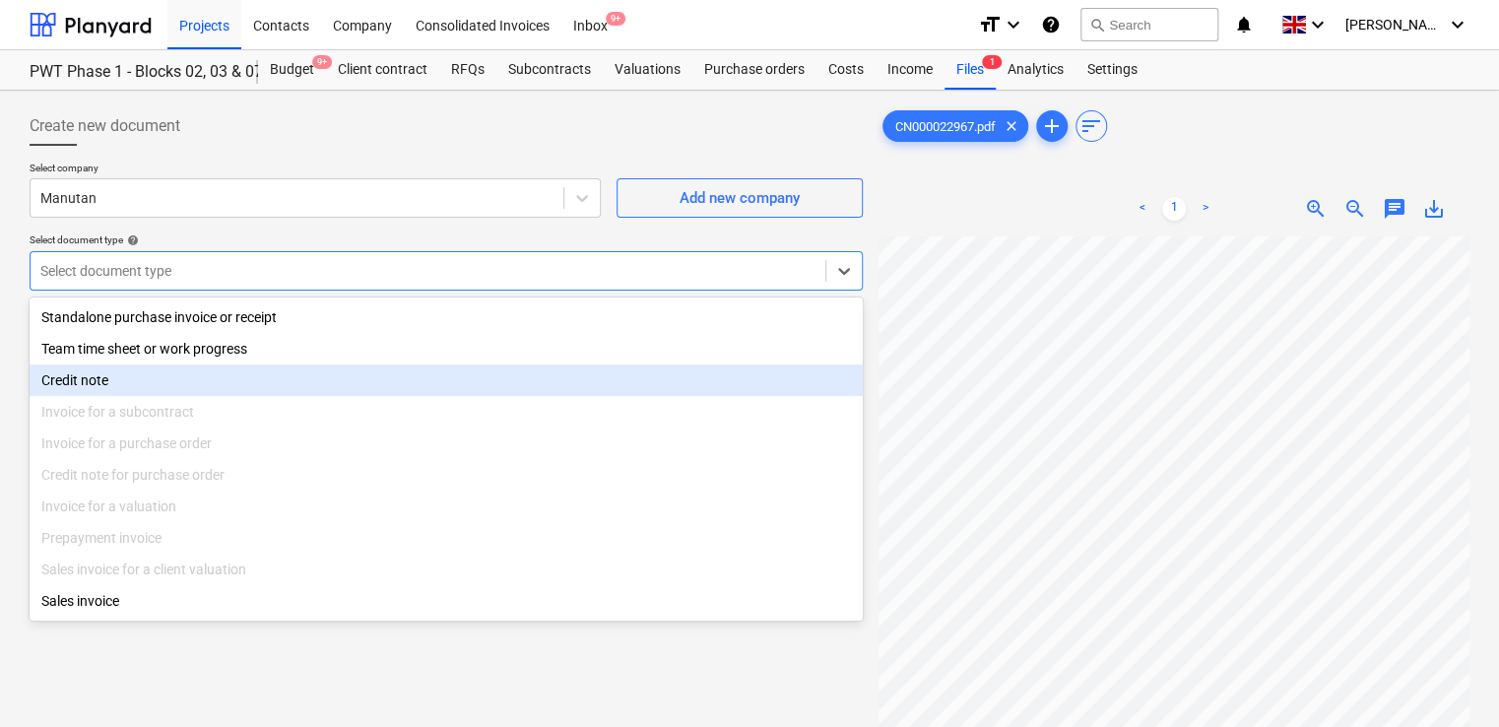
click at [120, 375] on div "Credit note" at bounding box center [446, 380] width 833 height 32
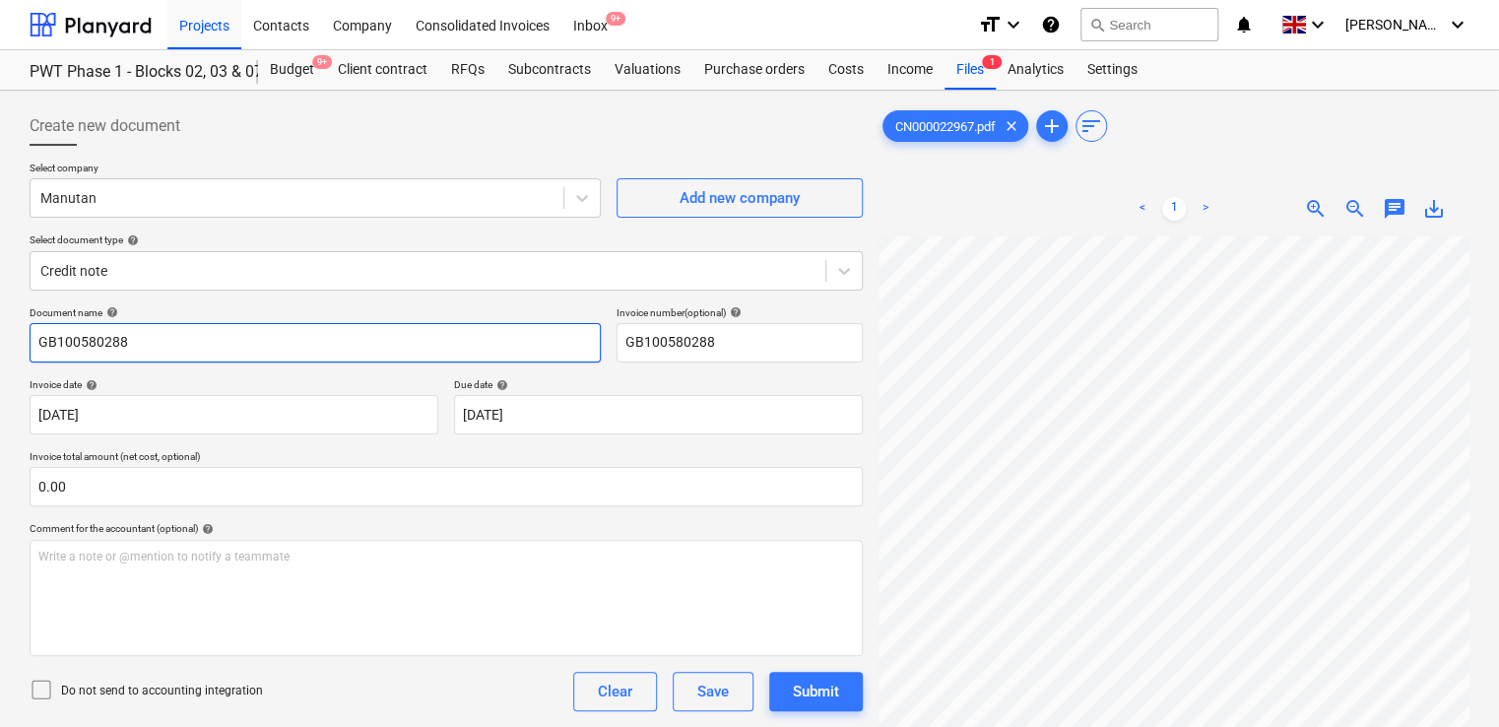
drag, startPoint x: 247, startPoint y: 340, endPoint x: -4, endPoint y: 342, distance: 251.1
click at [0, 342] on html "Projects Contacts Company Consolidated Invoices Inbox 9+ format_size keyboard_a…" at bounding box center [749, 363] width 1499 height 727
paste input "CN000022967"
type input "CN000022967"
drag, startPoint x: 726, startPoint y: 344, endPoint x: 517, endPoint y: 337, distance: 208.9
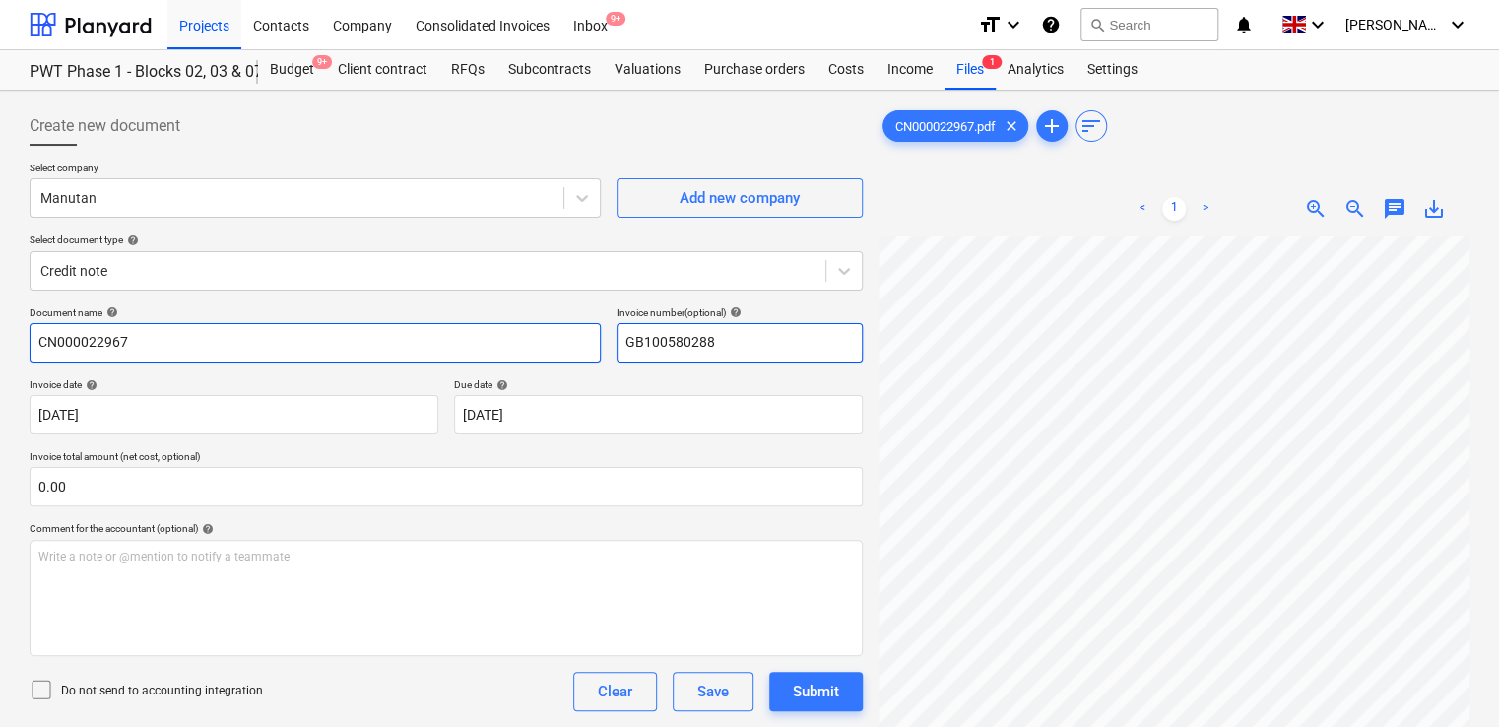
click at [517, 337] on div "Document name help CN000022967 Invoice number (optional) help GB100580288" at bounding box center [446, 334] width 833 height 56
paste input "CN000022967"
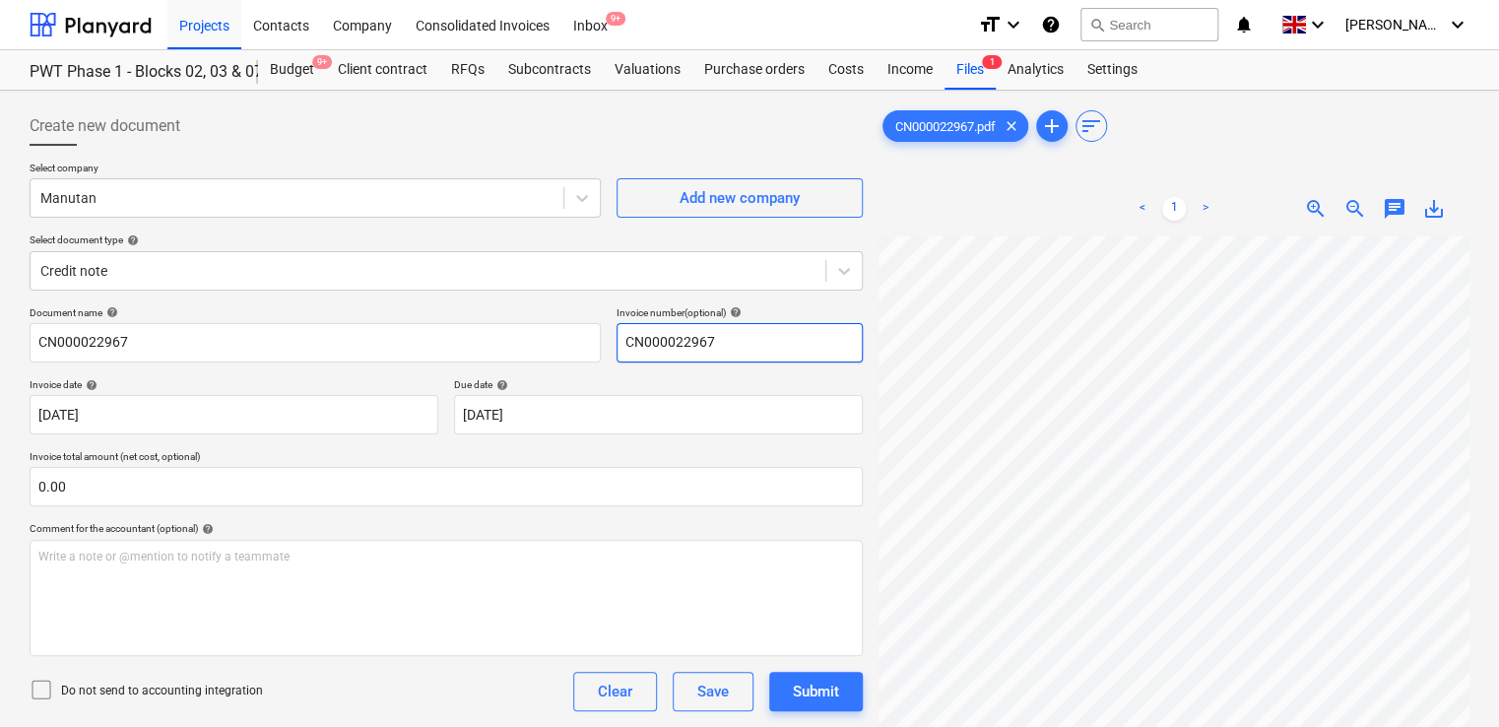
type input "CN000022967"
click at [42, 683] on icon at bounding box center [42, 690] width 24 height 24
click at [357, 692] on div "Do not send to accounting integration Clear Save Submit" at bounding box center [446, 691] width 833 height 39
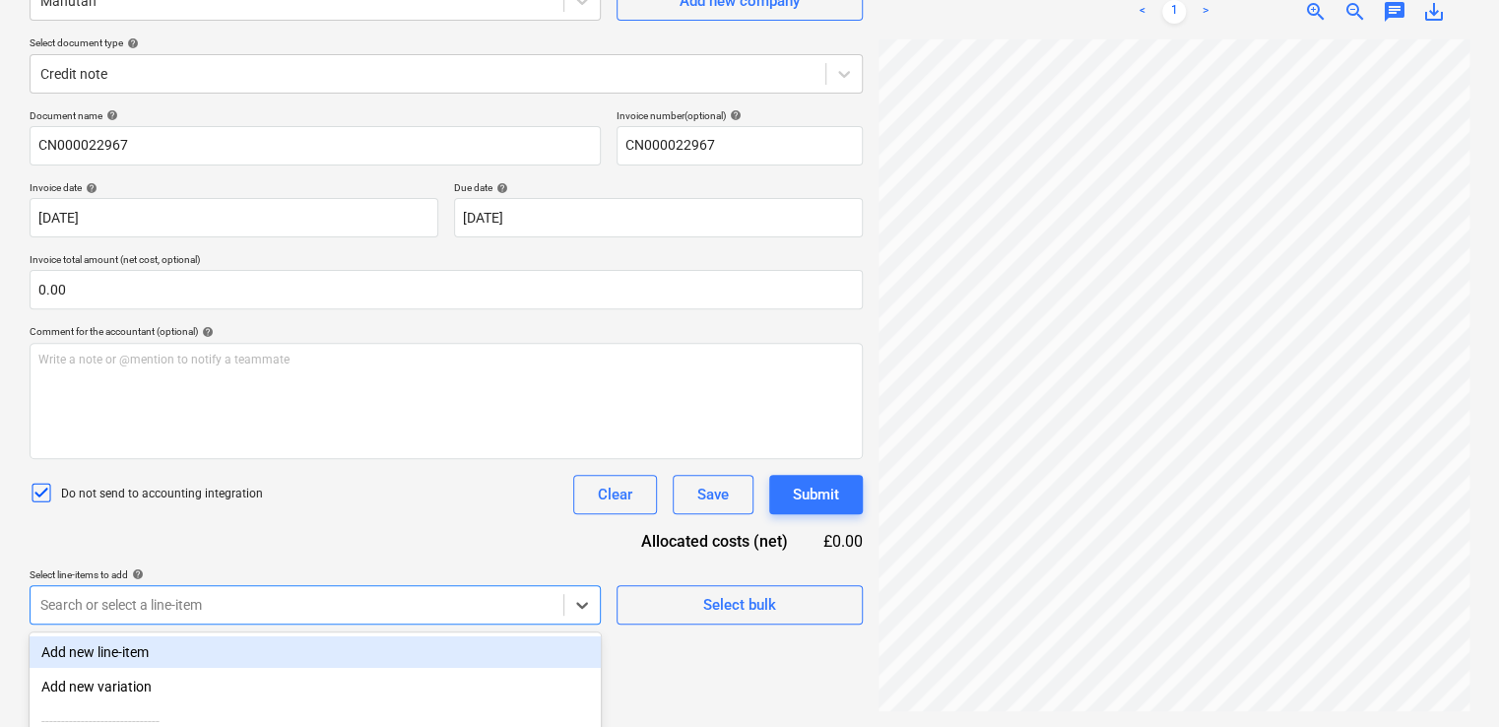
scroll to position [401, 0]
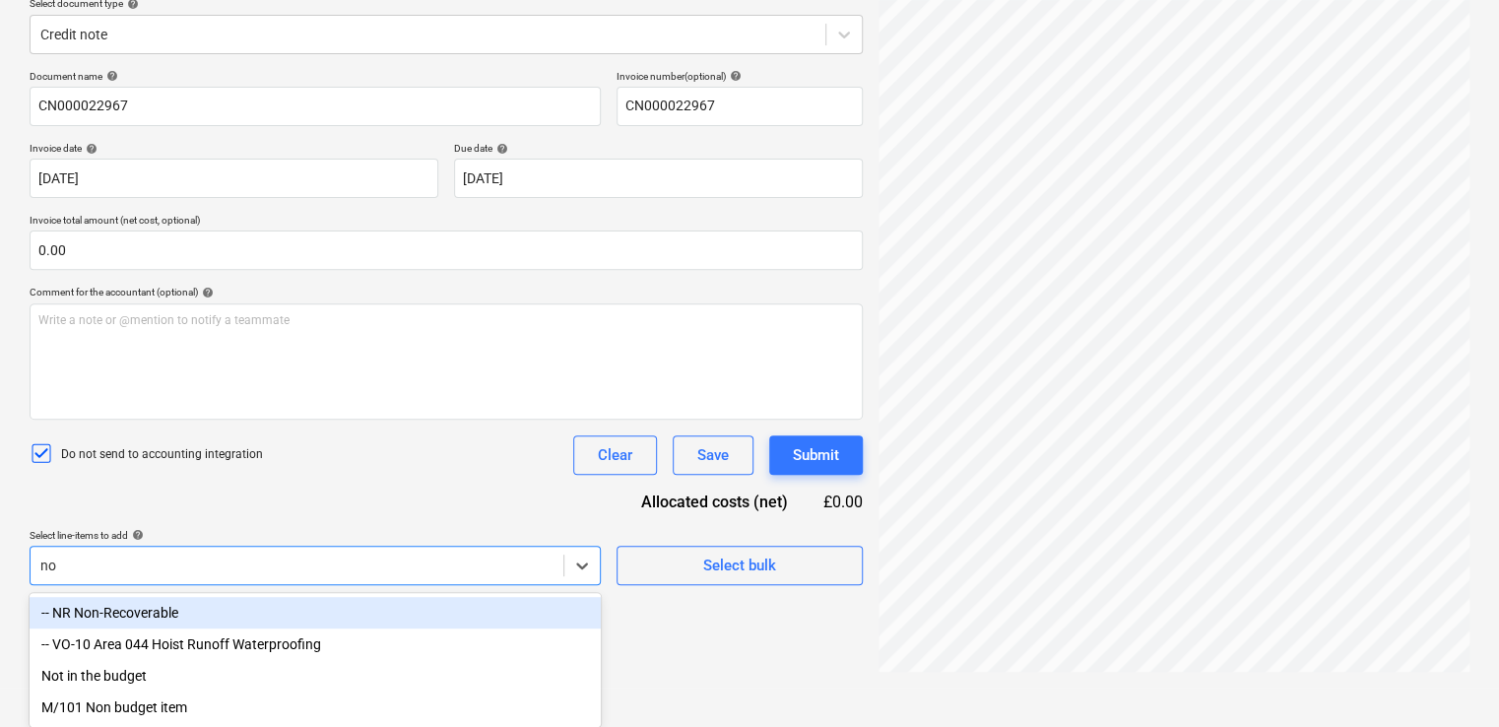
type input "non"
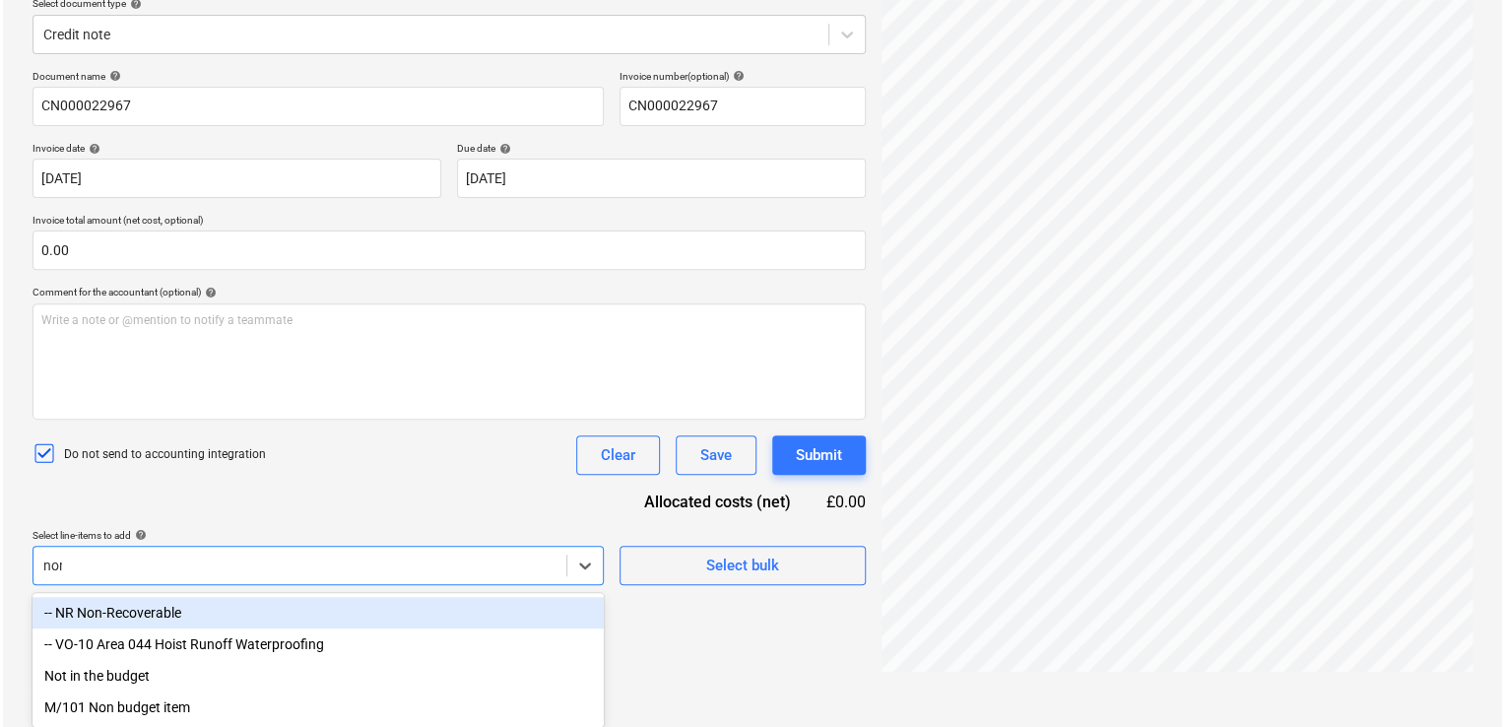
scroll to position [197, 0]
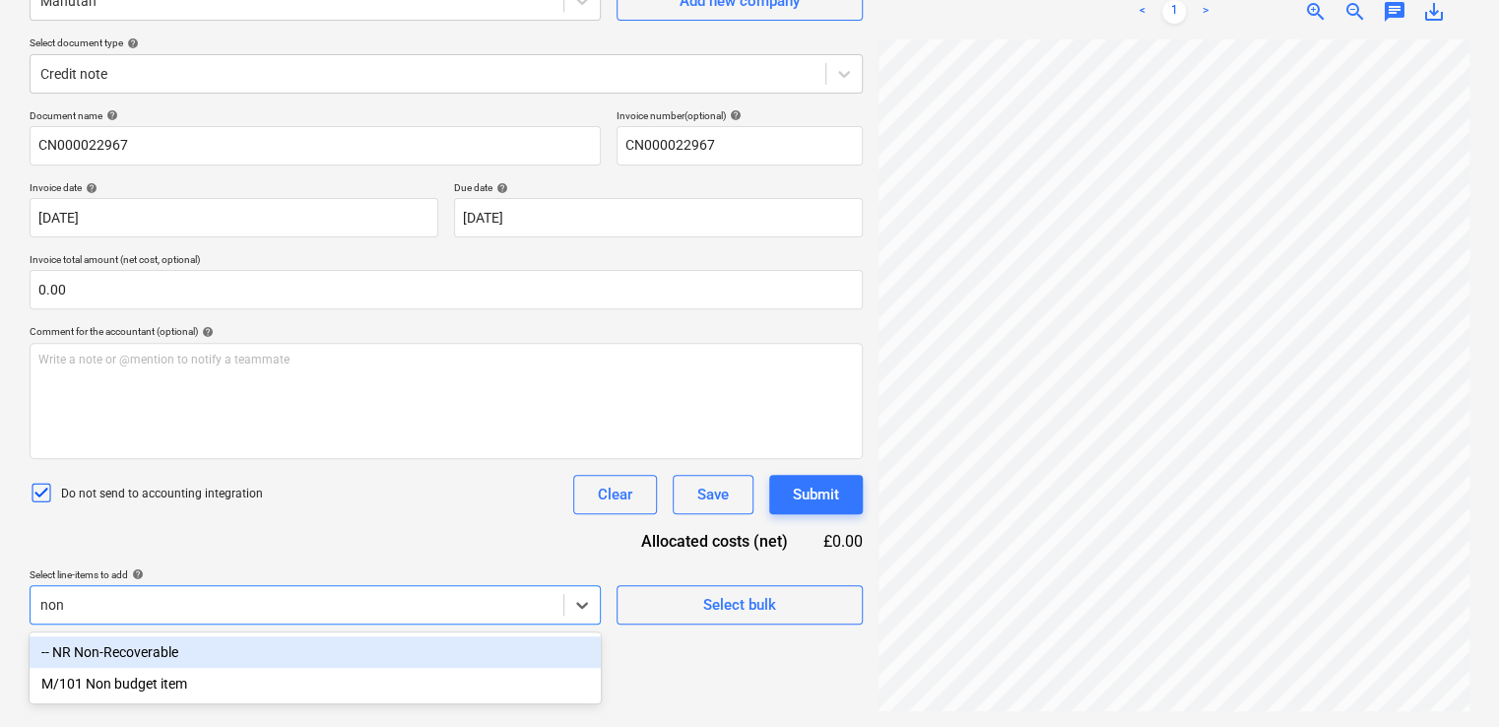
click at [177, 646] on div "-- NR Non-Recoverable" at bounding box center [315, 652] width 571 height 32
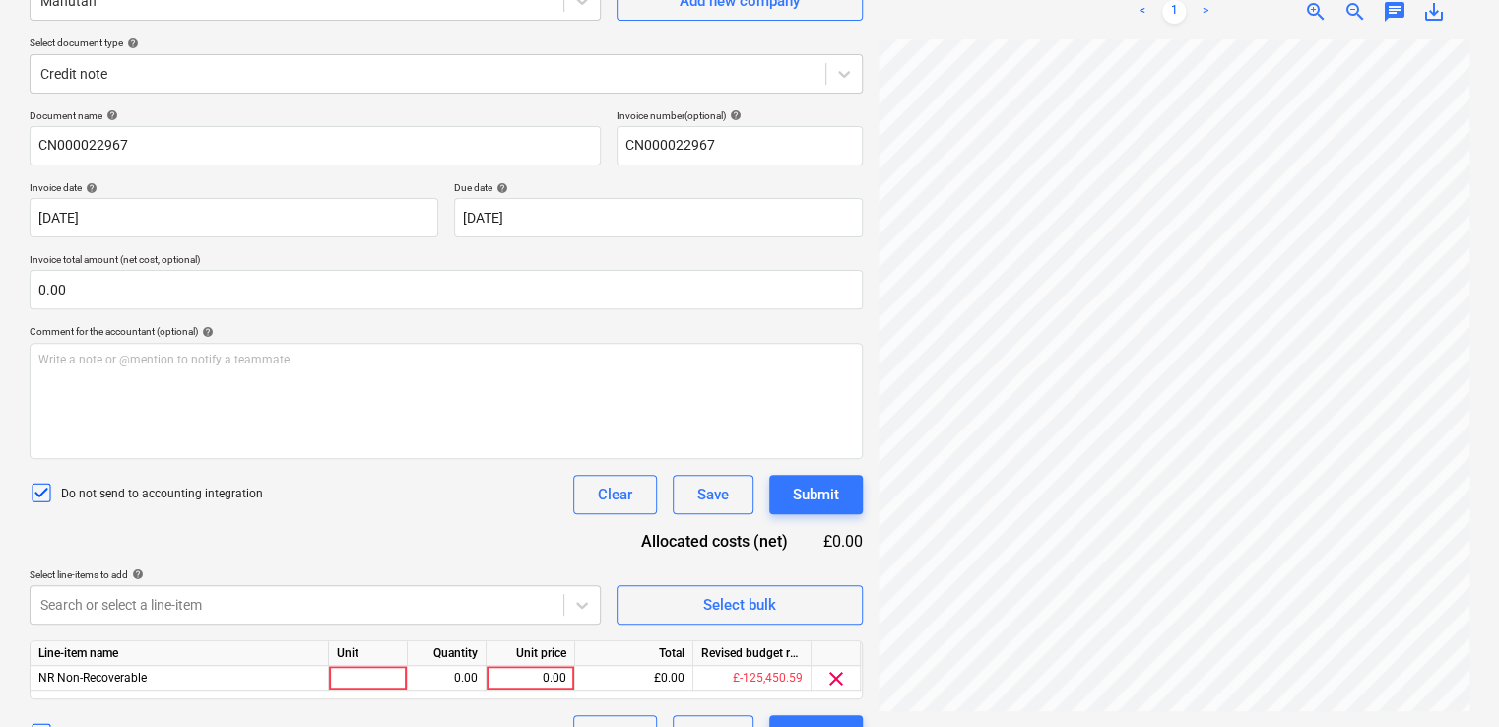
click at [295, 526] on div "Document name help CN000022967 Invoice number (optional) help CN000022967 Invoi…" at bounding box center [446, 431] width 833 height 645
click at [369, 681] on div at bounding box center [368, 678] width 79 height 25
type input "iyten"
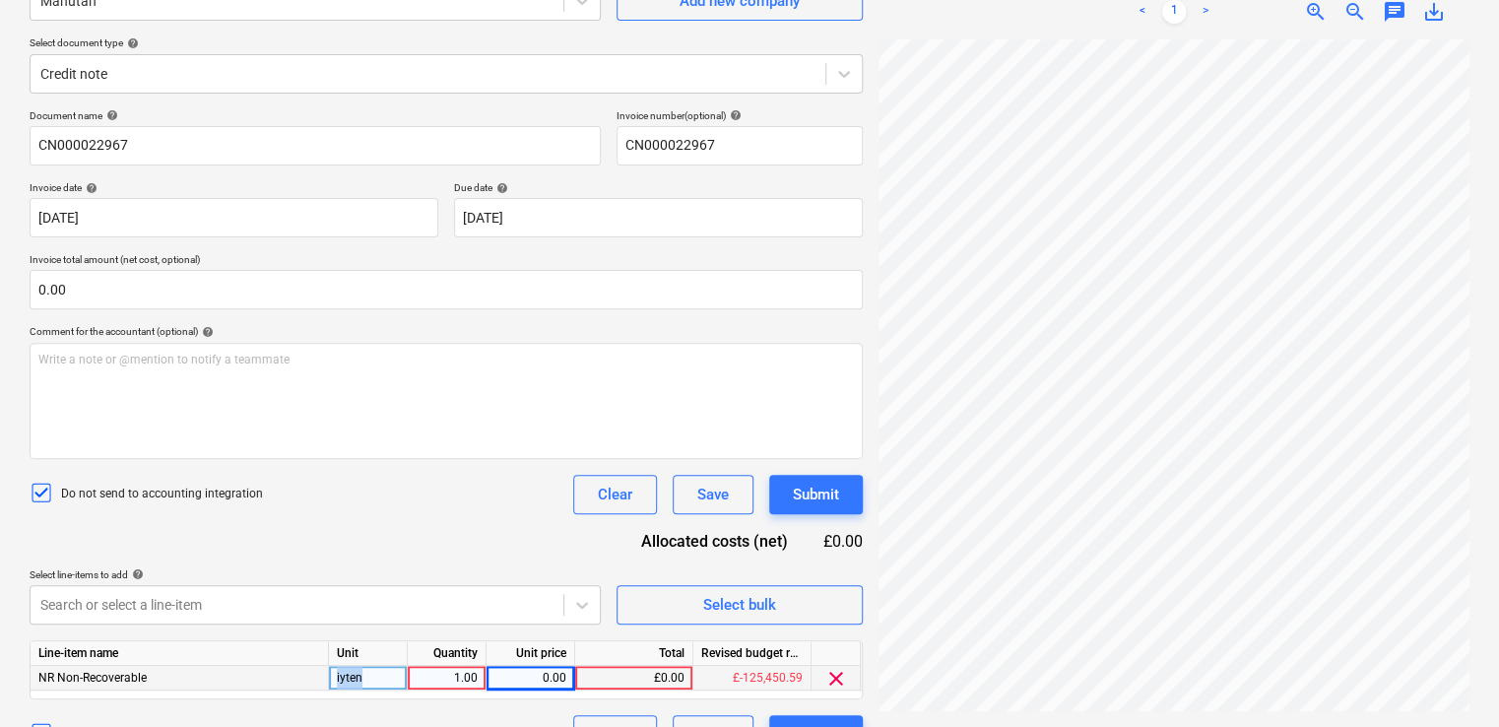
drag, startPoint x: 388, startPoint y: 682, endPoint x: 316, endPoint y: 667, distance: 73.6
click at [0, 0] on div "NR Non-Recoverable iyten 1.00 0.00 £0.00 £-125,450.59 clear" at bounding box center [0, 0] width 0 height 0
drag, startPoint x: 316, startPoint y: 667, endPoint x: 359, endPoint y: 669, distance: 43.4
click at [359, 669] on div "iyten" at bounding box center [368, 678] width 79 height 25
type input "item"
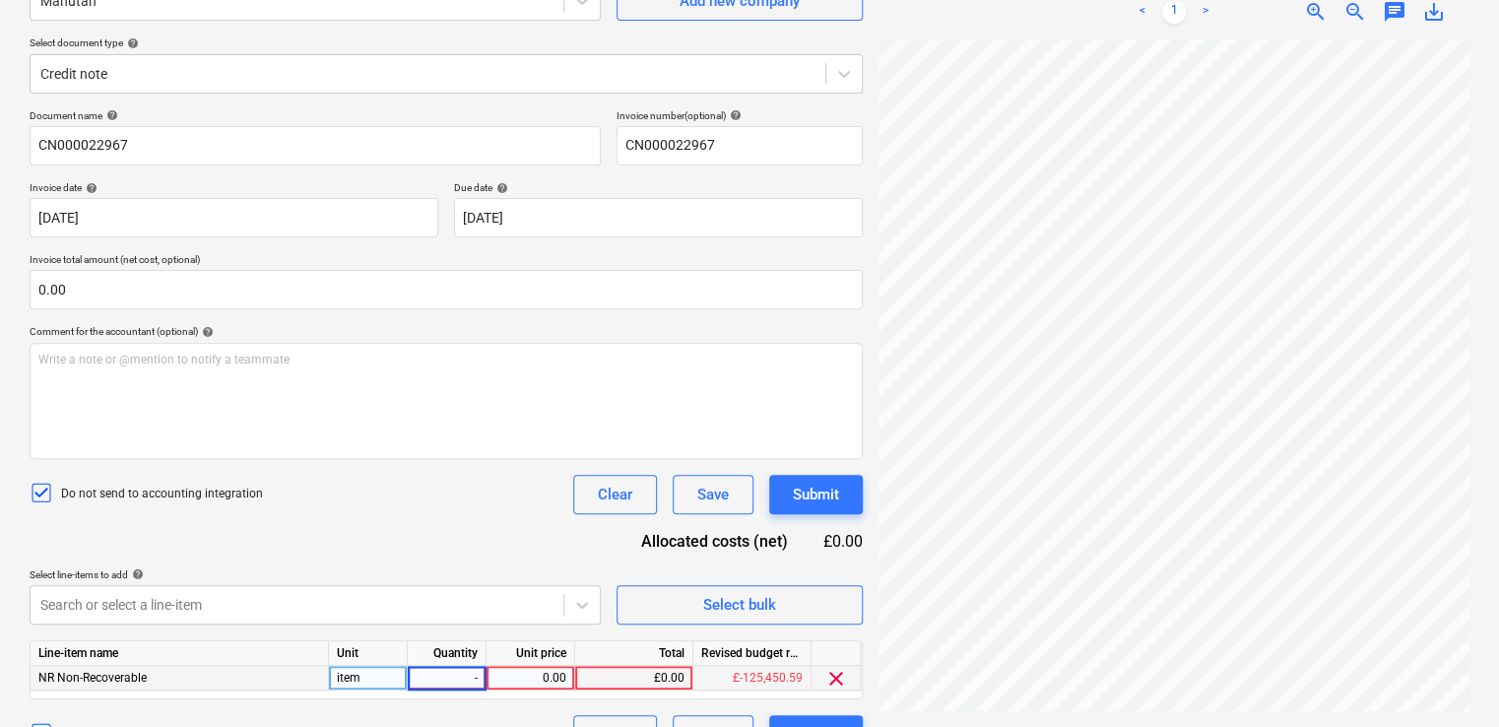
type input "-1"
click at [521, 682] on div "0.00" at bounding box center [530, 678] width 72 height 25
type input "844.97"
click at [513, 577] on div "Select line-items to add help" at bounding box center [315, 574] width 571 height 13
click at [486, 526] on div "Document name help CN000022967 Invoice number (optional) help CN000022967 Invoi…" at bounding box center [446, 431] width 833 height 645
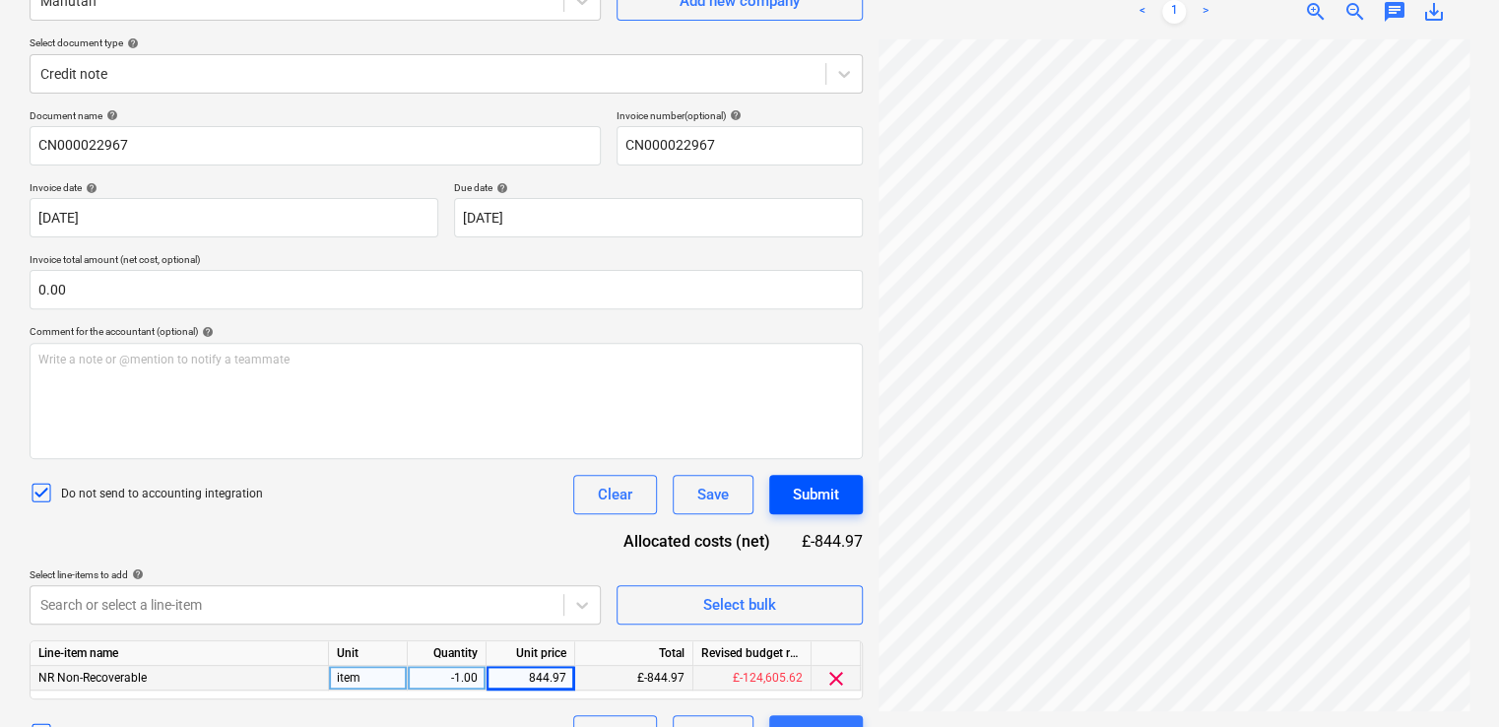
click at [824, 484] on div "Submit" at bounding box center [816, 495] width 46 height 26
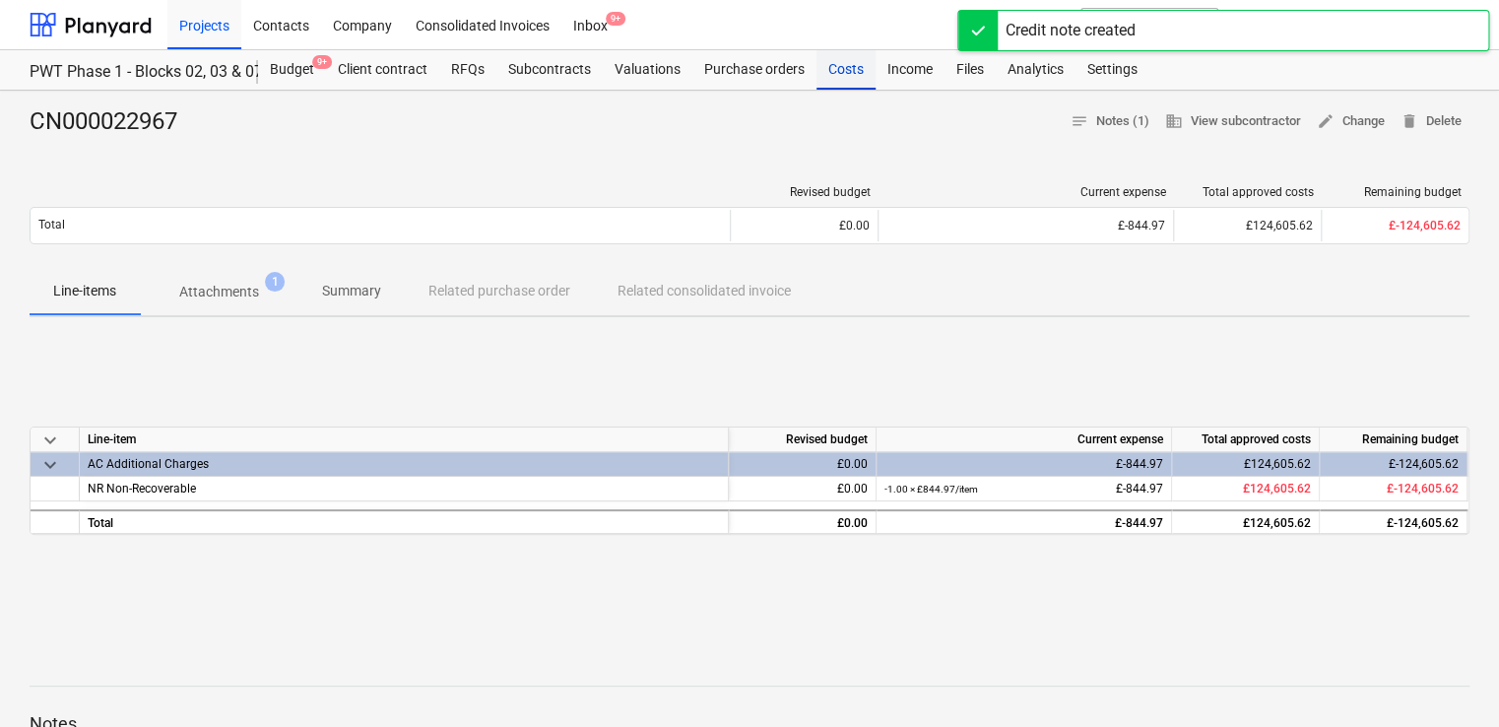
click at [851, 61] on div "Costs" at bounding box center [845, 69] width 59 height 39
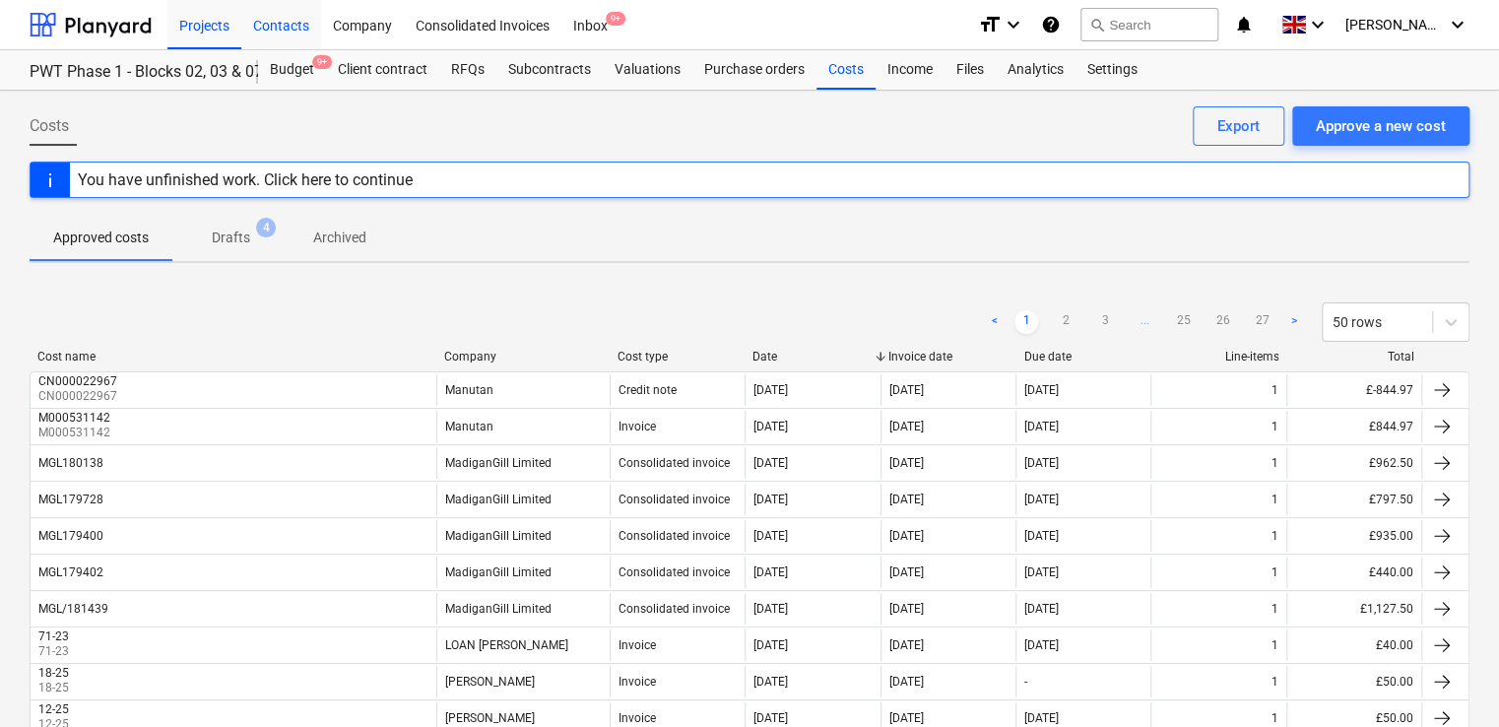
click at [288, 26] on div "Contacts" at bounding box center [281, 24] width 80 height 50
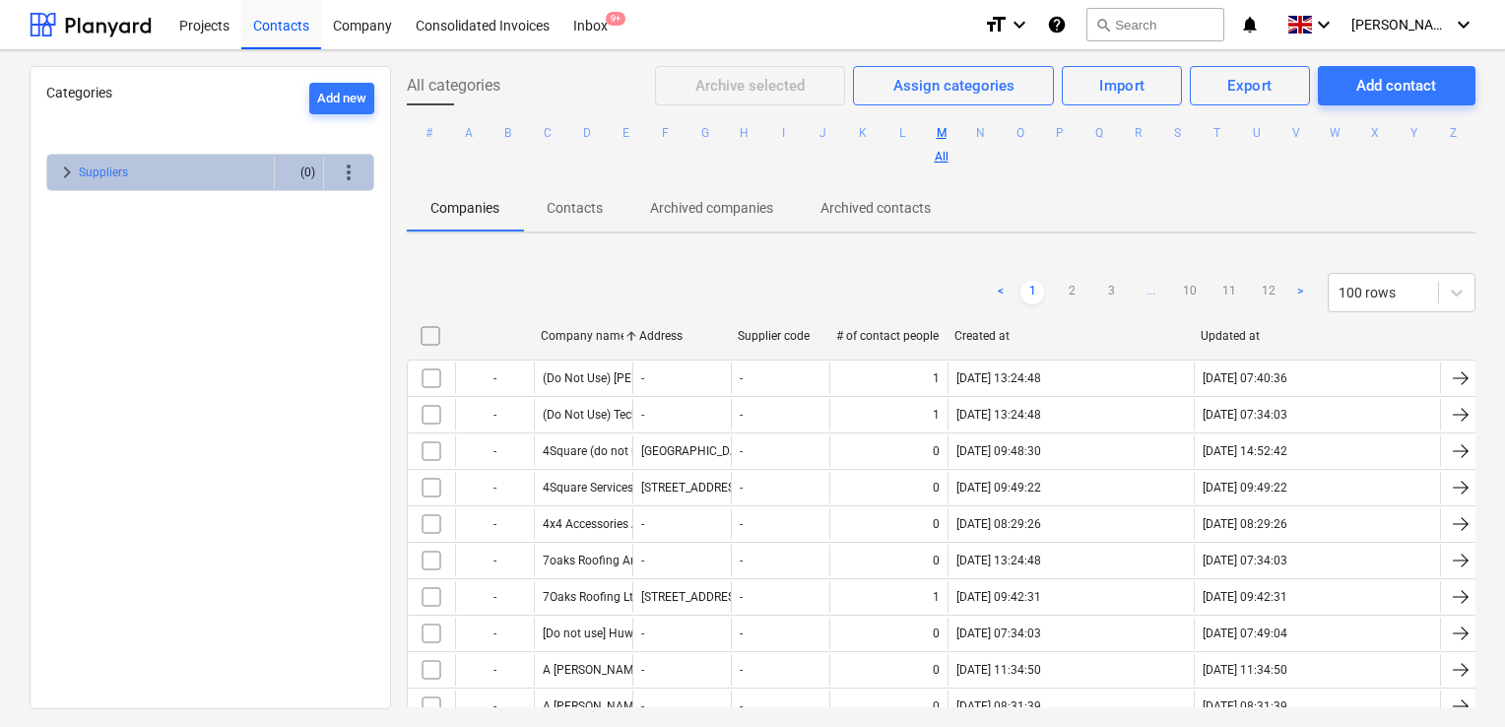
click at [953, 132] on button "M" at bounding box center [942, 133] width 24 height 24
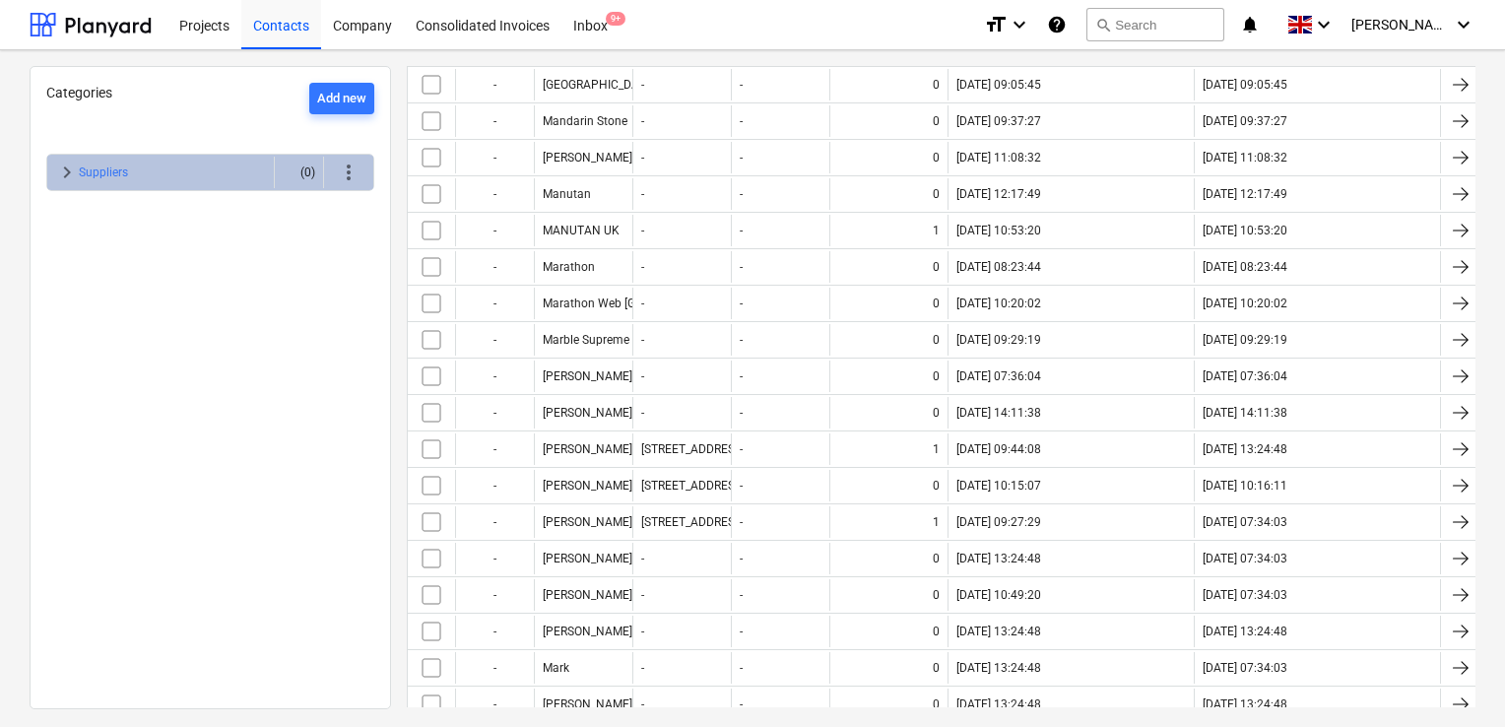
scroll to position [868, 0]
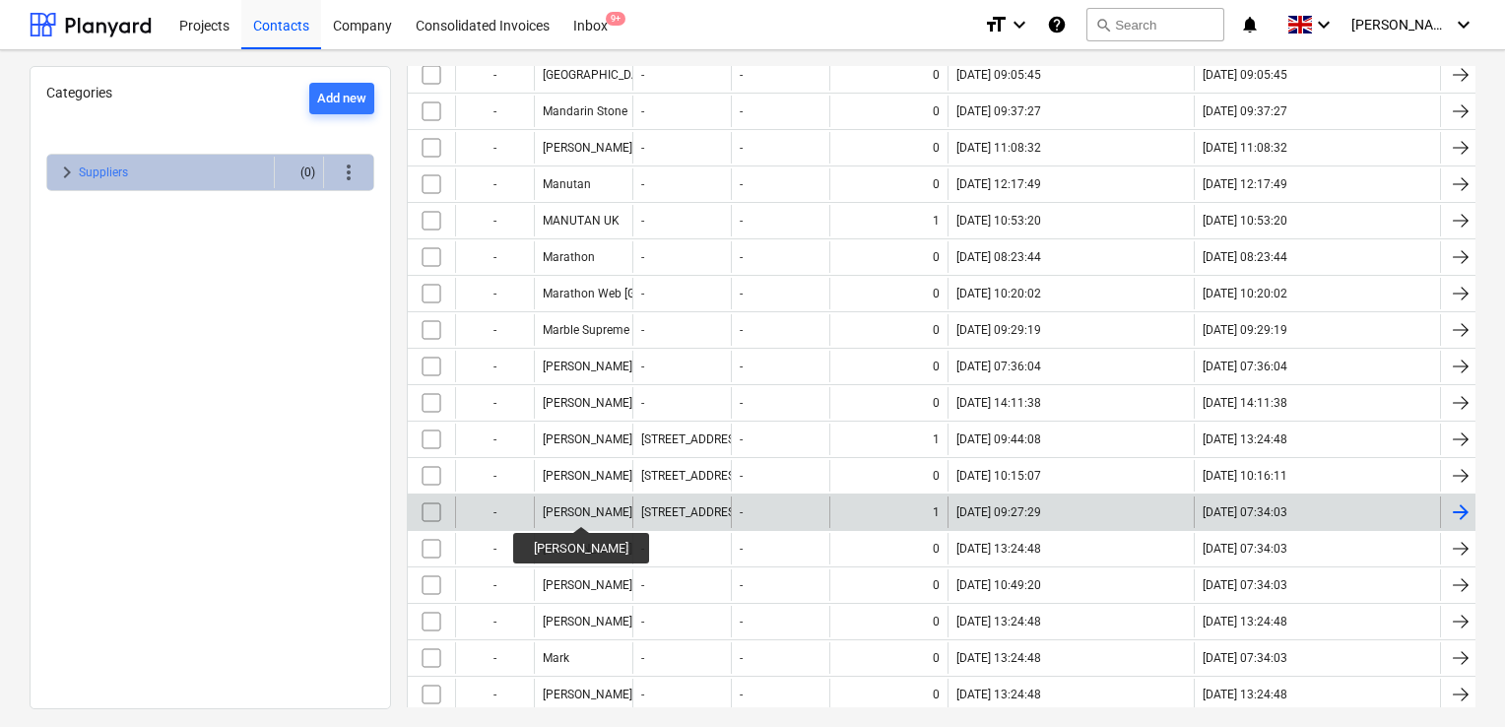
click at [564, 508] on div "[PERSON_NAME]" at bounding box center [588, 512] width 90 height 14
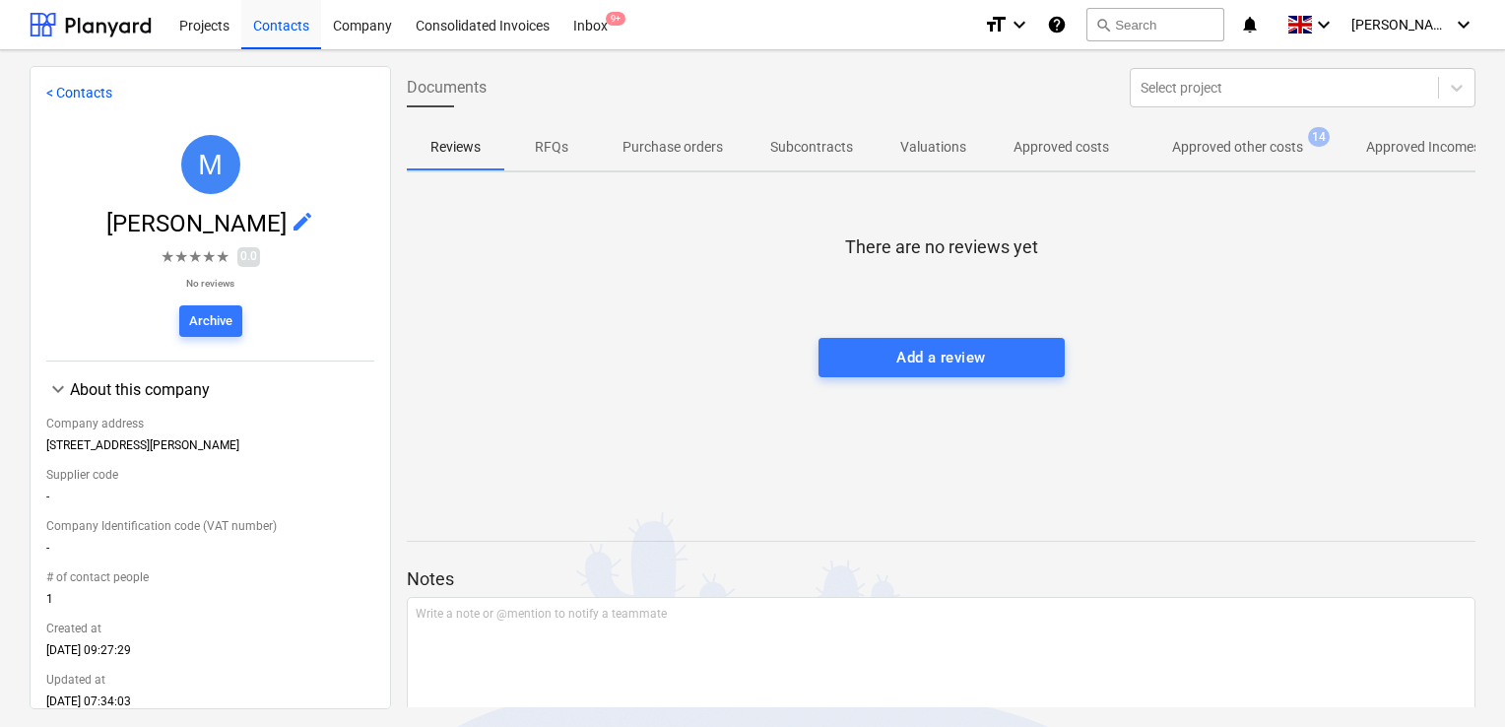
click at [1245, 152] on p "Approved other costs" at bounding box center [1237, 147] width 131 height 21
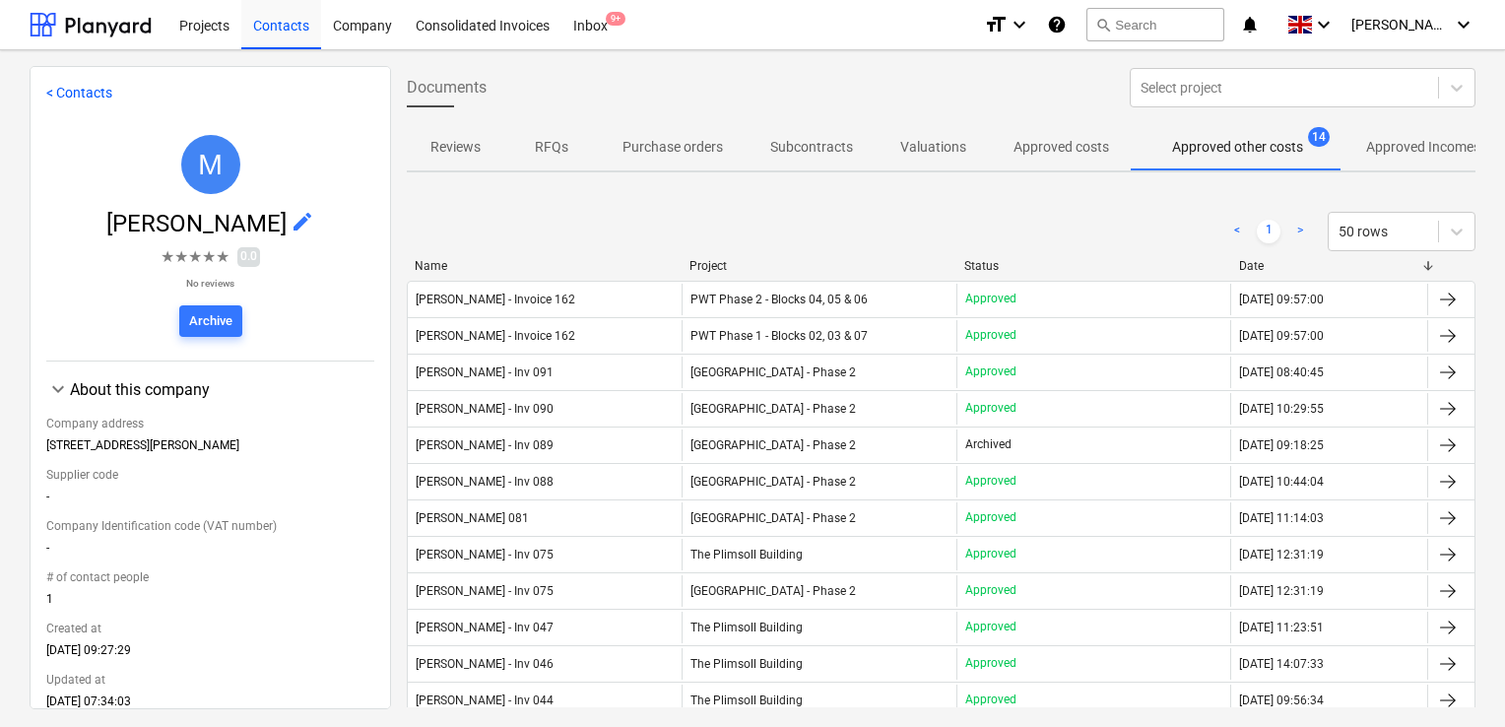
click at [828, 273] on div "Name Project Status Date" at bounding box center [941, 270] width 1068 height 22
click at [709, 270] on div "Project" at bounding box center [818, 266] width 259 height 14
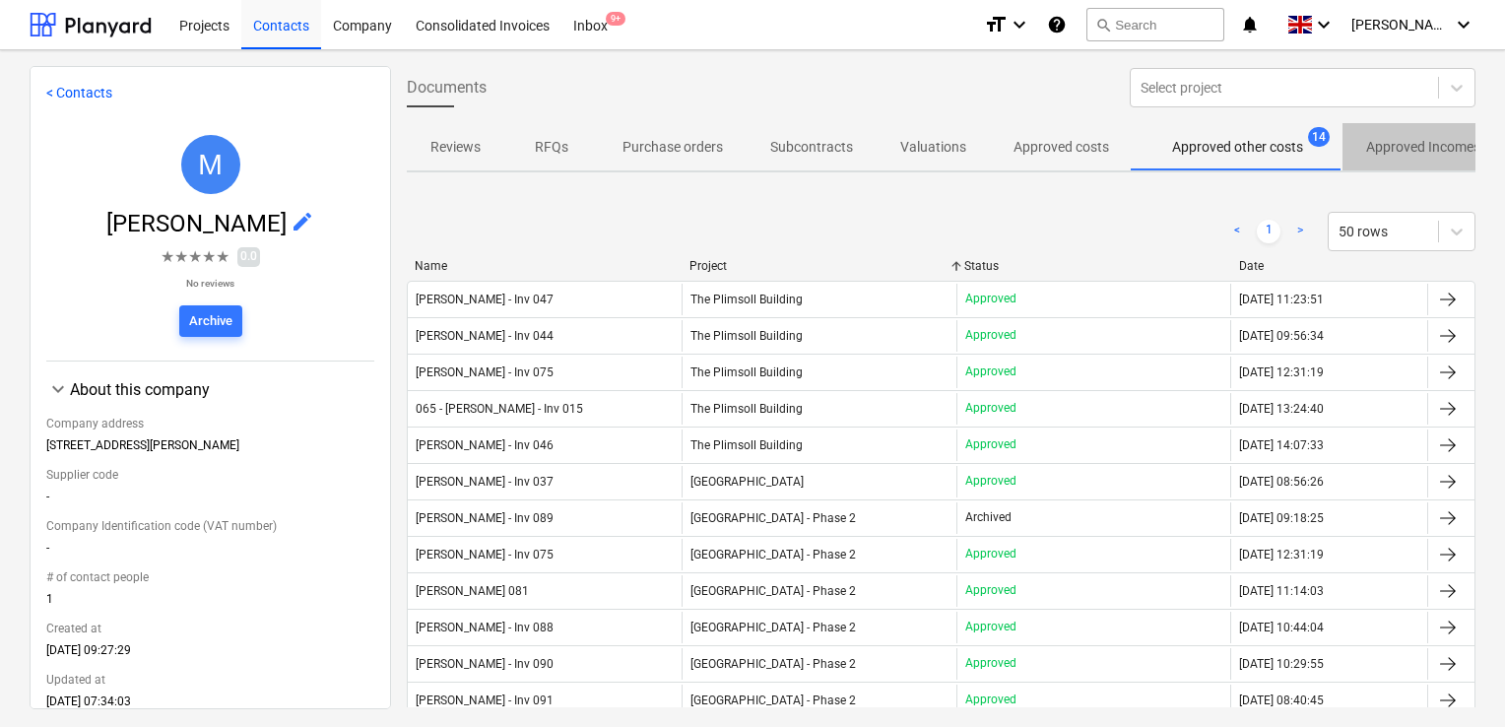
click at [1422, 148] on p "Approved Incomes" at bounding box center [1423, 147] width 114 height 21
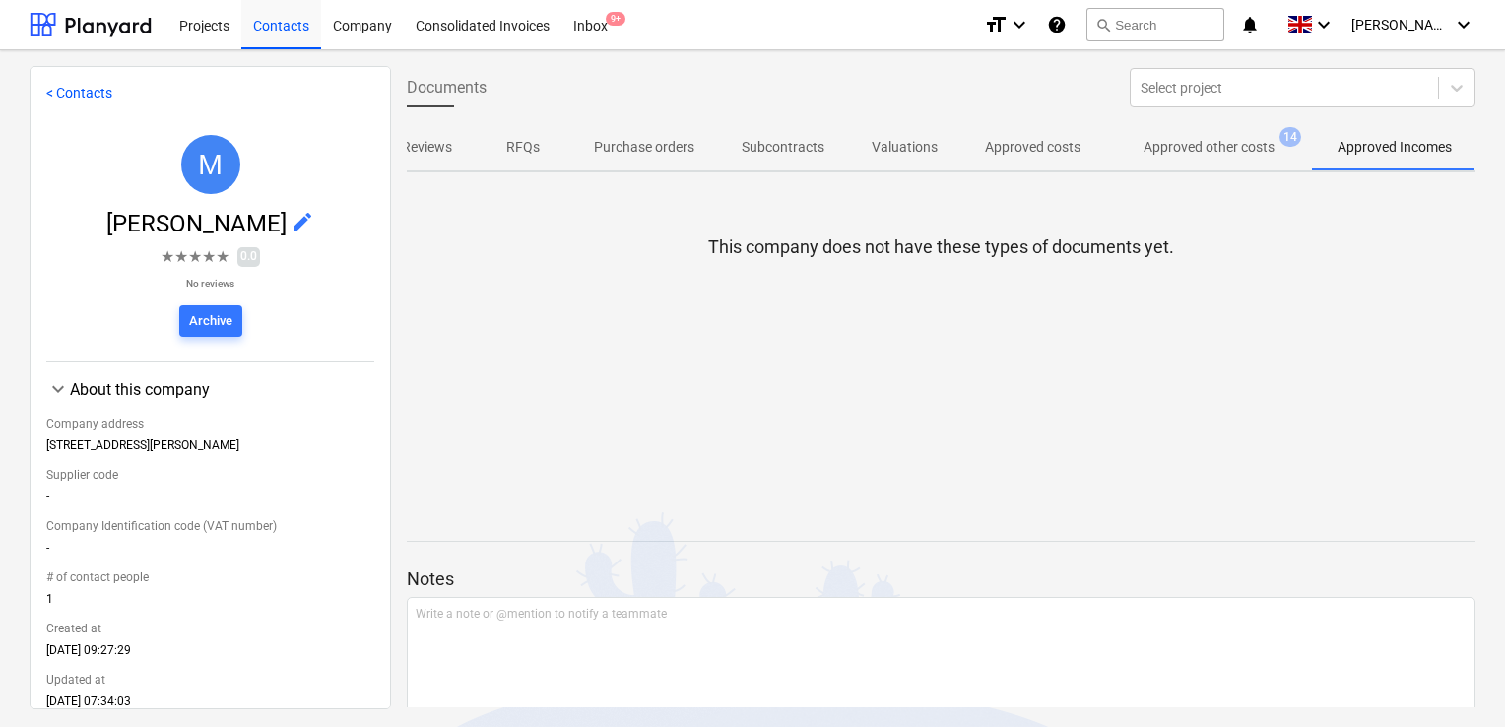
scroll to position [0, 33]
click at [1232, 139] on p "Approved other costs" at bounding box center [1208, 147] width 131 height 21
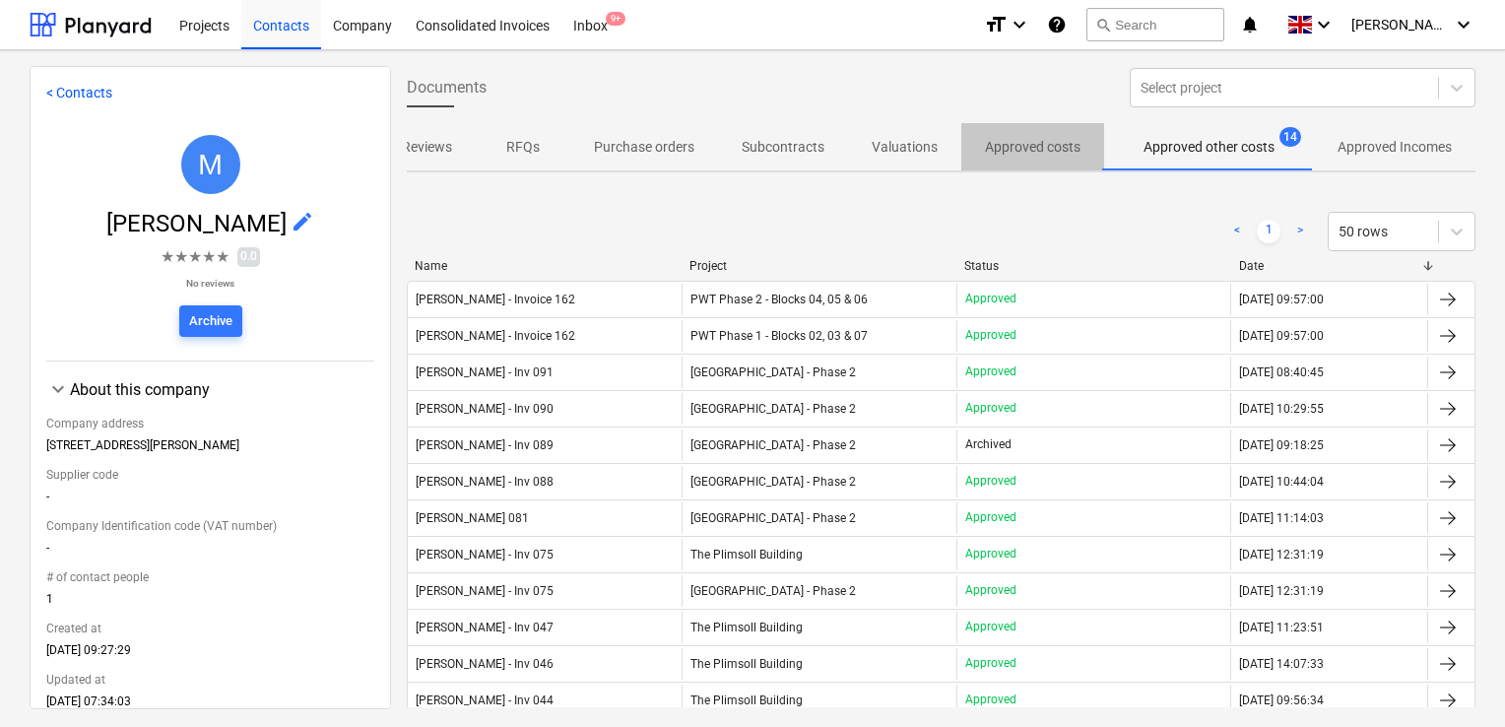
click at [997, 142] on p "Approved costs" at bounding box center [1033, 147] width 96 height 21
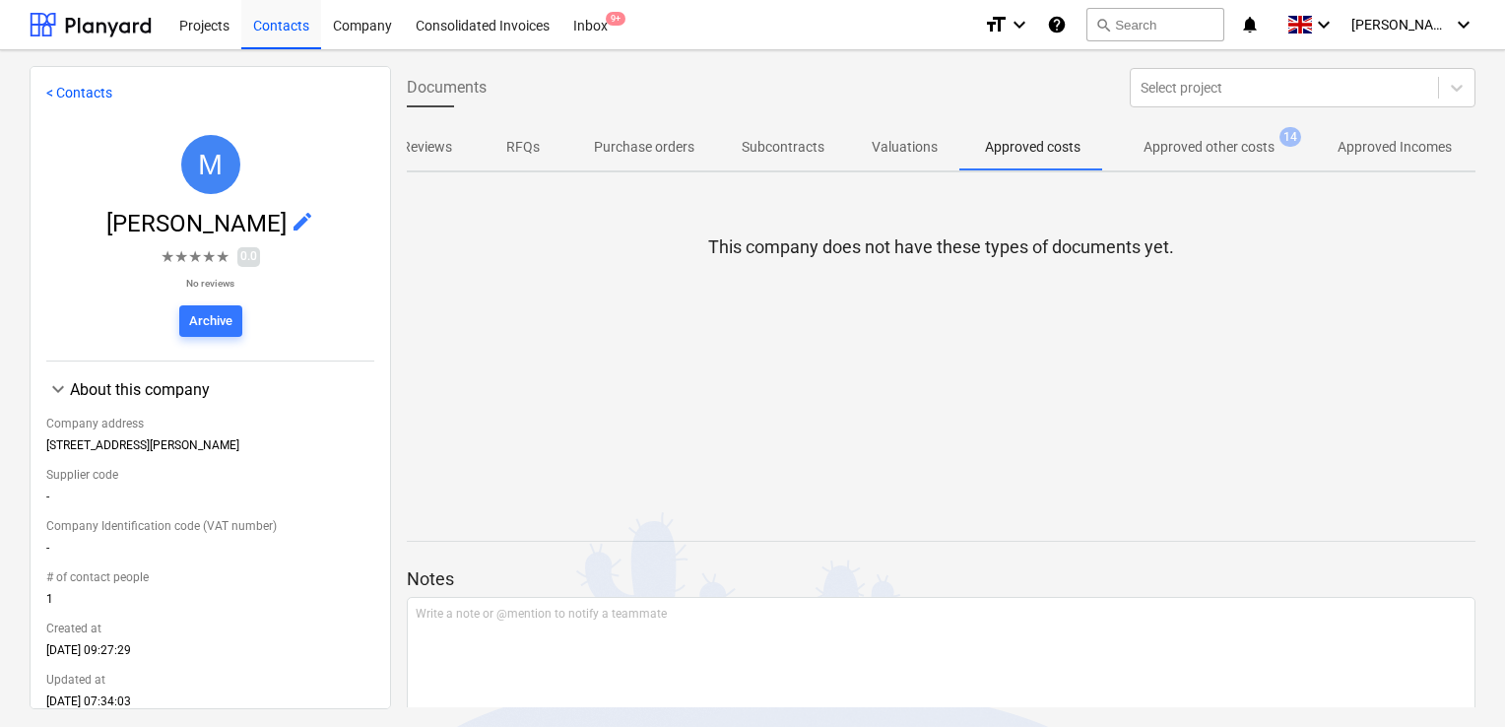
click at [622, 153] on p "Purchase orders" at bounding box center [644, 147] width 100 height 21
click at [419, 149] on p "Reviews" at bounding box center [427, 147] width 50 height 21
click at [254, 22] on div "Contacts" at bounding box center [281, 24] width 80 height 50
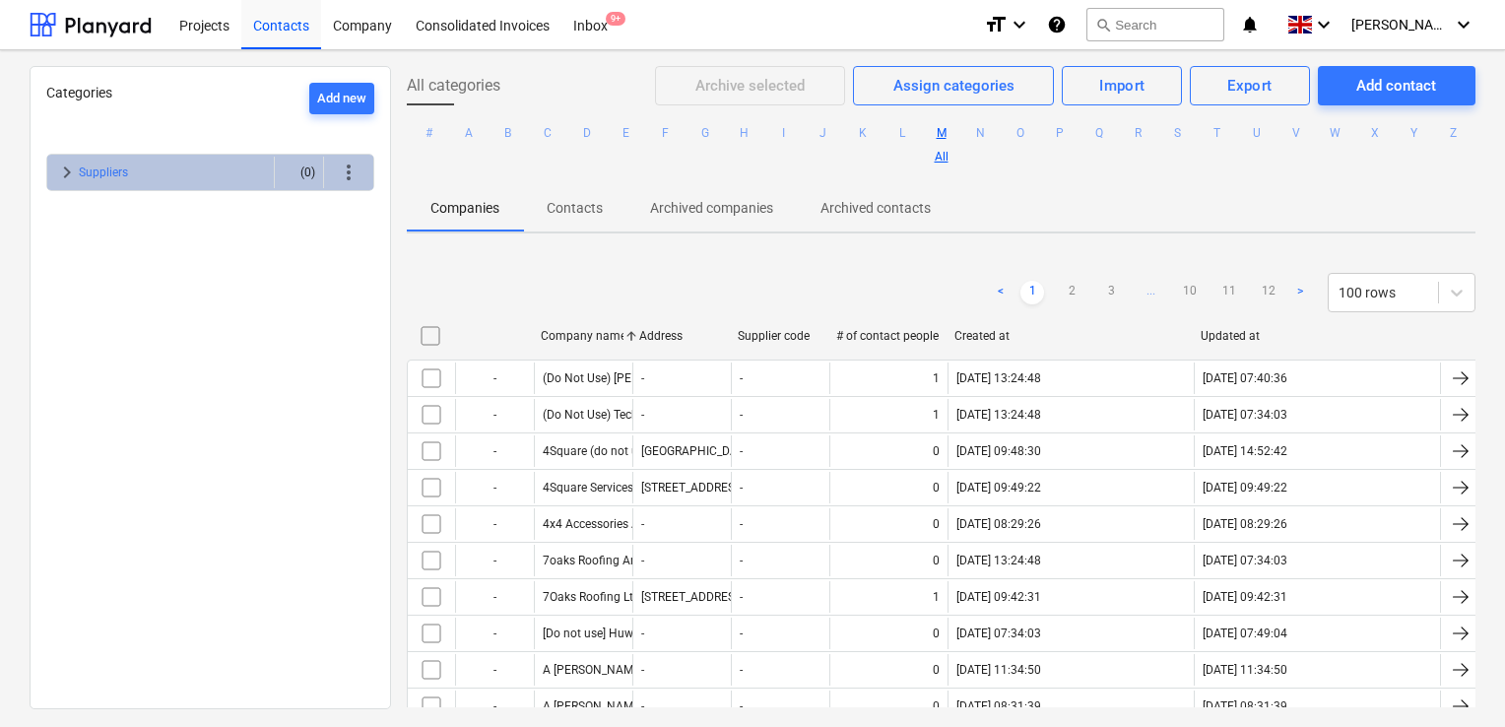
click at [953, 129] on button "M" at bounding box center [942, 133] width 24 height 24
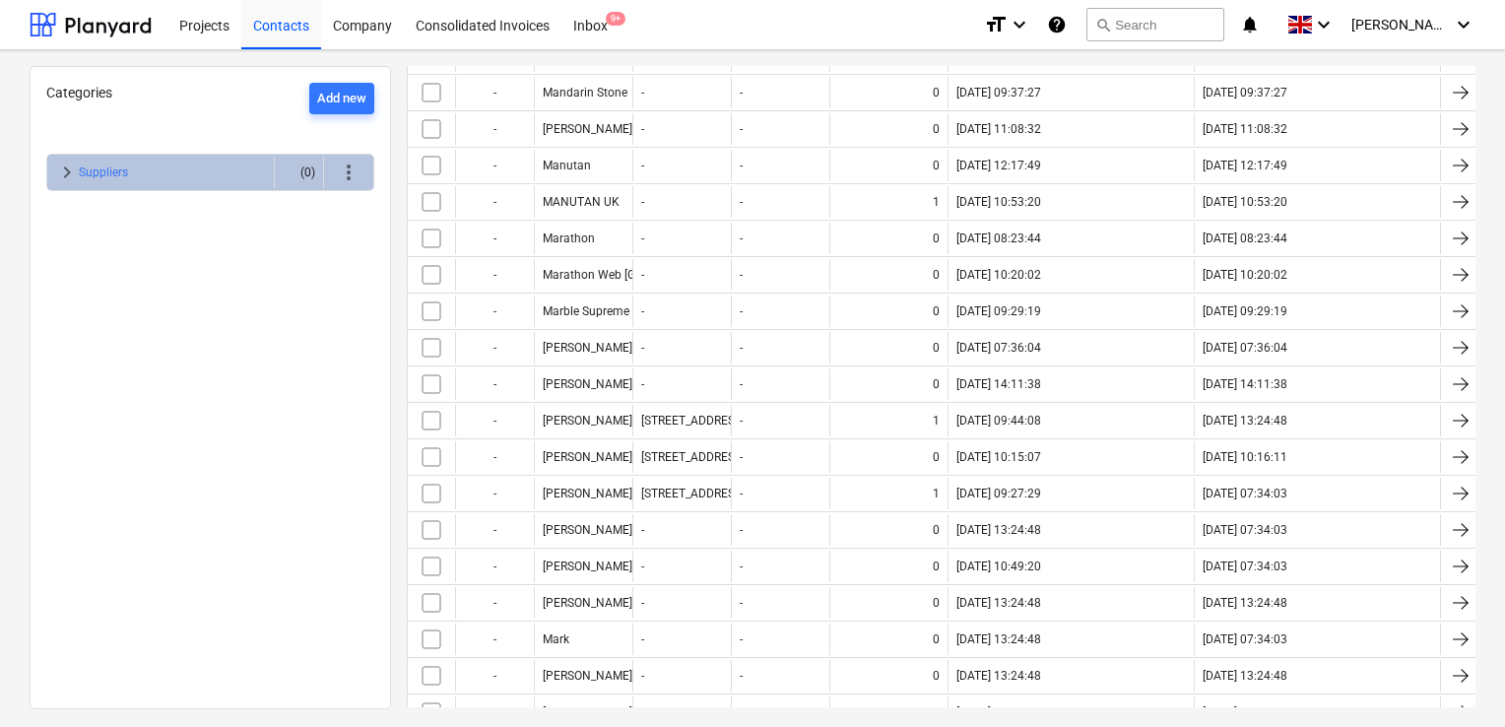
scroll to position [909, 0]
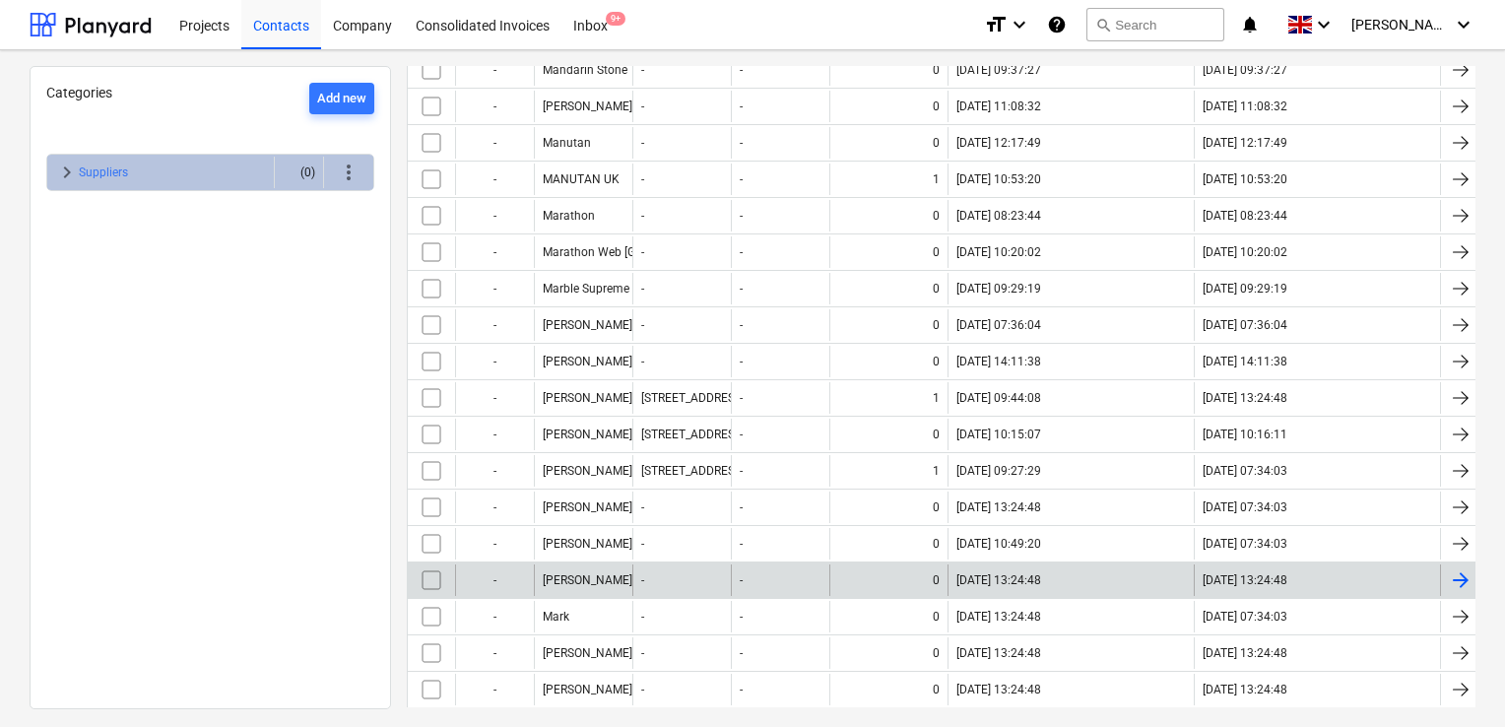
click at [603, 564] on div "[PERSON_NAME]" at bounding box center [583, 580] width 98 height 32
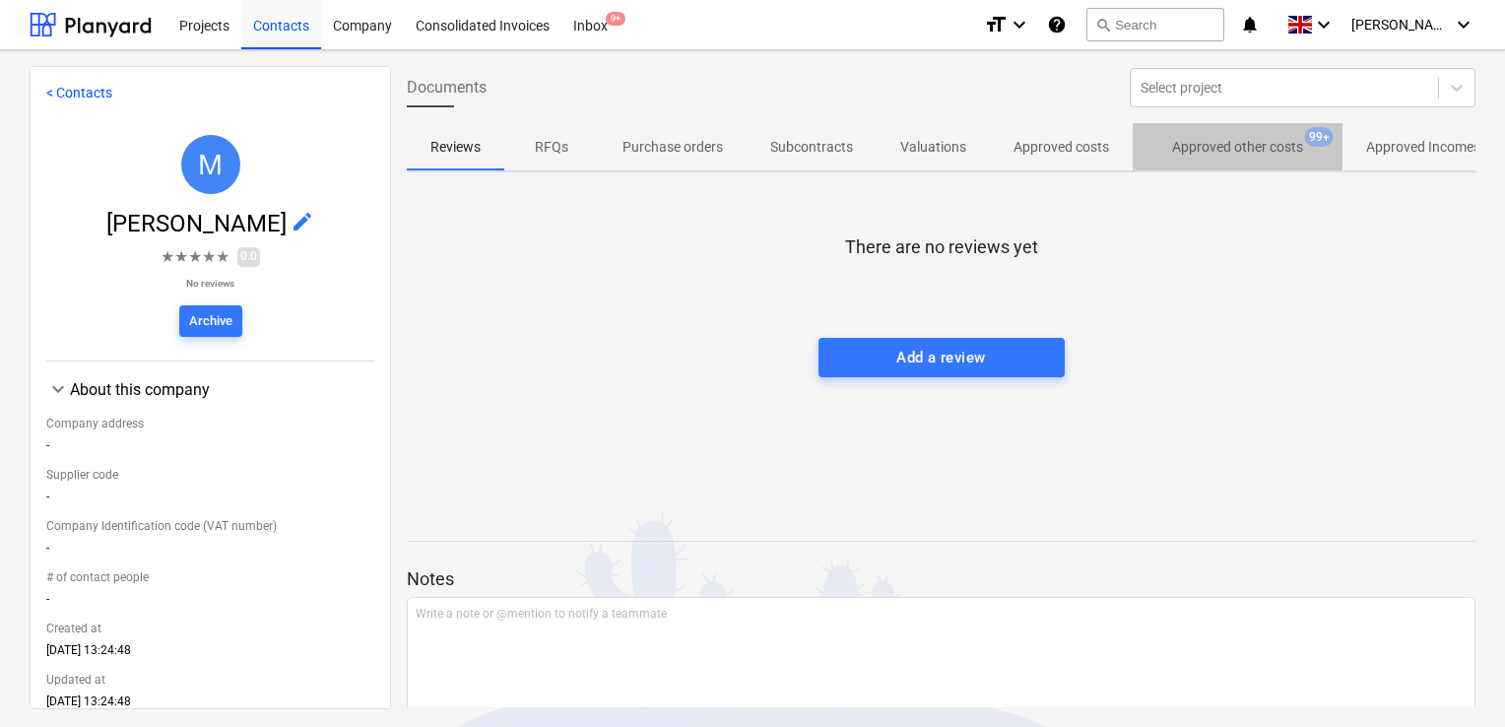
click at [1205, 153] on p "Approved other costs" at bounding box center [1237, 147] width 131 height 21
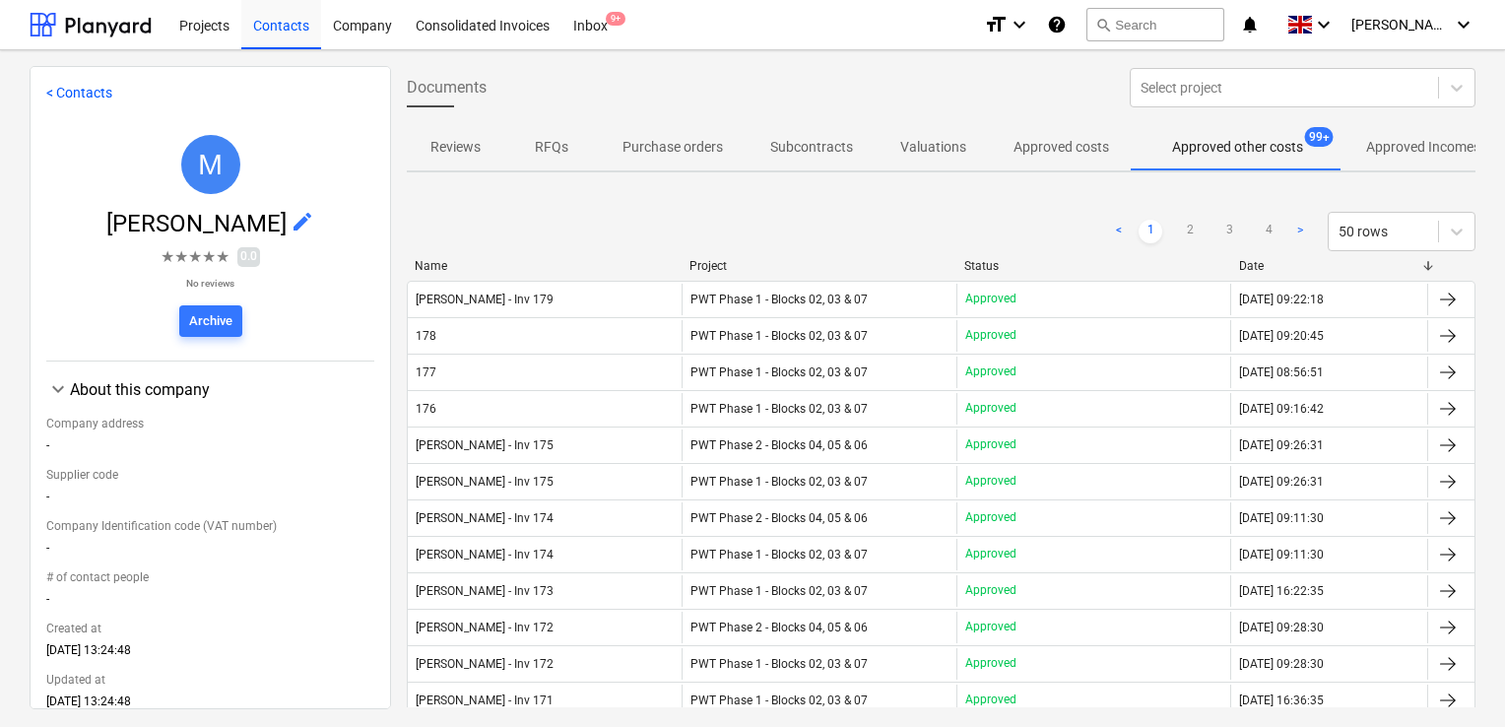
click at [772, 270] on div "Project" at bounding box center [818, 266] width 259 height 14
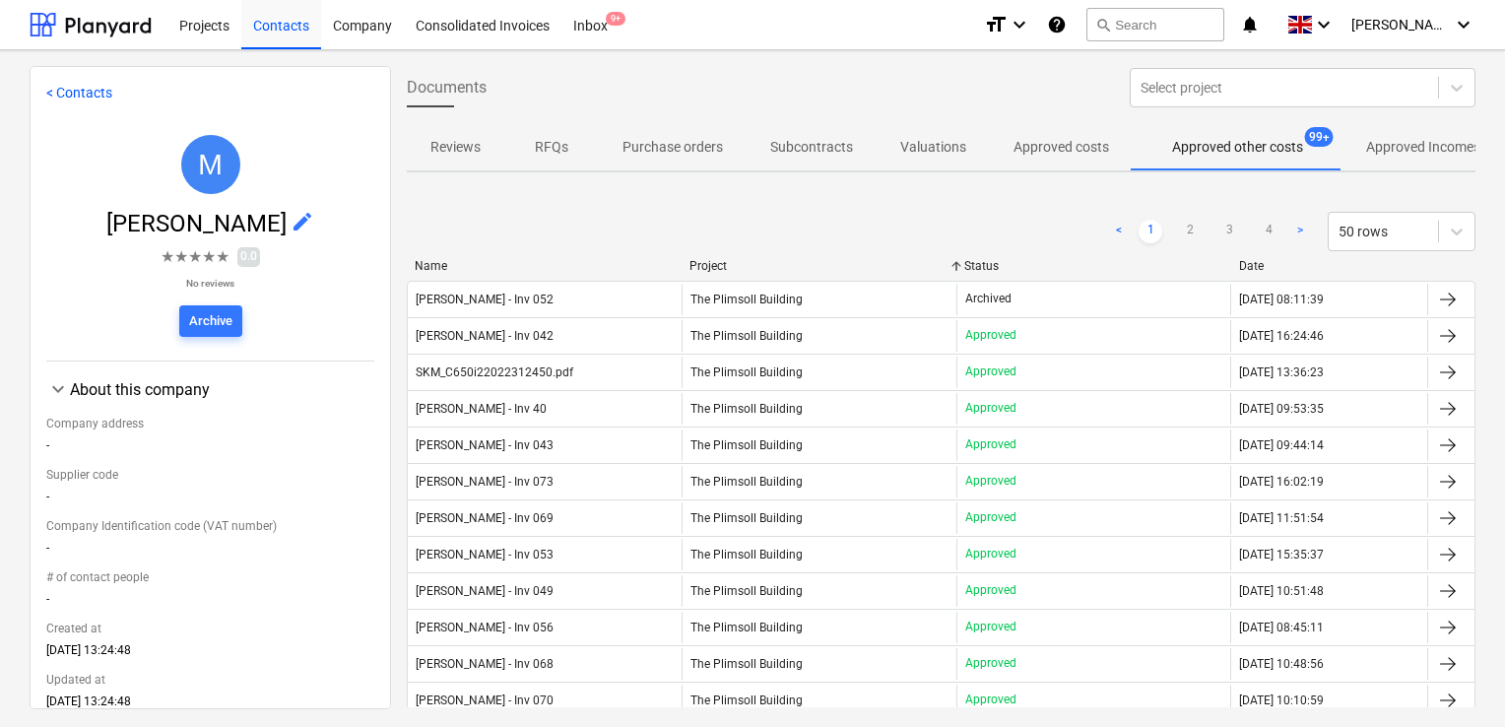
click at [772, 270] on div "Project" at bounding box center [818, 266] width 259 height 14
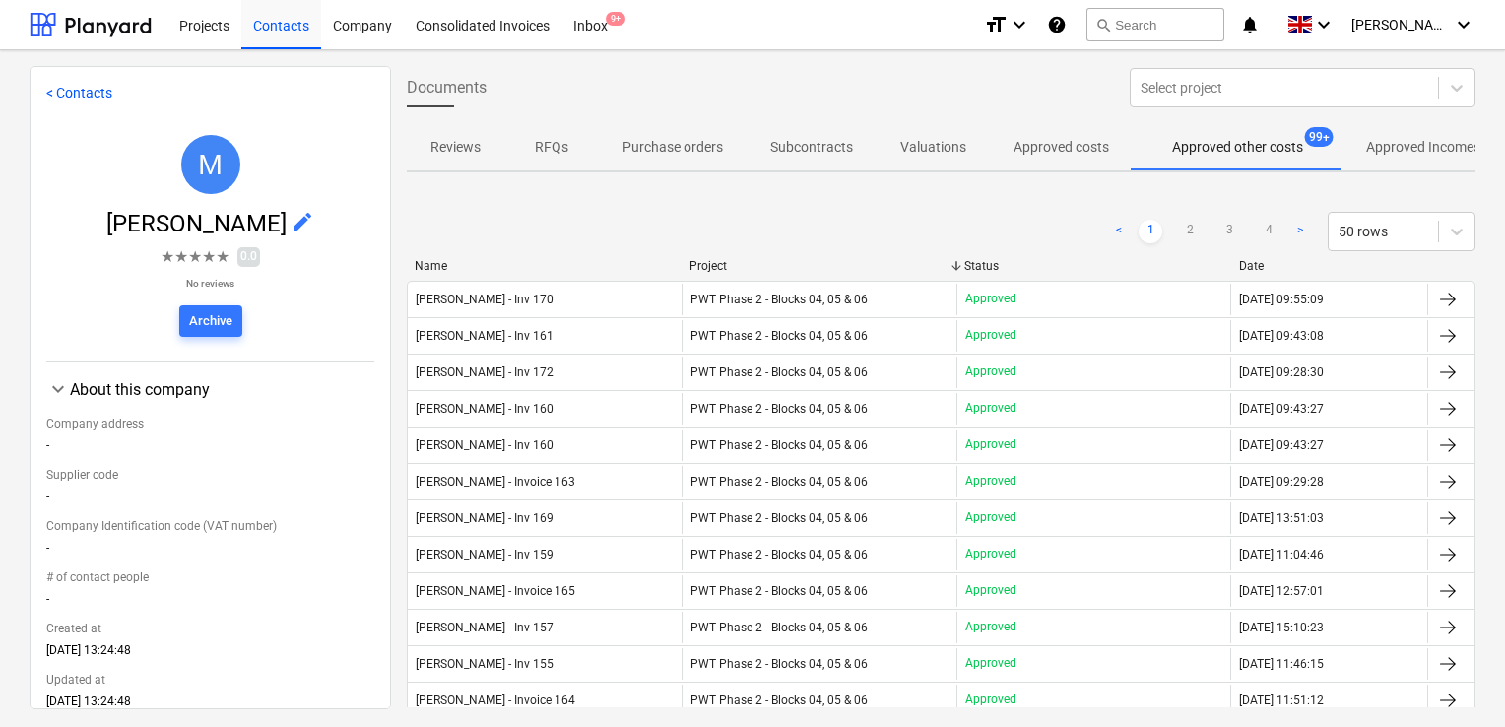
click at [772, 270] on div "Project" at bounding box center [818, 266] width 259 height 14
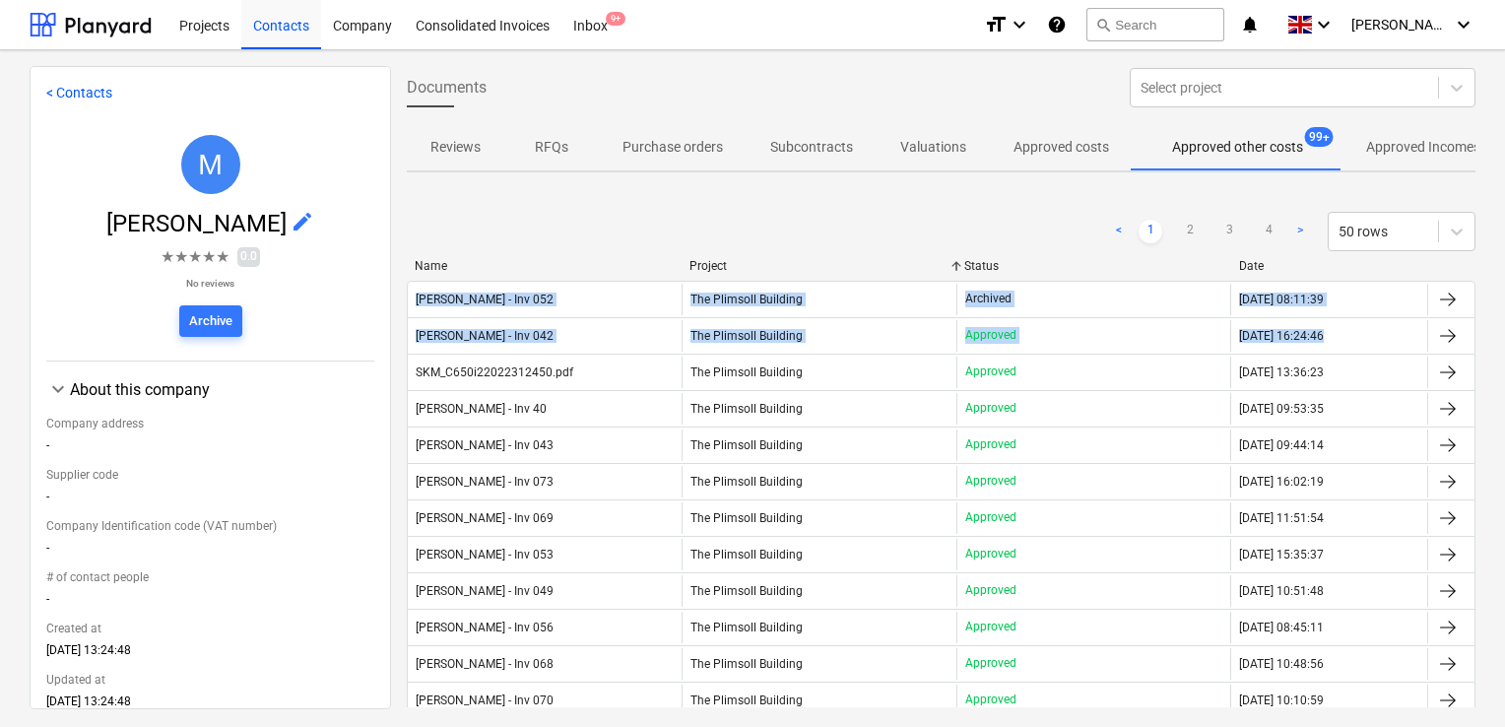
drag, startPoint x: 1484, startPoint y: 223, endPoint x: 1481, endPoint y: 333, distance: 110.3
click at [1481, 333] on div "Documents Select project Reviews RFQs Purchase orders Subcontracts Valuations A…" at bounding box center [941, 386] width 1100 height 641
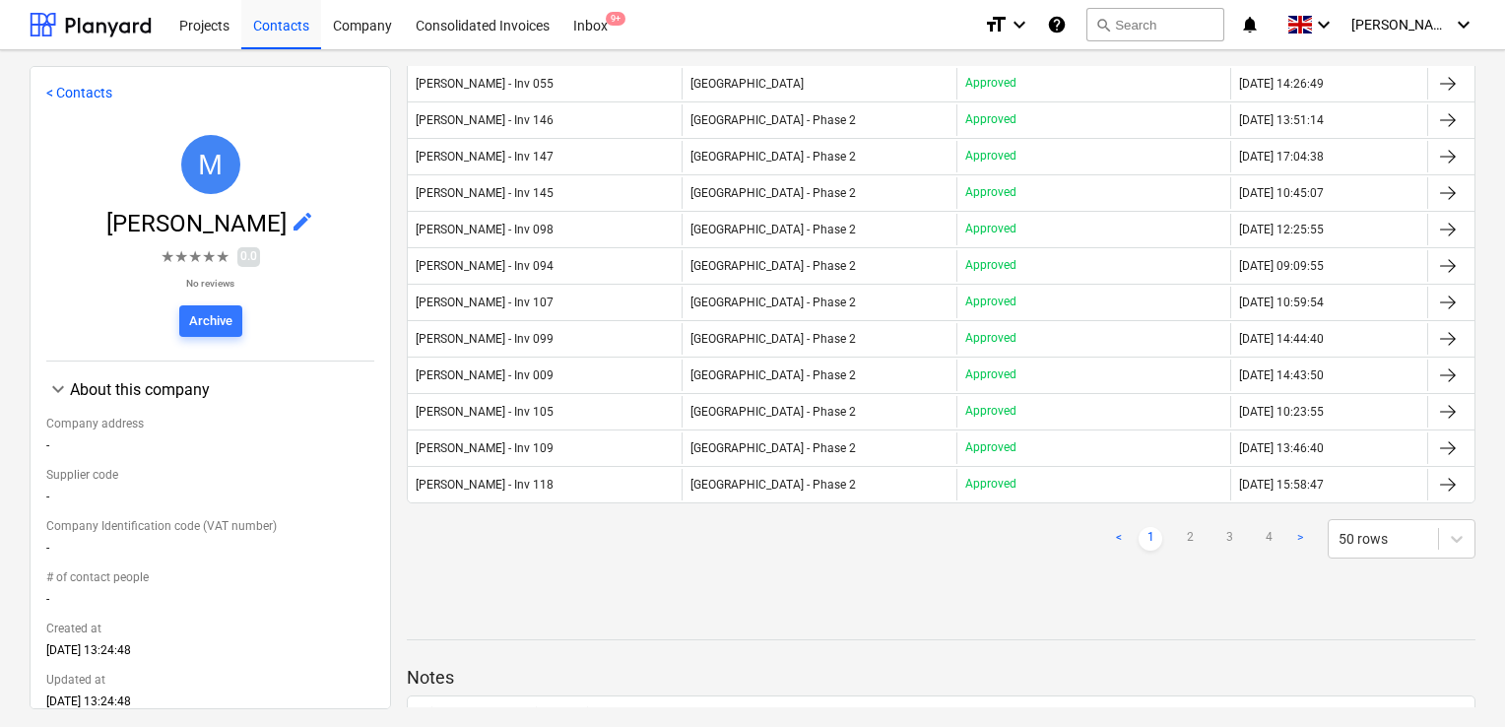
scroll to position [1609, 0]
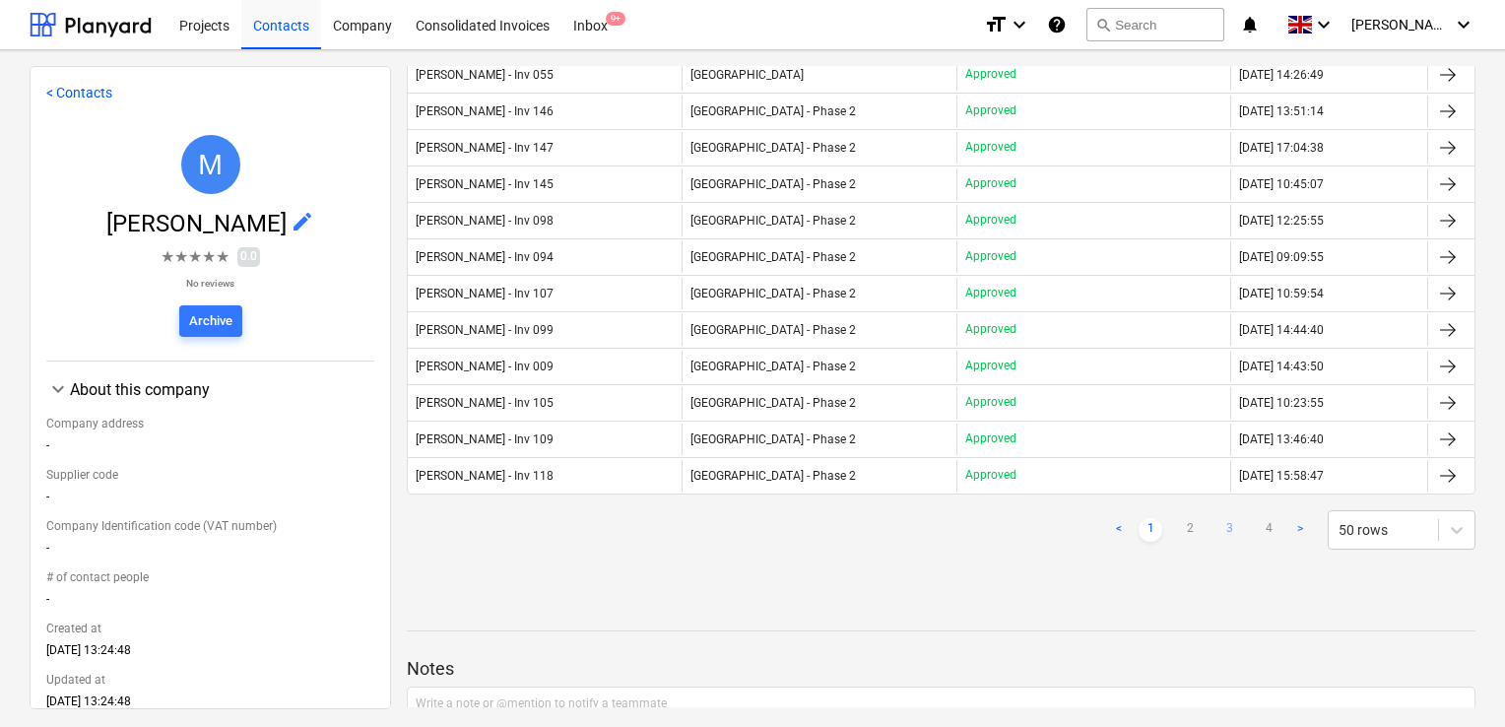
click at [1221, 518] on link "3" at bounding box center [1229, 530] width 24 height 24
click at [1180, 518] on link "2" at bounding box center [1190, 530] width 24 height 24
click at [1217, 518] on link "3" at bounding box center [1229, 530] width 24 height 24
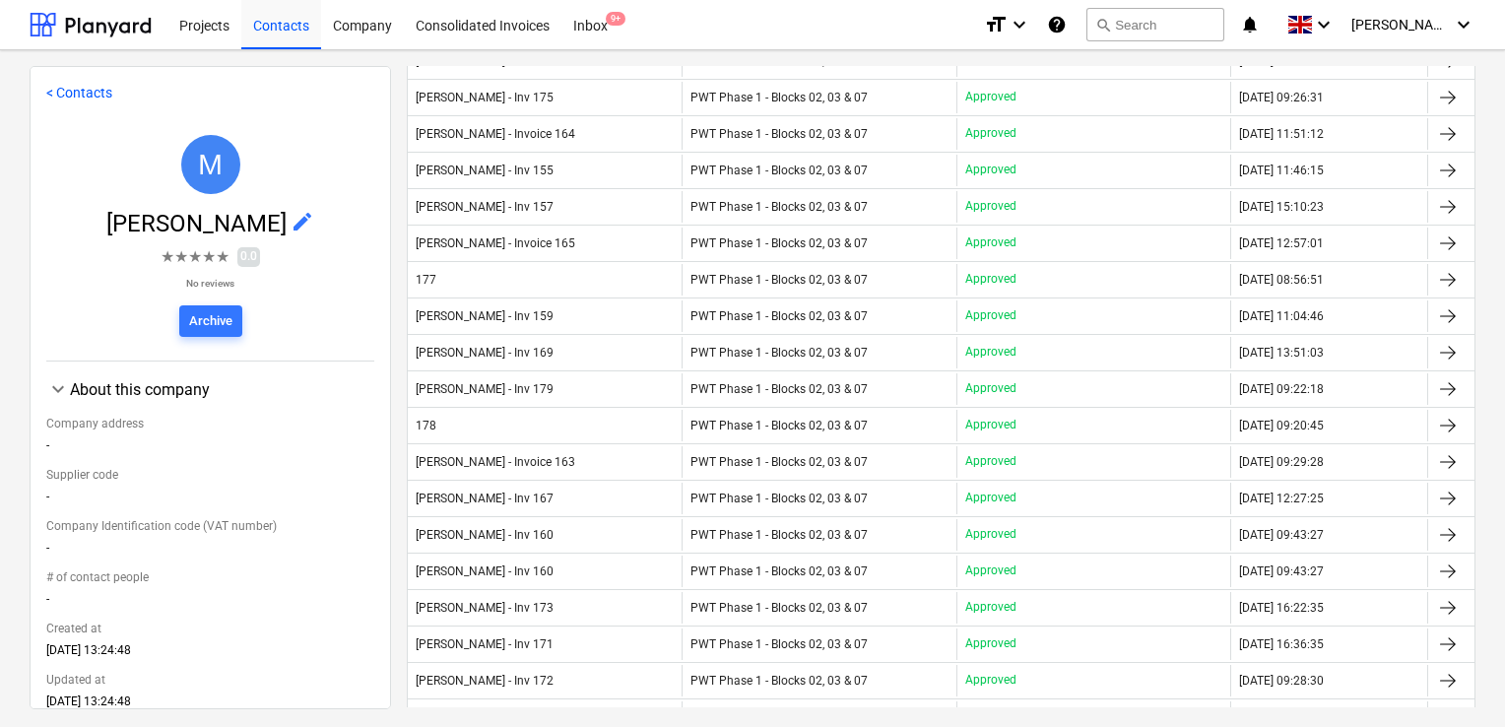
scroll to position [867, 0]
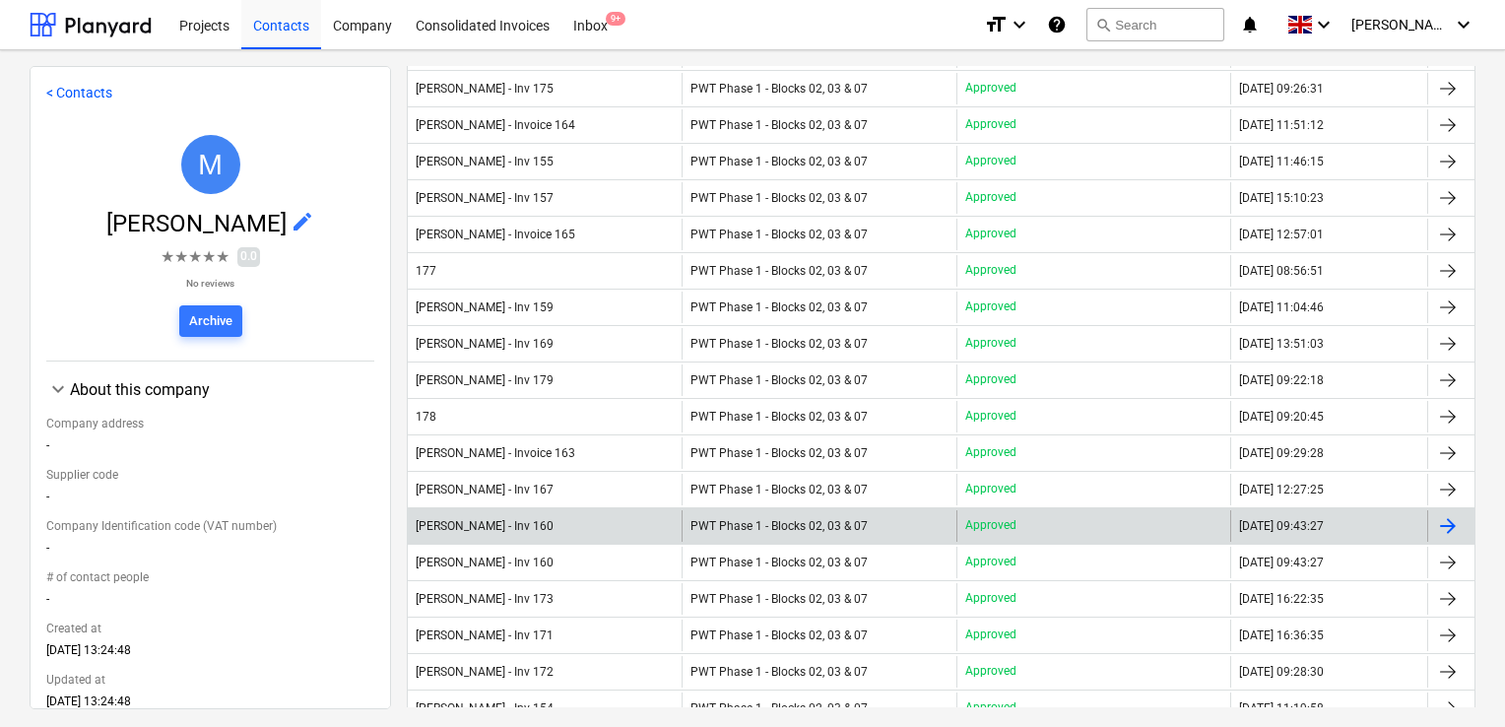
click at [599, 517] on div "[PERSON_NAME] - Inv 160" at bounding box center [545, 526] width 274 height 32
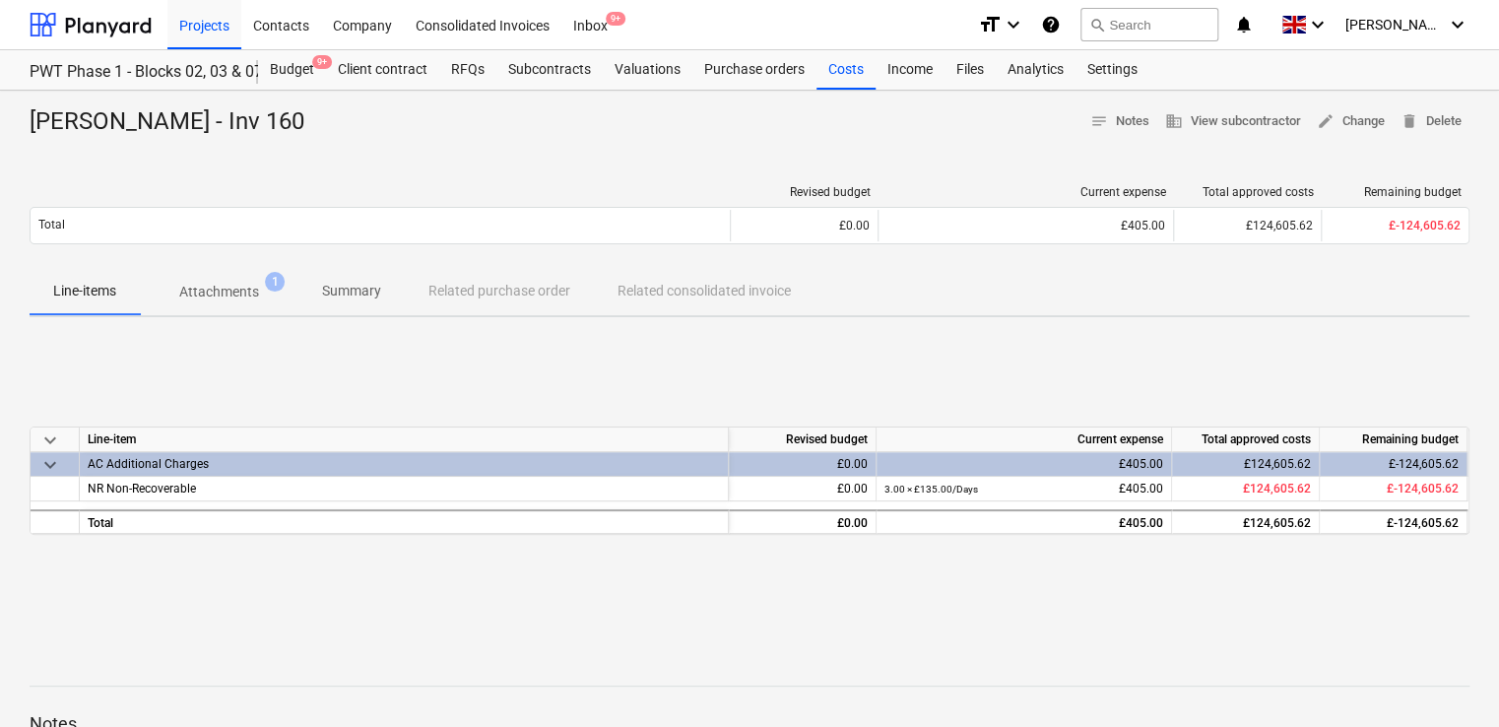
click at [227, 283] on p "Attachments" at bounding box center [219, 292] width 80 height 21
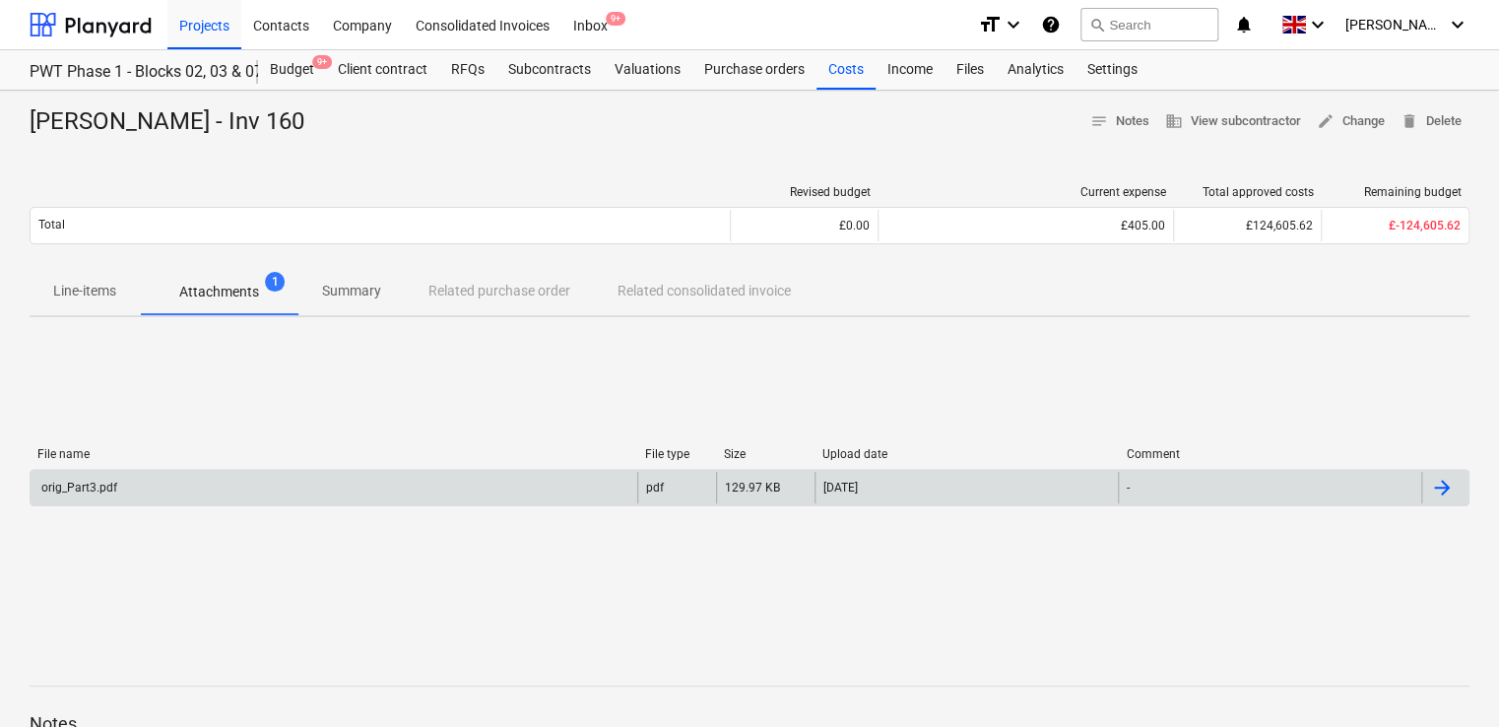
click at [74, 489] on div "orig_Part3.pdf" at bounding box center [77, 488] width 79 height 14
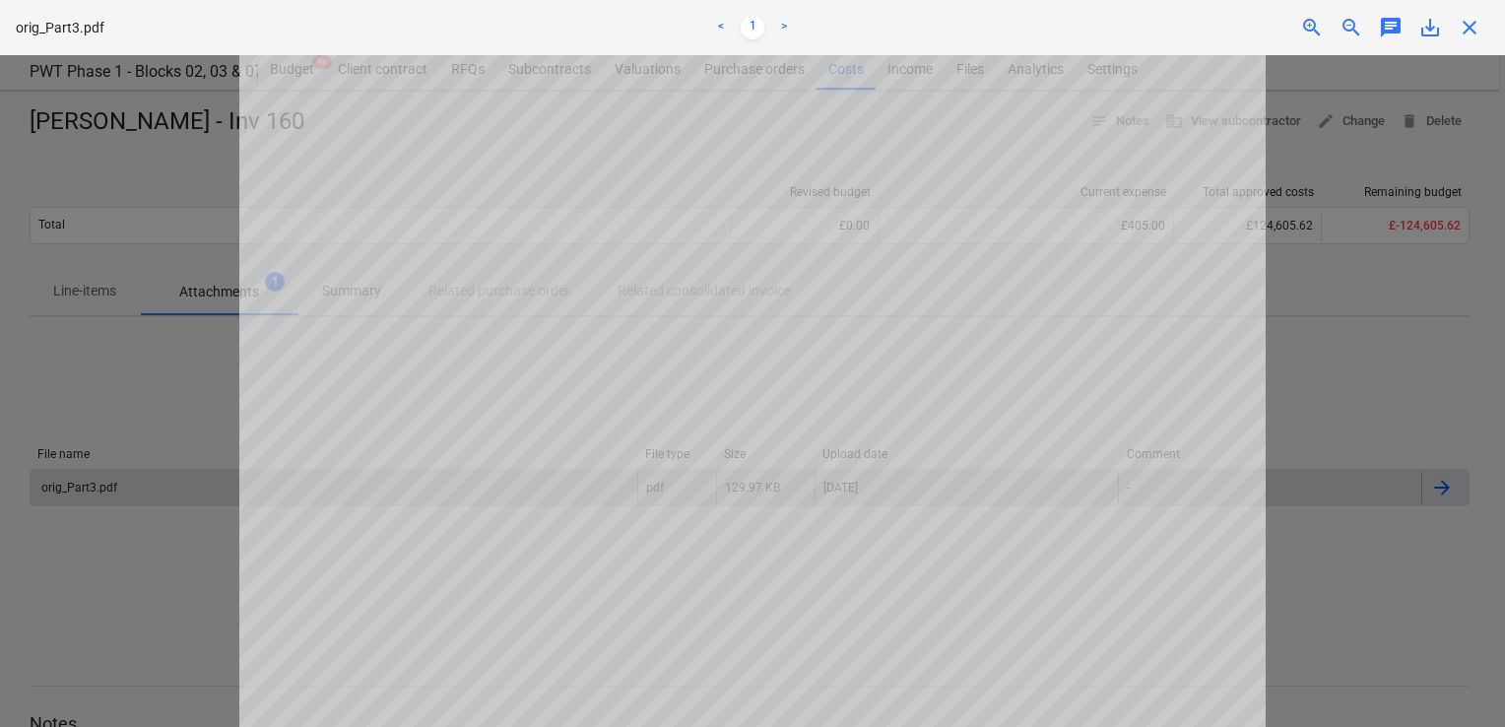
click at [1471, 32] on div "Successfully linked the line-items" at bounding box center [1229, 20] width 532 height 41
click at [1462, 15] on div "Successfully linked the line-items" at bounding box center [1229, 20] width 532 height 41
click at [1463, 25] on div "Successfully linked the line-items" at bounding box center [1229, 20] width 532 height 41
click at [1471, 31] on div "Successfully linked the line-items" at bounding box center [1229, 20] width 532 height 41
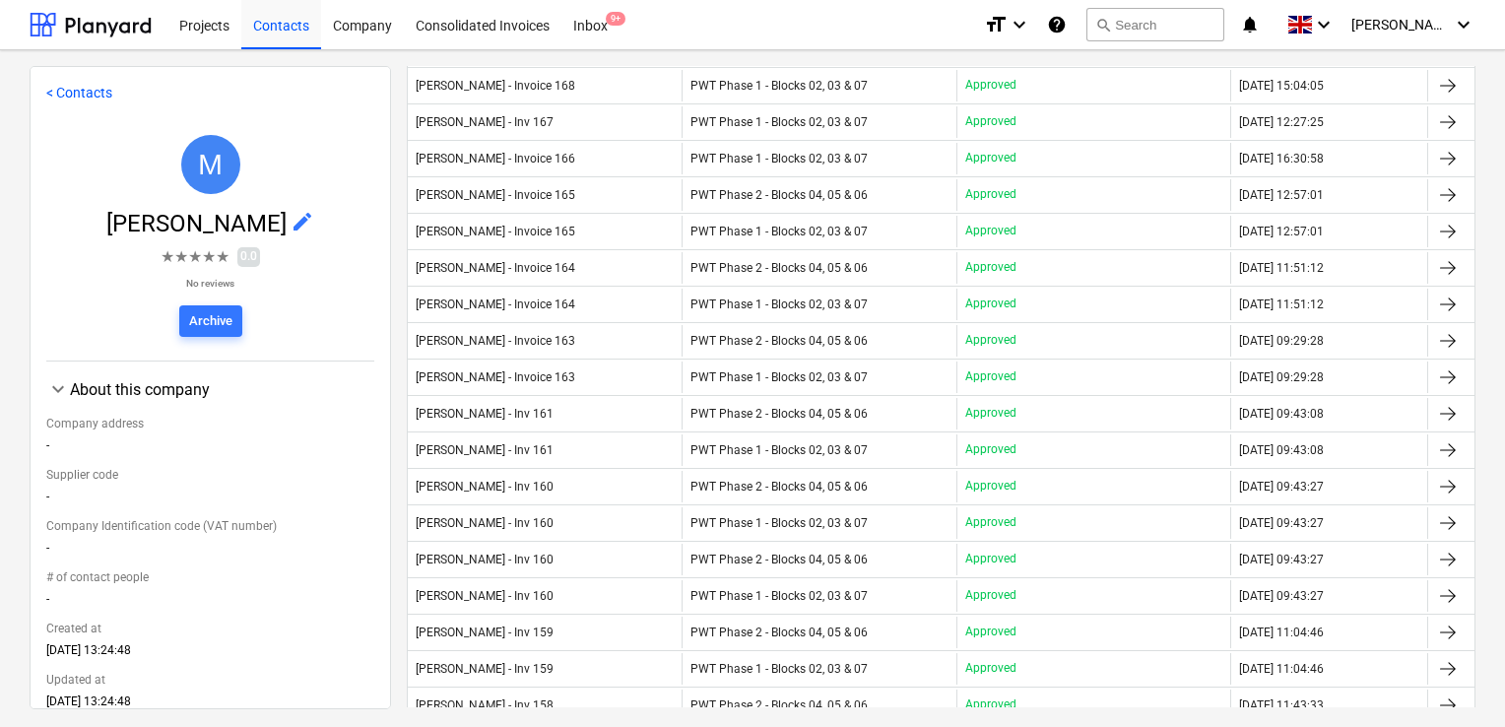
scroll to position [898, 0]
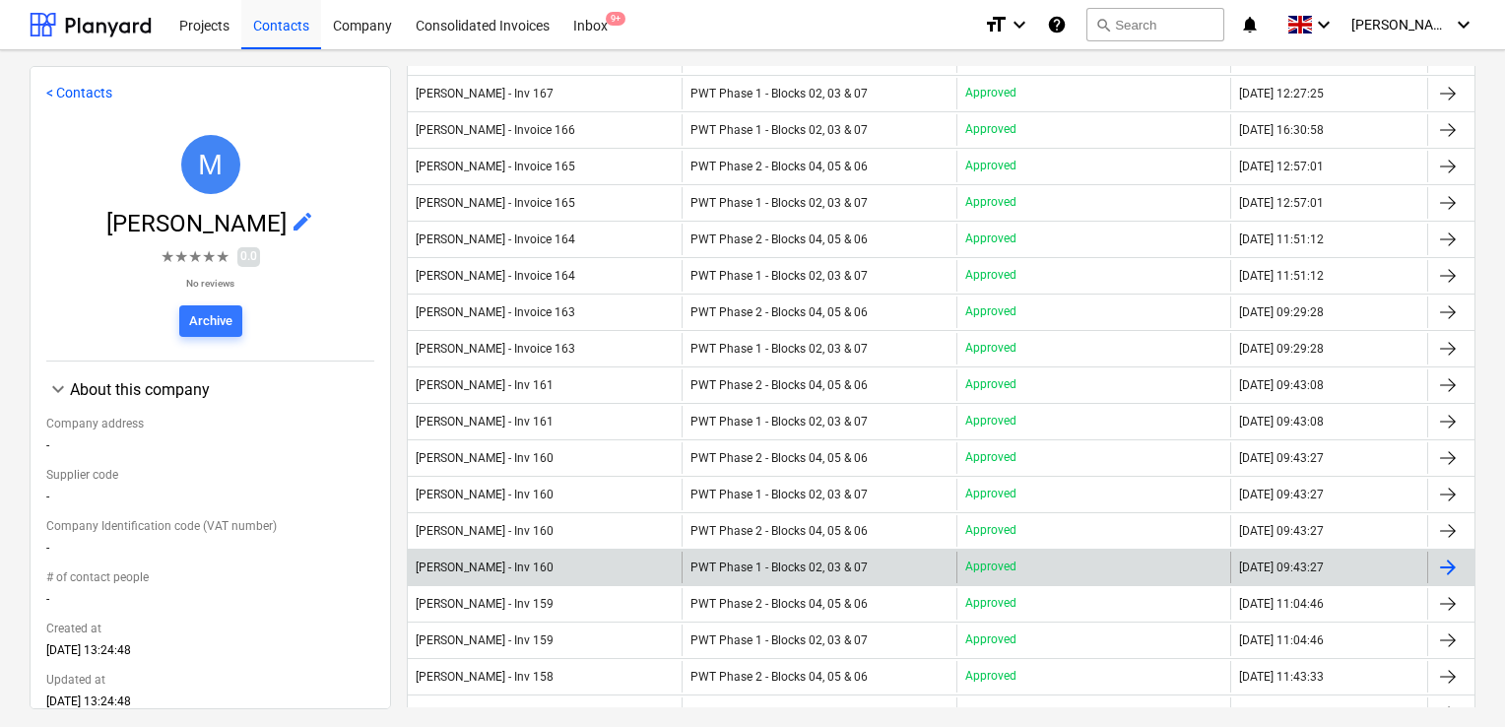
click at [823, 560] on span "PWT Phase 1 - Blocks 02, 03 & 07" at bounding box center [778, 567] width 177 height 14
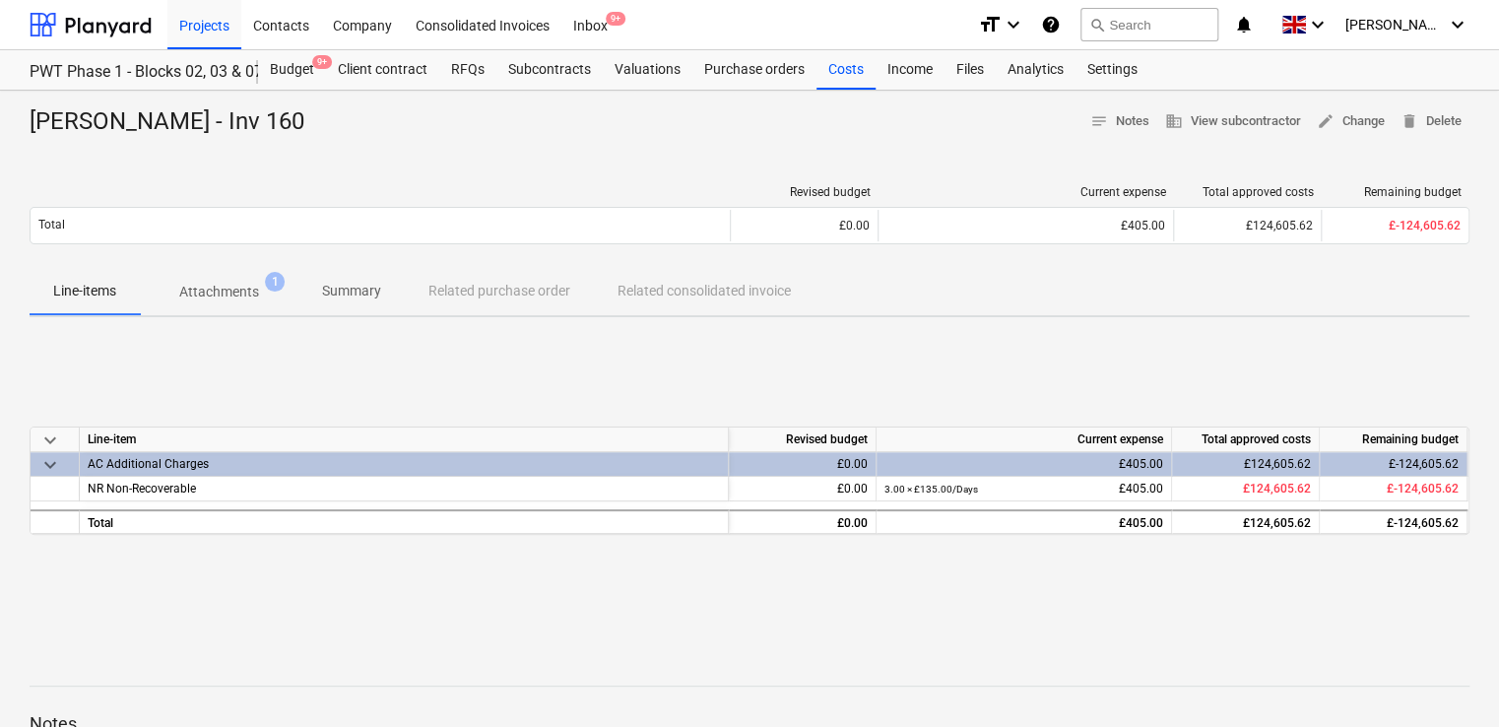
click at [235, 289] on p "Attachments" at bounding box center [219, 292] width 80 height 21
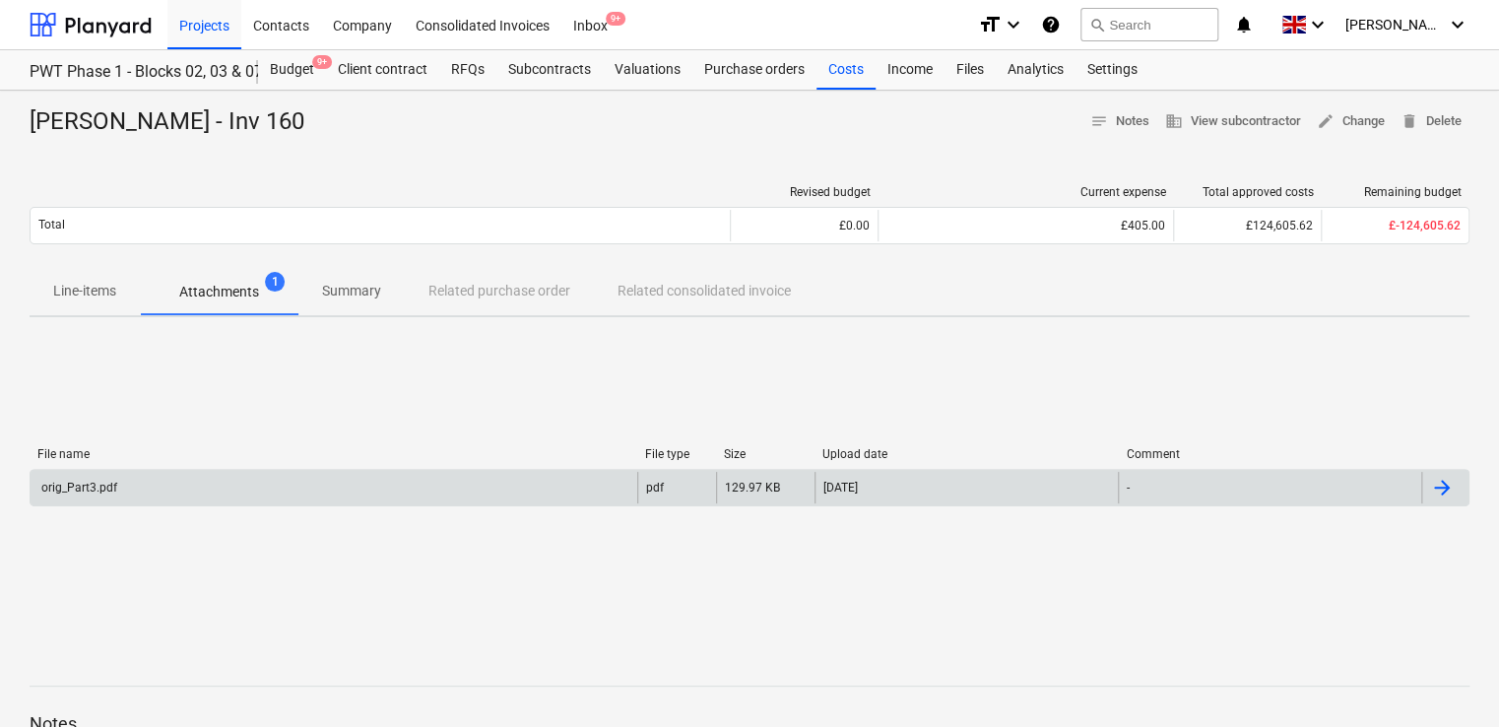
click at [83, 487] on div "orig_Part3.pdf" at bounding box center [77, 488] width 79 height 14
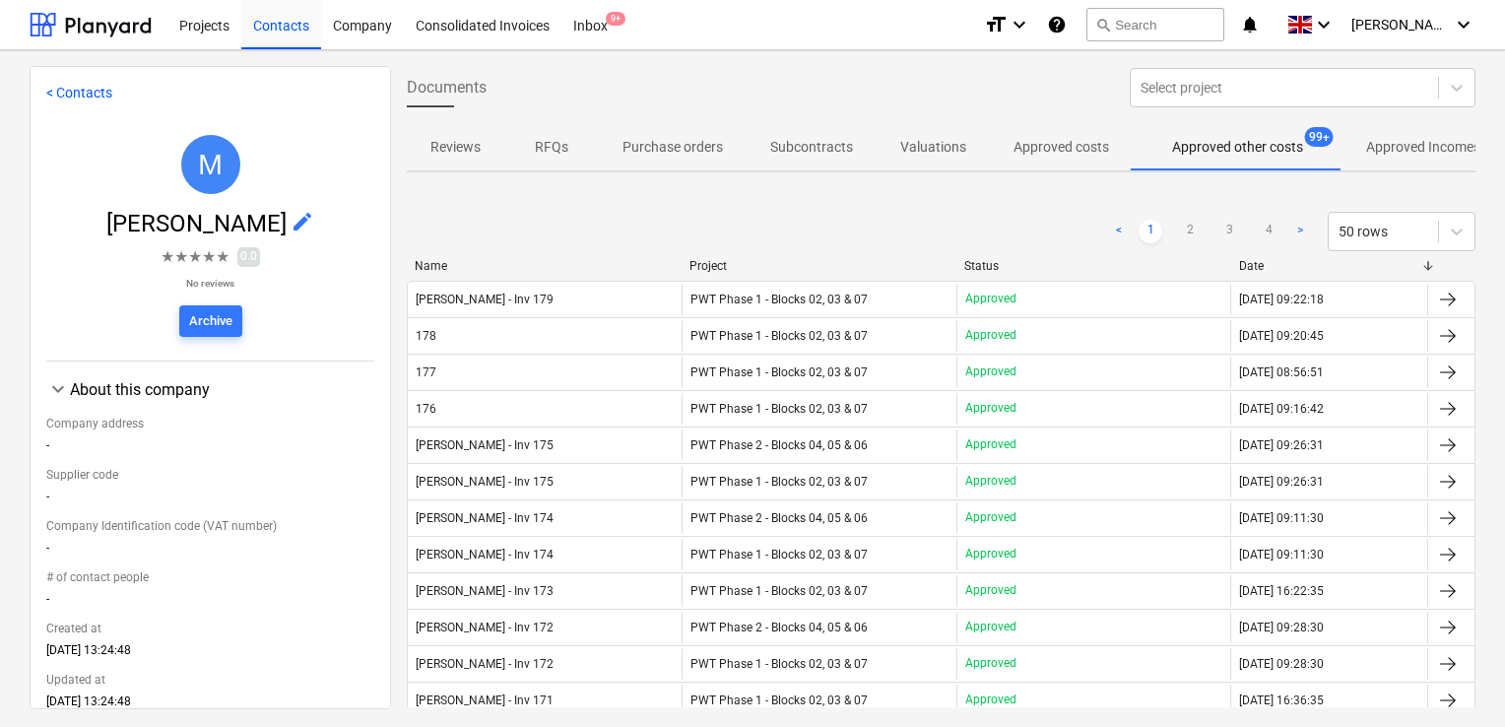
drag, startPoint x: 1492, startPoint y: 176, endPoint x: 1495, endPoint y: 226, distance: 50.3
click at [1495, 226] on div "< Contacts M [PERSON_NAME] edit ★ ★ ★ ★ ★ 0.0 No reviews Archive keyboard_arrow…" at bounding box center [752, 388] width 1505 height 677
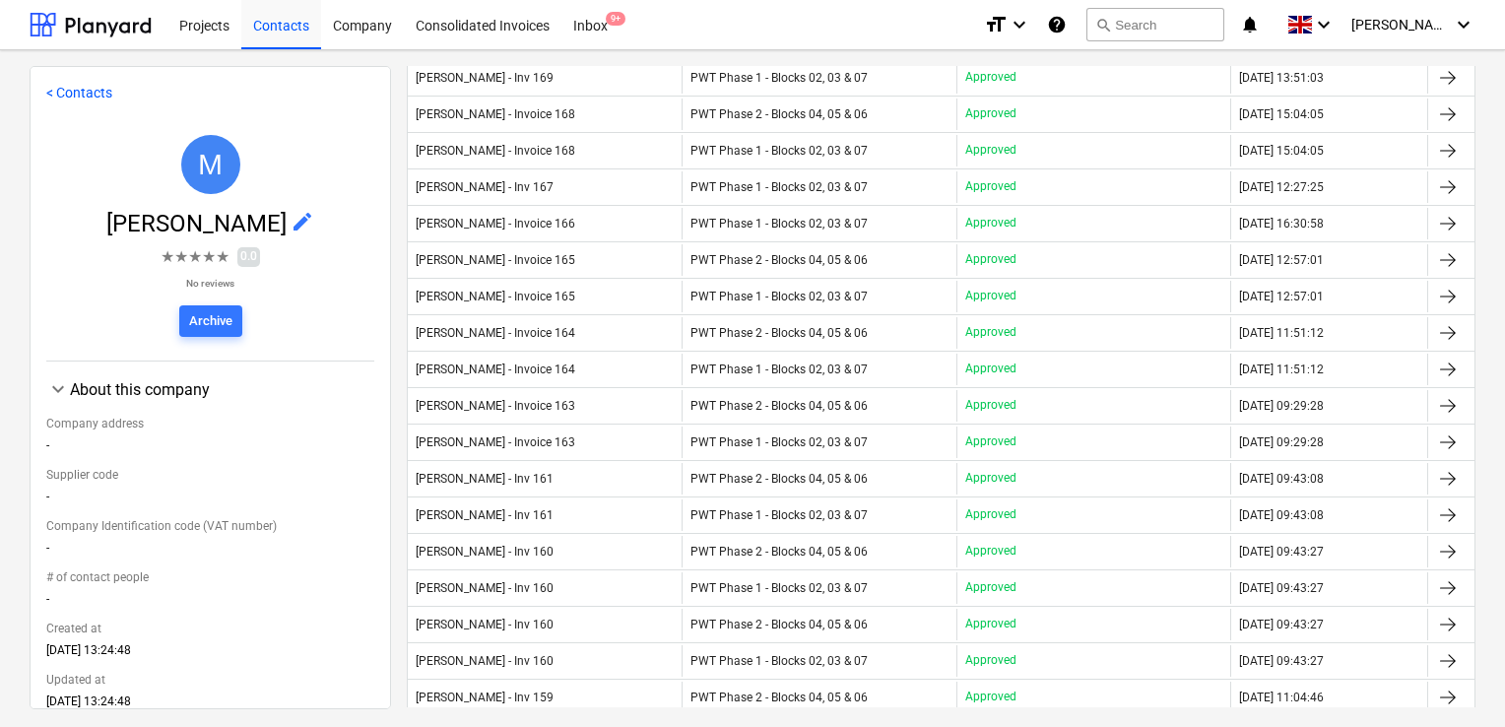
scroll to position [807, 0]
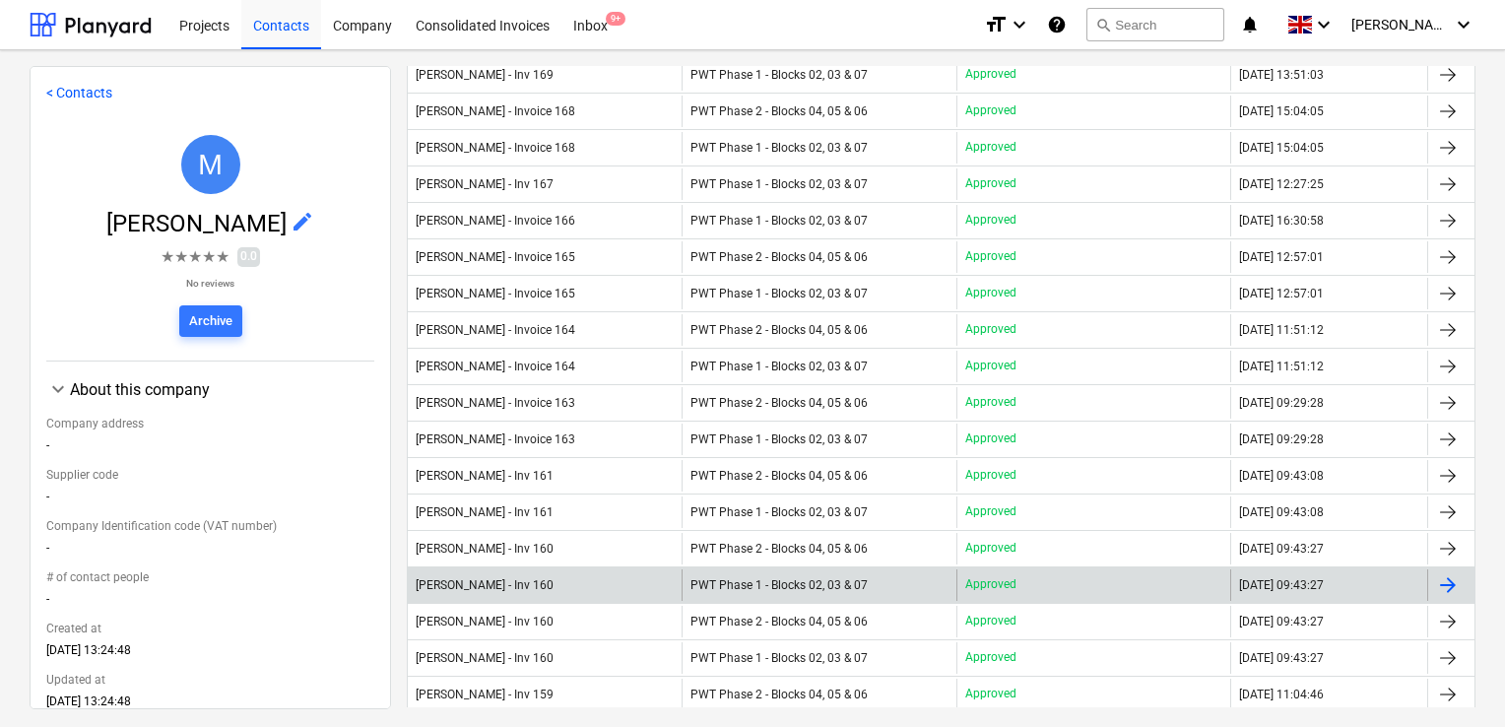
click at [800, 566] on div "[PERSON_NAME] - Inv 160 PWT Phase 1 - Blocks 02, 03 & 07 Approved [DATE] 09:43:…" at bounding box center [941, 584] width 1068 height 36
click at [773, 569] on div "PWT Phase 1 - Blocks 02, 03 & 07" at bounding box center [818, 585] width 274 height 32
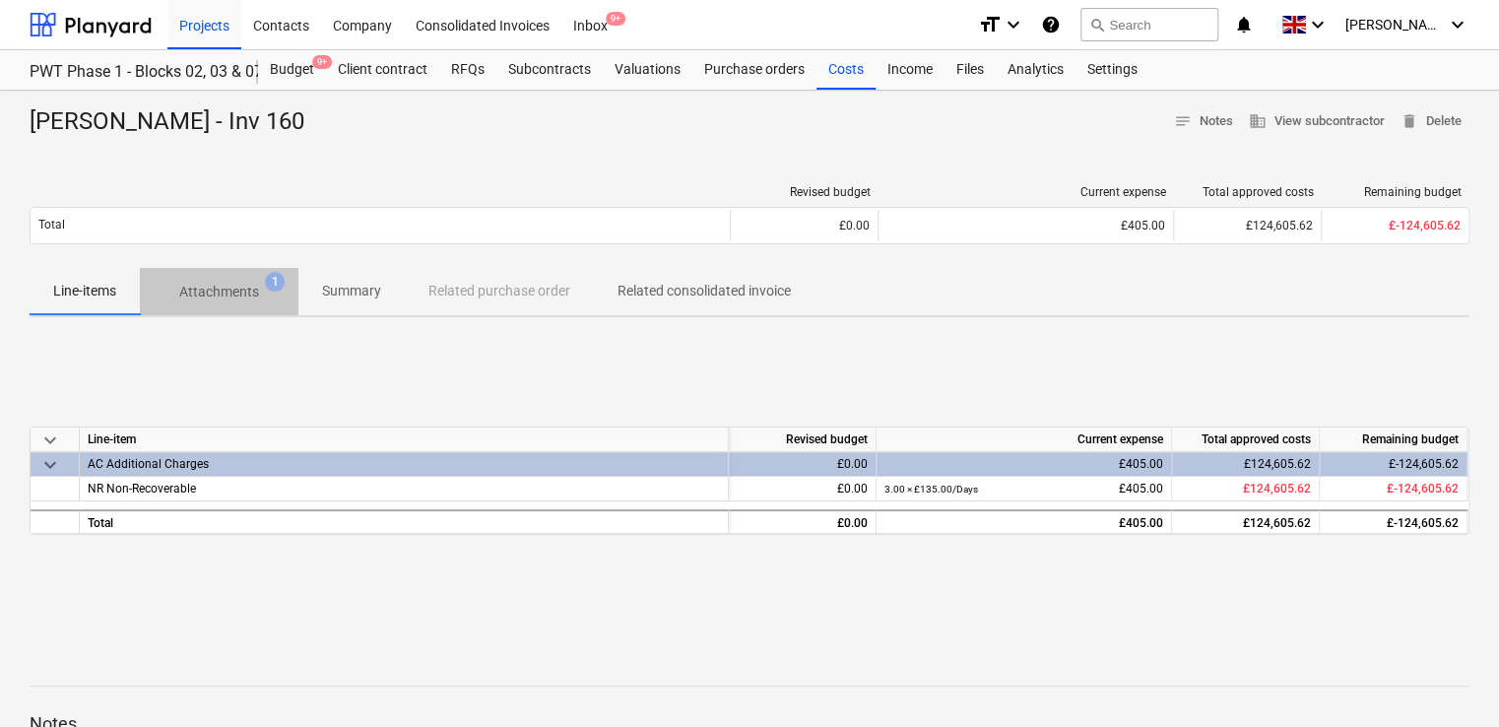
click at [251, 279] on span "Attachments 1" at bounding box center [219, 291] width 159 height 35
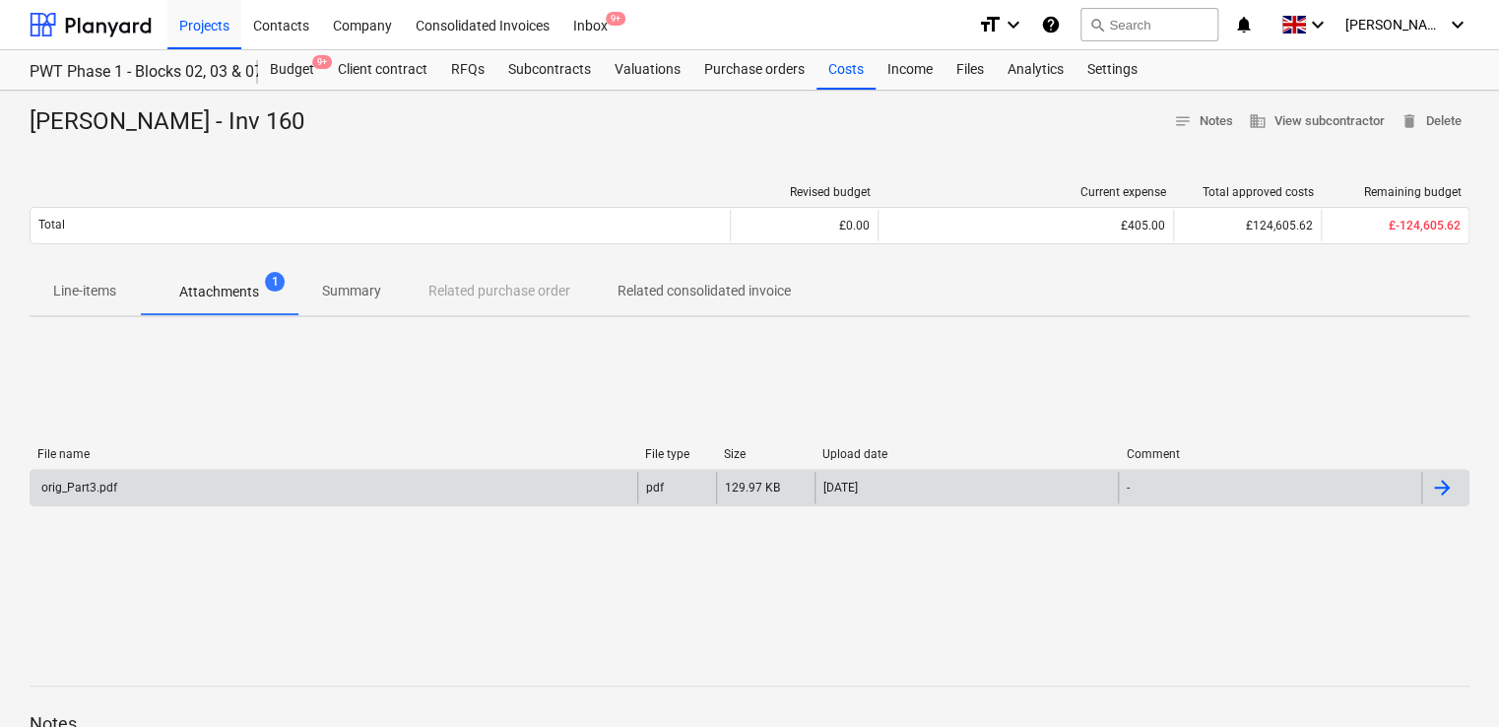
click at [69, 494] on div "orig_Part3.pdf" at bounding box center [334, 488] width 607 height 32
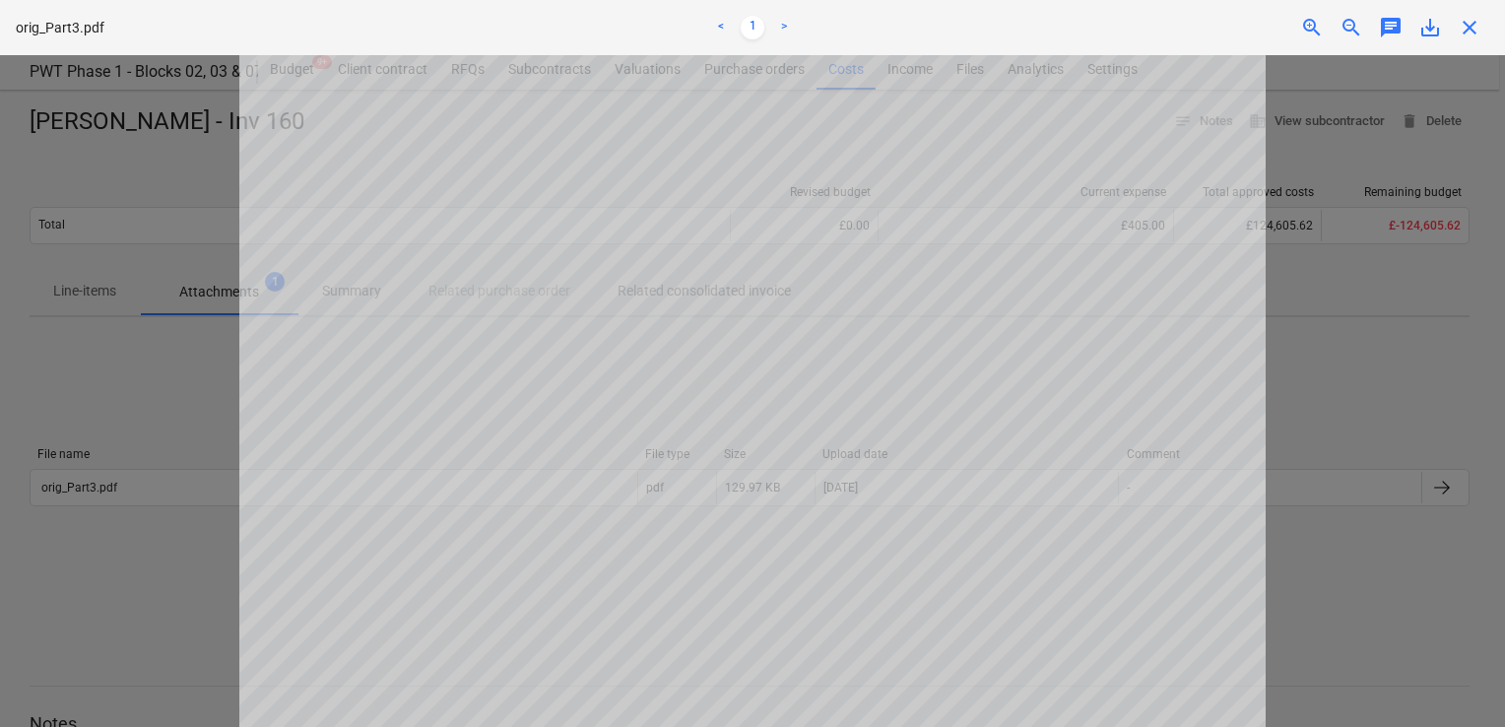
click at [1470, 19] on div "Successfully linked the line-items" at bounding box center [1229, 20] width 532 height 41
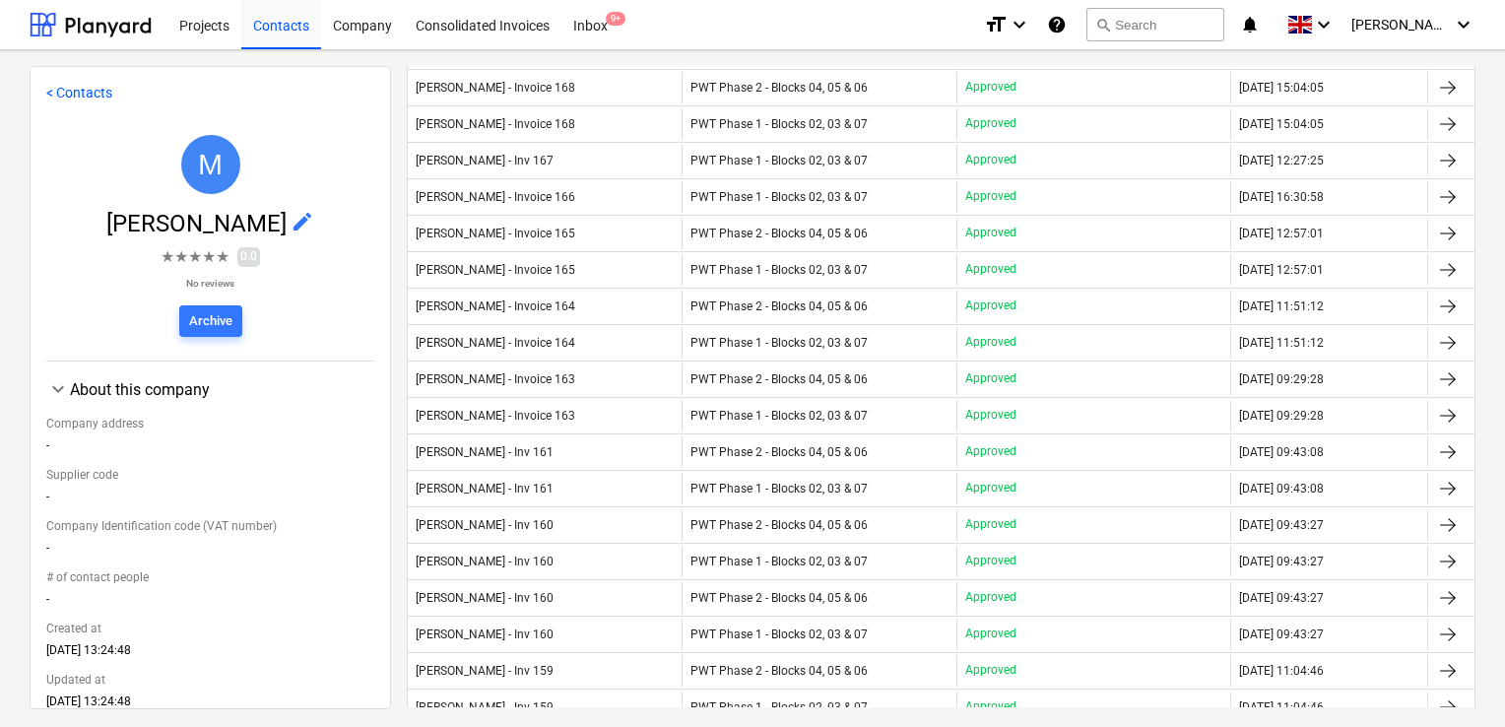
scroll to position [867, 0]
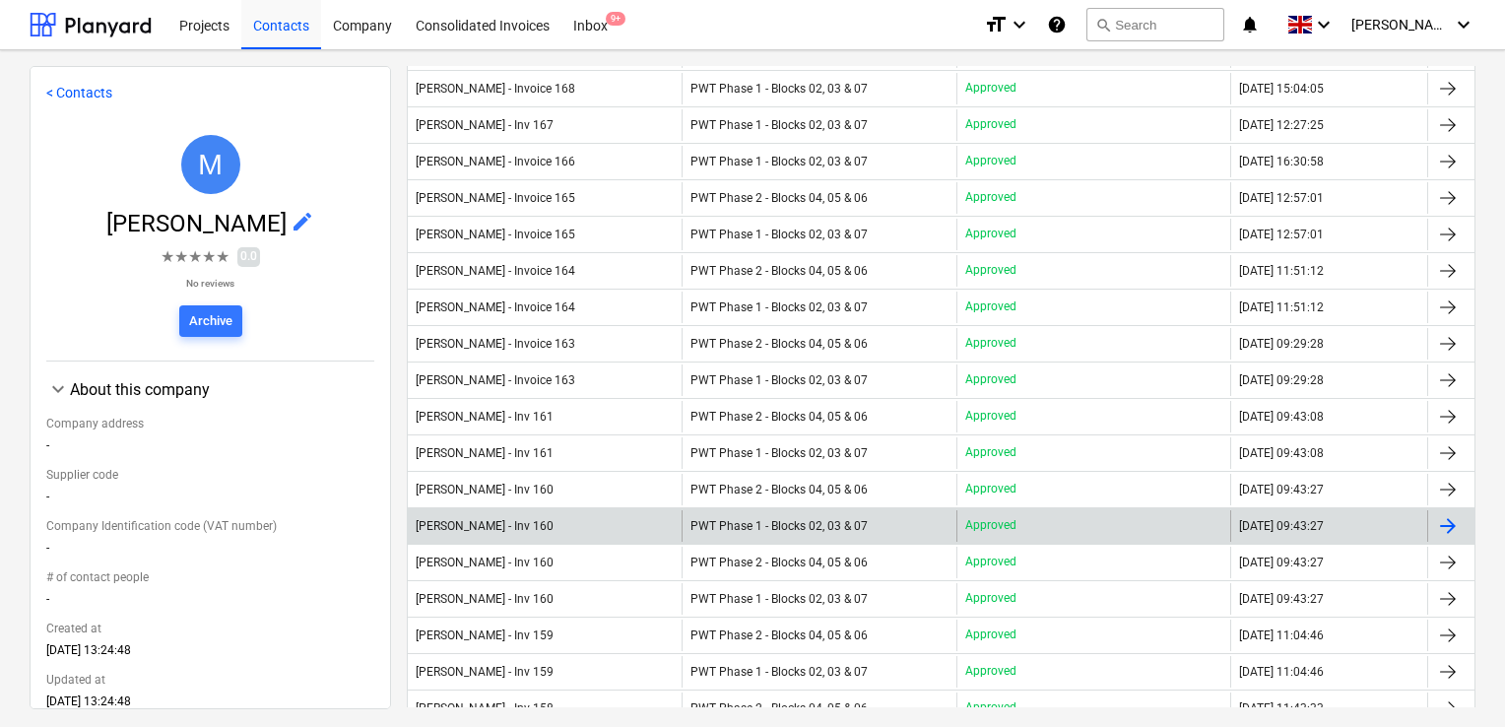
click at [898, 517] on div "PWT Phase 1 - Blocks 02, 03 & 07" at bounding box center [818, 526] width 274 height 32
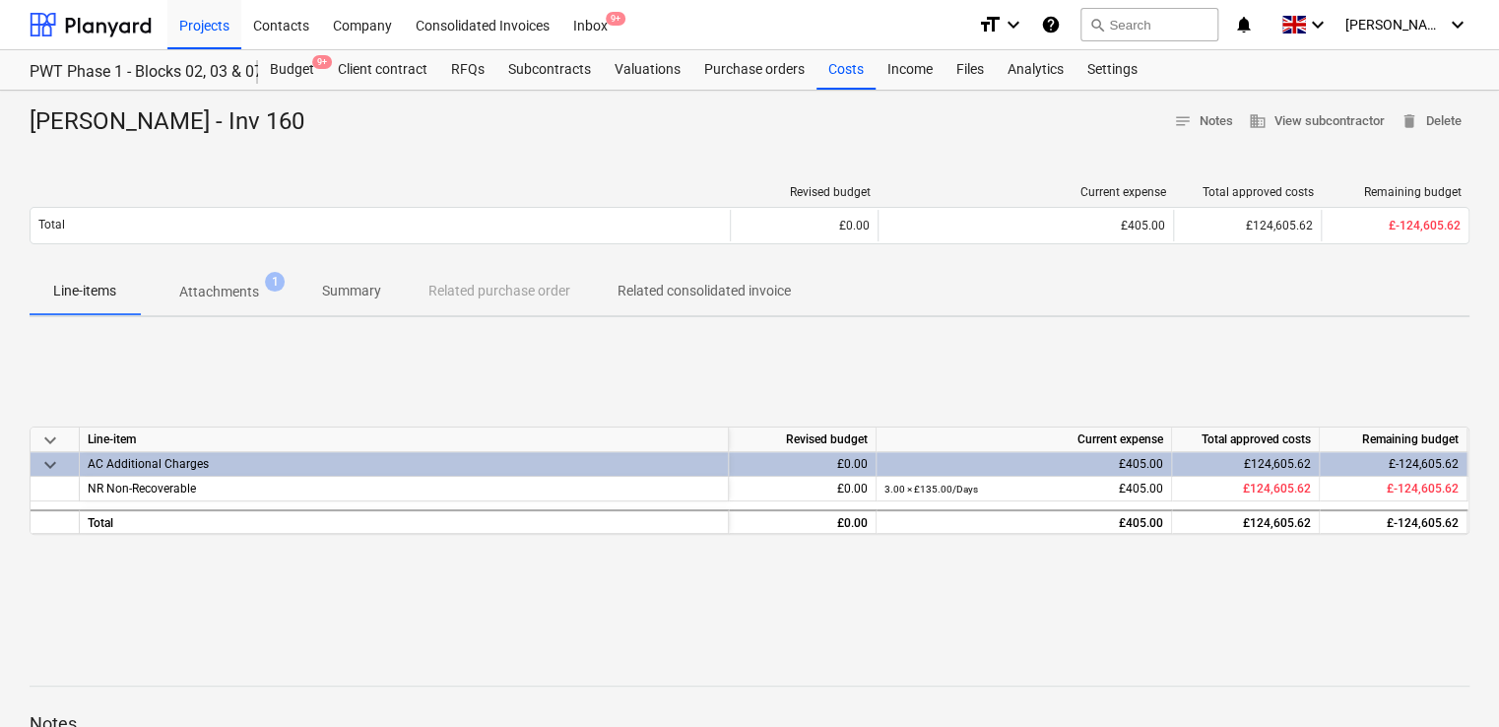
click at [1449, 103] on div "[PERSON_NAME] - Inv 160 notes Notes business View subcontractor delete Delete R…" at bounding box center [749, 514] width 1499 height 846
click at [1442, 110] on span "delete Delete" at bounding box center [1430, 121] width 61 height 23
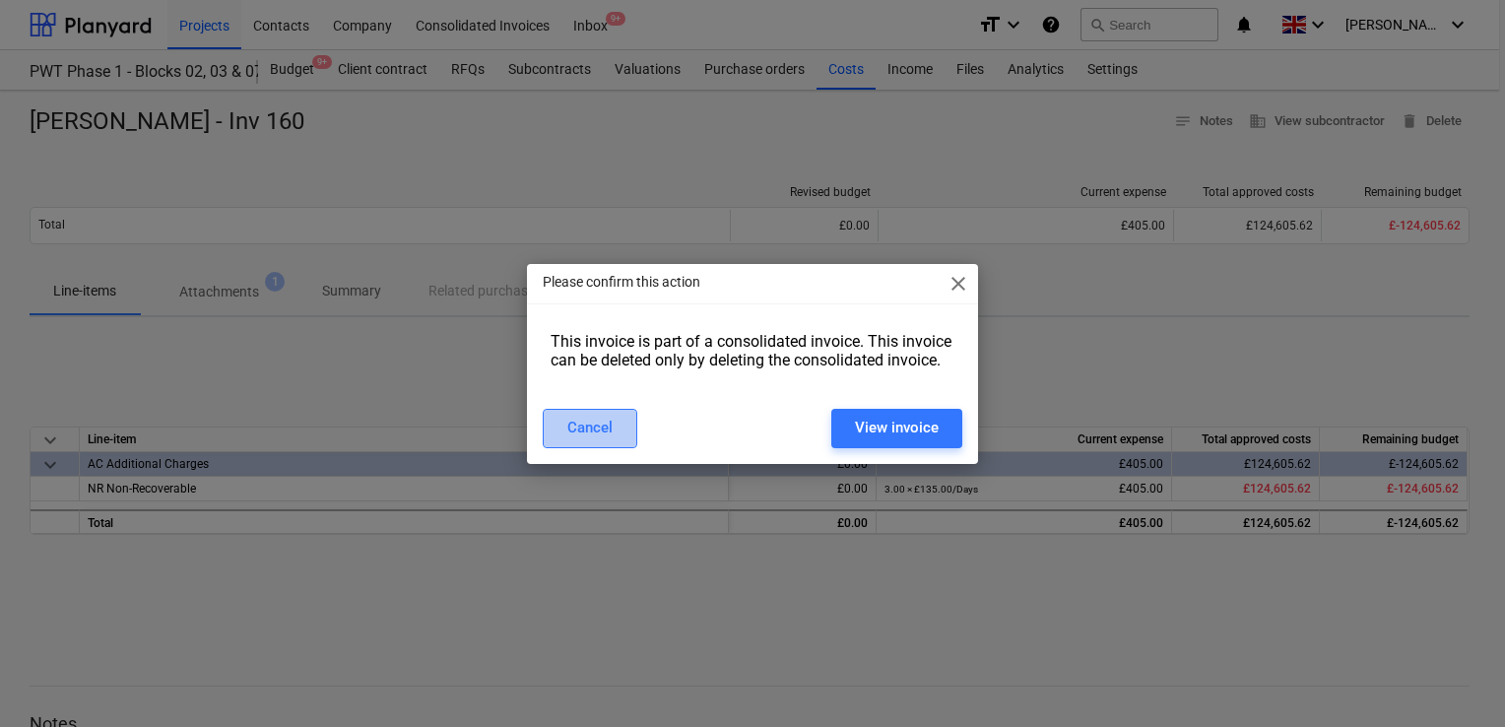
click at [595, 422] on div "Cancel" at bounding box center [589, 428] width 45 height 26
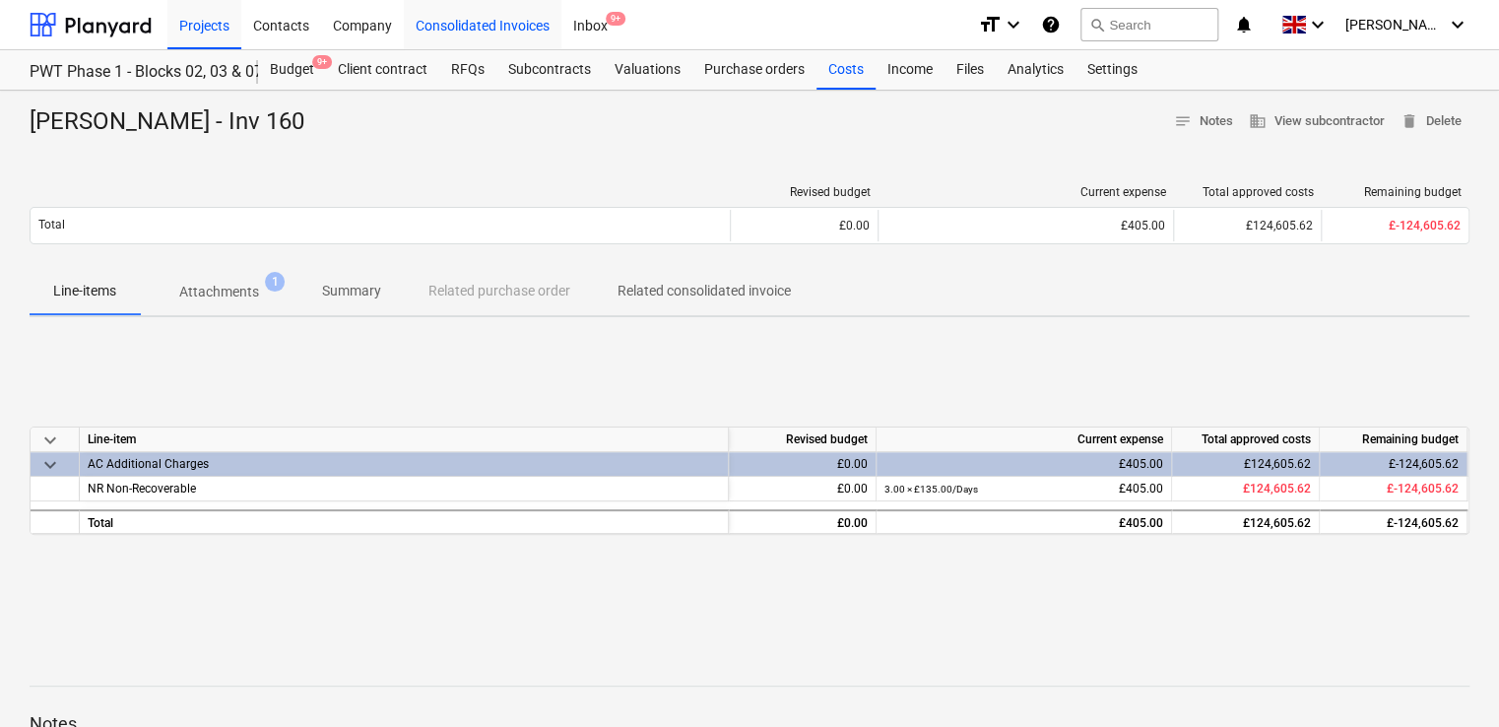
click at [457, 25] on div "Consolidated Invoices" at bounding box center [483, 24] width 158 height 50
click at [247, 297] on p "Attachments" at bounding box center [219, 292] width 80 height 21
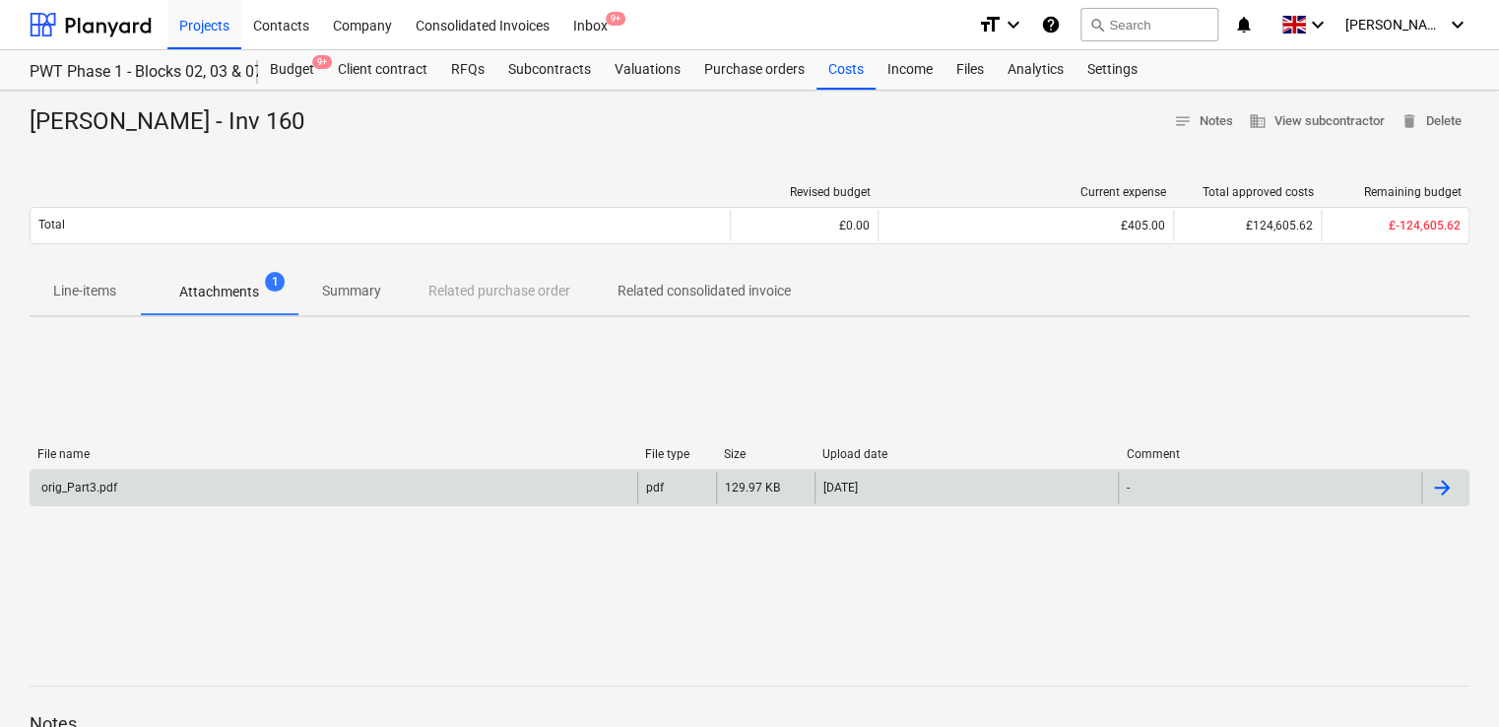
click at [114, 476] on div "orig_Part3.pdf" at bounding box center [334, 488] width 607 height 32
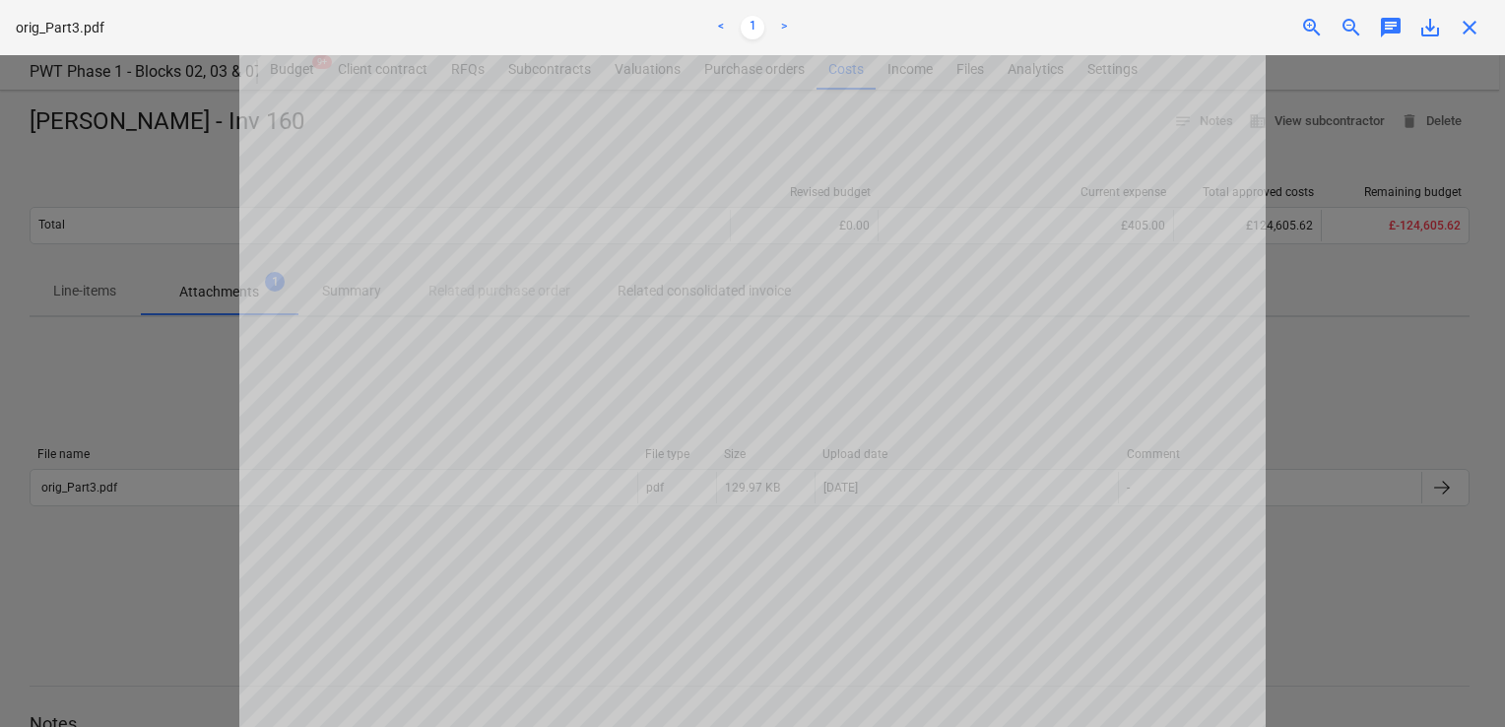
scroll to position [315, 0]
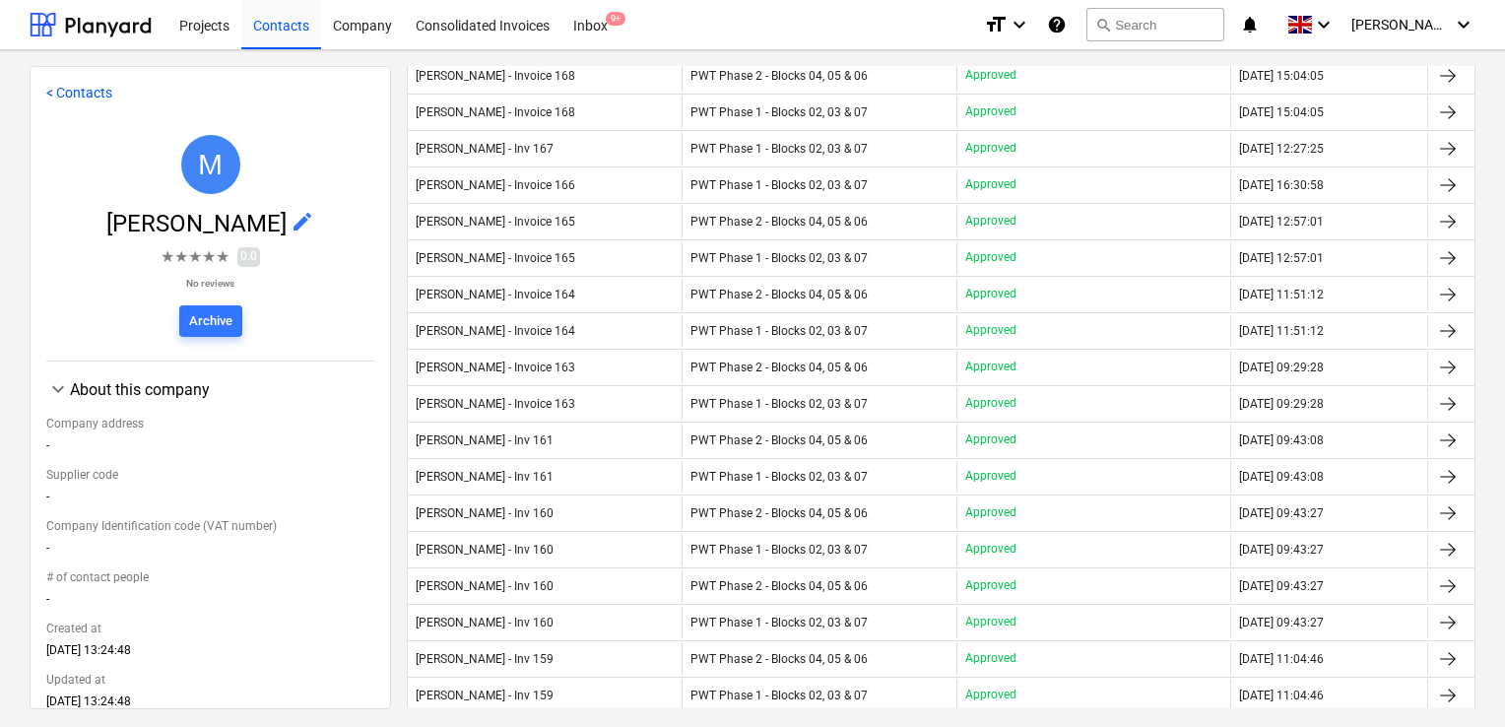
scroll to position [846, 0]
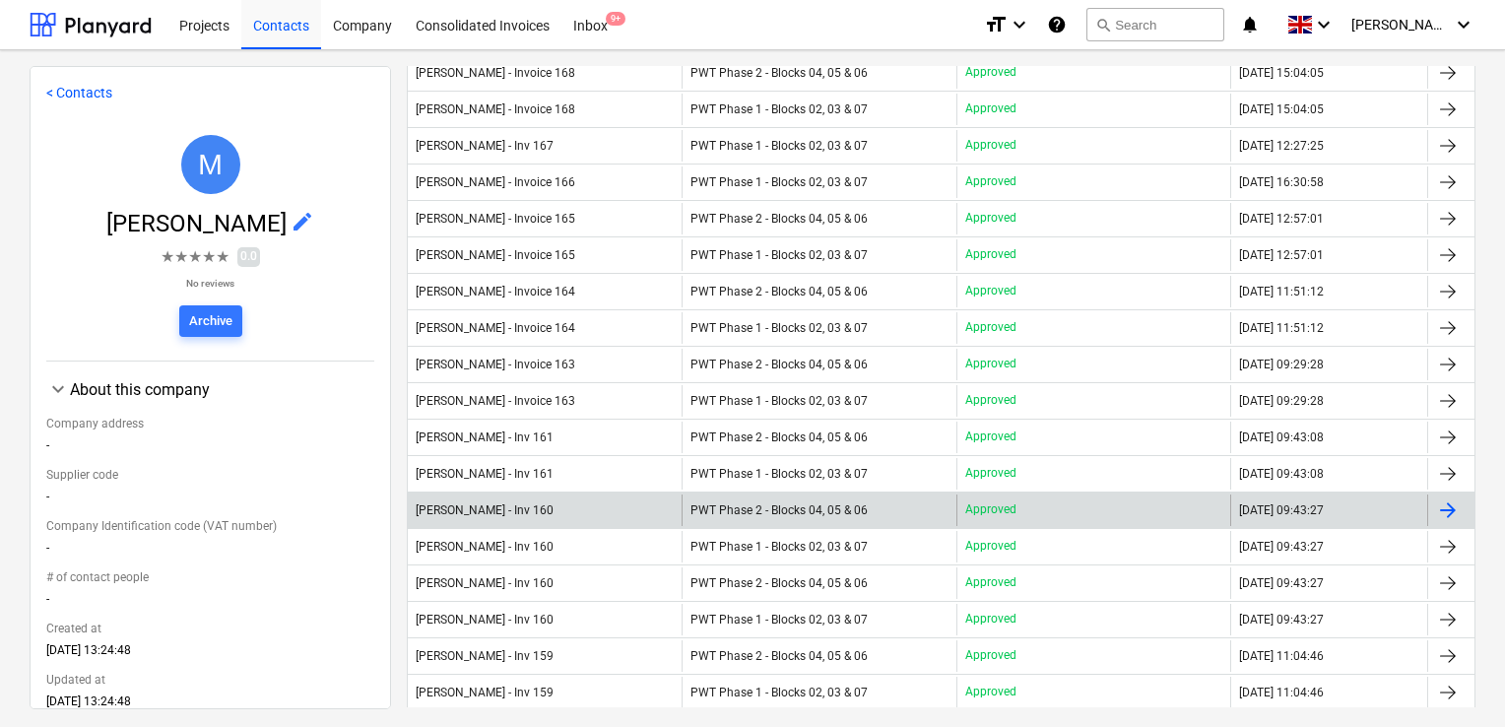
click at [701, 503] on span "PWT Phase 2 - Blocks 04, 05 & 06" at bounding box center [778, 510] width 177 height 14
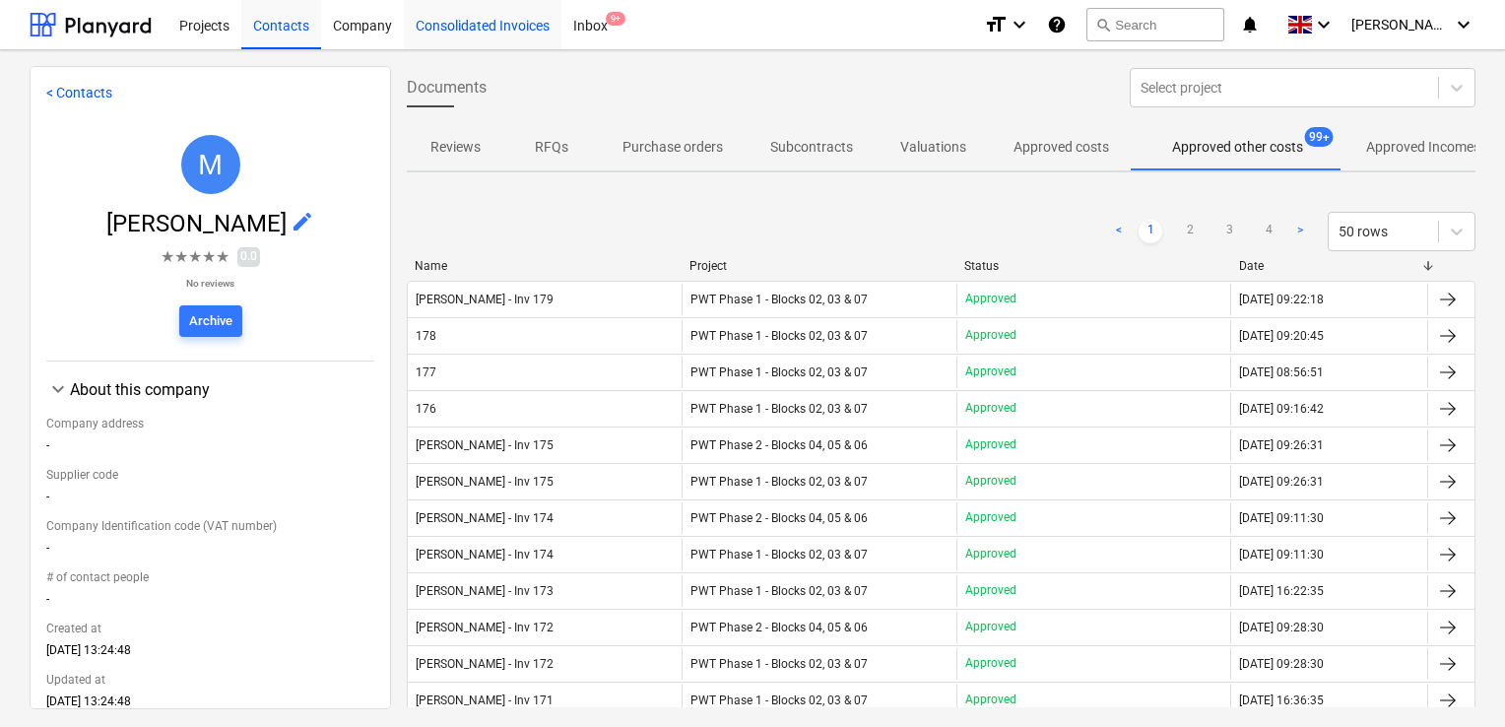
click at [489, 28] on div "Consolidated Invoices" at bounding box center [483, 24] width 158 height 50
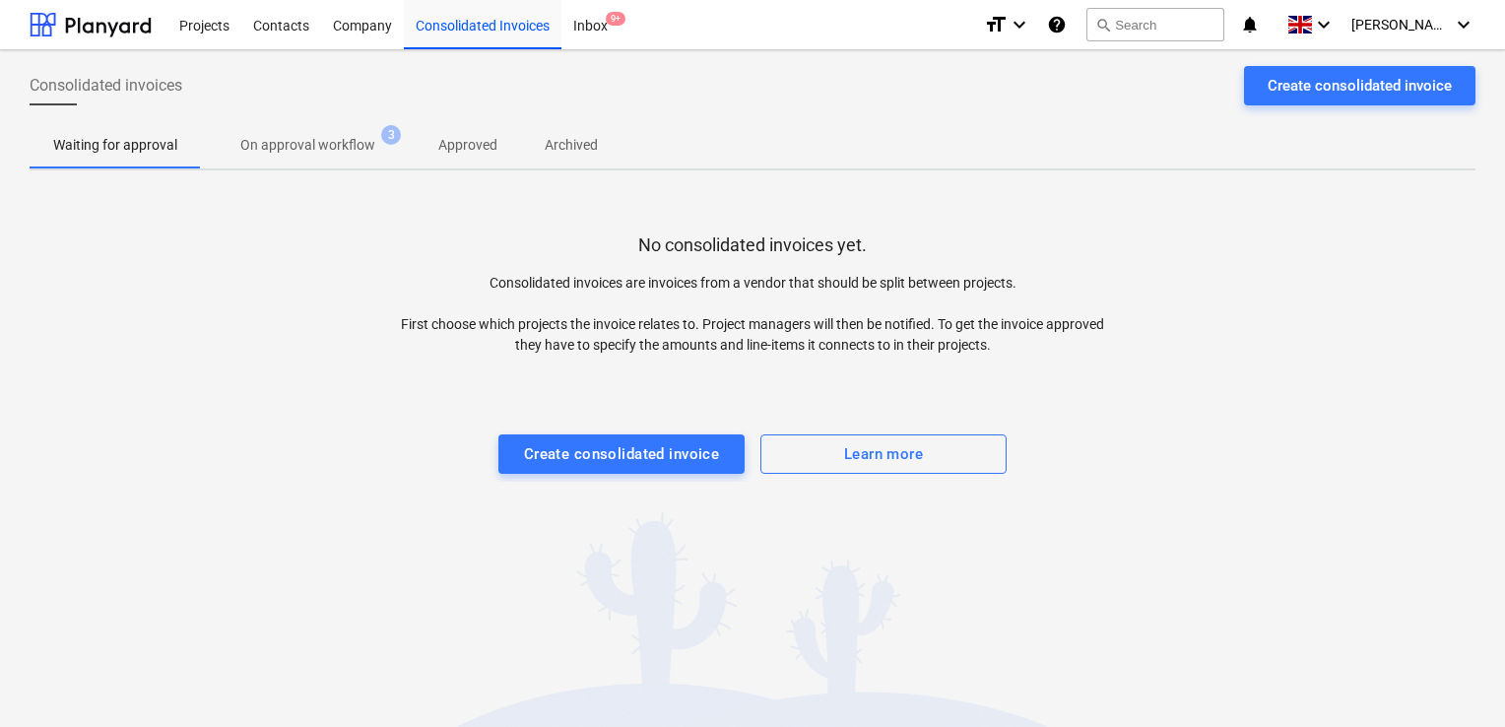
click at [443, 139] on p "Approved" at bounding box center [467, 145] width 59 height 21
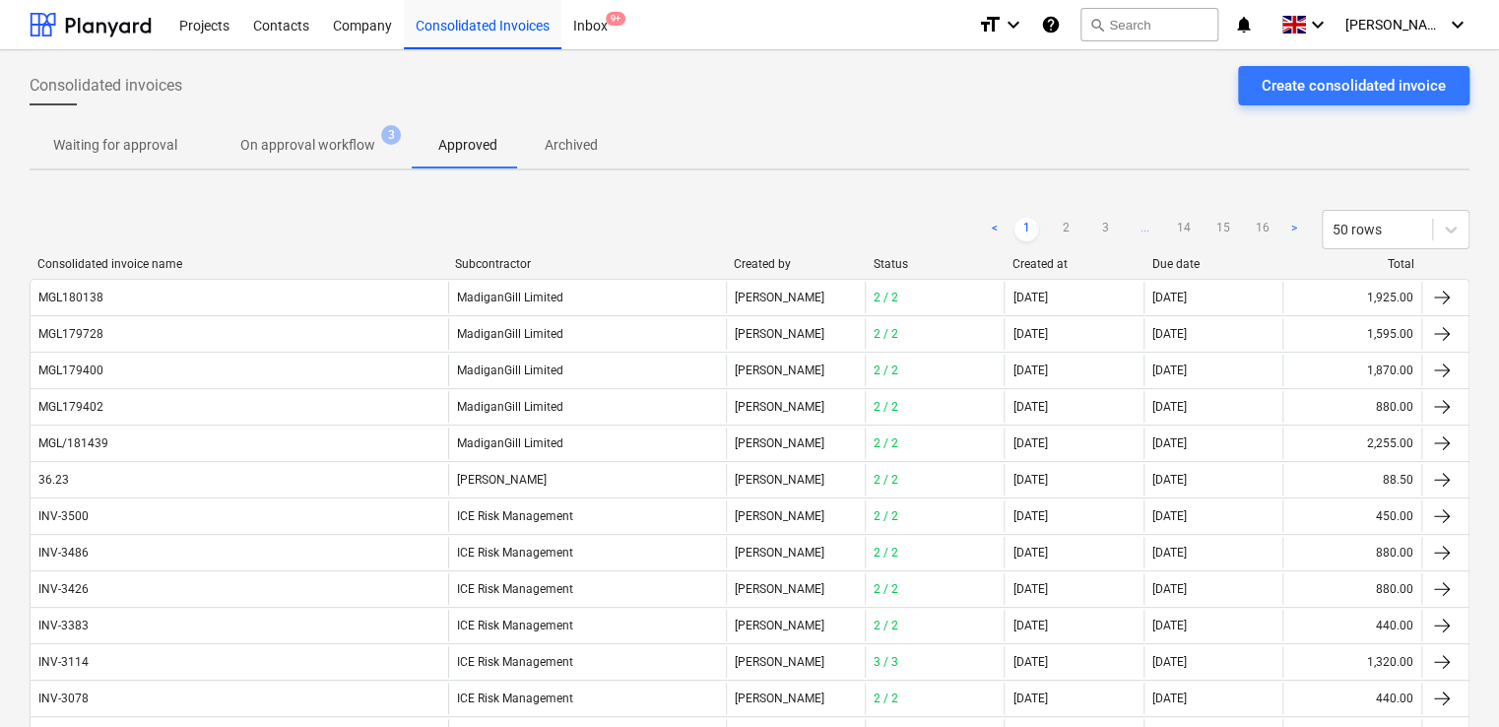
click at [578, 263] on div "Subcontractor" at bounding box center [586, 264] width 263 height 14
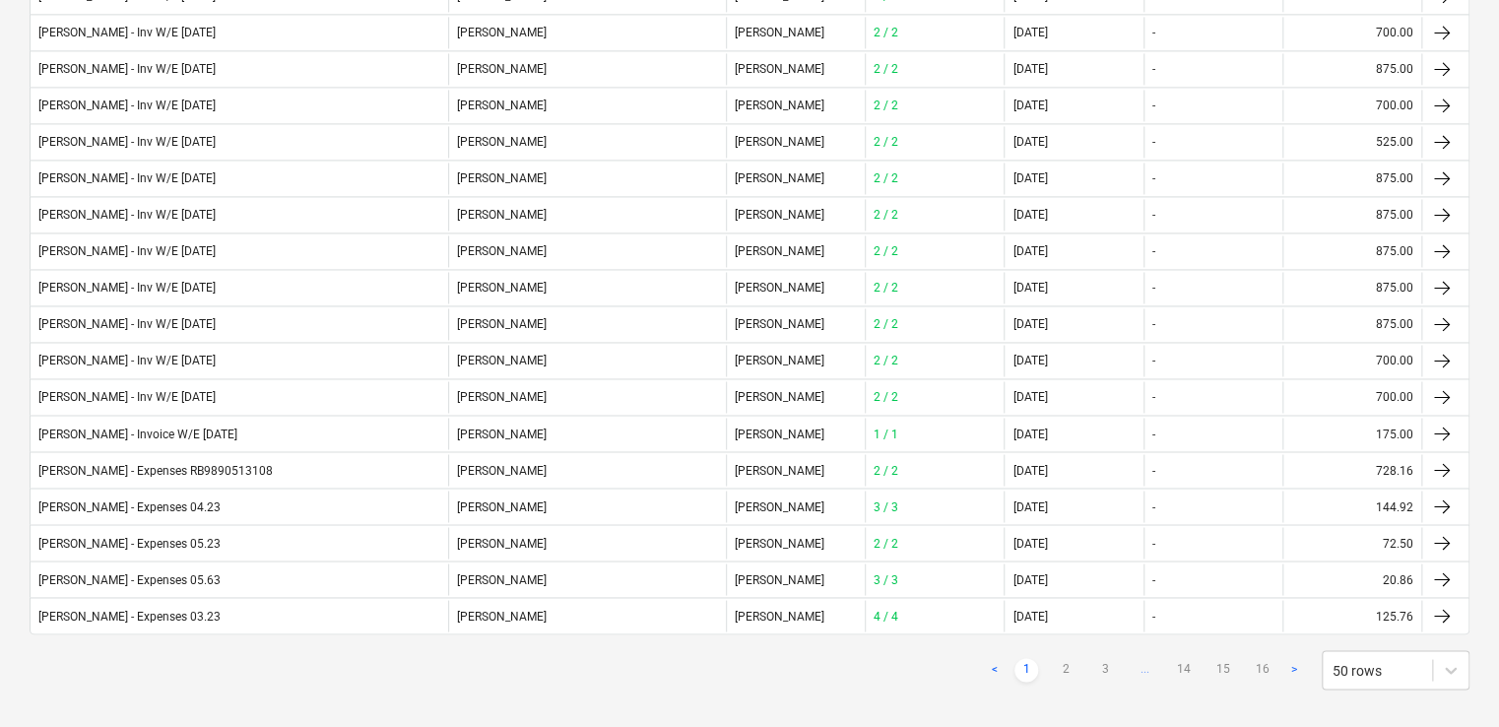
scroll to position [1474, 0]
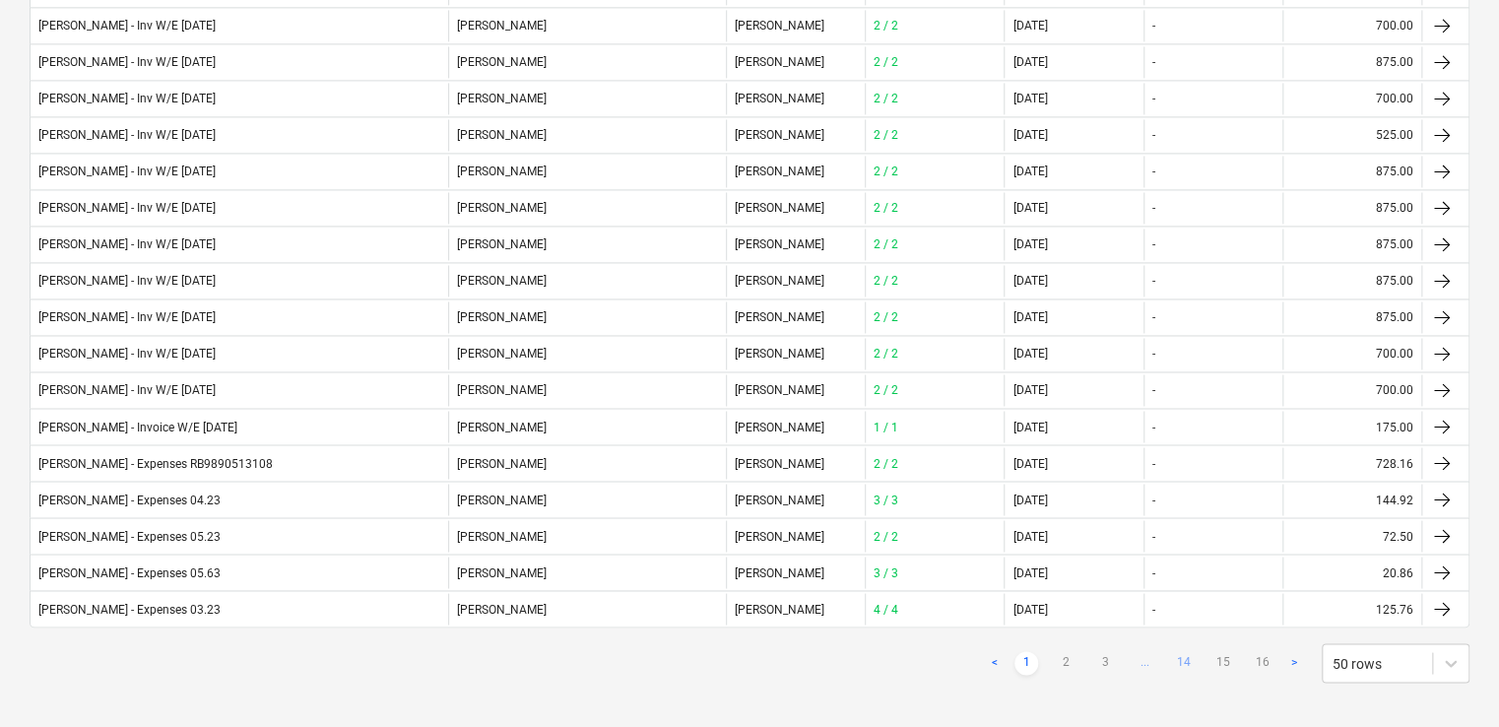
click at [1187, 651] on link "14" at bounding box center [1184, 663] width 24 height 24
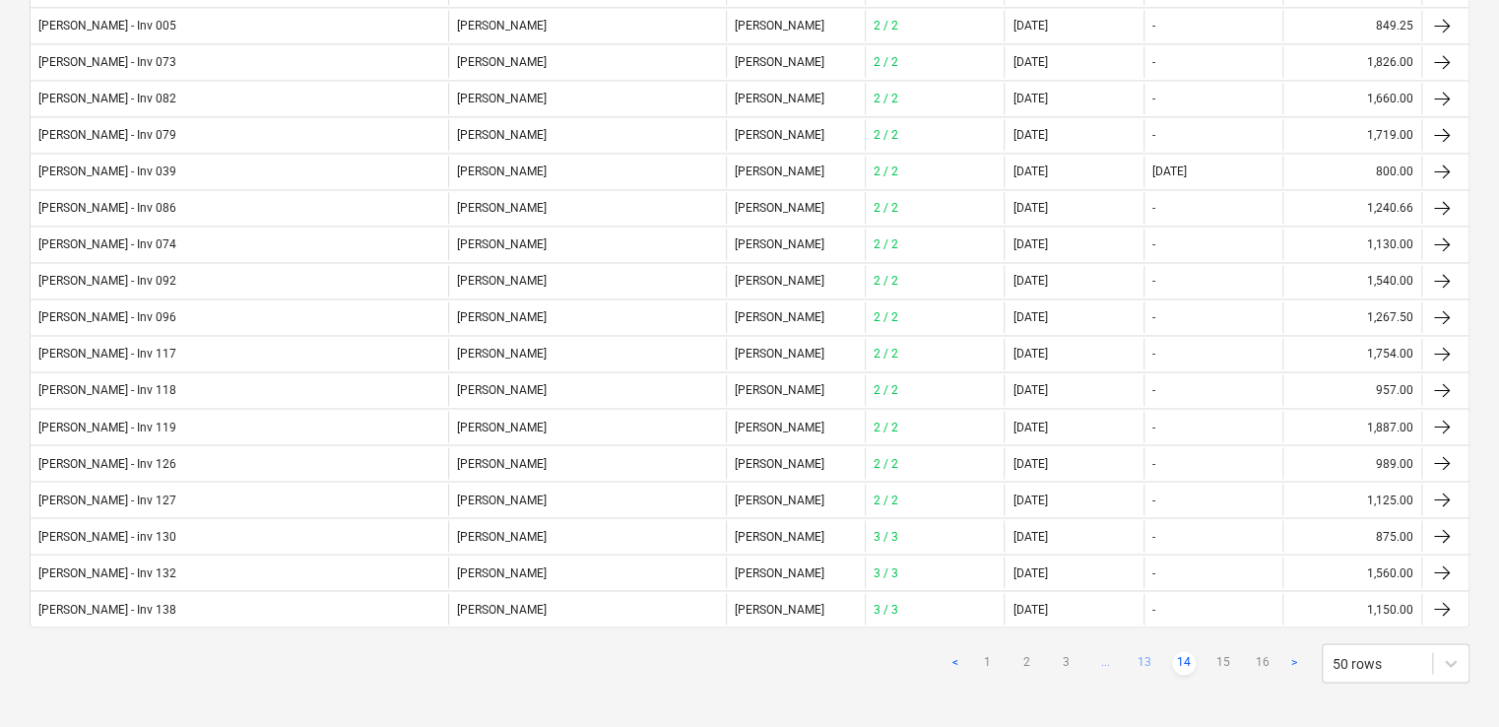
click at [1144, 652] on link "13" at bounding box center [1144, 663] width 24 height 24
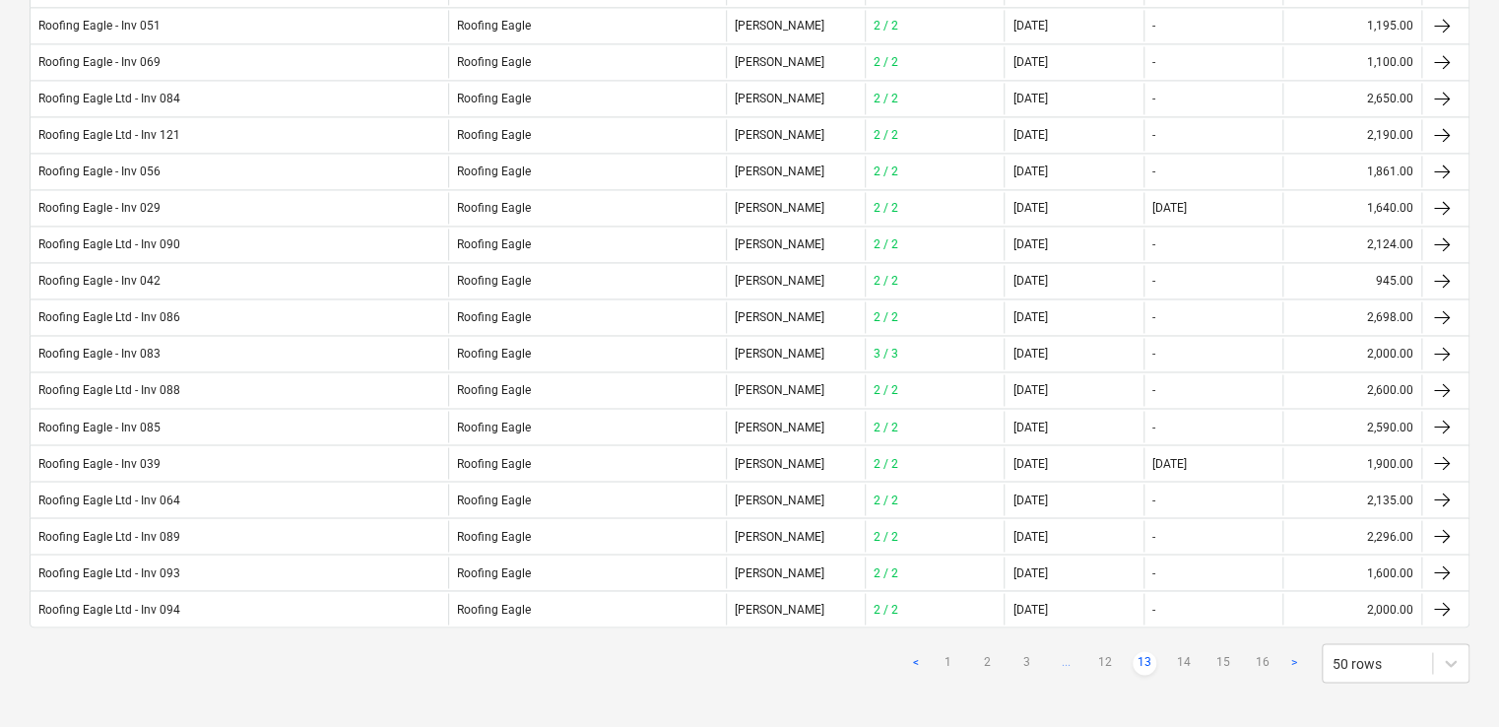
click at [1118, 653] on ul "< 1 2 3 ... 12 13 14 15 16 >" at bounding box center [1105, 663] width 402 height 24
click at [1105, 652] on link "12" at bounding box center [1105, 663] width 24 height 24
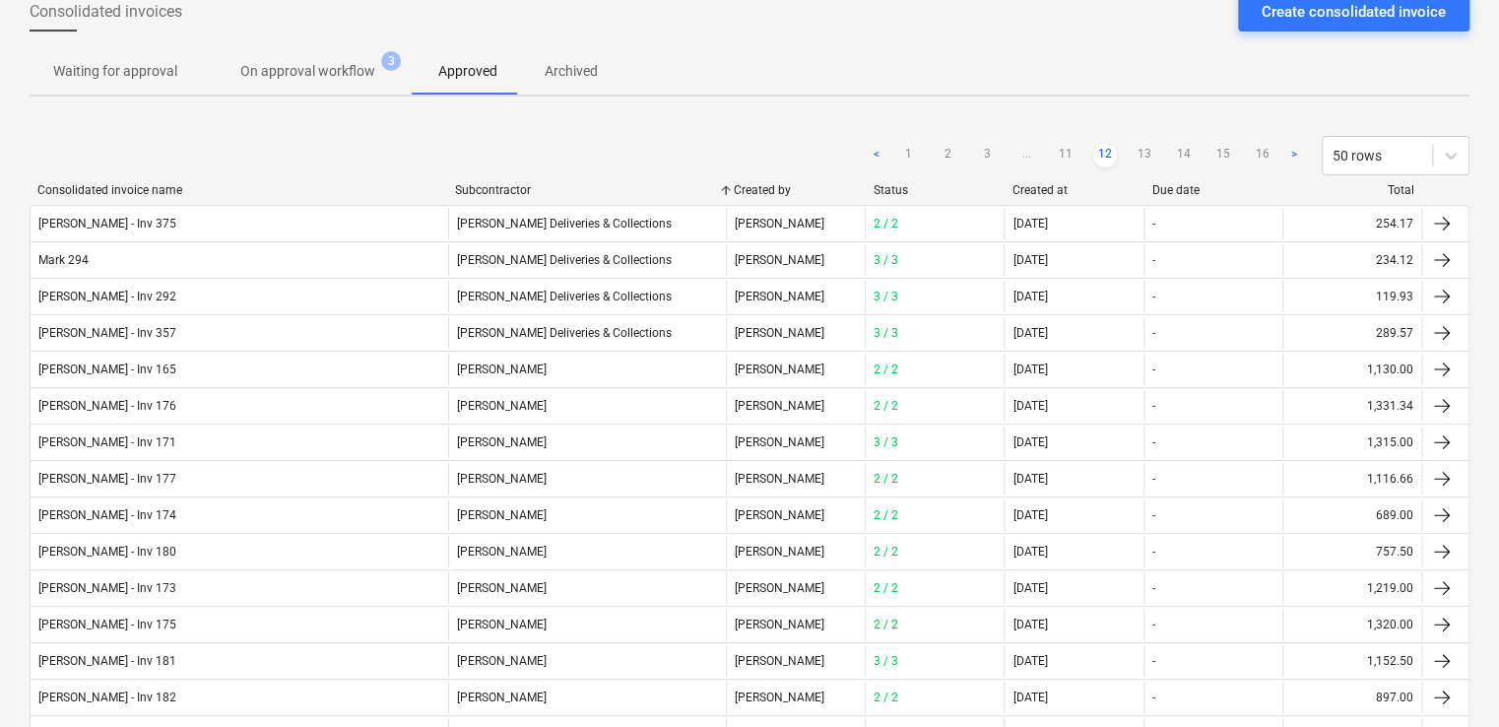
scroll to position [71, 0]
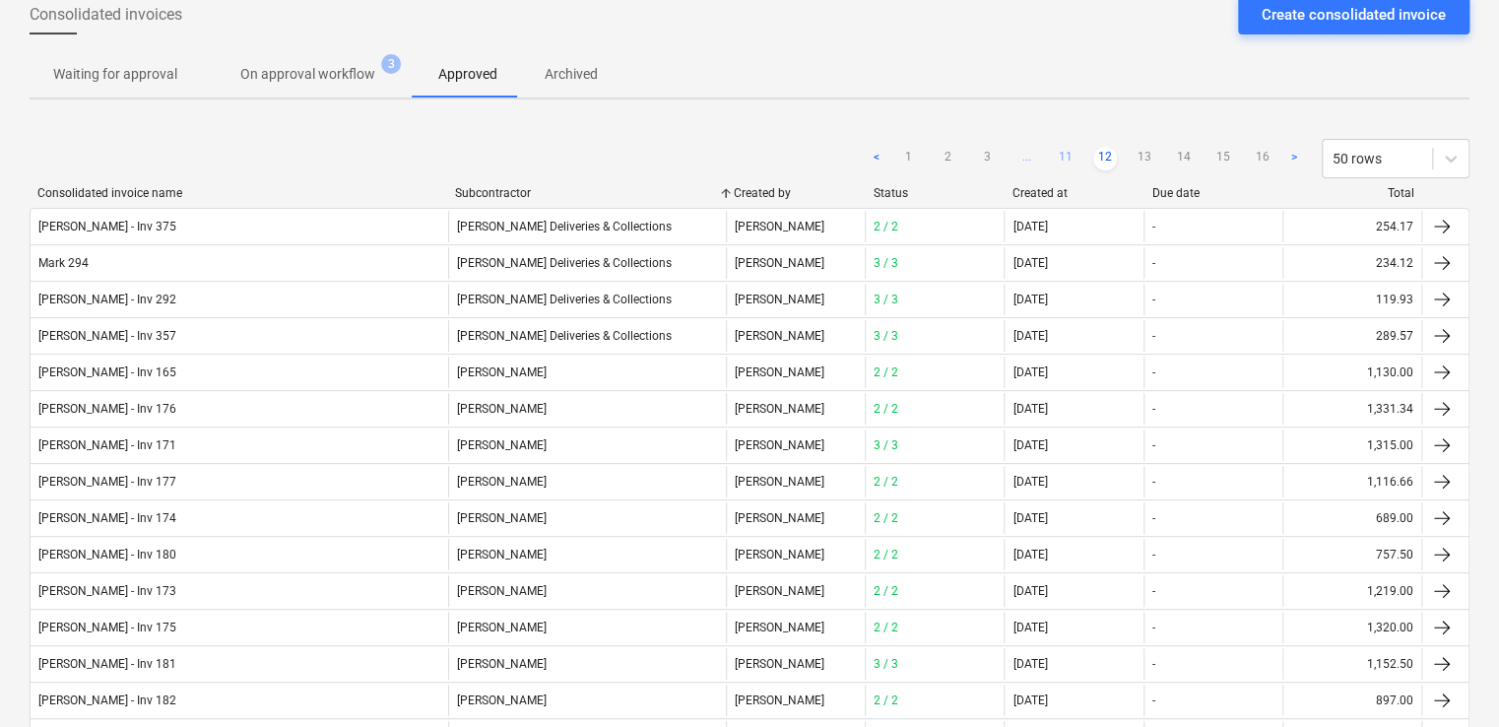
click at [1060, 156] on link "11" at bounding box center [1066, 159] width 24 height 24
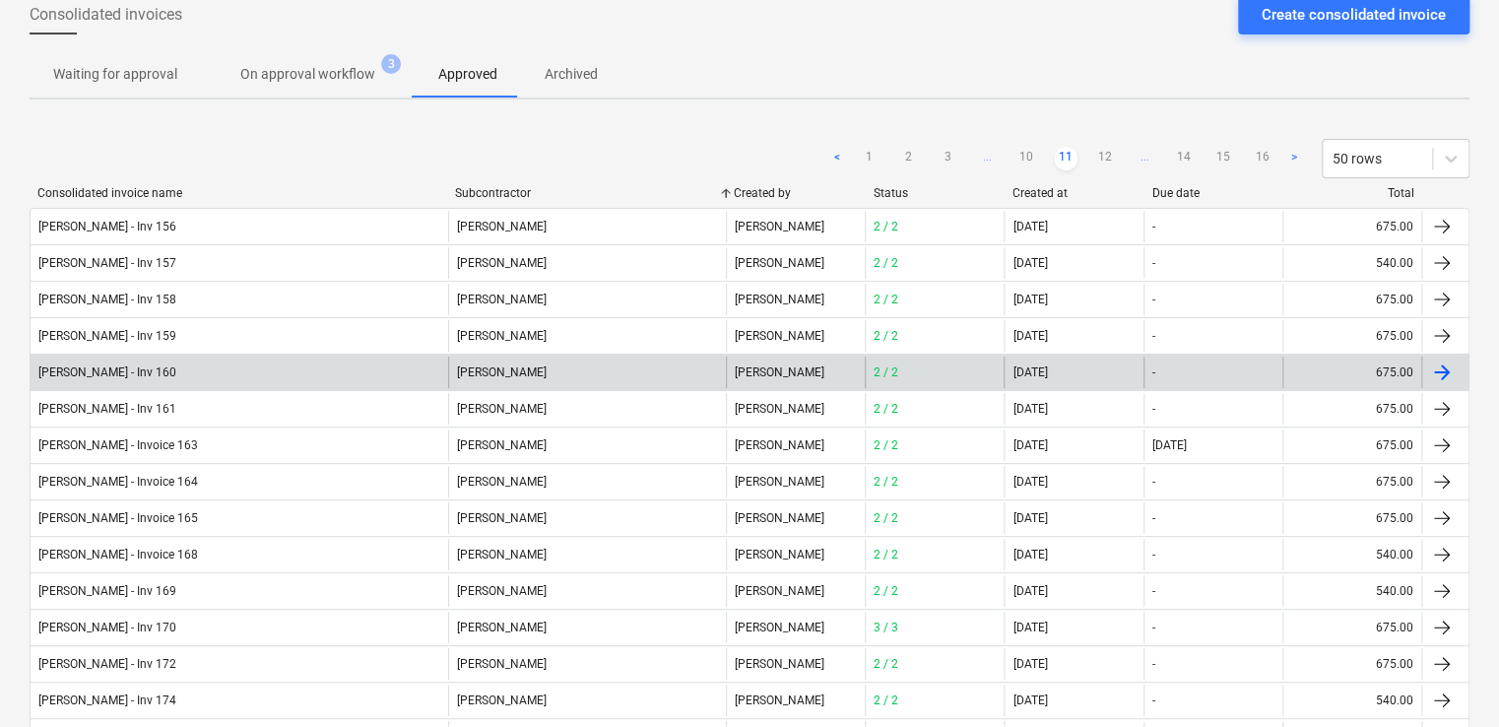
click at [301, 362] on div "[PERSON_NAME] - Inv 160" at bounding box center [240, 372] width 418 height 32
